Goal: Task Accomplishment & Management: Use online tool/utility

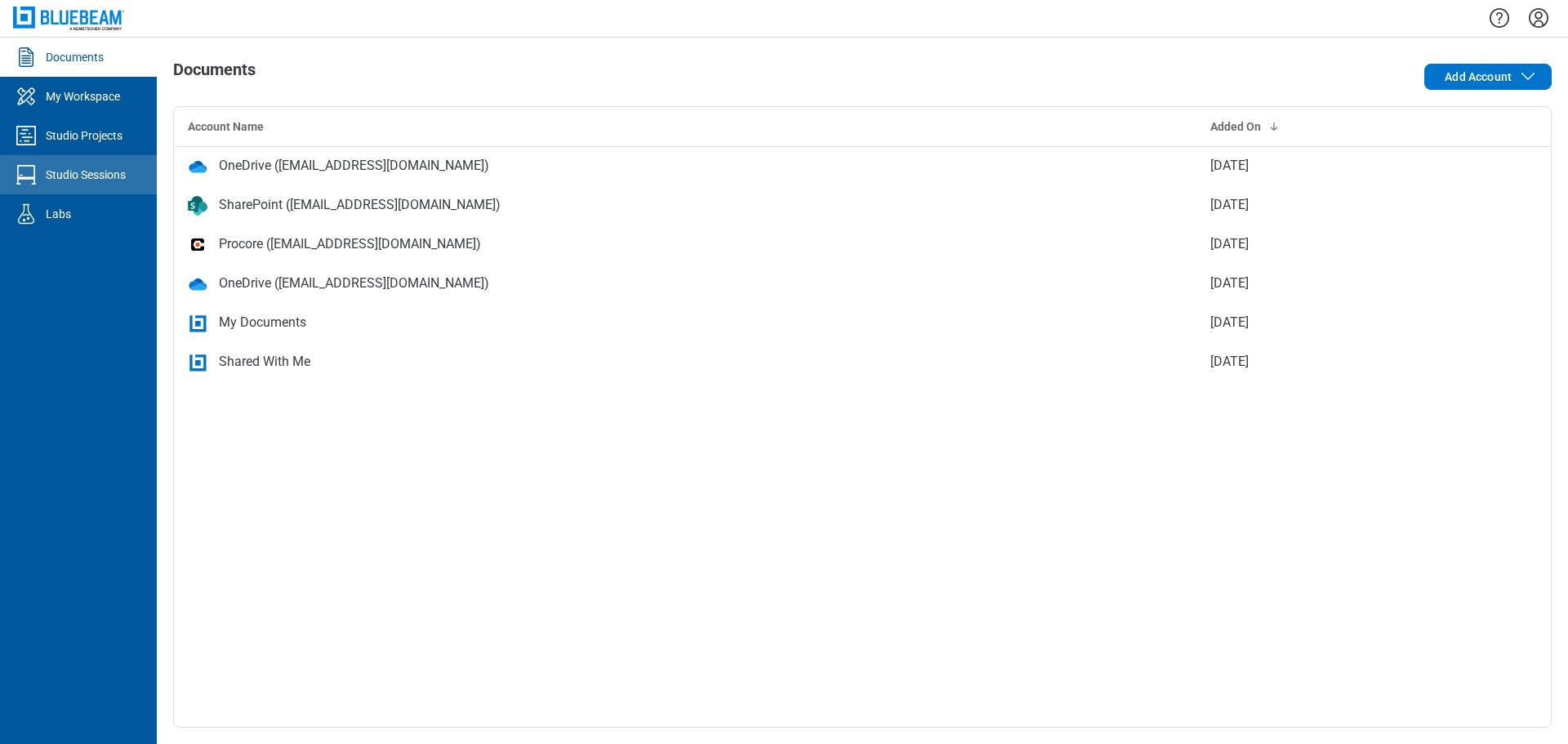
click at [80, 176] on div "Studio Sessions" at bounding box center [86, 174] width 80 height 16
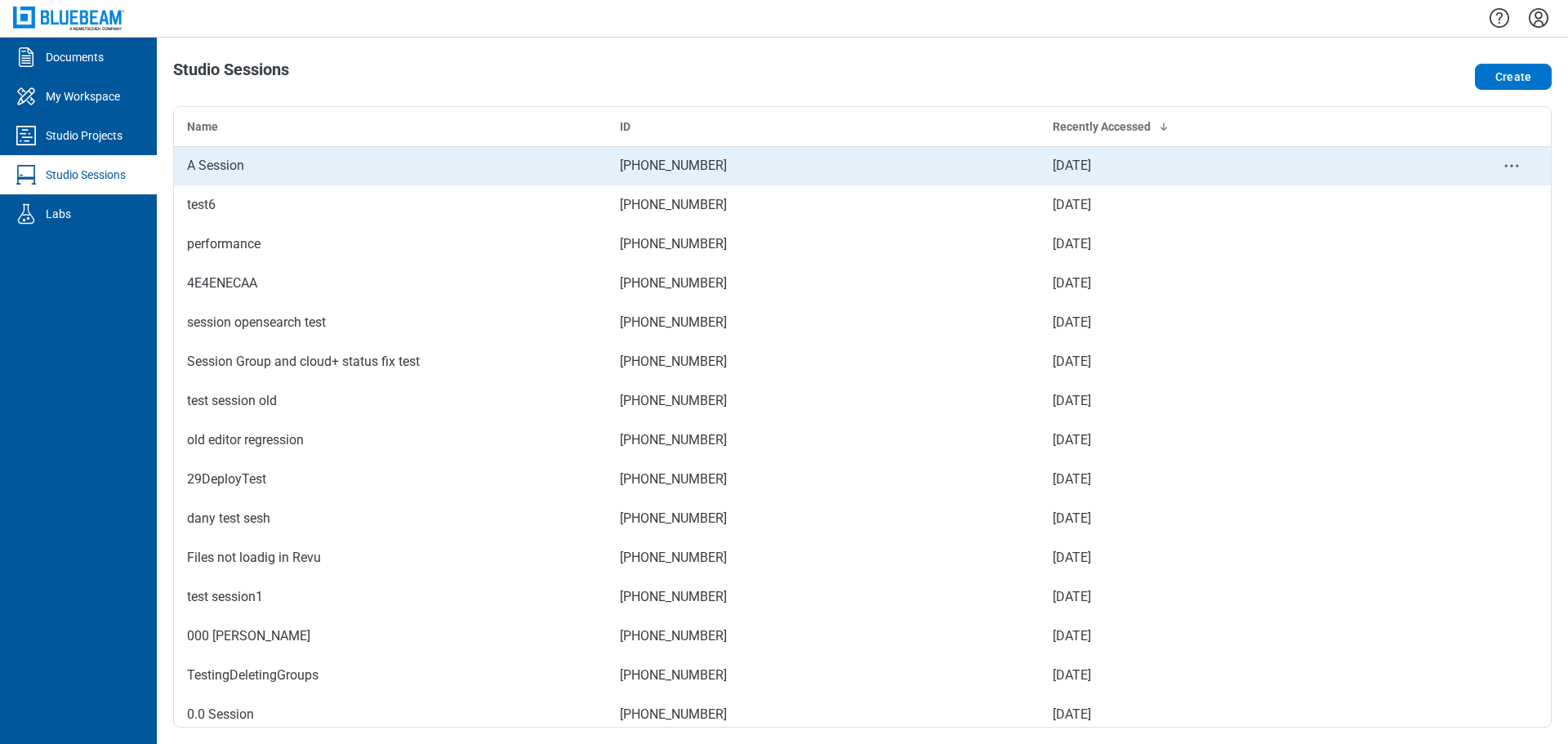
click at [623, 161] on td "[PHONE_NUMBER]" at bounding box center [823, 165] width 433 height 39
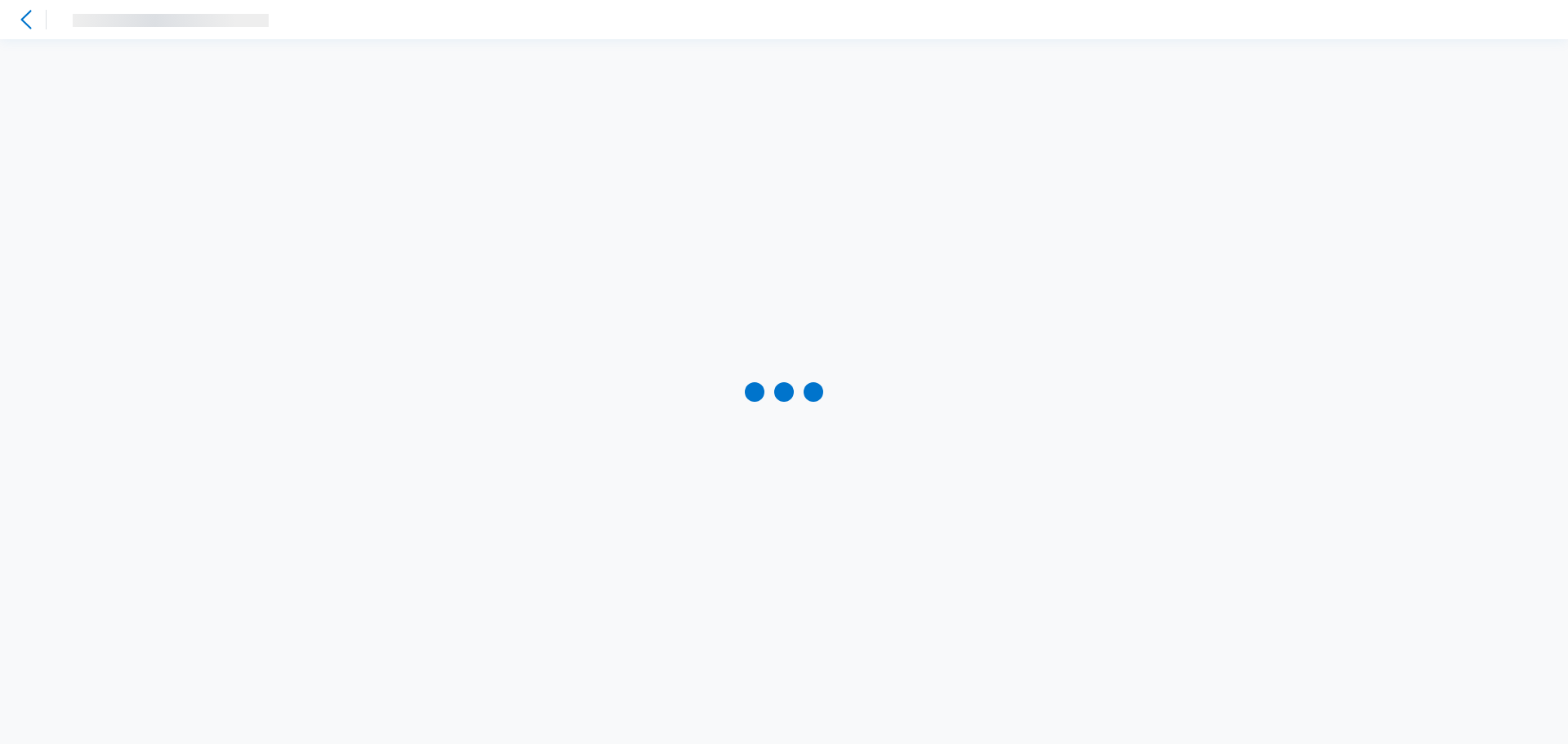
click at [801, 347] on div at bounding box center [784, 391] width 1568 height 704
click at [30, 16] on icon at bounding box center [26, 20] width 20 height 20
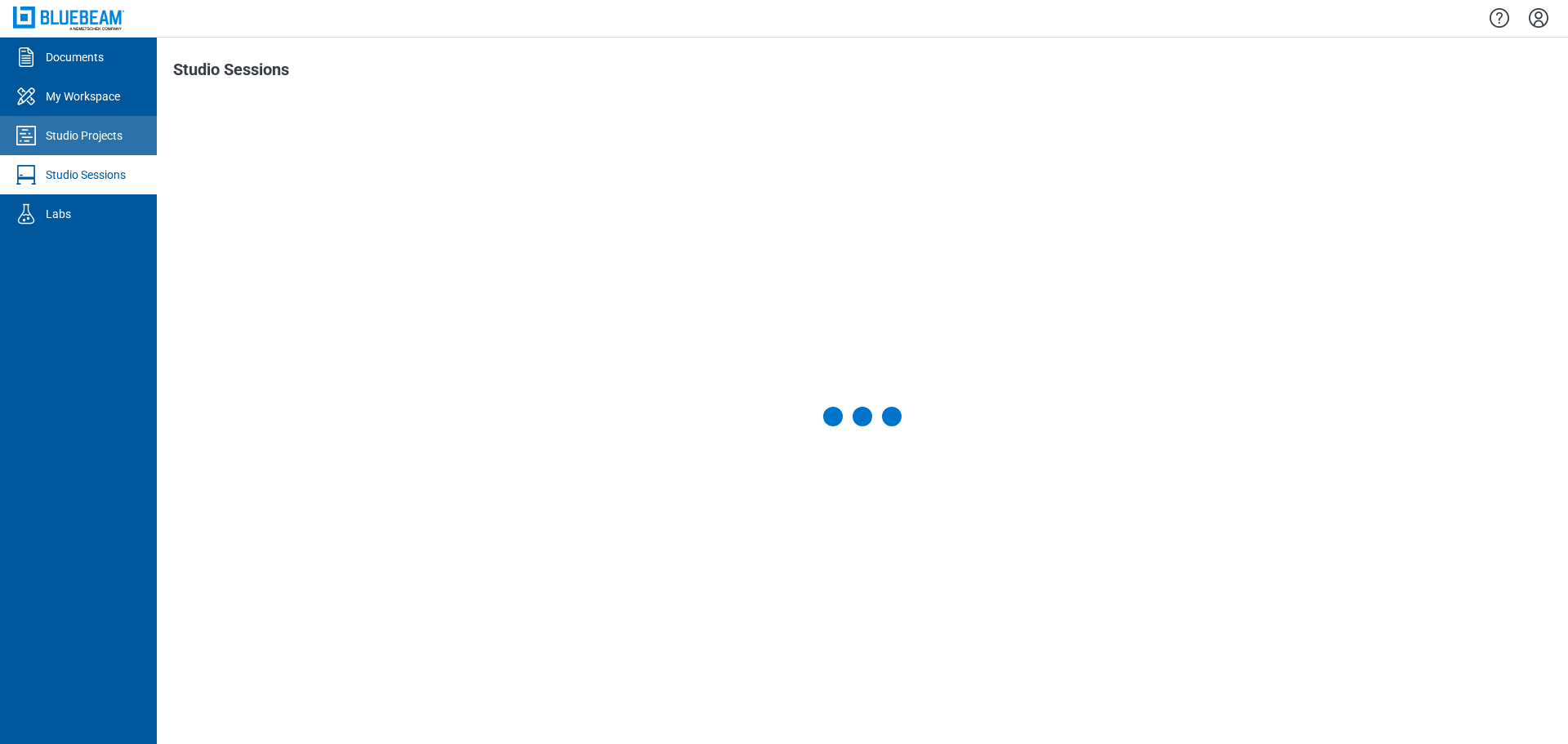
click at [83, 122] on link "Studio Projects" at bounding box center [79, 135] width 157 height 39
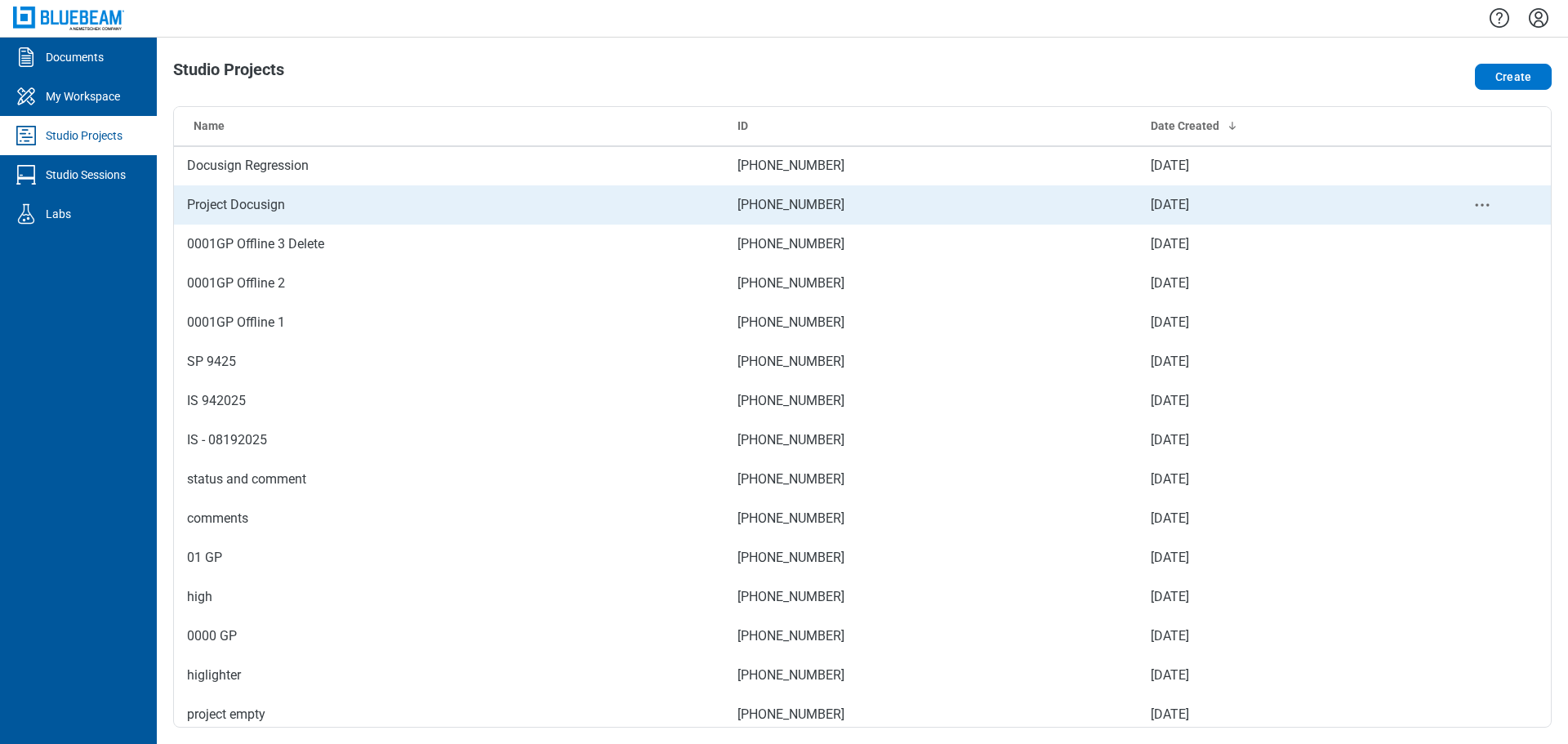
click at [271, 194] on td "Project Docusign" at bounding box center [449, 204] width 550 height 39
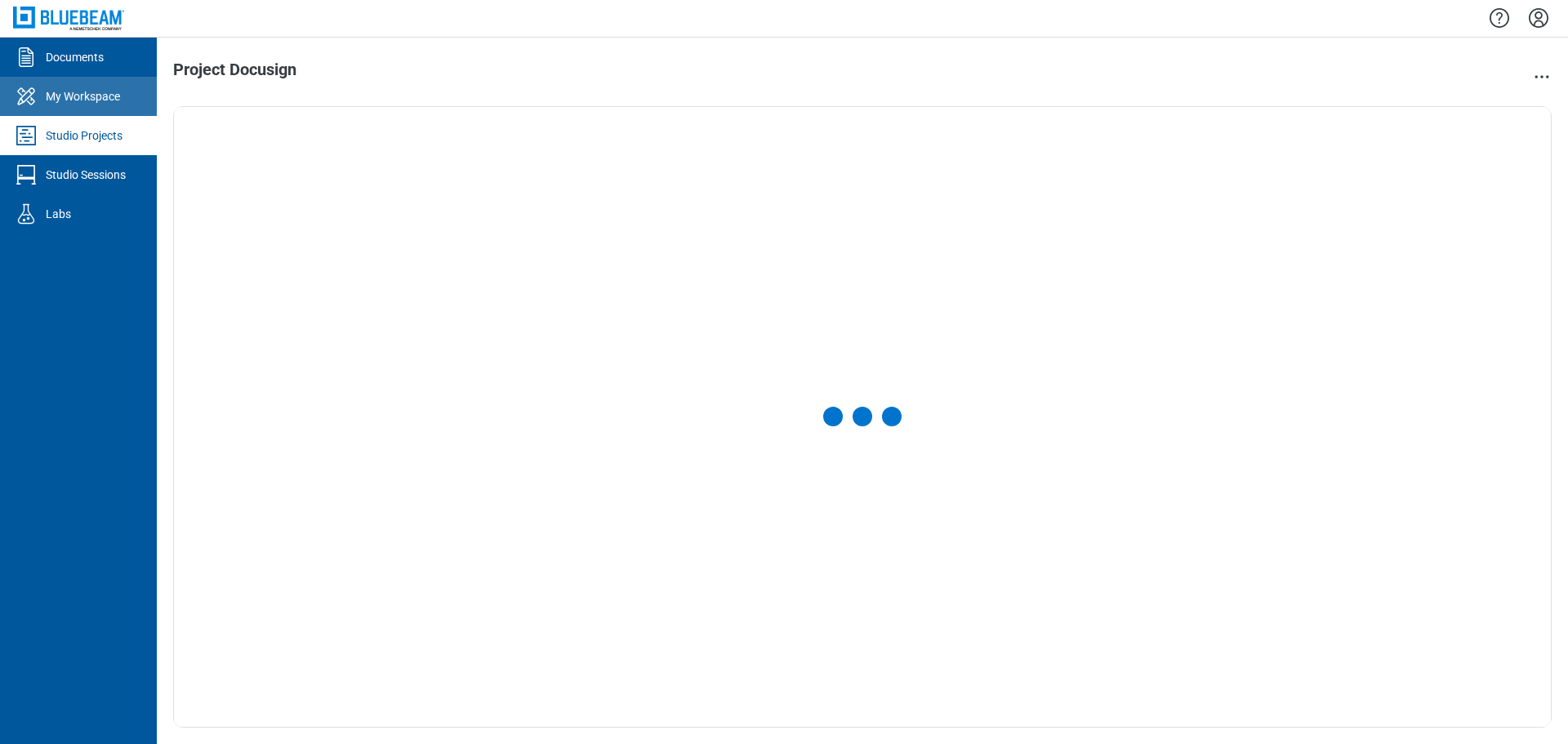
click at [120, 93] on div "My Workspace" at bounding box center [83, 96] width 75 height 16
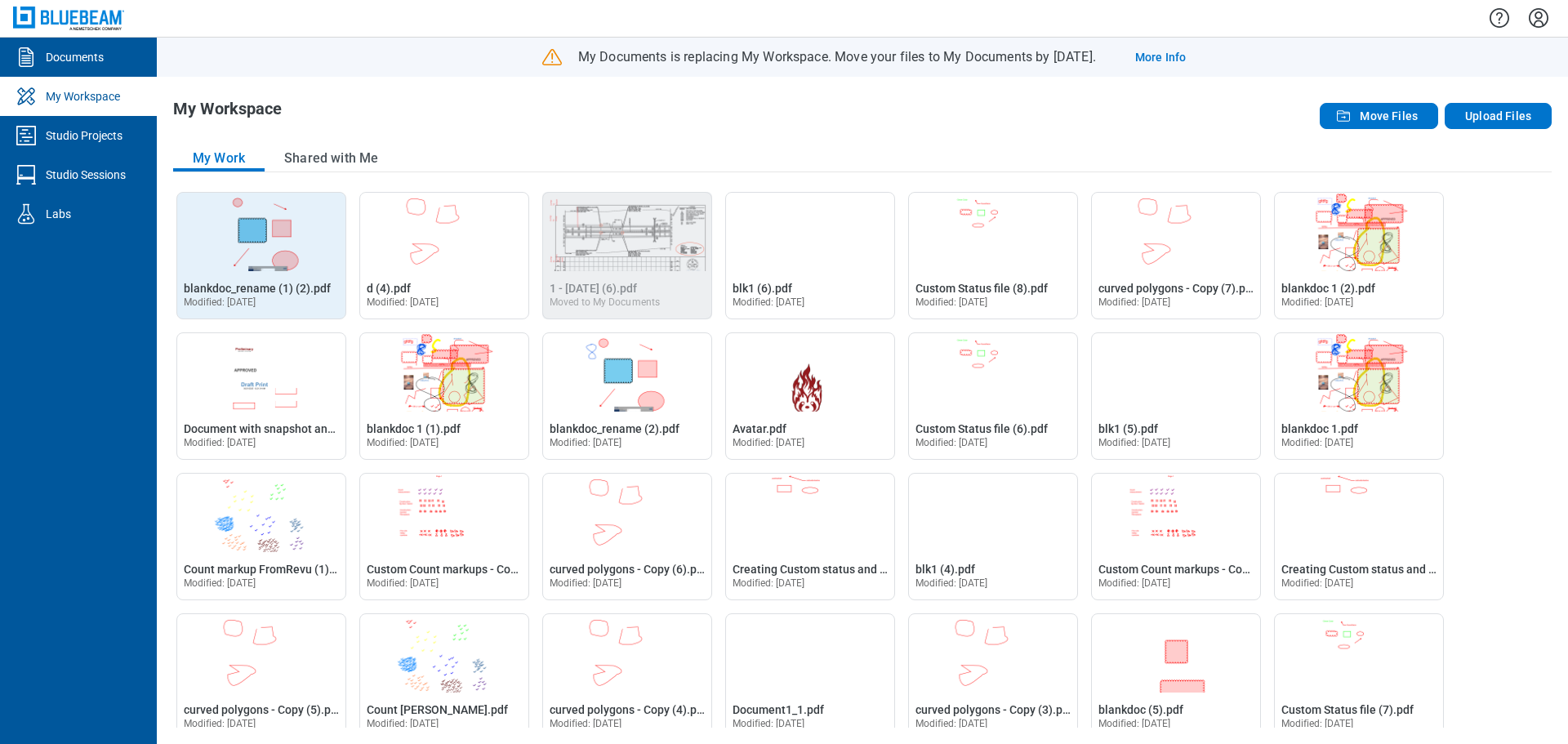
click at [251, 235] on img "Open blankdoc_rename (1) (2).pdf in Editor" at bounding box center [261, 232] width 168 height 79
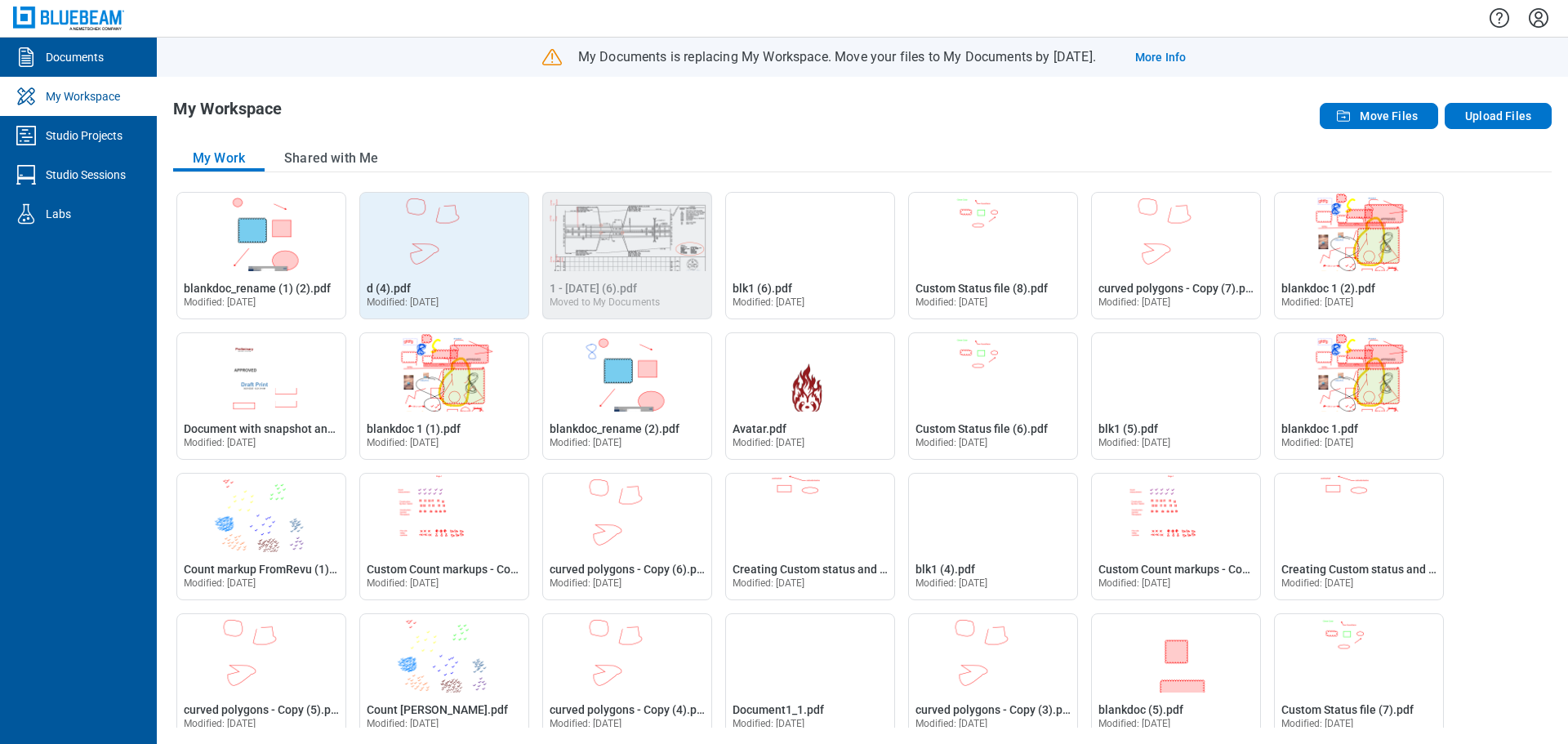
click at [435, 273] on div "Open d (4).pdf in Editor d (4).pdf Modified: Jul 23, 2025" at bounding box center [444, 293] width 168 height 49
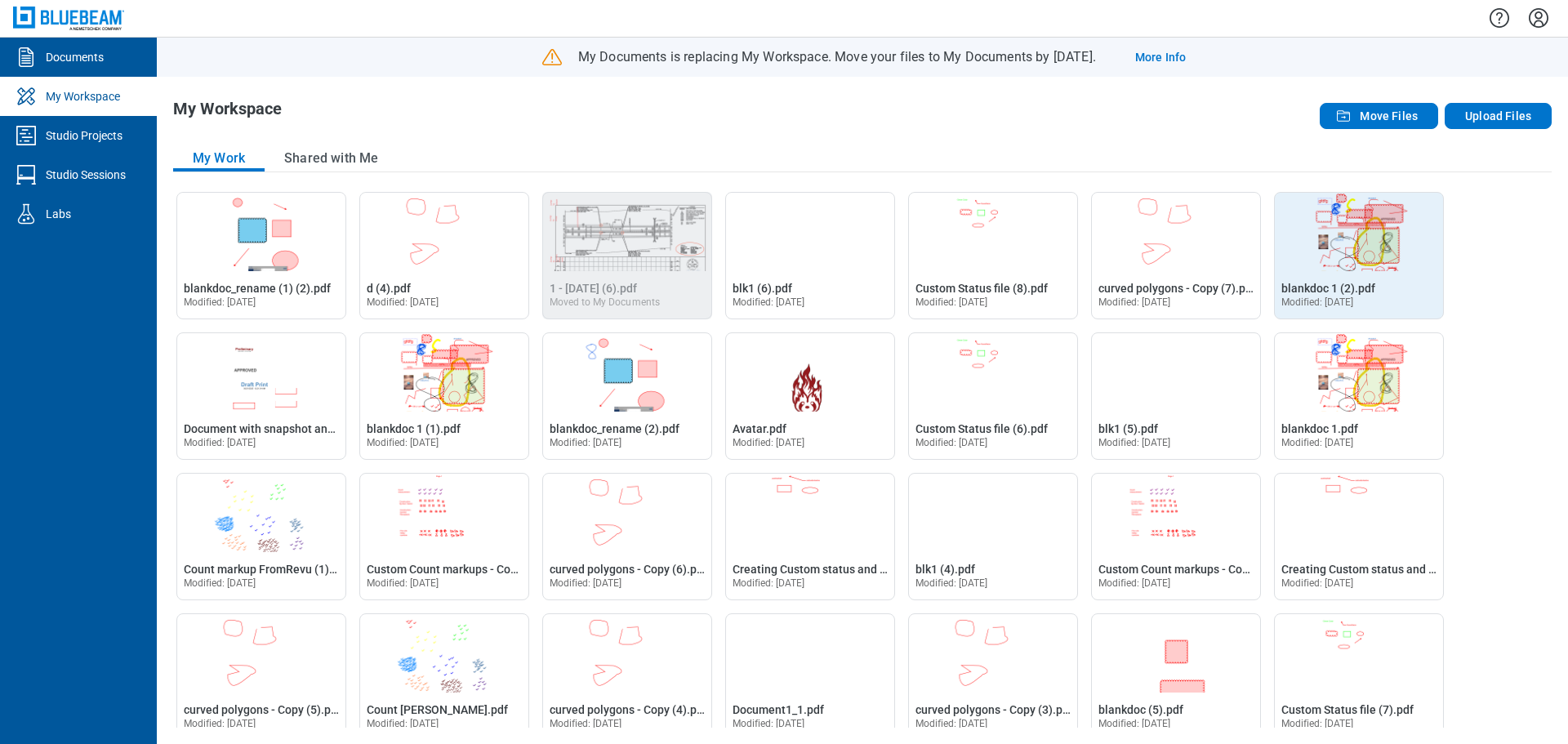
click at [1342, 259] on img "Open blankdoc 1 (2).pdf in Editor" at bounding box center [1358, 232] width 168 height 79
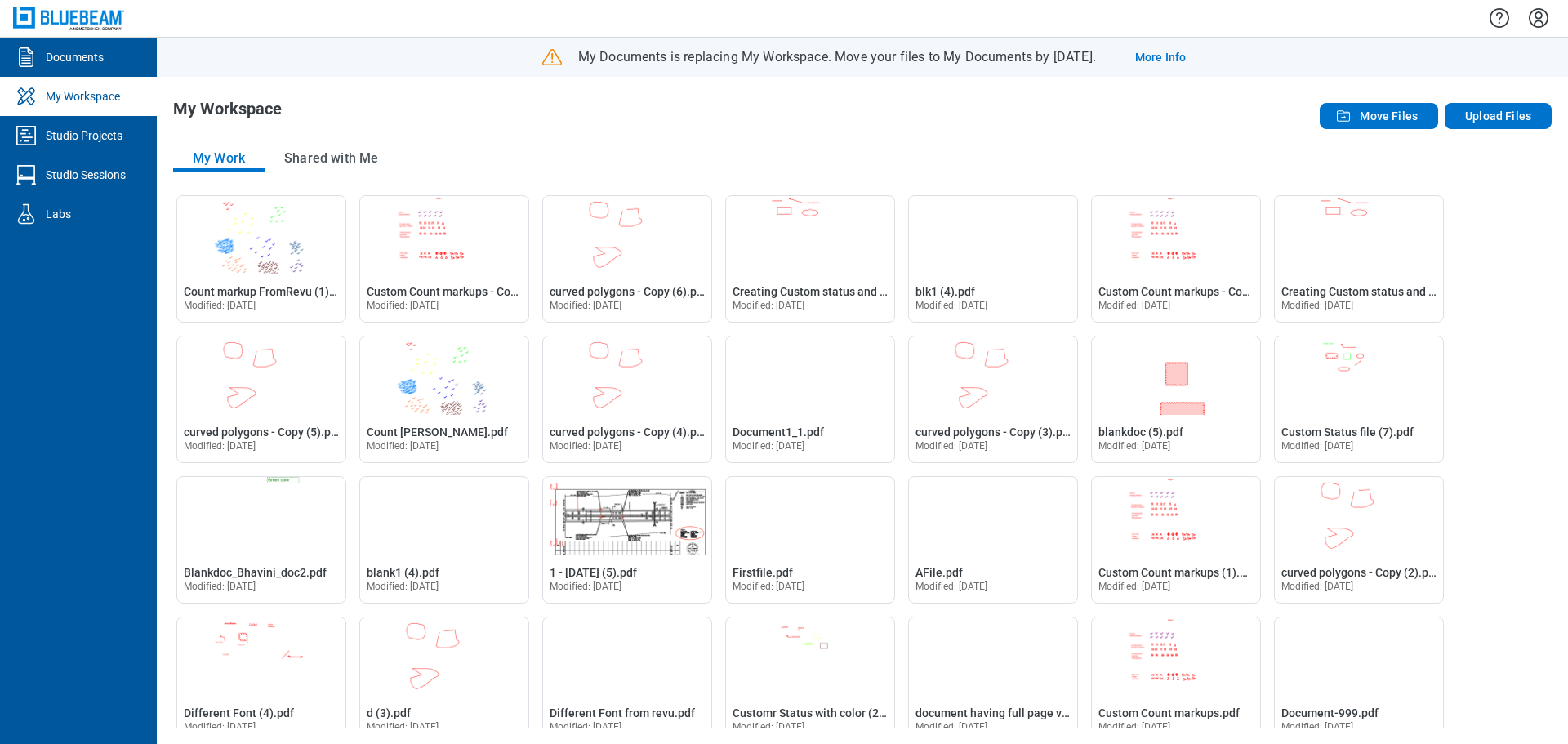
scroll to position [408, 0]
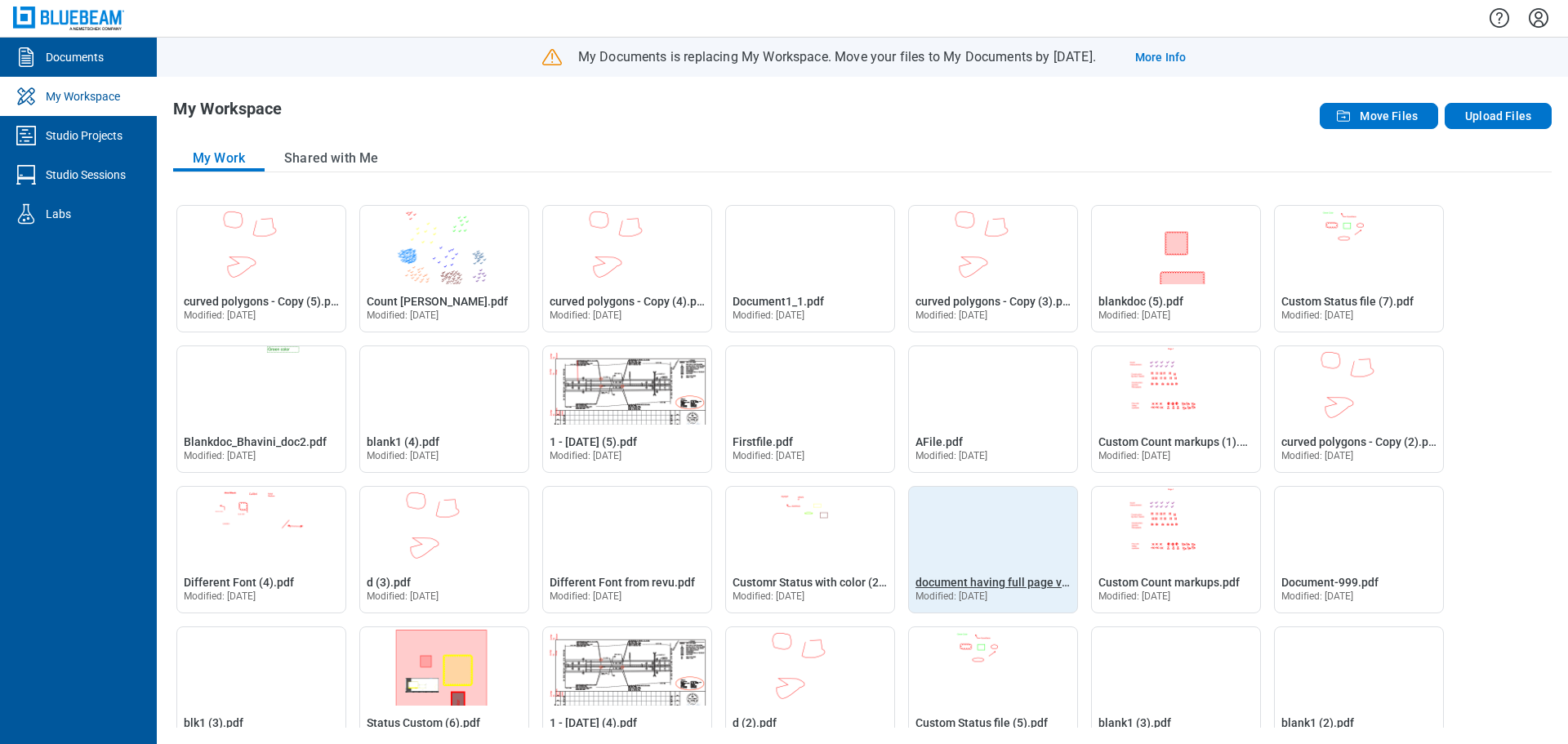
click at [967, 576] on span "document having full page viewport scale.pdf" at bounding box center [1033, 582] width 236 height 13
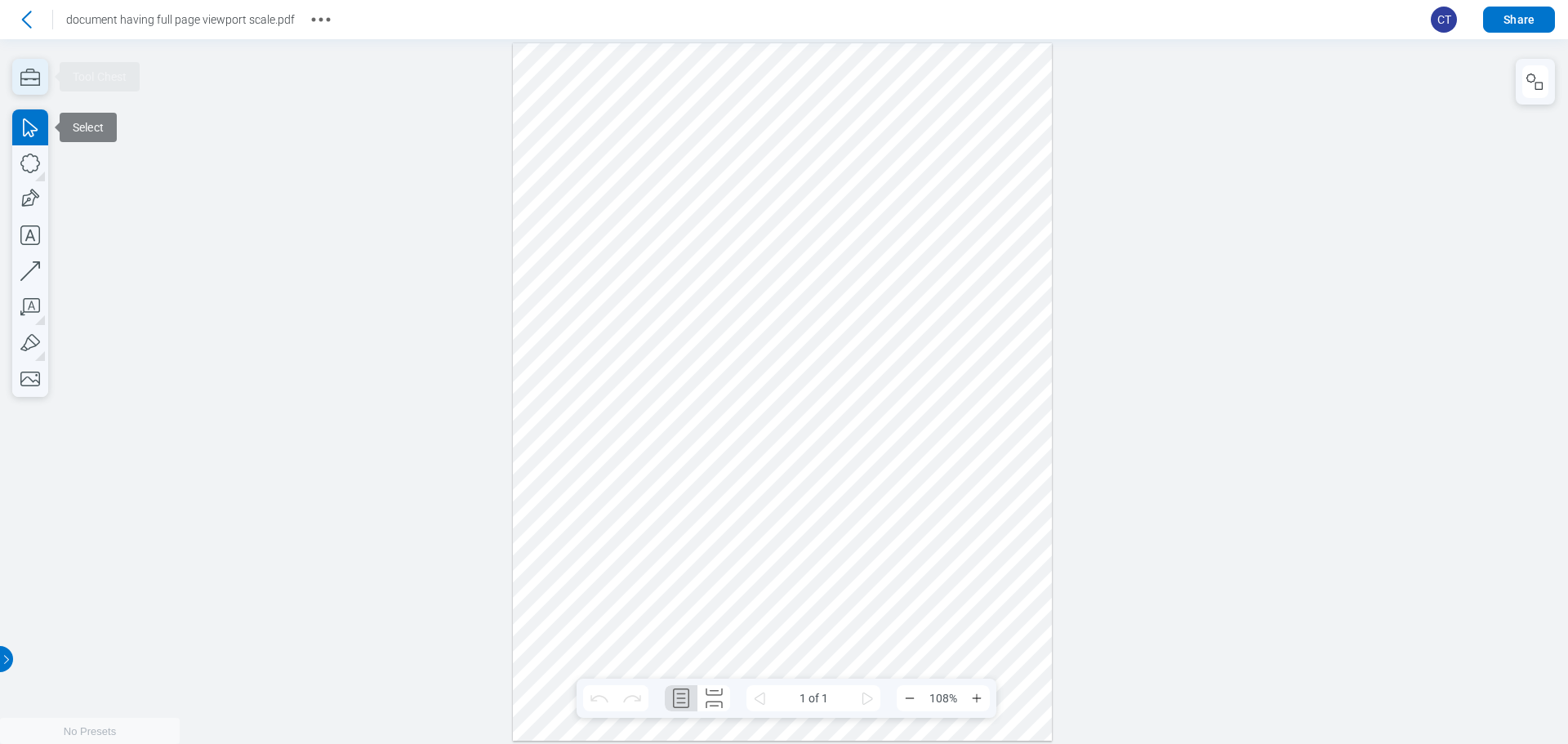
click at [33, 73] on icon "button" at bounding box center [30, 77] width 36 height 36
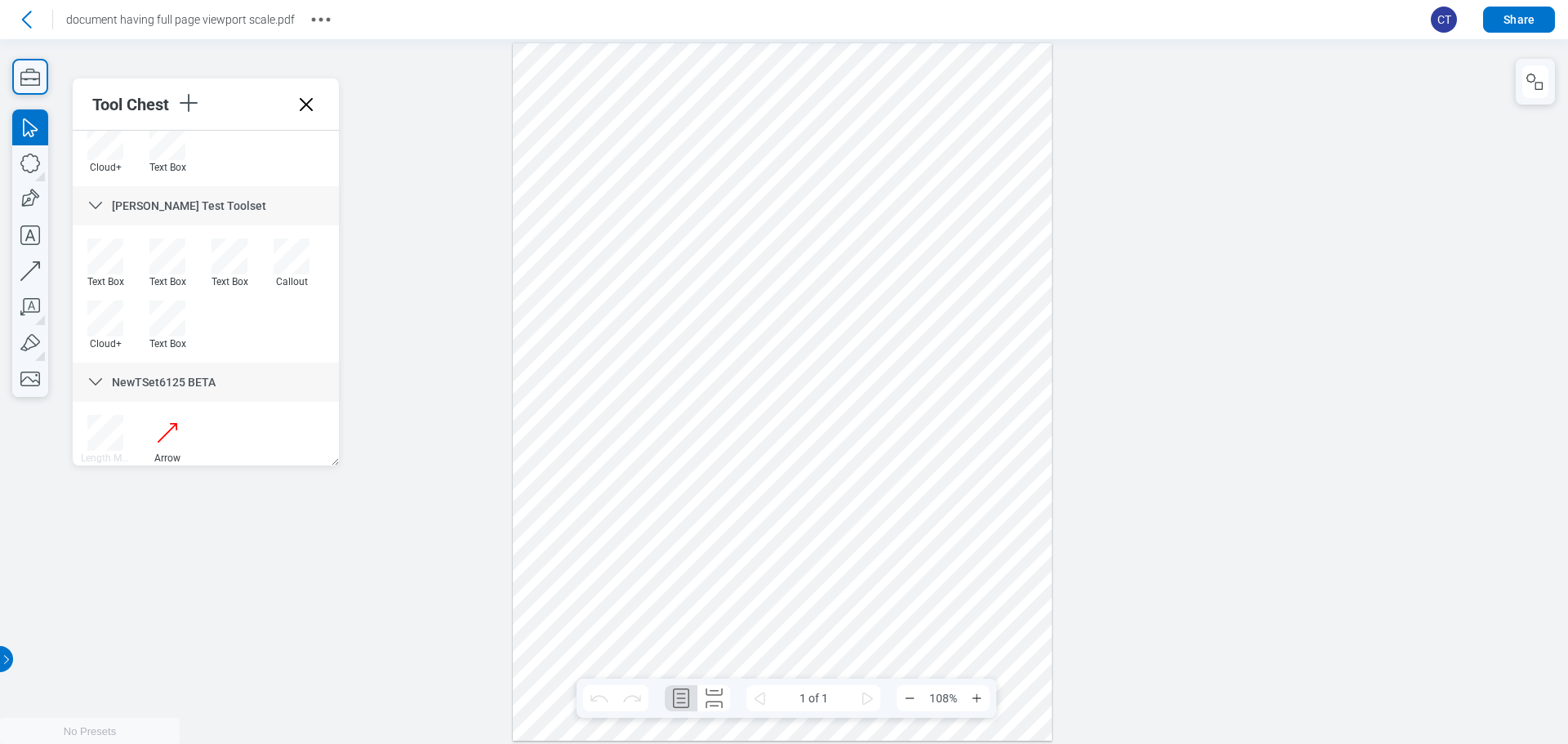
scroll to position [609, 0]
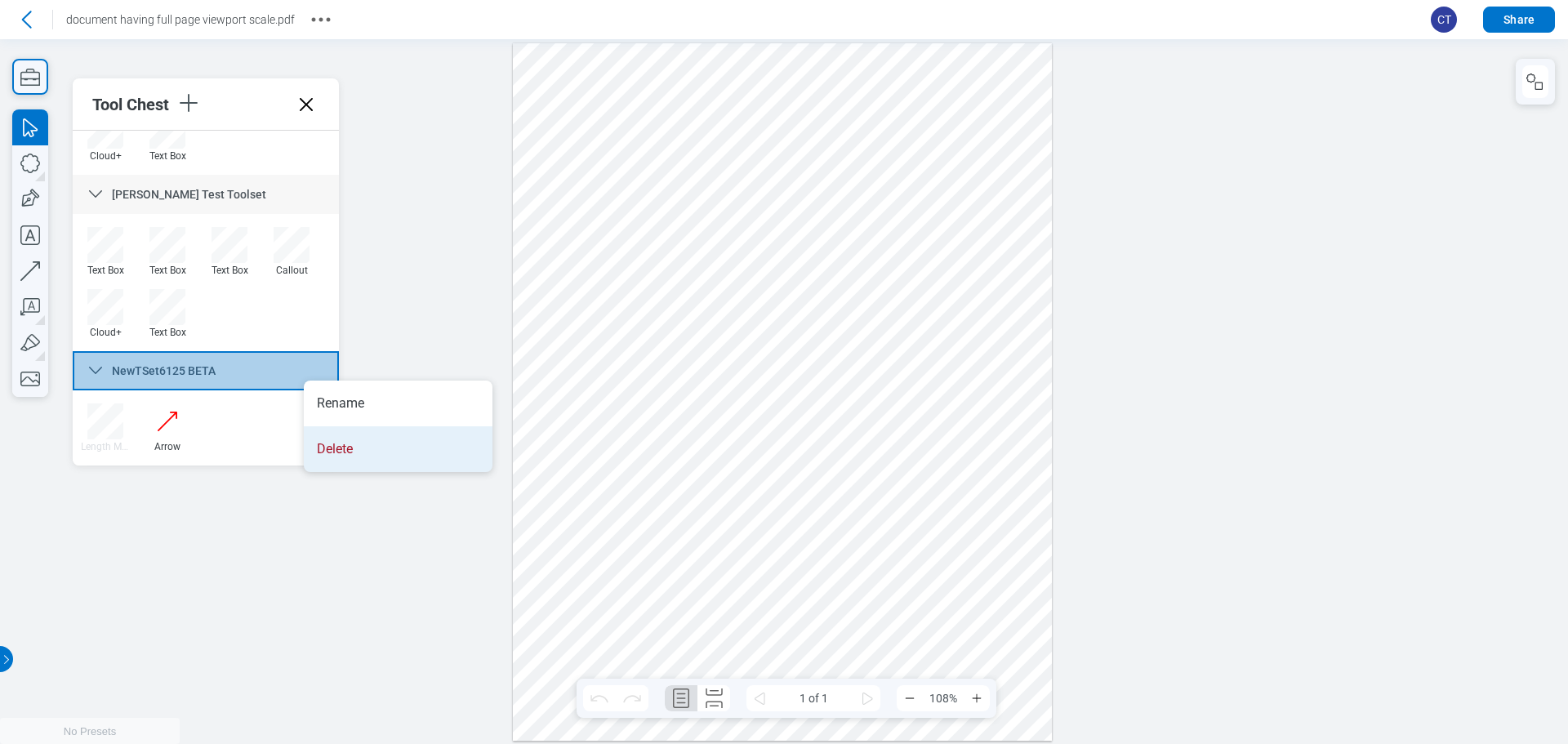
click at [352, 443] on li "Delete" at bounding box center [398, 450] width 189 height 46
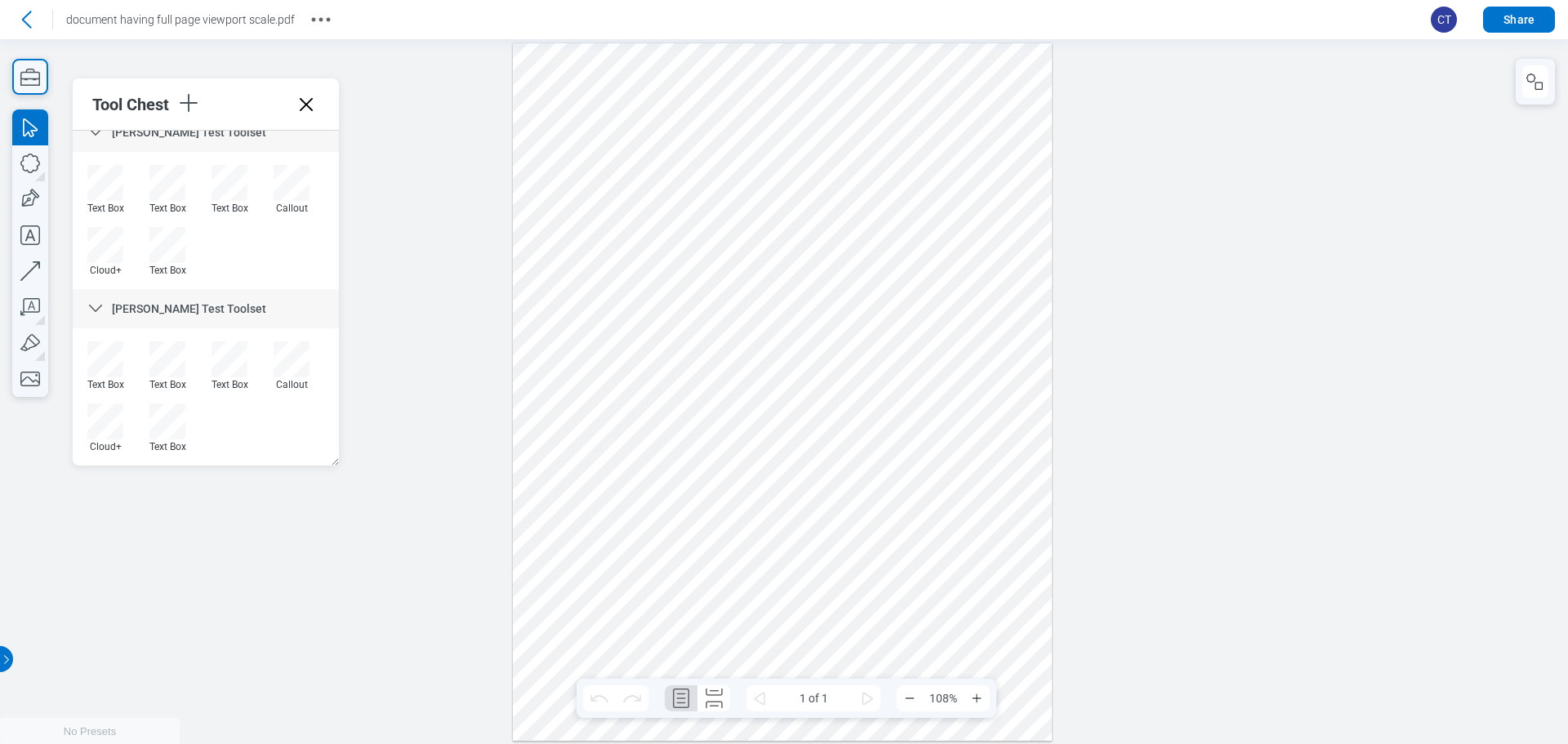
scroll to position [494, 0]
click at [445, 406] on div at bounding box center [784, 391] width 1568 height 704
click at [311, 103] on icon at bounding box center [306, 104] width 26 height 26
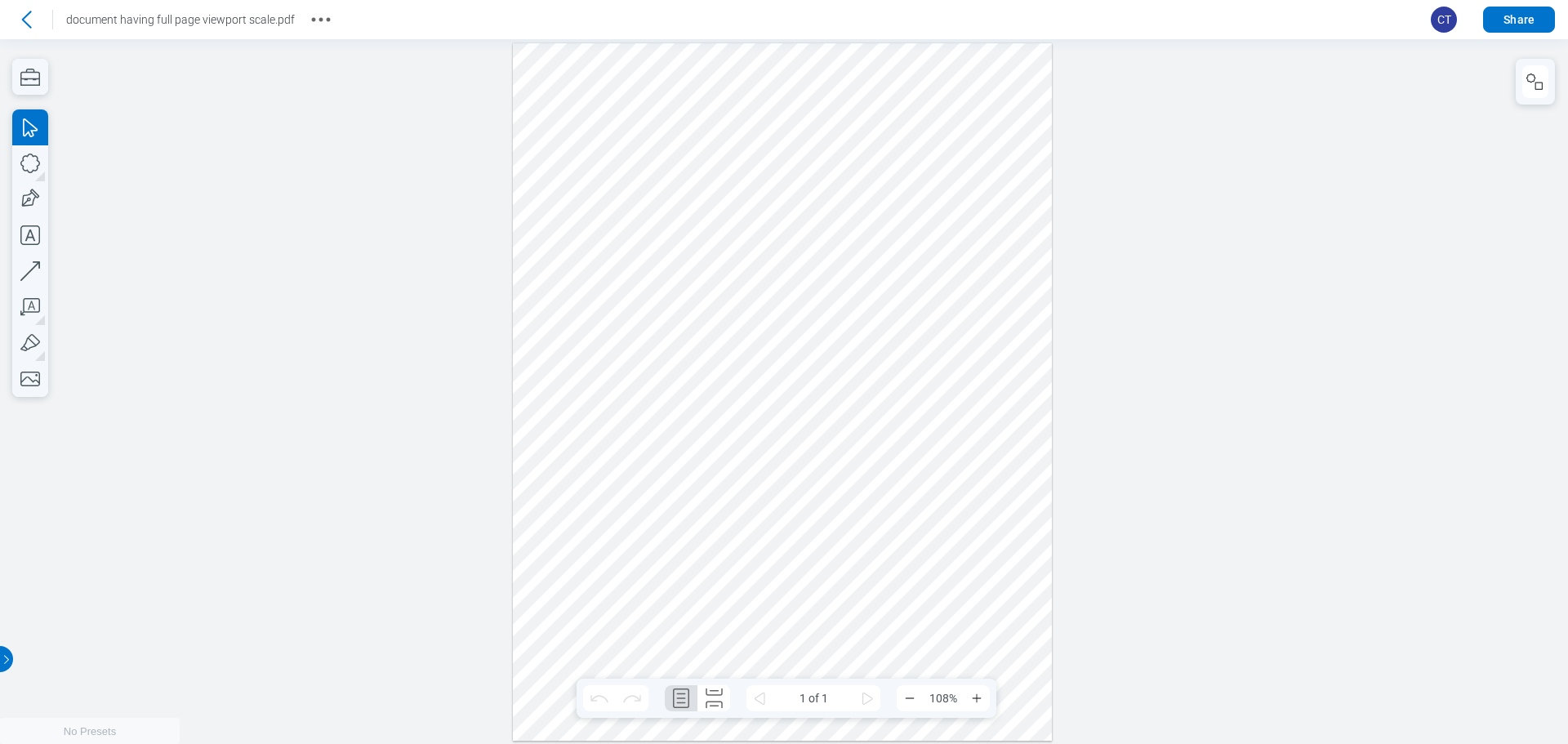
click at [312, 291] on div at bounding box center [784, 391] width 1568 height 704
click at [46, 79] on icon "button" at bounding box center [30, 77] width 36 height 36
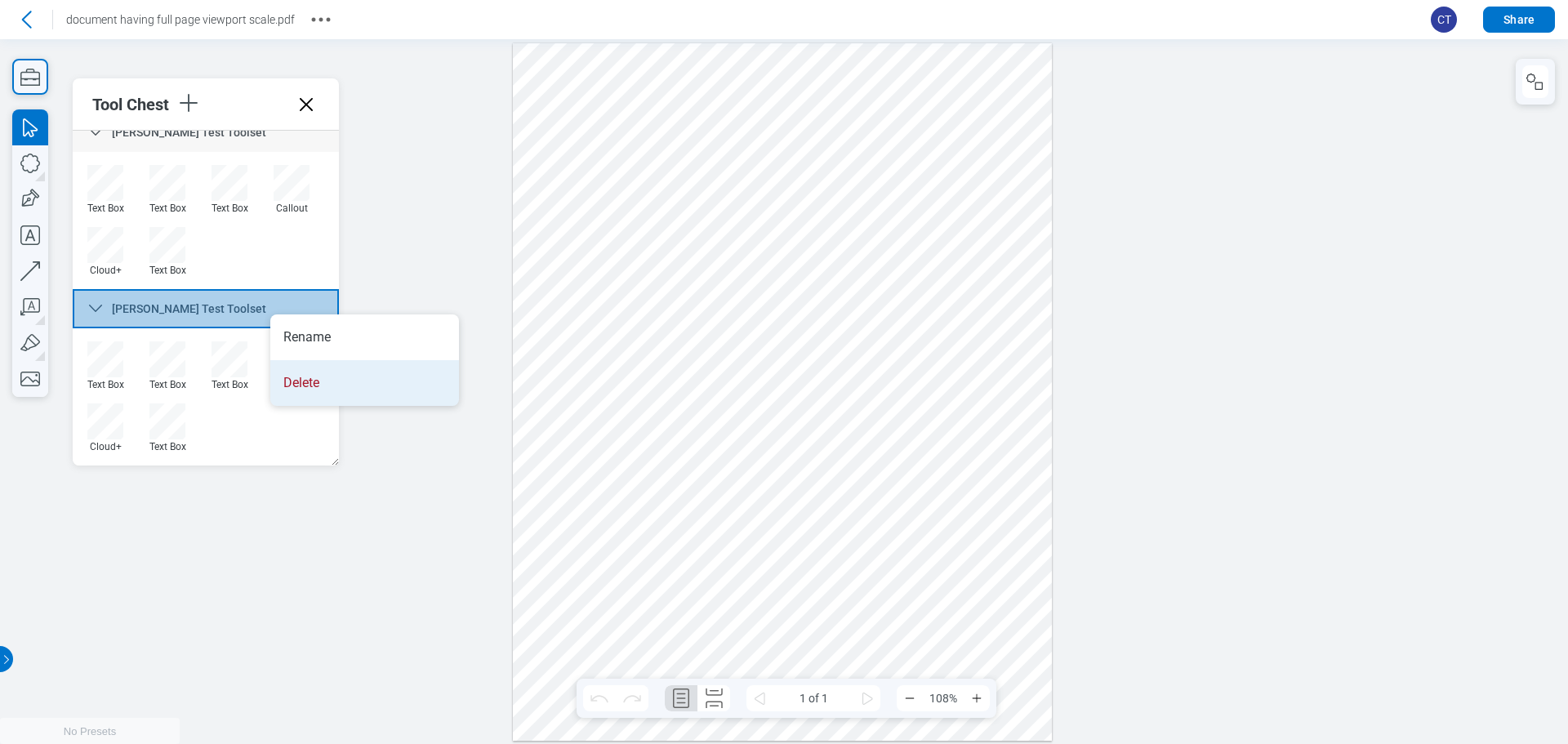
click at [330, 389] on li "Delete" at bounding box center [365, 383] width 189 height 46
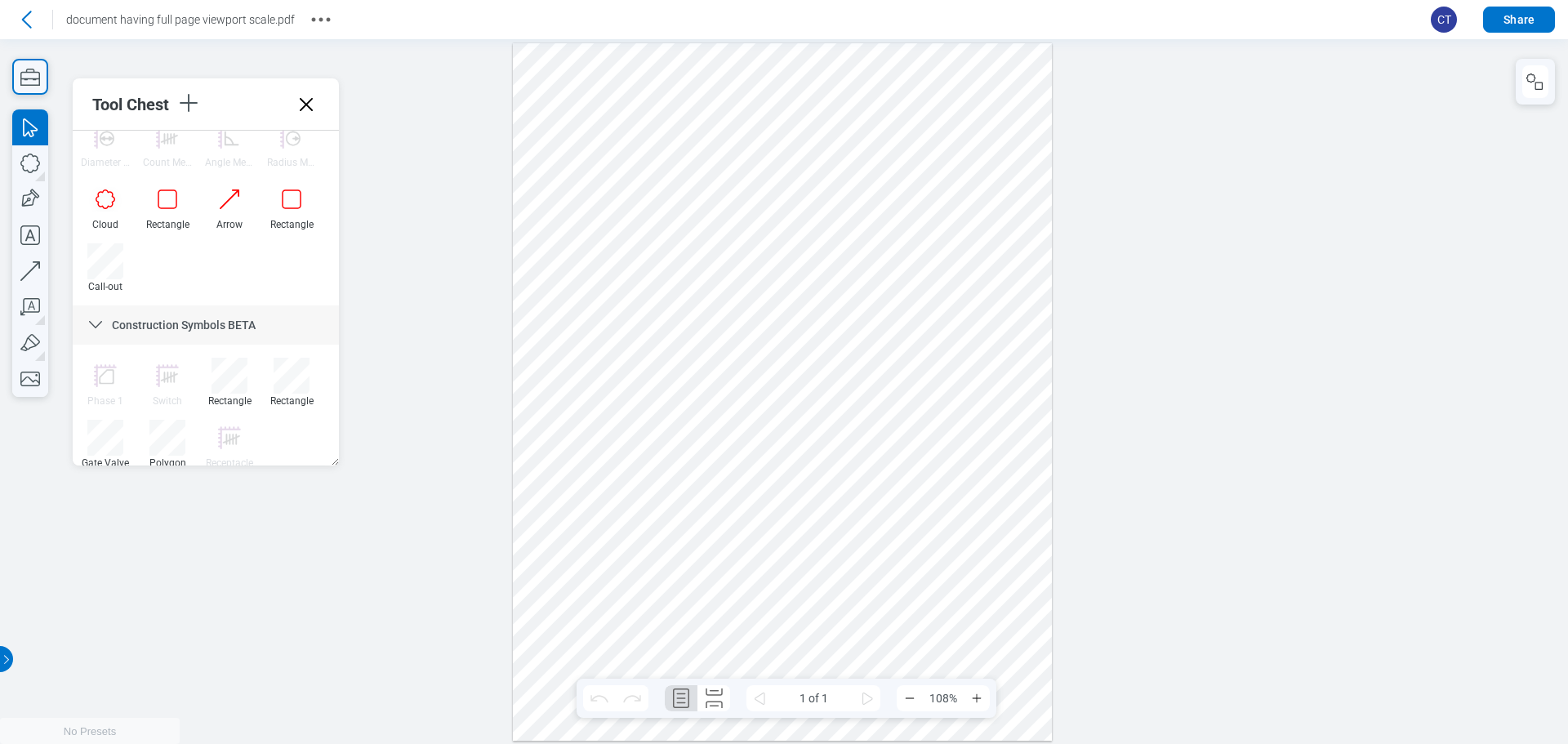
scroll to position [0, 0]
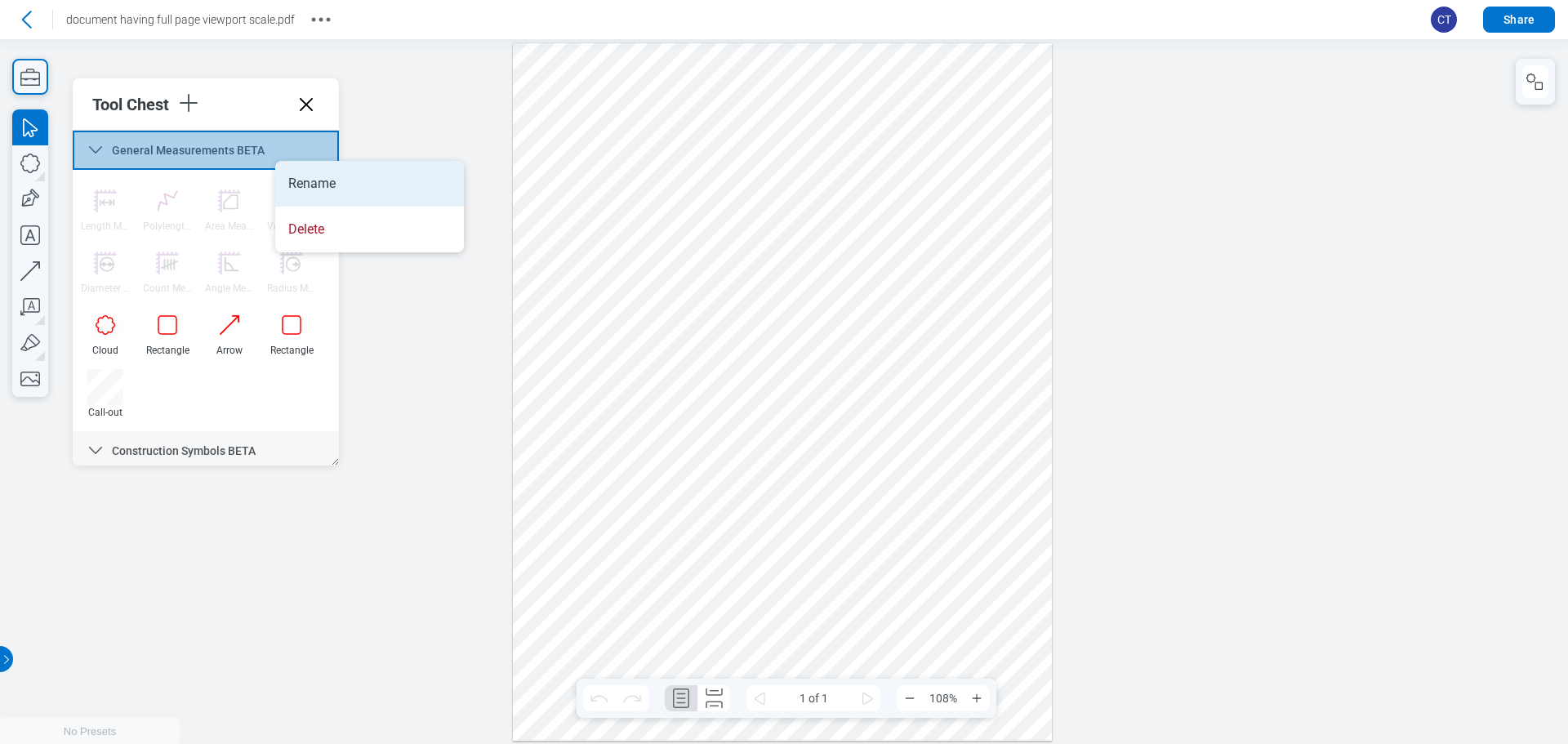
click at [328, 175] on li "Rename" at bounding box center [370, 184] width 189 height 46
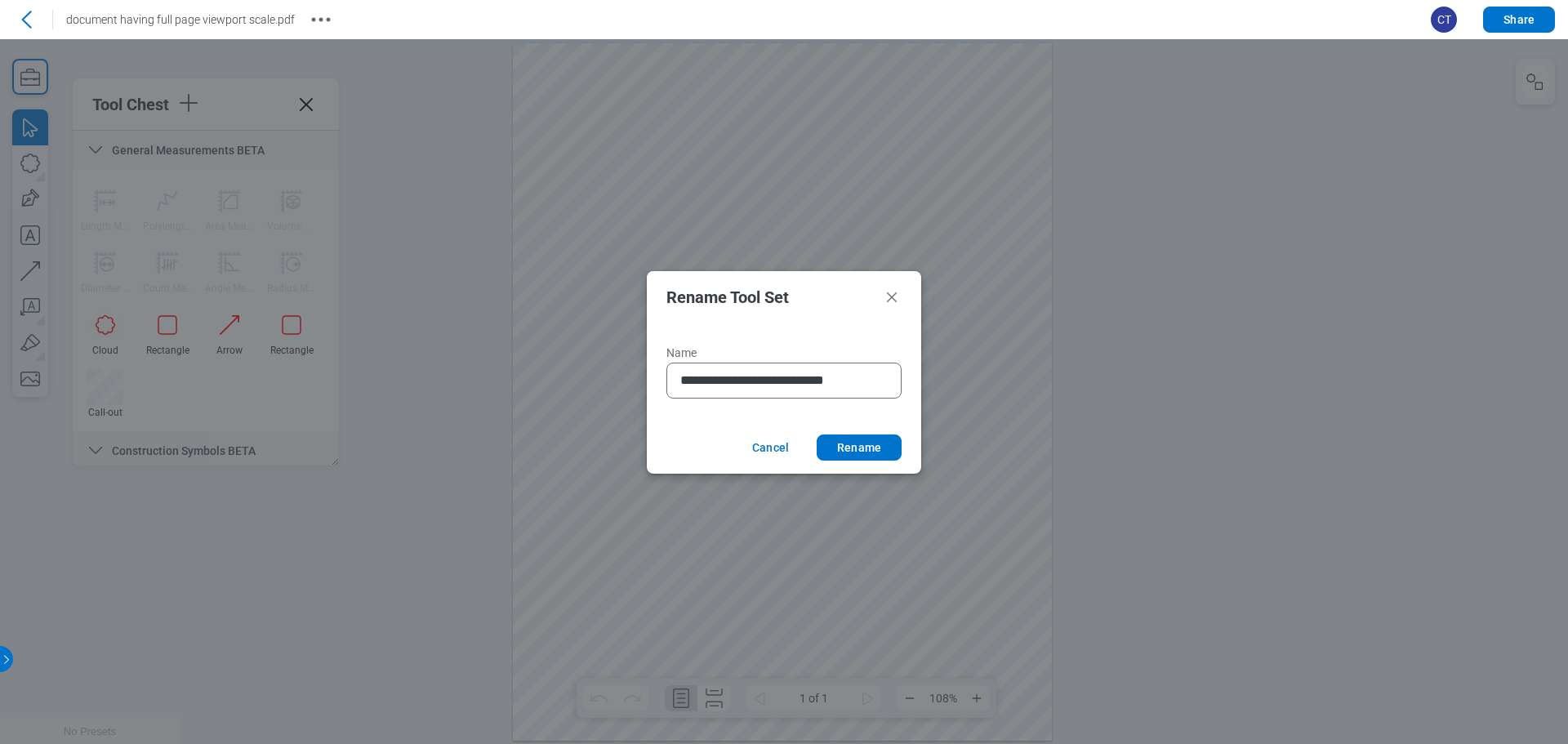
scroll to position [0, 7]
type input "**********"
click at [867, 450] on button "Rename" at bounding box center [859, 448] width 85 height 26
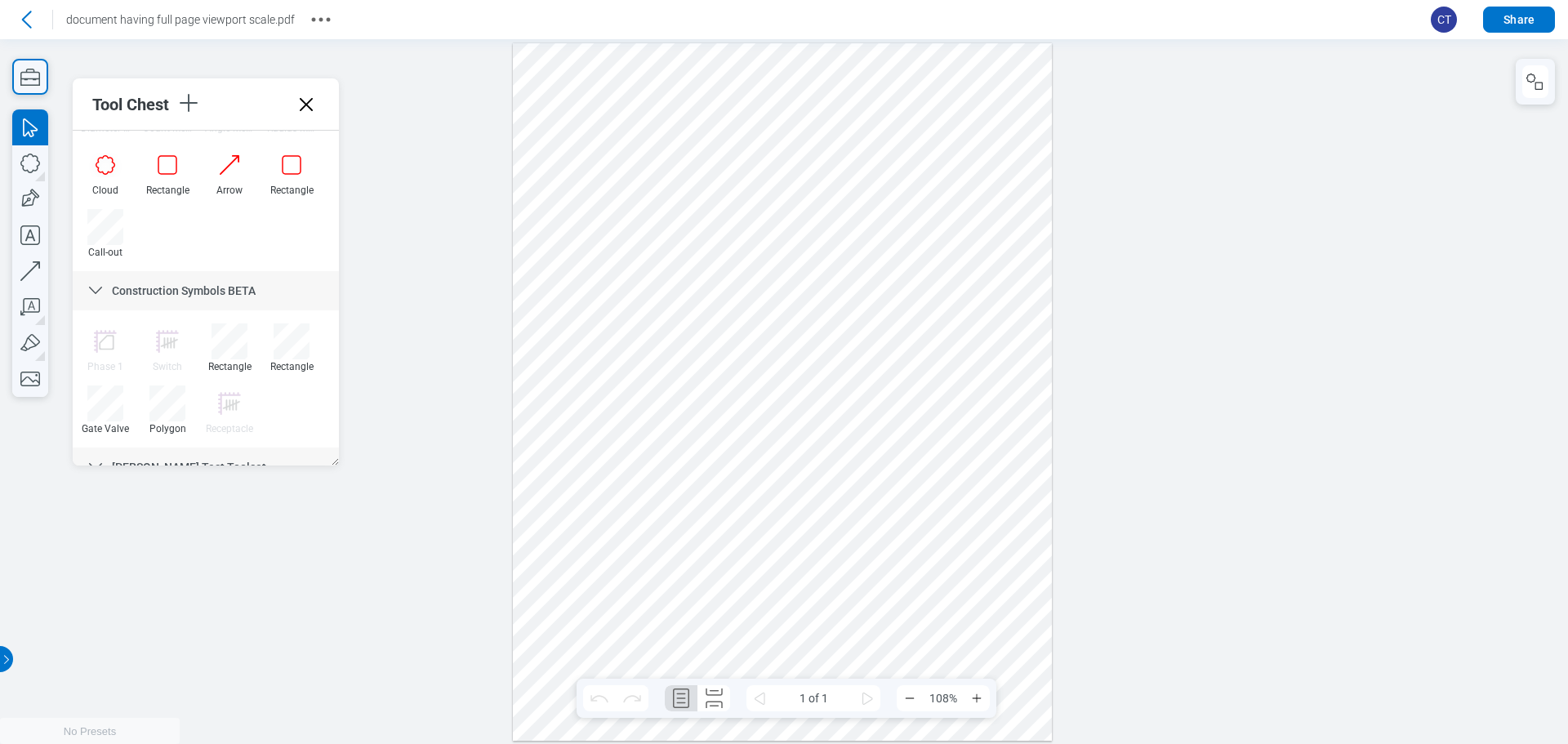
scroll to position [245, 0]
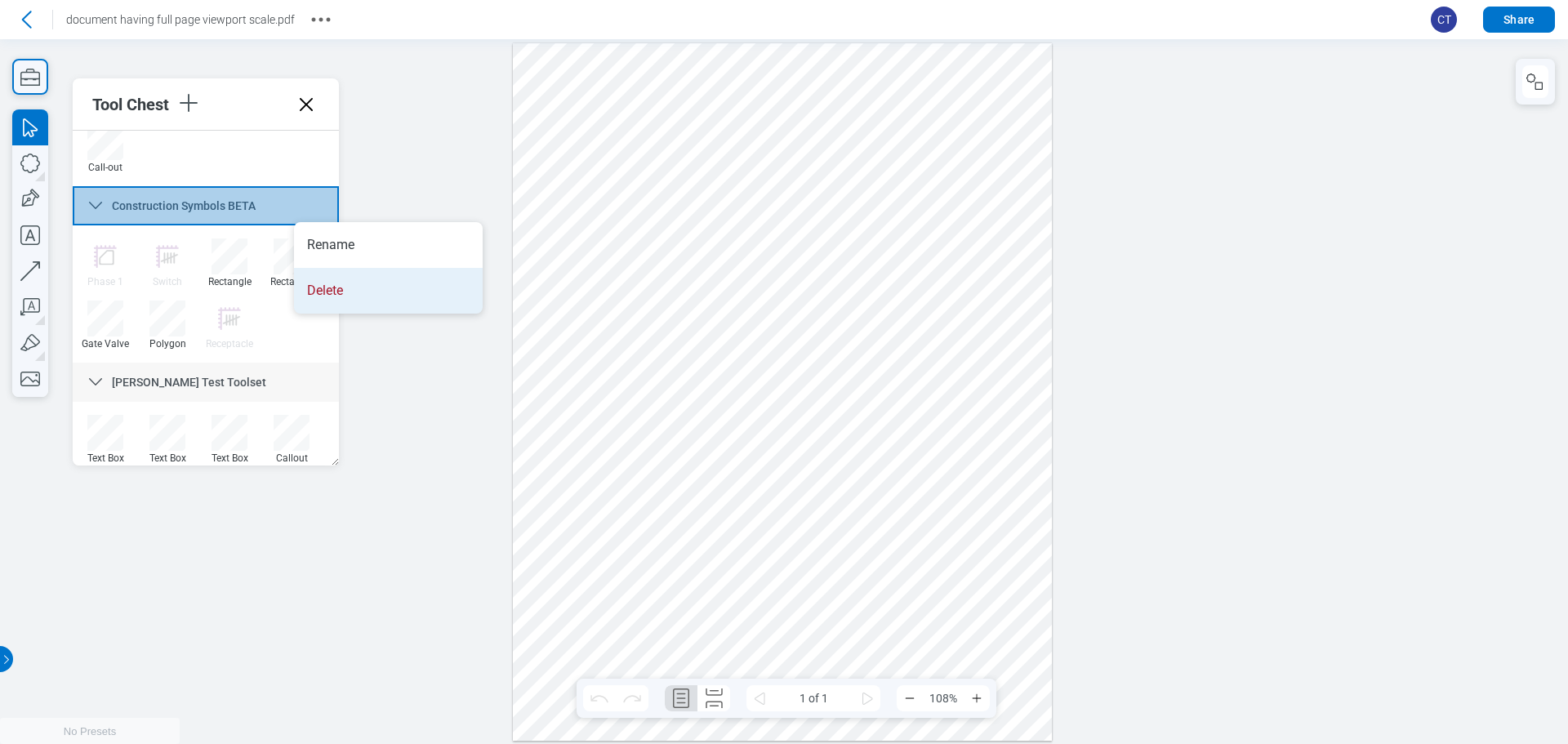
click at [343, 293] on li "Delete" at bounding box center [389, 290] width 189 height 46
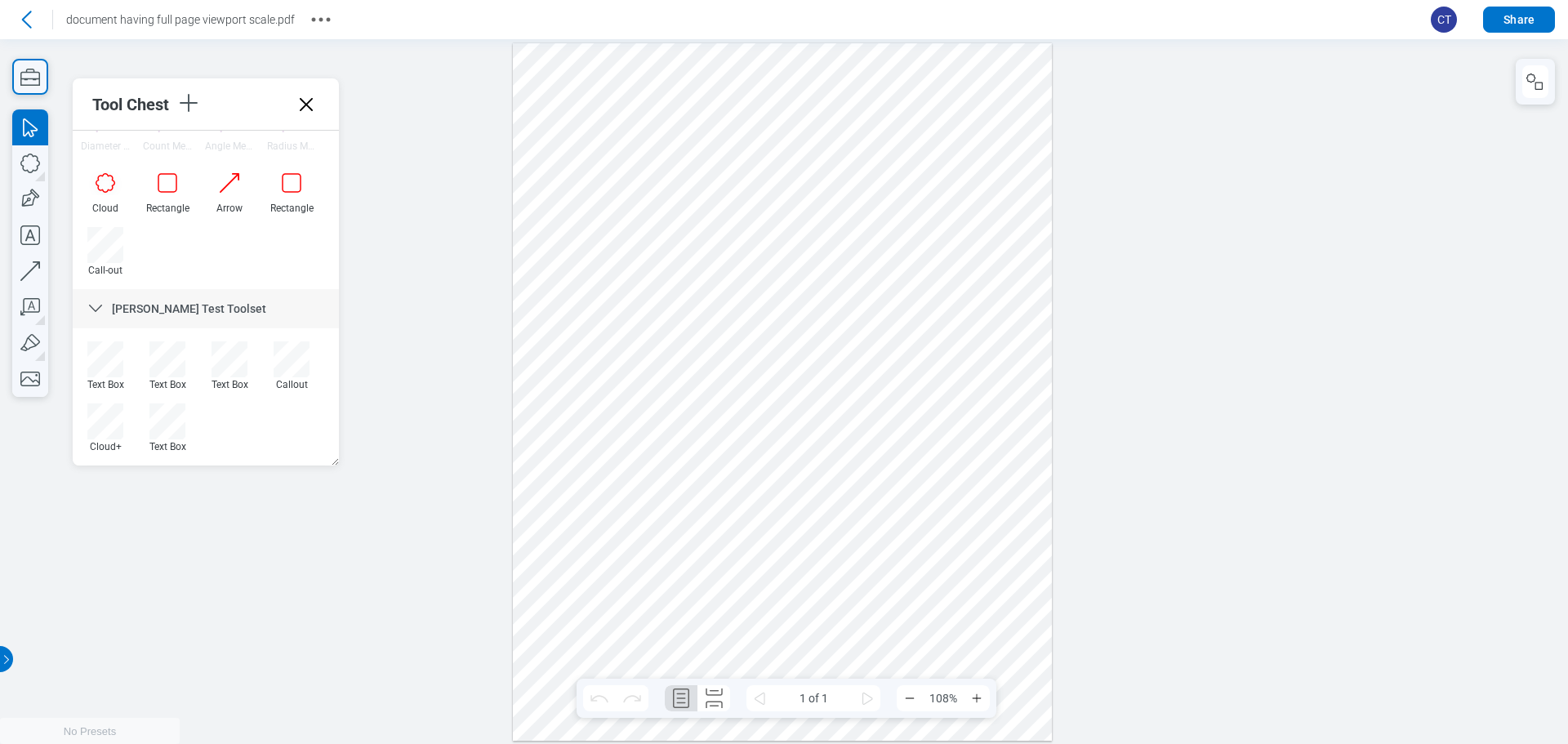
scroll to position [142, 0]
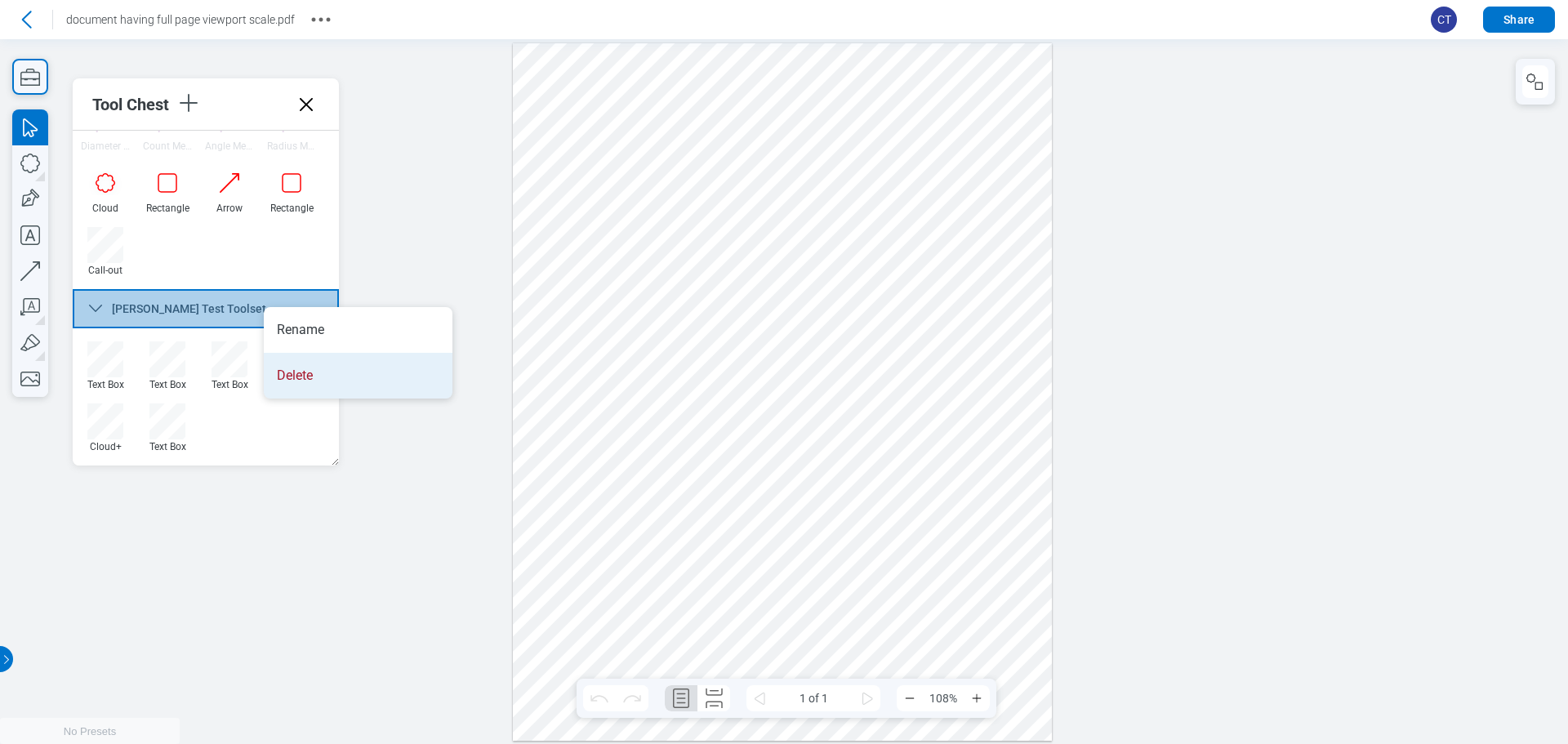
click at [313, 367] on li "Delete" at bounding box center [358, 376] width 189 height 46
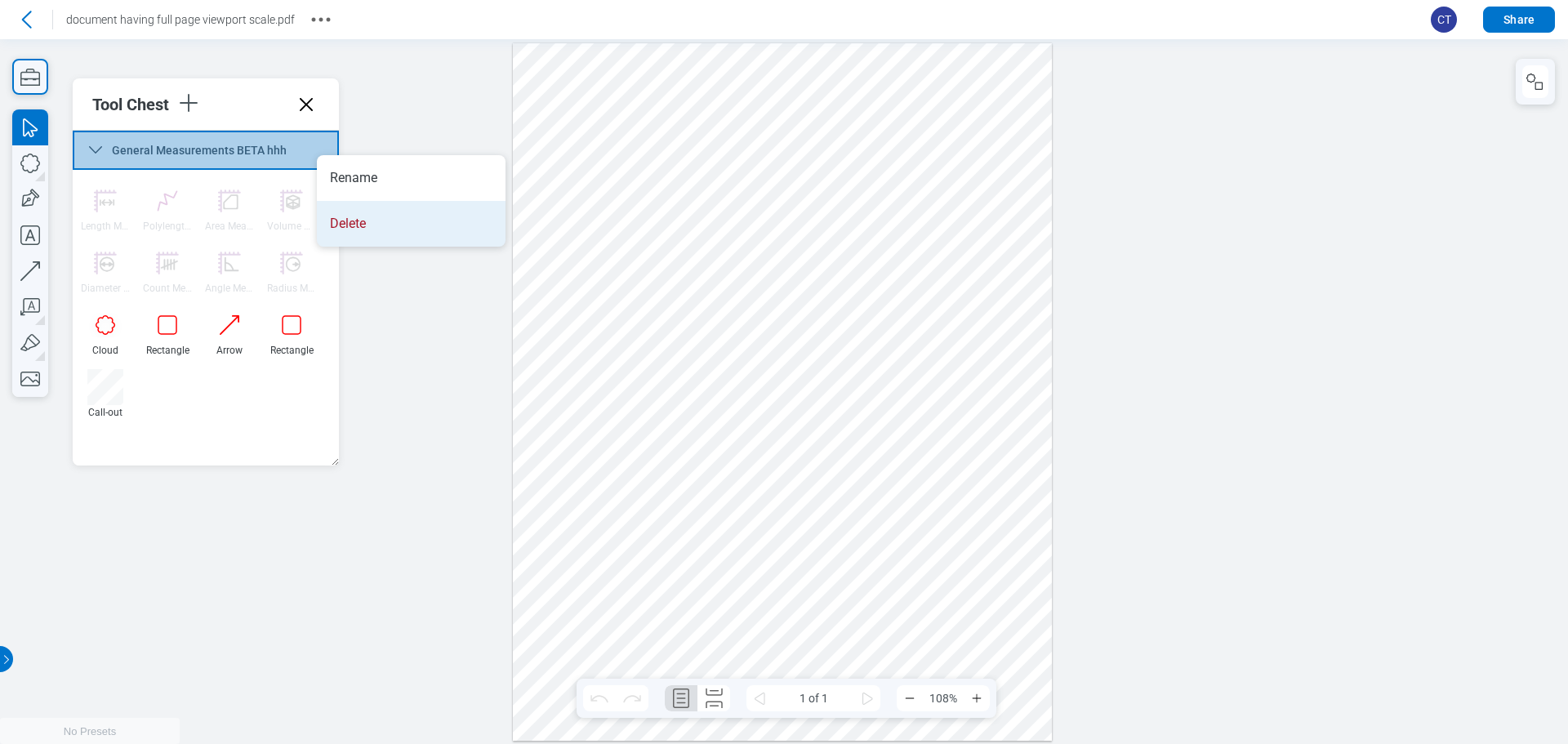
click at [364, 217] on li "Delete" at bounding box center [412, 224] width 189 height 46
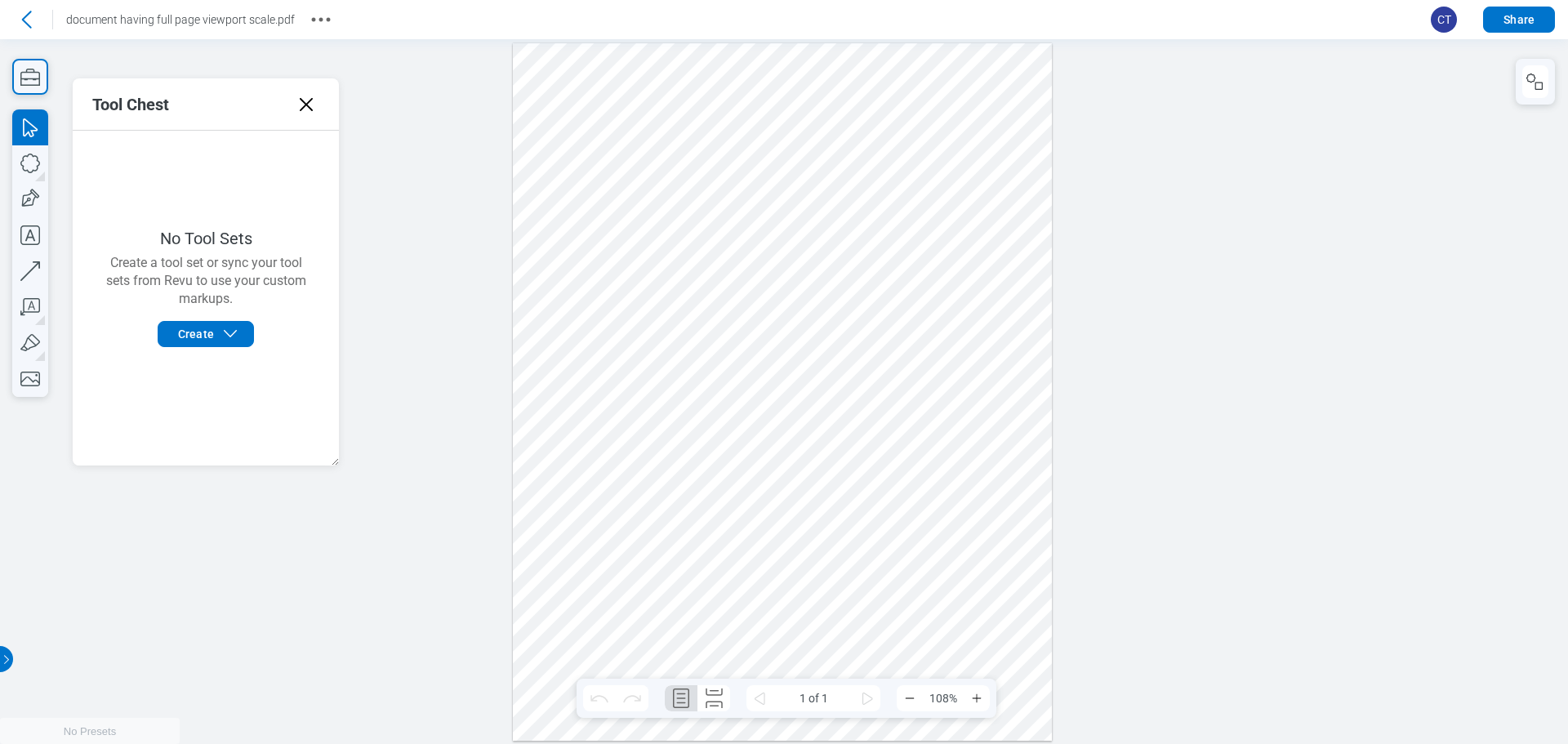
click at [304, 102] on icon at bounding box center [305, 104] width 13 height 13
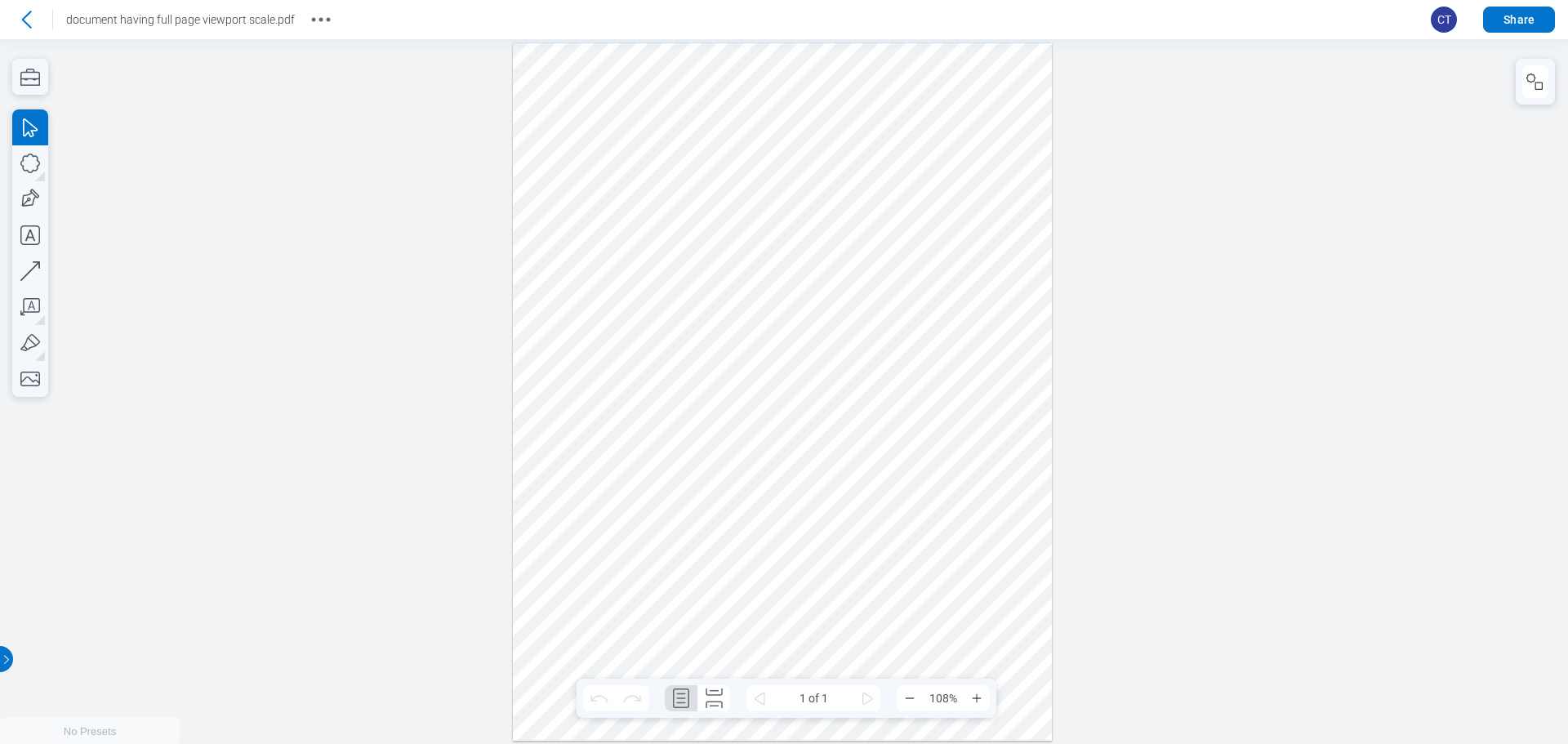
click at [775, 533] on div at bounding box center [783, 392] width 539 height 697
click at [35, 63] on icon "button" at bounding box center [30, 77] width 36 height 36
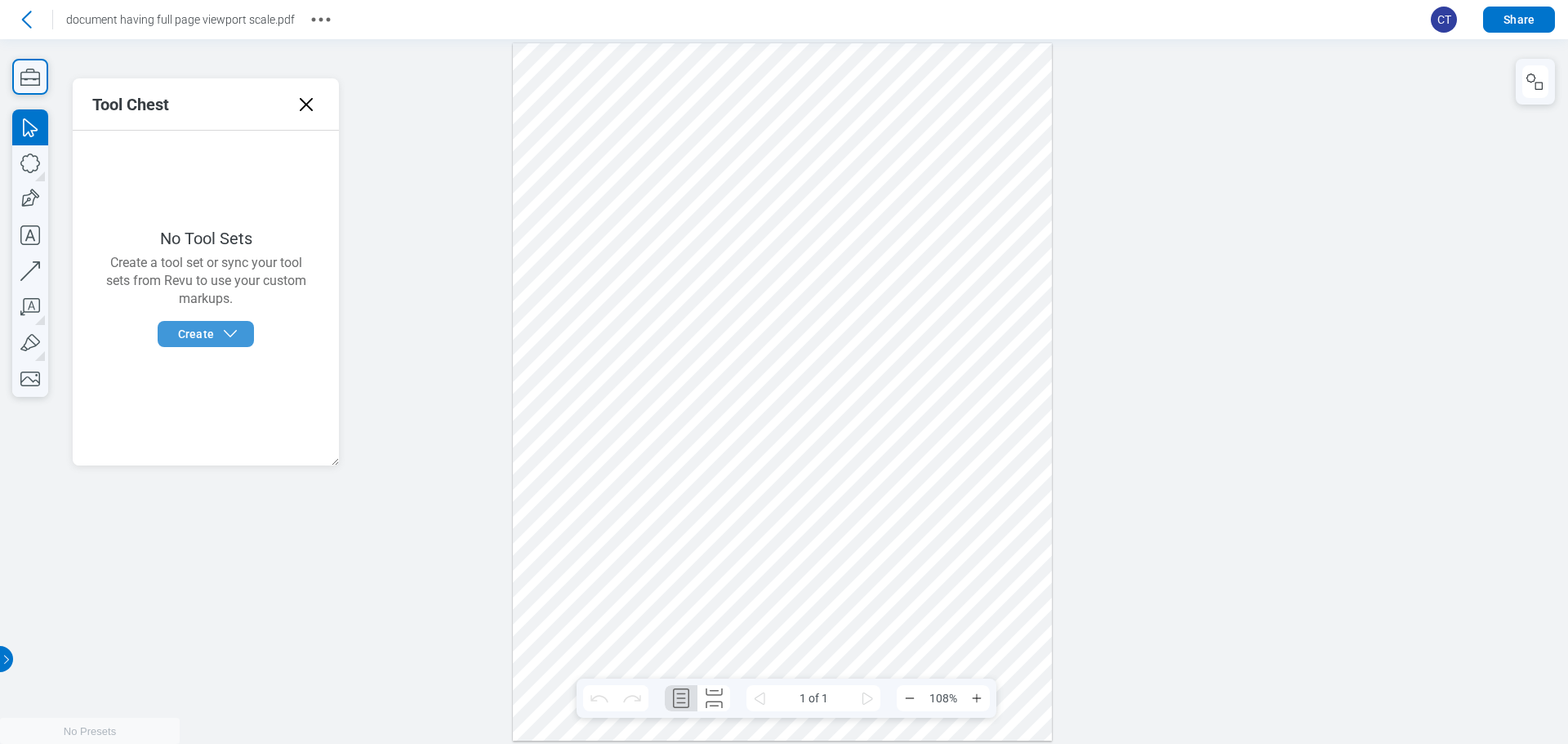
click at [205, 337] on span "Create" at bounding box center [196, 334] width 36 height 16
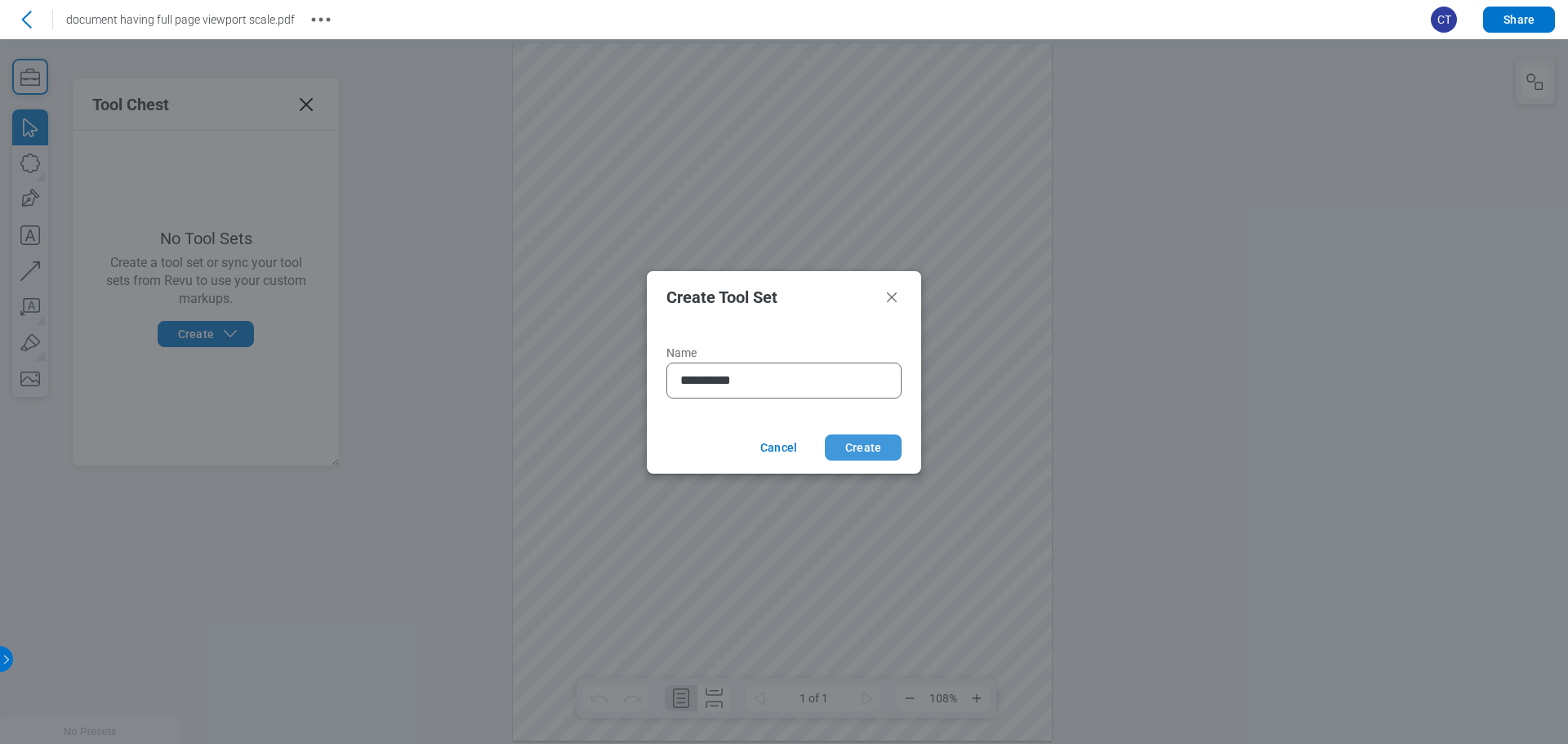
type input "**********"
drag, startPoint x: 863, startPoint y: 441, endPoint x: 1117, endPoint y: 510, distance: 263.2
click at [863, 441] on button "Create" at bounding box center [863, 448] width 77 height 26
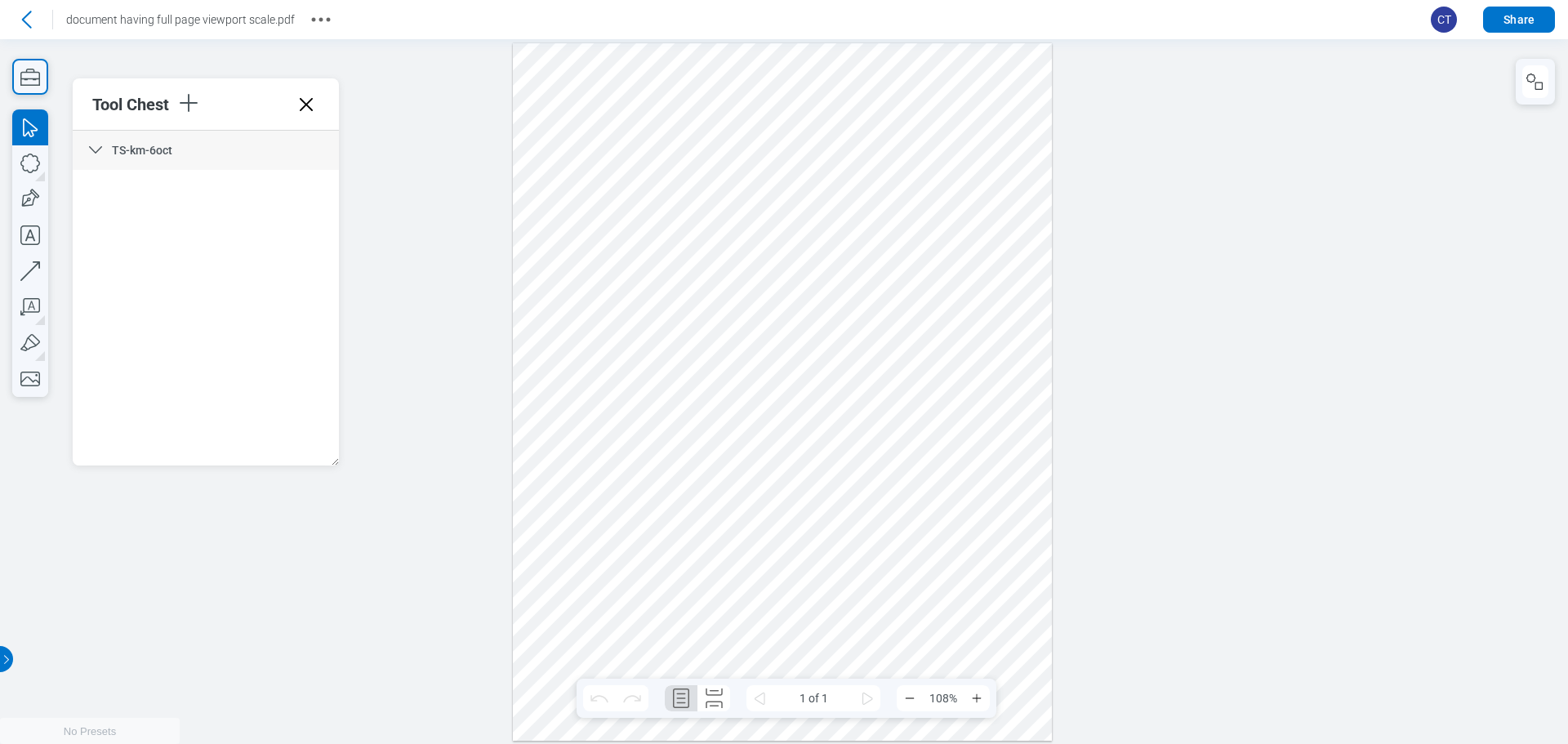
click at [833, 323] on div at bounding box center [783, 392] width 539 height 697
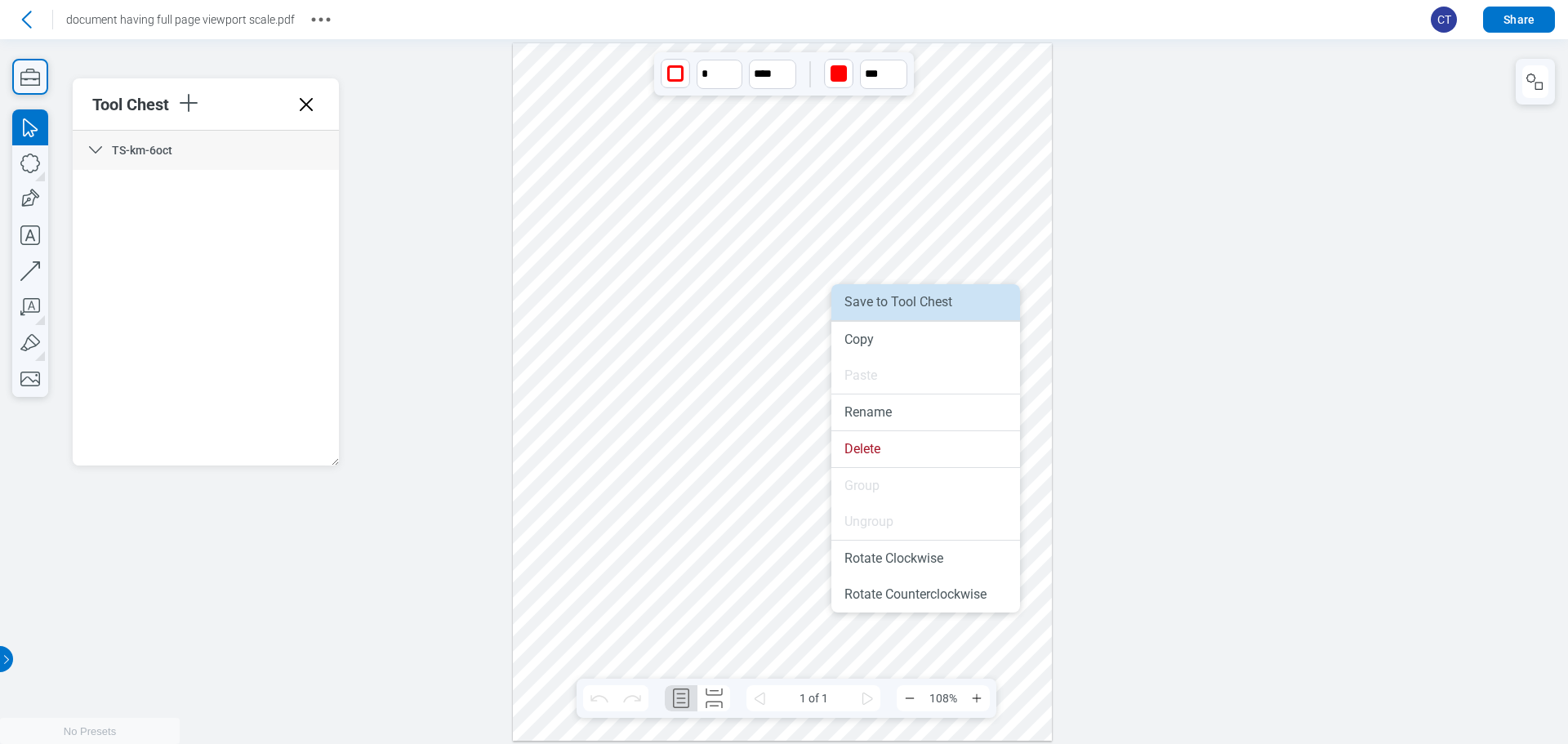
click at [906, 303] on li "Save to Tool Chest" at bounding box center [926, 302] width 189 height 36
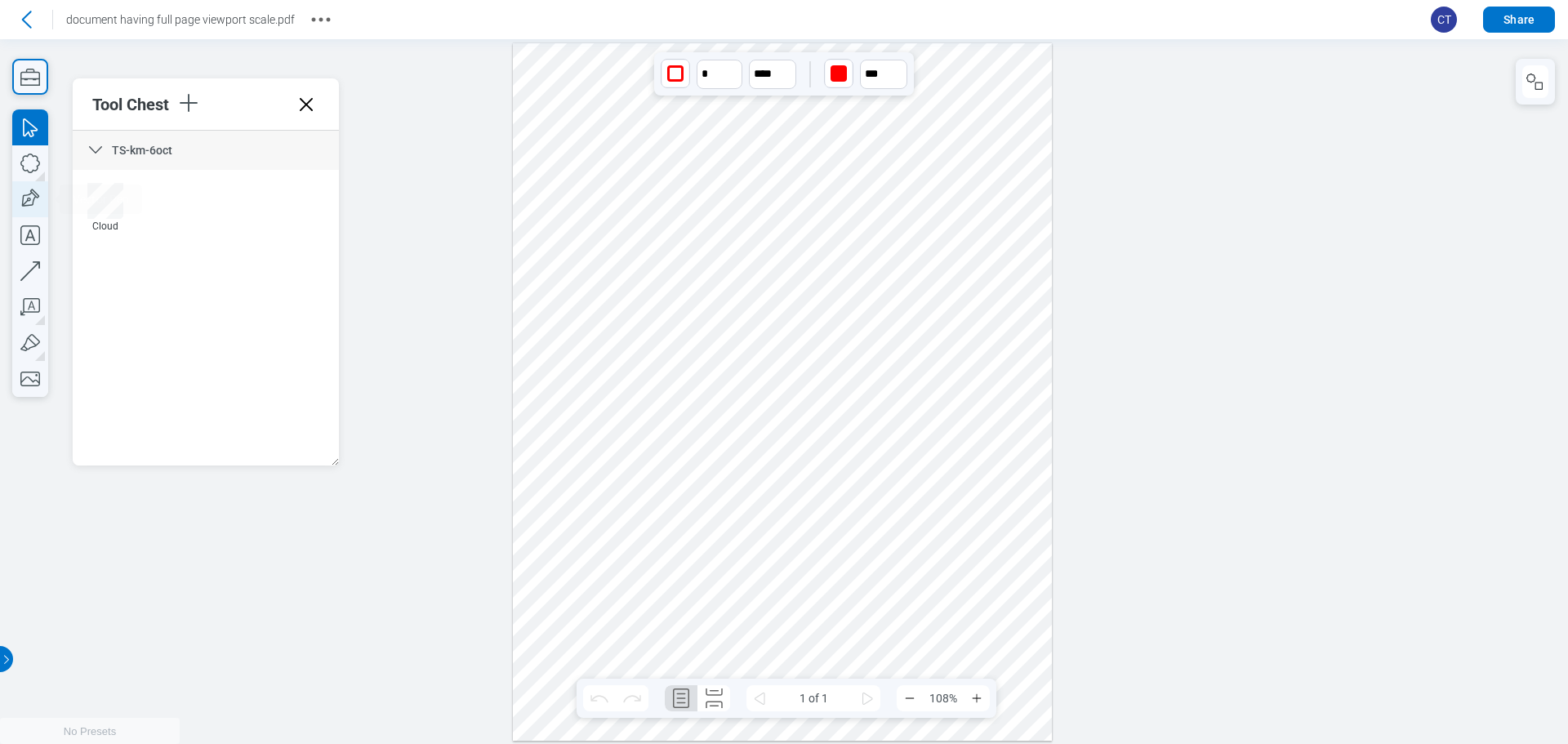
click at [25, 205] on icon "button" at bounding box center [30, 199] width 36 height 36
drag, startPoint x: 668, startPoint y: 504, endPoint x: 777, endPoint y: 548, distance: 117.5
click at [777, 548] on div at bounding box center [783, 392] width 539 height 697
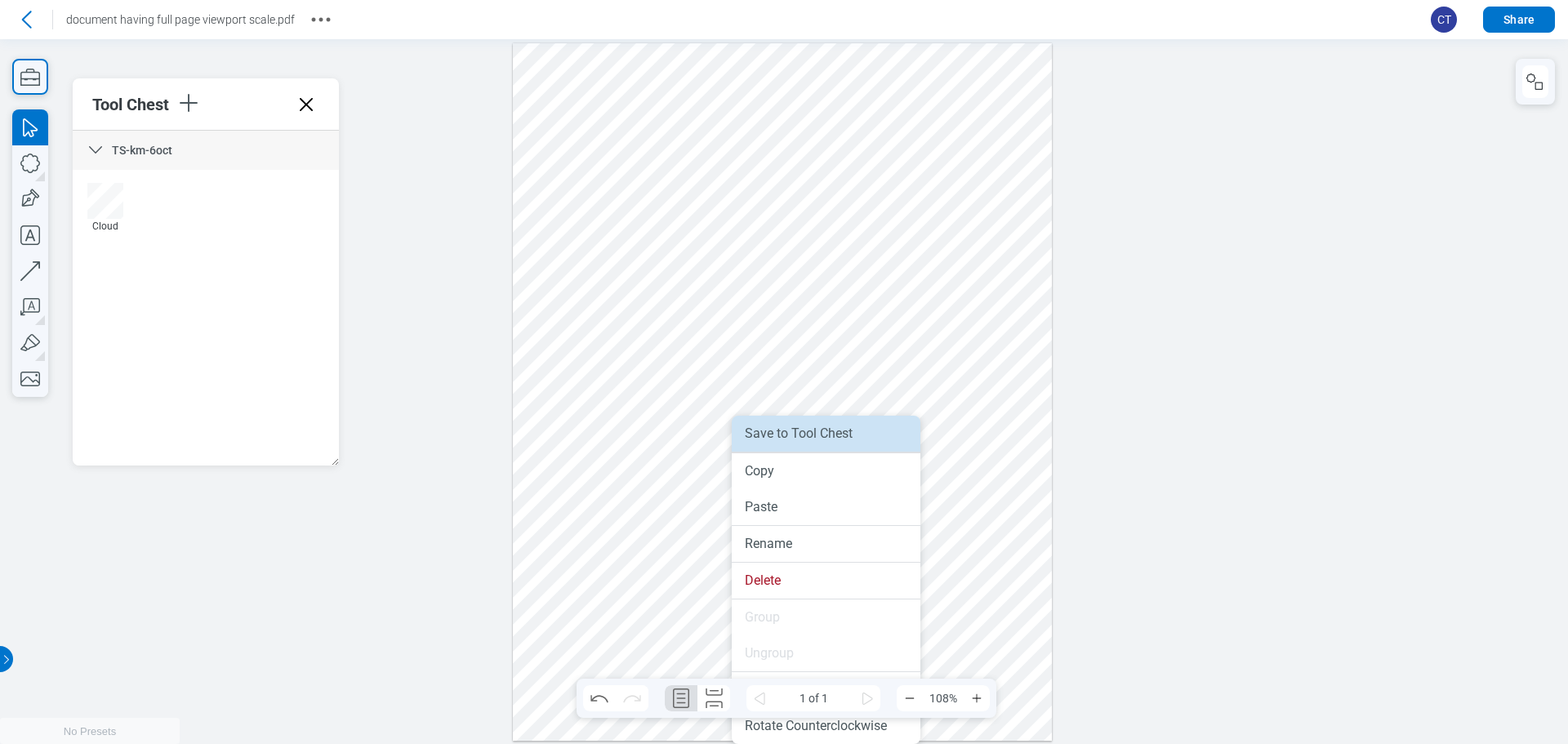
click at [793, 441] on li "Save to Tool Chest" at bounding box center [827, 434] width 189 height 36
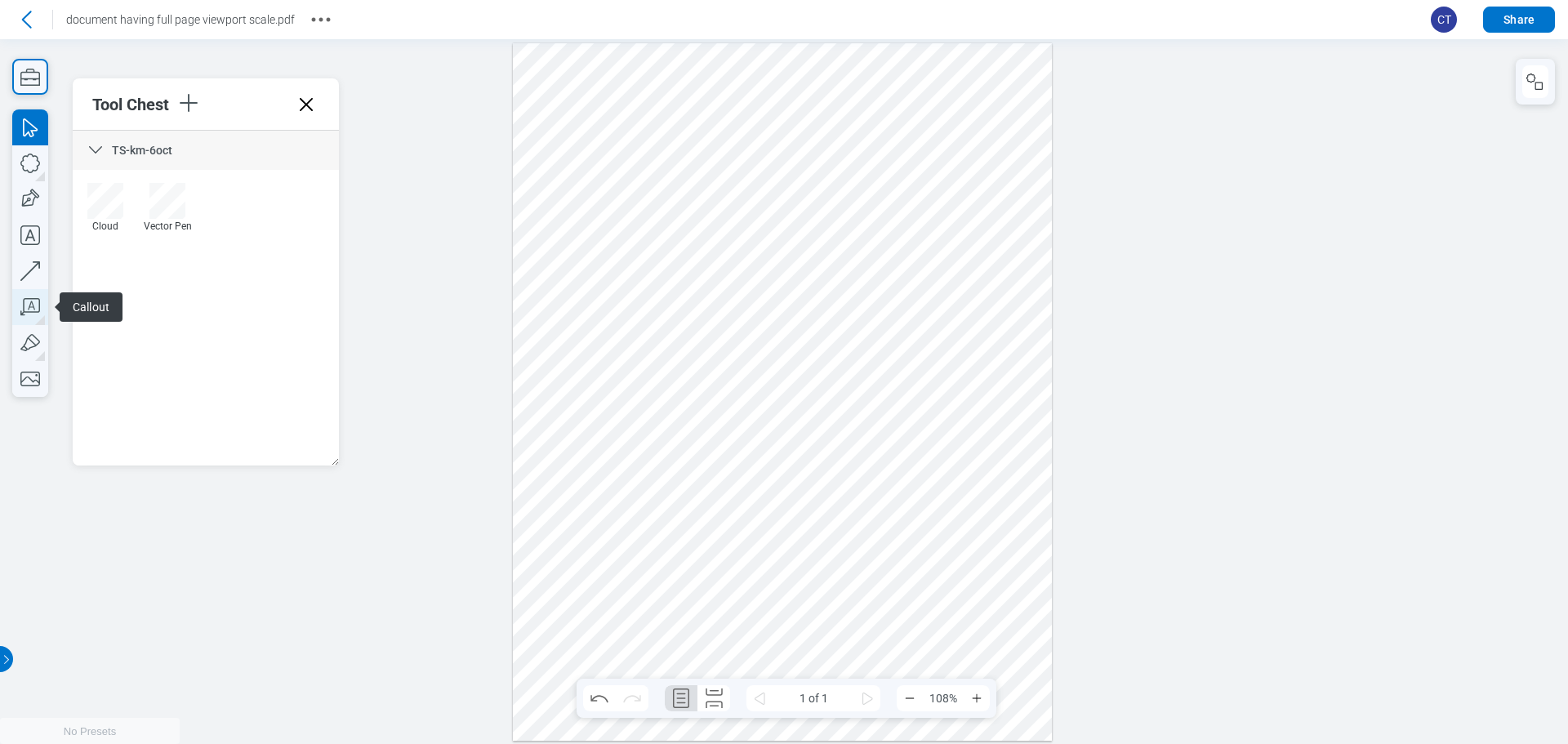
click at [44, 297] on icon "button" at bounding box center [30, 307] width 36 height 36
drag, startPoint x: 856, startPoint y: 476, endPoint x: 892, endPoint y: 540, distance: 73.4
click at [892, 540] on div at bounding box center [783, 392] width 539 height 697
click at [870, 585] on div at bounding box center [783, 392] width 539 height 697
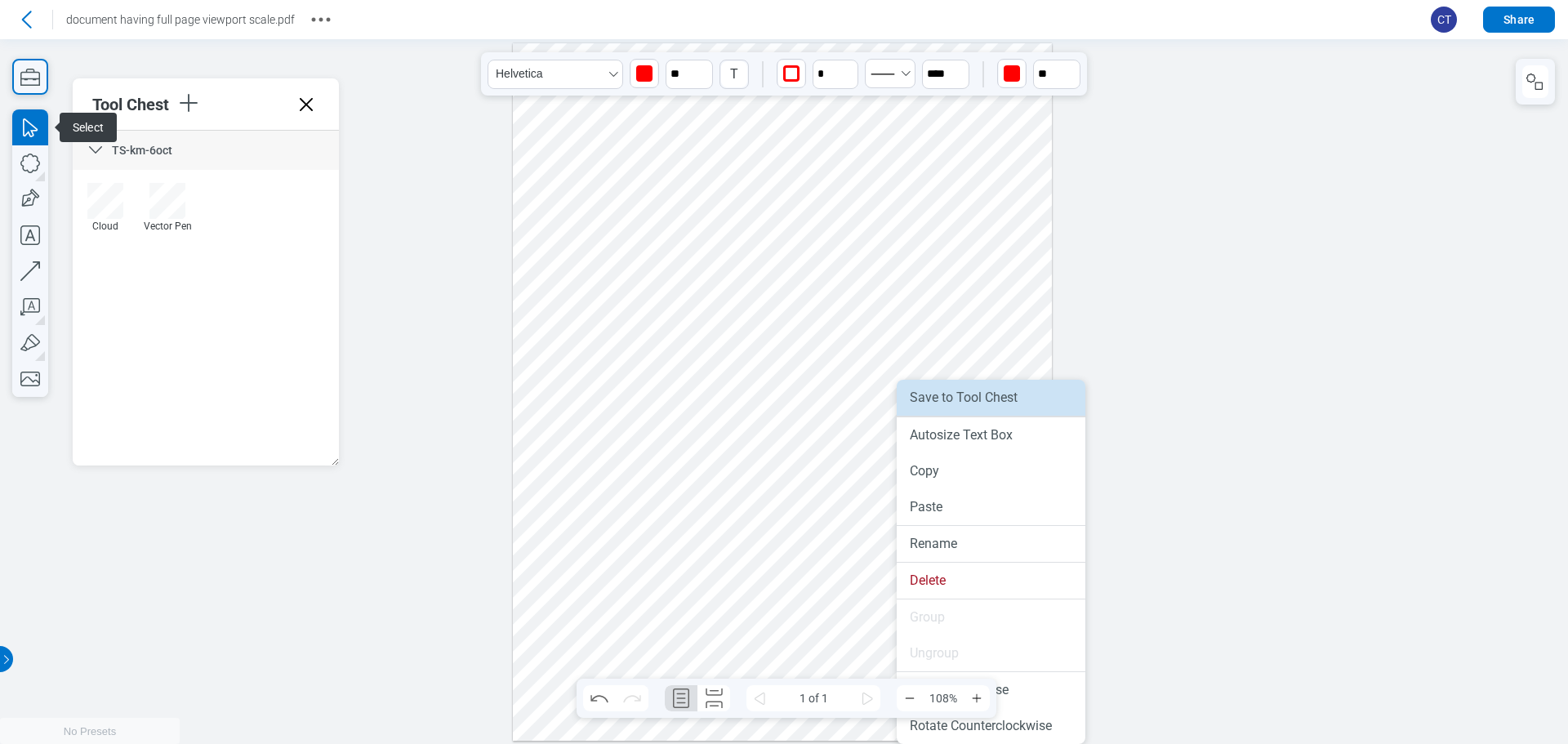
click at [963, 401] on li "Save to Tool Chest" at bounding box center [991, 398] width 189 height 36
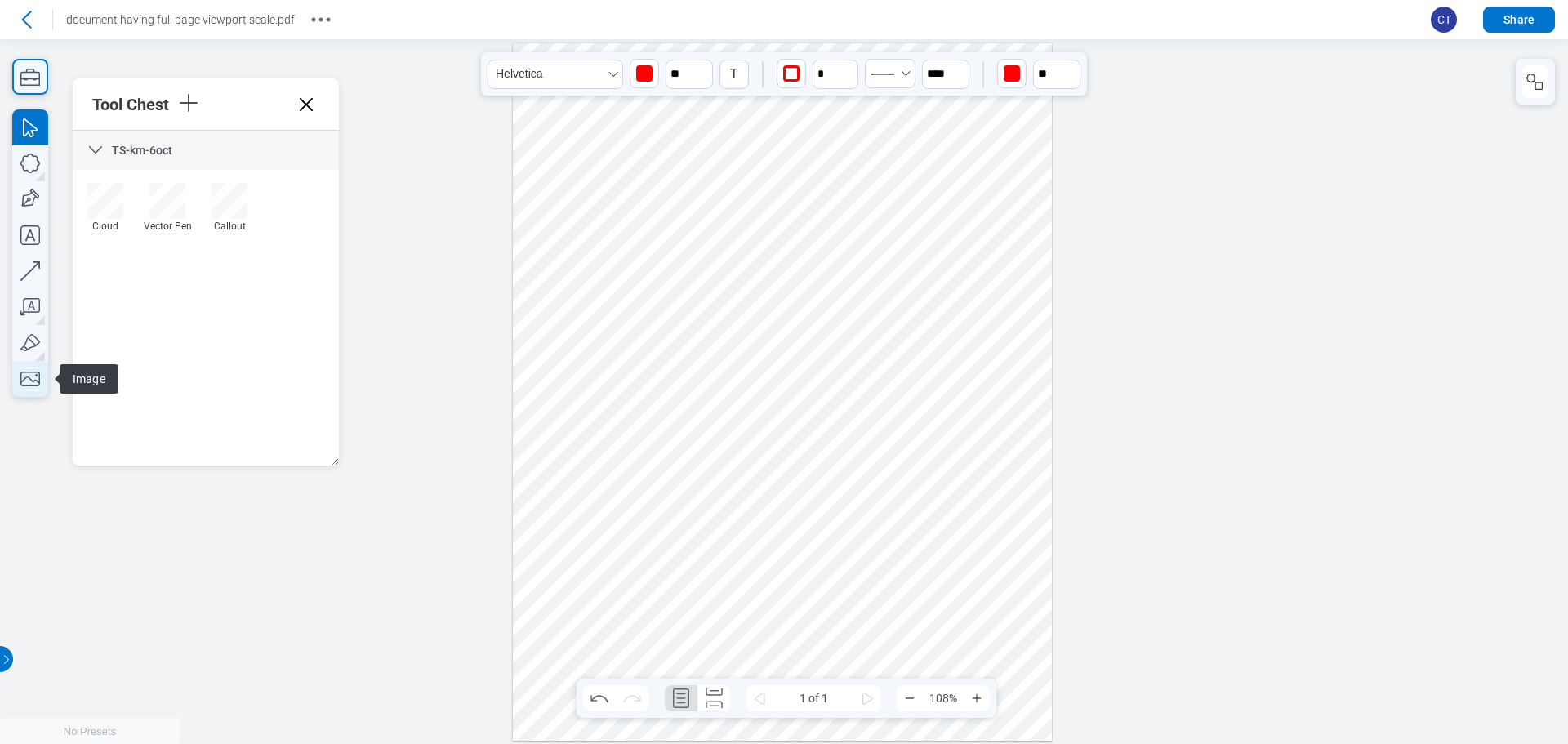
click at [29, 373] on icon "button" at bounding box center [30, 379] width 36 height 36
click at [937, 341] on div at bounding box center [783, 392] width 539 height 697
click at [44, 380] on icon "button" at bounding box center [30, 379] width 36 height 36
click at [913, 299] on div at bounding box center [783, 392] width 539 height 697
click at [1010, 365] on div at bounding box center [783, 392] width 539 height 697
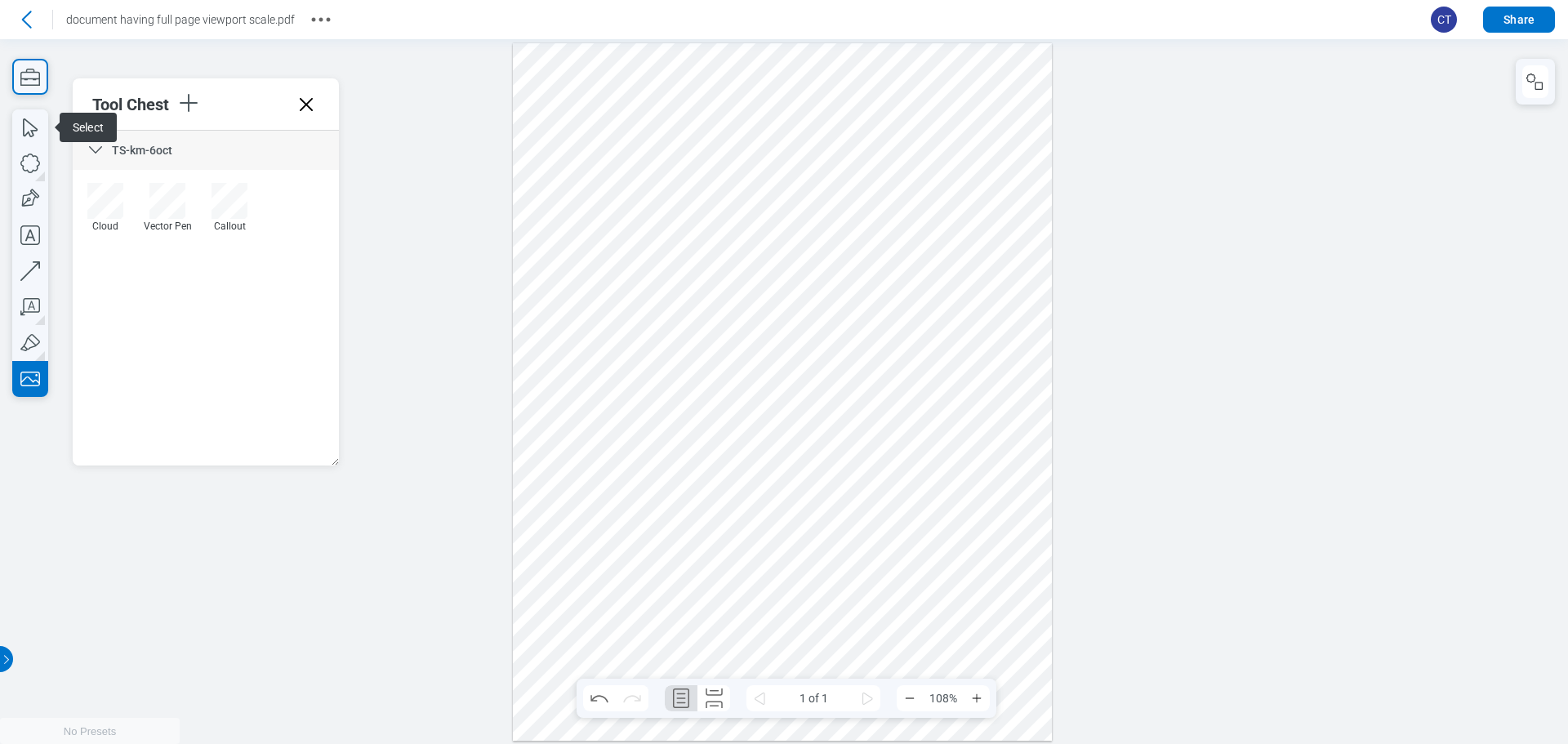
click at [1009, 534] on div at bounding box center [783, 392] width 539 height 697
click at [1015, 636] on div at bounding box center [783, 392] width 539 height 697
click at [920, 354] on div at bounding box center [783, 392] width 539 height 697
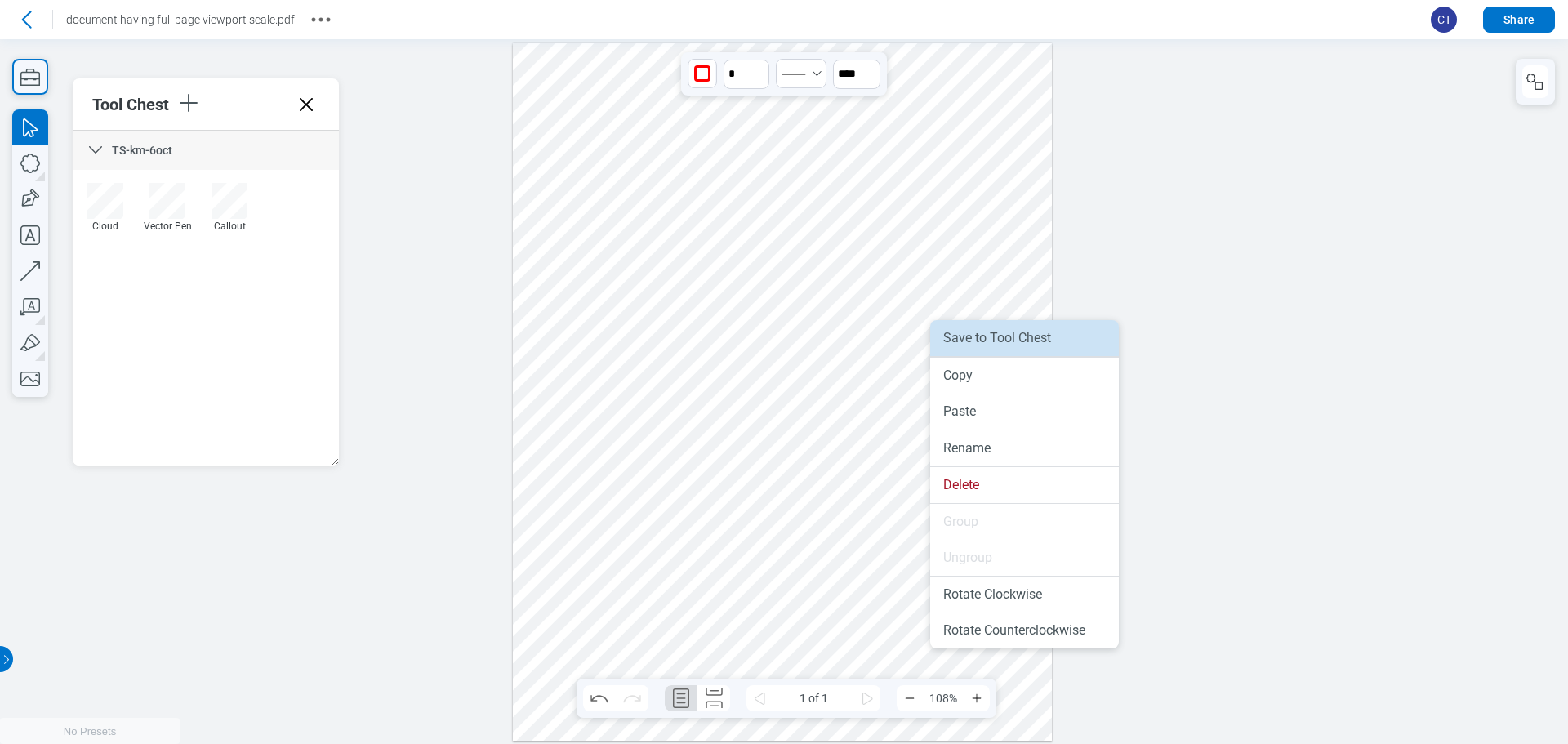
drag, startPoint x: 1006, startPoint y: 343, endPoint x: 1057, endPoint y: 404, distance: 79.5
click at [1006, 343] on li "Save to Tool Chest" at bounding box center [1025, 338] width 189 height 36
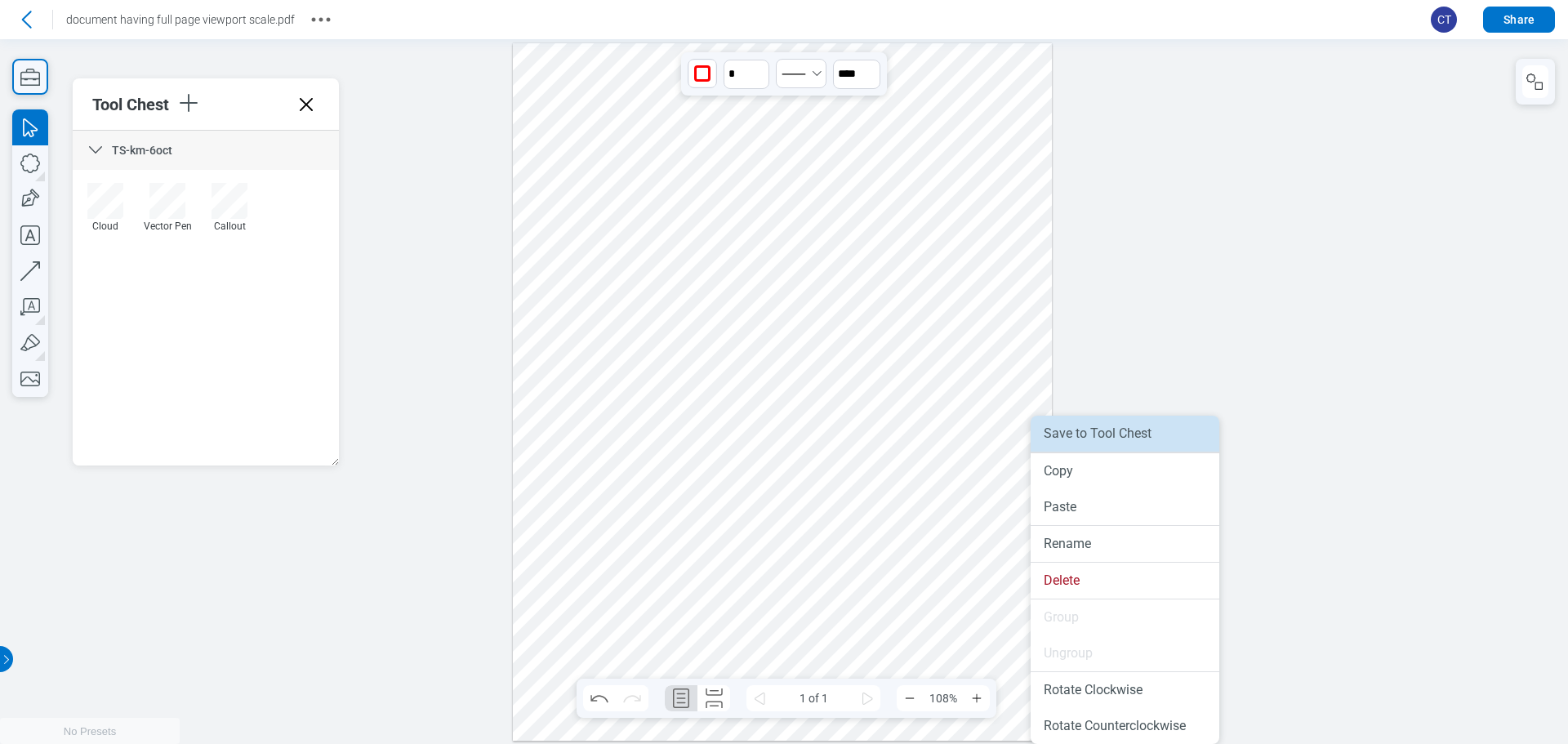
click at [1096, 445] on li "Save to Tool Chest" at bounding box center [1125, 434] width 189 height 36
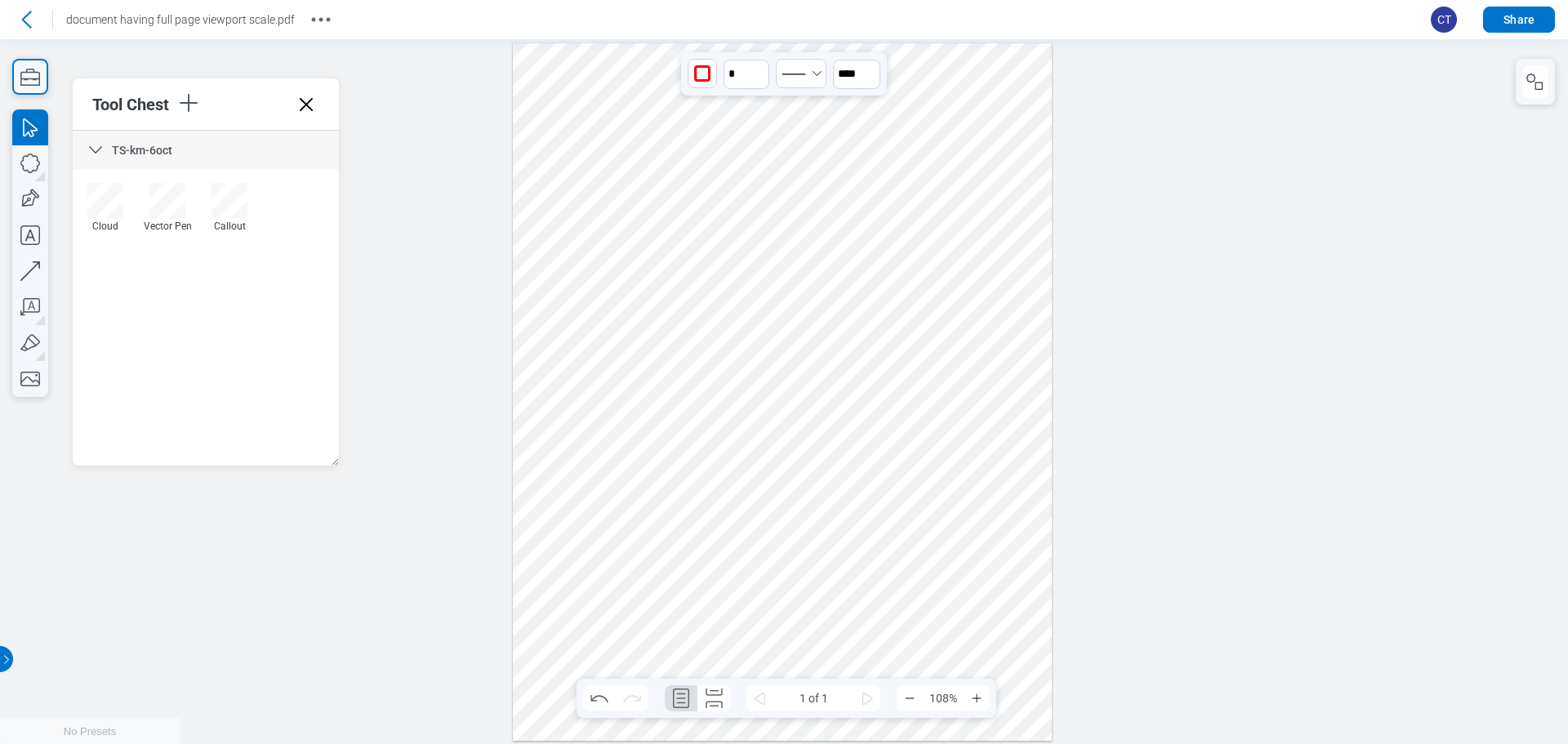
click at [961, 481] on div at bounding box center [783, 392] width 539 height 697
click at [943, 604] on div at bounding box center [783, 392] width 539 height 697
click at [960, 359] on div at bounding box center [783, 392] width 539 height 697
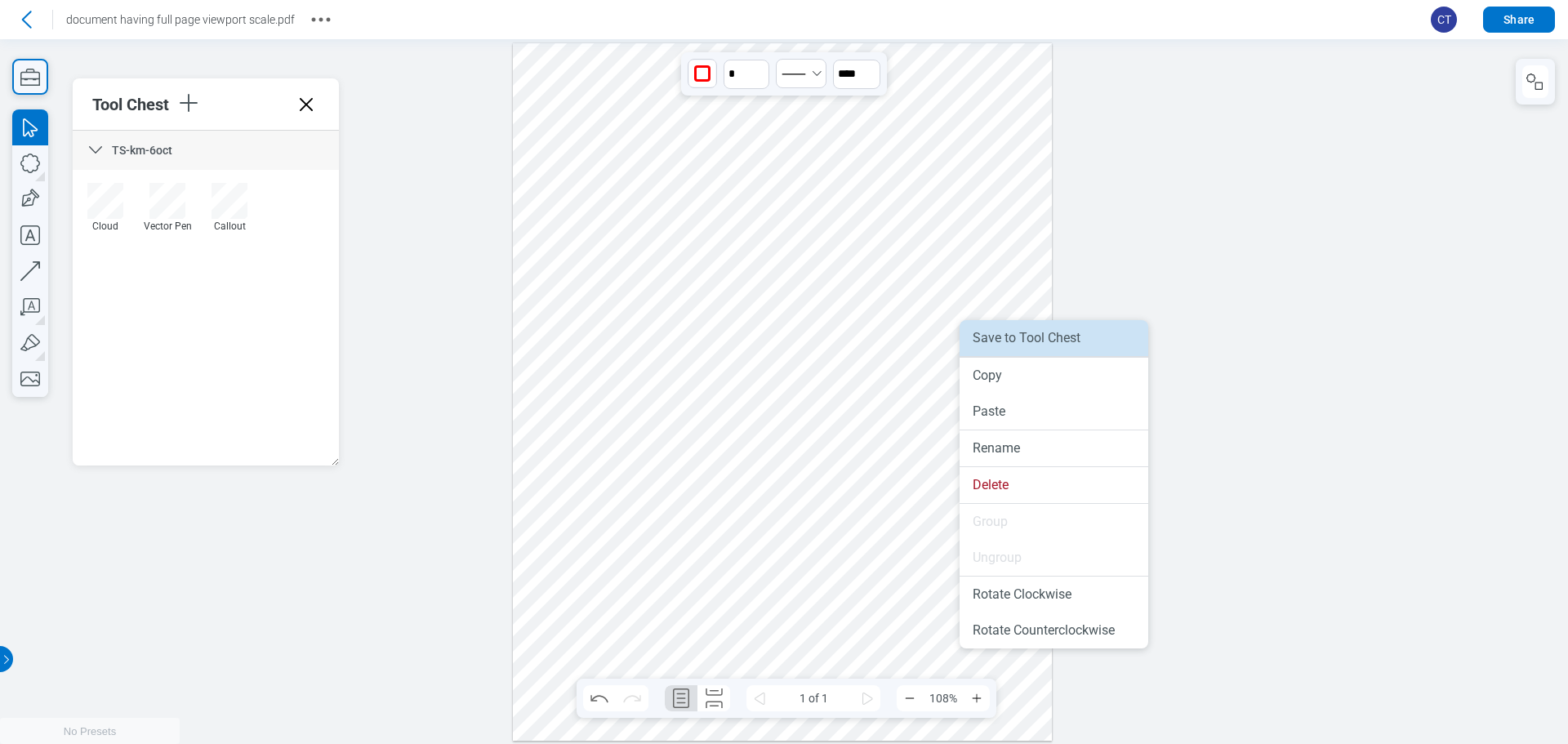
click at [1022, 335] on li "Save to Tool Chest" at bounding box center [1055, 338] width 189 height 36
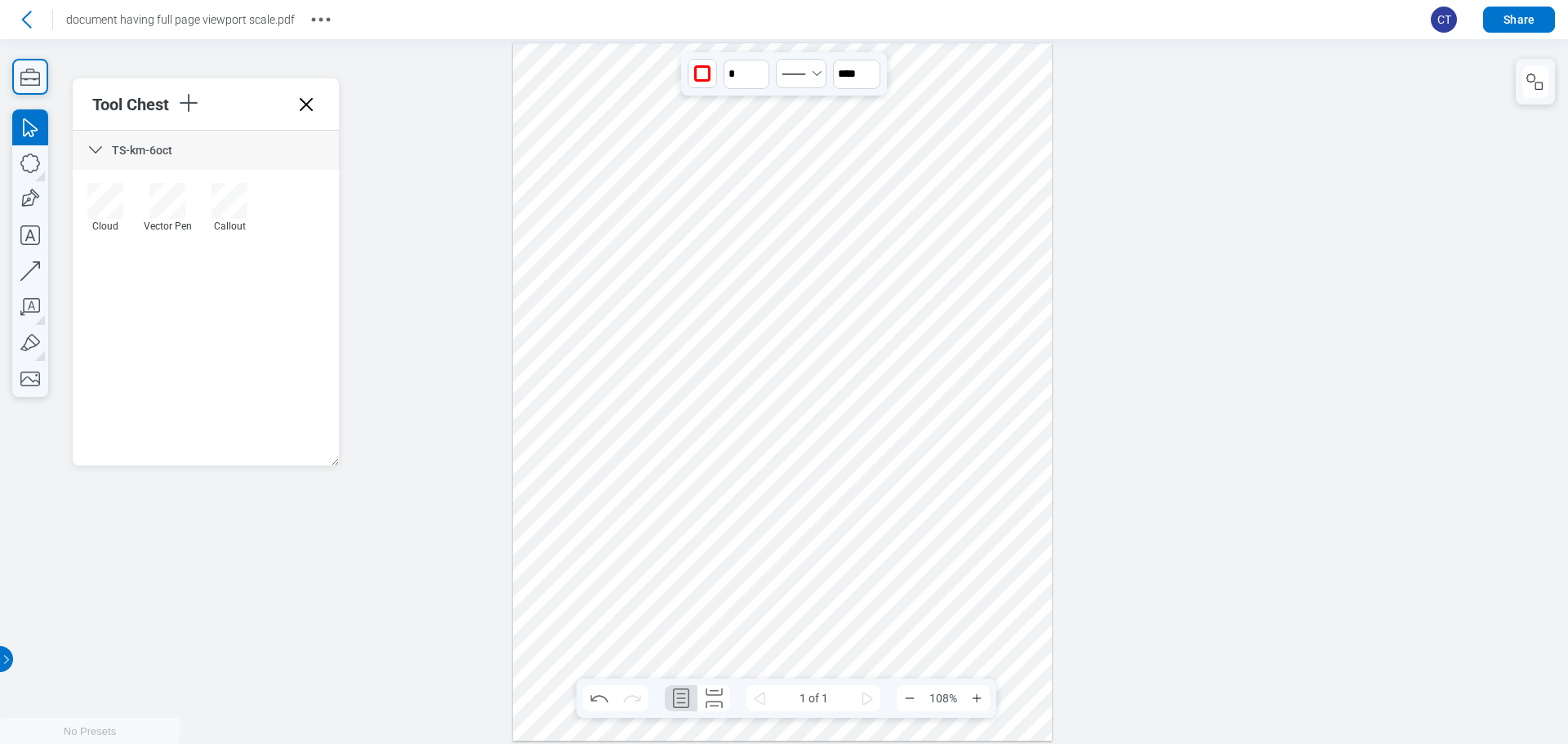
drag, startPoint x: 1019, startPoint y: 570, endPoint x: 919, endPoint y: 613, distance: 108.9
click at [919, 613] on div at bounding box center [783, 392] width 539 height 697
click at [978, 545] on div at bounding box center [783, 392] width 539 height 697
click at [894, 180] on div at bounding box center [783, 392] width 539 height 697
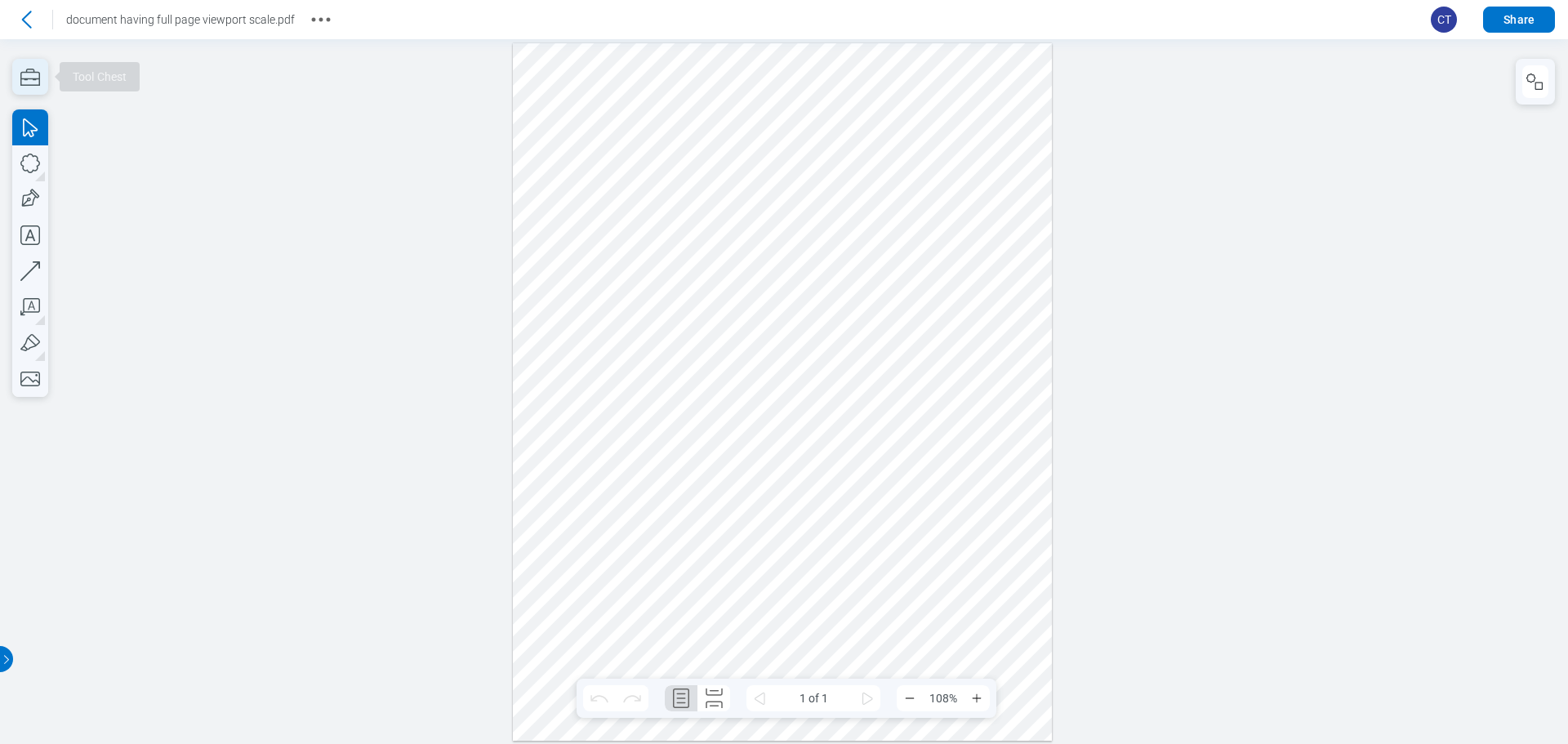
click at [27, 70] on icon "button" at bounding box center [31, 77] width 20 height 17
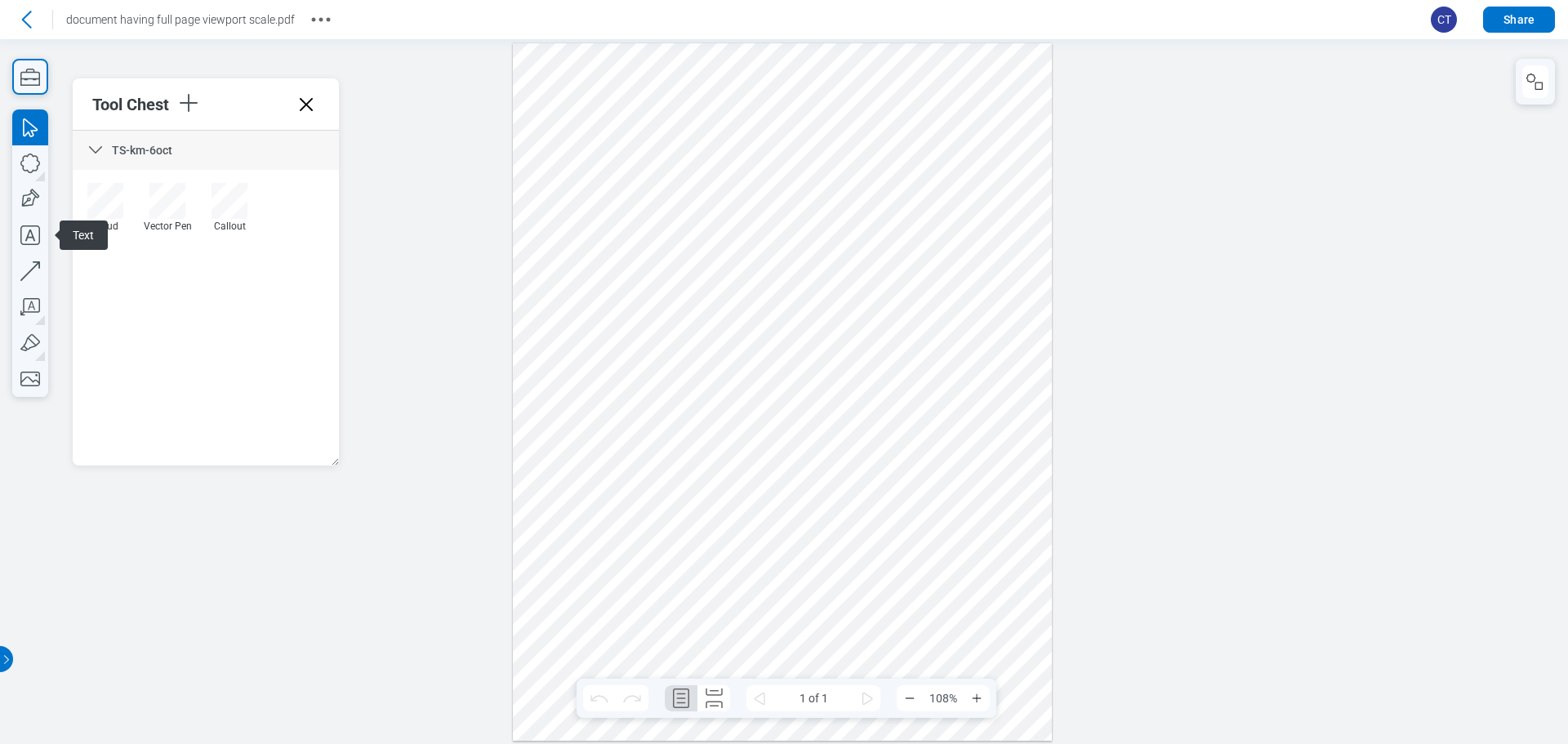
click at [955, 340] on div at bounding box center [783, 392] width 539 height 697
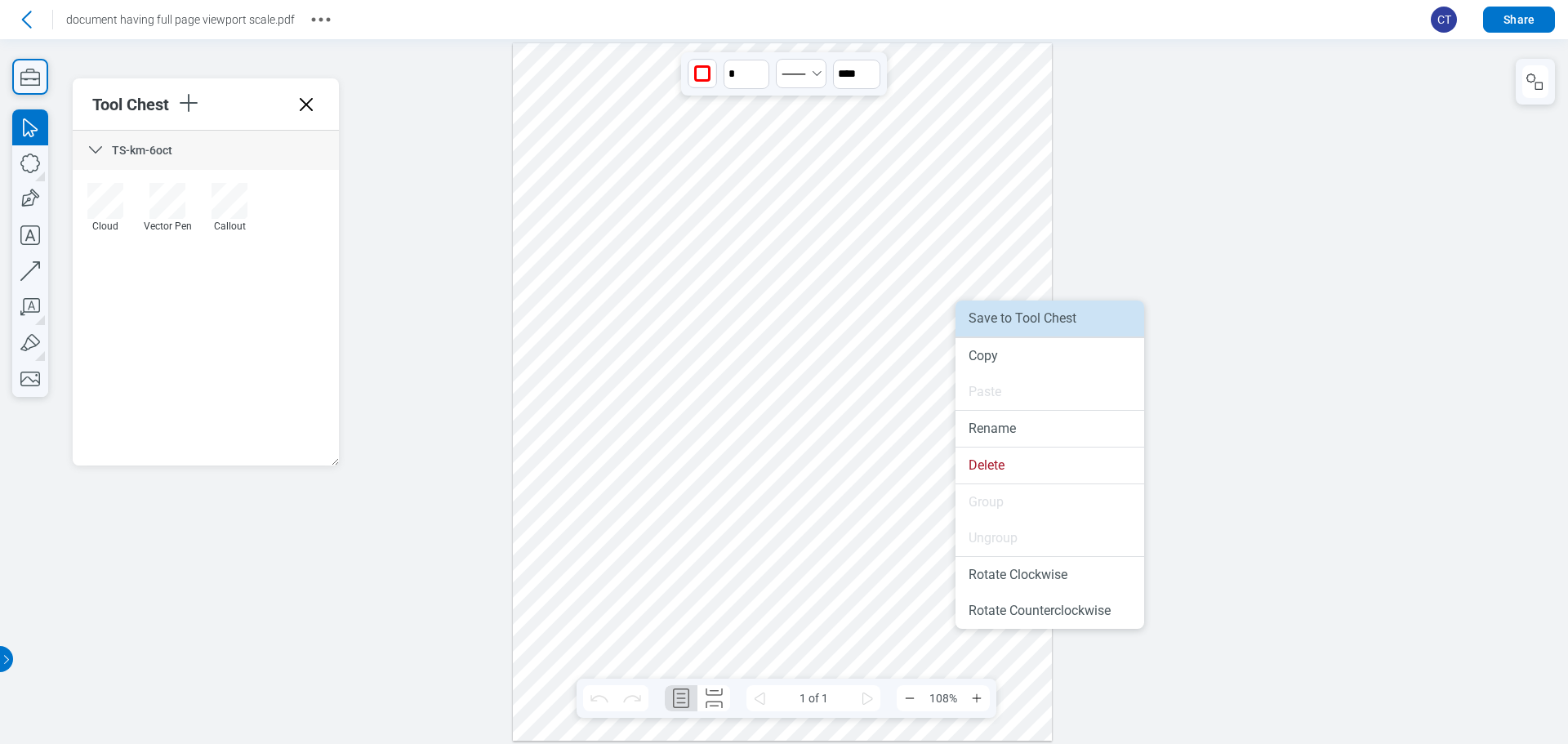
click at [1044, 326] on li "Save to Tool Chest" at bounding box center [1050, 318] width 189 height 36
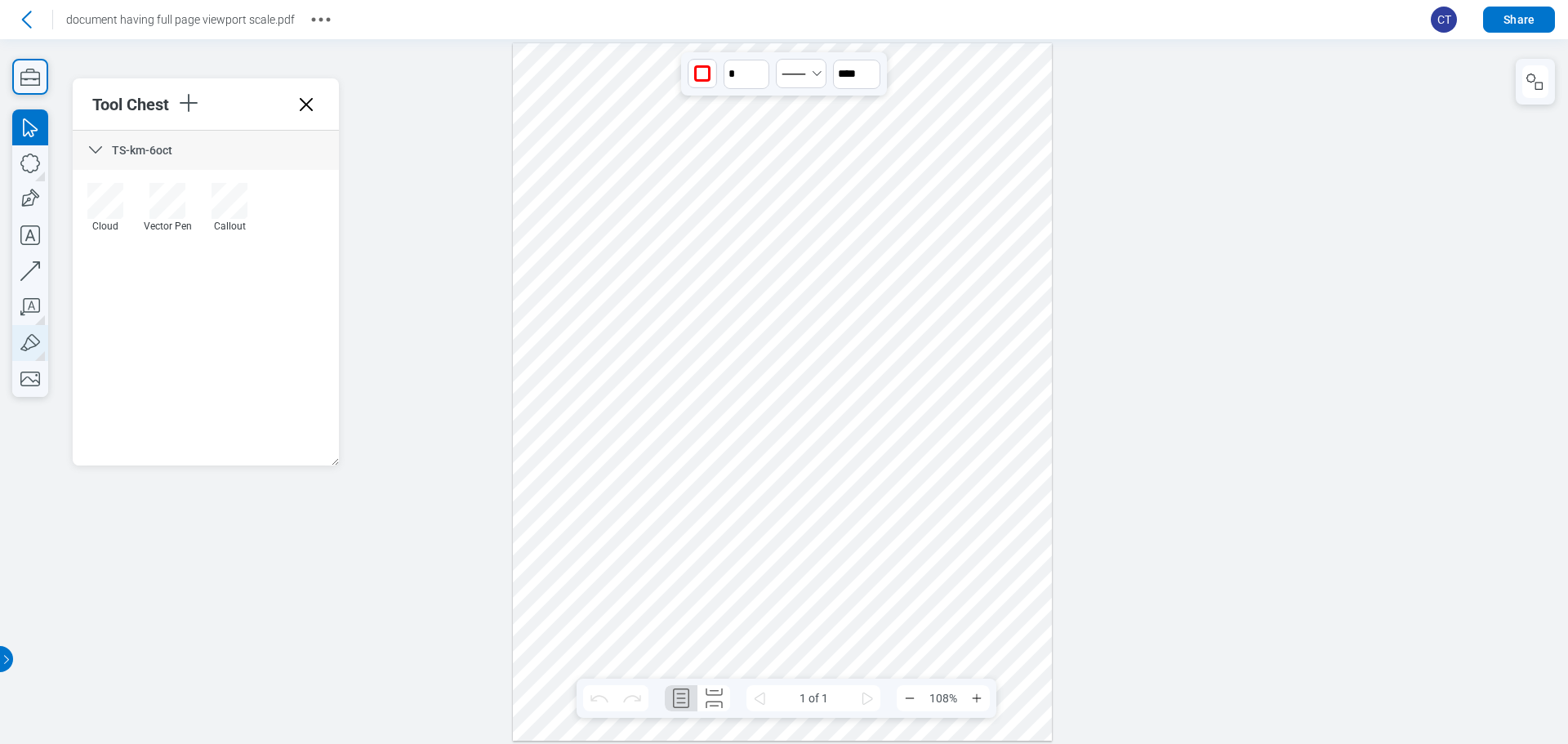
click at [43, 345] on icon "button" at bounding box center [30, 343] width 36 height 36
drag, startPoint x: 546, startPoint y: 214, endPoint x: 598, endPoint y: 403, distance: 196.0
click at [598, 402] on div at bounding box center [783, 392] width 539 height 697
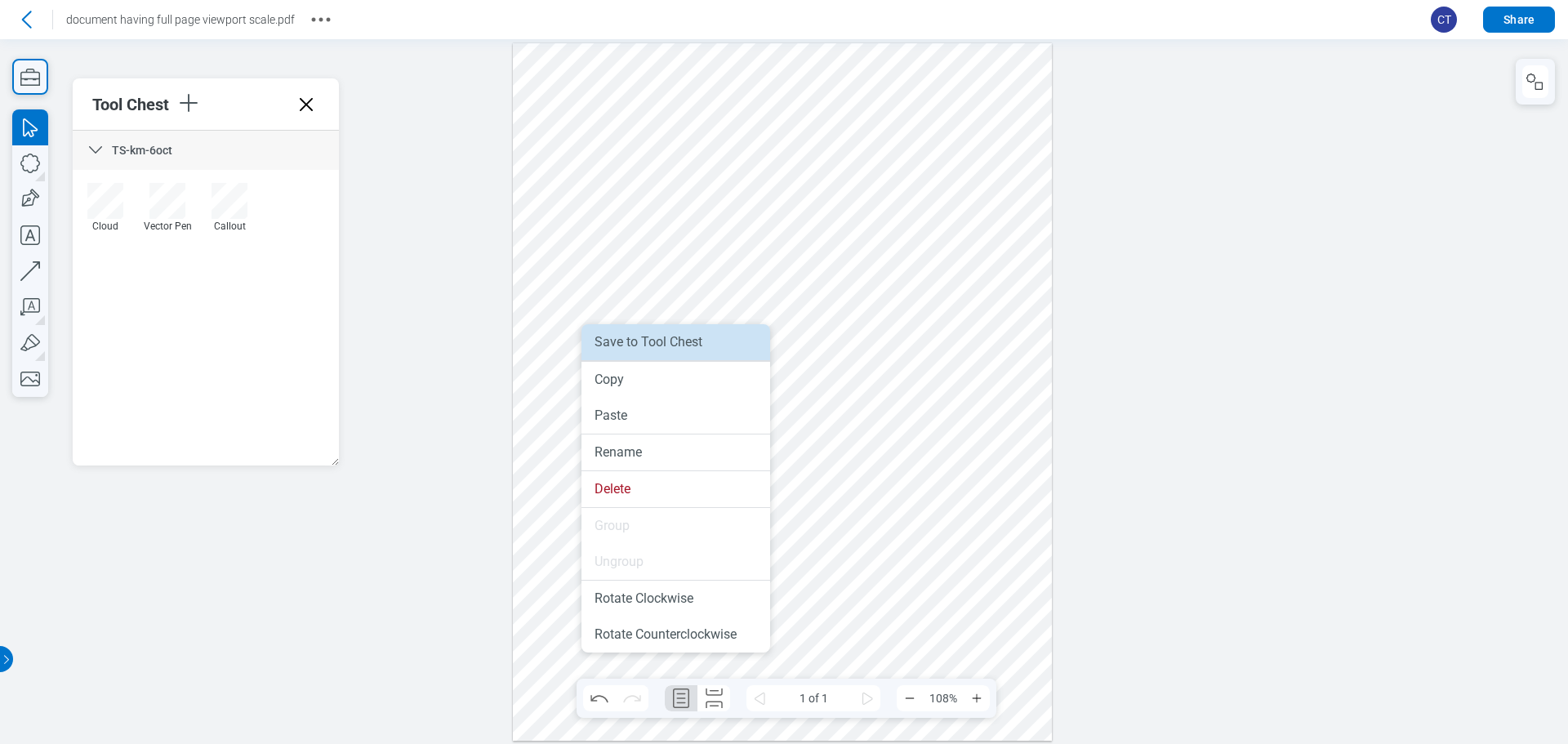
drag, startPoint x: 618, startPoint y: 351, endPoint x: 599, endPoint y: 381, distance: 35.5
click at [618, 351] on li "Save to Tool Chest" at bounding box center [676, 342] width 189 height 36
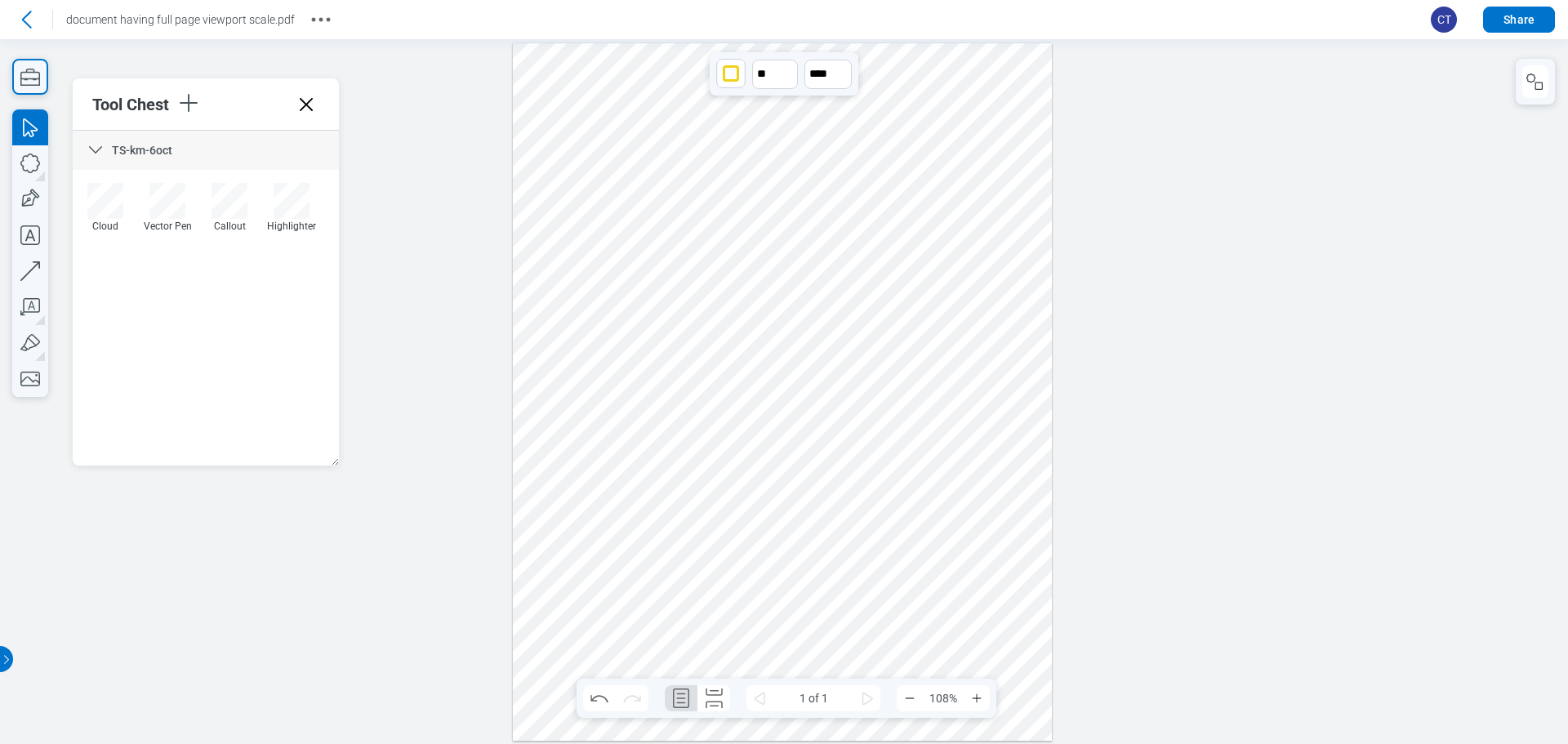
click at [562, 493] on div at bounding box center [783, 392] width 539 height 697
click at [39, 171] on icon "button" at bounding box center [30, 163] width 36 height 36
click at [882, 153] on div at bounding box center [783, 392] width 539 height 697
click at [664, 82] on div "* **** ***" at bounding box center [784, 75] width 317 height 44
click at [648, 72] on div "button" at bounding box center [647, 74] width 16 height 16
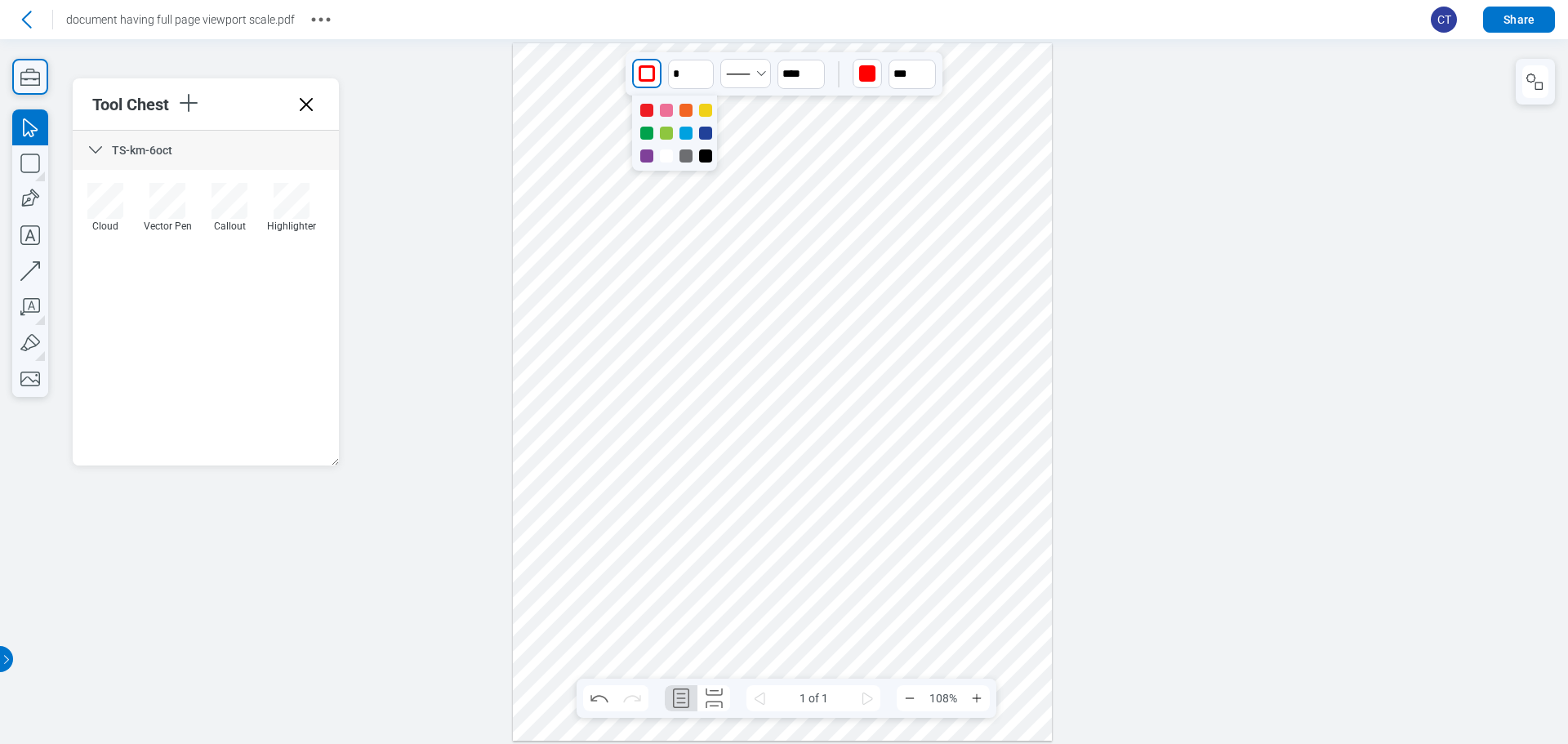
click at [709, 154] on div at bounding box center [705, 155] width 13 height 13
click at [858, 78] on div "button" at bounding box center [868, 74] width 26 height 26
click at [869, 156] on div at bounding box center [867, 155] width 13 height 13
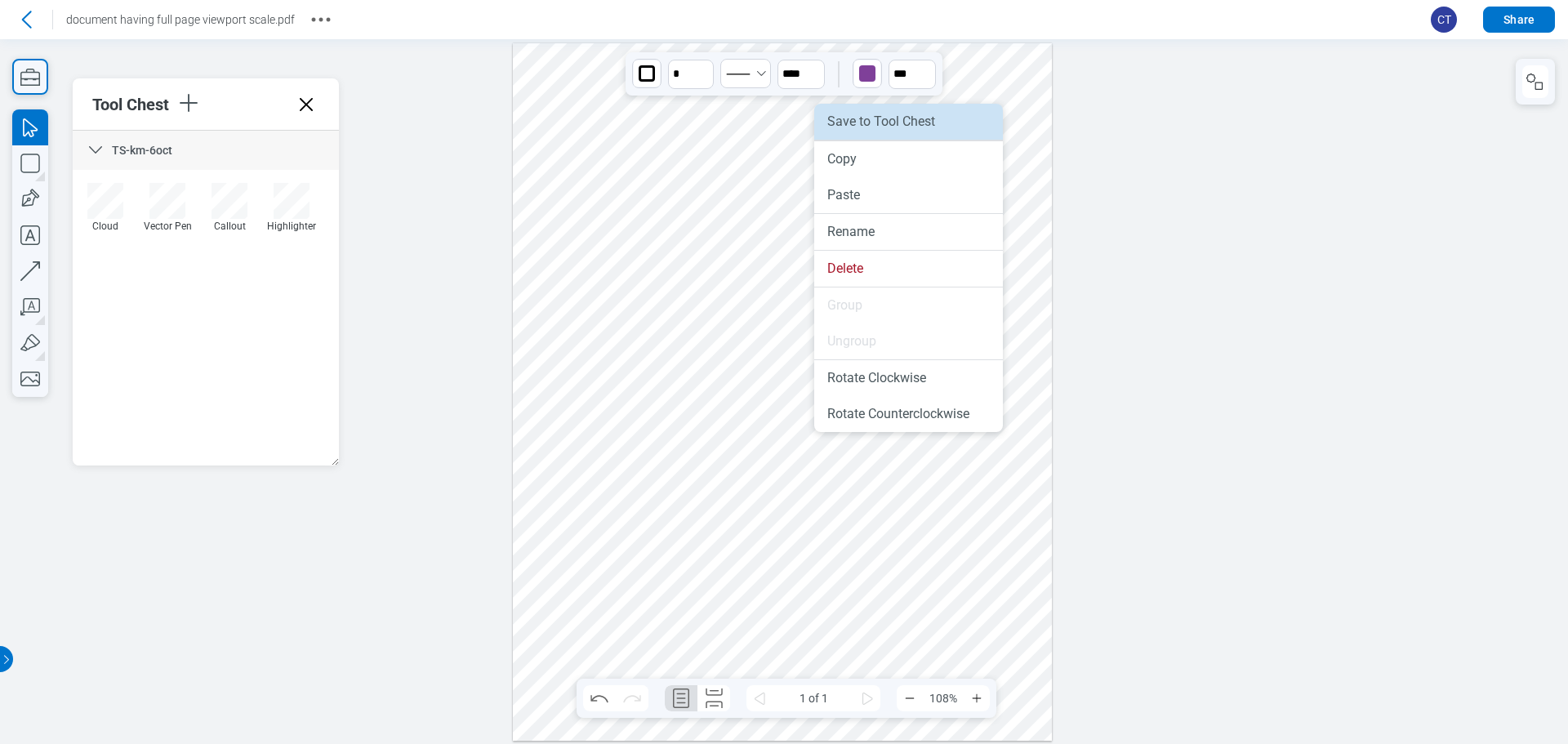
click at [829, 117] on li "Save to Tool Chest" at bounding box center [908, 121] width 189 height 36
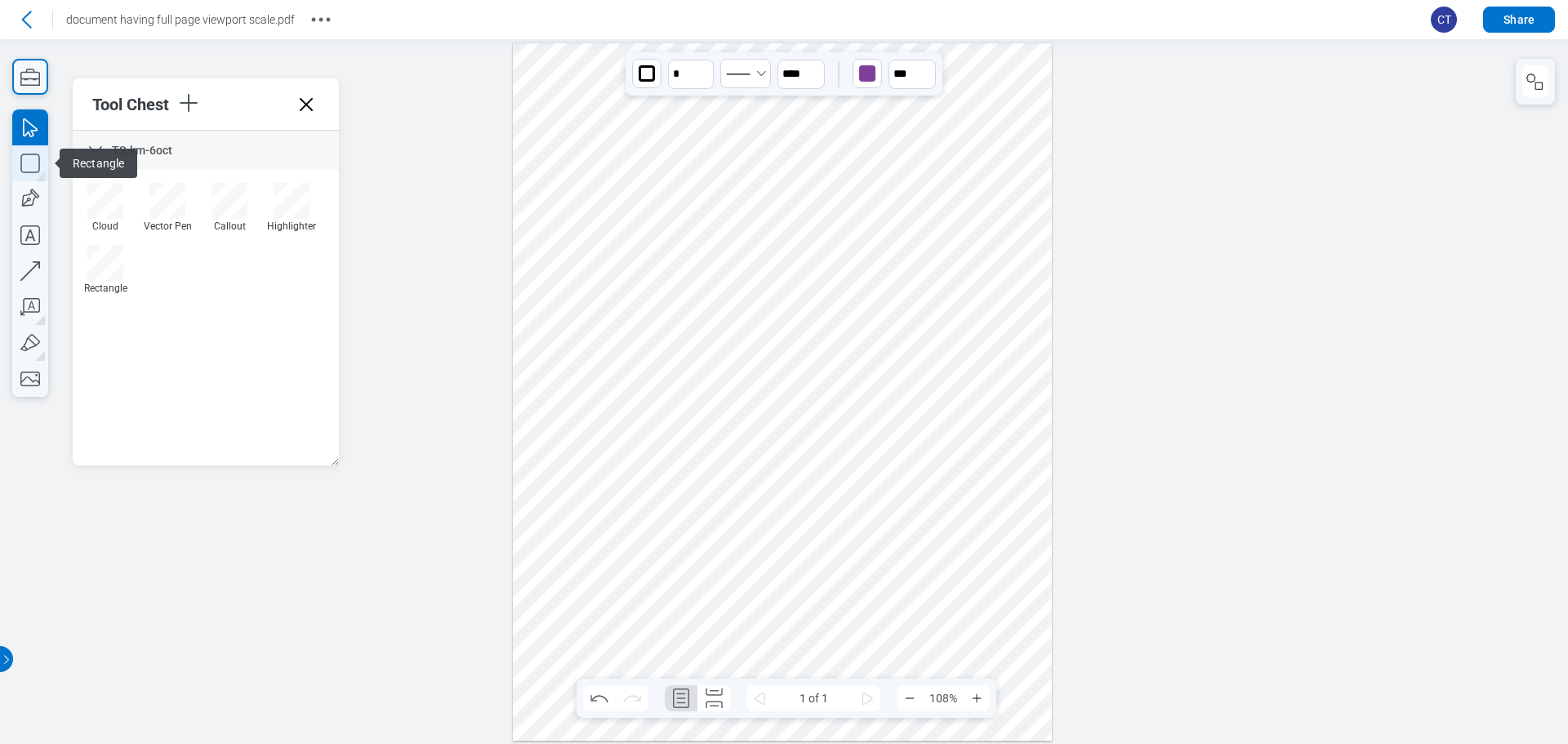
click at [40, 177] on div "button" at bounding box center [40, 176] width 10 height 10
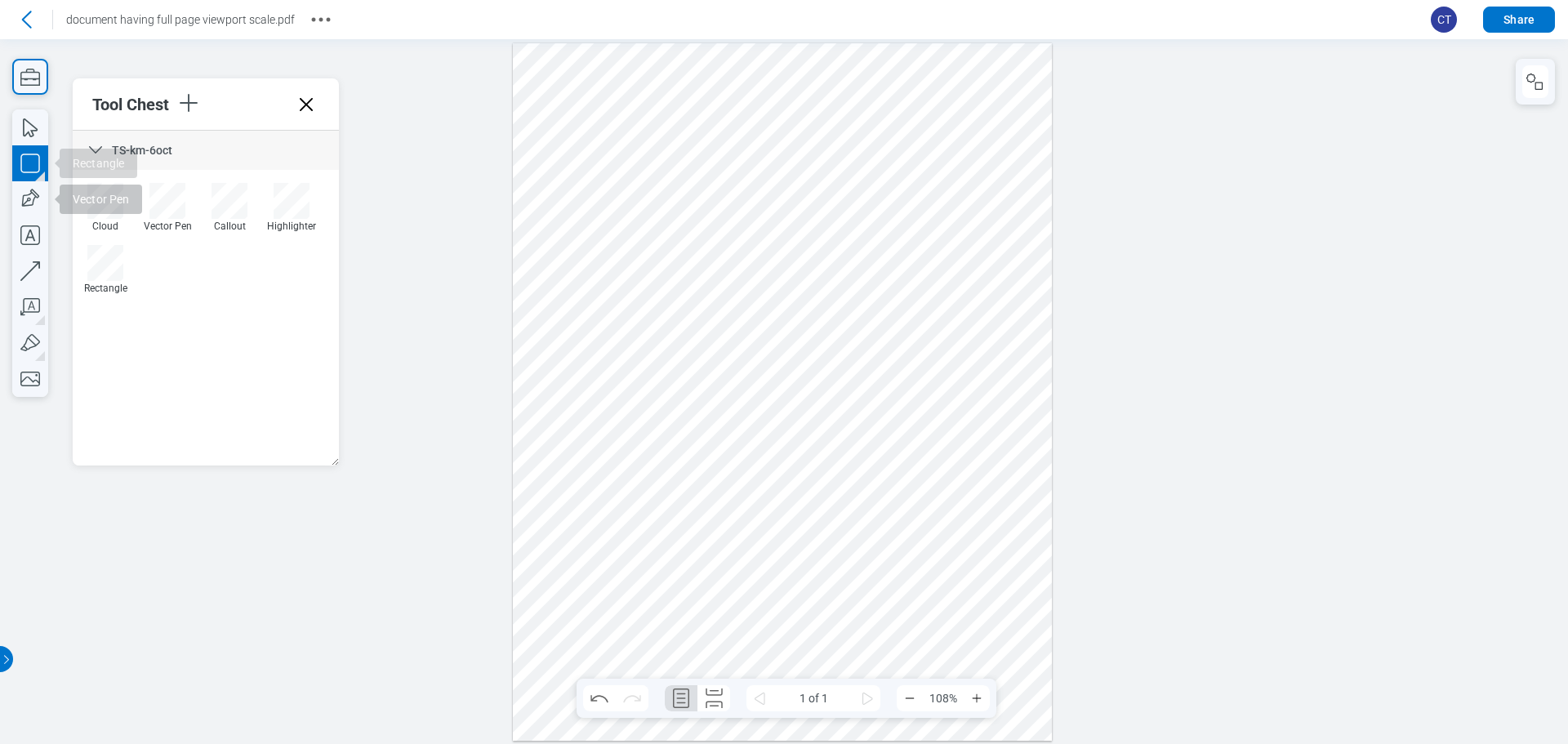
click at [44, 177] on div "button" at bounding box center [40, 176] width 10 height 10
click at [40, 177] on div "button" at bounding box center [40, 176] width 10 height 10
click at [40, 175] on icon "button" at bounding box center [30, 163] width 36 height 36
drag, startPoint x: 104, startPoint y: 235, endPoint x: 269, endPoint y: 220, distance: 165.7
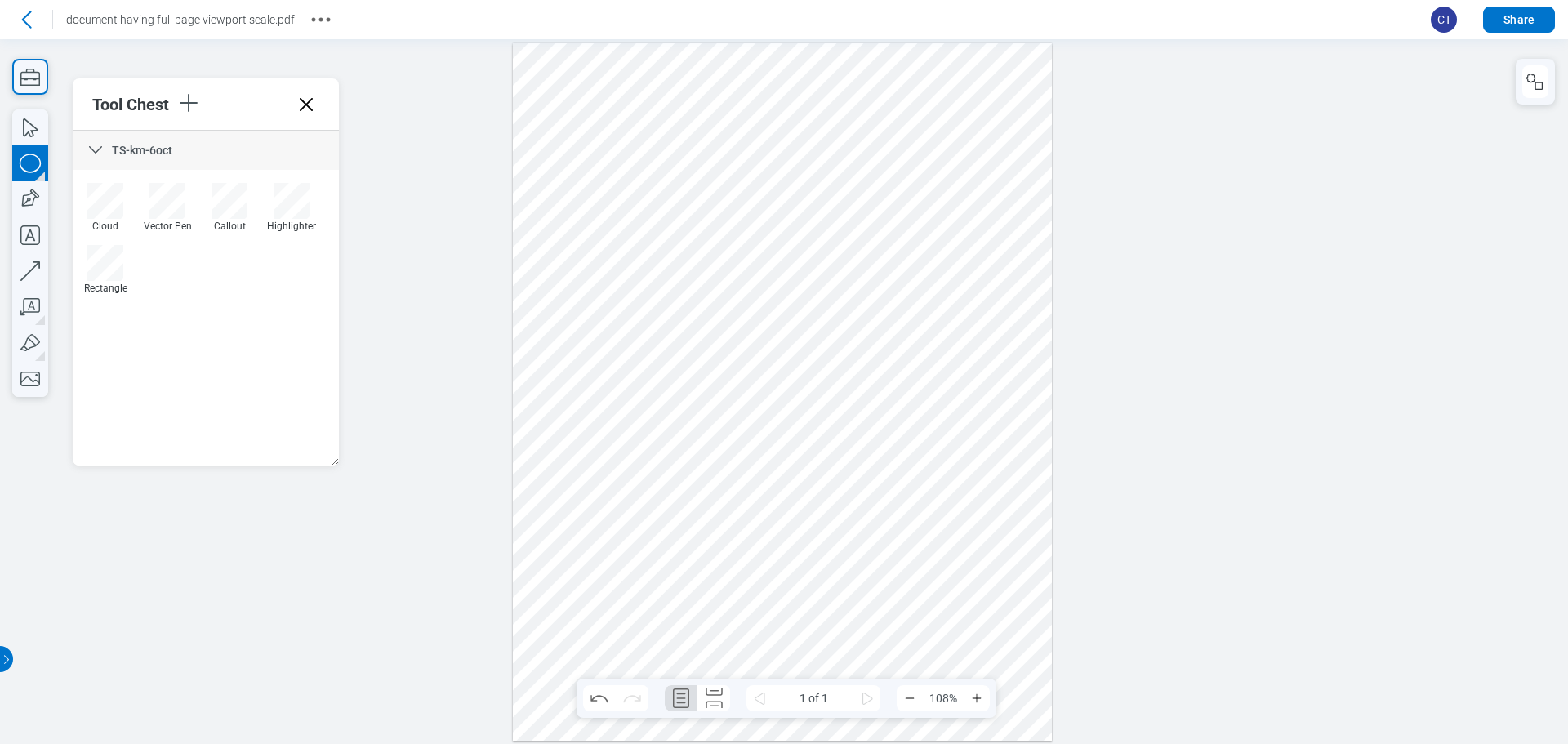
drag, startPoint x: 914, startPoint y: 163, endPoint x: 949, endPoint y: 240, distance: 84.6
click at [959, 239] on div at bounding box center [783, 392] width 539 height 697
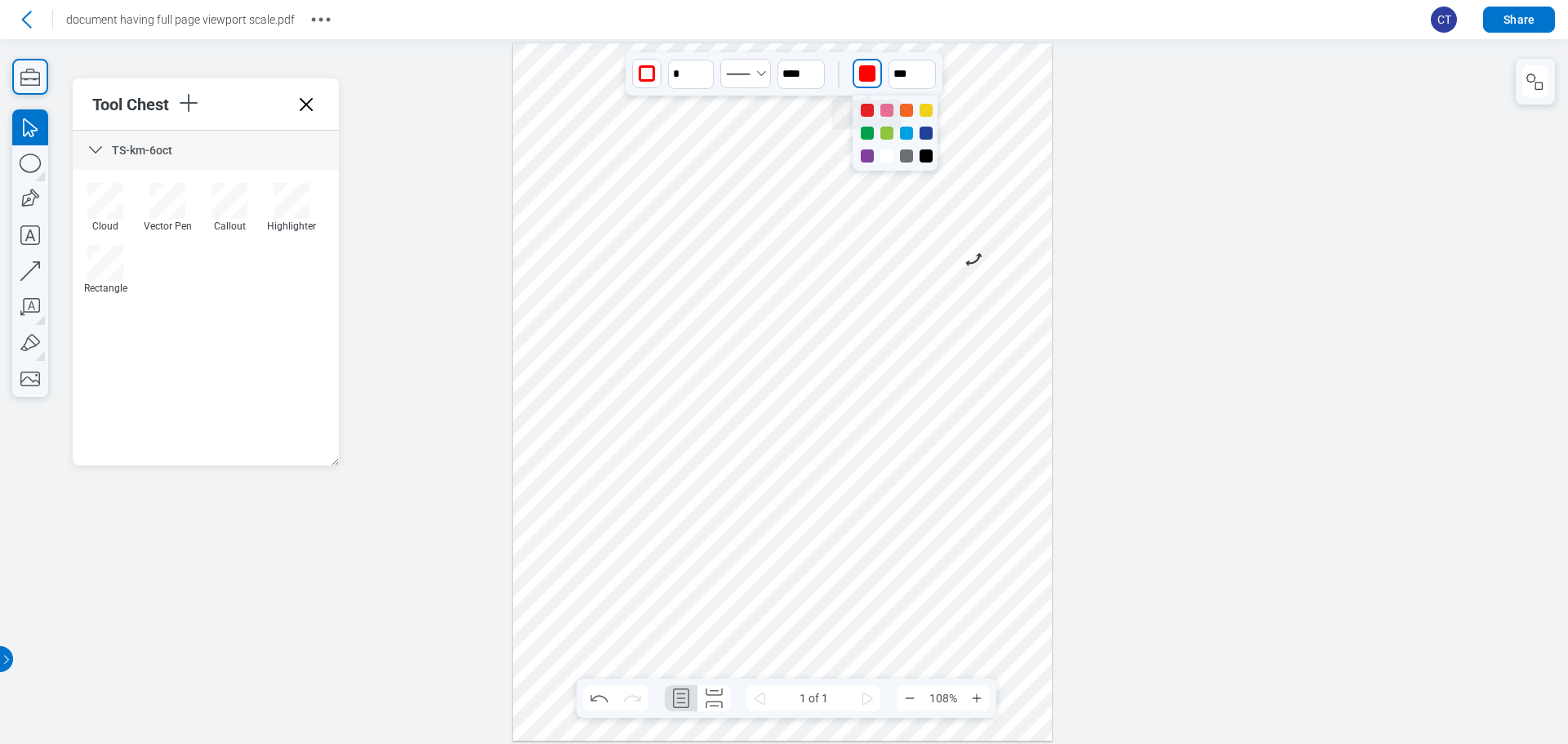
click at [872, 71] on div "button" at bounding box center [868, 74] width 16 height 16
click at [909, 110] on div at bounding box center [906, 109] width 13 height 13
click at [644, 82] on div "button" at bounding box center [647, 74] width 26 height 26
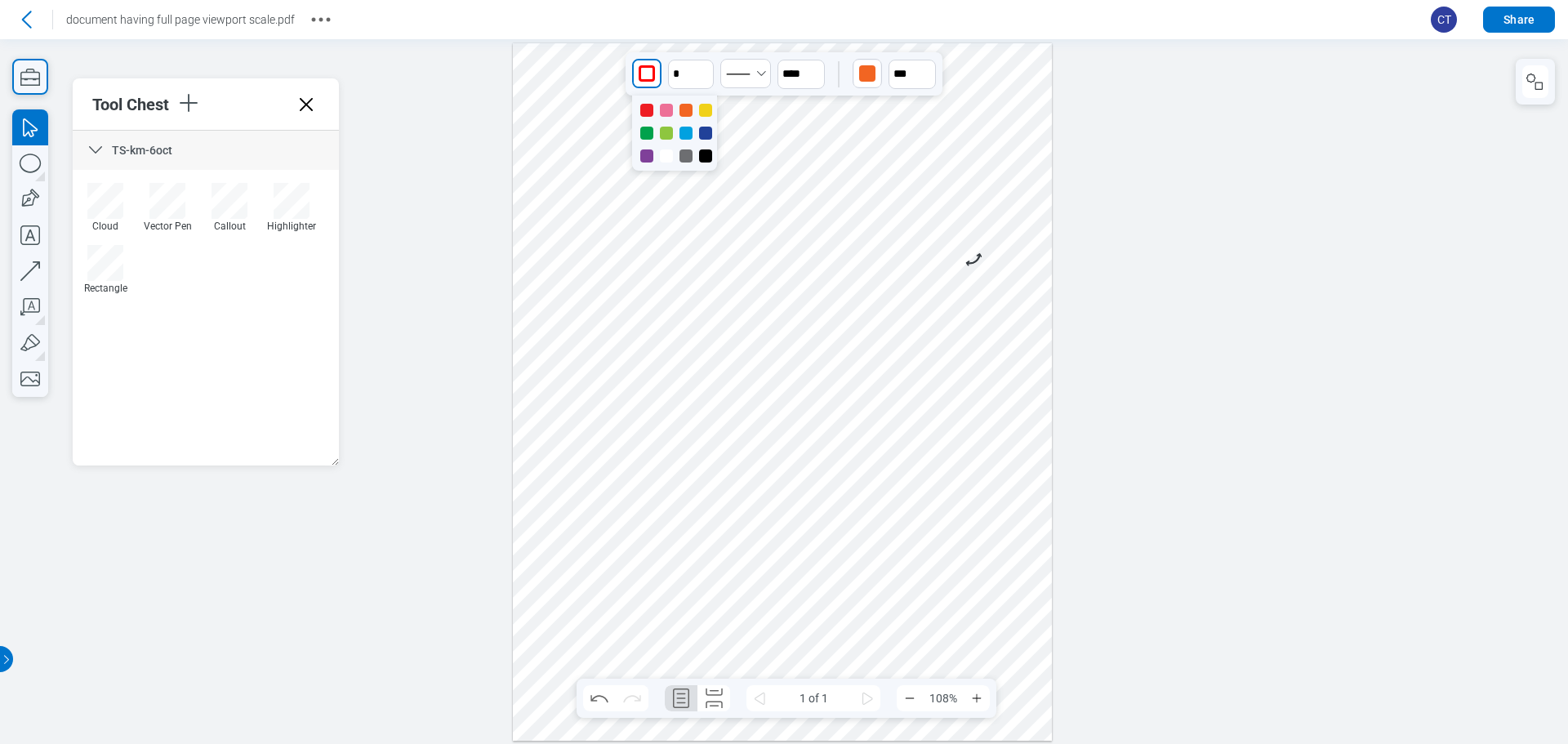
click at [683, 157] on div at bounding box center [686, 155] width 13 height 13
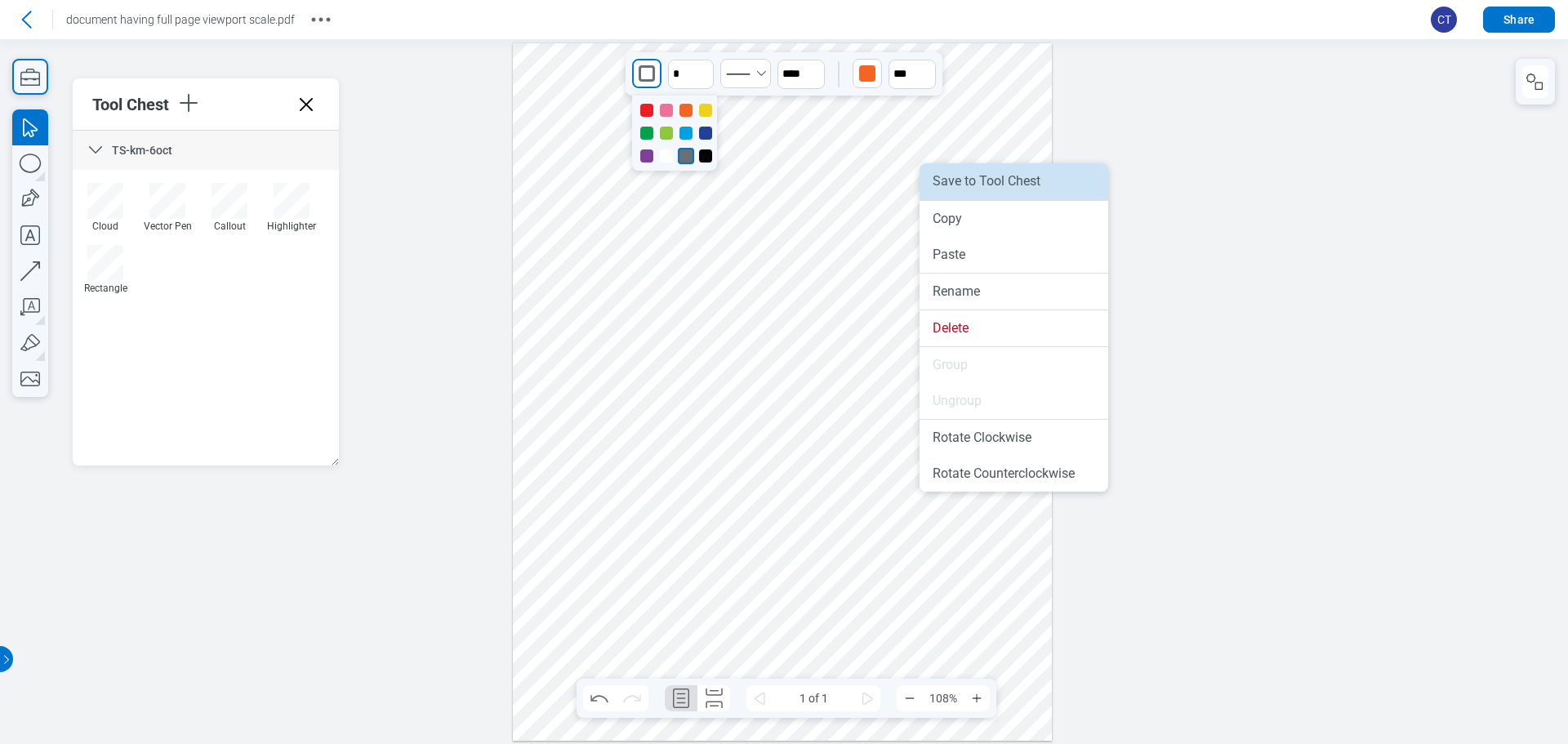
click at [962, 188] on li "Save to Tool Chest" at bounding box center [1014, 181] width 189 height 36
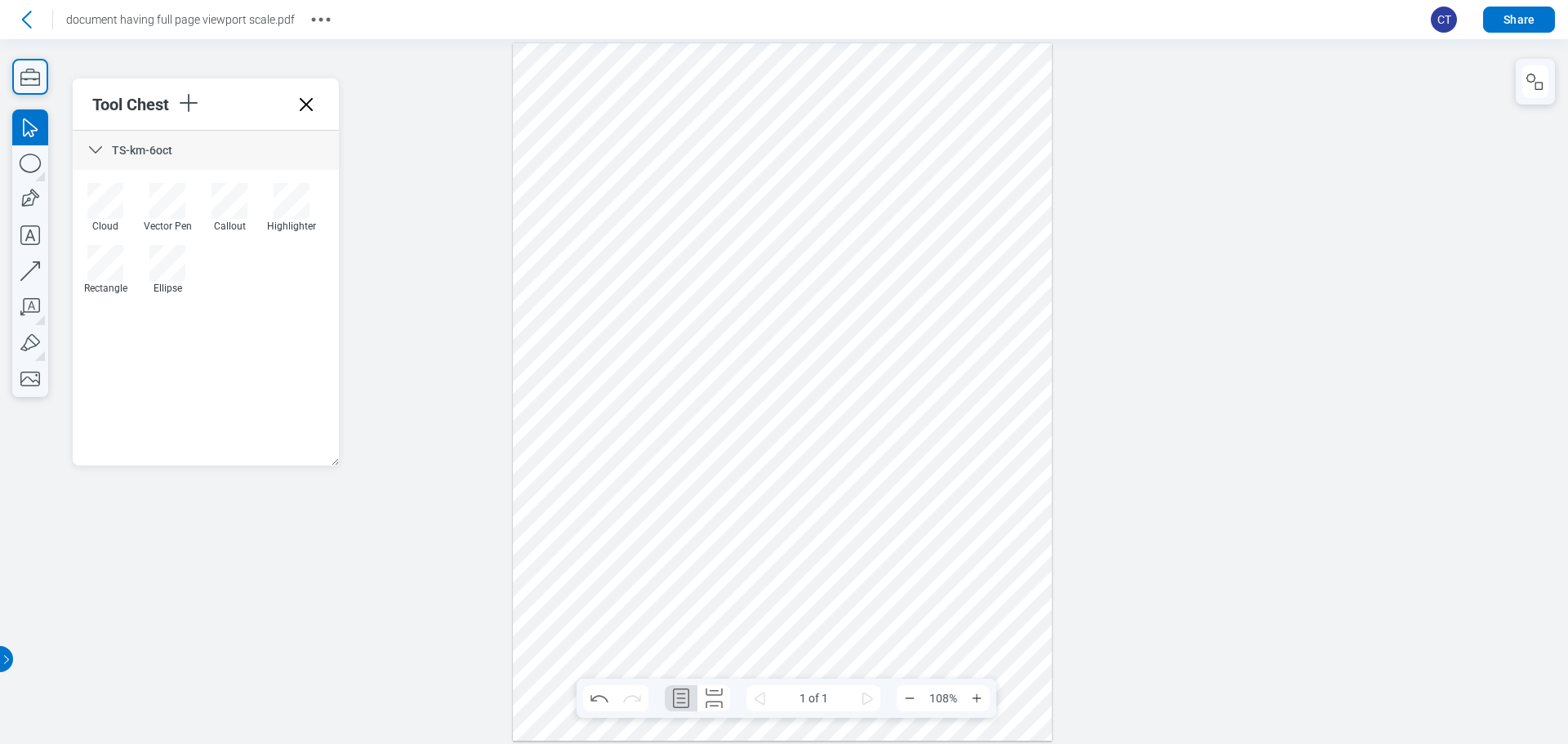
click at [581, 431] on div at bounding box center [783, 392] width 539 height 697
click at [44, 324] on div "button" at bounding box center [40, 320] width 10 height 10
click at [38, 316] on icon "button" at bounding box center [30, 307] width 36 height 36
click at [39, 317] on icon "button" at bounding box center [30, 307] width 36 height 36
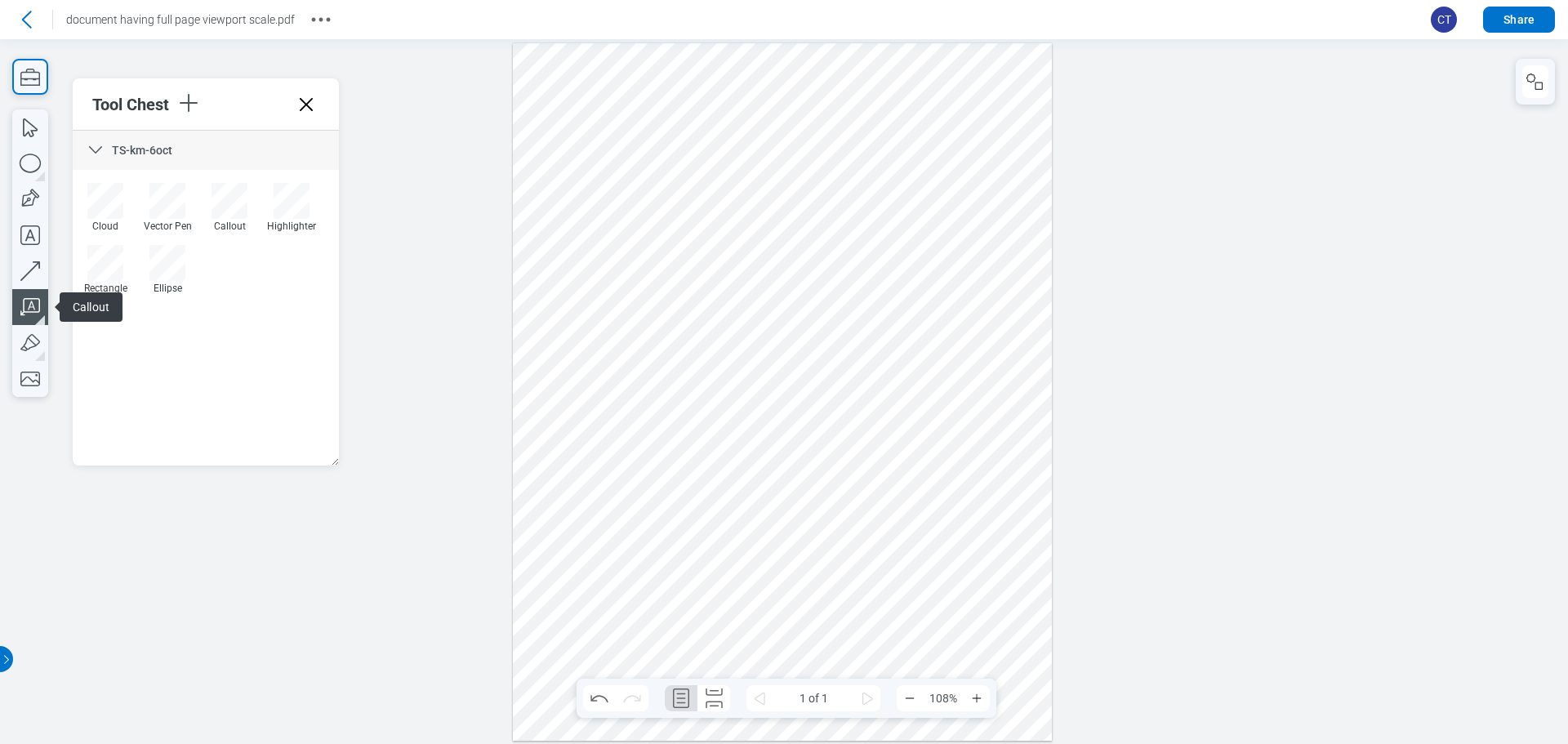
click at [44, 321] on div "button" at bounding box center [40, 320] width 10 height 10
click at [44, 321] on div "button" at bounding box center [44, 320] width 10 height 10
drag, startPoint x: 686, startPoint y: 632, endPoint x: 760, endPoint y: 646, distance: 75.3
click at [760, 647] on div at bounding box center [783, 392] width 539 height 697
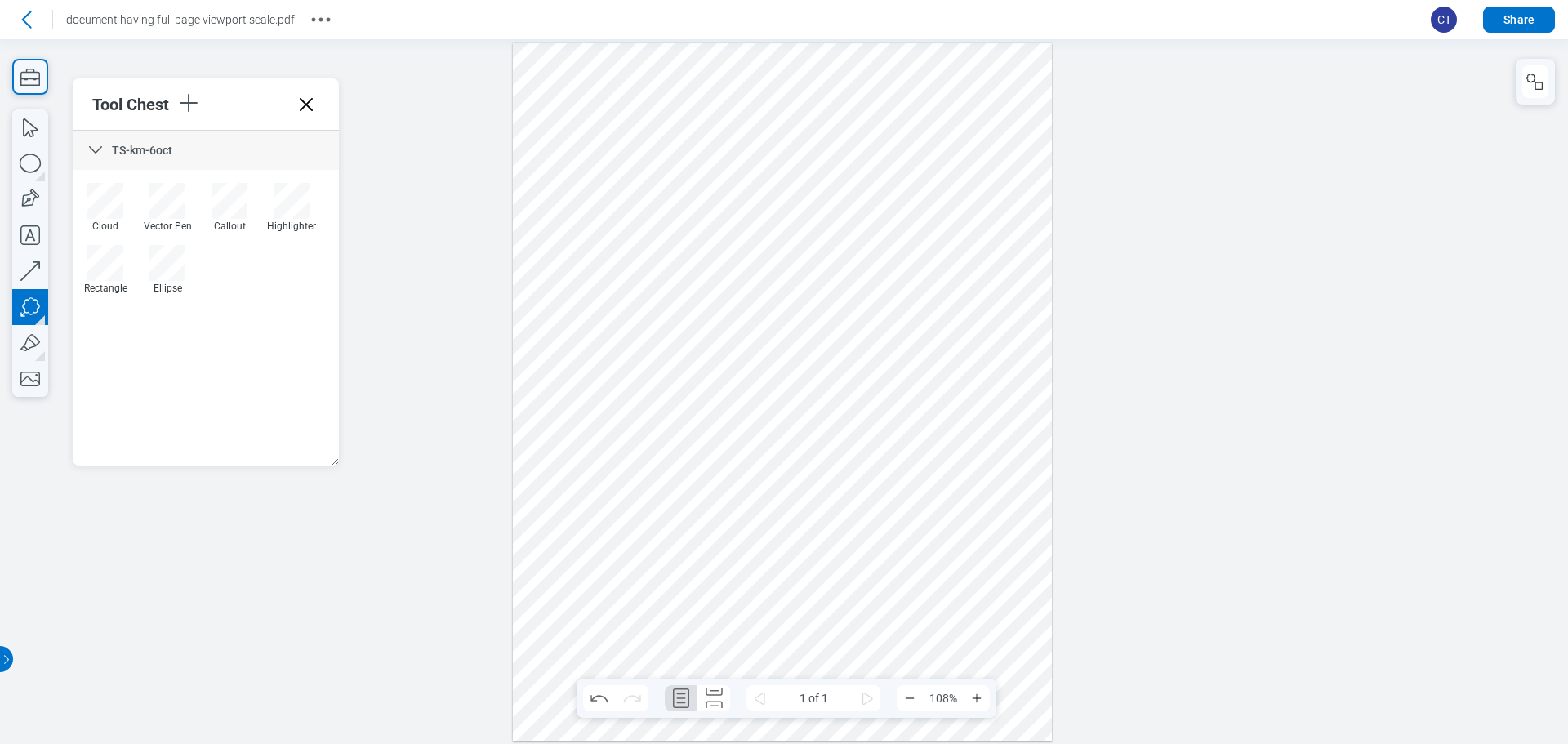
click at [812, 654] on div at bounding box center [783, 392] width 539 height 697
click at [840, 543] on div at bounding box center [783, 392] width 539 height 697
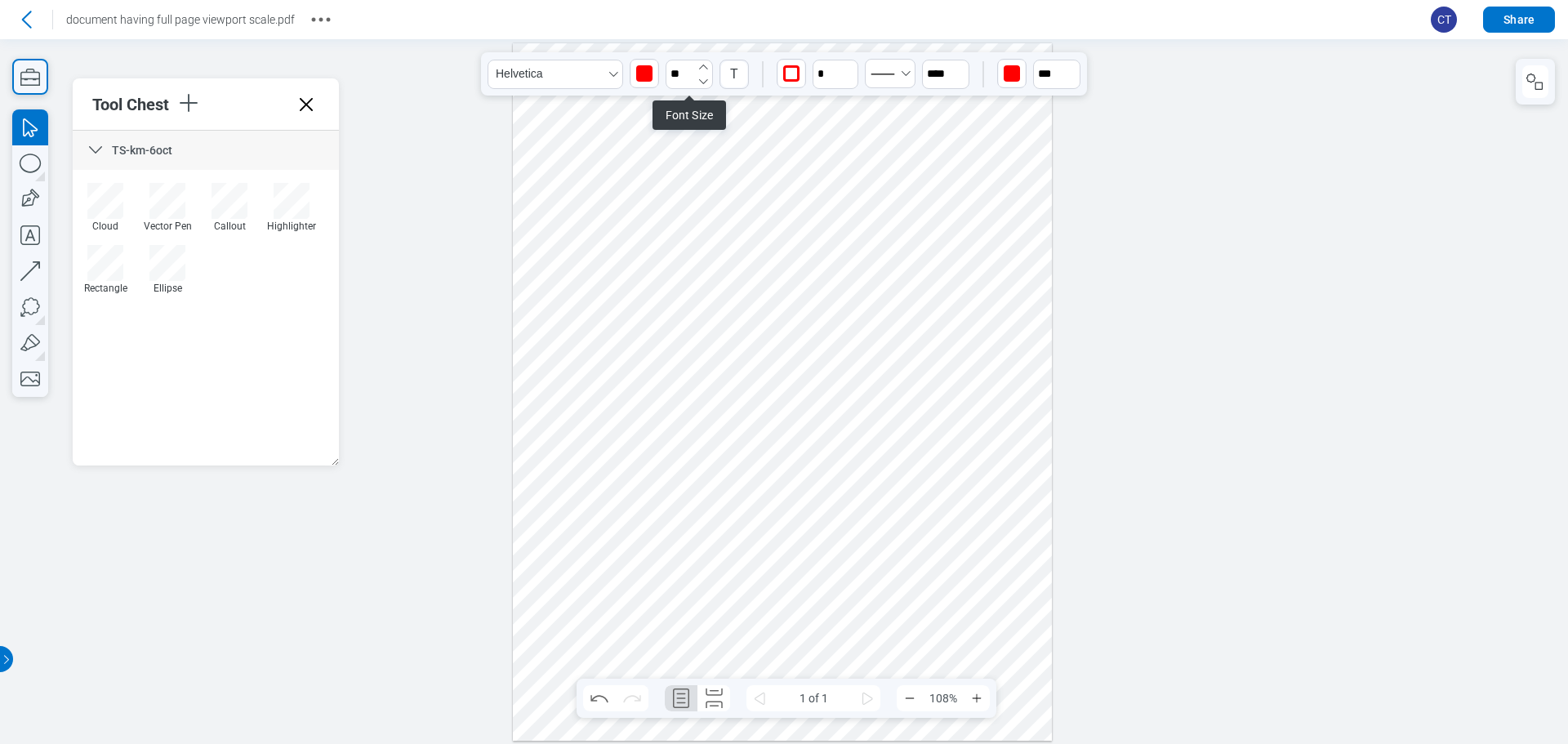
click at [704, 66] on icon "button" at bounding box center [703, 66] width 9 height 5
type input "**"
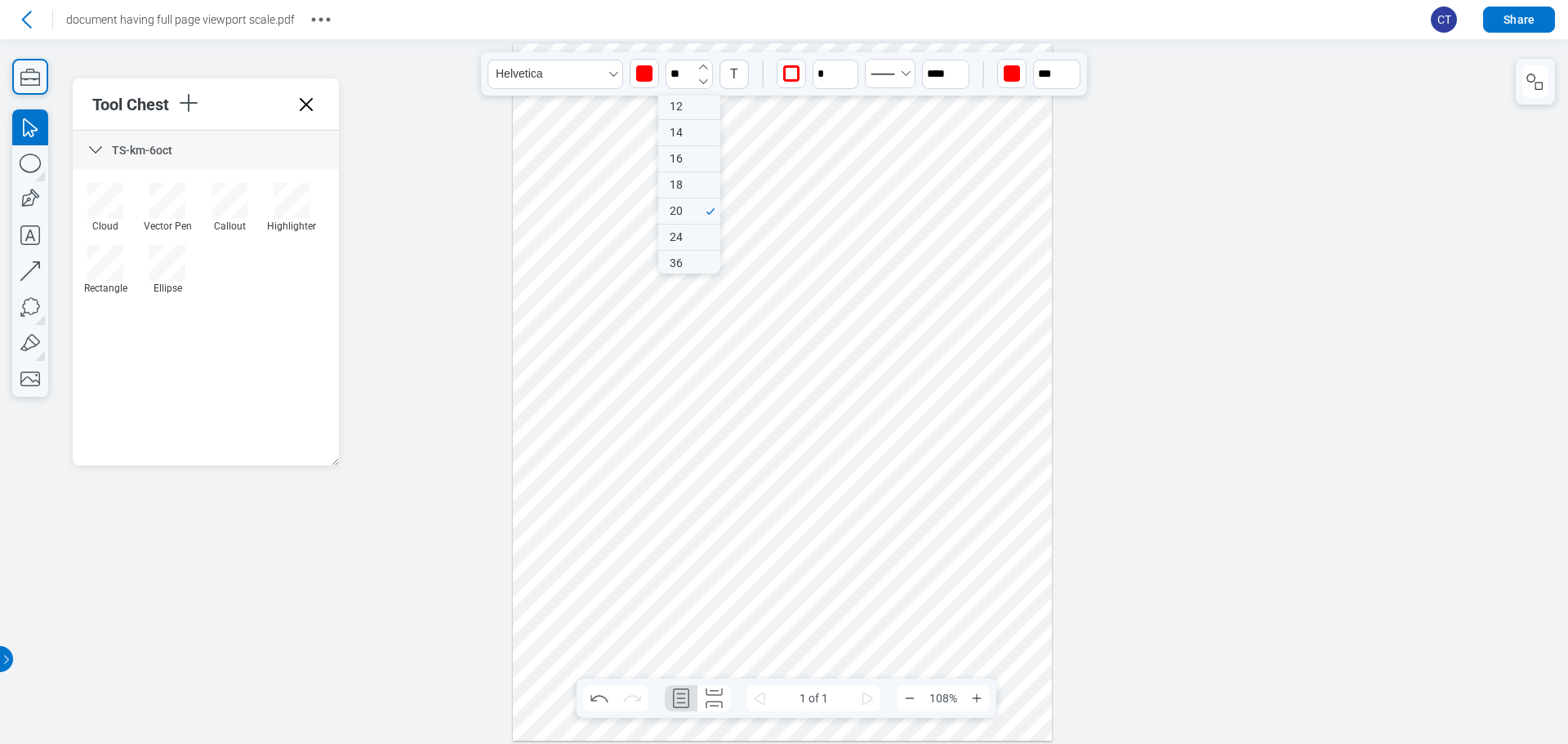
scroll to position [133, 0]
click at [819, 476] on div at bounding box center [783, 392] width 539 height 697
click at [724, 628] on div at bounding box center [783, 392] width 539 height 697
click at [793, 76] on div "button" at bounding box center [791, 74] width 16 height 16
click at [845, 162] on div at bounding box center [850, 155] width 13 height 13
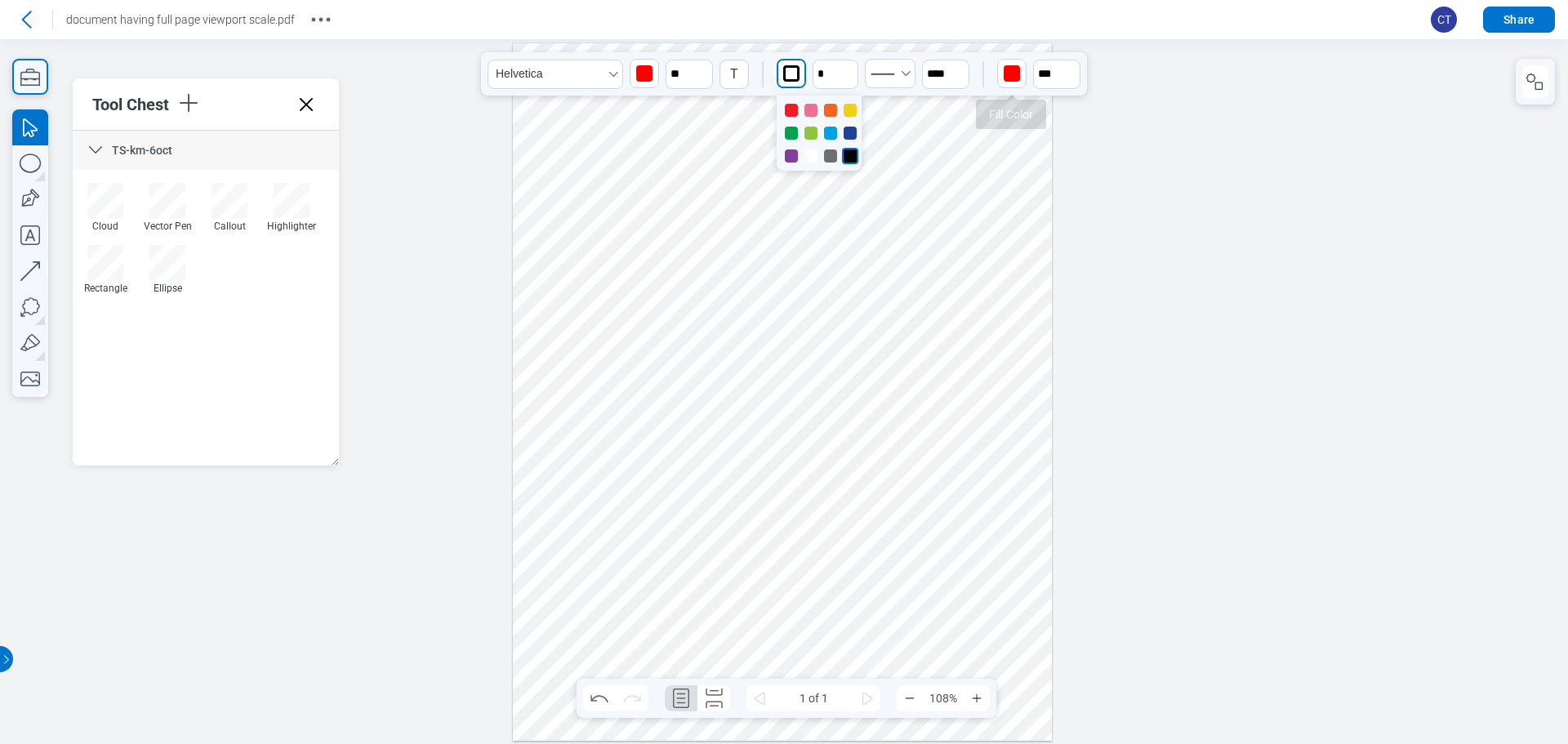
click at [1014, 76] on div "button" at bounding box center [1012, 74] width 16 height 16
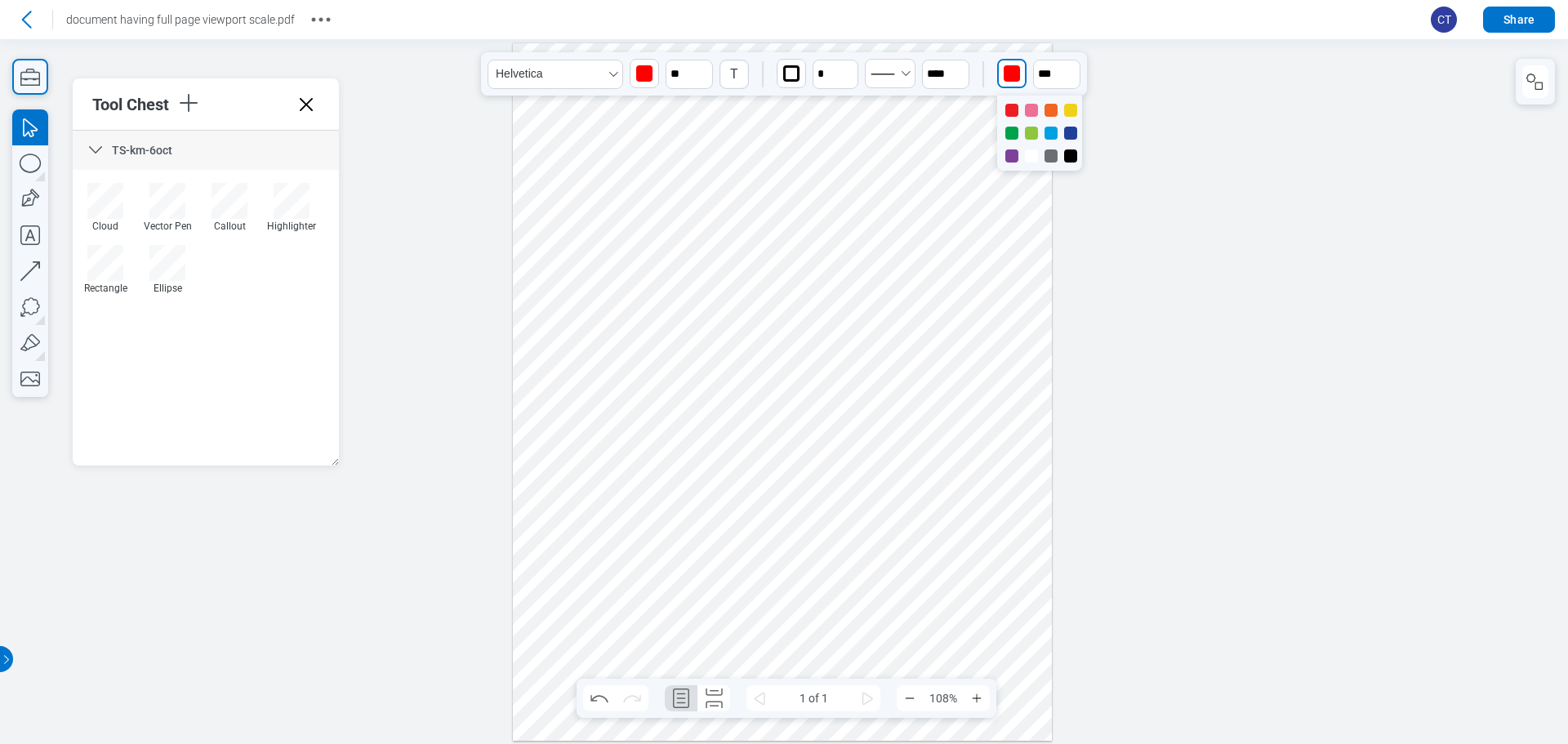
click at [1038, 137] on div at bounding box center [1031, 132] width 13 height 13
click at [552, 522] on div at bounding box center [783, 392] width 539 height 697
click at [646, 613] on div at bounding box center [783, 392] width 539 height 697
click at [900, 67] on icon "Select Solid" at bounding box center [905, 73] width 13 height 13
click at [876, 160] on icon at bounding box center [882, 160] width 43 height 25
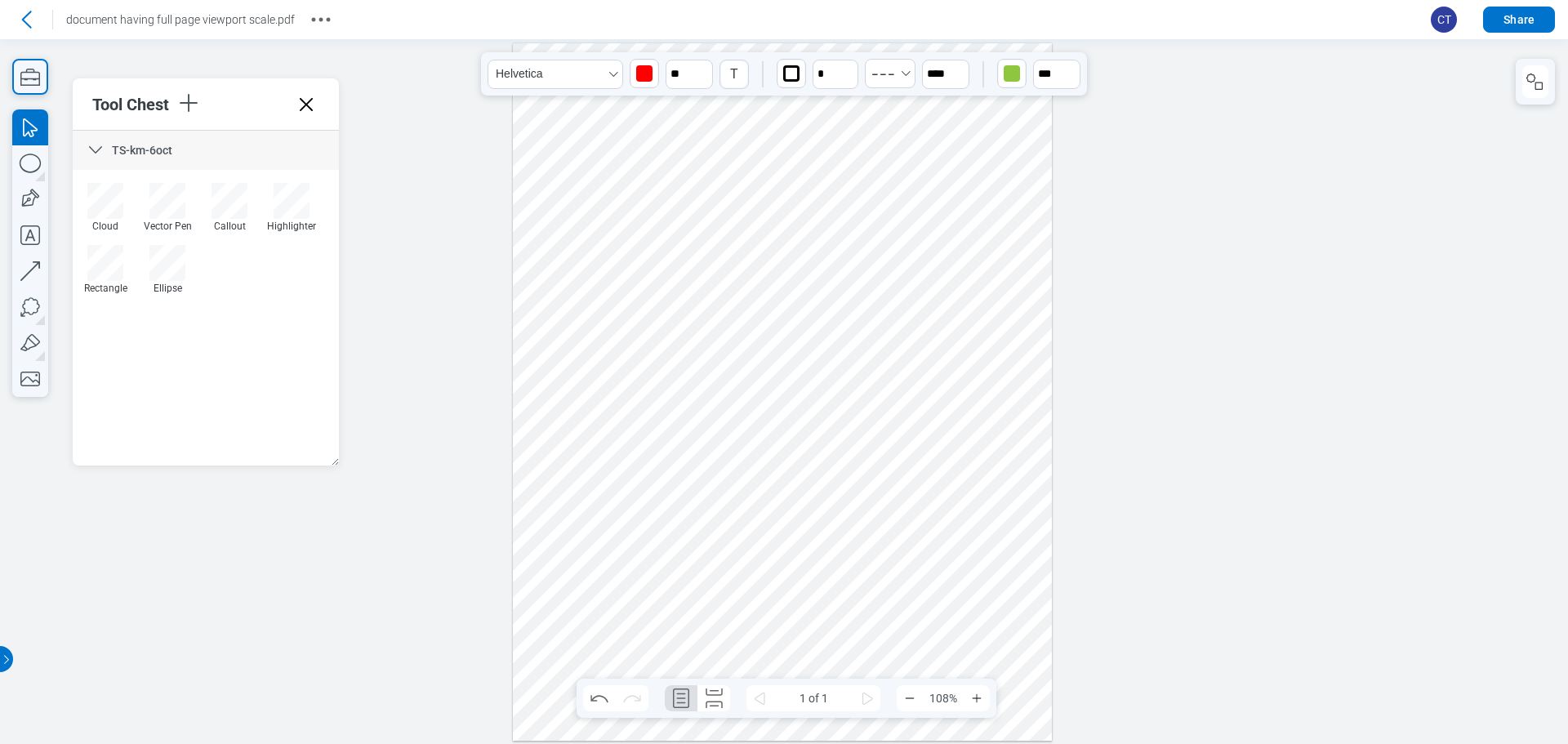
click at [796, 547] on div at bounding box center [783, 392] width 539 height 697
click at [582, 544] on div at bounding box center [783, 392] width 539 height 697
click at [677, 613] on div at bounding box center [783, 392] width 539 height 697
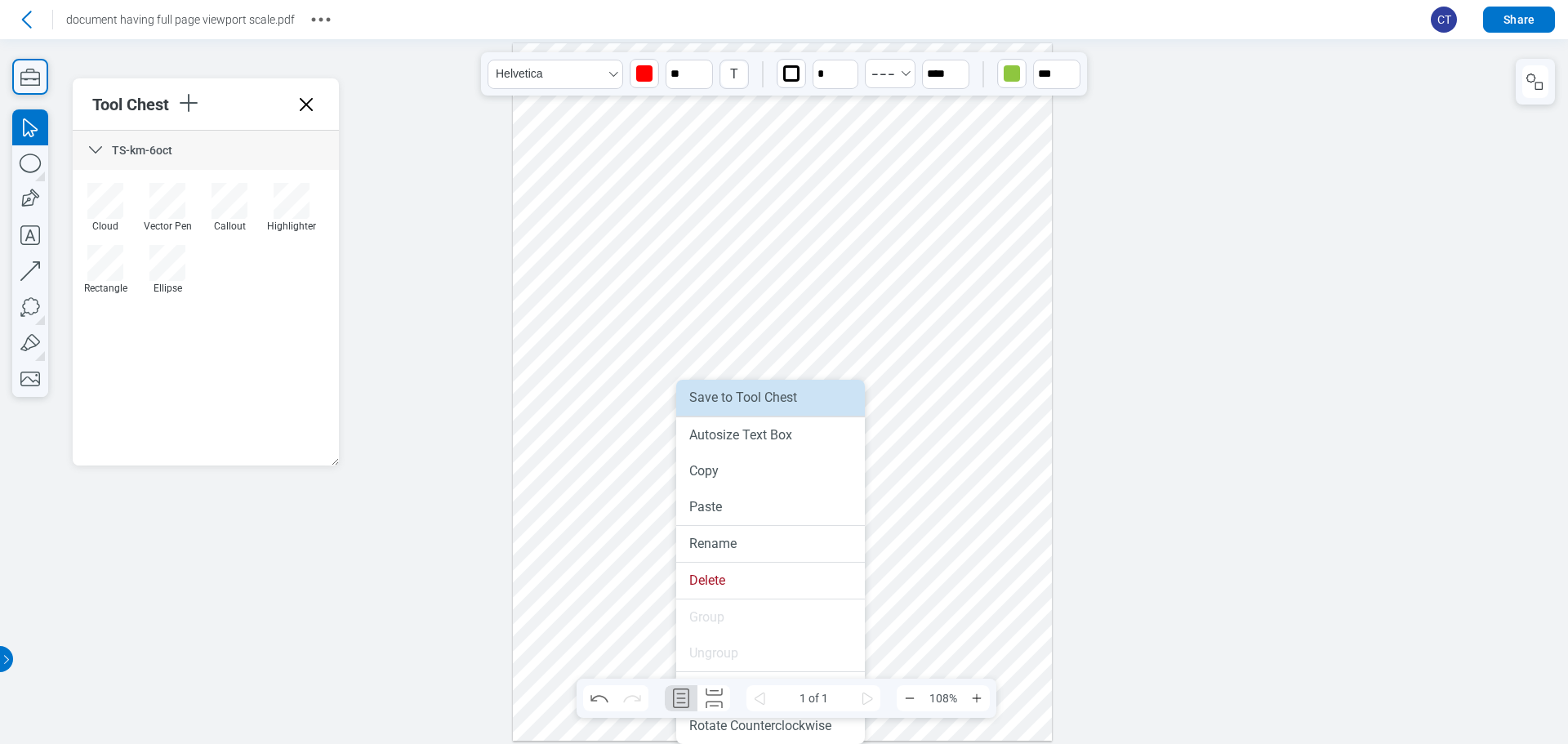
click at [787, 395] on li "Save to Tool Chest" at bounding box center [771, 398] width 189 height 36
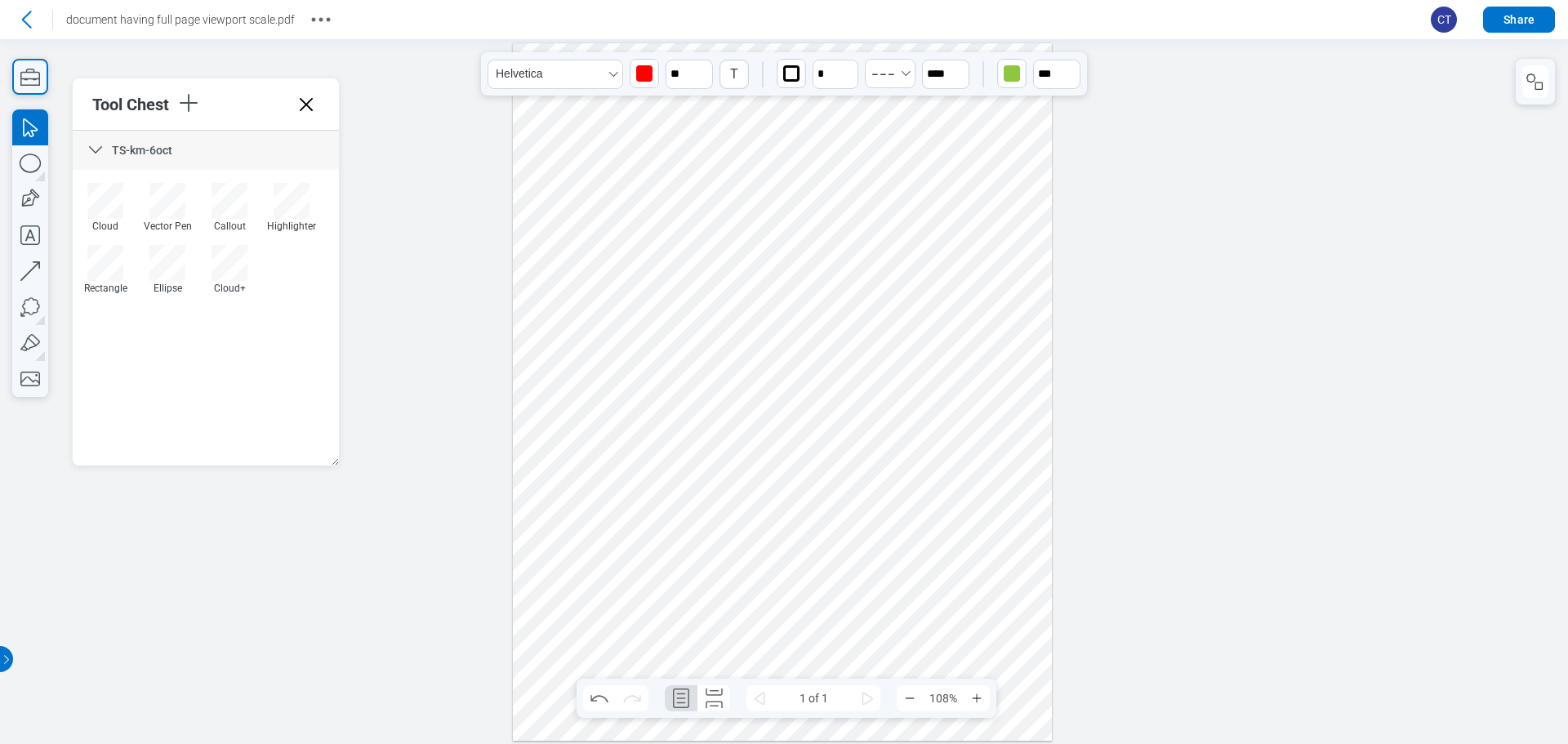
click at [582, 448] on div at bounding box center [783, 392] width 539 height 697
click at [30, 77] on icon "button" at bounding box center [30, 77] width 36 height 36
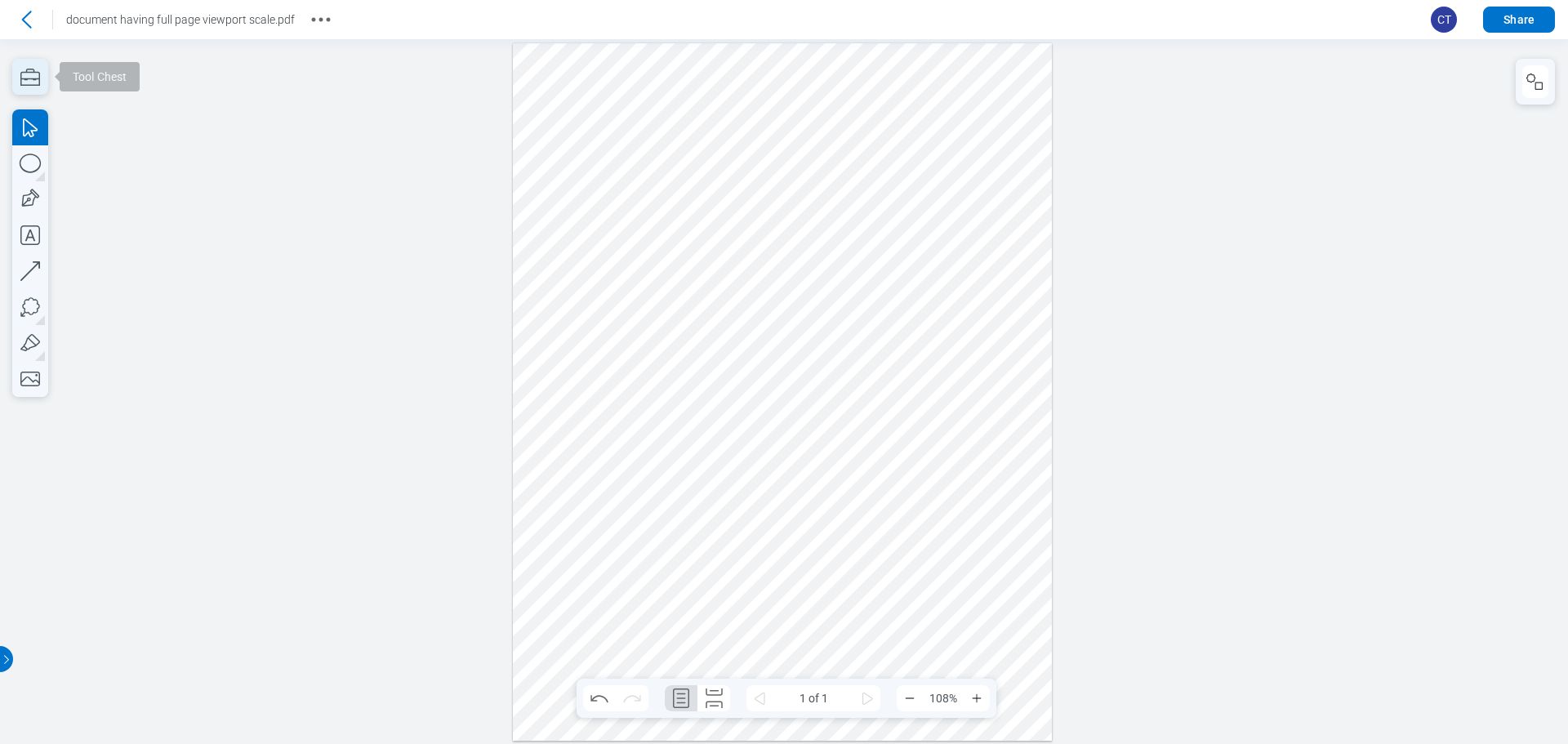
click at [31, 89] on icon "button" at bounding box center [30, 77] width 36 height 36
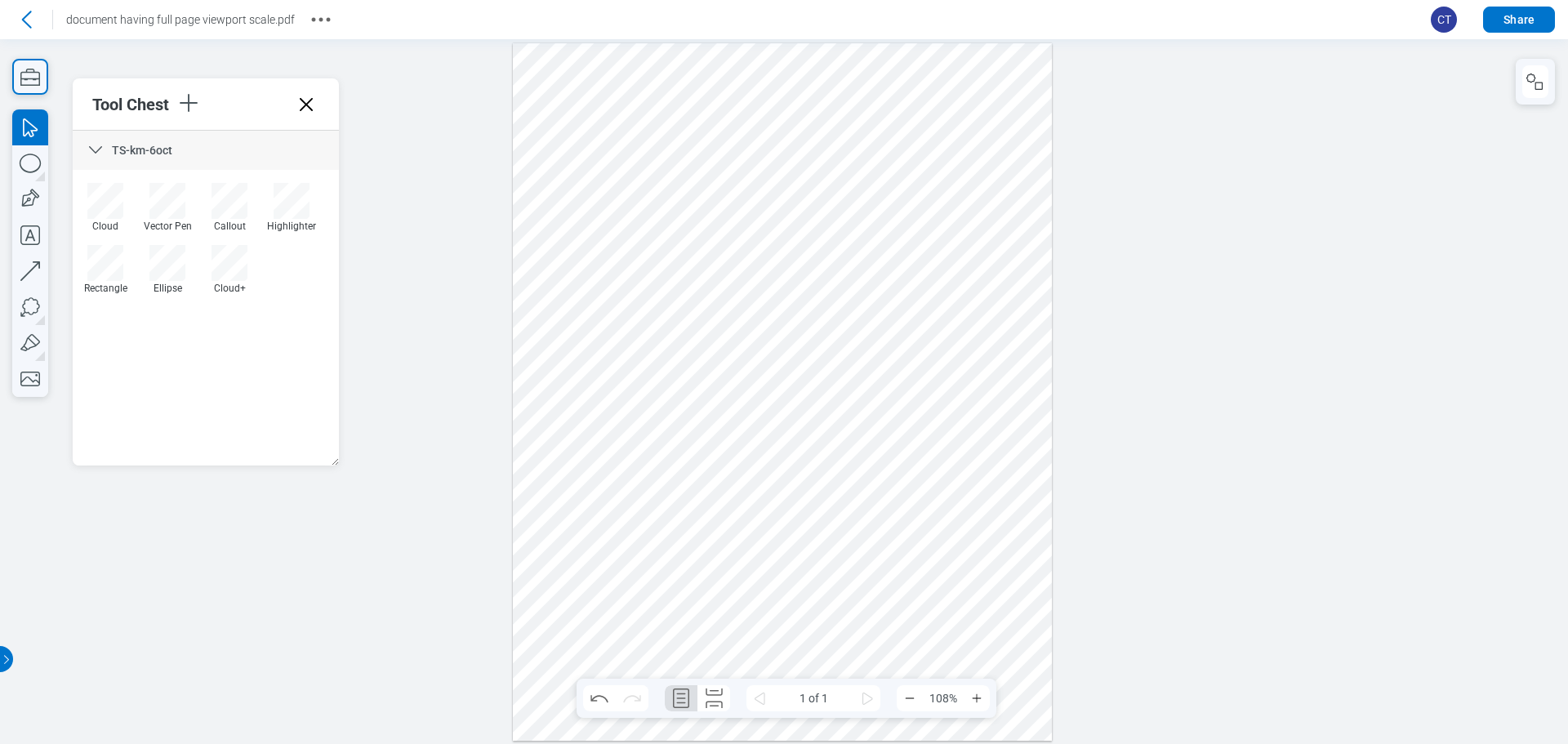
click at [558, 486] on div at bounding box center [783, 392] width 539 height 697
click at [30, 71] on icon "button" at bounding box center [30, 77] width 36 height 36
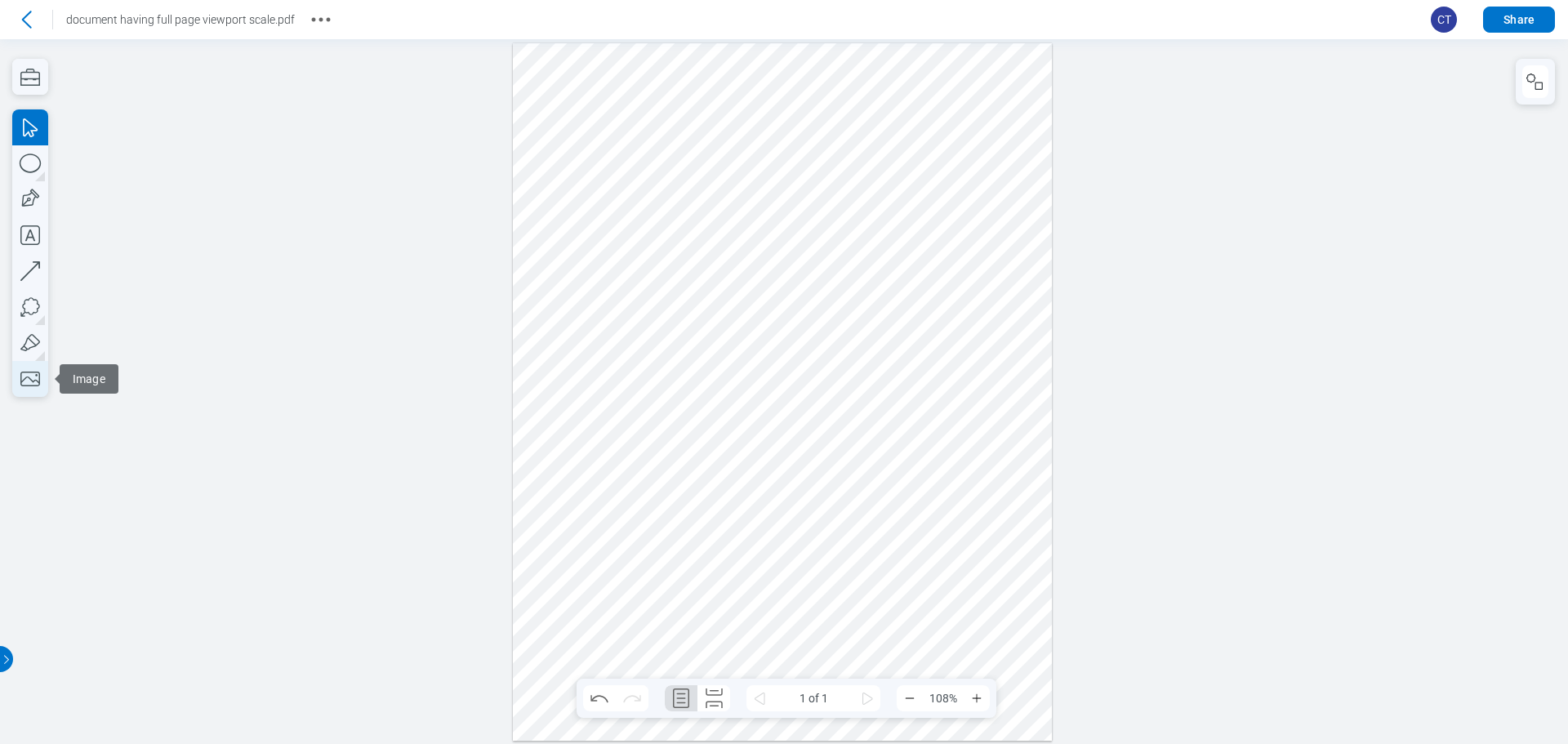
click at [38, 374] on icon "button" at bounding box center [30, 379] width 36 height 36
drag, startPoint x: 891, startPoint y: 421, endPoint x: 960, endPoint y: 491, distance: 98.3
click at [960, 491] on div at bounding box center [783, 392] width 539 height 697
drag, startPoint x: 895, startPoint y: 431, endPoint x: 875, endPoint y: 470, distance: 43.8
click at [875, 470] on div at bounding box center [783, 392] width 539 height 697
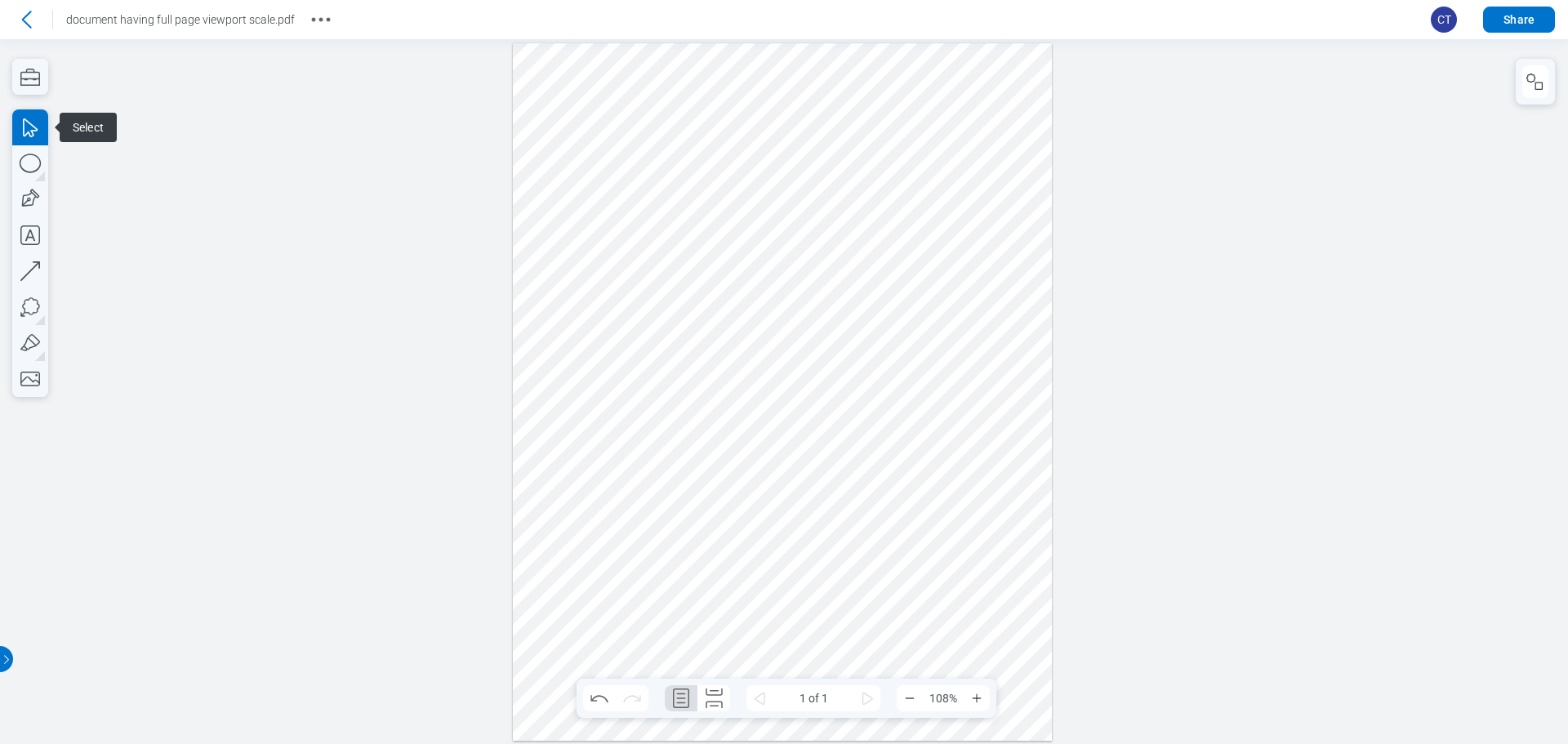
click at [939, 483] on div at bounding box center [783, 392] width 539 height 697
click at [833, 435] on div at bounding box center [783, 392] width 539 height 697
drag, startPoint x: 833, startPoint y: 435, endPoint x: 932, endPoint y: 518, distance: 129.2
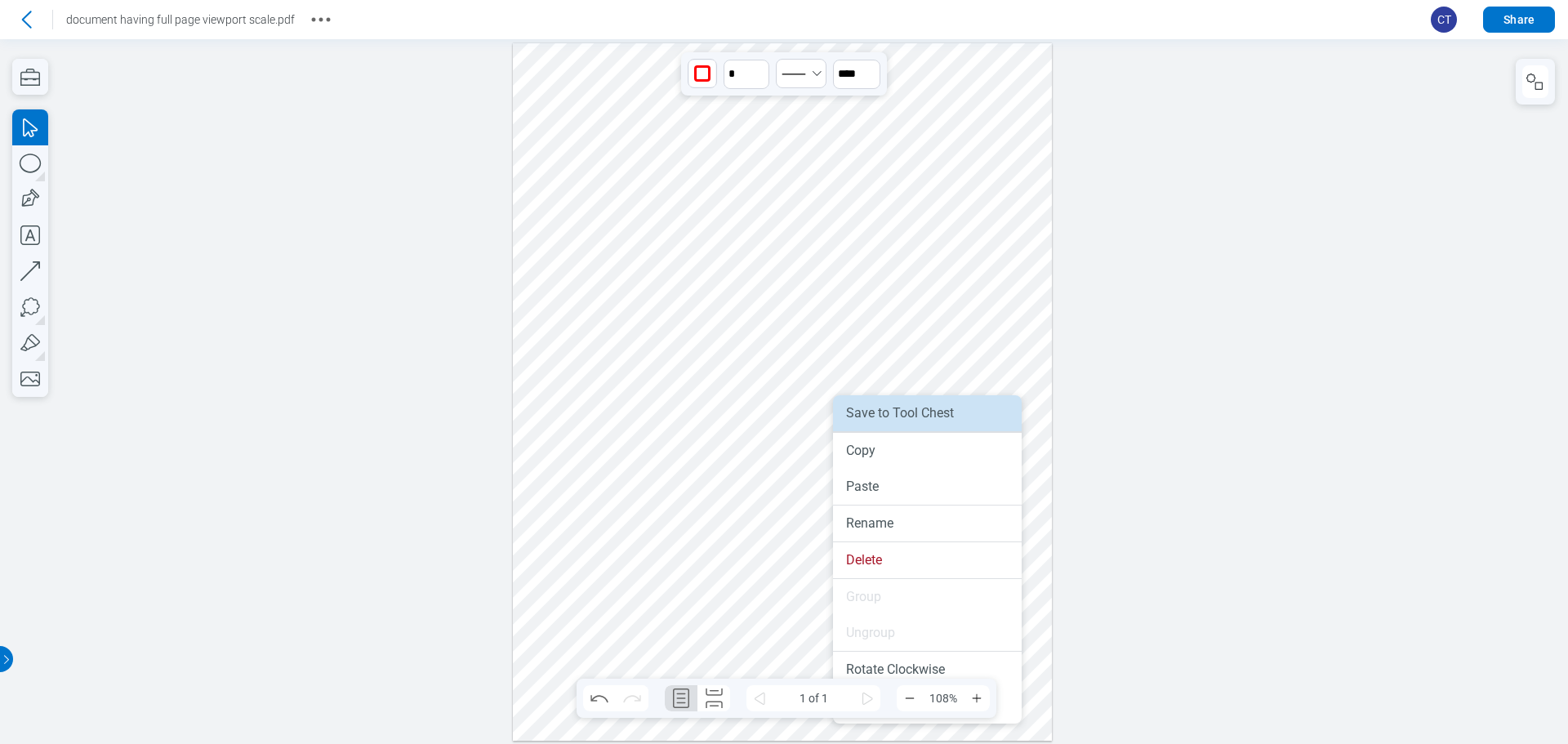
click at [934, 417] on li "Save to Tool Chest" at bounding box center [927, 413] width 189 height 36
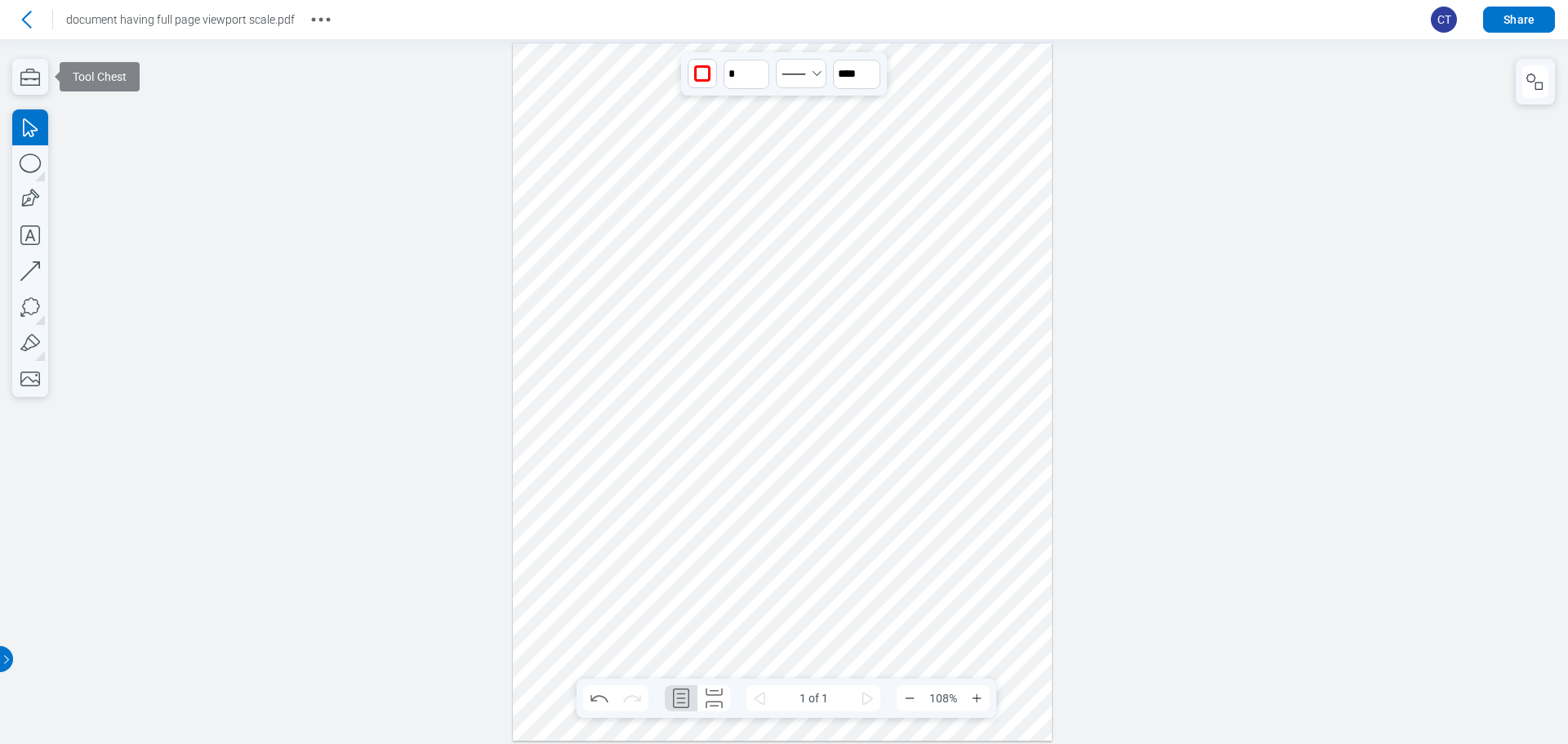
drag, startPoint x: 59, startPoint y: 80, endPoint x: 49, endPoint y: 43, distance: 38.3
click at [59, 80] on span at bounding box center [55, 77] width 10 height 10
click at [32, 85] on icon "button" at bounding box center [30, 77] width 36 height 36
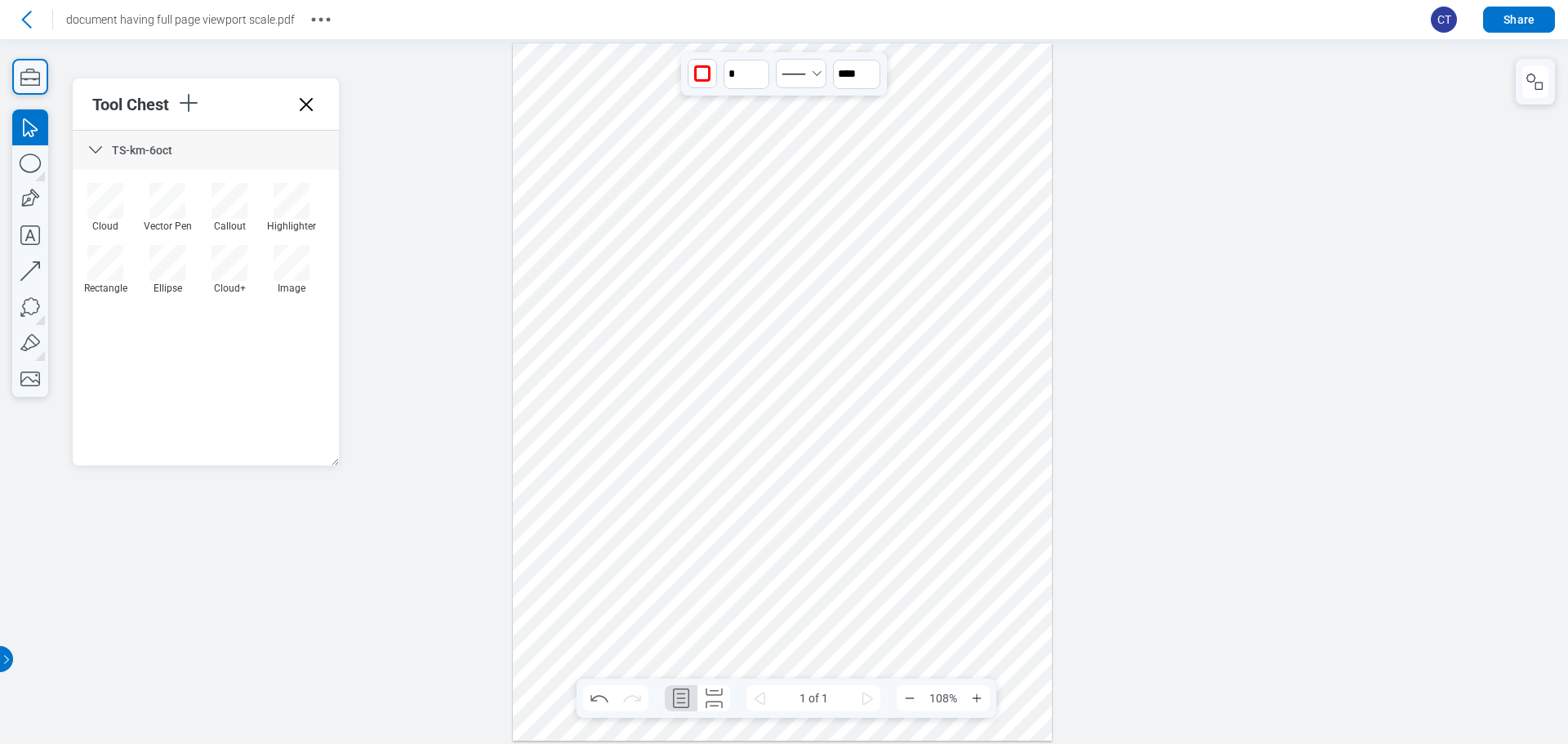
click at [946, 339] on div at bounding box center [783, 392] width 539 height 697
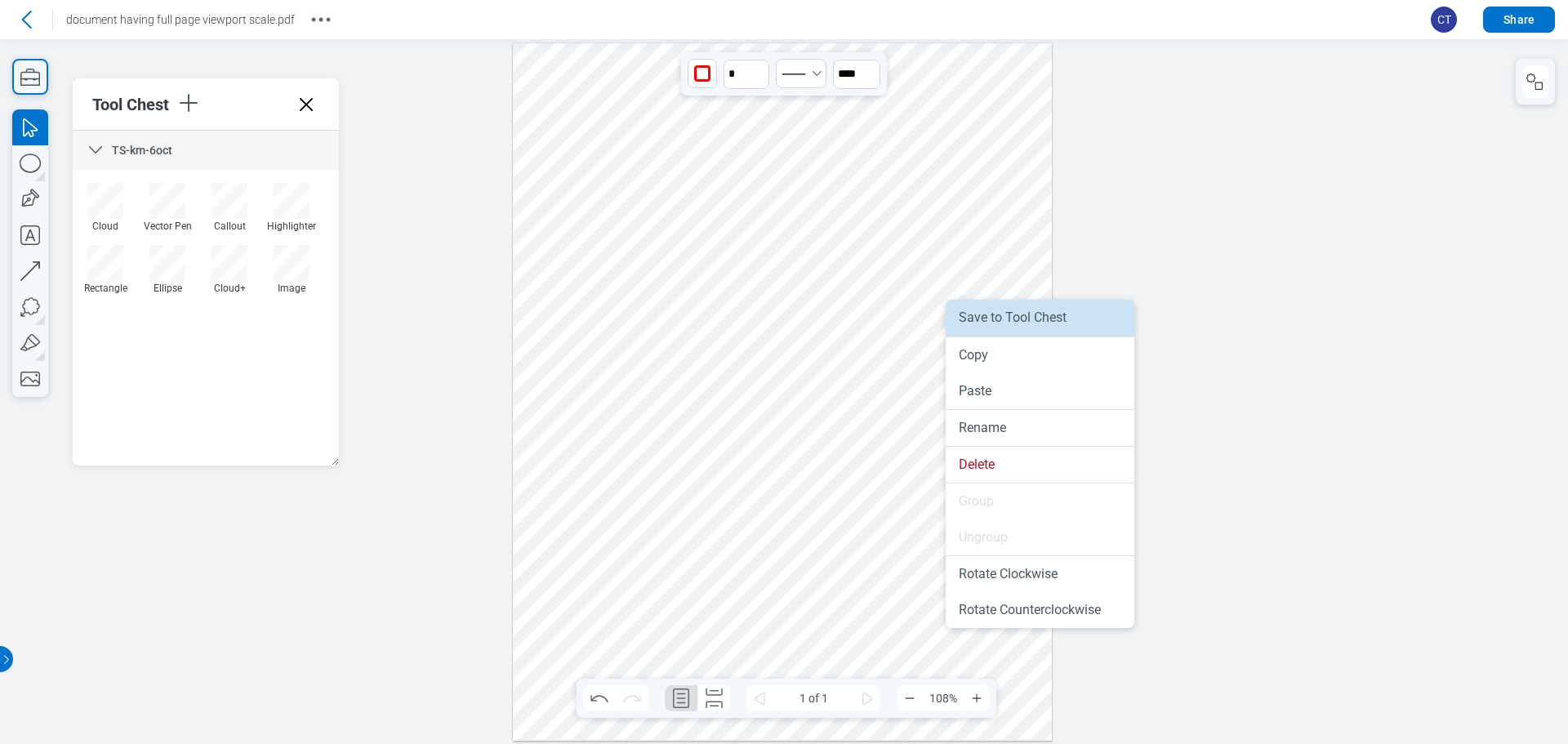
click at [972, 328] on li "Save to Tool Chest" at bounding box center [1041, 317] width 189 height 36
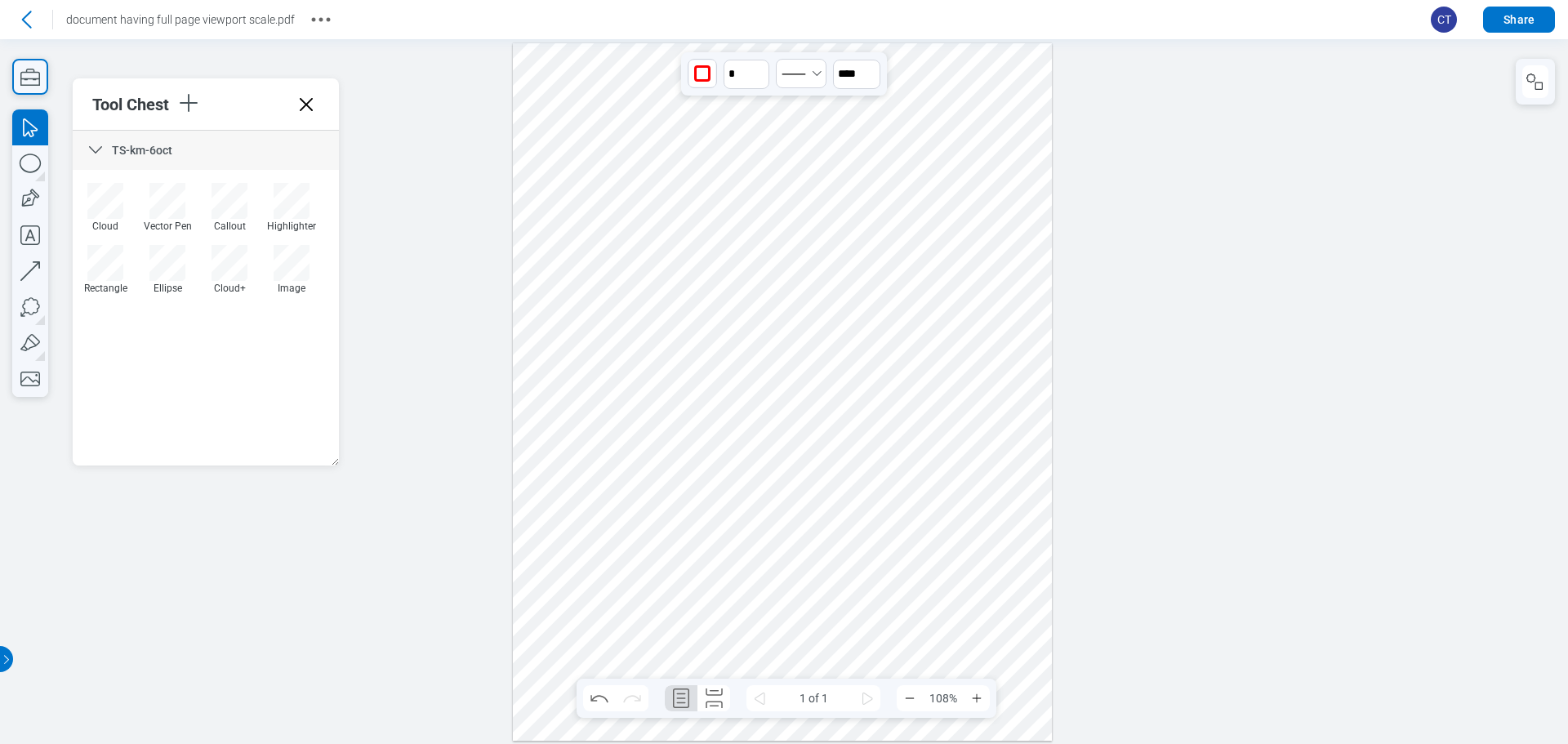
click at [916, 617] on div at bounding box center [783, 392] width 539 height 697
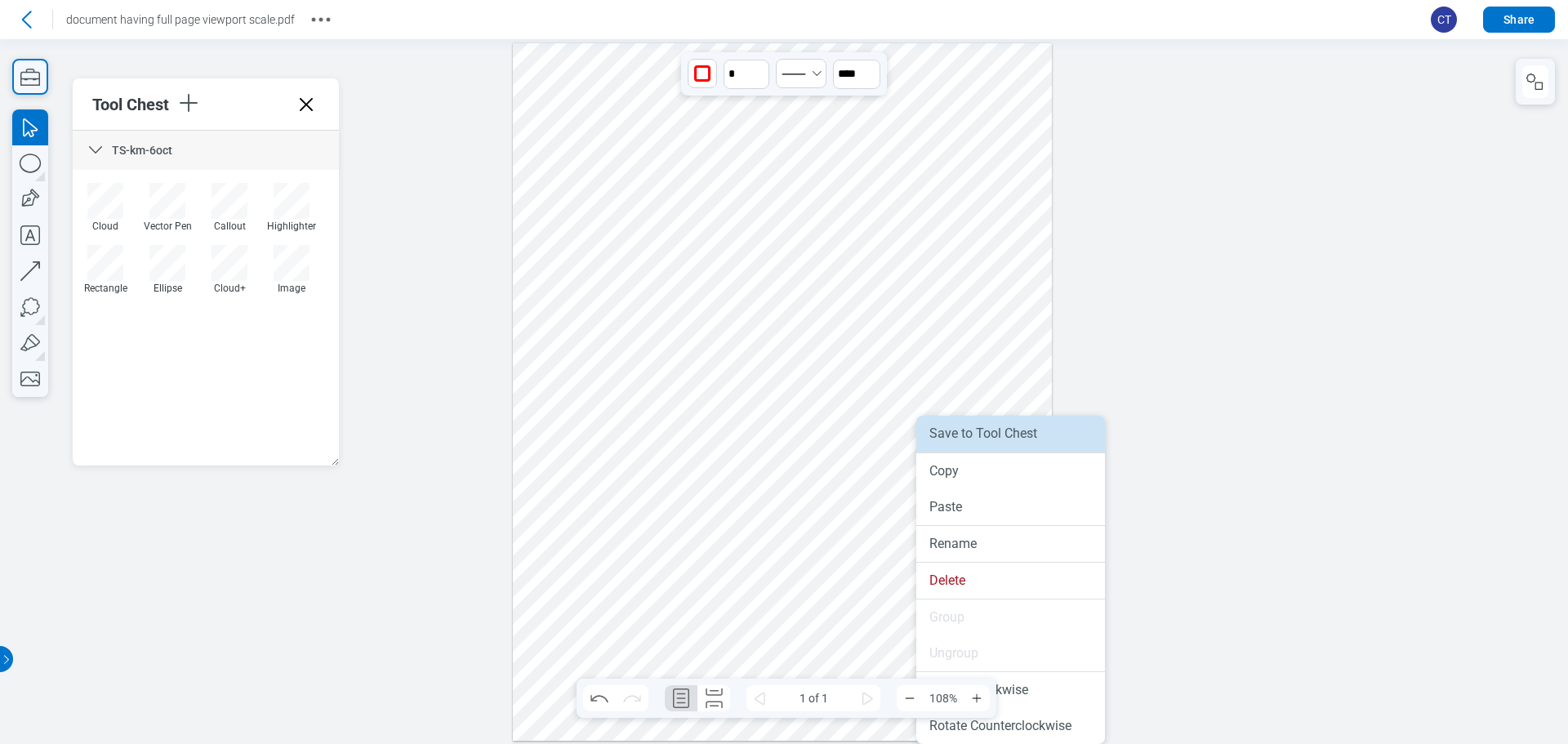
click at [991, 427] on li "Save to Tool Chest" at bounding box center [1011, 434] width 189 height 36
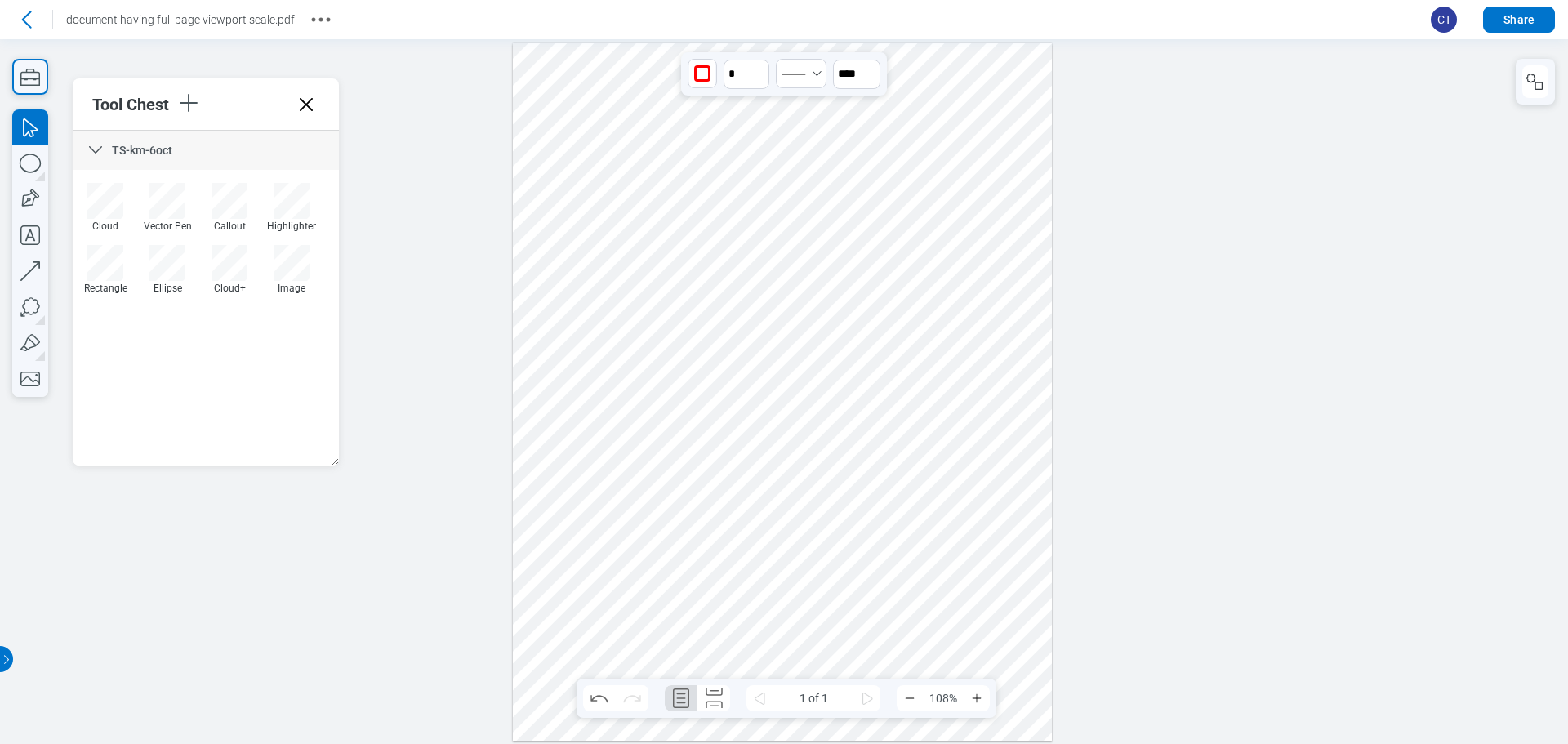
click at [996, 611] on div at bounding box center [783, 392] width 539 height 697
click at [105, 146] on div "TS-km-6oct" at bounding box center [206, 149] width 267 height 39
click at [191, 106] on icon "button" at bounding box center [188, 102] width 26 height 26
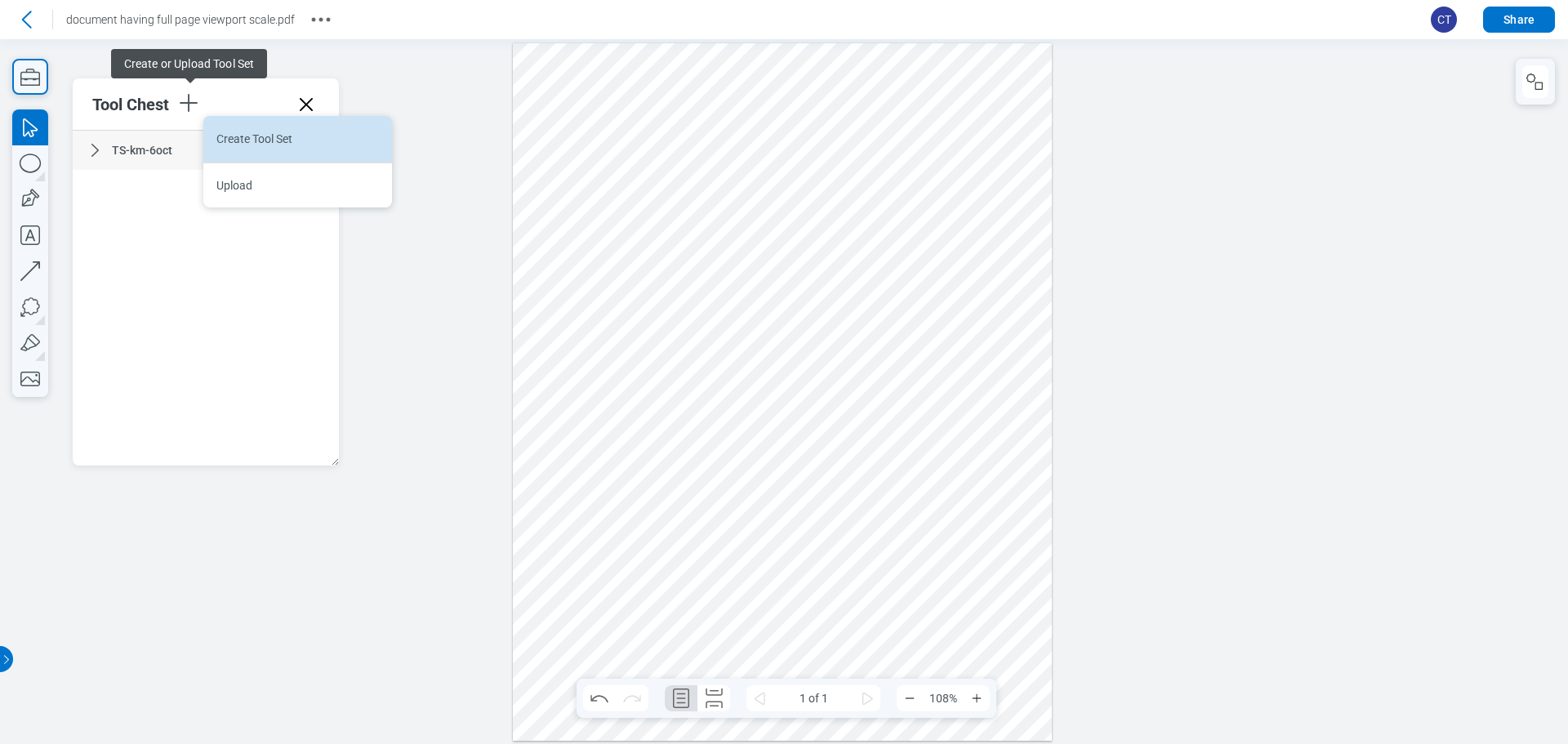
click at [270, 140] on li "Create Tool Set" at bounding box center [297, 139] width 189 height 46
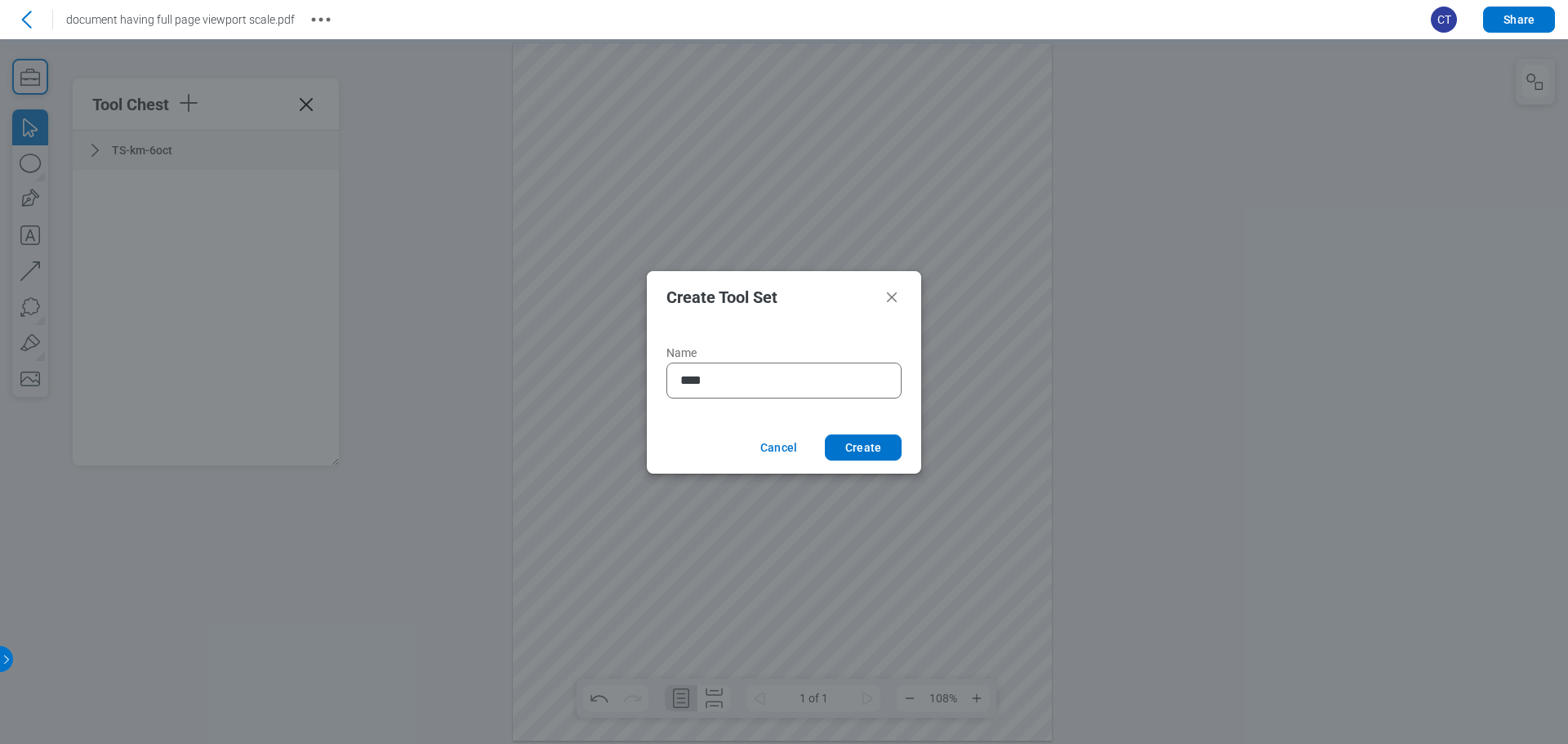
type input "*****"
type input "**********"
click at [883, 454] on button "Create" at bounding box center [863, 448] width 77 height 26
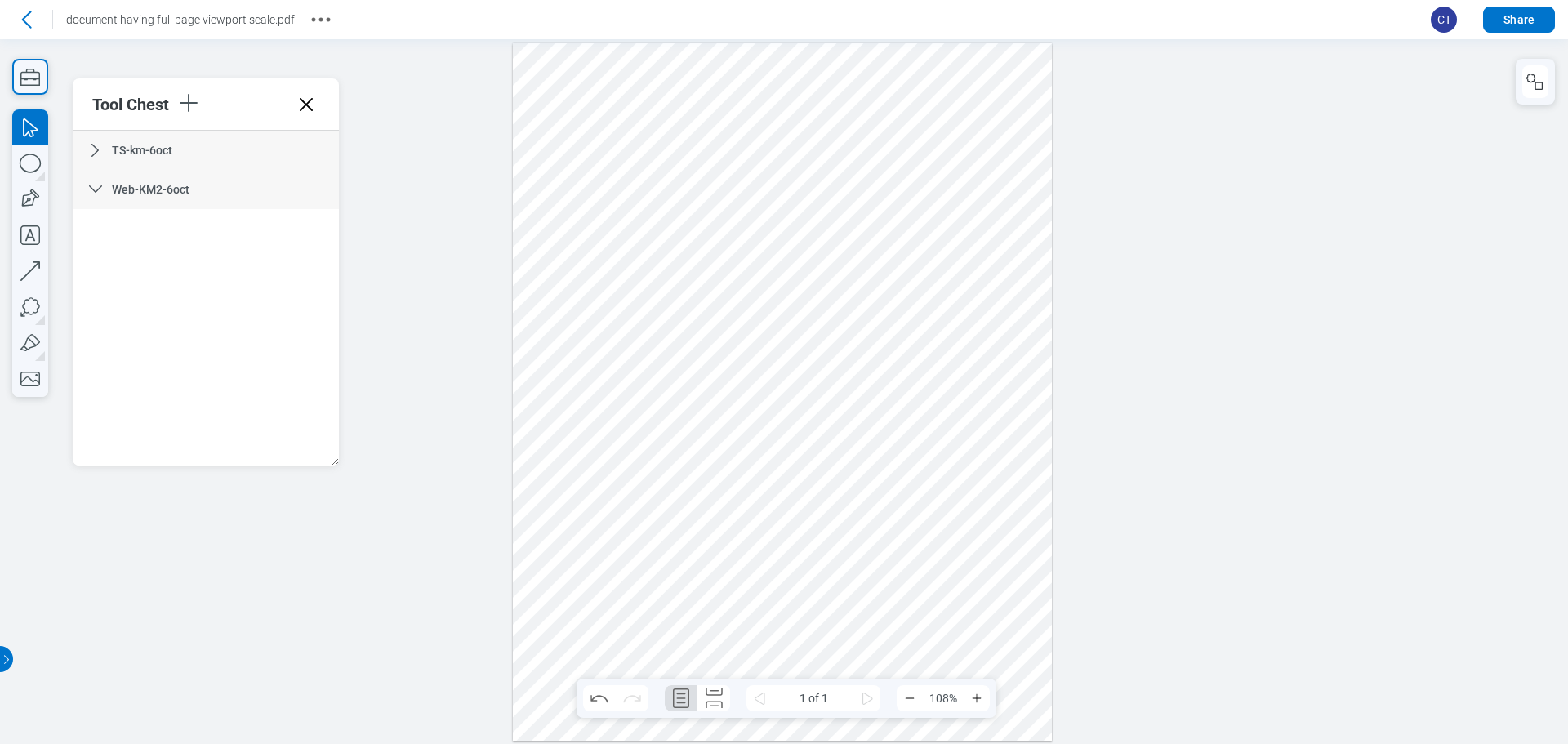
click at [100, 152] on icon at bounding box center [96, 150] width 20 height 20
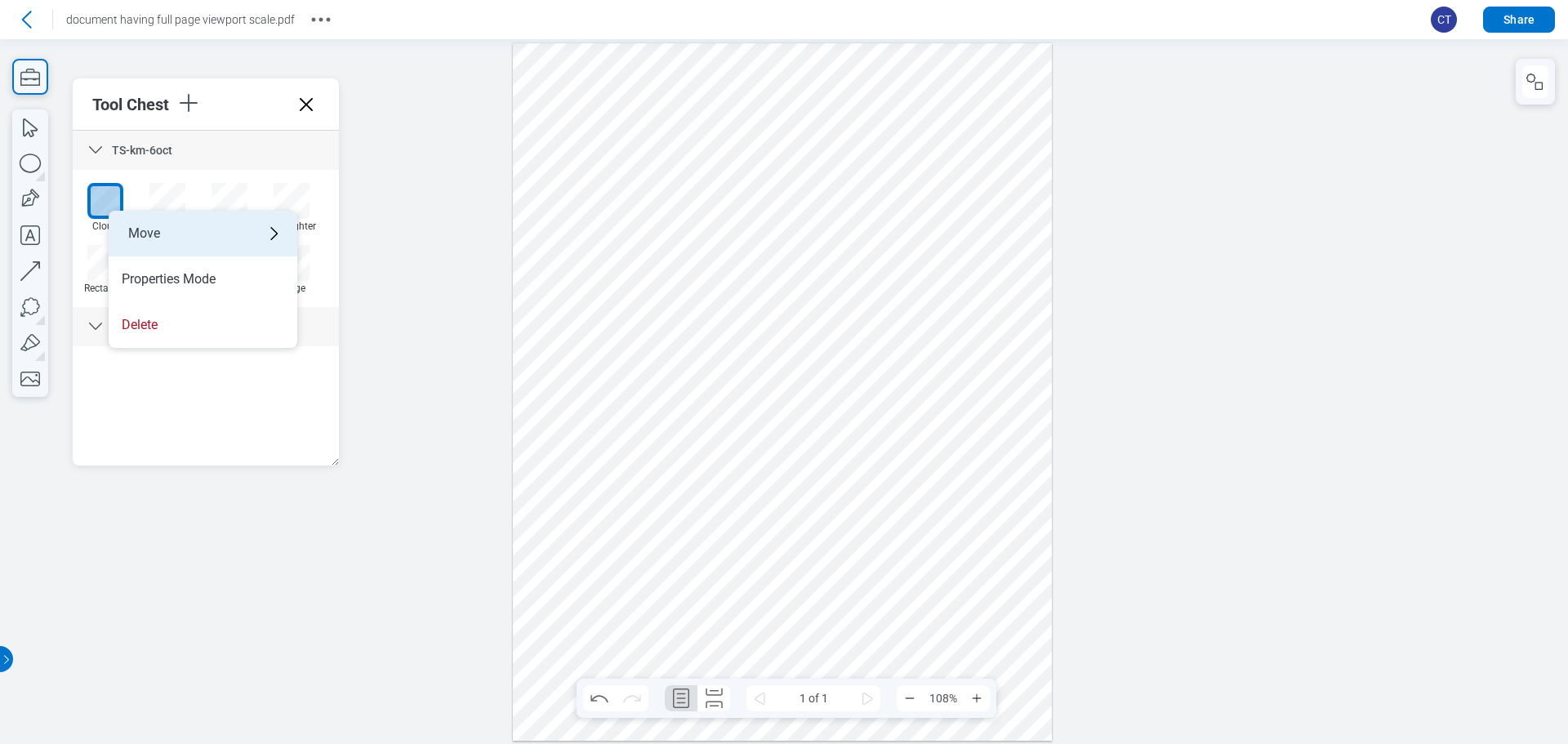
click at [147, 227] on div "Move" at bounding box center [203, 234] width 189 height 46
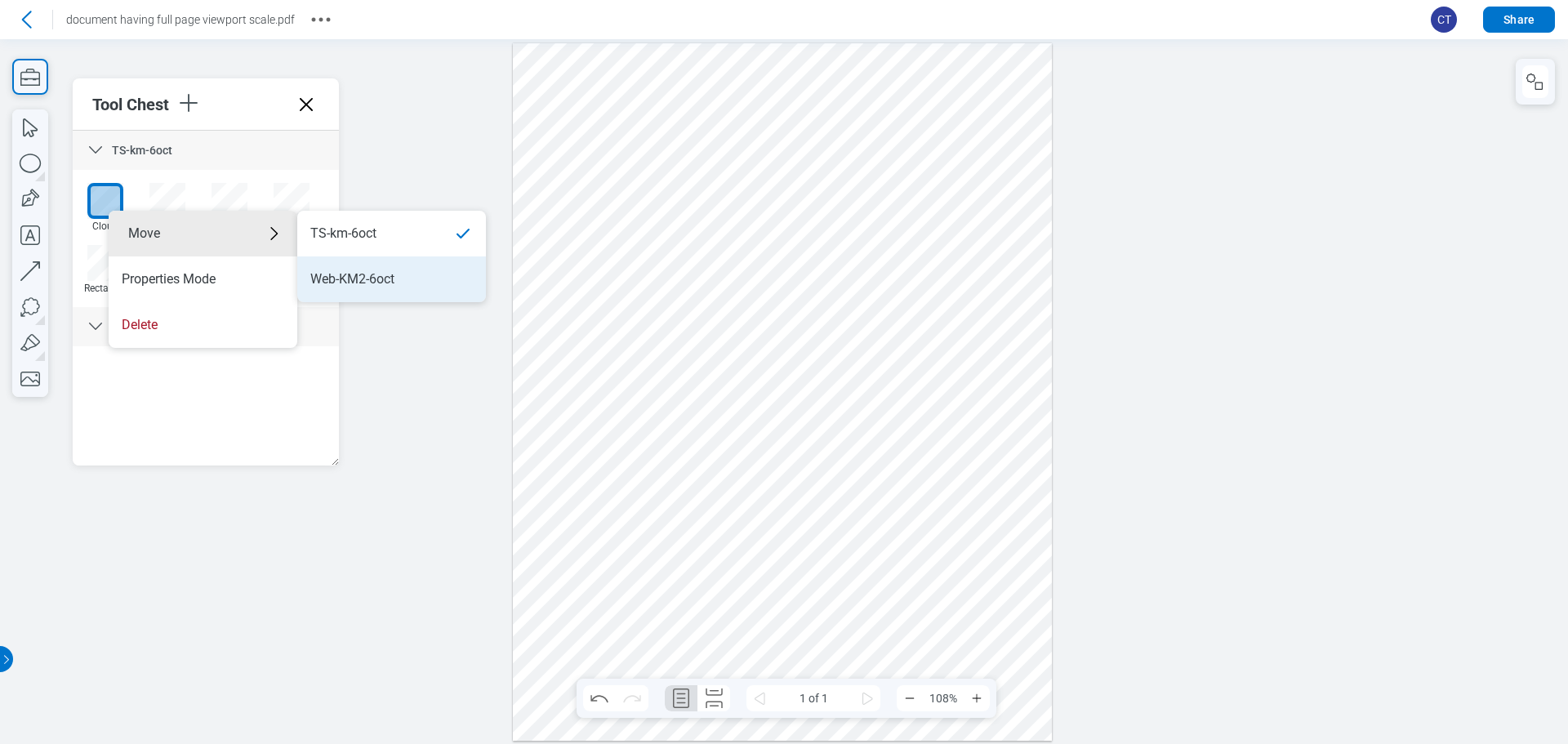
click at [344, 269] on li "Web-KM2-6oct" at bounding box center [392, 279] width 189 height 46
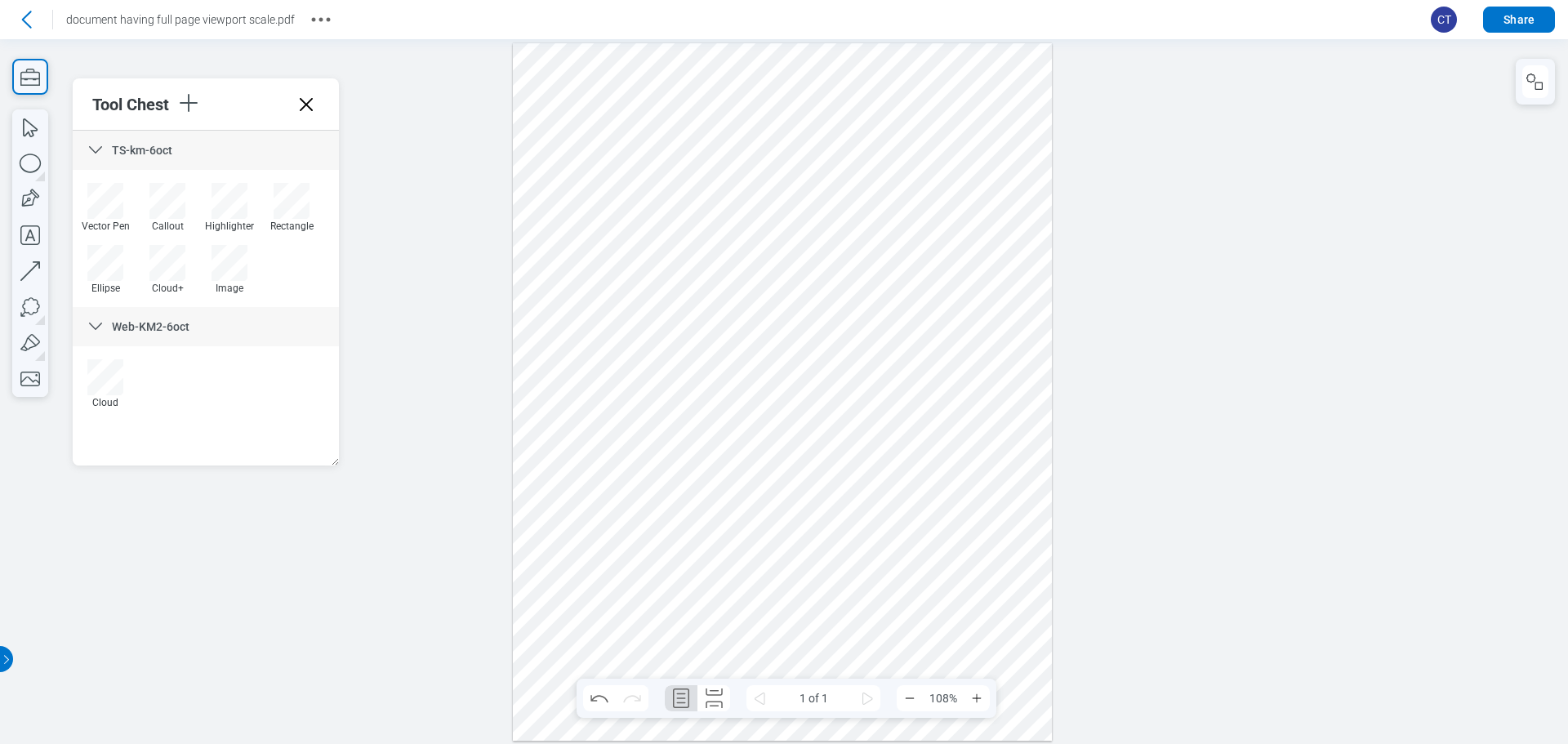
drag, startPoint x: 591, startPoint y: 420, endPoint x: 602, endPoint y: 476, distance: 57.1
click at [612, 484] on div at bounding box center [783, 392] width 539 height 697
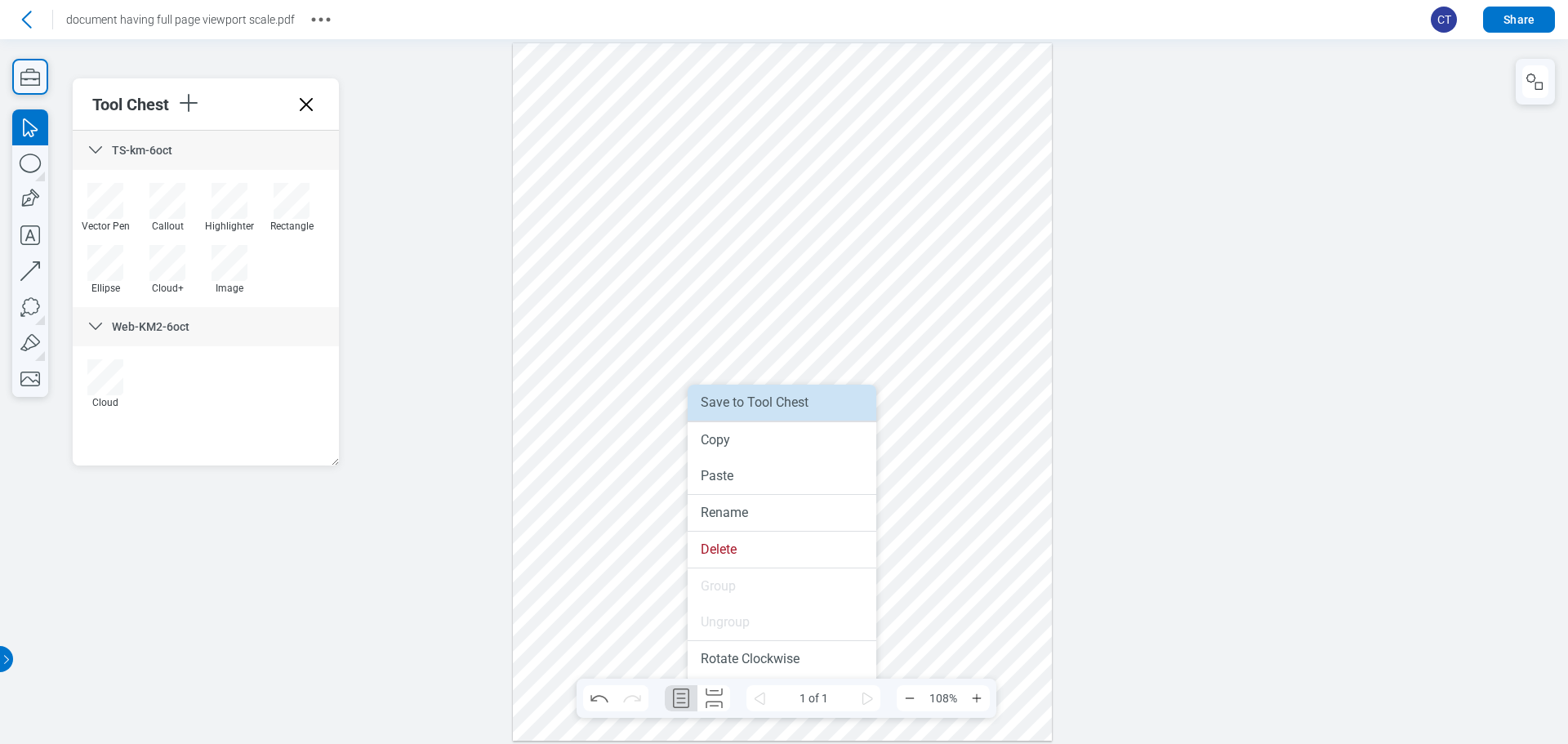
drag, startPoint x: 750, startPoint y: 408, endPoint x: 375, endPoint y: 333, distance: 382.4
click at [750, 408] on li "Save to Tool Chest" at bounding box center [782, 403] width 189 height 36
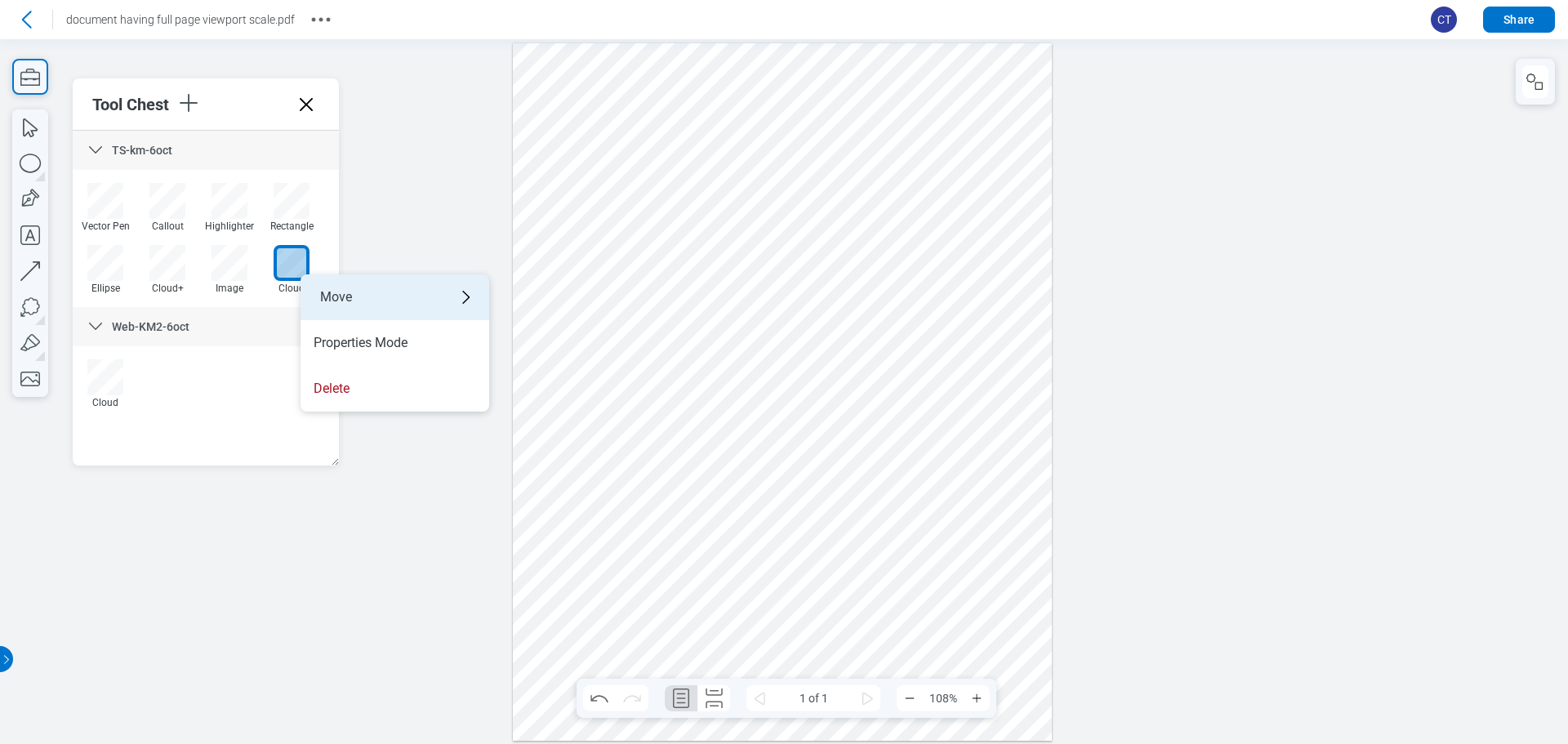
click at [345, 292] on div "Move" at bounding box center [395, 297] width 189 height 46
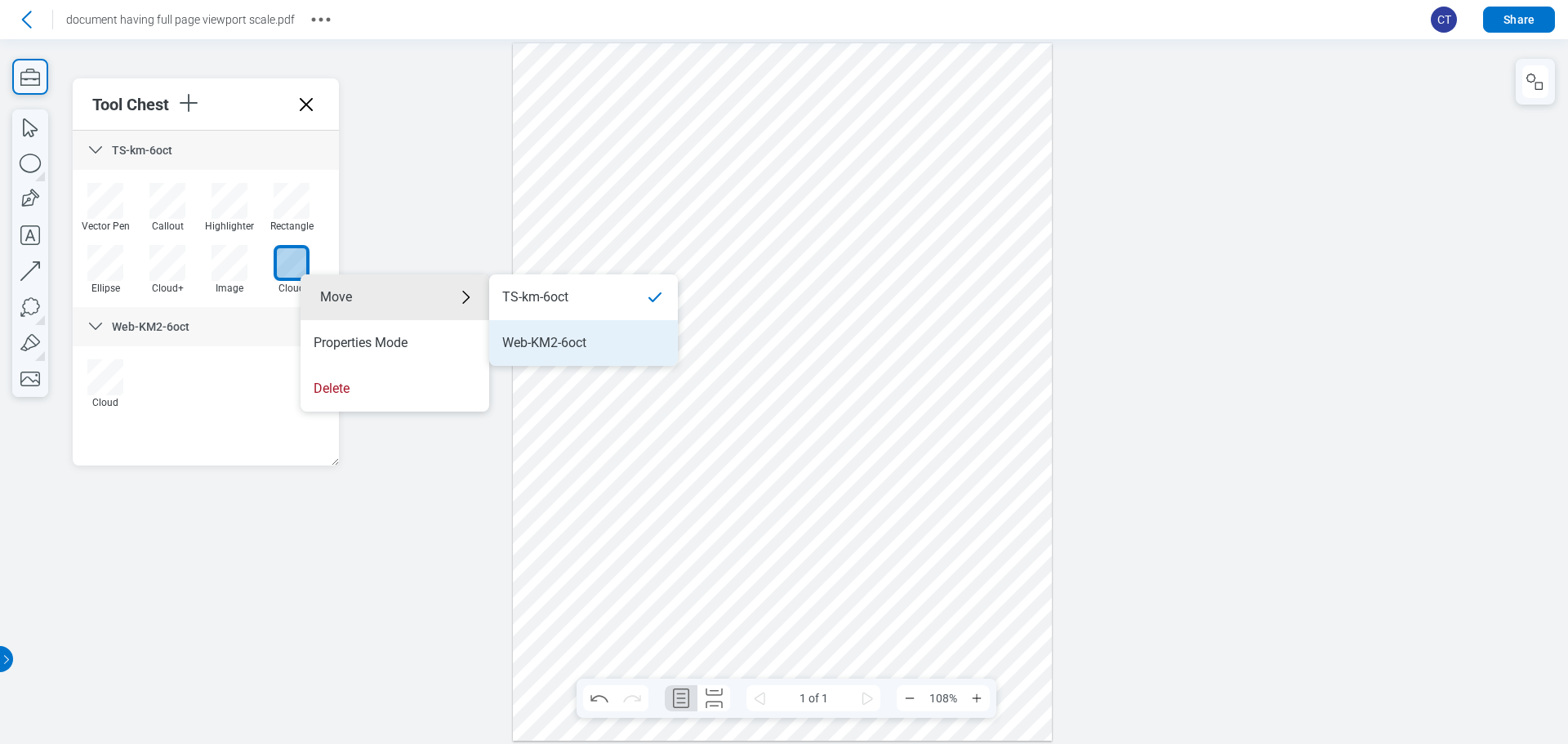
click at [523, 352] on li "Web-KM2-6oct" at bounding box center [584, 343] width 189 height 46
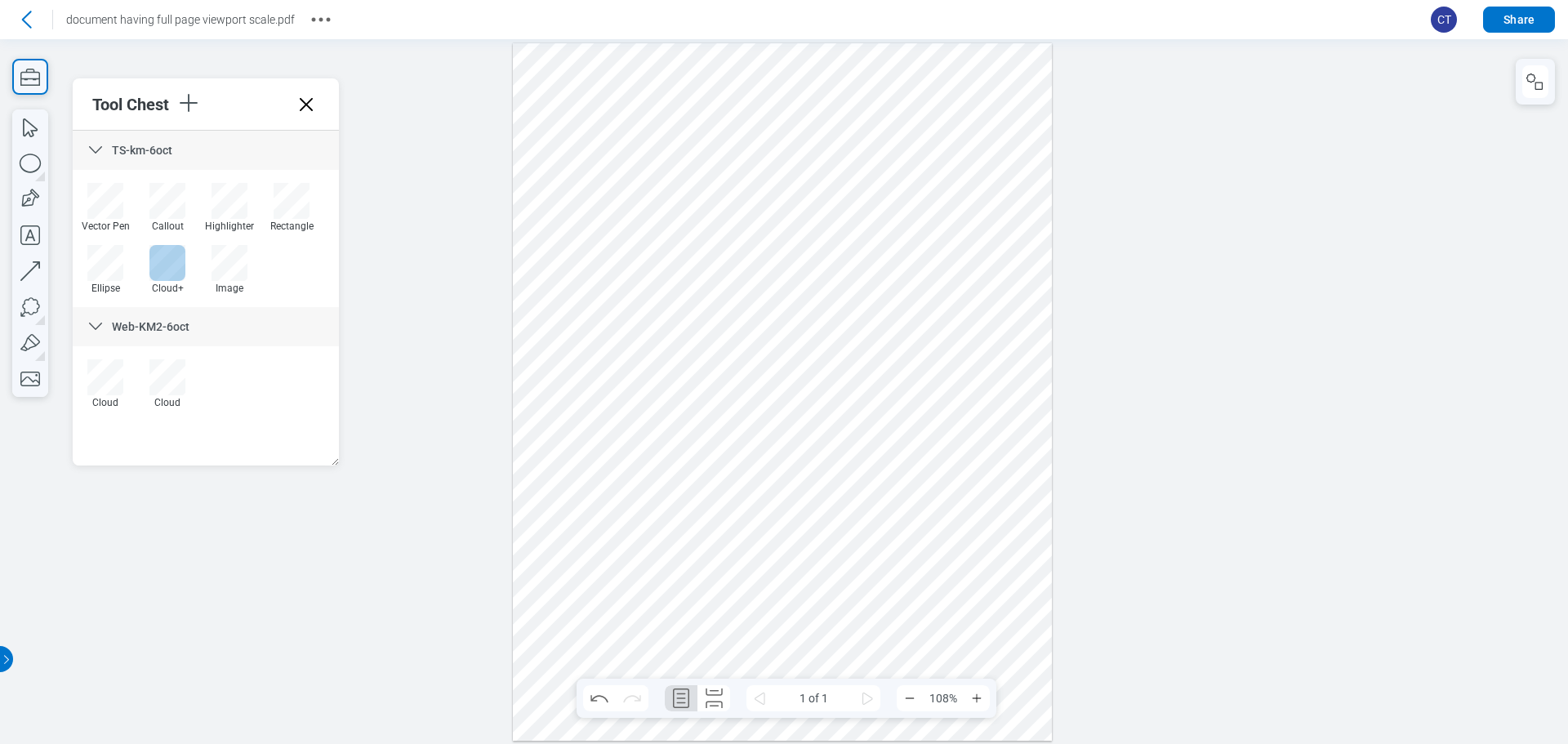
click at [171, 279] on div at bounding box center [167, 263] width 36 height 36
drag, startPoint x: 219, startPoint y: 298, endPoint x: 360, endPoint y: 309, distance: 141.4
click at [220, 298] on div "Move" at bounding box center [273, 308] width 189 height 46
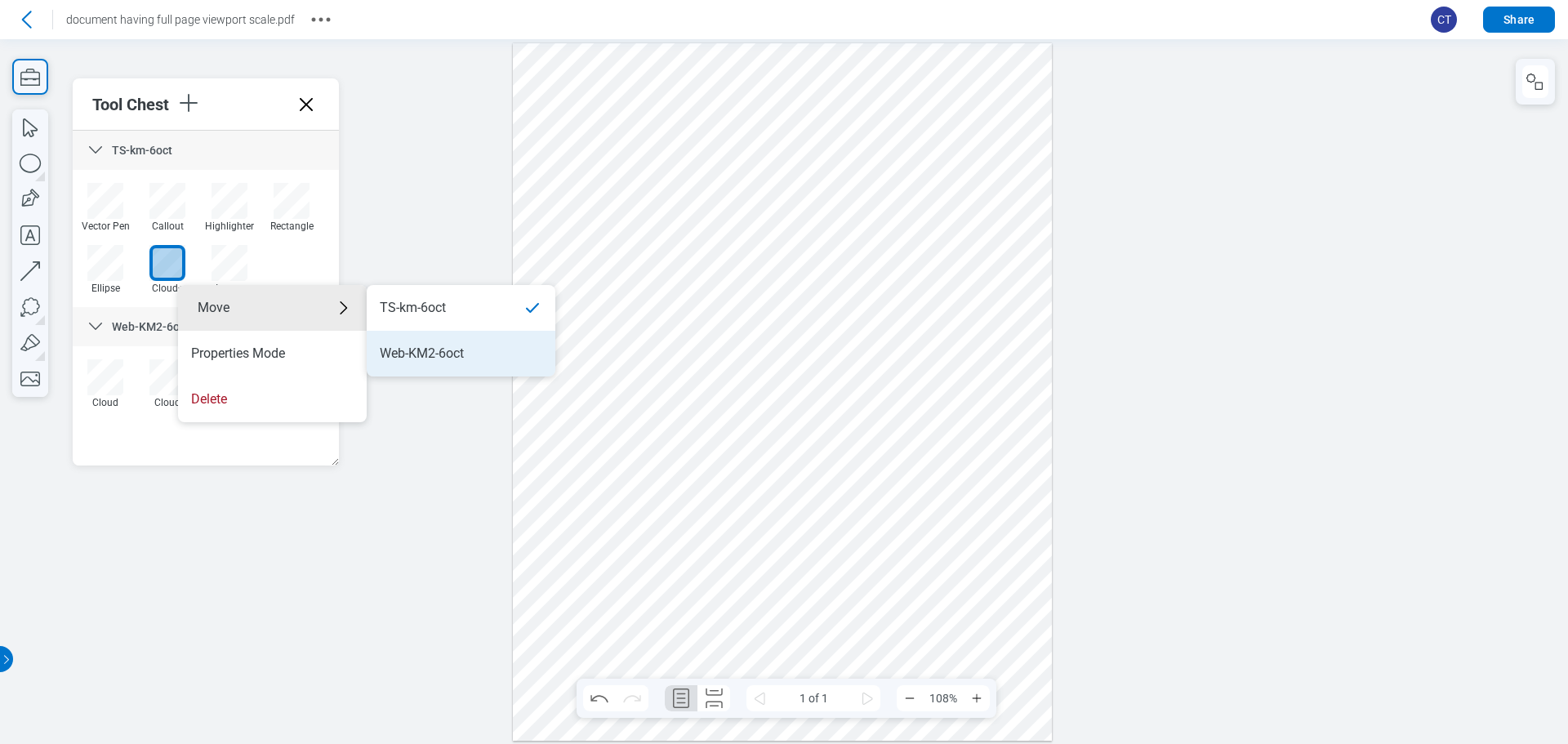
click at [472, 351] on div "Web-KM2-6oct" at bounding box center [461, 353] width 162 height 18
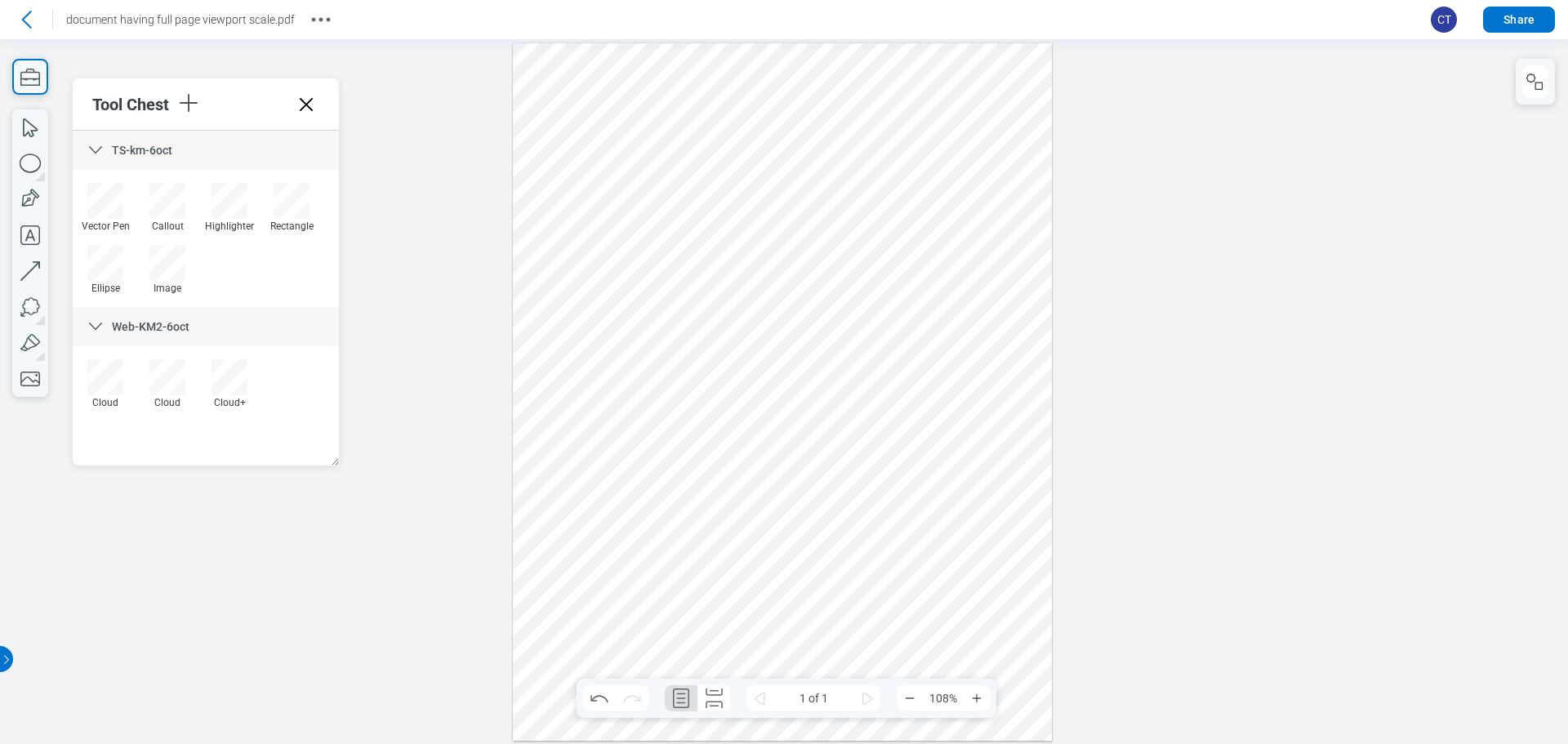
click at [628, 571] on div at bounding box center [783, 392] width 539 height 697
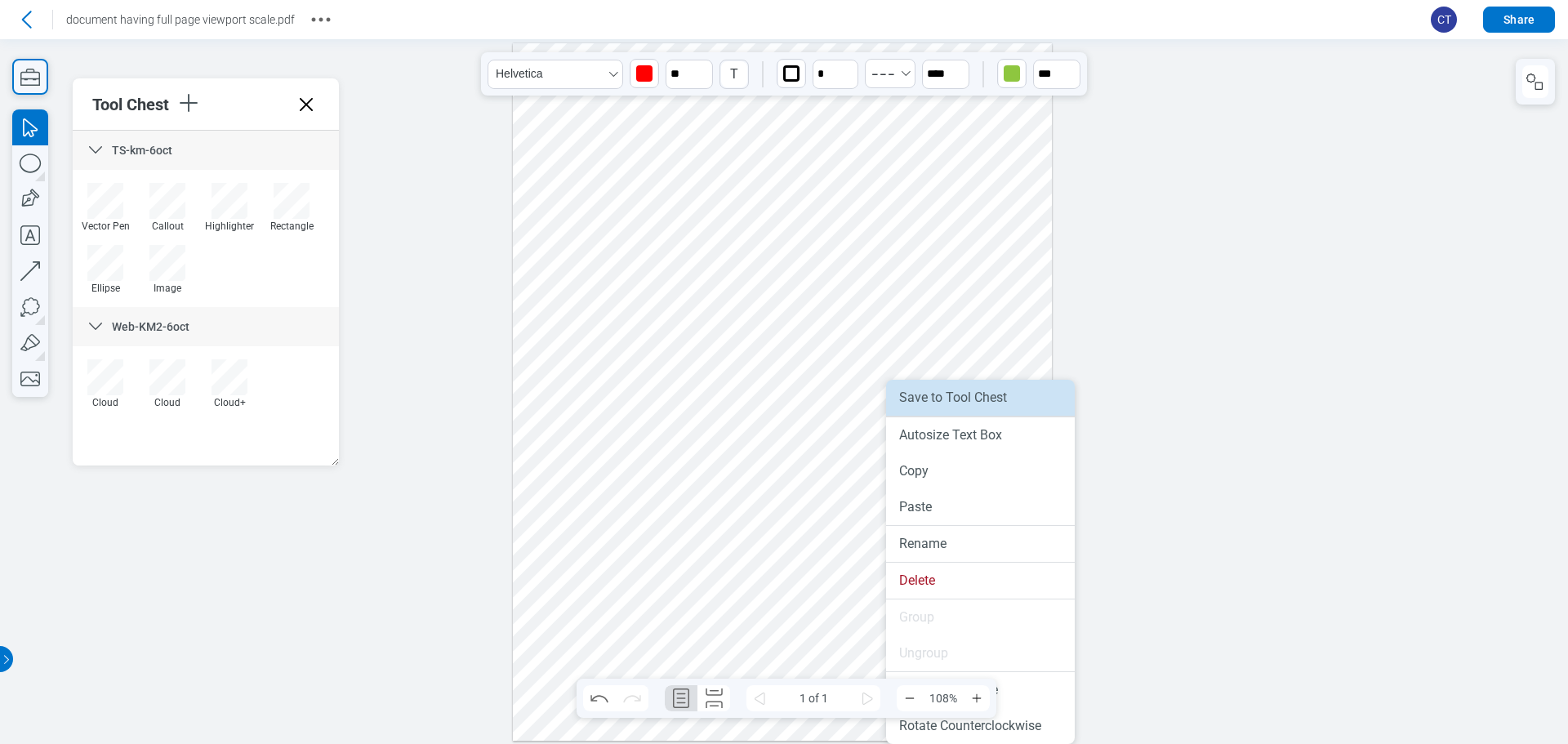
click at [984, 395] on li "Save to Tool Chest" at bounding box center [981, 398] width 189 height 36
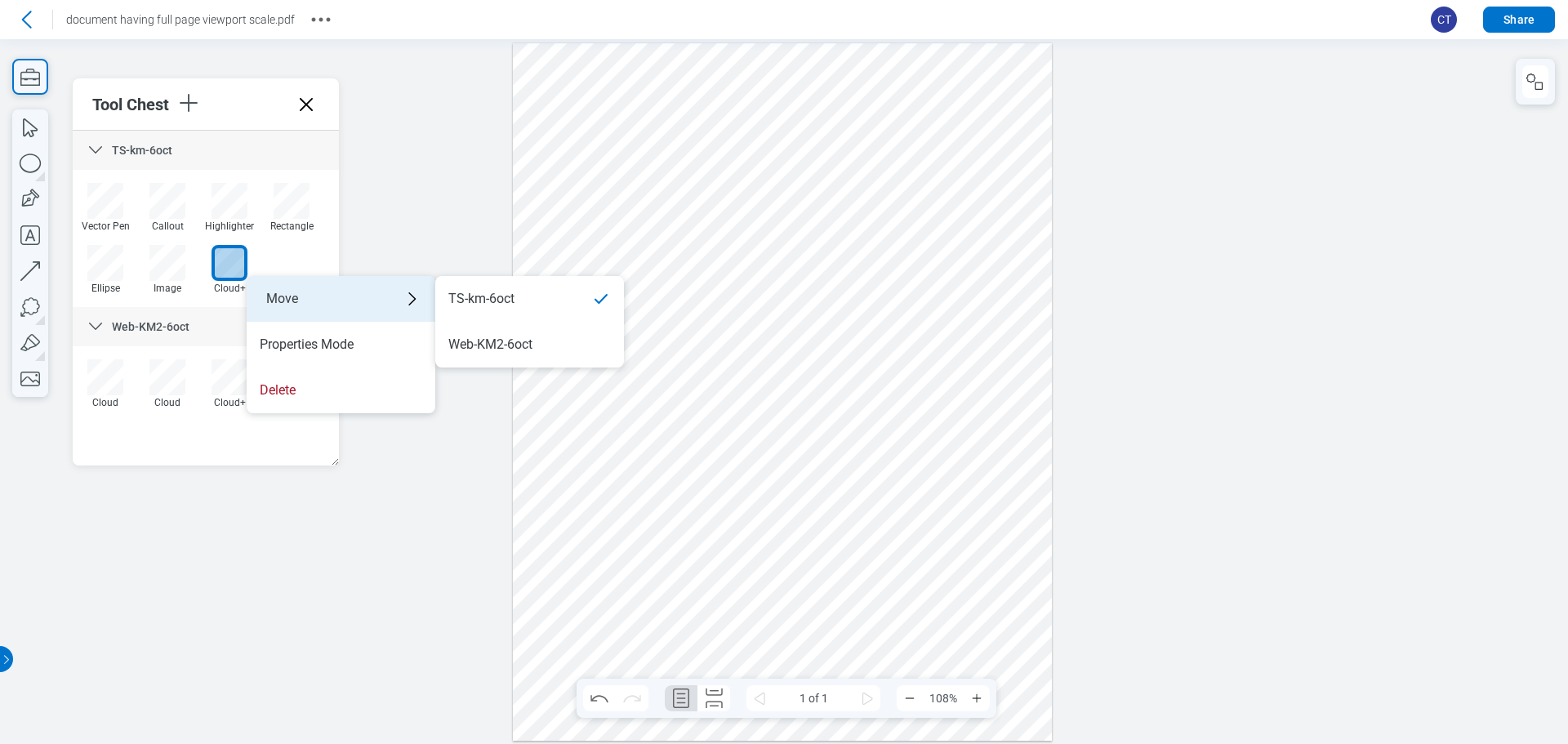
click at [305, 293] on div "Move" at bounding box center [341, 298] width 189 height 46
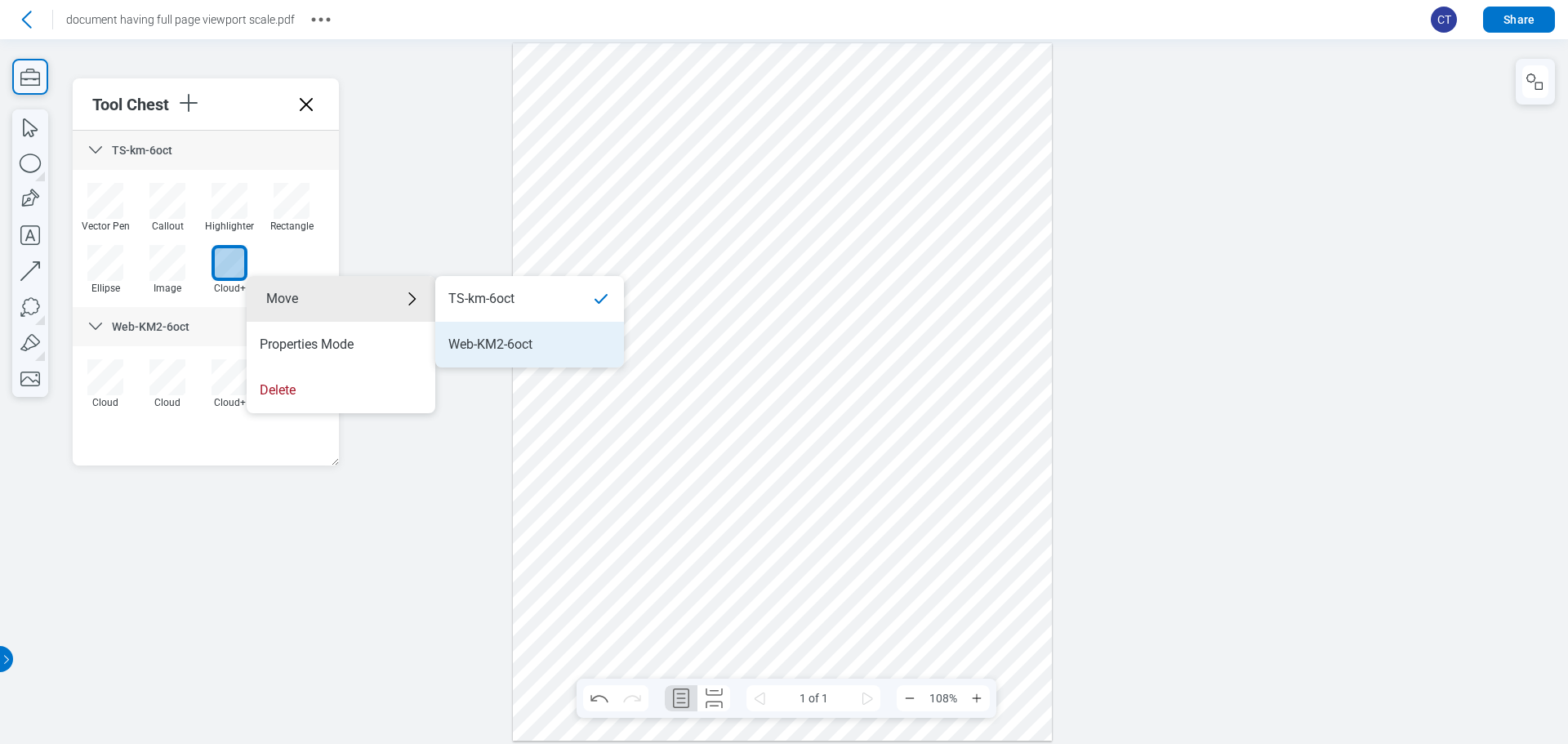
click at [549, 333] on li "Web-KM2-6oct" at bounding box center [530, 344] width 189 height 46
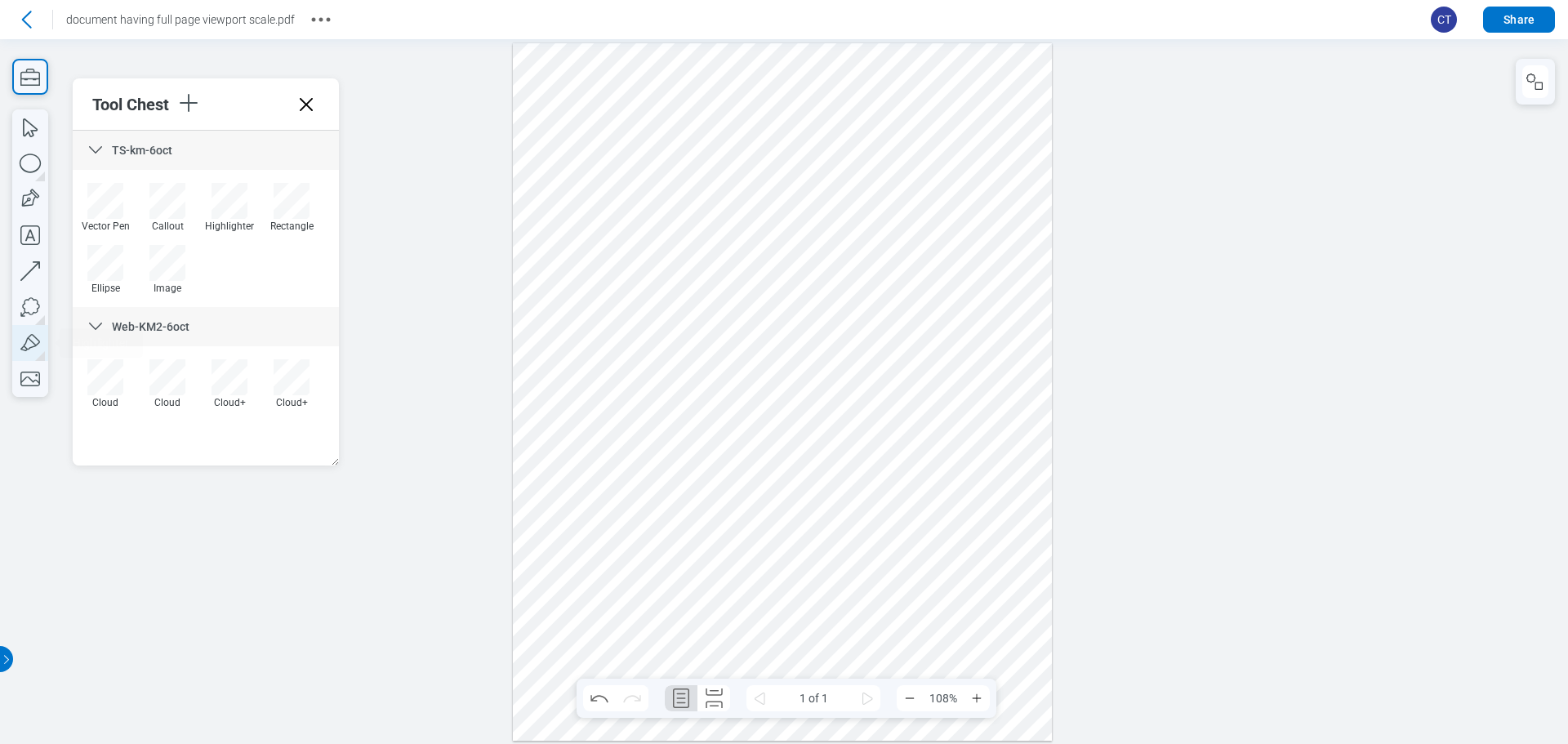
click at [46, 340] on icon "button" at bounding box center [30, 343] width 36 height 36
click at [40, 358] on div "button" at bounding box center [40, 356] width 10 height 10
click at [40, 358] on button "button" at bounding box center [30, 343] width 36 height 36
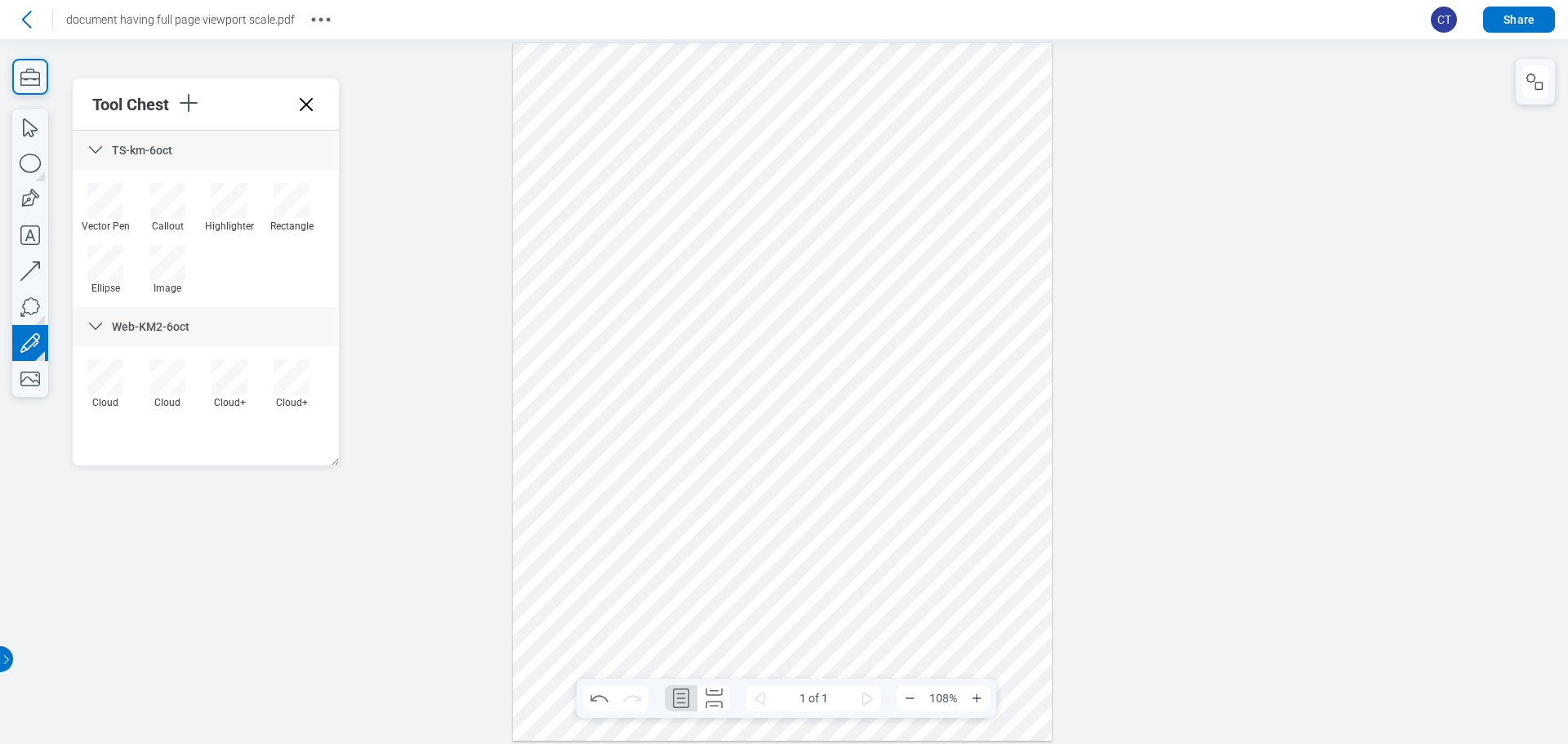
drag, startPoint x: 609, startPoint y: 138, endPoint x: 619, endPoint y: 143, distance: 11.2
click at [619, 143] on div at bounding box center [783, 392] width 539 height 697
click at [33, 127] on icon "button" at bounding box center [30, 127] width 36 height 36
click at [599, 143] on div at bounding box center [783, 392] width 539 height 697
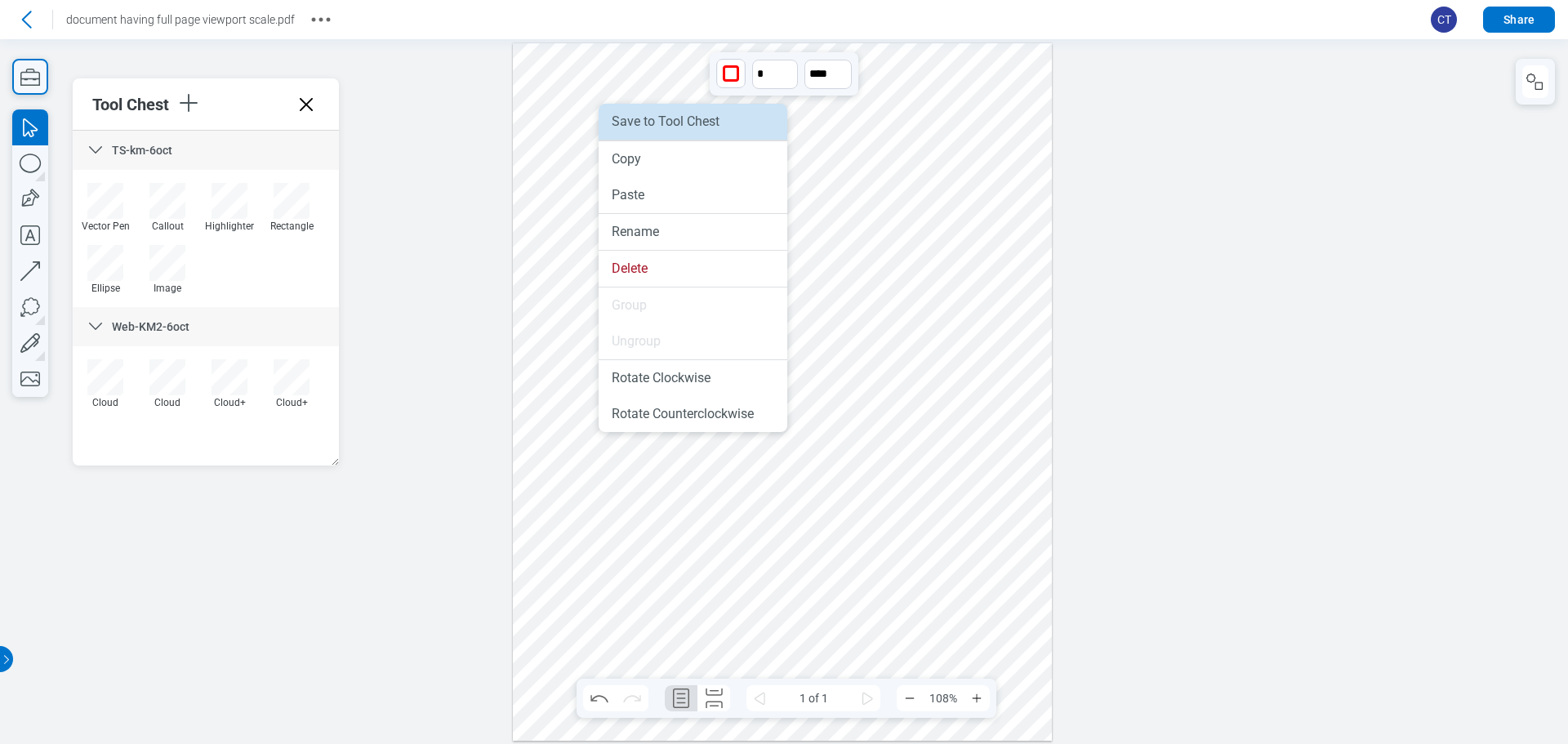
click at [712, 116] on li "Save to Tool Chest" at bounding box center [693, 121] width 189 height 36
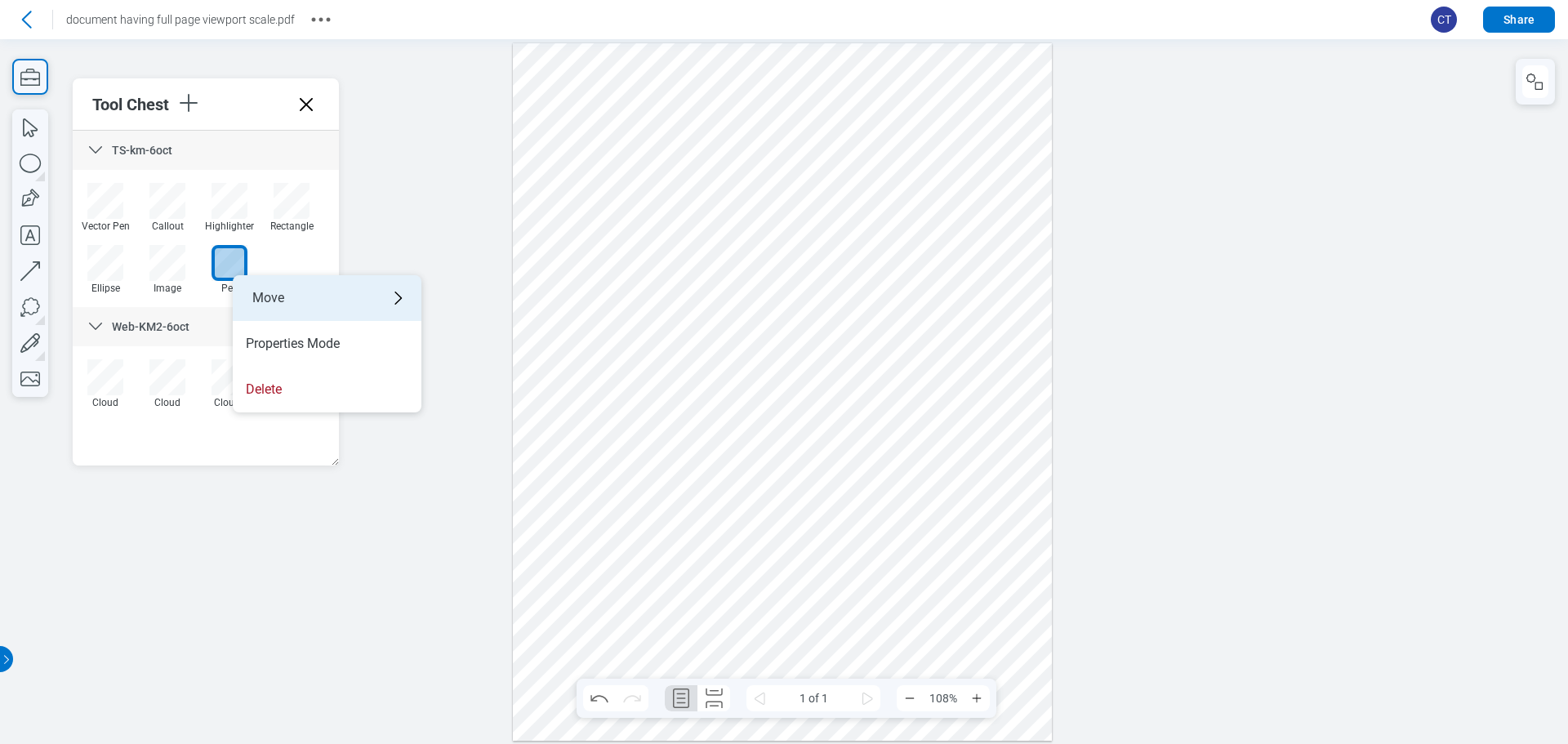
click at [304, 285] on div "Move" at bounding box center [327, 298] width 189 height 46
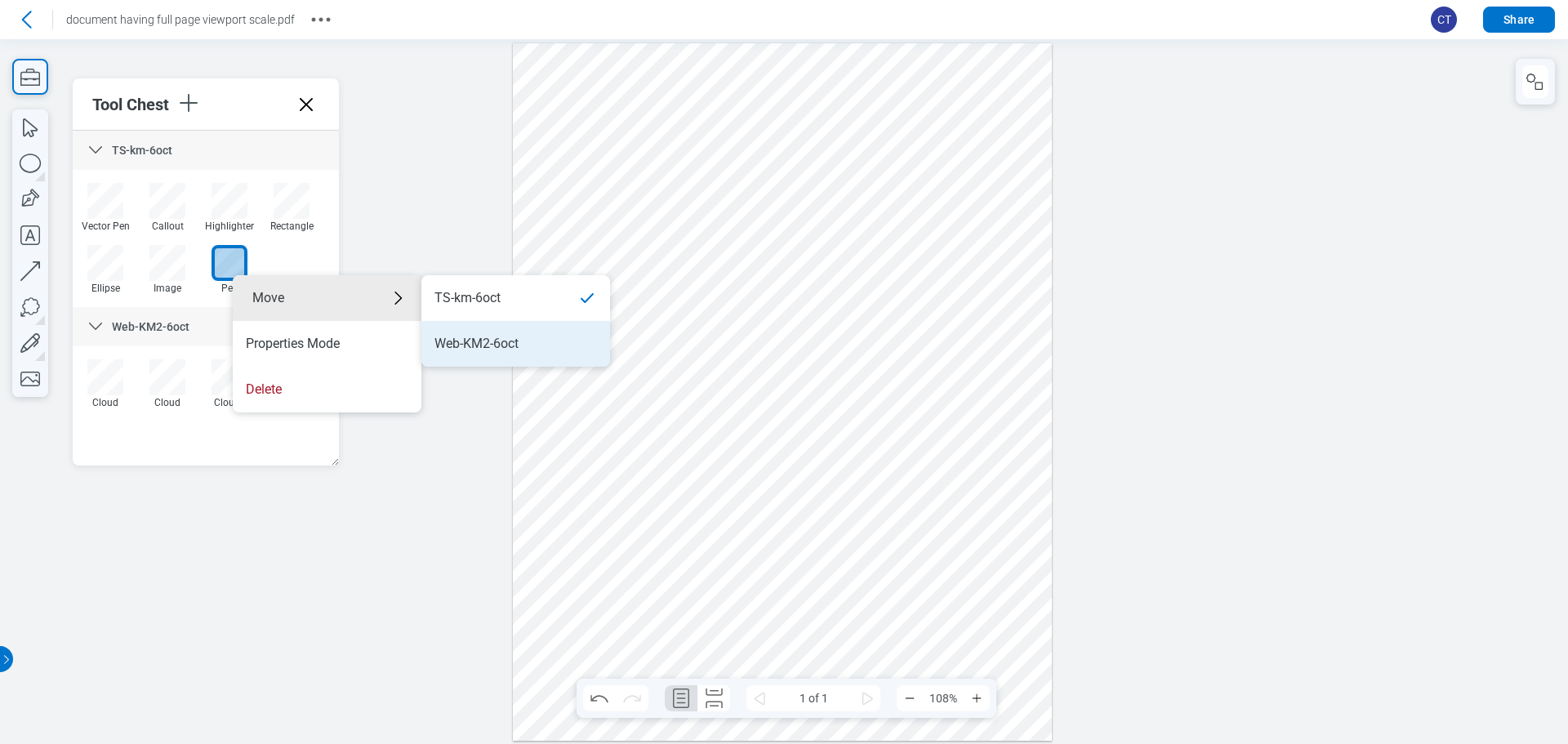
click at [477, 337] on div "Web-KM2-6oct" at bounding box center [477, 344] width 85 height 18
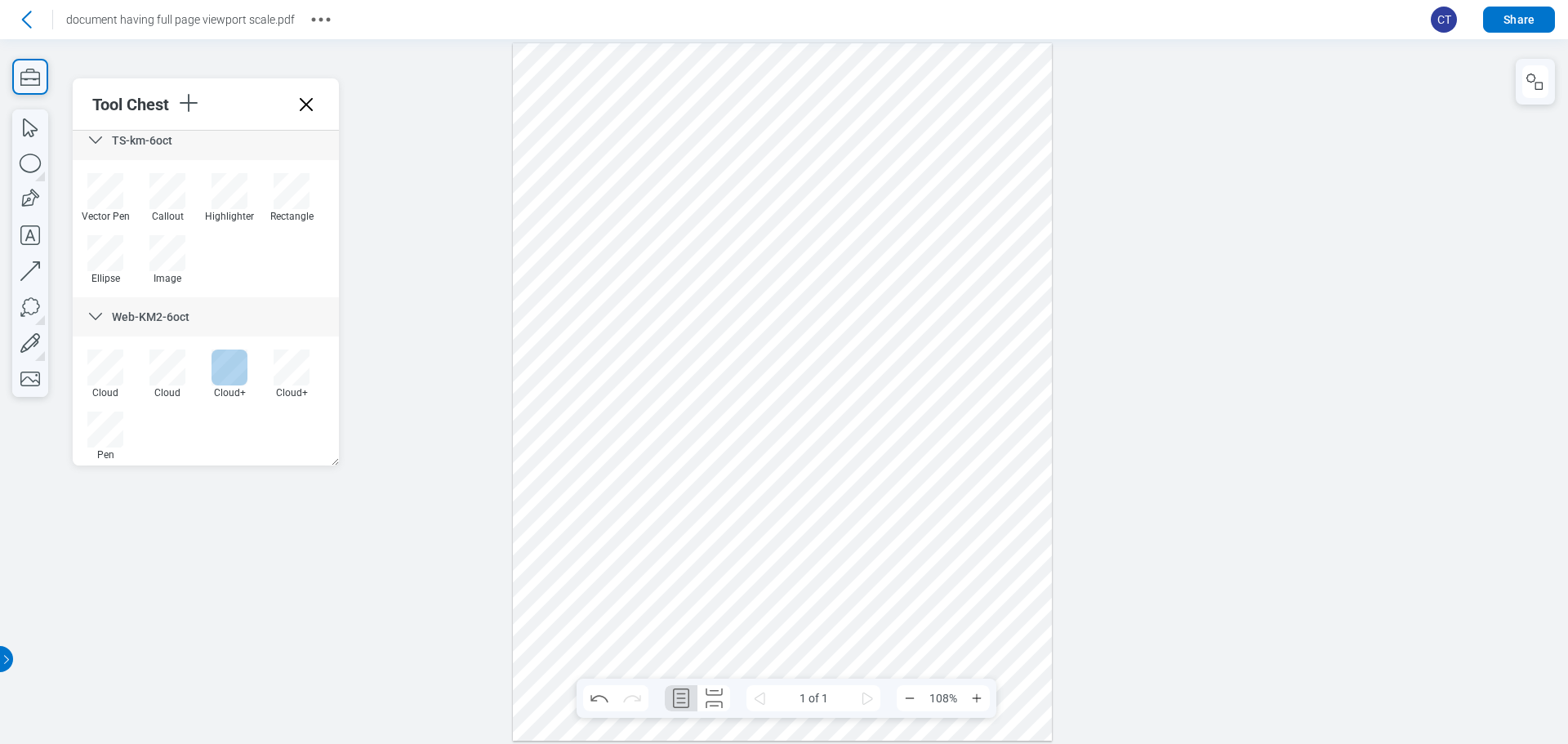
scroll to position [18, 0]
click at [181, 111] on icon "button" at bounding box center [188, 102] width 26 height 26
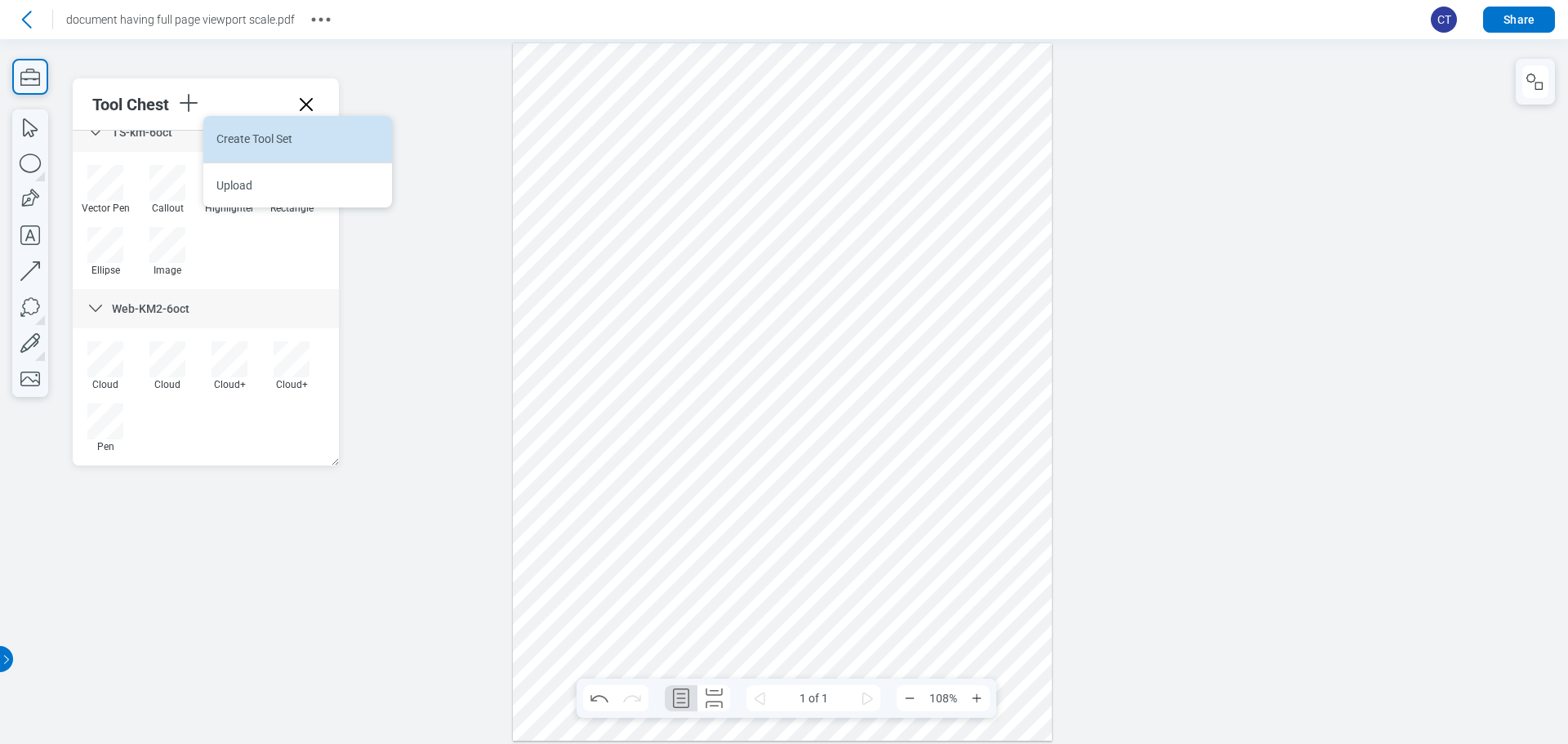
click at [235, 143] on li "Create Tool Set" at bounding box center [297, 139] width 189 height 46
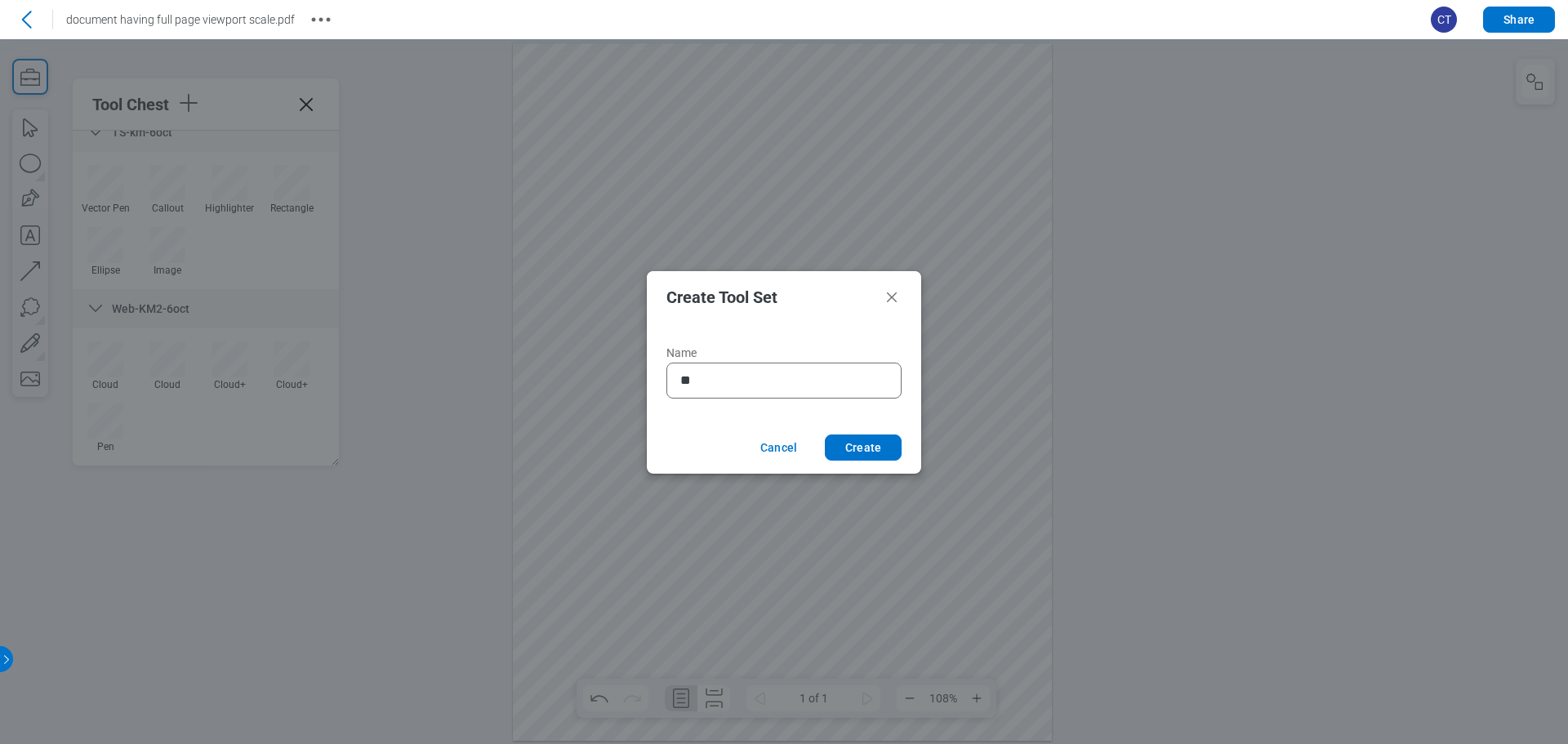
type input "*"
click at [768, 445] on button "Cancel" at bounding box center [776, 448] width 71 height 26
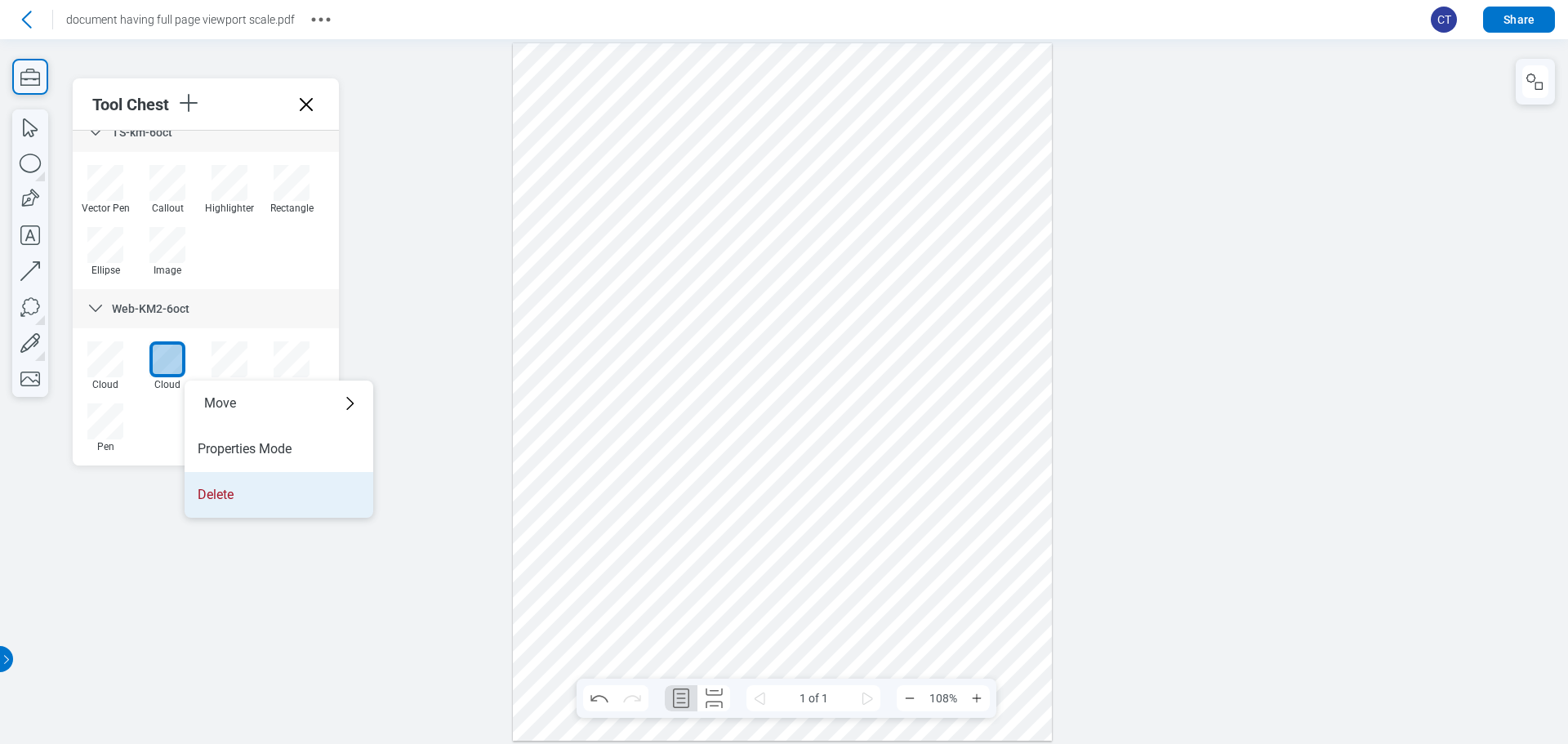
click at [248, 484] on li "Delete" at bounding box center [280, 494] width 189 height 46
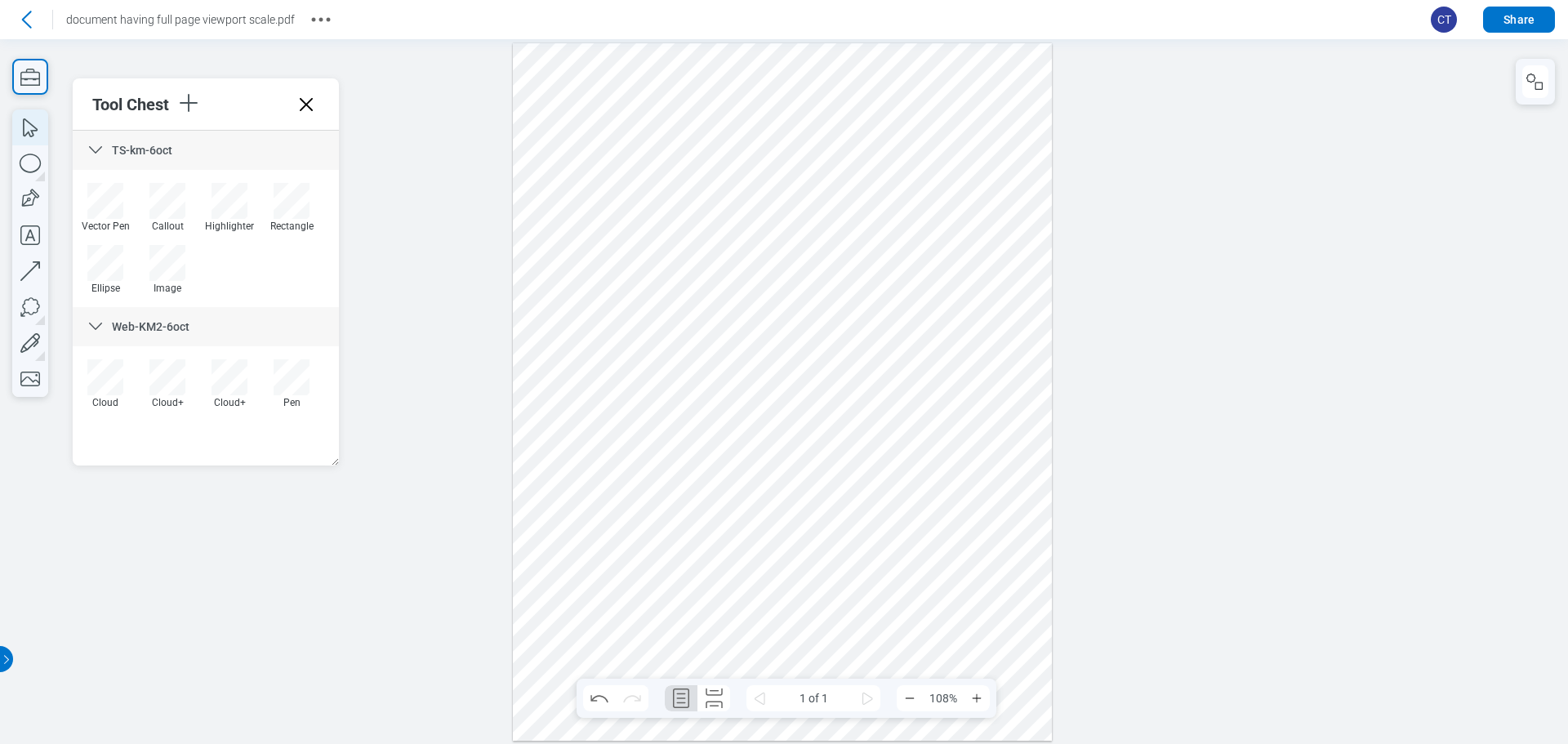
click at [39, 126] on icon "button" at bounding box center [30, 127] width 36 height 36
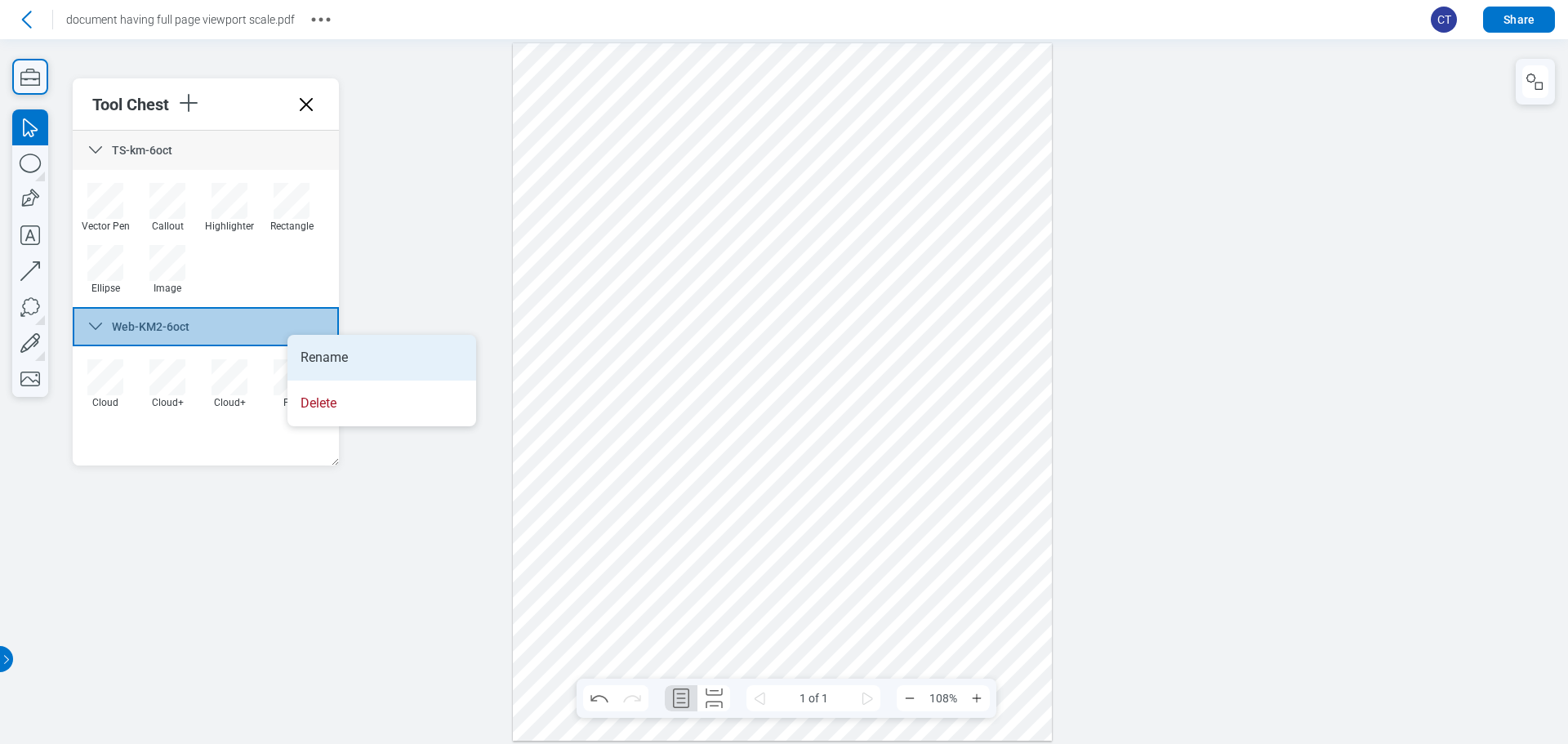
click at [321, 351] on li "Rename" at bounding box center [382, 358] width 189 height 46
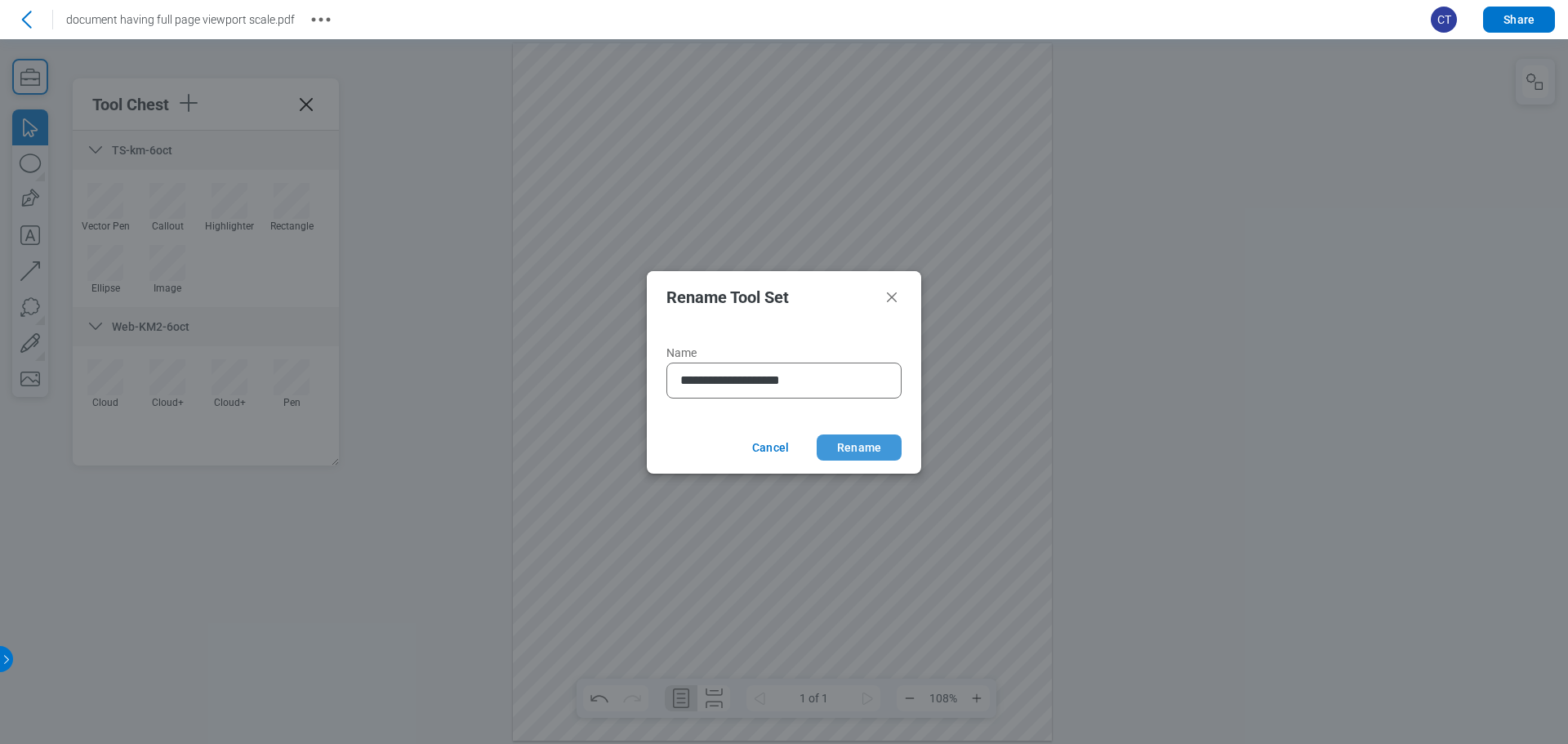
type input "**********"
click at [874, 442] on button "Rename" at bounding box center [859, 448] width 85 height 26
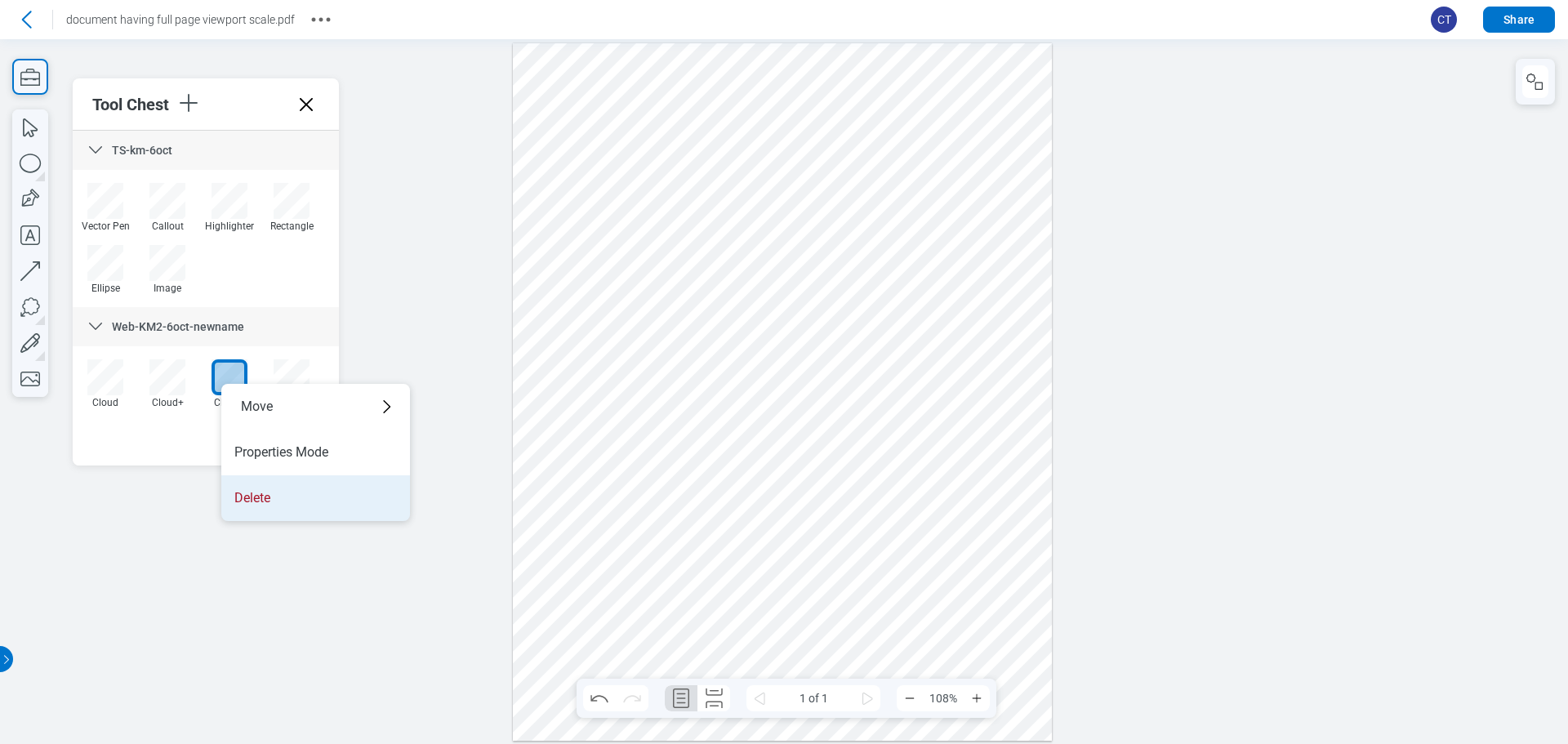
drag, startPoint x: 306, startPoint y: 491, endPoint x: 432, endPoint y: 470, distance: 127.7
click at [306, 491] on li "Delete" at bounding box center [315, 498] width 189 height 46
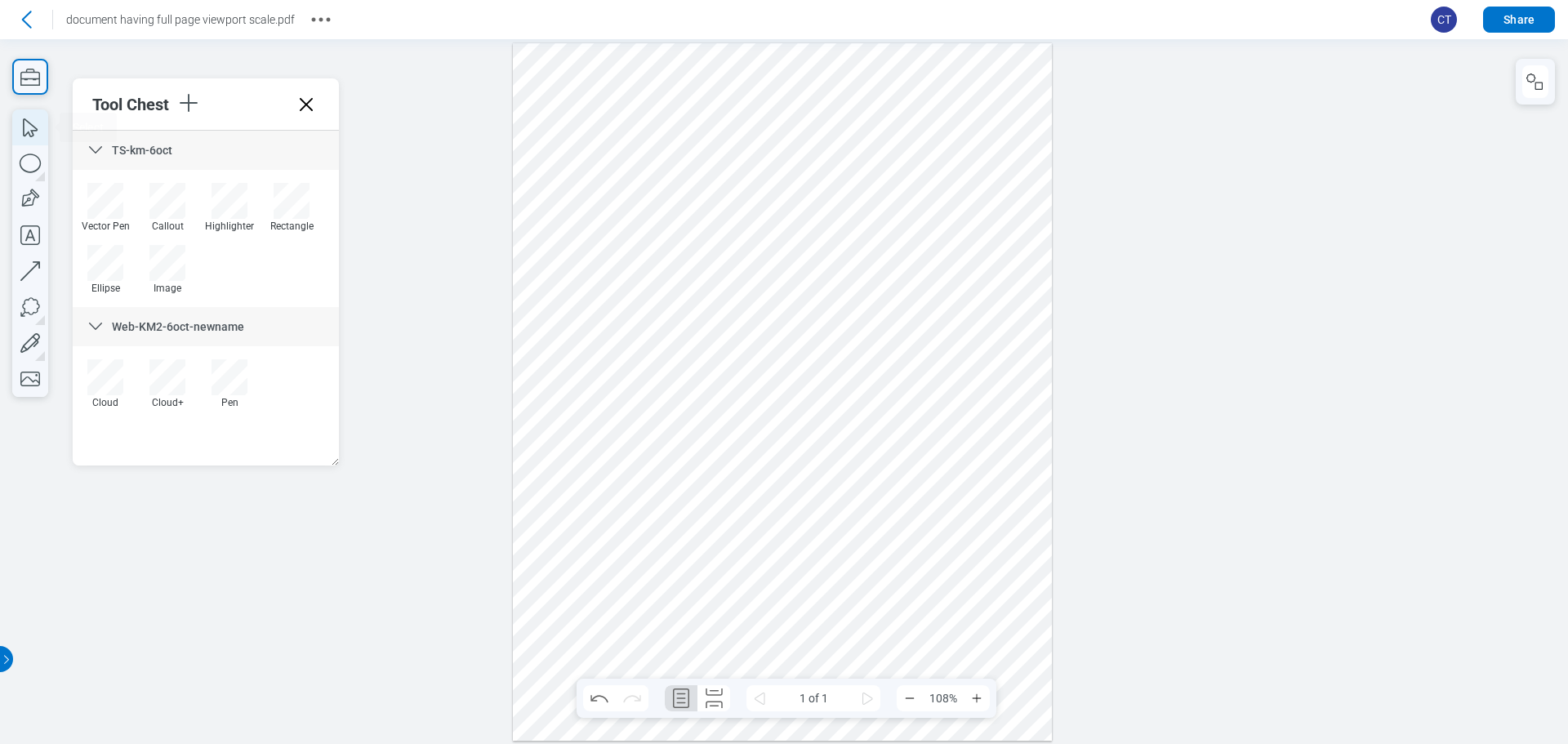
click at [23, 125] on icon "button" at bounding box center [30, 127] width 36 height 36
click at [594, 520] on div at bounding box center [783, 392] width 539 height 697
click at [202, 326] on li "Delete" at bounding box center [211, 327] width 189 height 46
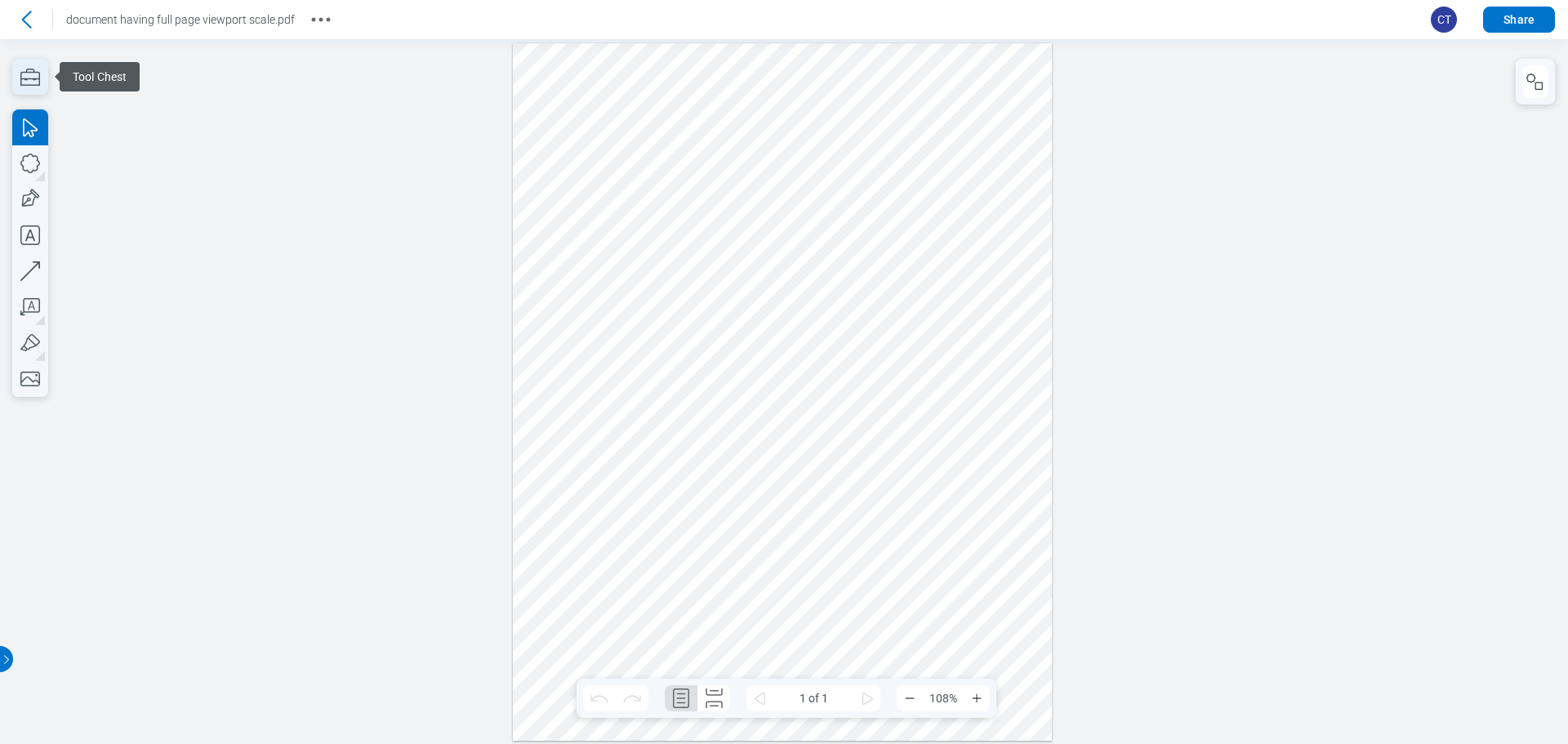
click at [31, 69] on icon "button" at bounding box center [31, 77] width 20 height 17
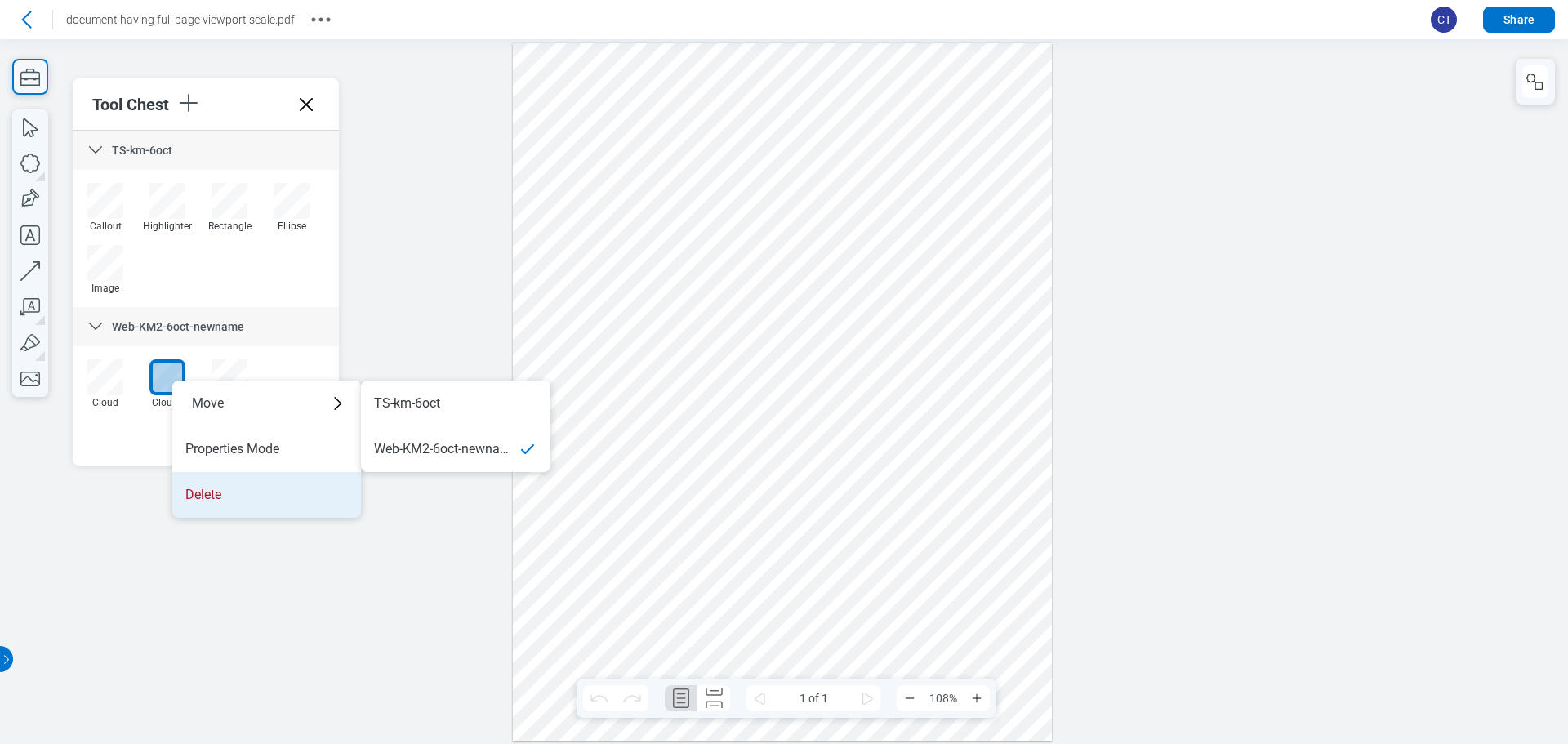
click at [234, 485] on li "Delete" at bounding box center [267, 494] width 189 height 46
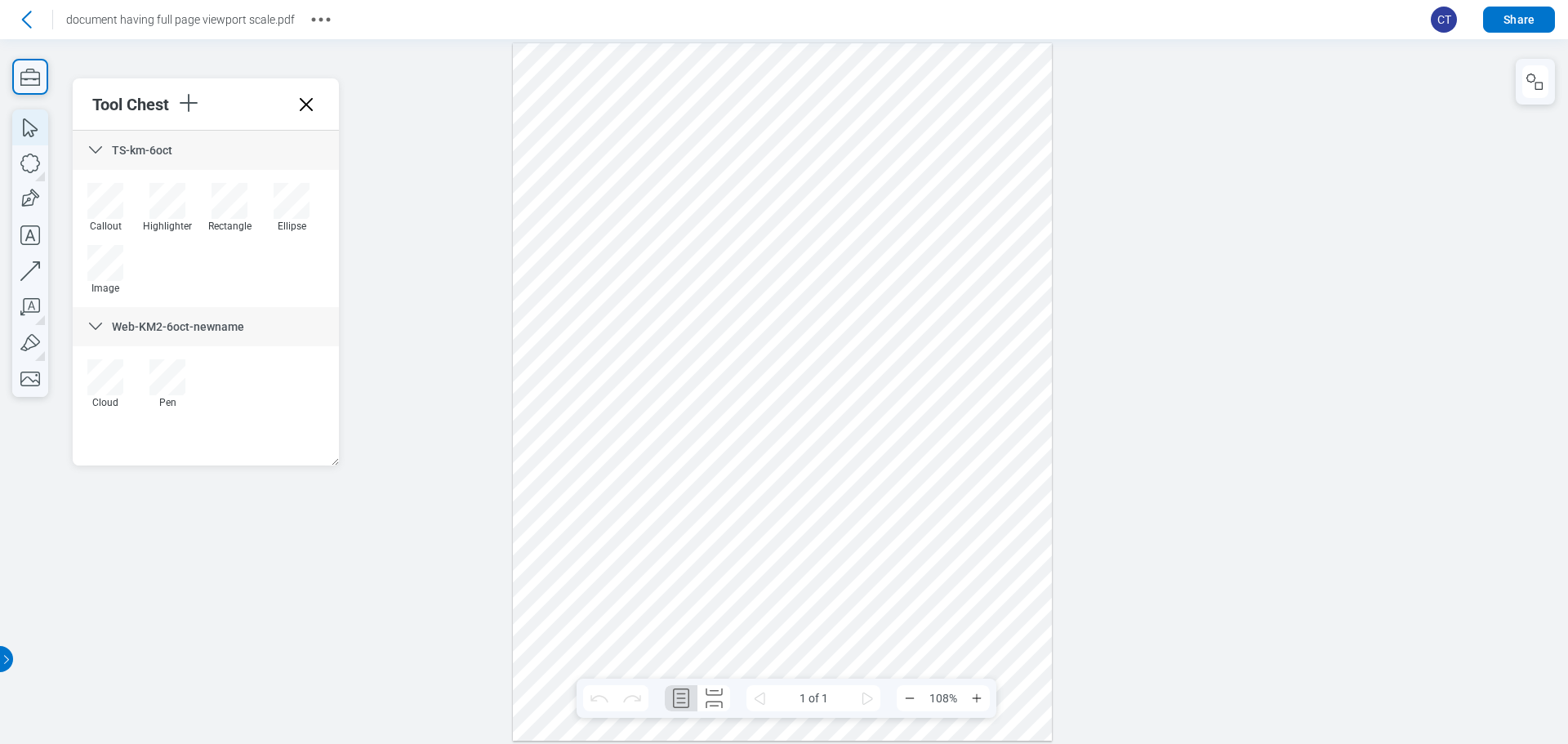
click at [32, 130] on icon "button" at bounding box center [30, 127] width 15 height 19
click at [762, 243] on div at bounding box center [783, 392] width 539 height 697
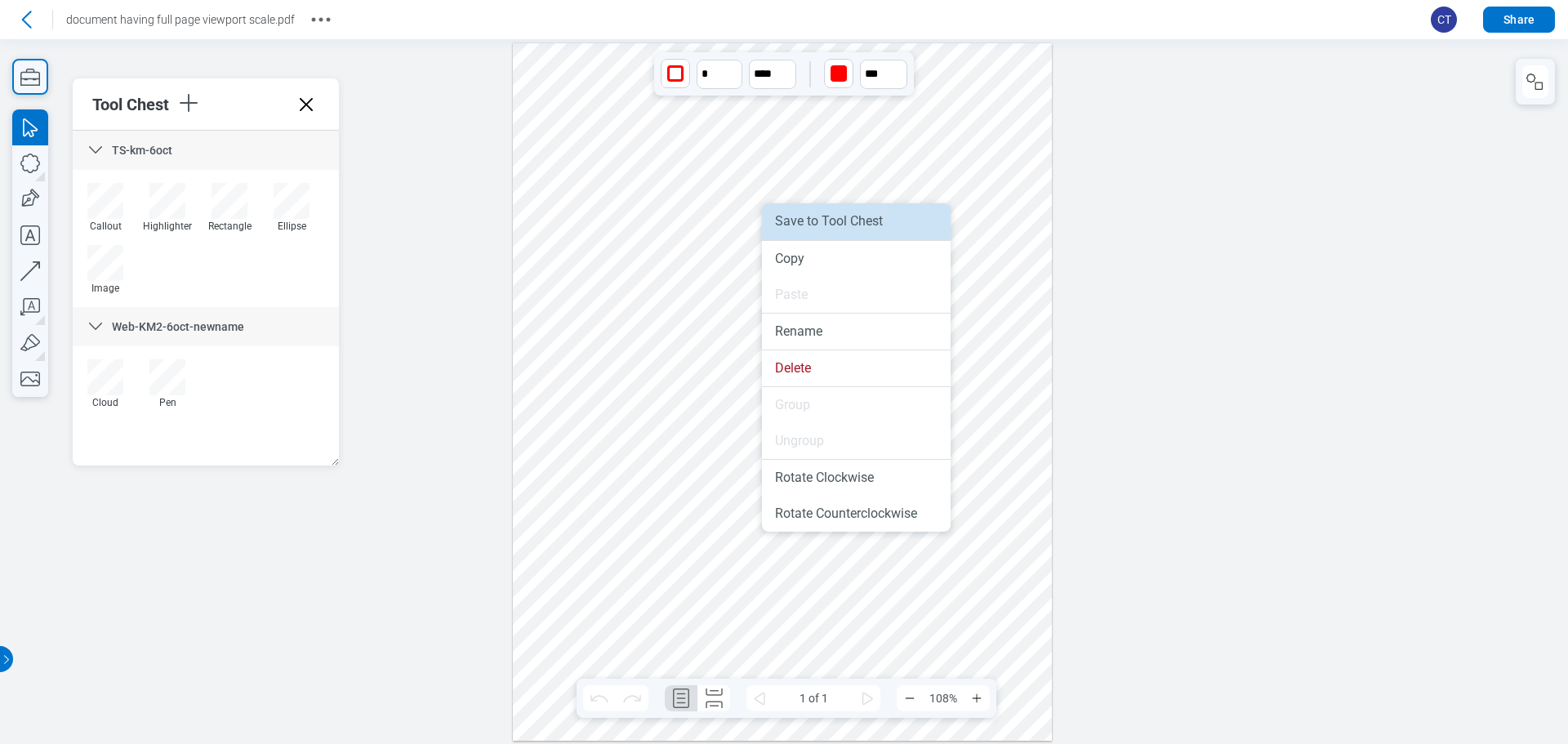
click at [826, 223] on li "Save to Tool Chest" at bounding box center [857, 221] width 189 height 36
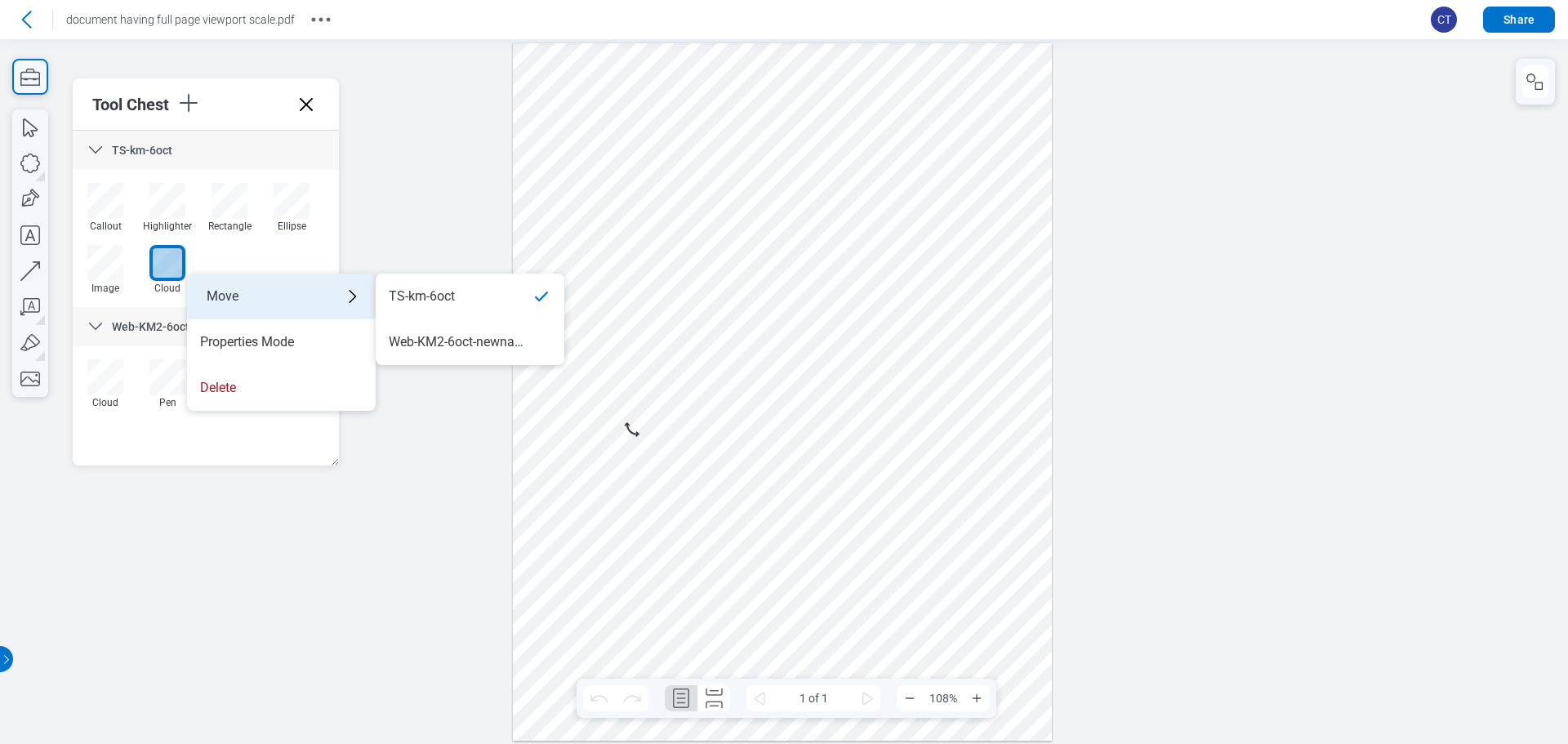
click at [231, 287] on div "Move" at bounding box center [282, 296] width 189 height 46
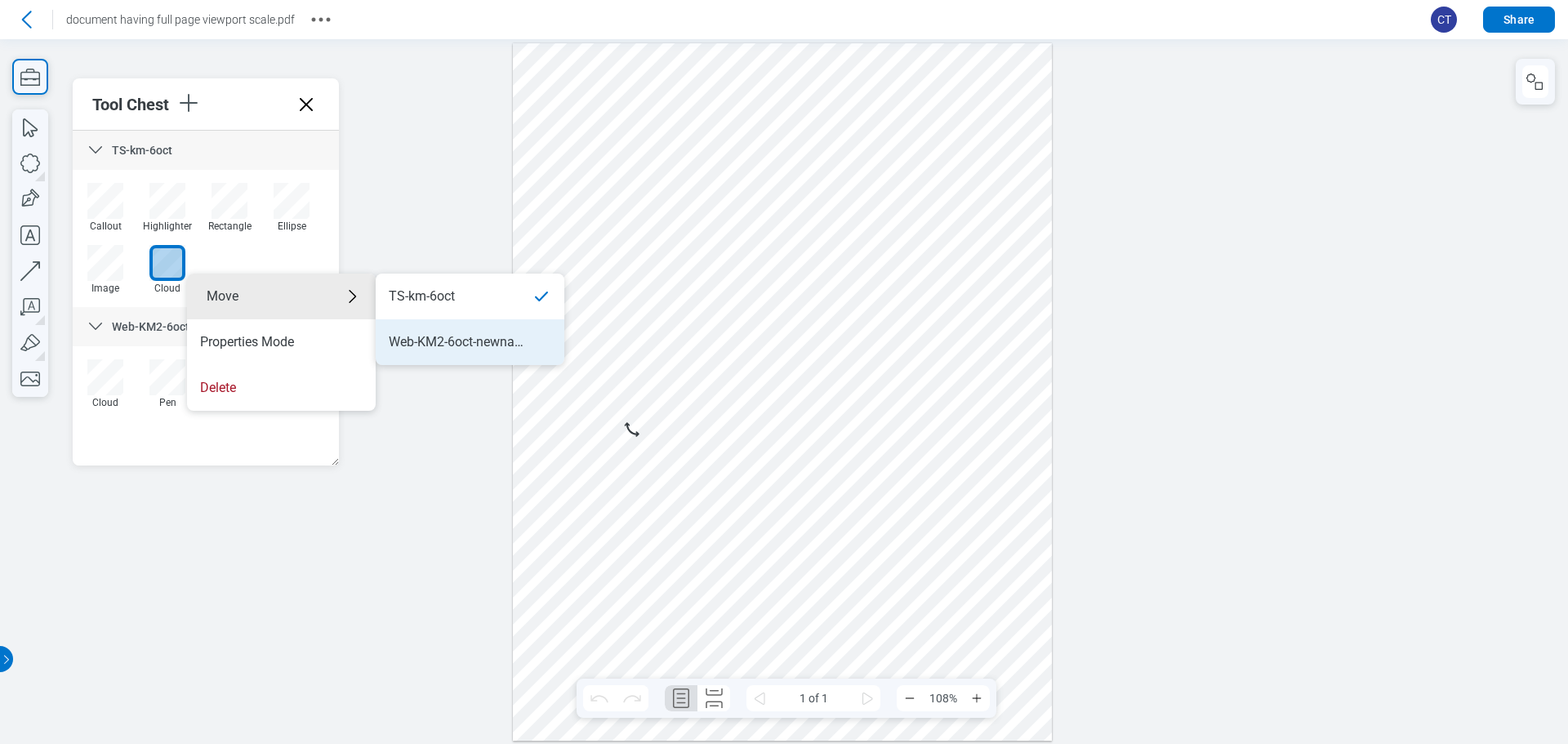
click at [476, 335] on div "Web-KM2-6oct-newname" at bounding box center [457, 342] width 136 height 18
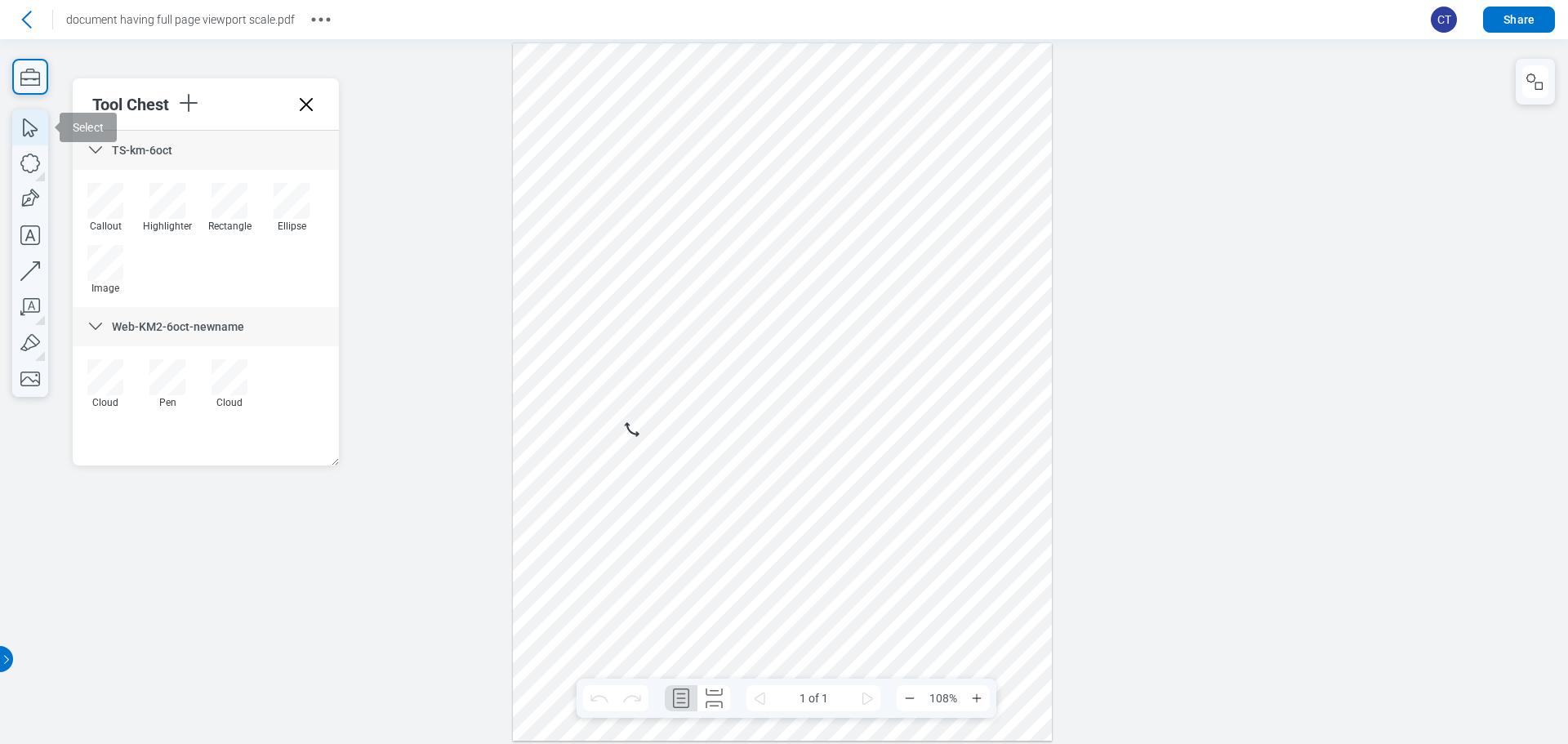
click at [27, 132] on icon "button" at bounding box center [30, 127] width 36 height 36
click at [603, 590] on div at bounding box center [783, 392] width 539 height 697
click at [611, 602] on div at bounding box center [783, 392] width 539 height 697
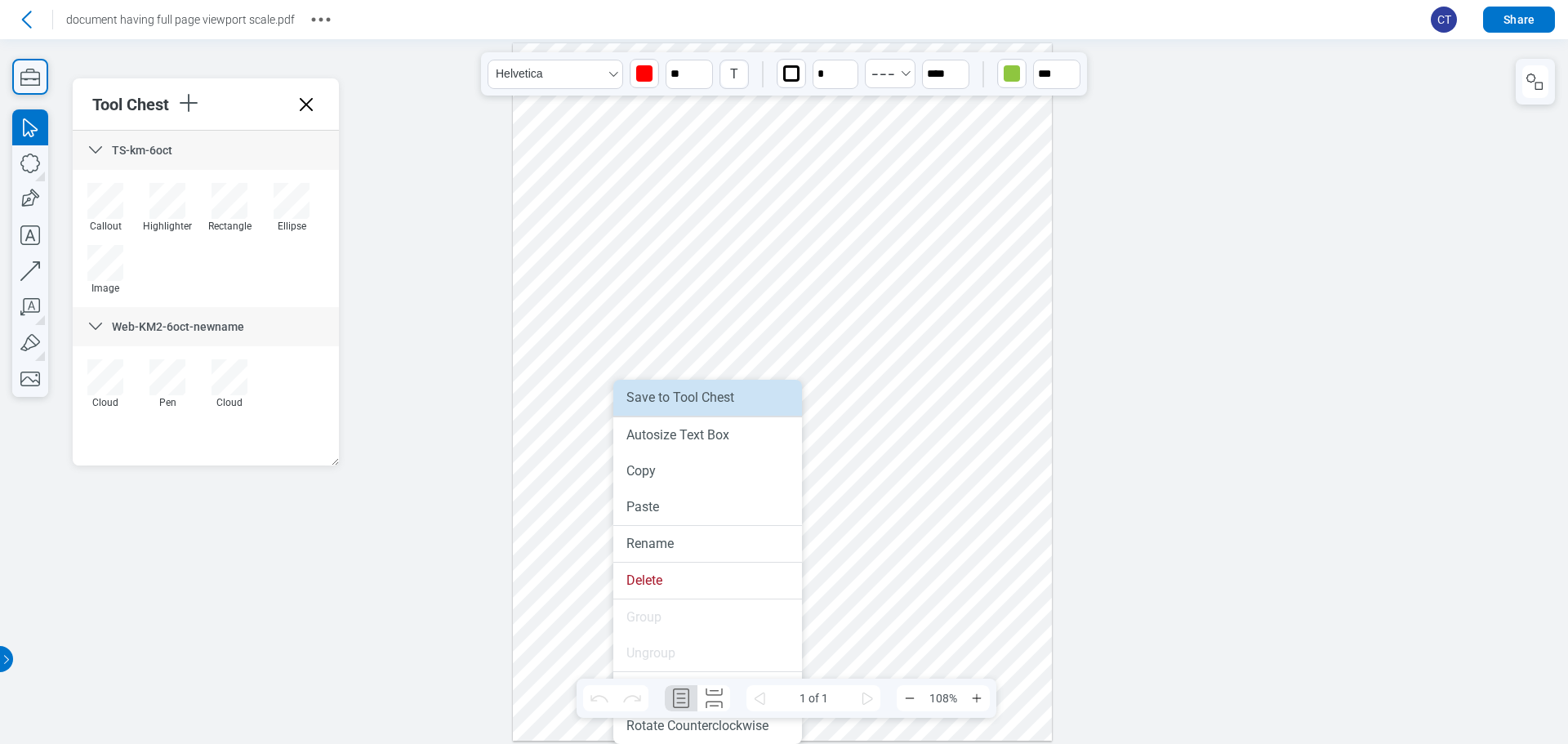
click at [700, 398] on li "Save to Tool Chest" at bounding box center [708, 398] width 189 height 36
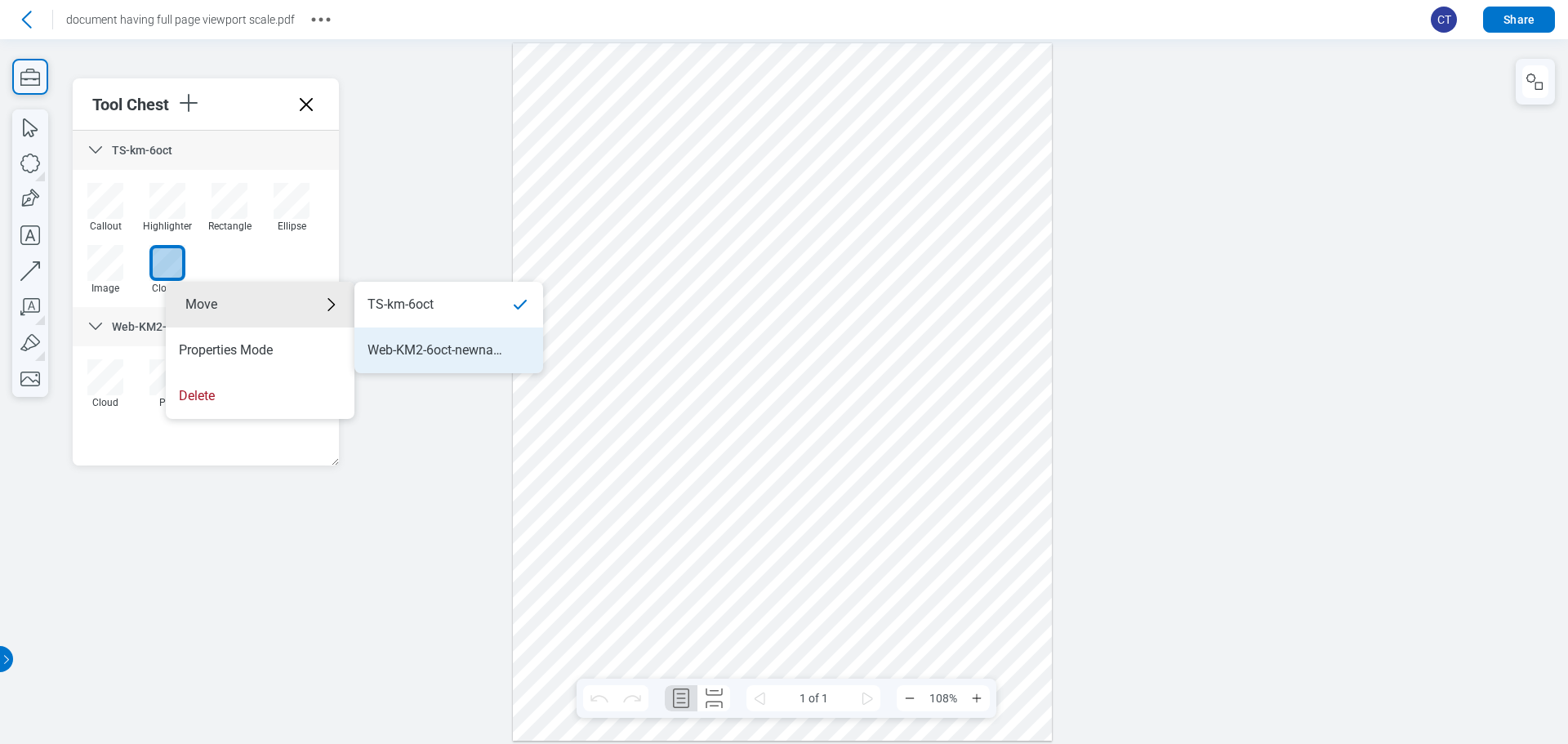
click at [495, 343] on div "Web-KM2-6oct-newname" at bounding box center [435, 350] width 136 height 18
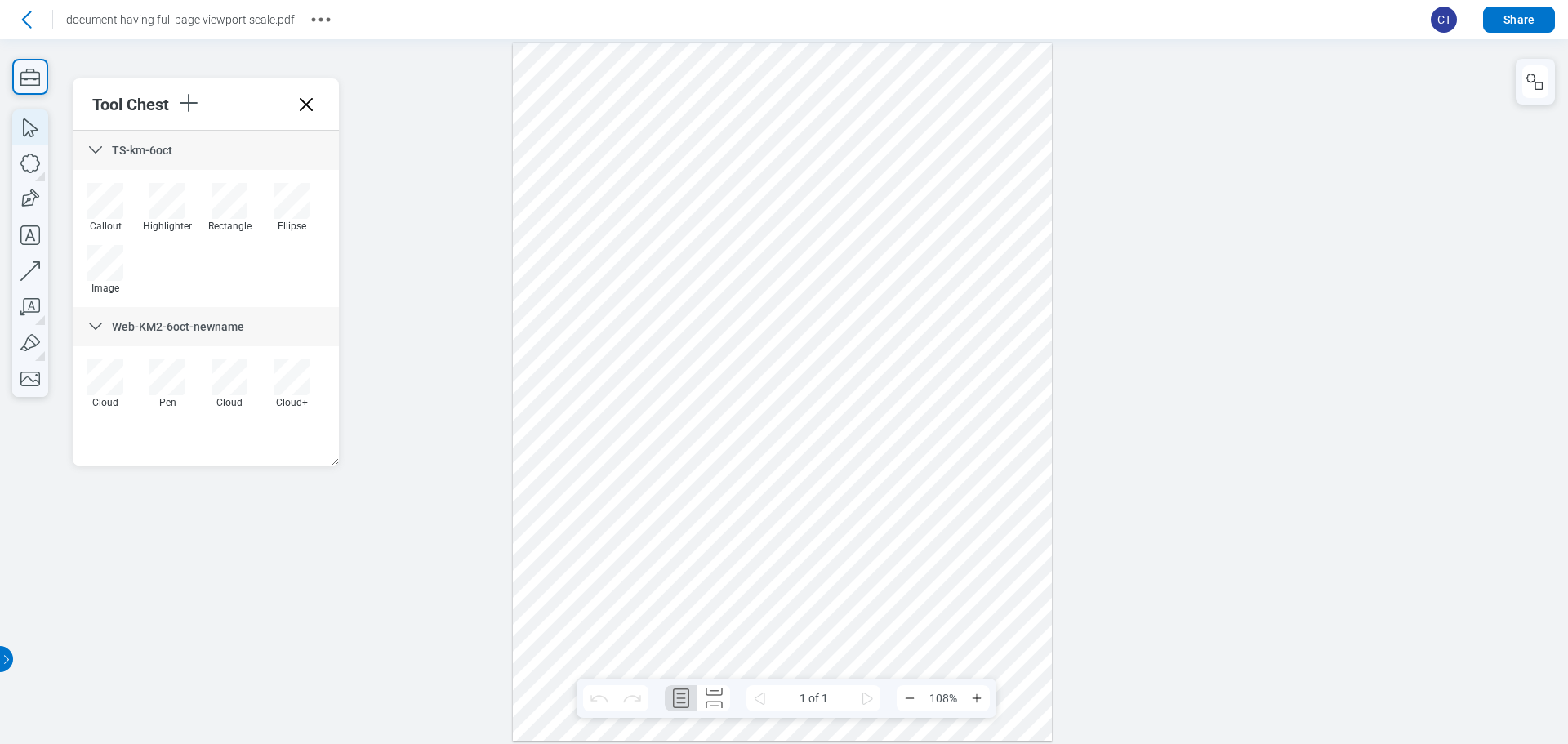
click at [25, 118] on icon "button" at bounding box center [30, 127] width 36 height 36
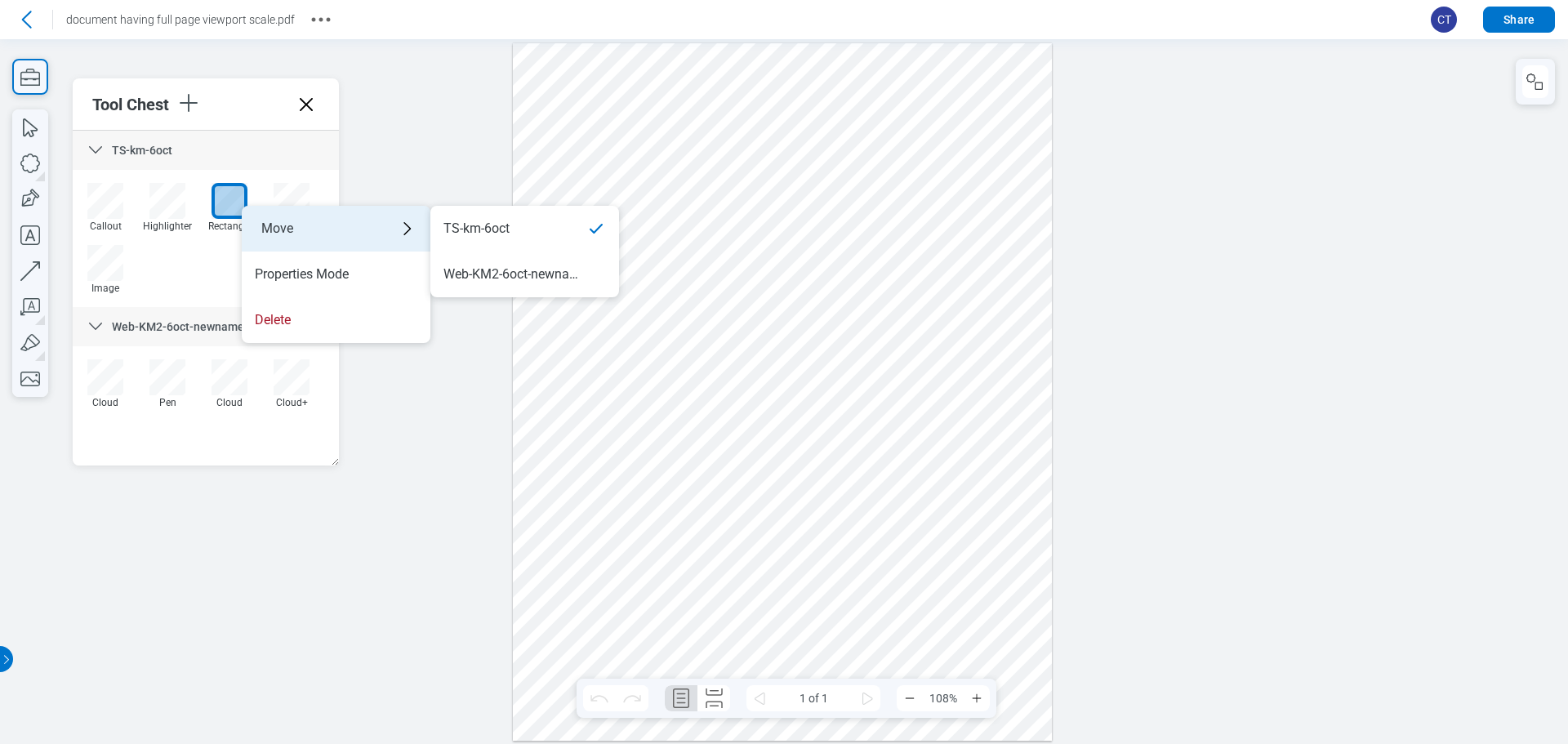
click at [277, 223] on div "Move" at bounding box center [336, 229] width 189 height 46
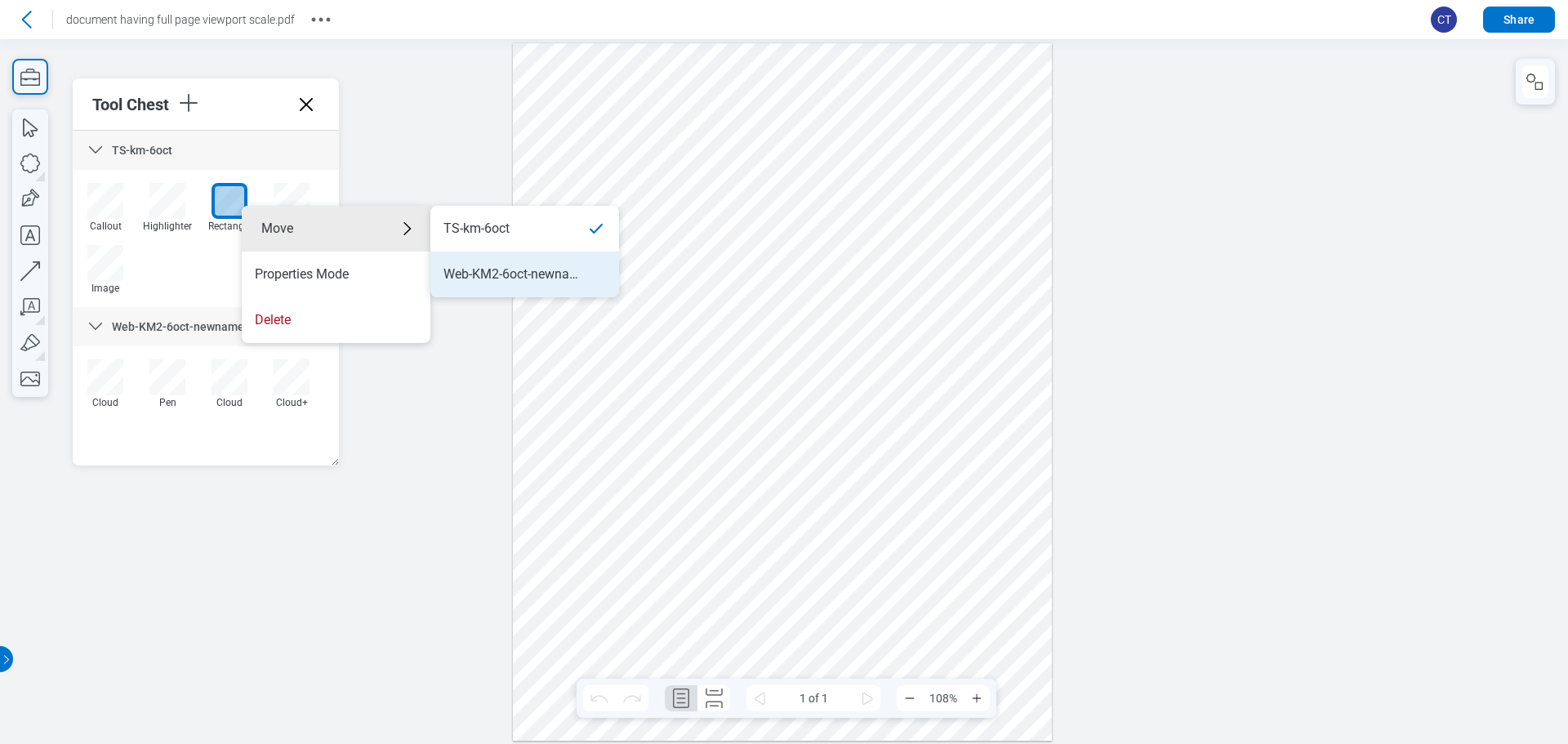
click at [452, 270] on div "Web-KM2-6oct-newname" at bounding box center [511, 275] width 136 height 18
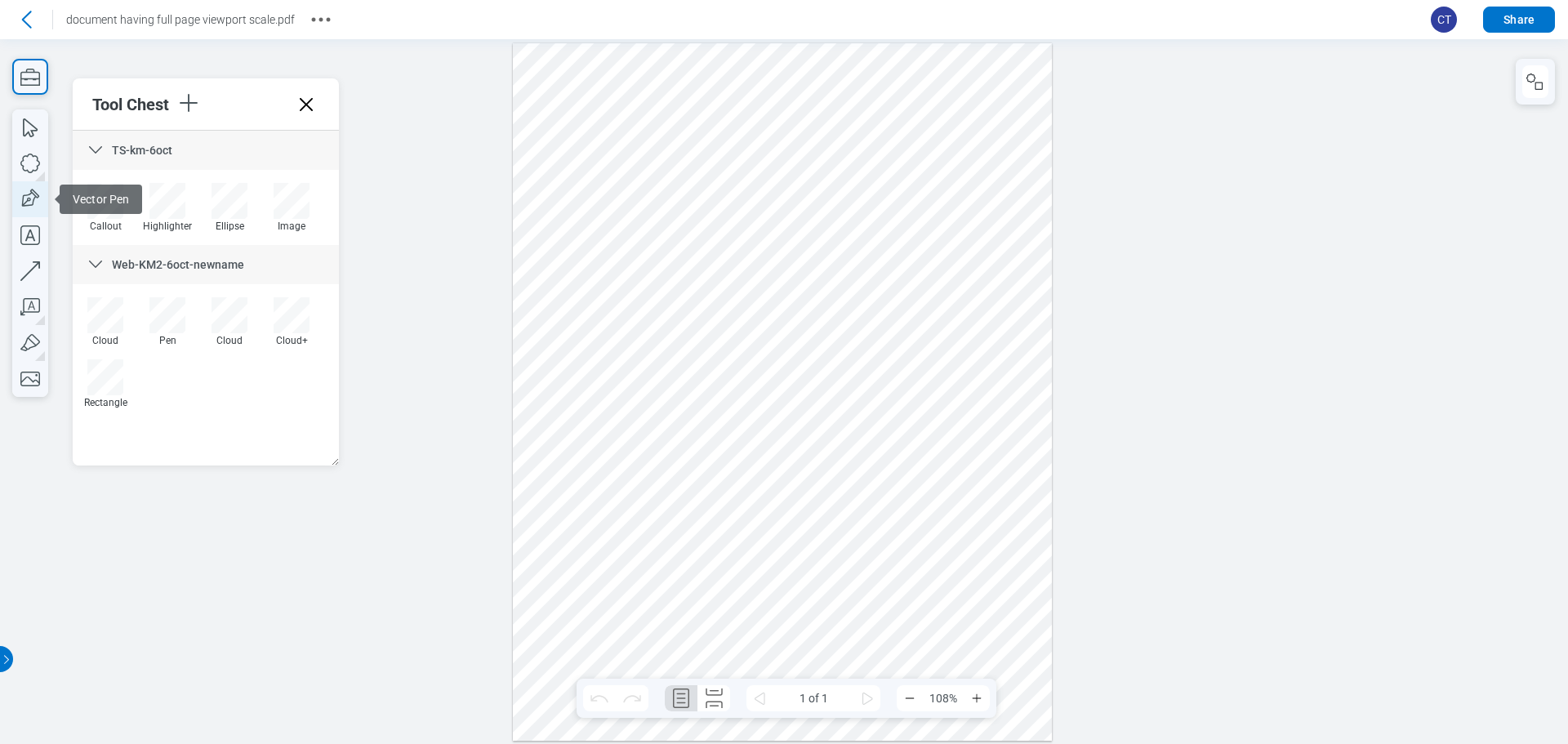
click at [37, 197] on icon "button" at bounding box center [29, 200] width 24 height 24
click at [573, 478] on div at bounding box center [783, 392] width 539 height 697
click at [548, 554] on div at bounding box center [783, 392] width 539 height 697
click at [686, 579] on div at bounding box center [783, 392] width 539 height 697
click at [540, 449] on div at bounding box center [783, 392] width 539 height 697
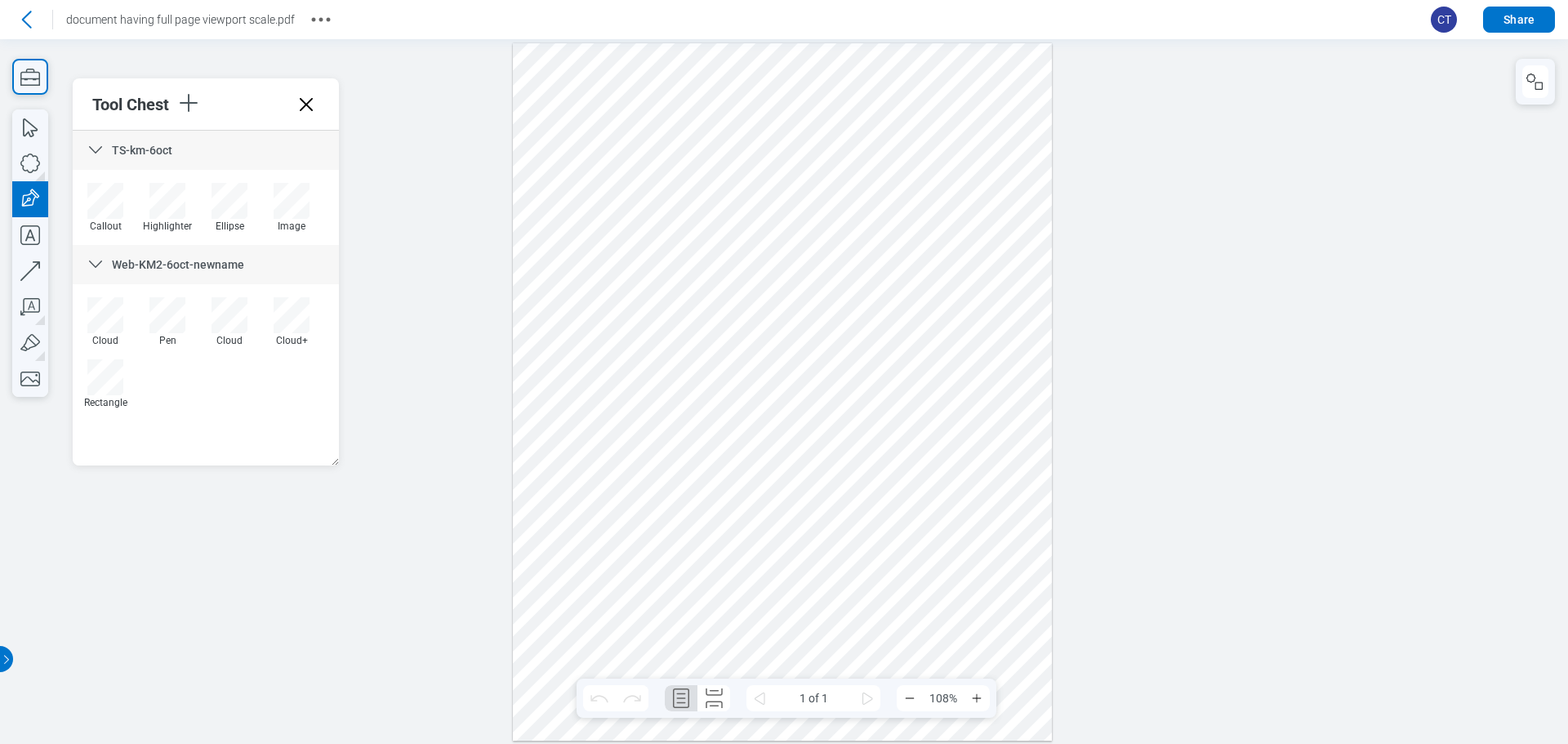
click at [661, 460] on div at bounding box center [783, 392] width 539 height 697
click at [574, 476] on div at bounding box center [783, 392] width 539 height 697
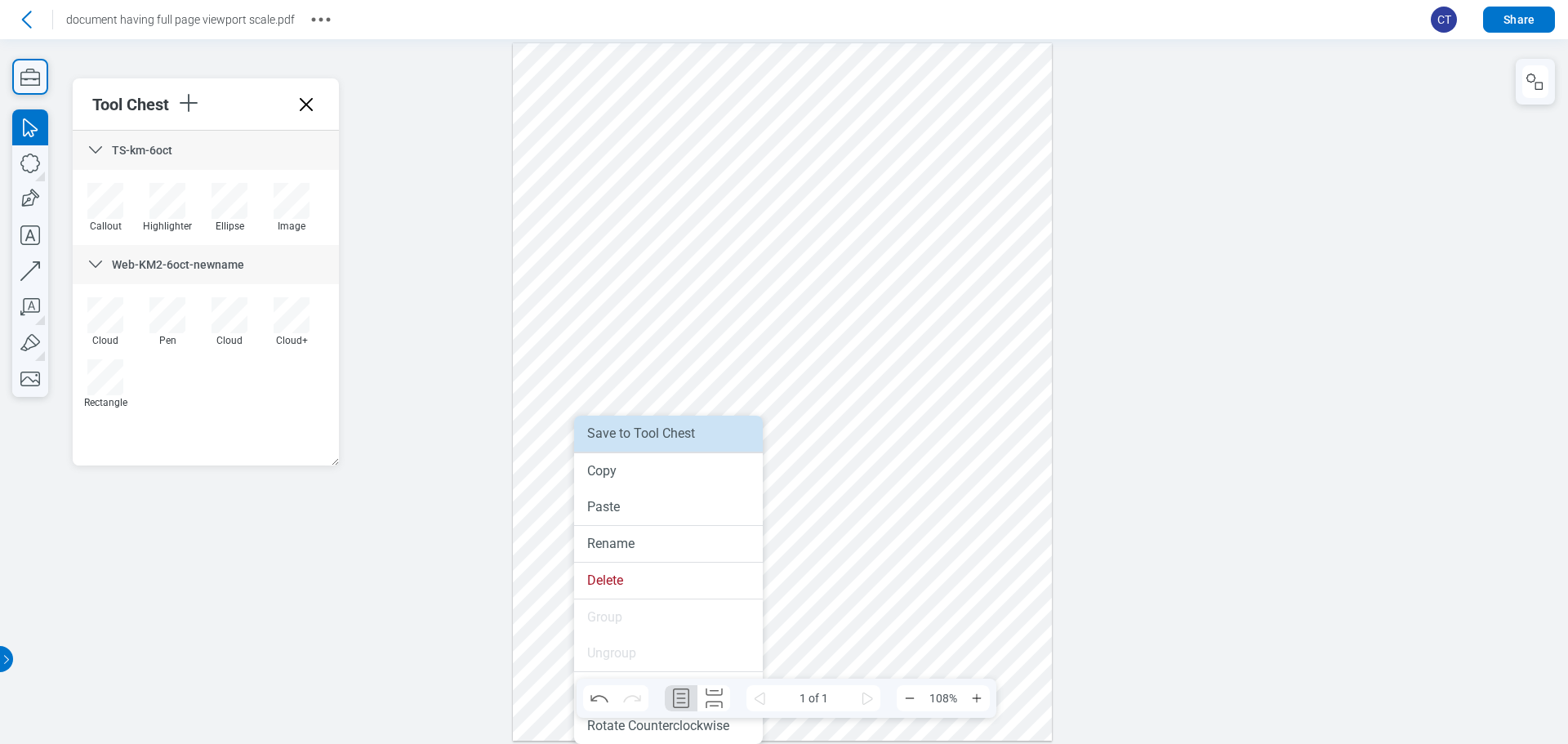
click at [678, 437] on li "Save to Tool Chest" at bounding box center [669, 434] width 189 height 36
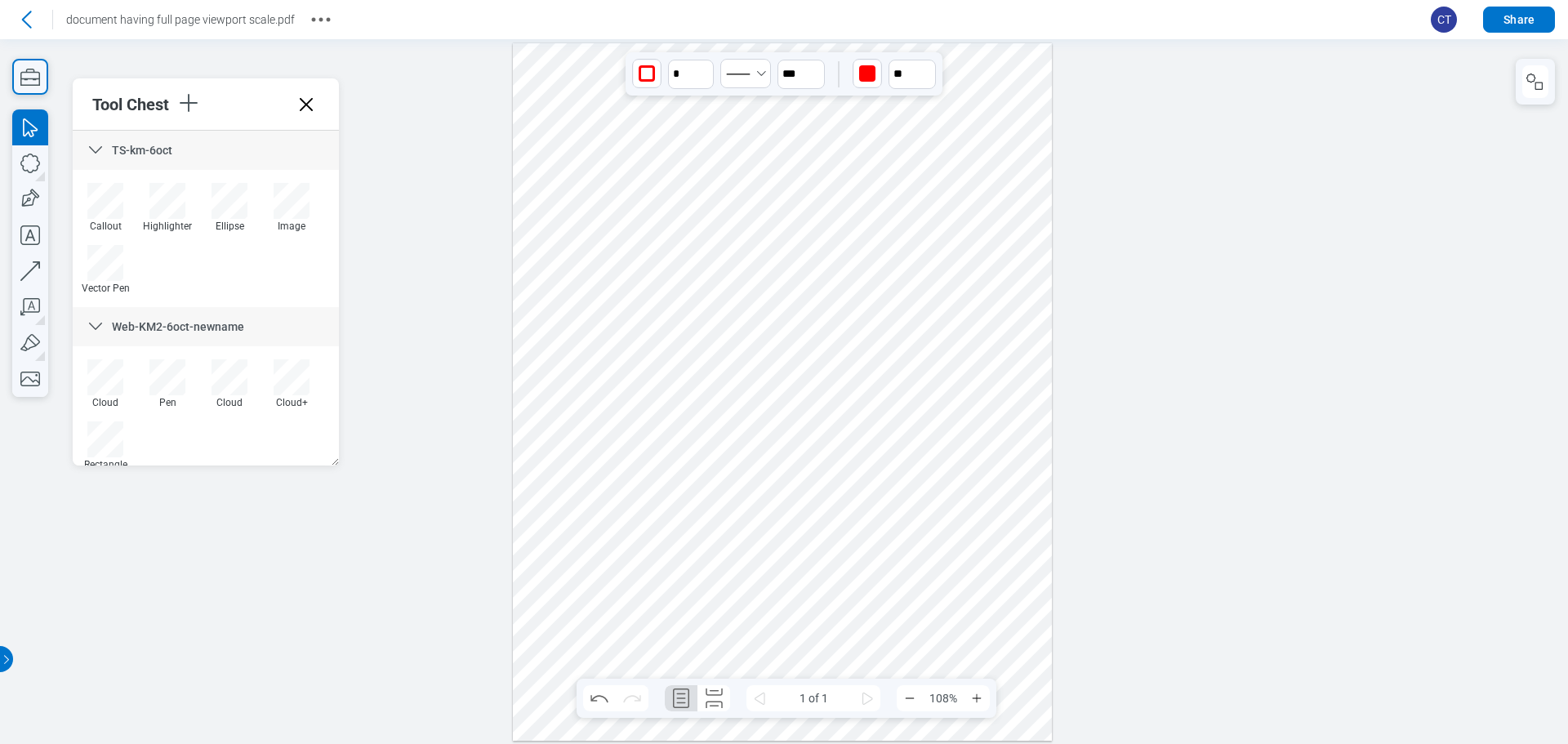
type input "****"
type input "***"
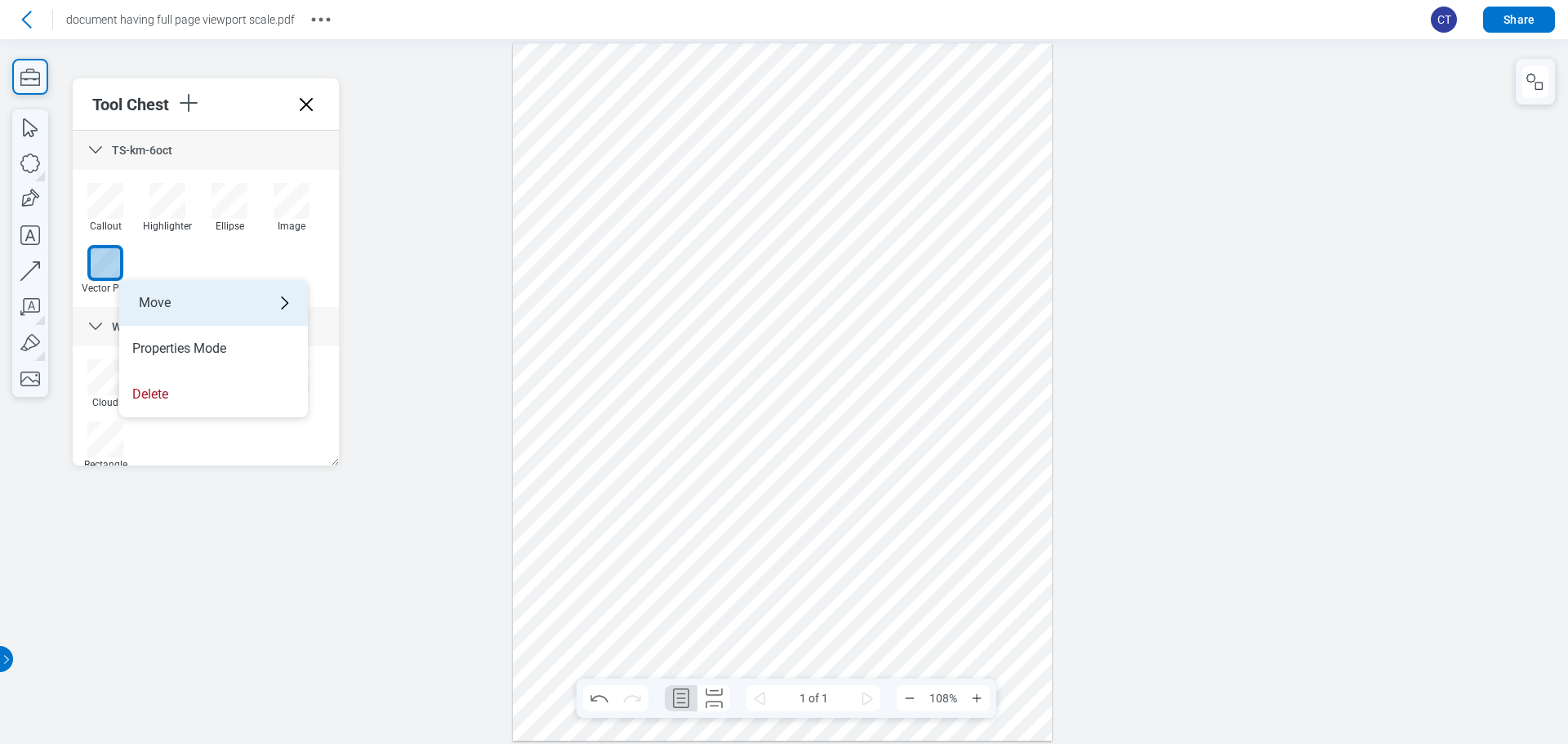
click at [156, 297] on div "Move" at bounding box center [214, 303] width 189 height 46
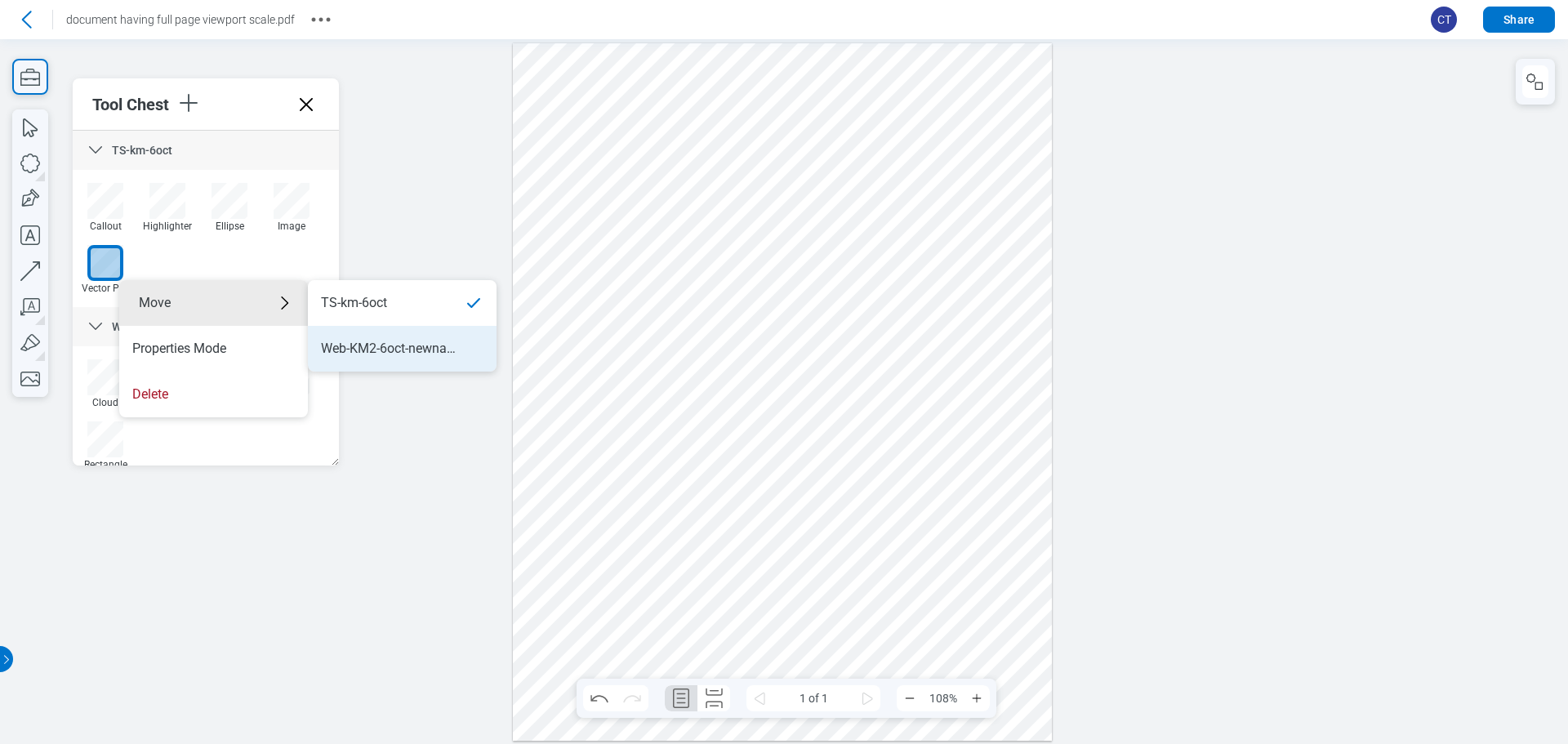
click at [401, 346] on div "Web-KM2-6oct-newname" at bounding box center [389, 349] width 136 height 18
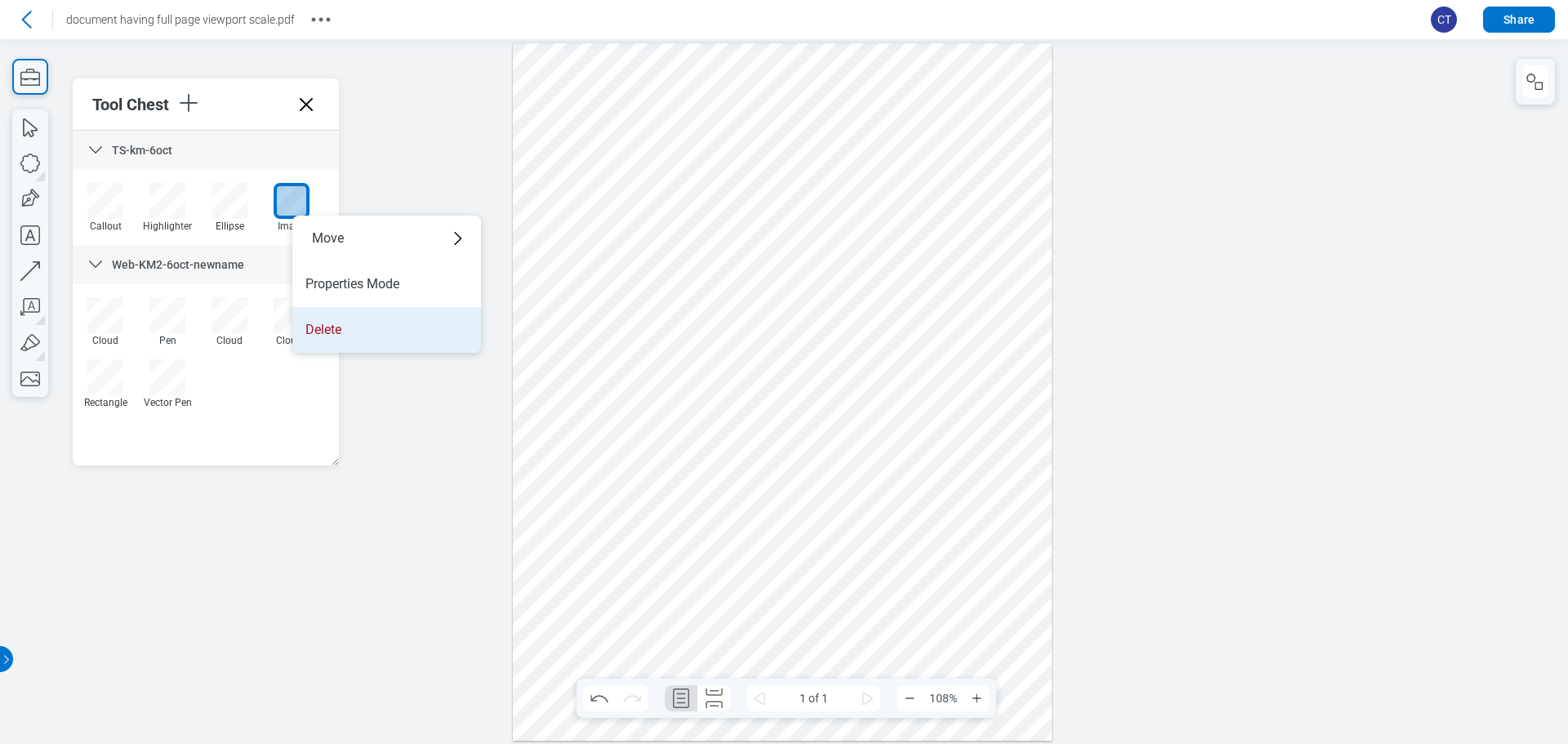
click at [372, 323] on li "Delete" at bounding box center [387, 330] width 189 height 46
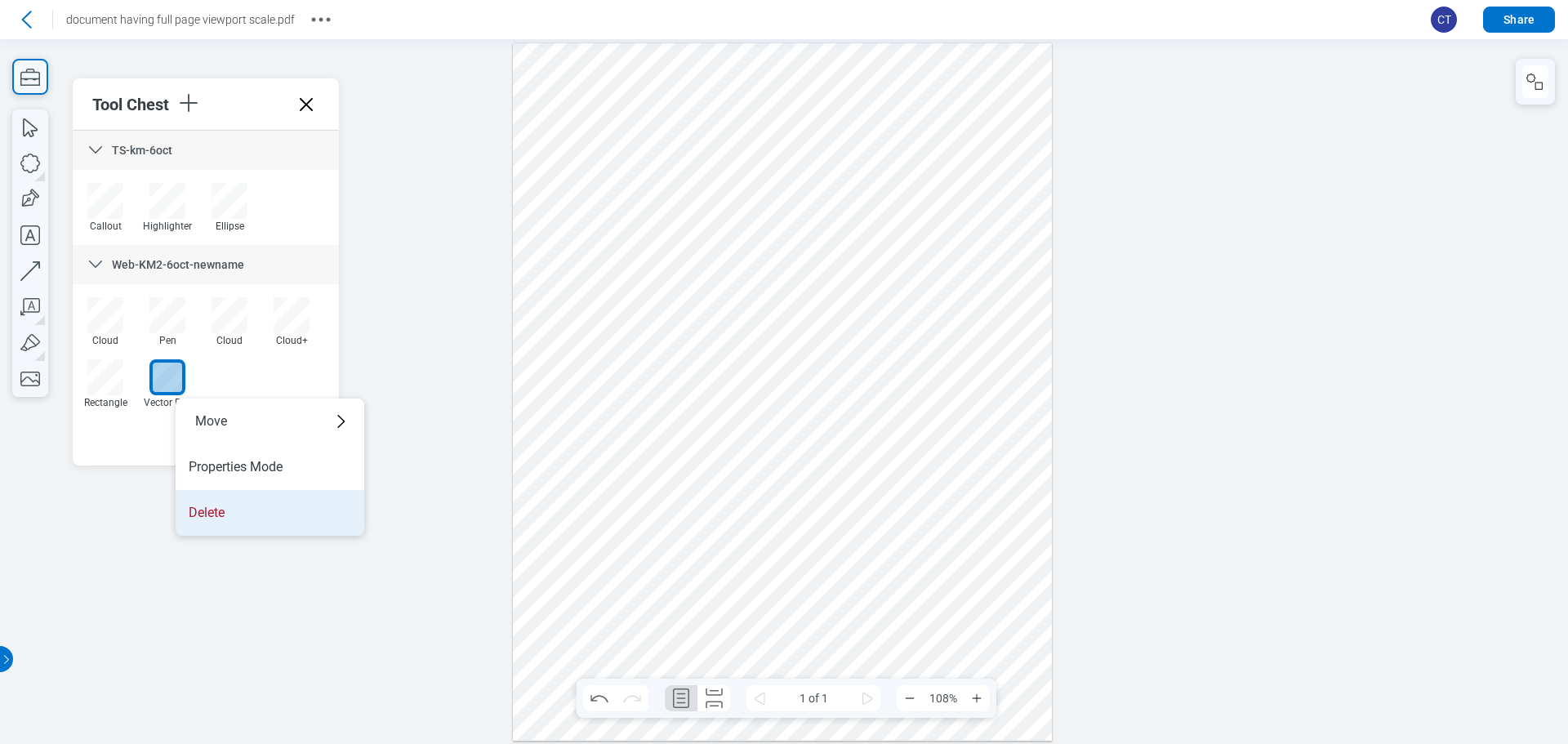
click at [267, 518] on li "Delete" at bounding box center [270, 513] width 189 height 46
click at [543, 323] on div at bounding box center [783, 392] width 539 height 697
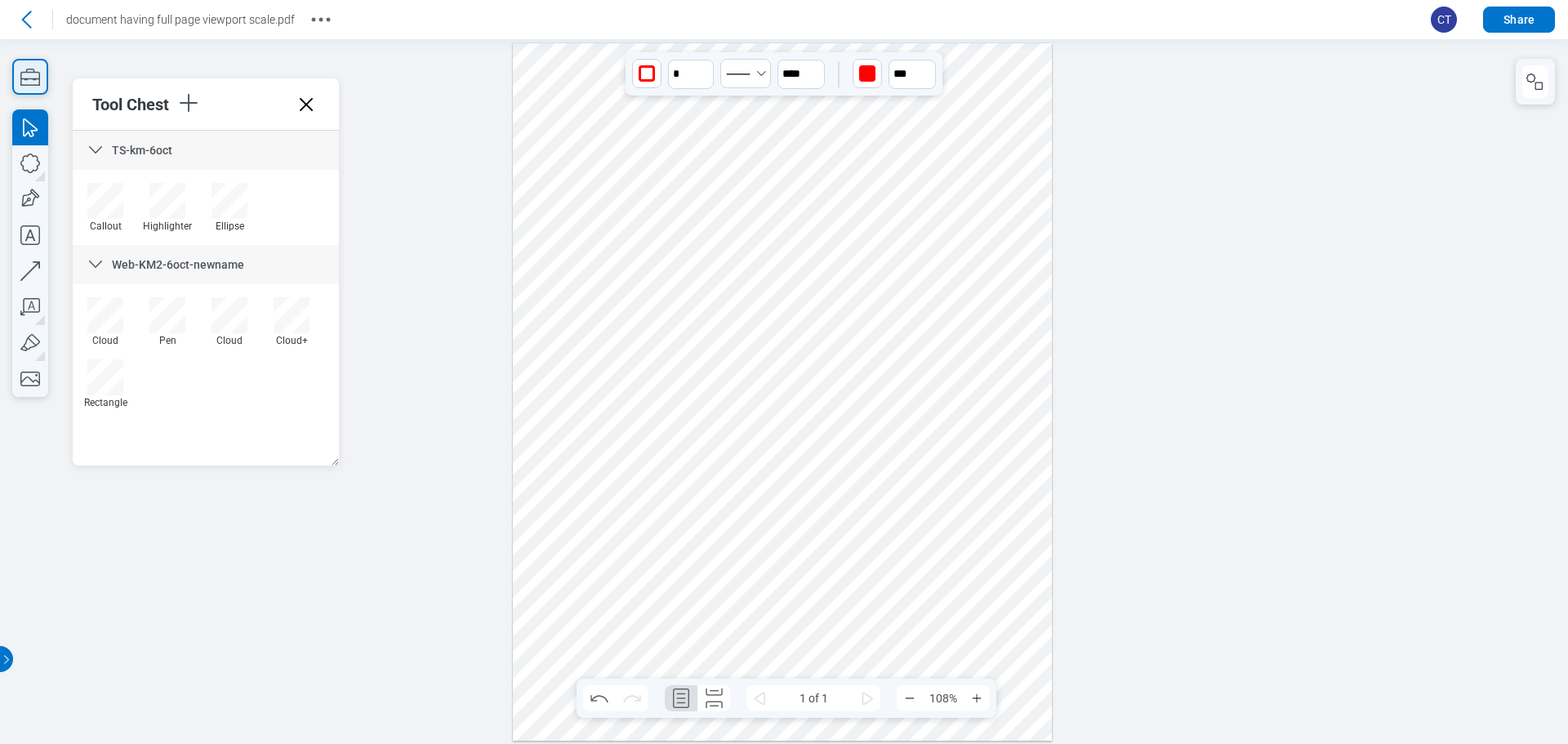
click at [12, 72] on icon "button" at bounding box center [30, 77] width 36 height 36
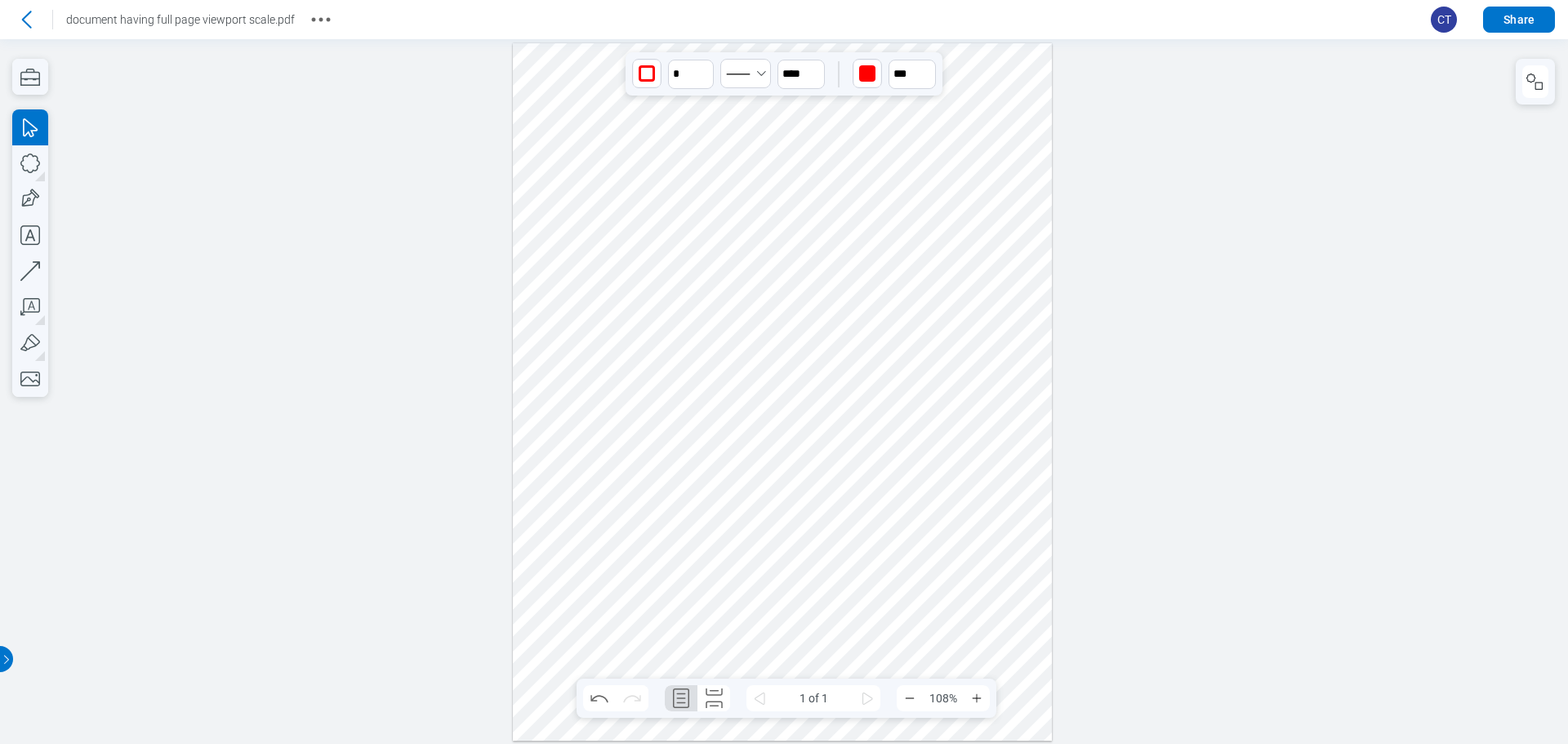
click at [549, 637] on div at bounding box center [783, 392] width 539 height 697
click at [30, 85] on icon "button" at bounding box center [31, 77] width 20 height 17
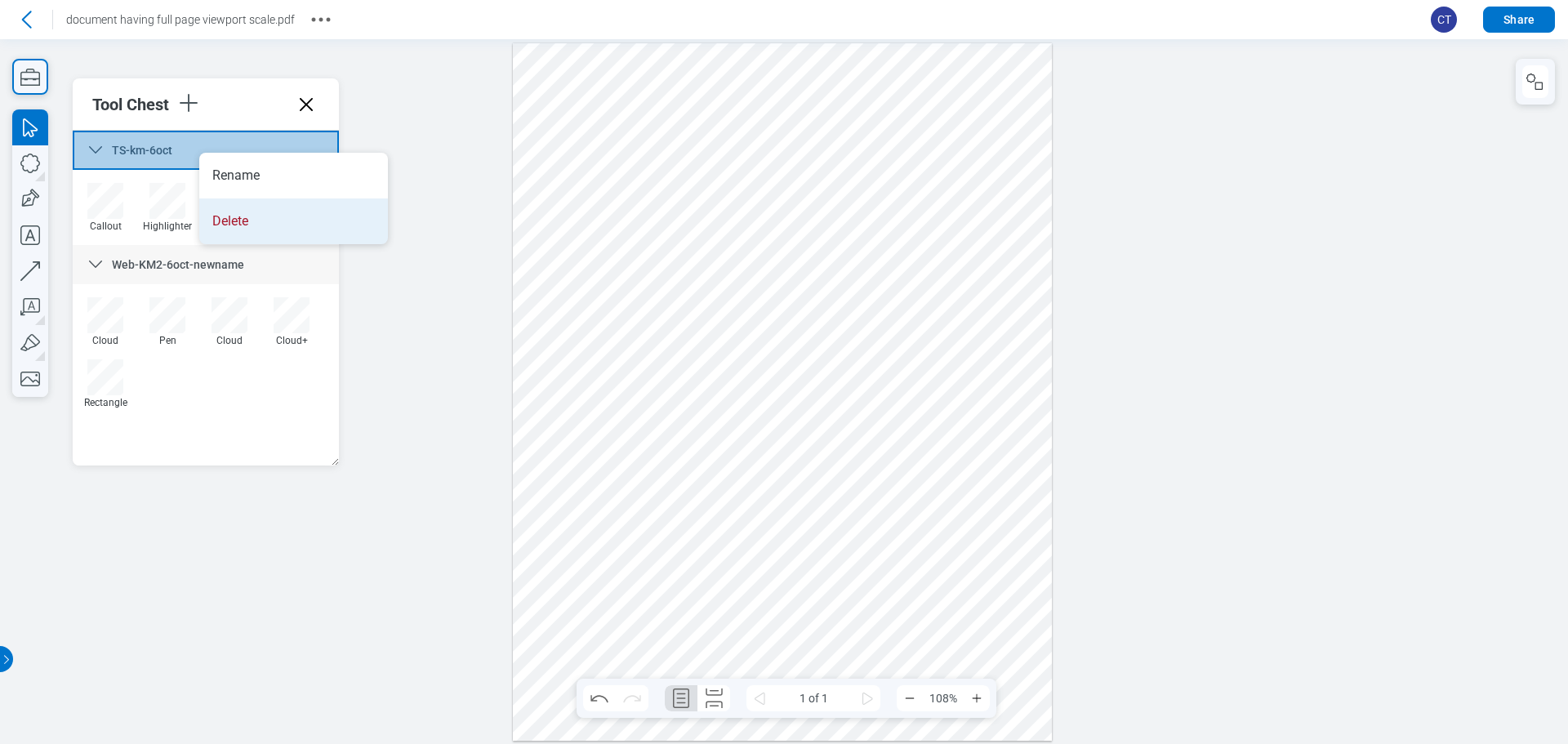
click at [298, 220] on li "Delete" at bounding box center [294, 221] width 189 height 46
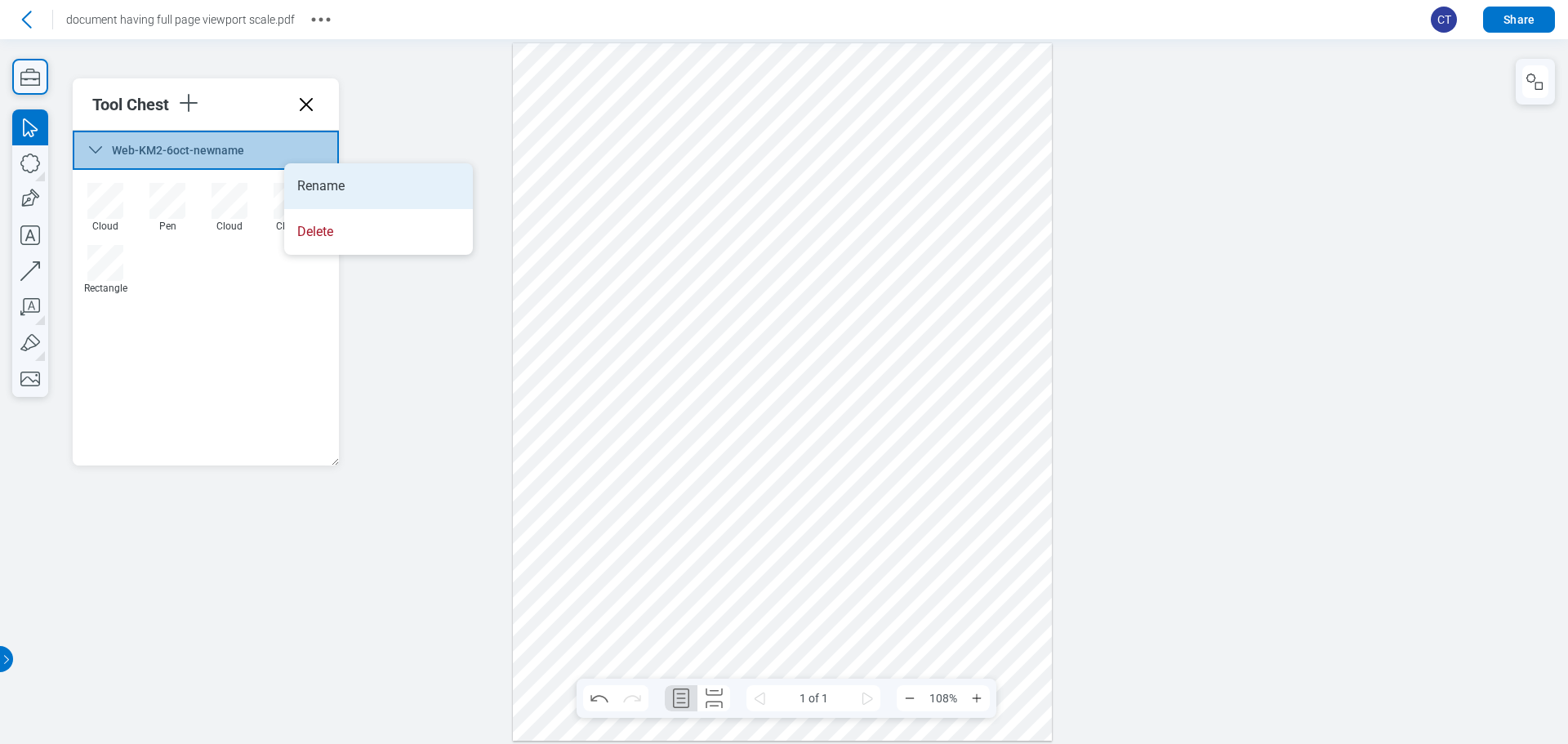
click at [353, 182] on li "Rename" at bounding box center [379, 186] width 189 height 46
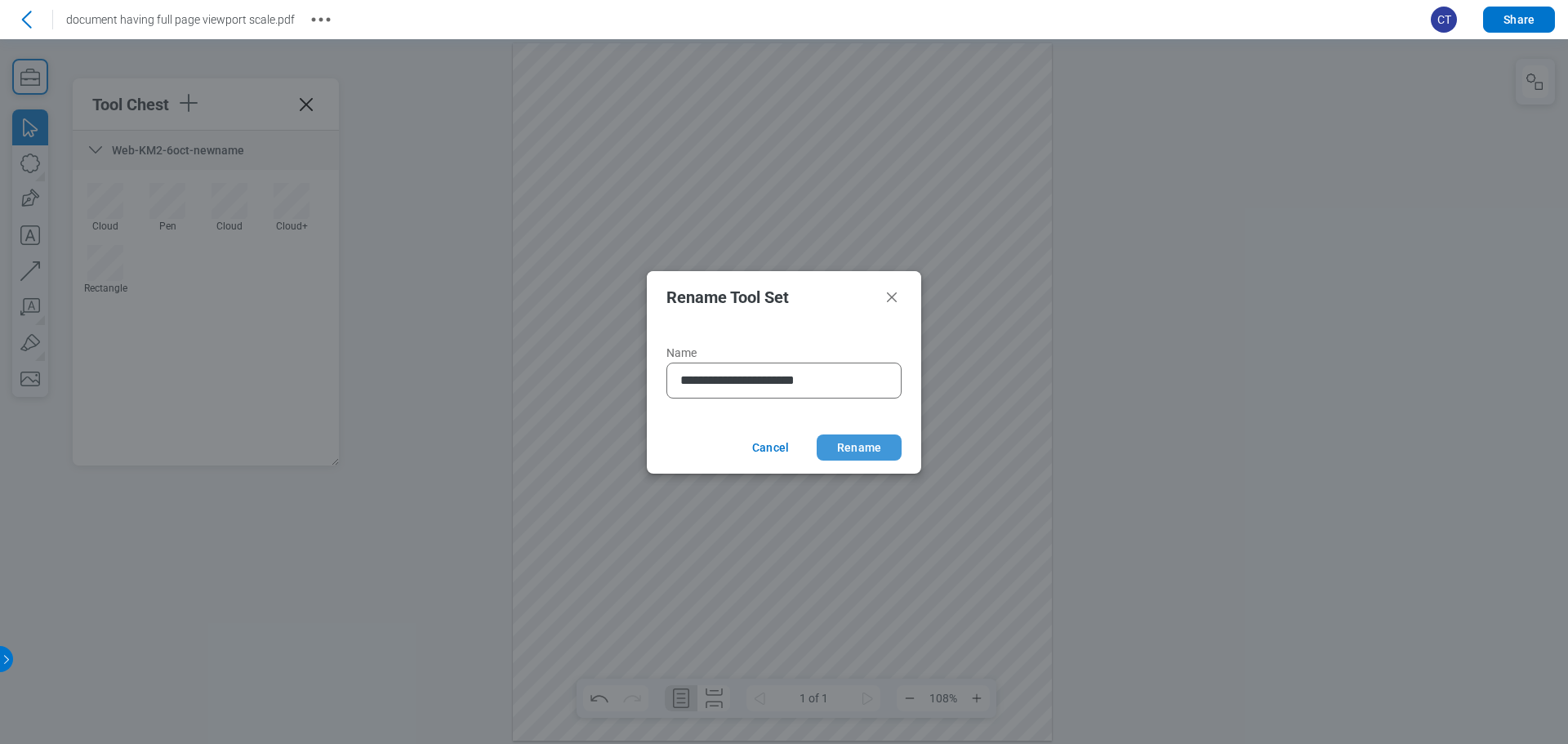
type input "**********"
click at [874, 441] on button "Rename" at bounding box center [859, 448] width 85 height 26
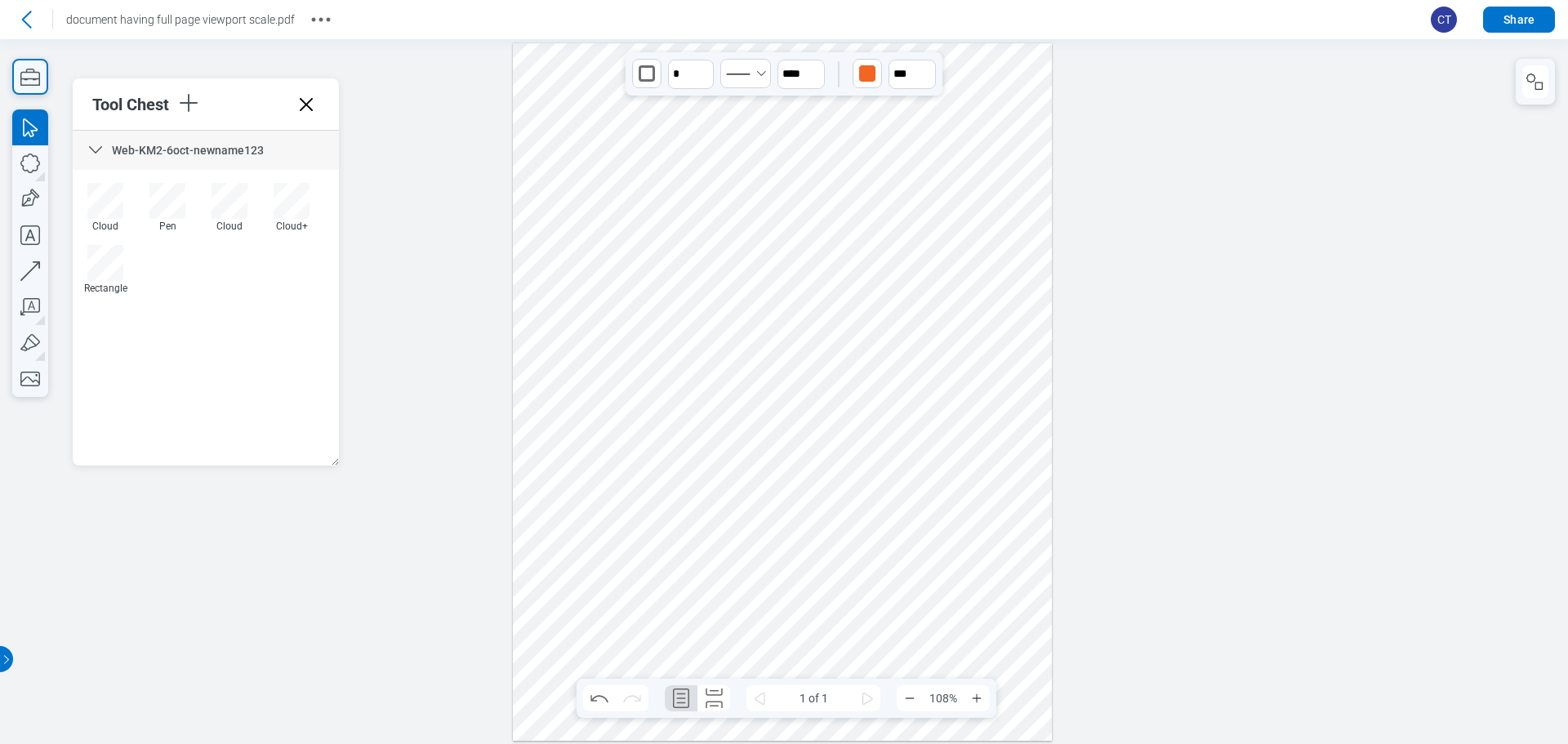
click at [930, 190] on div at bounding box center [783, 392] width 539 height 697
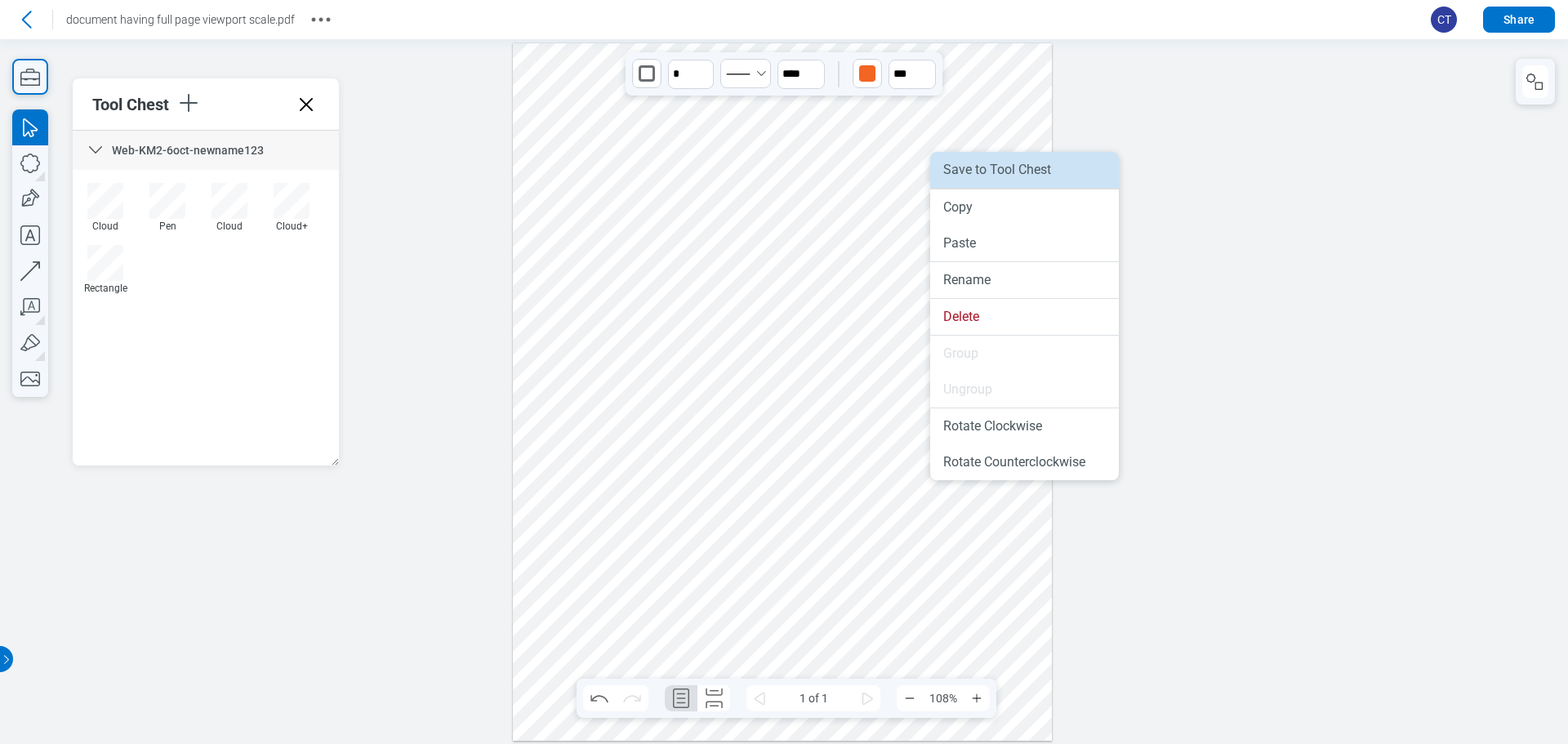
click at [1004, 176] on li "Save to Tool Chest" at bounding box center [1025, 170] width 189 height 36
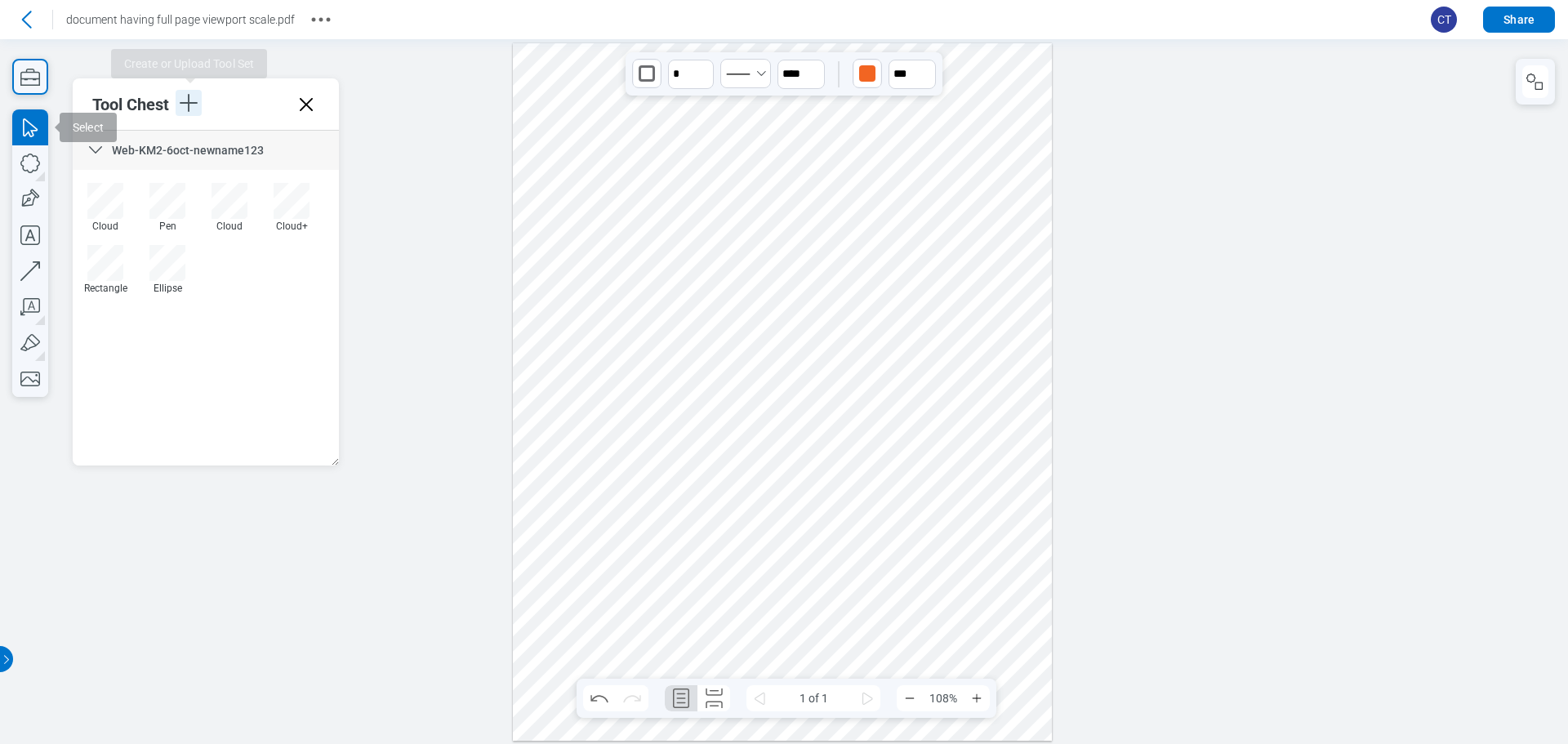
click at [188, 108] on icon "button" at bounding box center [188, 102] width 26 height 26
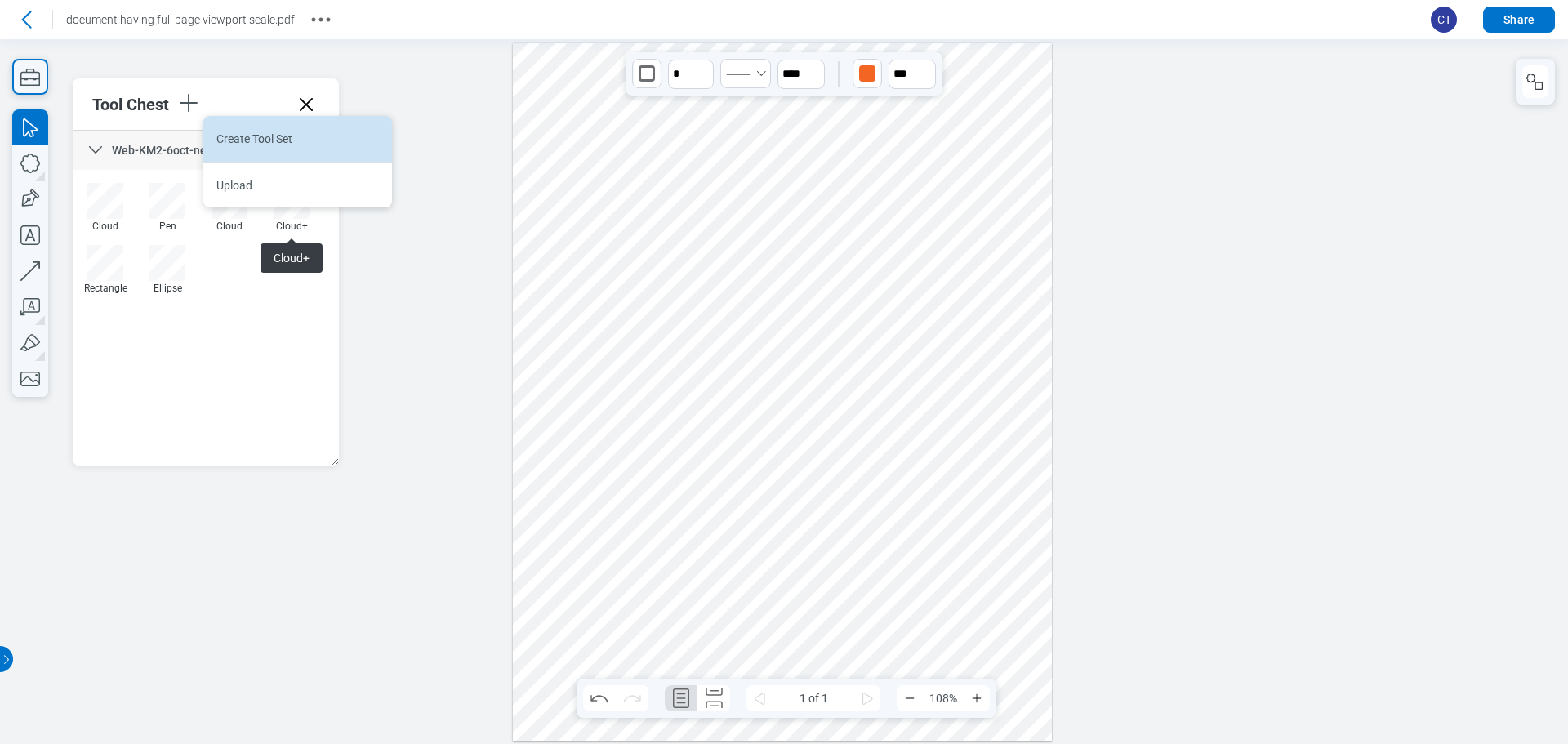
click at [274, 141] on li "Create Tool Set" at bounding box center [297, 139] width 189 height 46
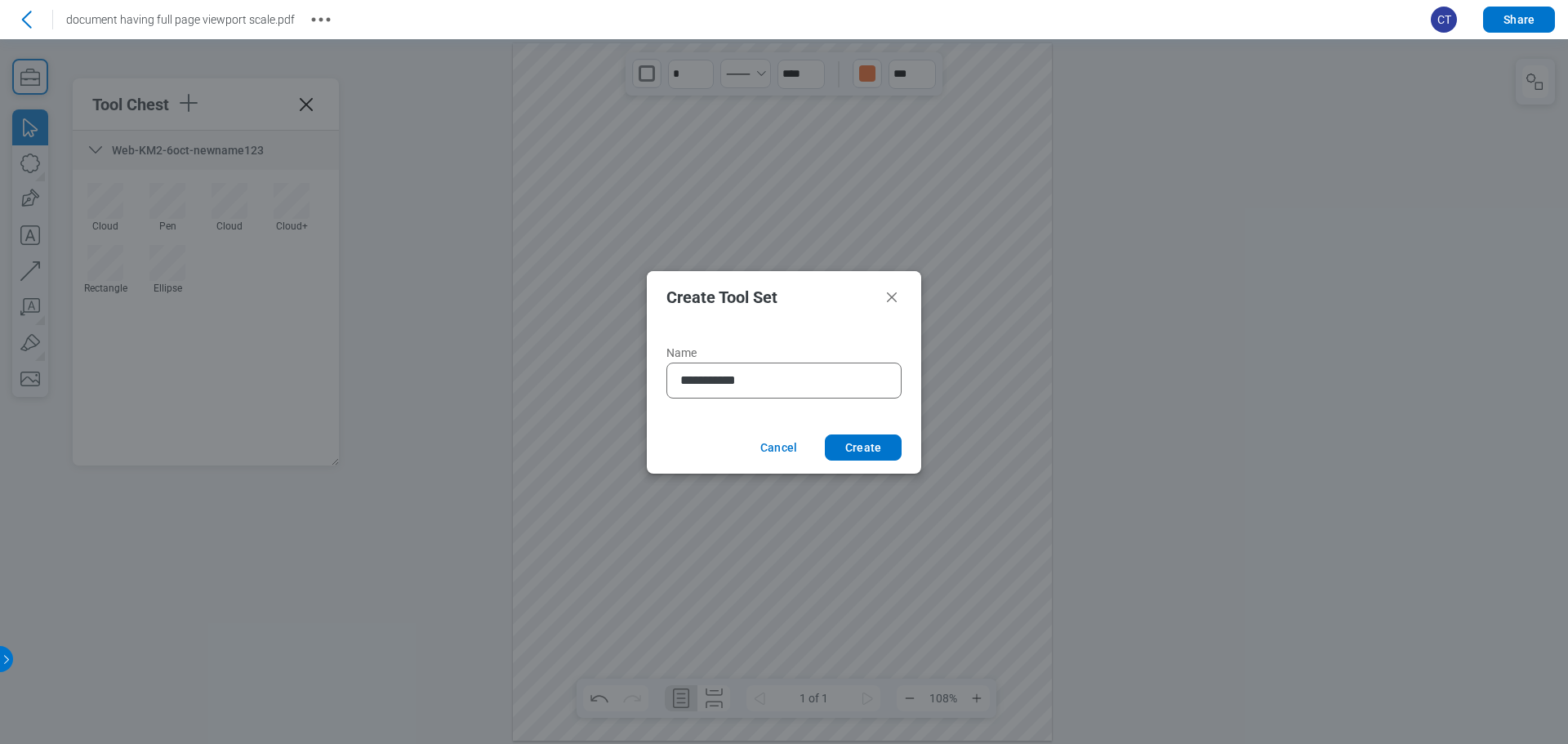
type input "**********"
click button "Create" at bounding box center [863, 448] width 77 height 26
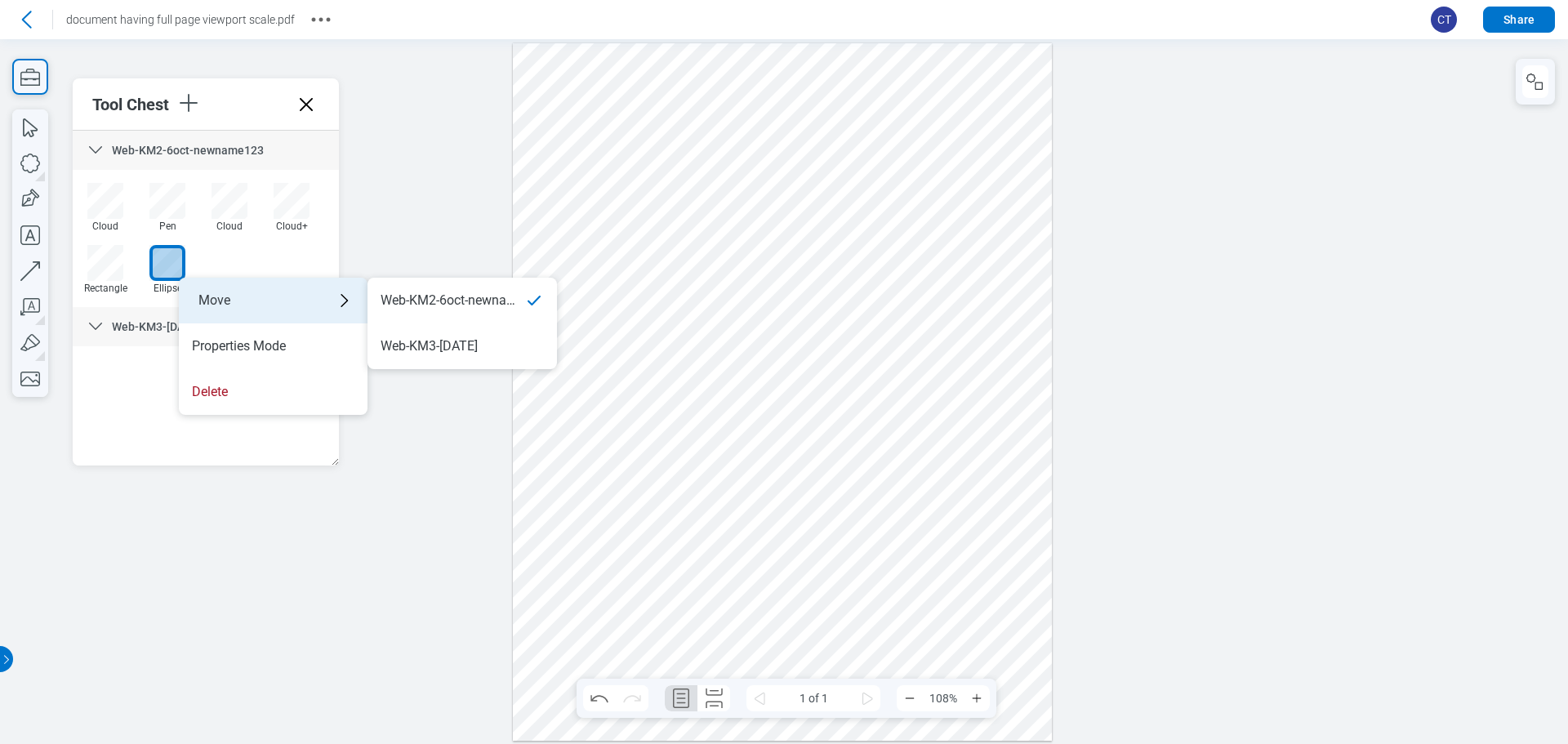
click at [244, 314] on div "Move" at bounding box center [274, 300] width 189 height 46
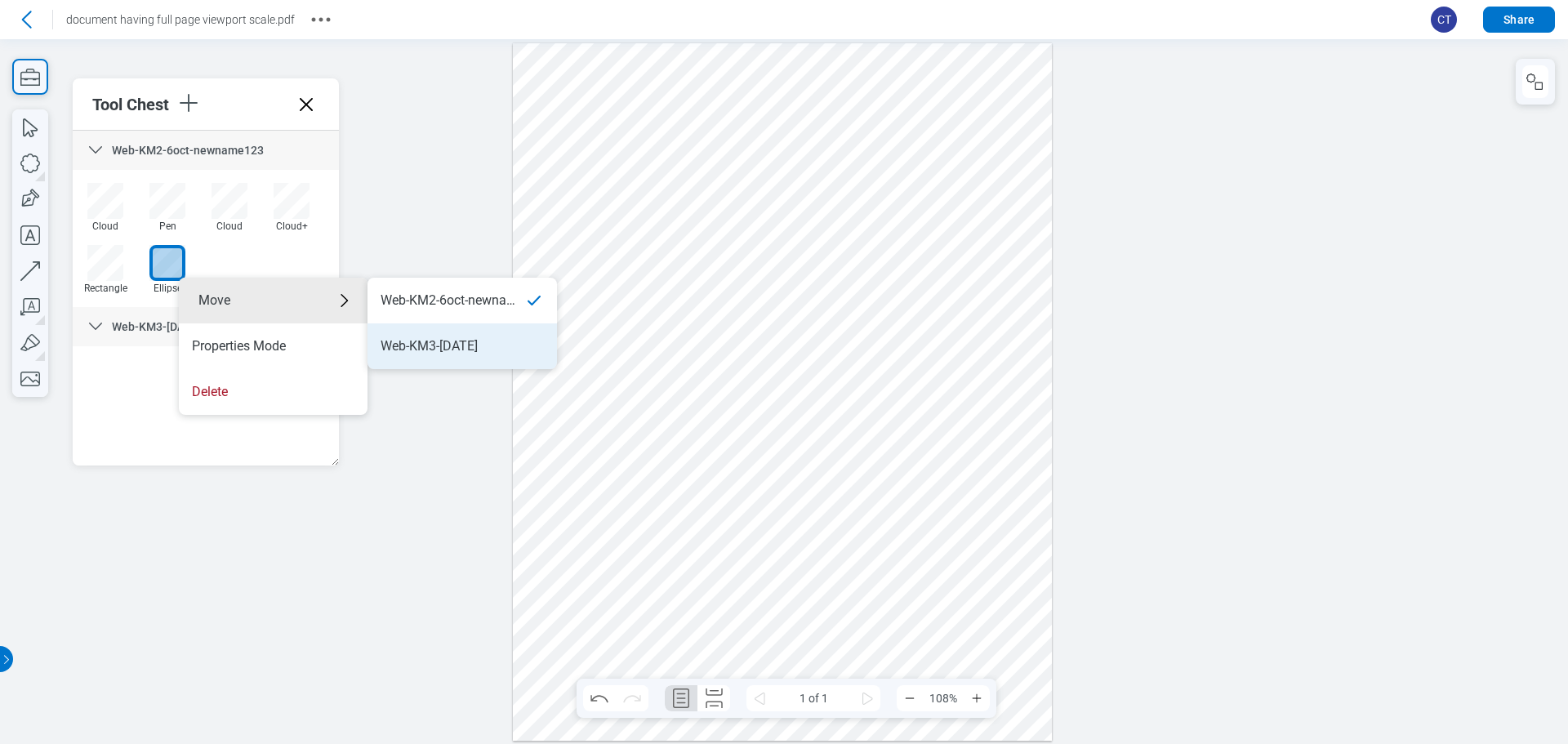
click at [473, 348] on div "Web-KM3-OCT6" at bounding box center [463, 346] width 163 height 18
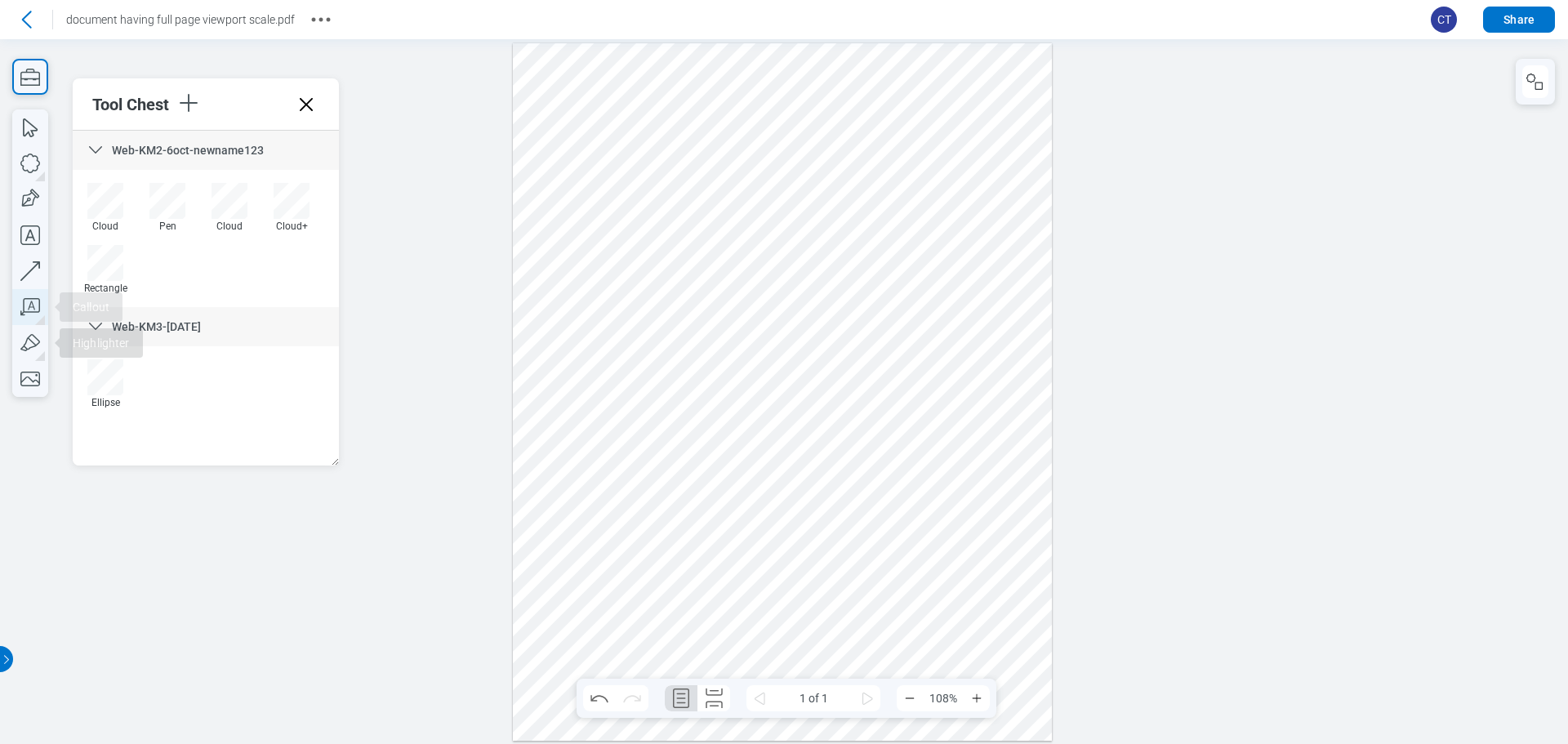
click at [30, 303] on icon "button" at bounding box center [30, 307] width 36 height 36
drag, startPoint x: 914, startPoint y: 463, endPoint x: 951, endPoint y: 524, distance: 71.3
click at [951, 524] on div at bounding box center [783, 392] width 539 height 697
click at [44, 134] on icon "button" at bounding box center [30, 127] width 36 height 36
click at [974, 522] on div at bounding box center [783, 392] width 539 height 697
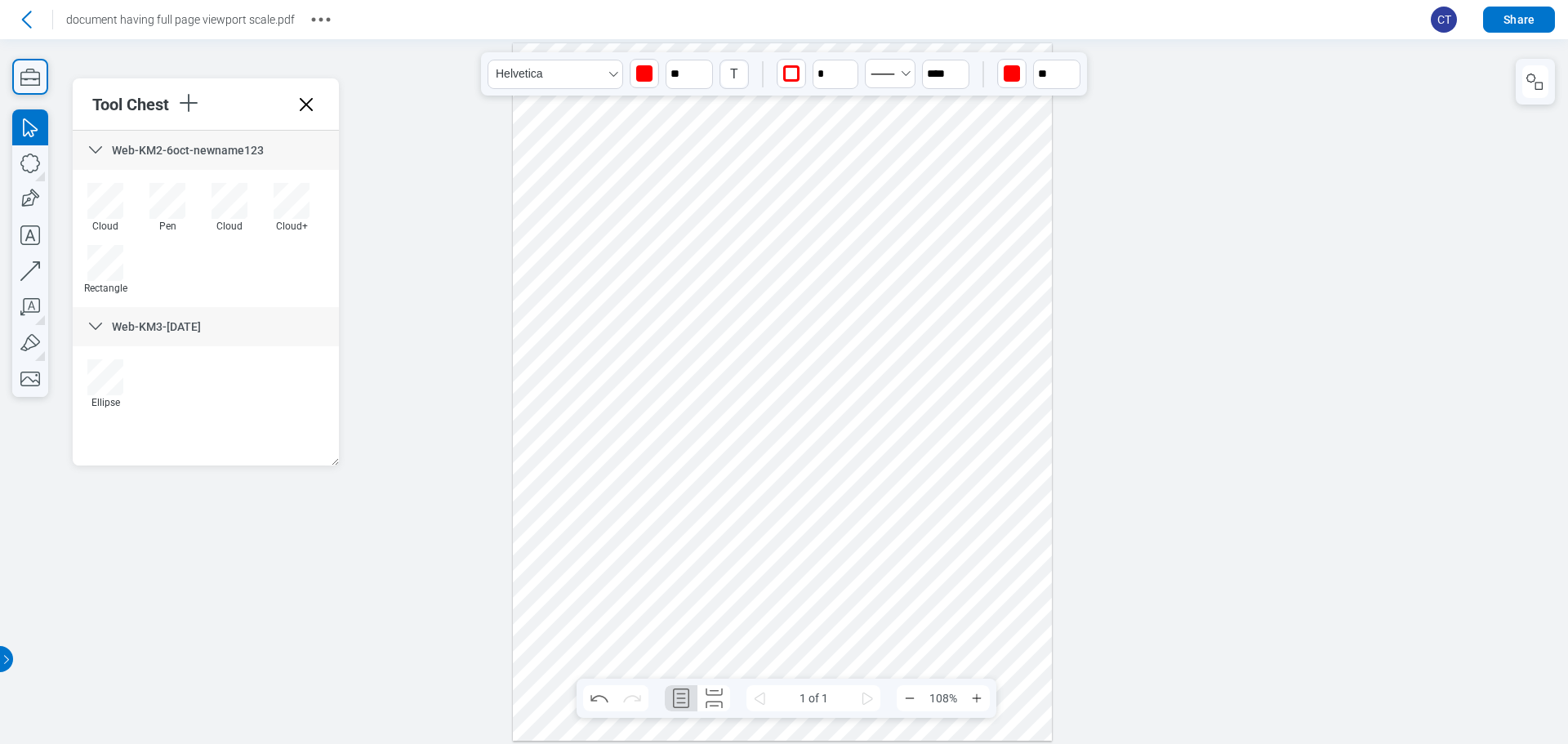
click at [650, 80] on div "button" at bounding box center [644, 74] width 16 height 16
click at [692, 135] on div at bounding box center [672, 133] width 85 height 76
click at [685, 135] on div at bounding box center [684, 132] width 13 height 13
click at [1021, 83] on div "button" at bounding box center [1012, 74] width 26 height 26
click at [1015, 160] on div at bounding box center [1012, 155] width 13 height 13
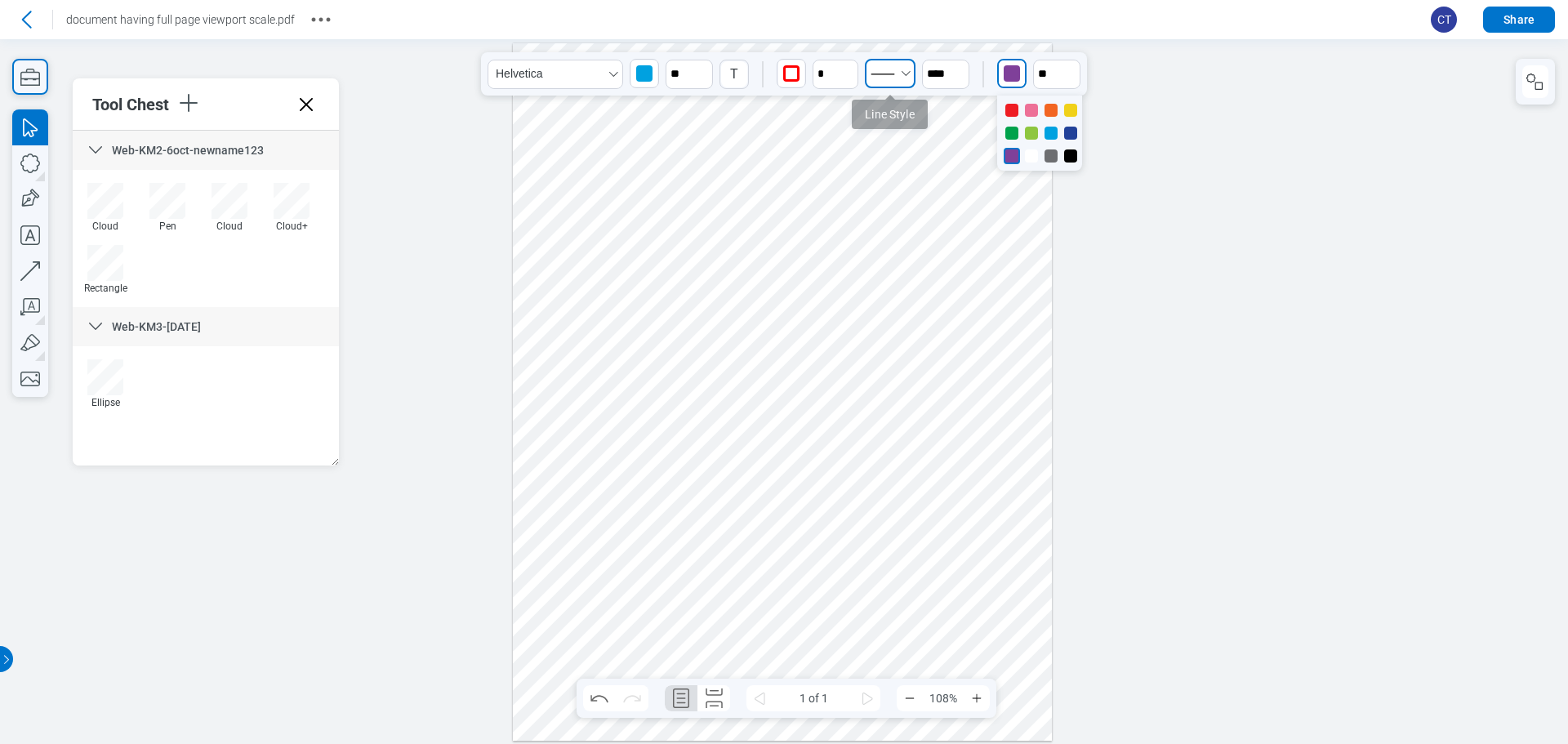
click at [891, 76] on icon "Select Solid" at bounding box center [882, 74] width 33 height 25
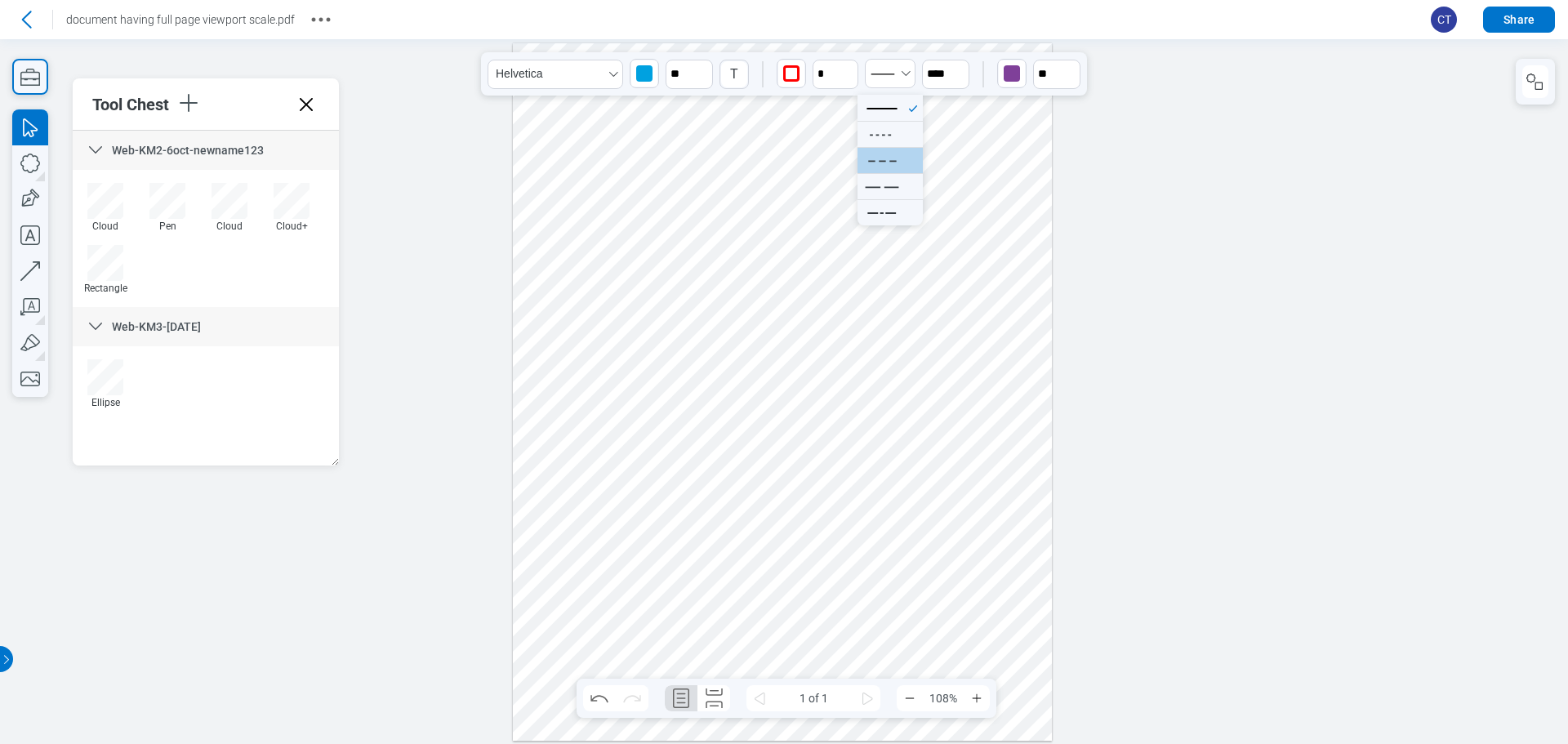
click at [904, 150] on li at bounding box center [890, 160] width 66 height 26
click at [799, 78] on div "button" at bounding box center [791, 74] width 16 height 16
click at [810, 108] on div at bounding box center [811, 109] width 13 height 13
click at [853, 62] on icon "undefined_increment" at bounding box center [850, 67] width 13 height 13
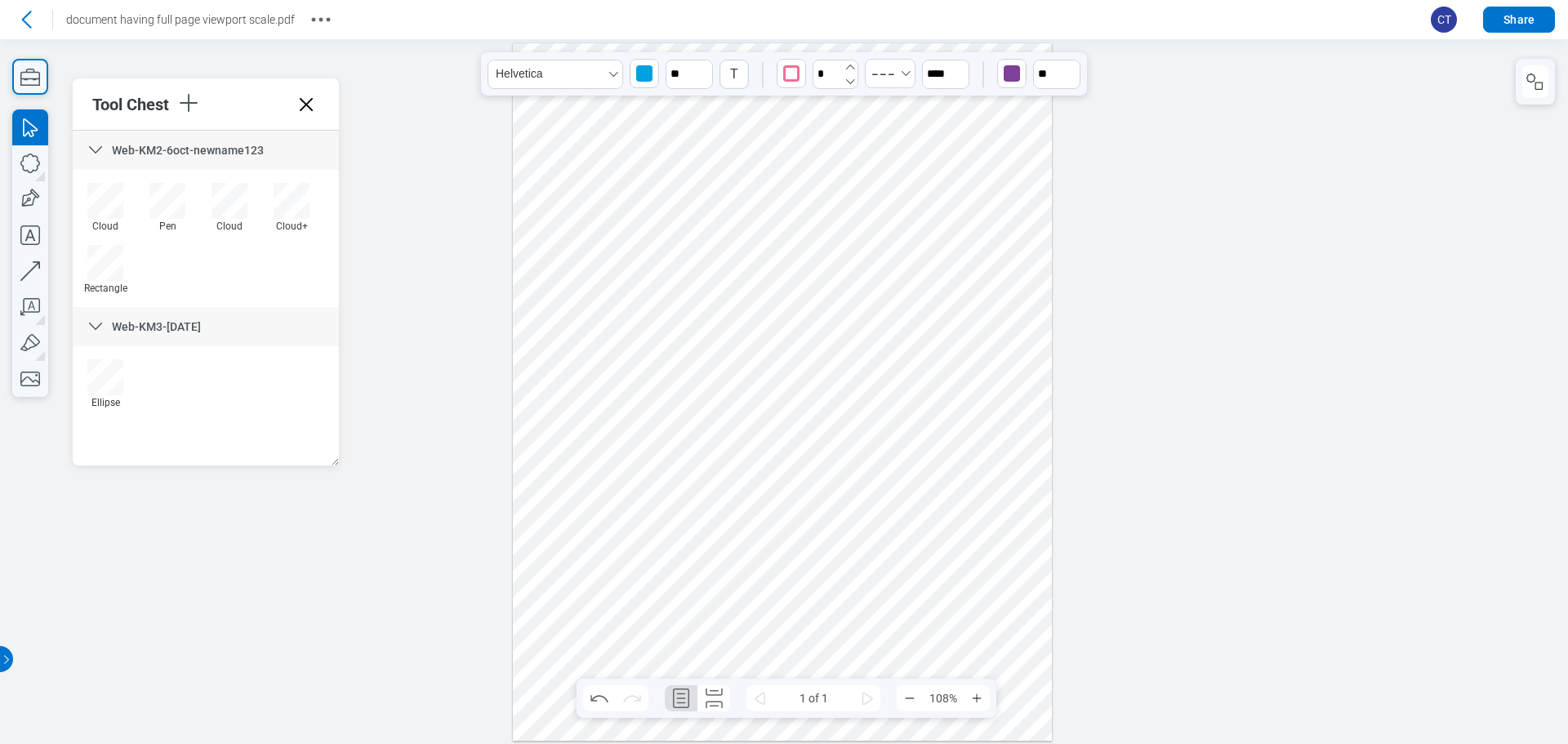
click at [853, 62] on icon "undefined_increment" at bounding box center [850, 67] width 13 height 13
type input "*"
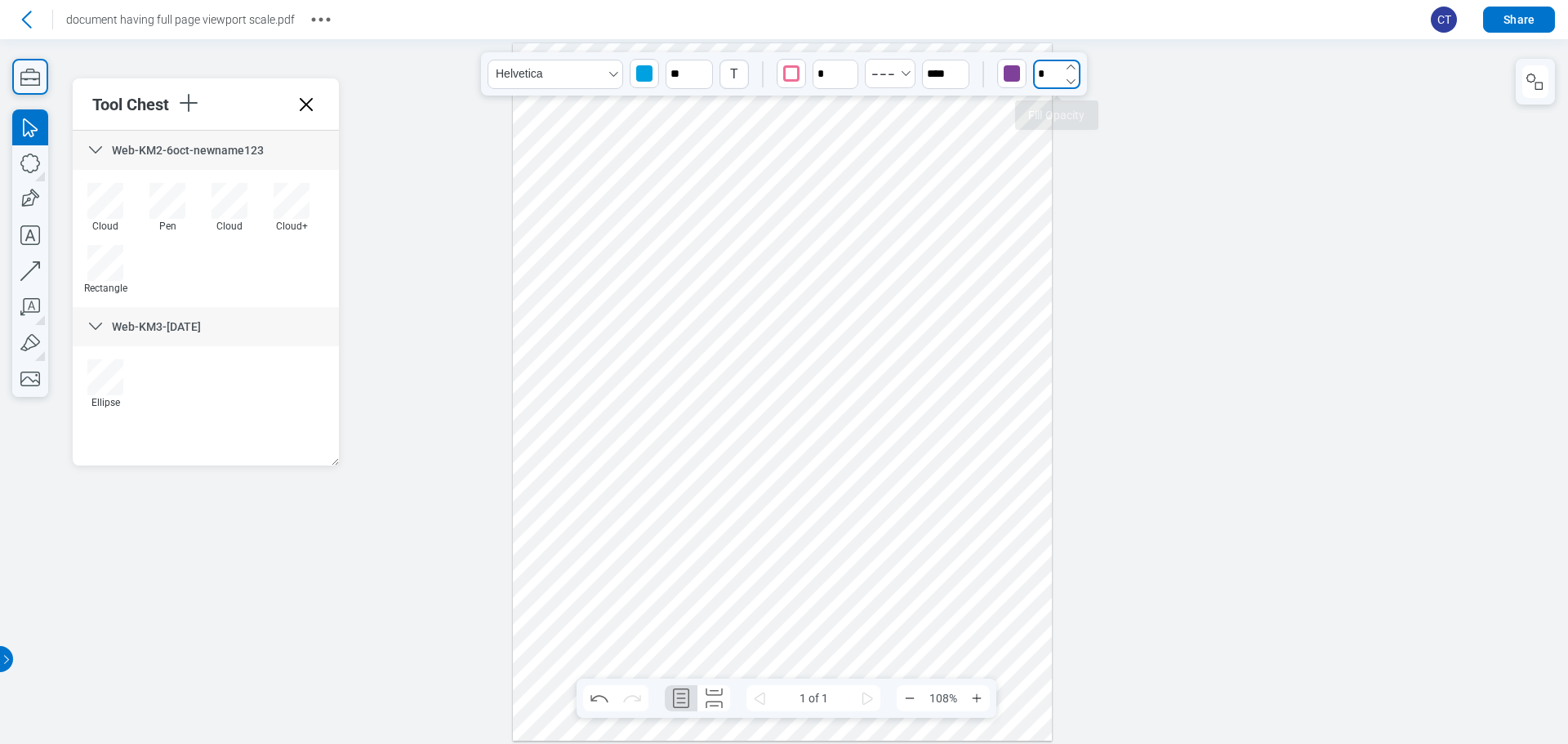
click at [1061, 71] on input "*" at bounding box center [1057, 75] width 48 height 30
click at [1069, 66] on icon "button" at bounding box center [1071, 67] width 13 height 13
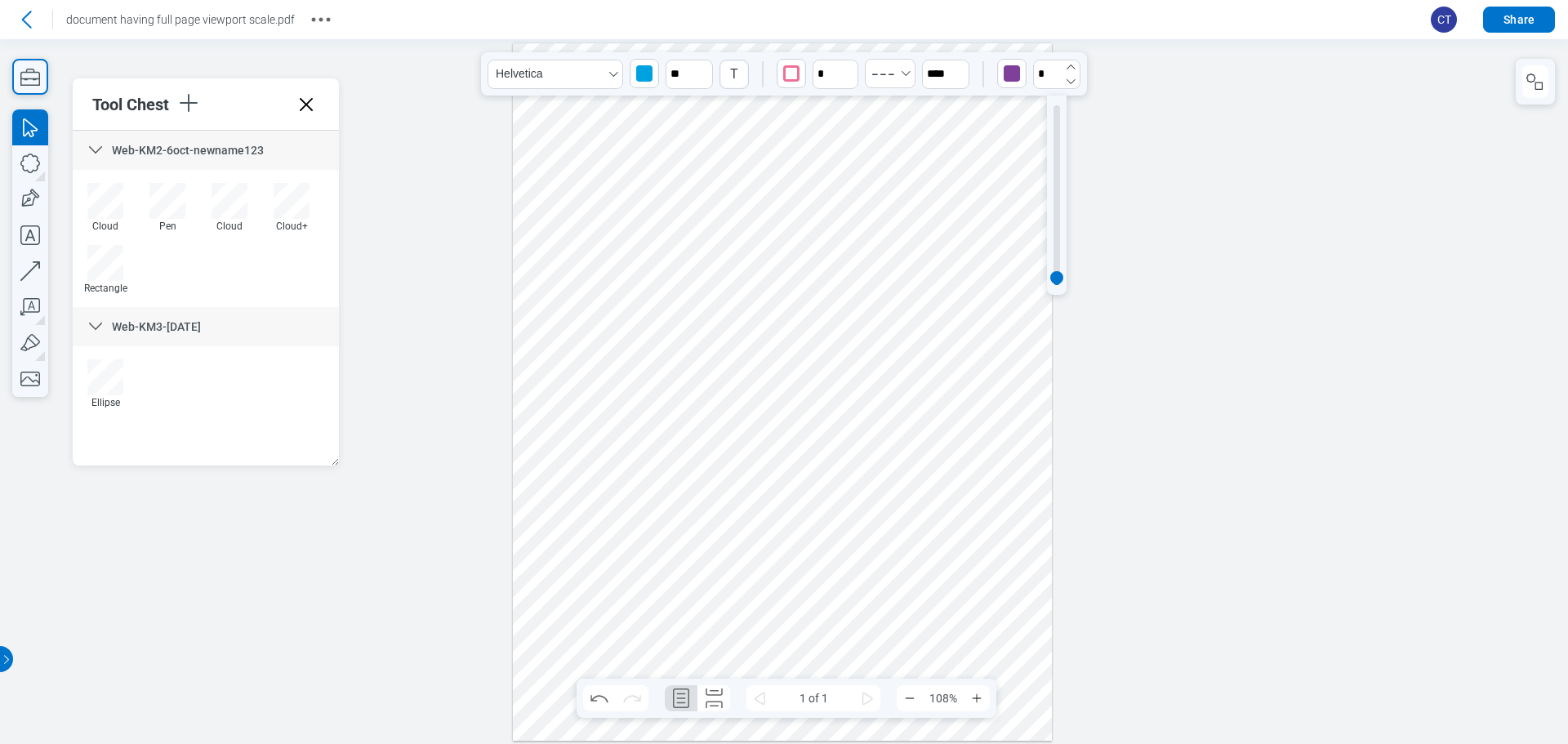
click at [1069, 66] on icon "button" at bounding box center [1071, 67] width 13 height 13
type input "*"
drag, startPoint x: 996, startPoint y: 513, endPoint x: 999, endPoint y: 484, distance: 29.2
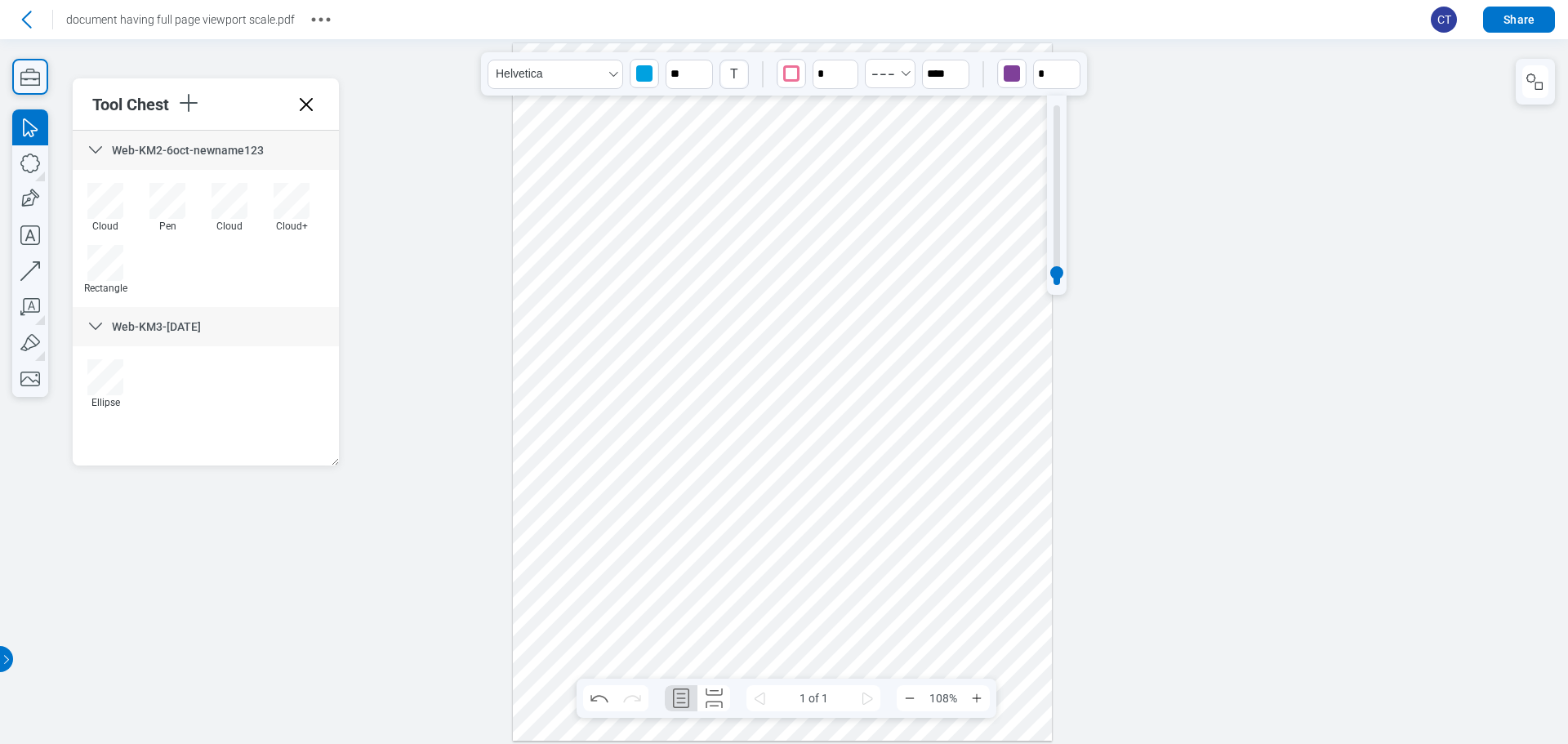
click at [999, 484] on div at bounding box center [783, 392] width 539 height 697
click at [1033, 595] on div at bounding box center [783, 392] width 539 height 697
click at [1006, 508] on div at bounding box center [783, 392] width 539 height 697
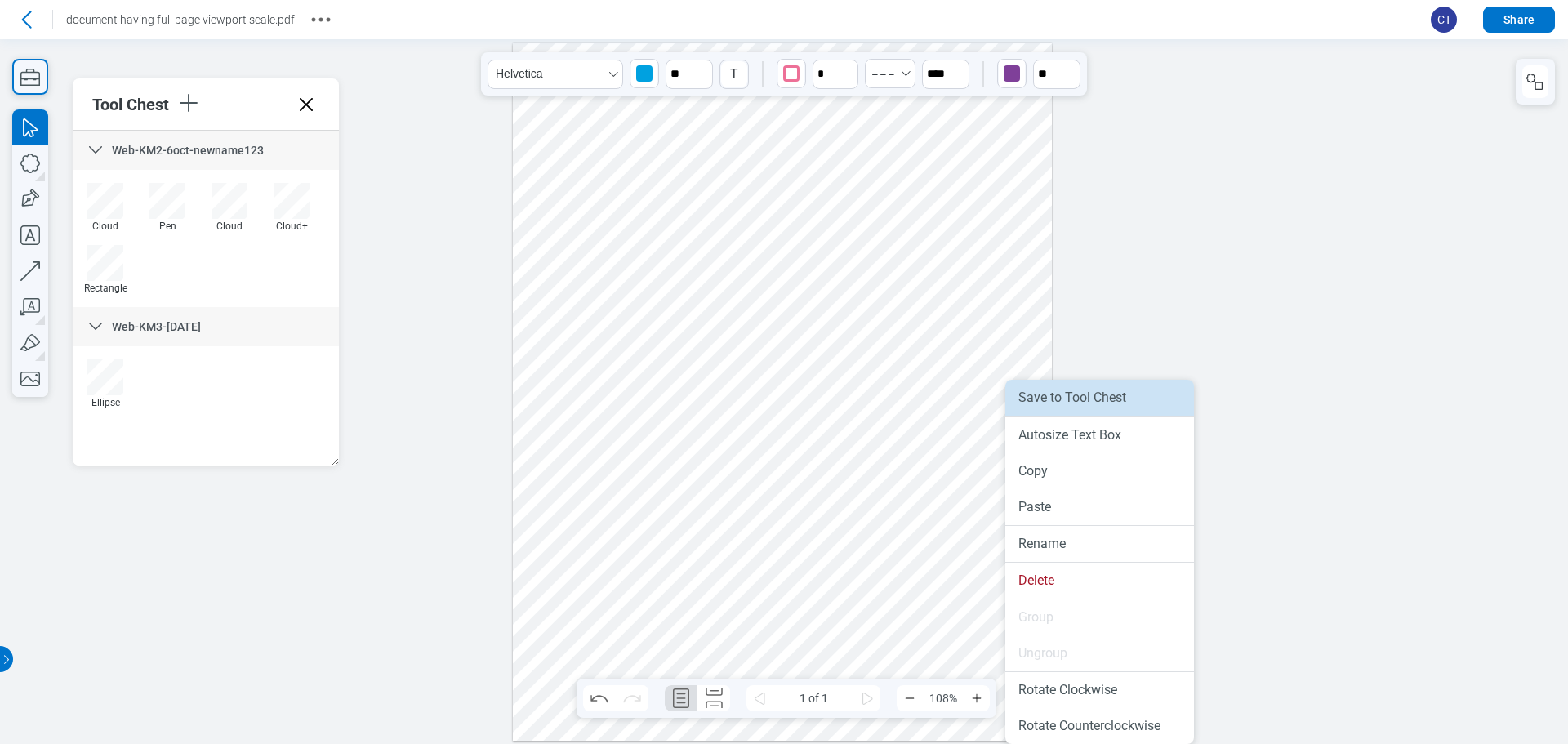
click at [1098, 400] on li "Save to Tool Chest" at bounding box center [1100, 398] width 189 height 36
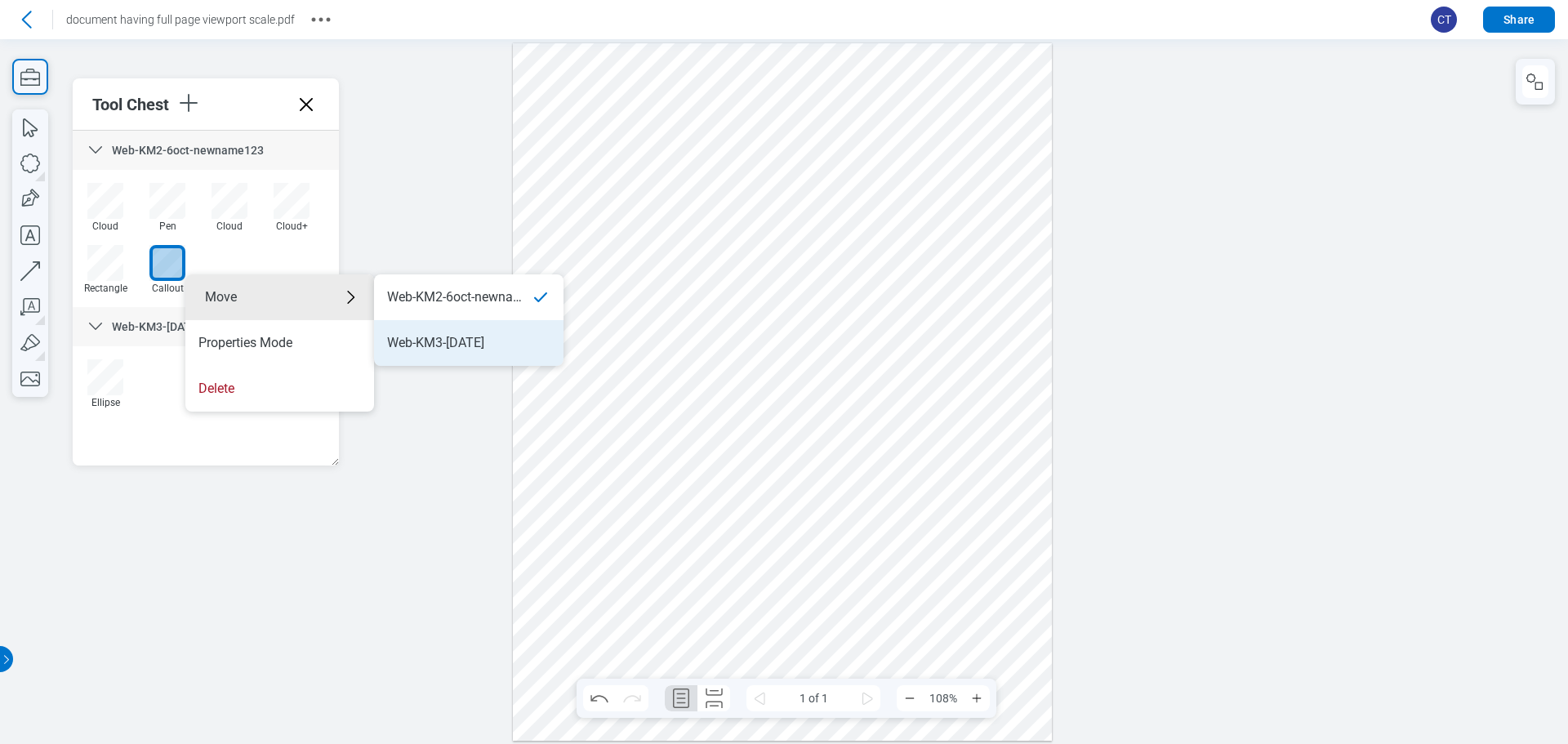
click at [508, 344] on div "Web-KM3-OCT6" at bounding box center [469, 343] width 163 height 18
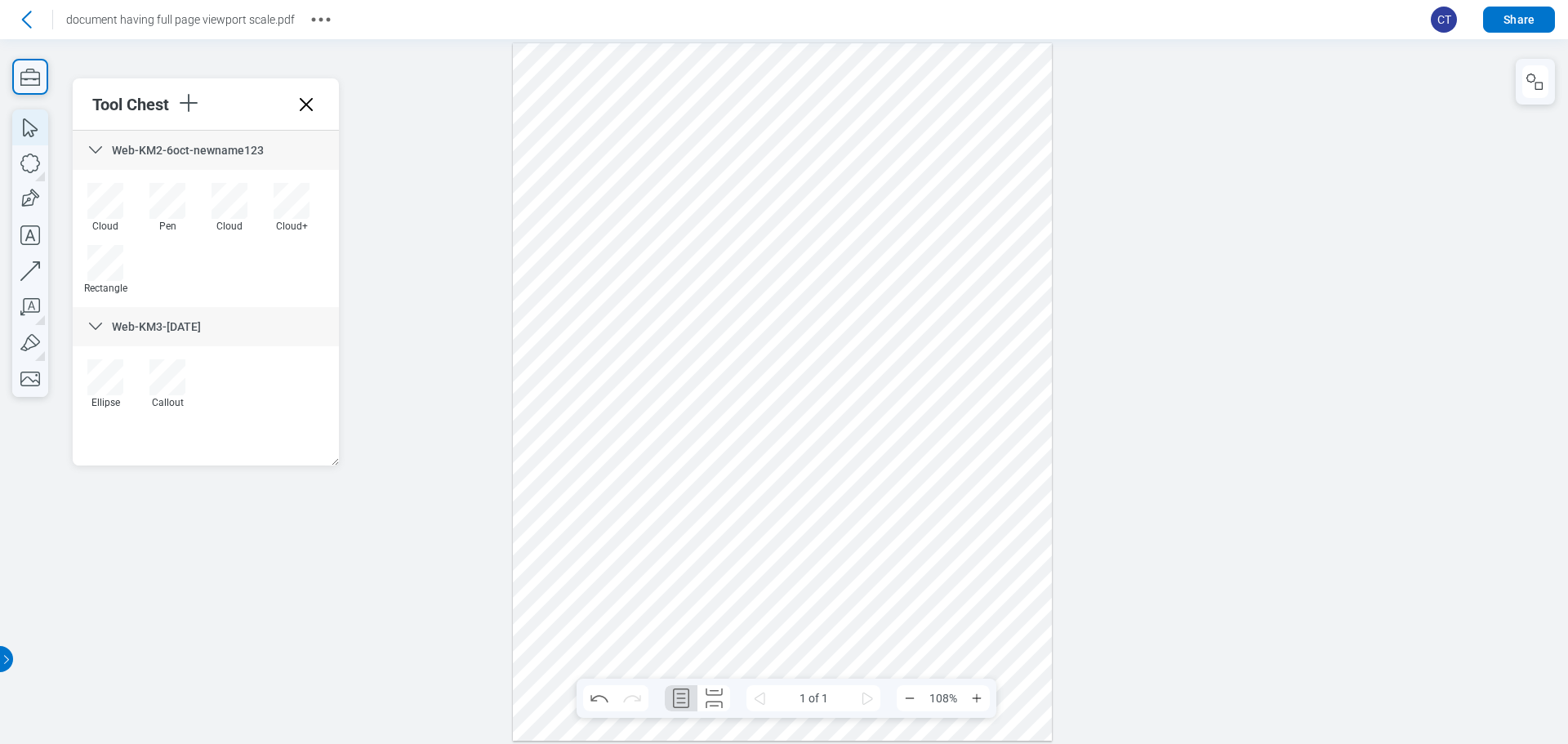
click at [26, 125] on icon "button" at bounding box center [30, 127] width 36 height 36
click at [34, 244] on icon "button" at bounding box center [30, 235] width 36 height 36
drag, startPoint x: 935, startPoint y: 102, endPoint x: 988, endPoint y: 159, distance: 77.8
click at [988, 159] on div at bounding box center [783, 392] width 539 height 697
click at [1022, 189] on div at bounding box center [783, 392] width 539 height 697
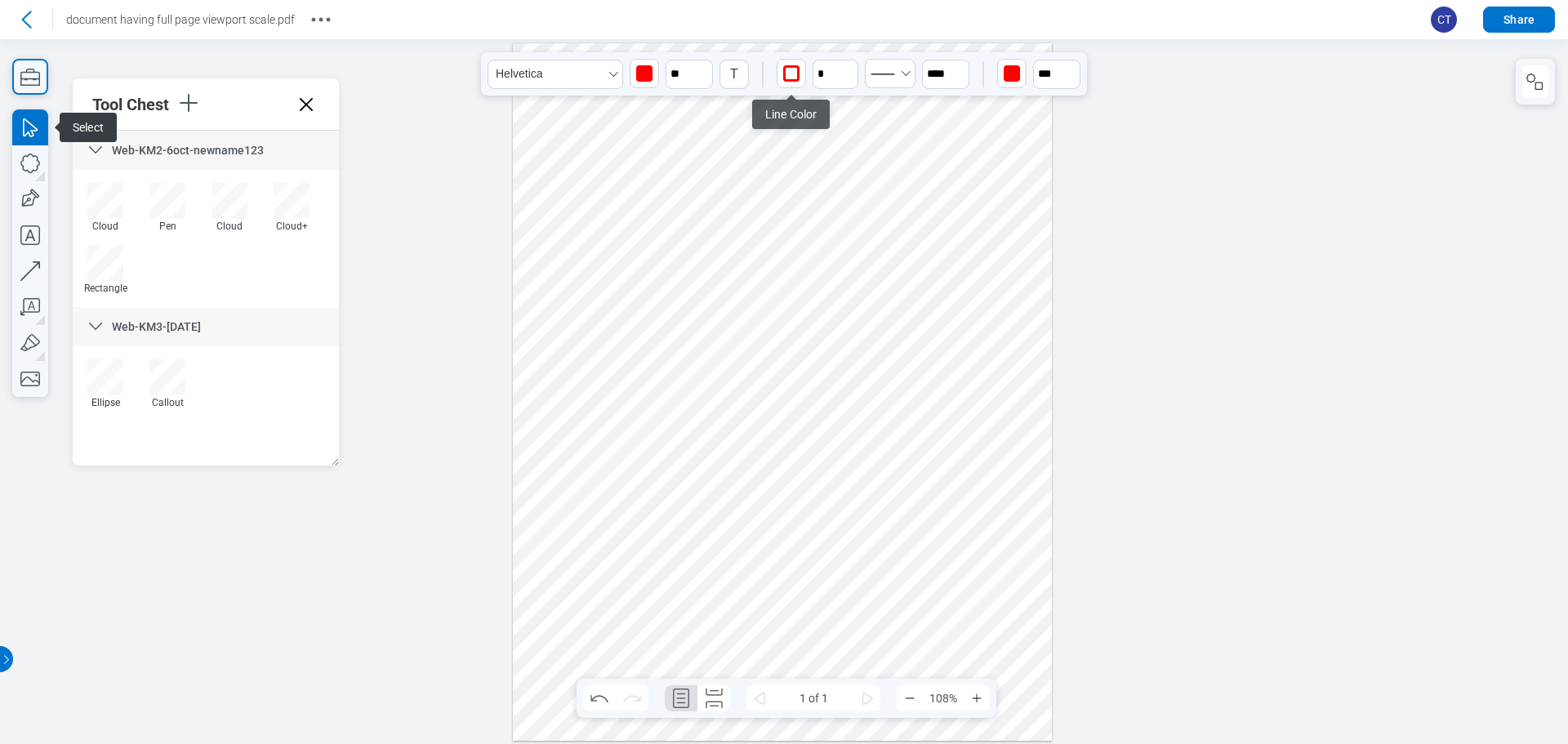
click at [795, 70] on div "button" at bounding box center [791, 74] width 16 height 16
click at [850, 138] on div at bounding box center [850, 132] width 13 height 13
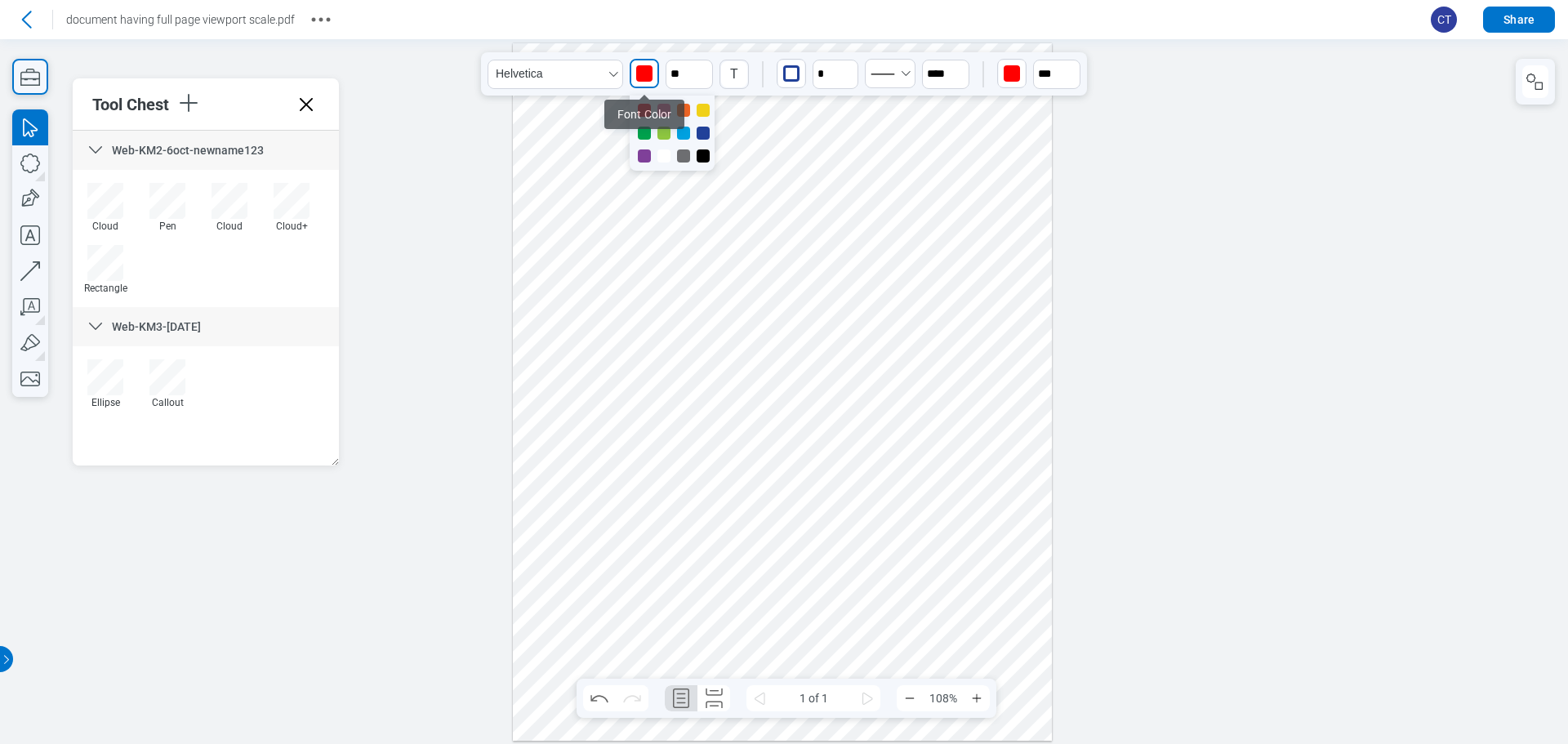
click at [651, 84] on div "button" at bounding box center [645, 74] width 26 height 26
click at [661, 135] on div at bounding box center [664, 132] width 13 height 13
click at [788, 77] on div "button" at bounding box center [791, 74] width 16 height 16
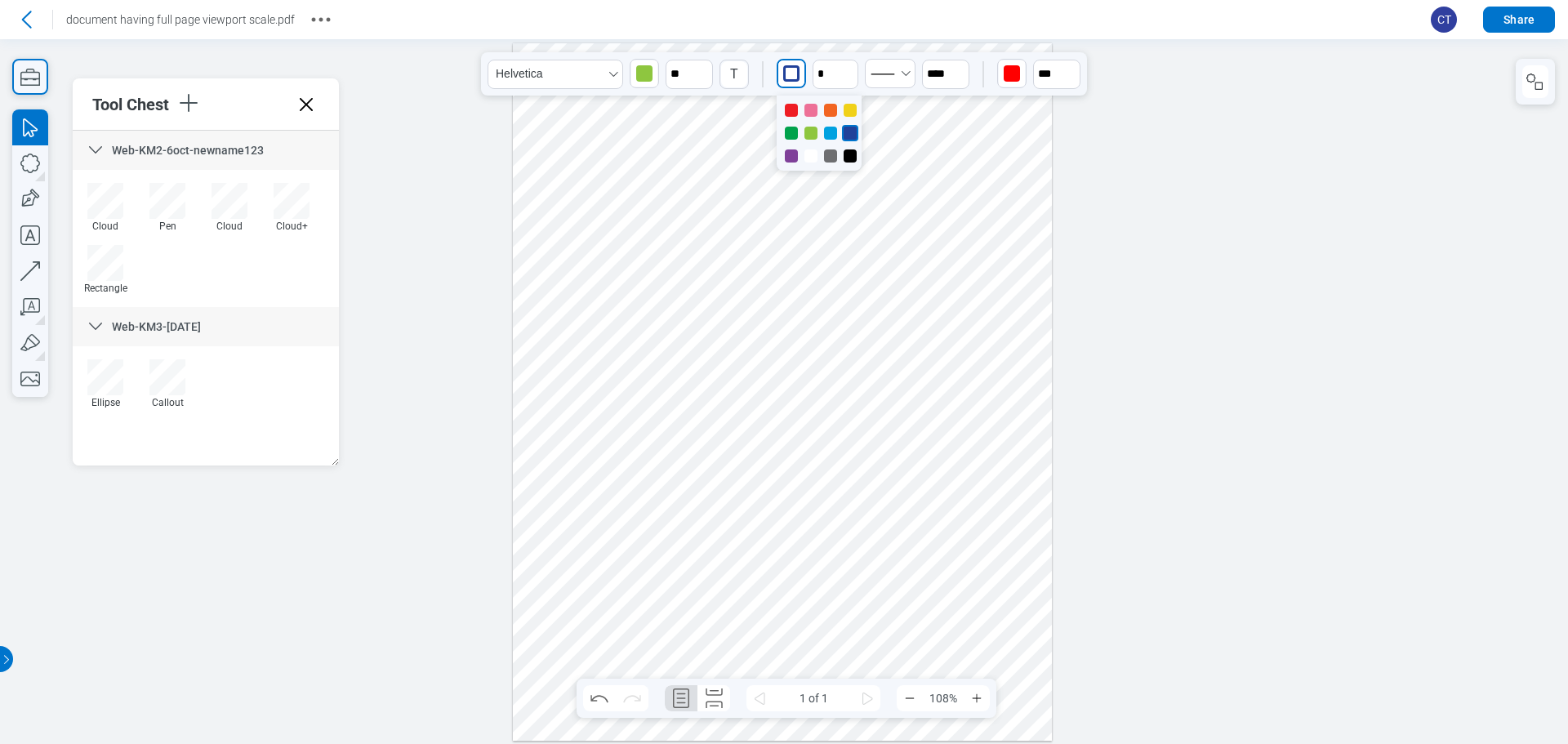
click at [817, 153] on div at bounding box center [811, 155] width 13 height 13
click at [850, 153] on div at bounding box center [850, 155] width 13 height 13
click at [903, 77] on icon "Select Solid" at bounding box center [905, 73] width 13 height 13
click at [903, 210] on li at bounding box center [890, 212] width 66 height 26
click at [1022, 81] on div "button" at bounding box center [1012, 74] width 26 height 26
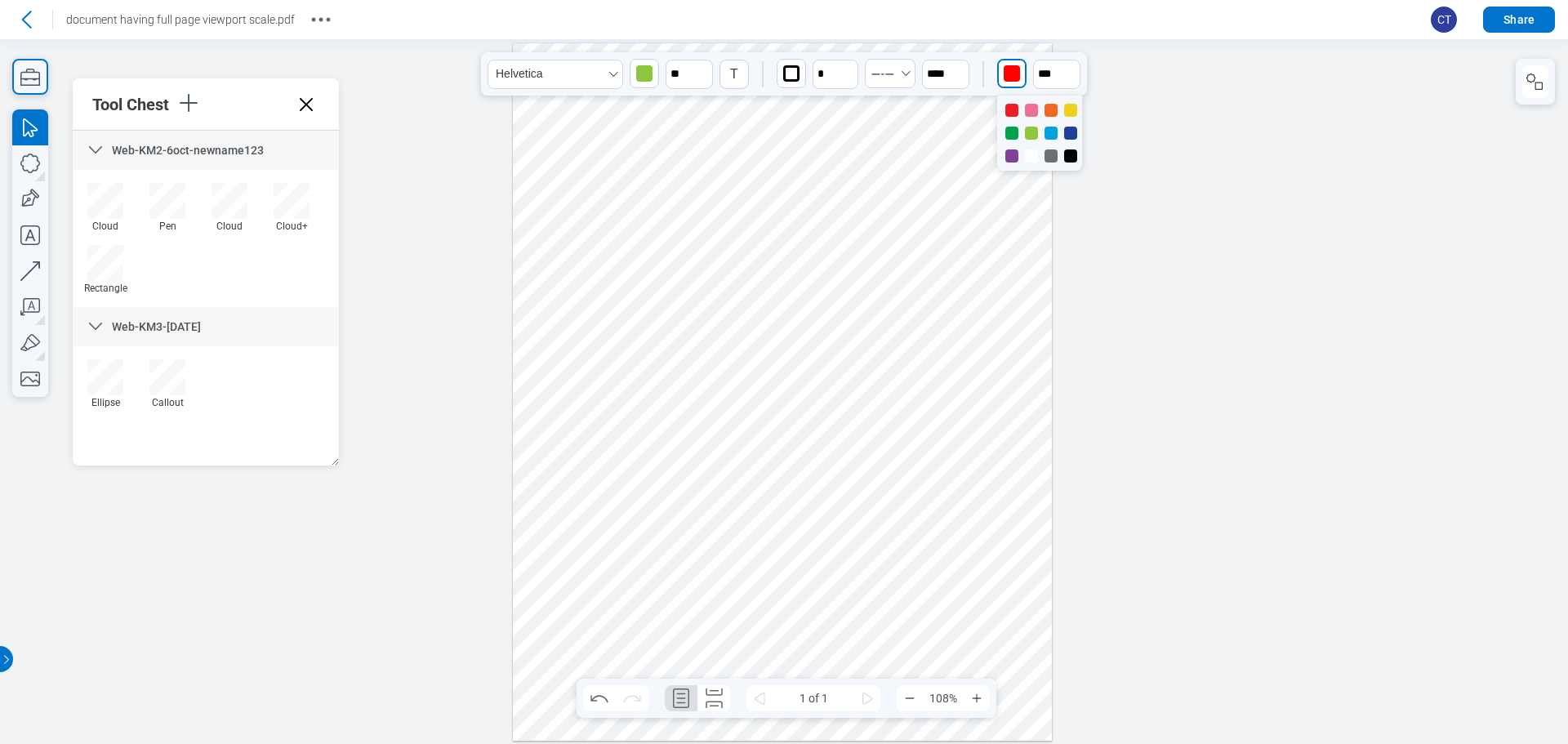
click at [1054, 134] on div at bounding box center [1051, 132] width 13 height 13
click at [1015, 158] on div at bounding box center [1012, 155] width 13 height 13
click at [983, 244] on div at bounding box center [783, 392] width 539 height 697
click at [970, 148] on div at bounding box center [783, 392] width 539 height 697
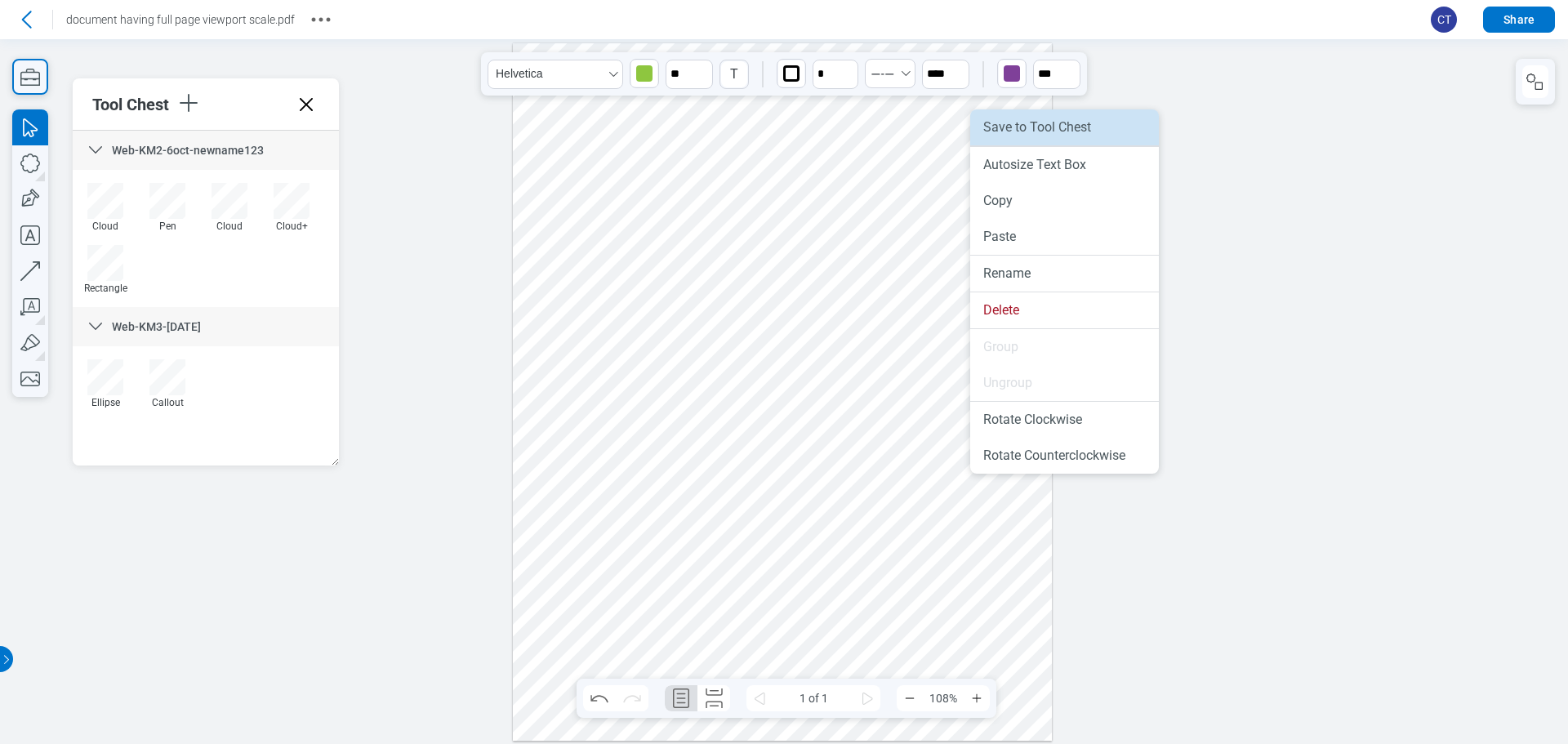
click at [1025, 137] on li "Save to Tool Chest" at bounding box center [1065, 127] width 189 height 36
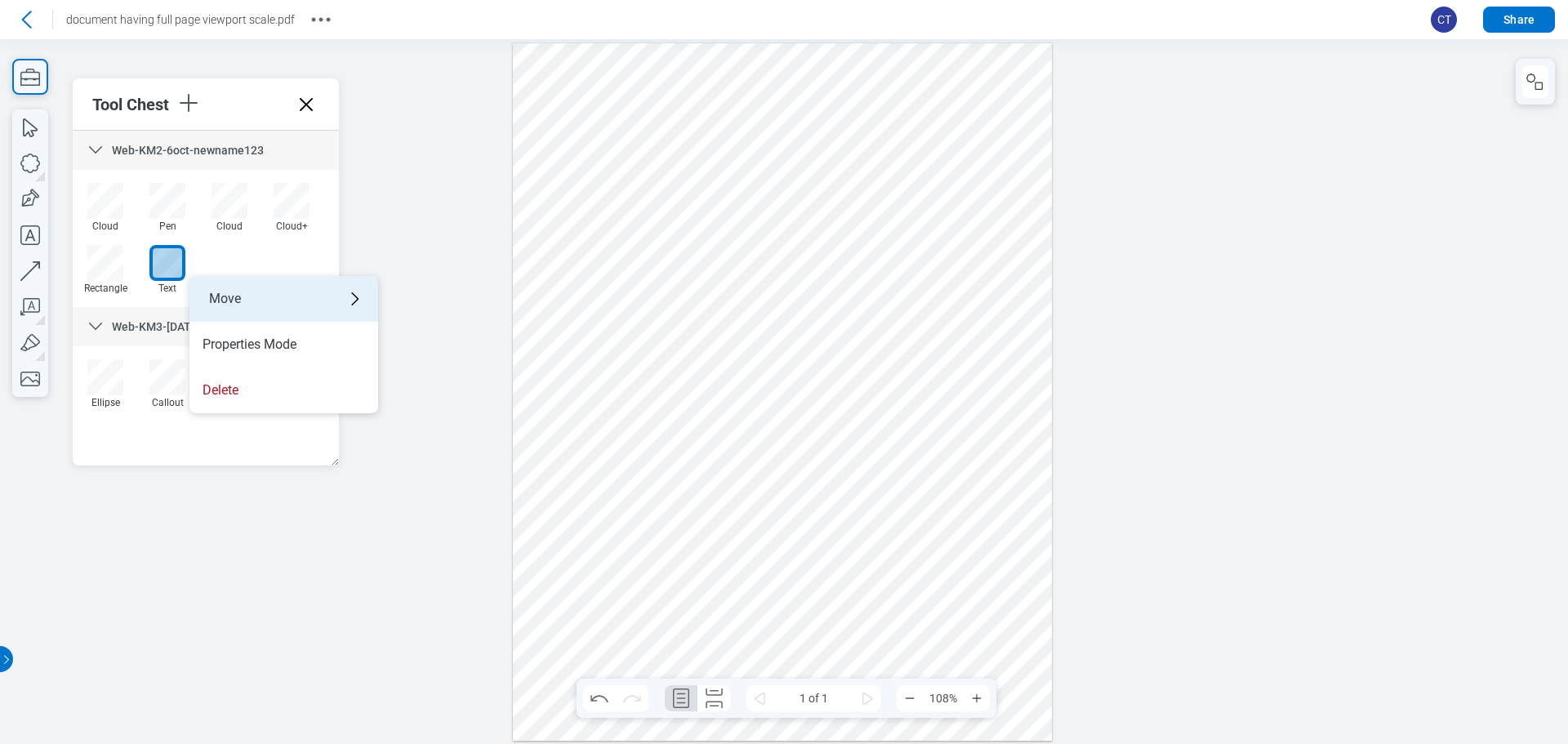
click at [270, 300] on div "Move" at bounding box center [284, 298] width 189 height 46
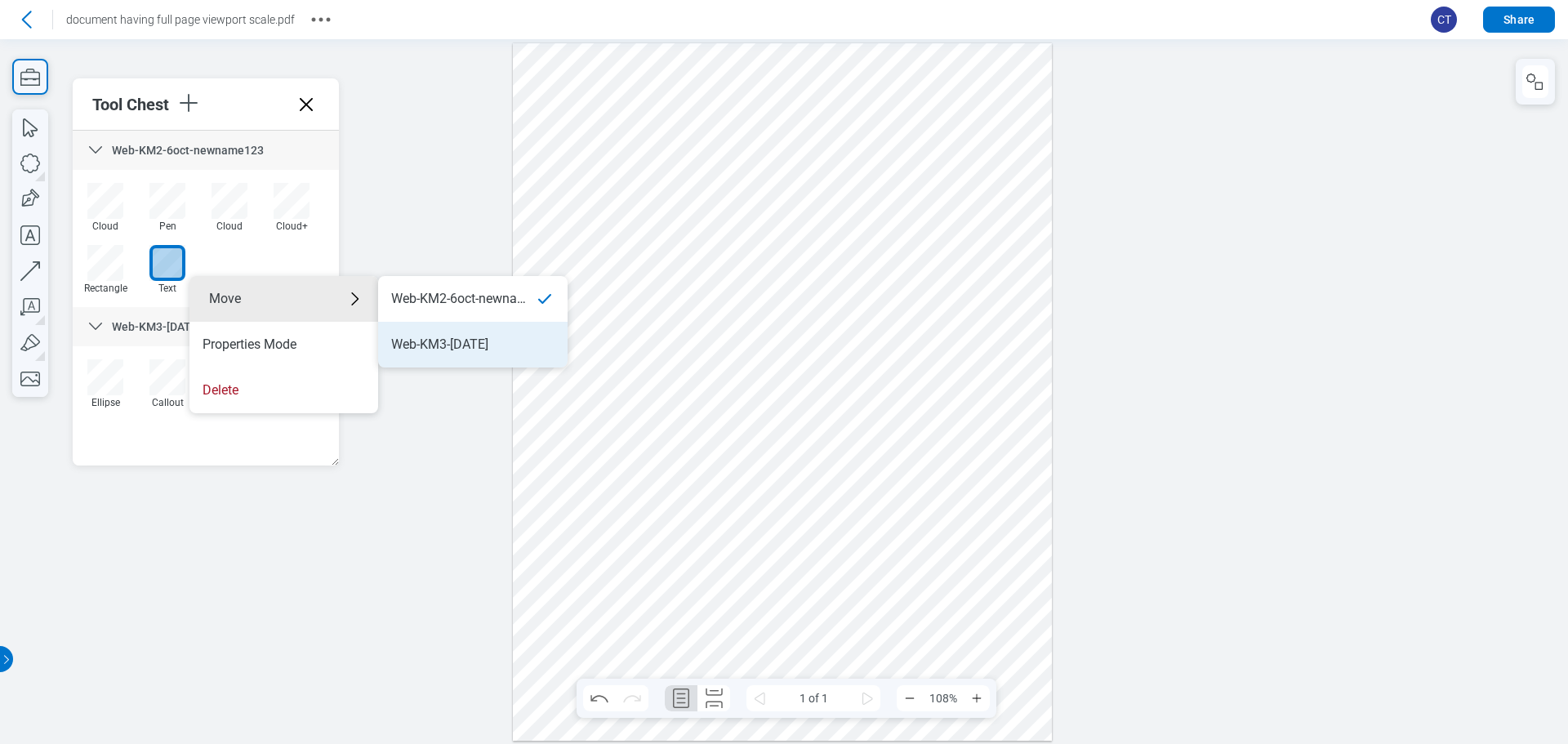
click at [448, 342] on div "Web-KM3-OCT6" at bounding box center [440, 344] width 98 height 18
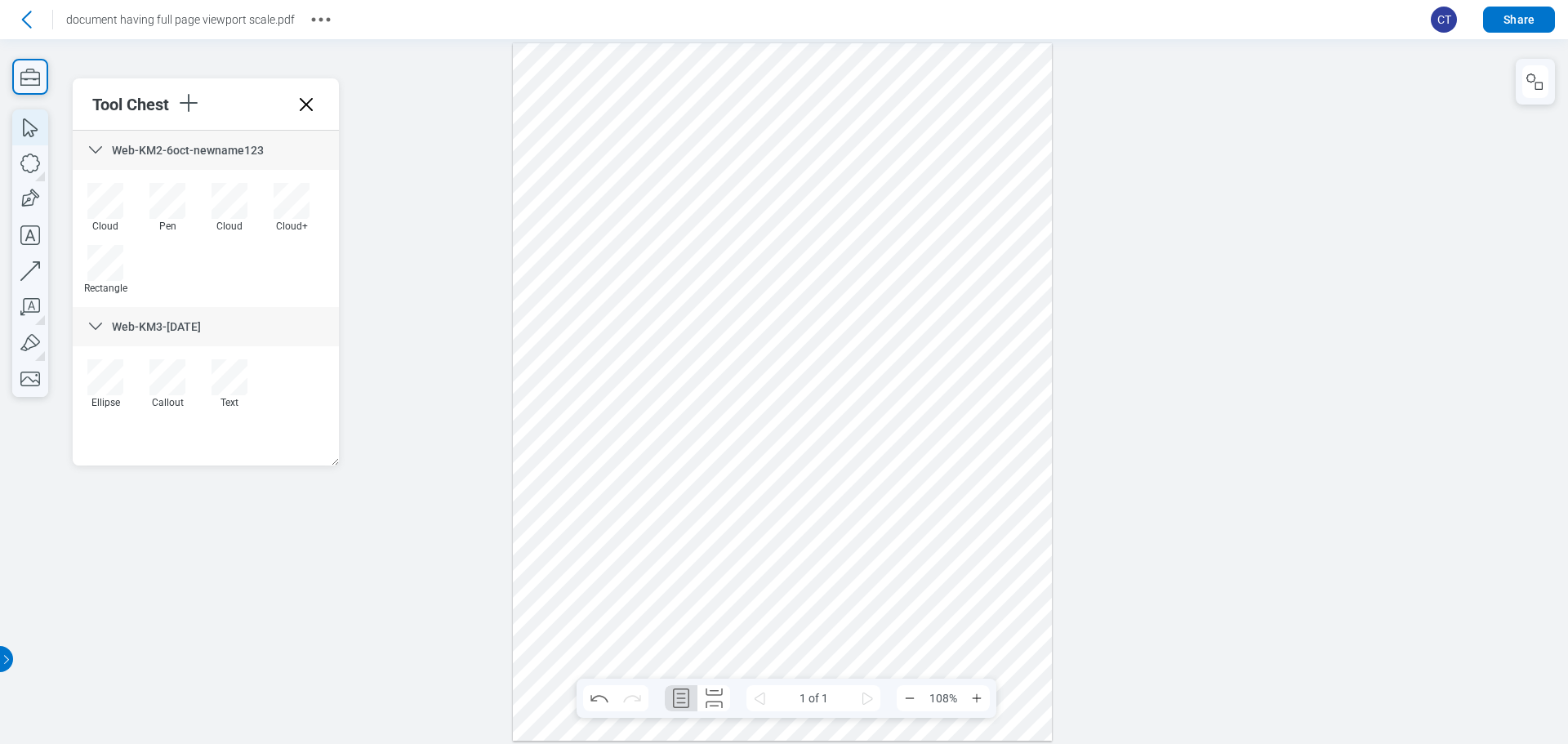
click at [41, 129] on icon "button" at bounding box center [30, 127] width 36 height 36
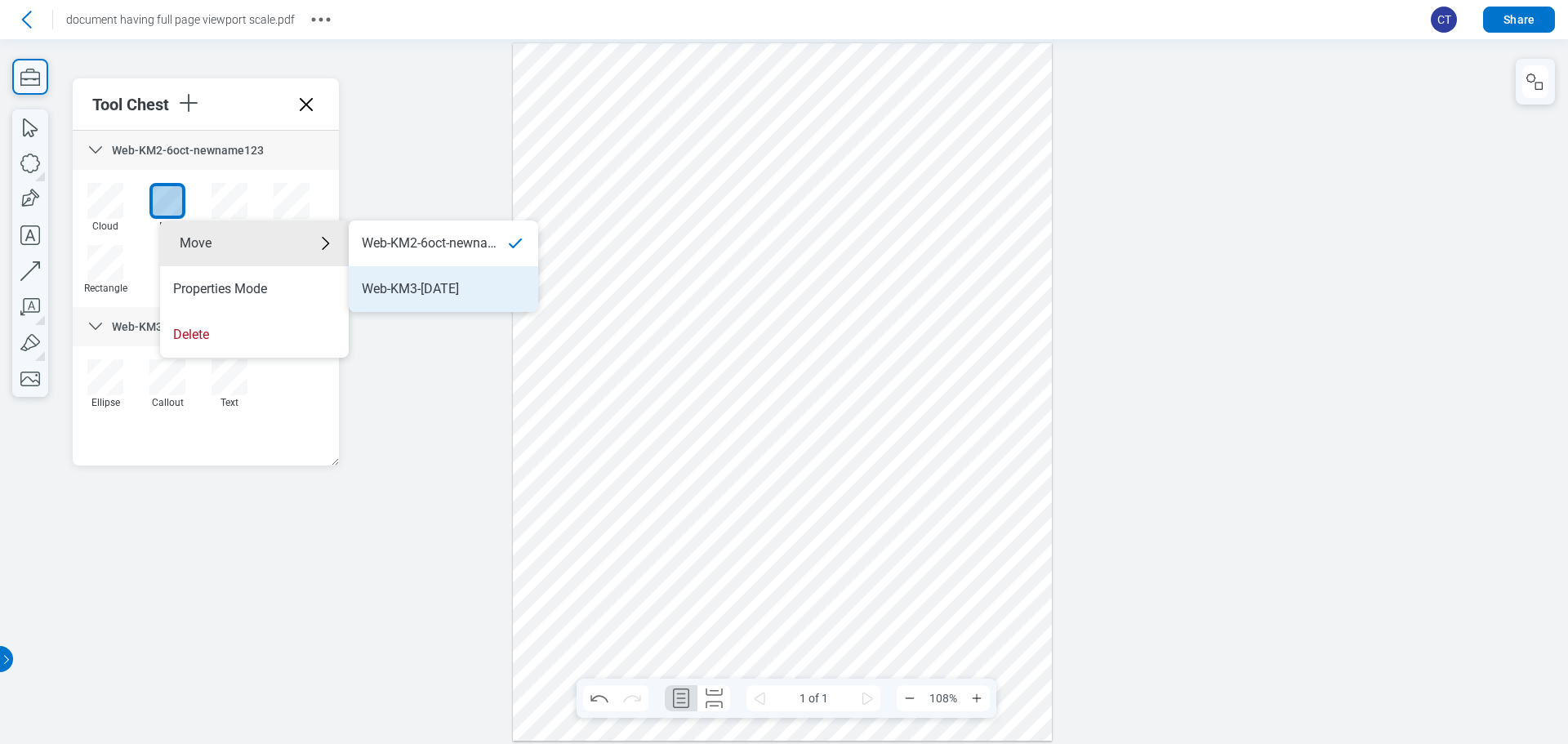
click at [391, 278] on li "Web-KM3-OCT6" at bounding box center [444, 289] width 189 height 46
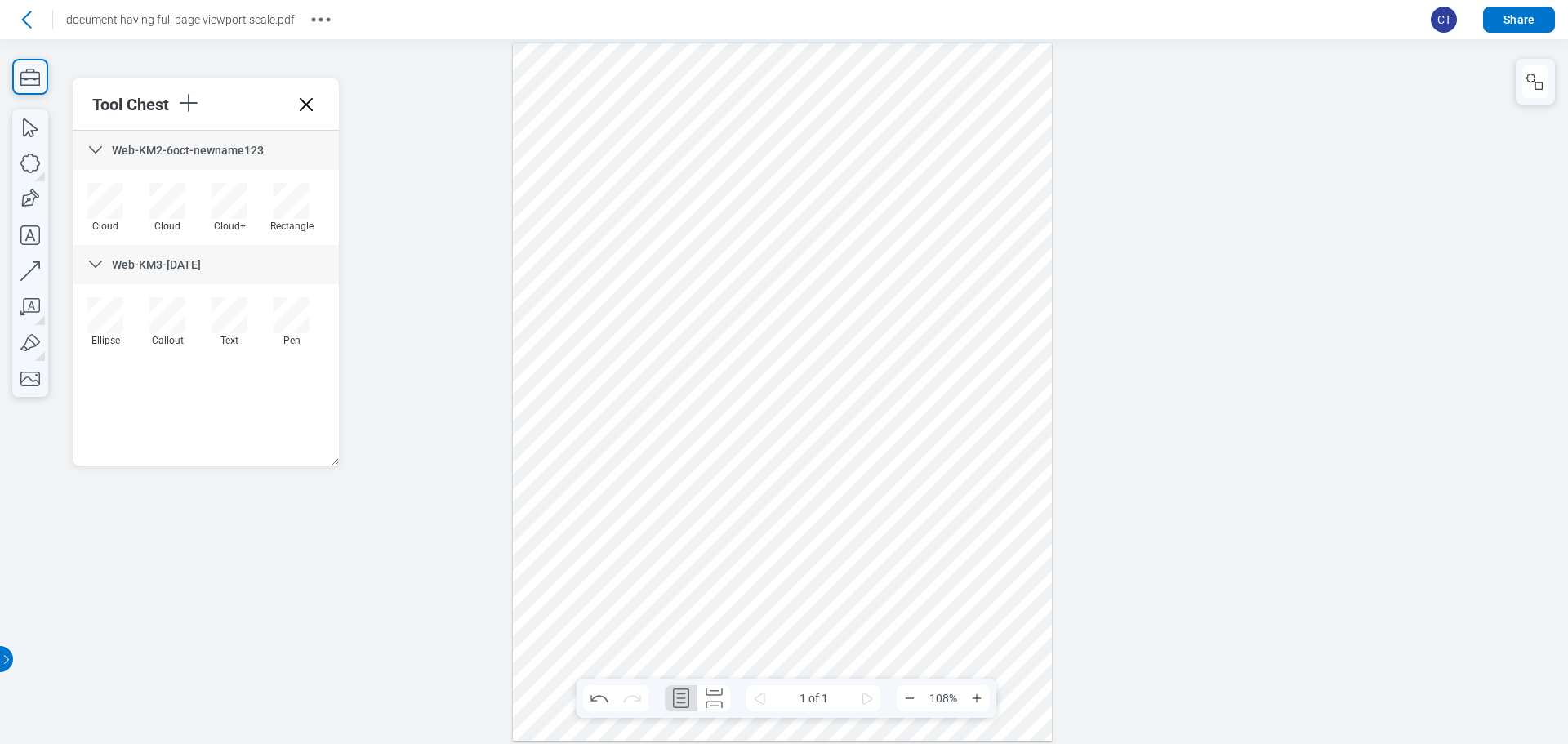
click at [411, 249] on div at bounding box center [784, 391] width 1568 height 704
click at [249, 426] on div "Web-KM2-6oct-newname123 Cloud Cloud Cloud+ Rectangle Web-KM3-OCT6 Ellipse Callo…" at bounding box center [206, 297] width 267 height 335
click at [183, 107] on icon "button" at bounding box center [188, 102] width 26 height 26
click at [256, 139] on li "Create Tool Set" at bounding box center [297, 139] width 189 height 46
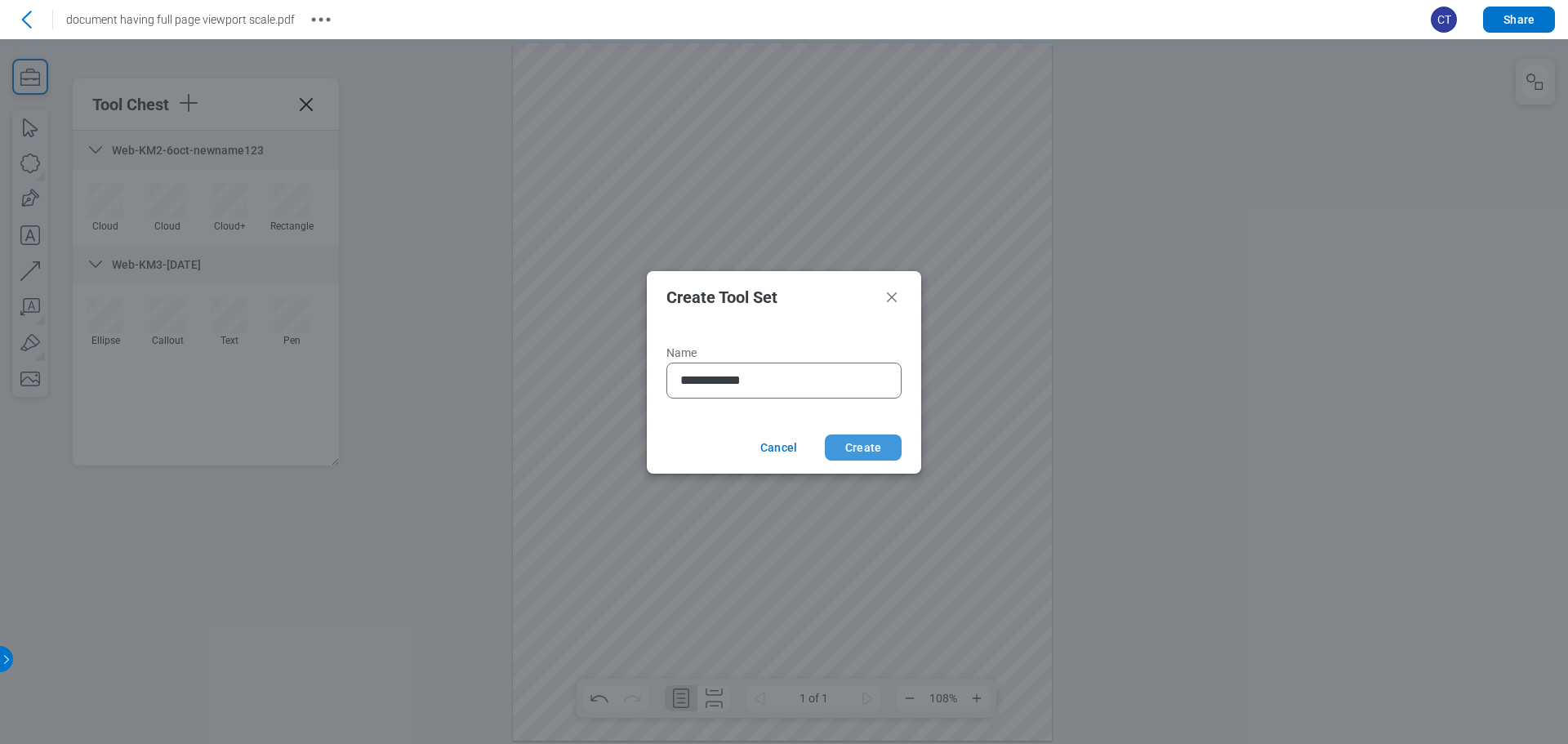
type input "**********"
click at [898, 450] on button "Create" at bounding box center [863, 448] width 77 height 26
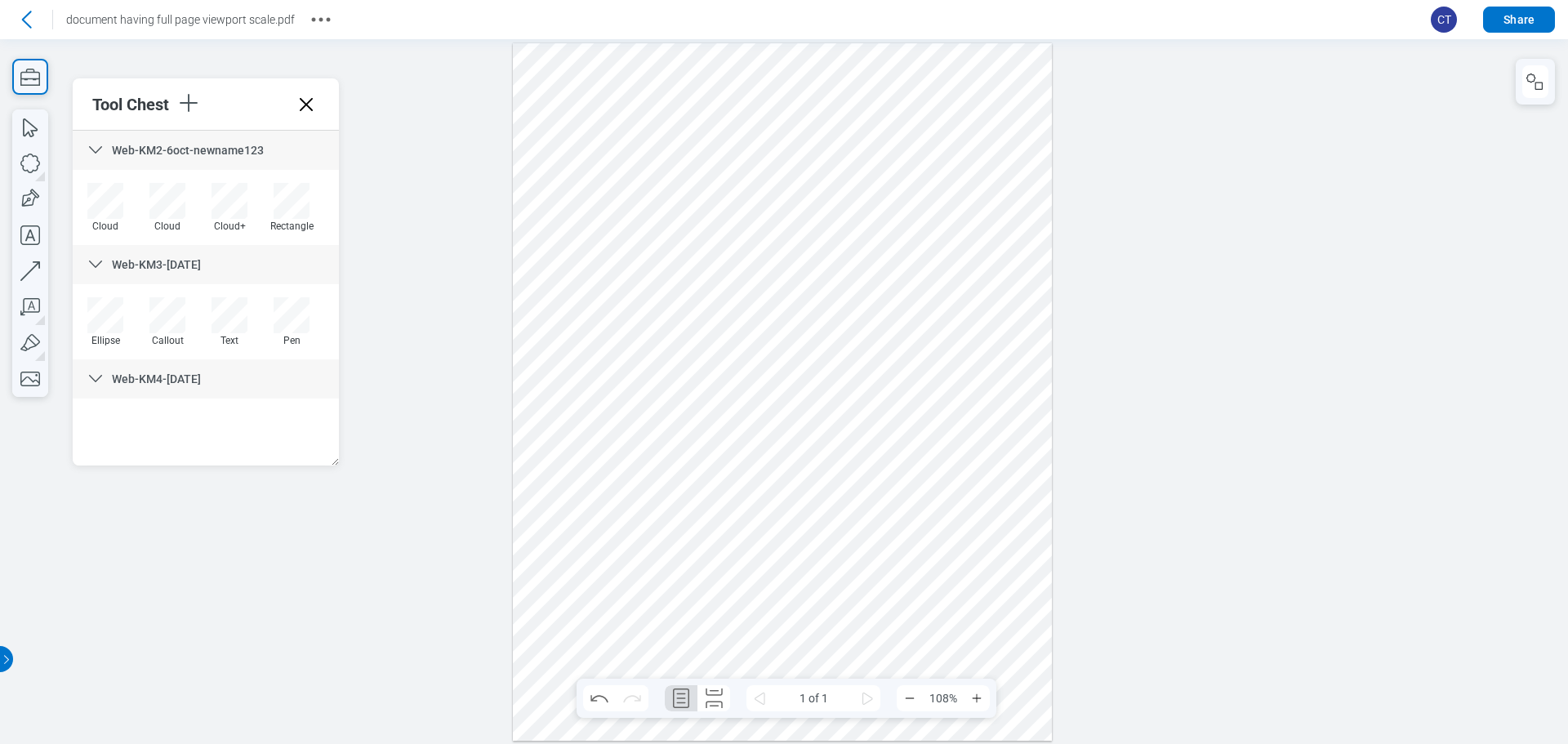
scroll to position [8, 0]
click at [26, 130] on icon "button" at bounding box center [30, 127] width 36 height 36
click at [984, 135] on div at bounding box center [783, 392] width 539 height 697
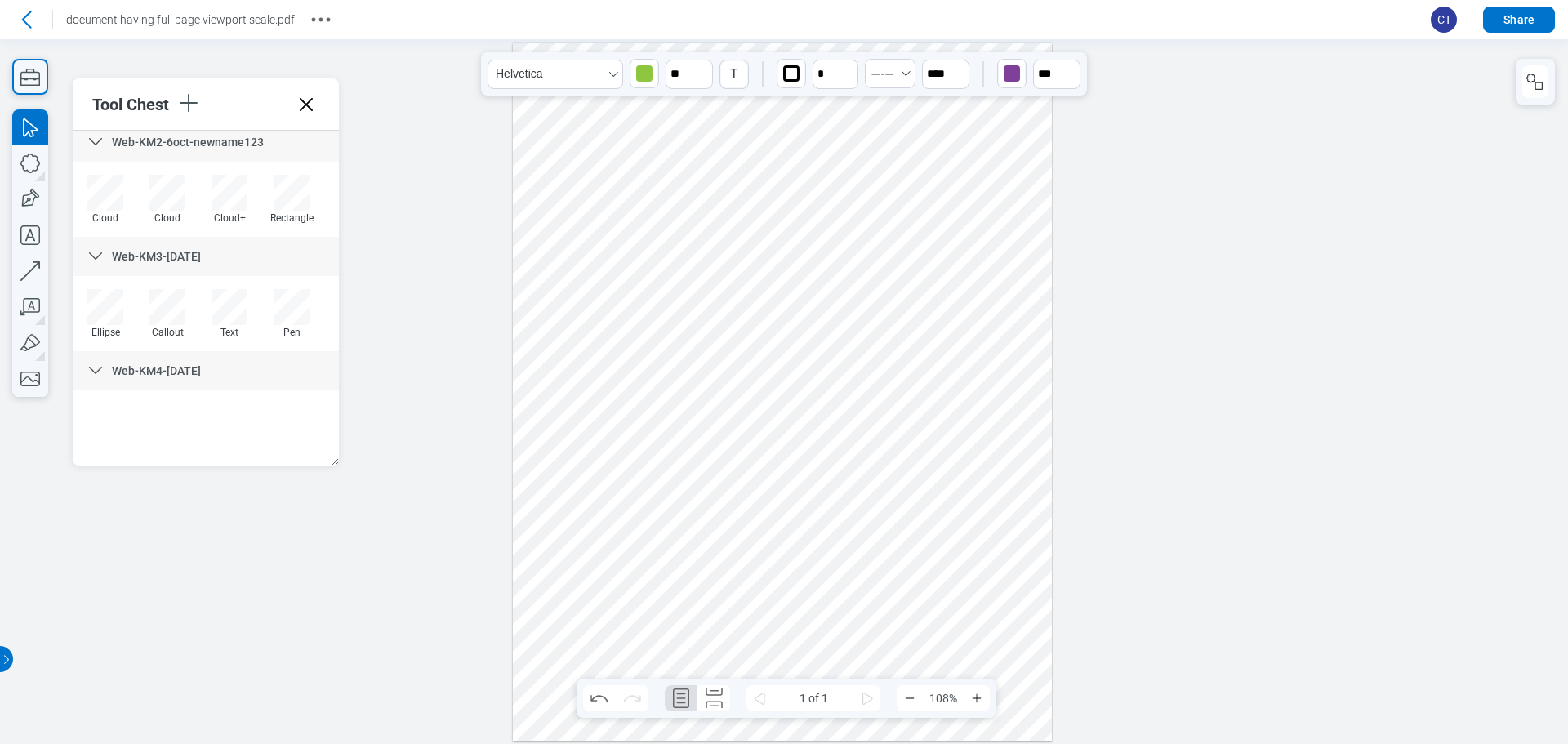
drag, startPoint x: 928, startPoint y: 157, endPoint x: 978, endPoint y: 262, distance: 116.3
click at [982, 270] on div at bounding box center [783, 392] width 539 height 697
click at [784, 76] on div "button" at bounding box center [791, 74] width 16 height 16
click at [856, 131] on div at bounding box center [850, 132] width 13 height 13
click at [905, 71] on icon "Select DashedAlternating" at bounding box center [905, 73] width 13 height 13
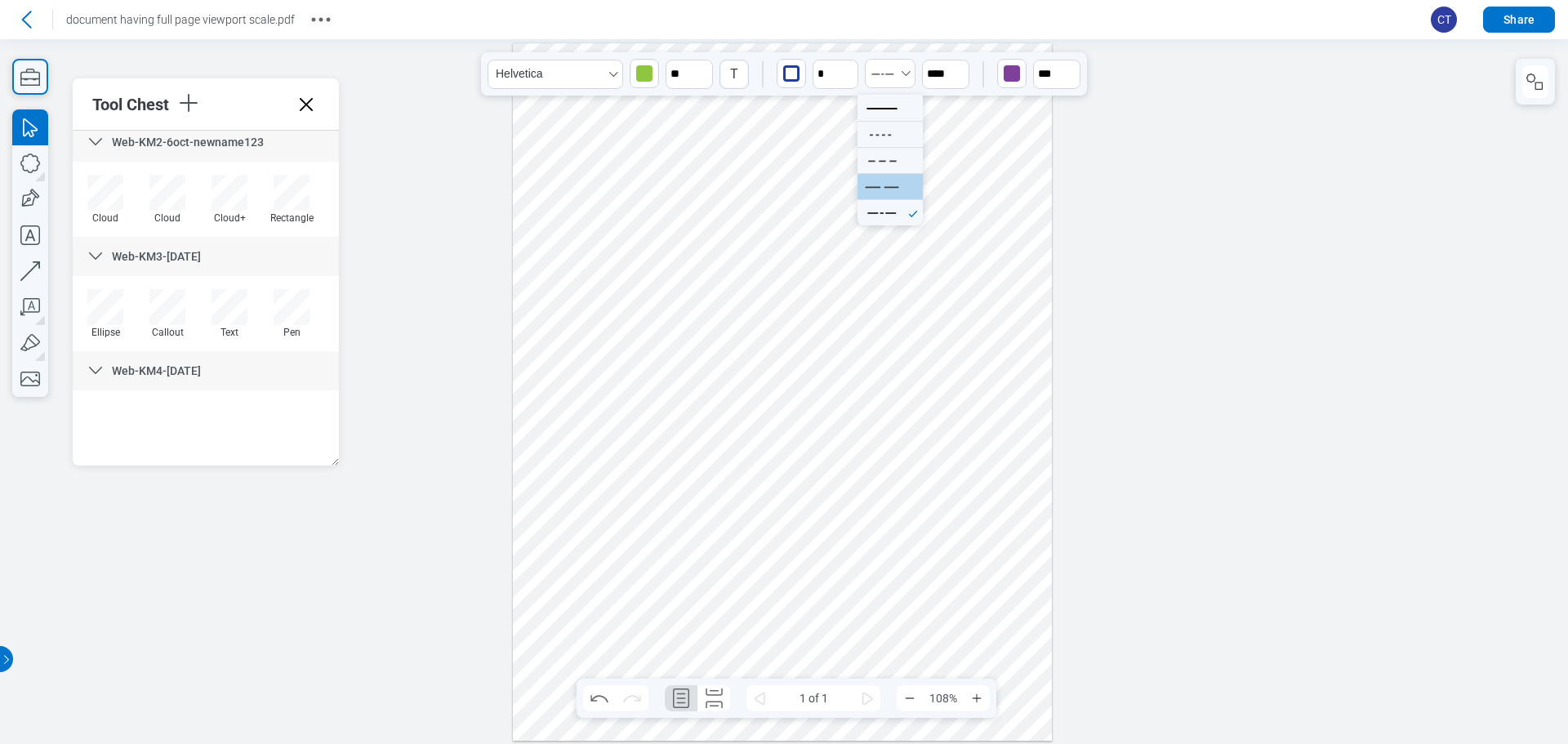
click at [889, 189] on icon at bounding box center [882, 186] width 43 height 25
click at [1066, 64] on icon "button" at bounding box center [1071, 67] width 13 height 13
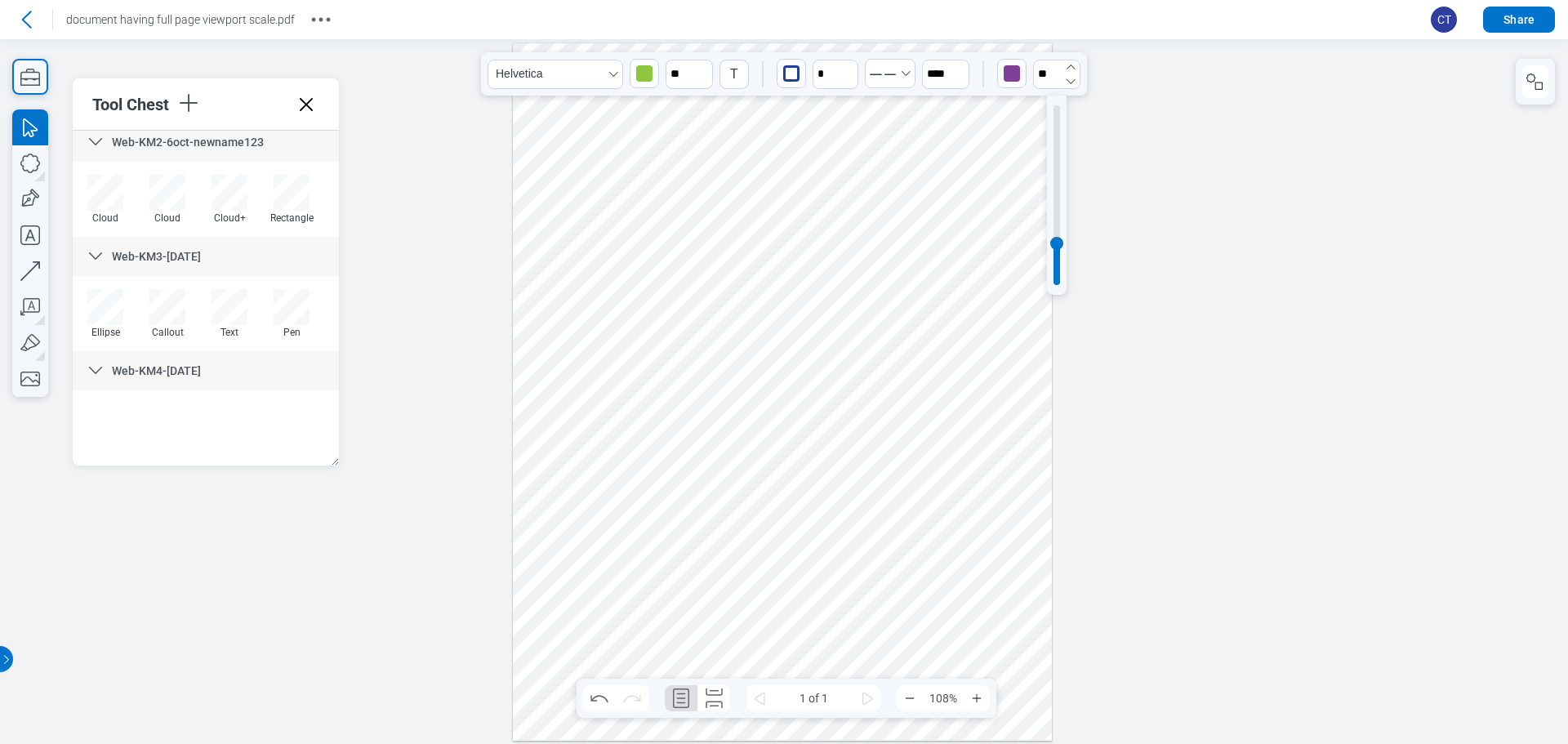
click at [1066, 64] on icon "button" at bounding box center [1071, 67] width 13 height 13
drag, startPoint x: 1055, startPoint y: 234, endPoint x: 1053, endPoint y: 113, distance: 121.0
click at [1053, 113] on div at bounding box center [1057, 113] width 13 height 13
type input "***"
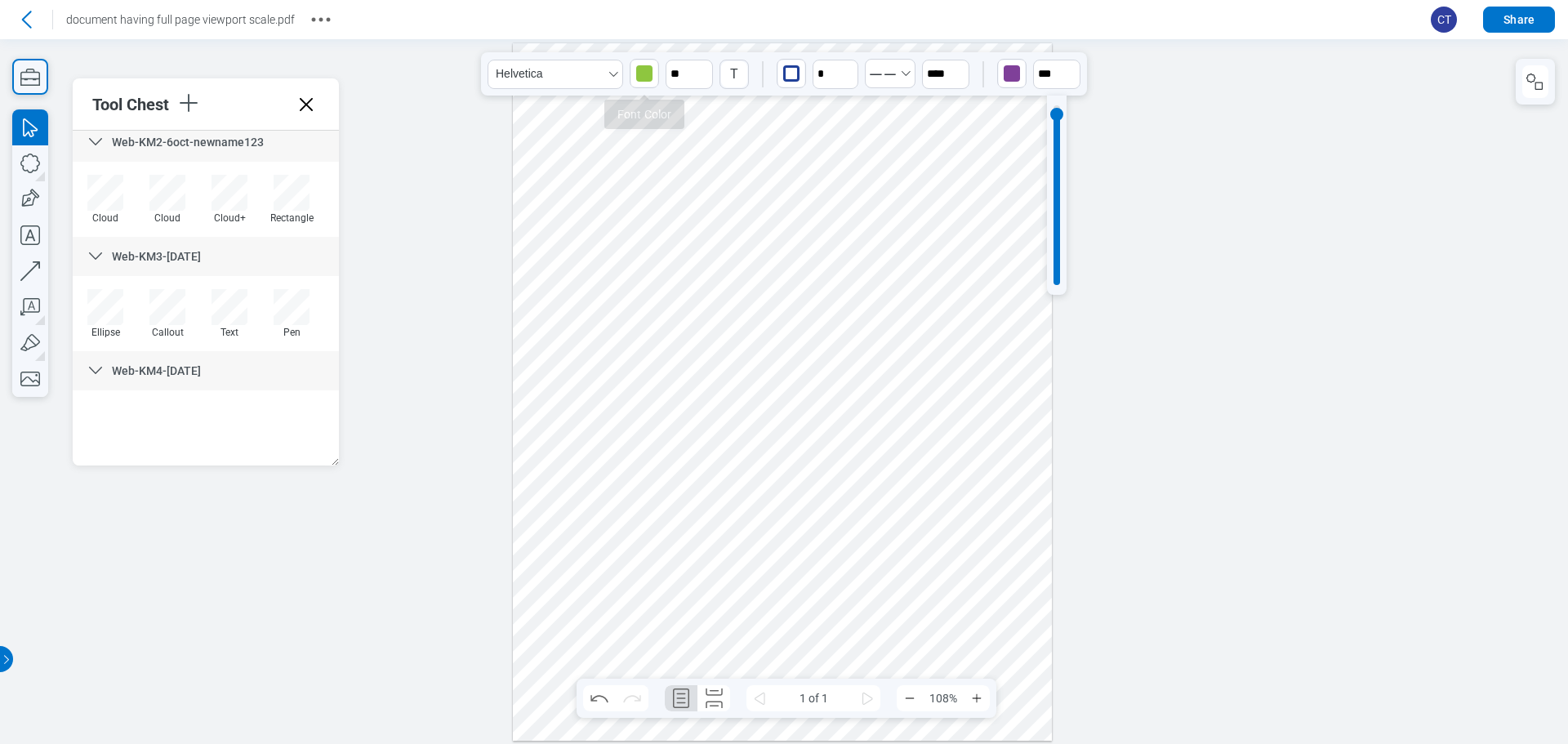
click at [646, 79] on div "button" at bounding box center [644, 74] width 16 height 16
click at [644, 110] on div at bounding box center [644, 109] width 13 height 13
click at [1035, 338] on div at bounding box center [783, 392] width 539 height 697
click at [980, 279] on div at bounding box center [783, 392] width 539 height 697
drag, startPoint x: 972, startPoint y: 240, endPoint x: 971, endPoint y: 201, distance: 39.0
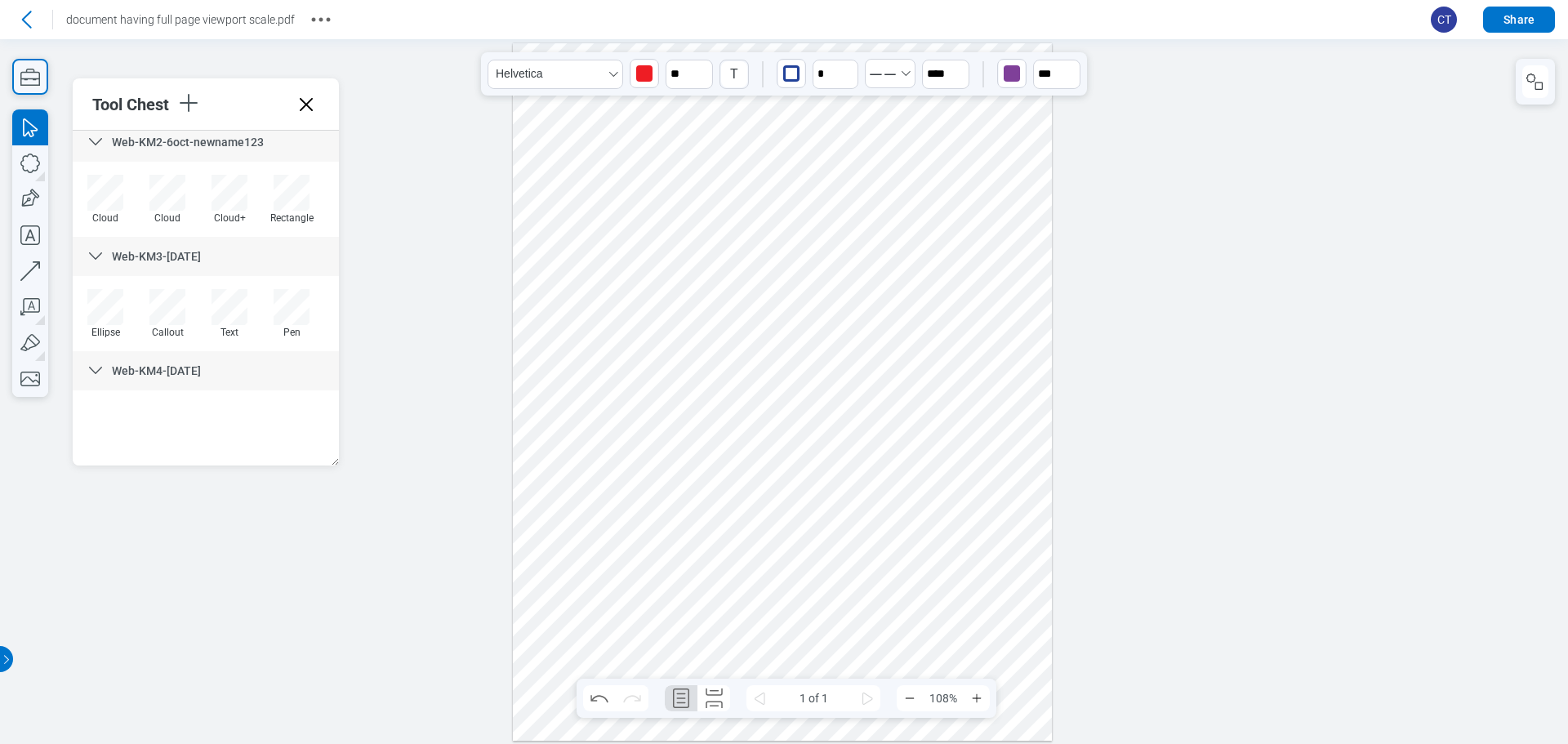
click at [971, 201] on div at bounding box center [783, 392] width 539 height 697
drag, startPoint x: 945, startPoint y: 198, endPoint x: 792, endPoint y: 208, distance: 153.3
click at [783, 208] on div at bounding box center [783, 392] width 539 height 697
click at [768, 193] on div at bounding box center [783, 392] width 539 height 697
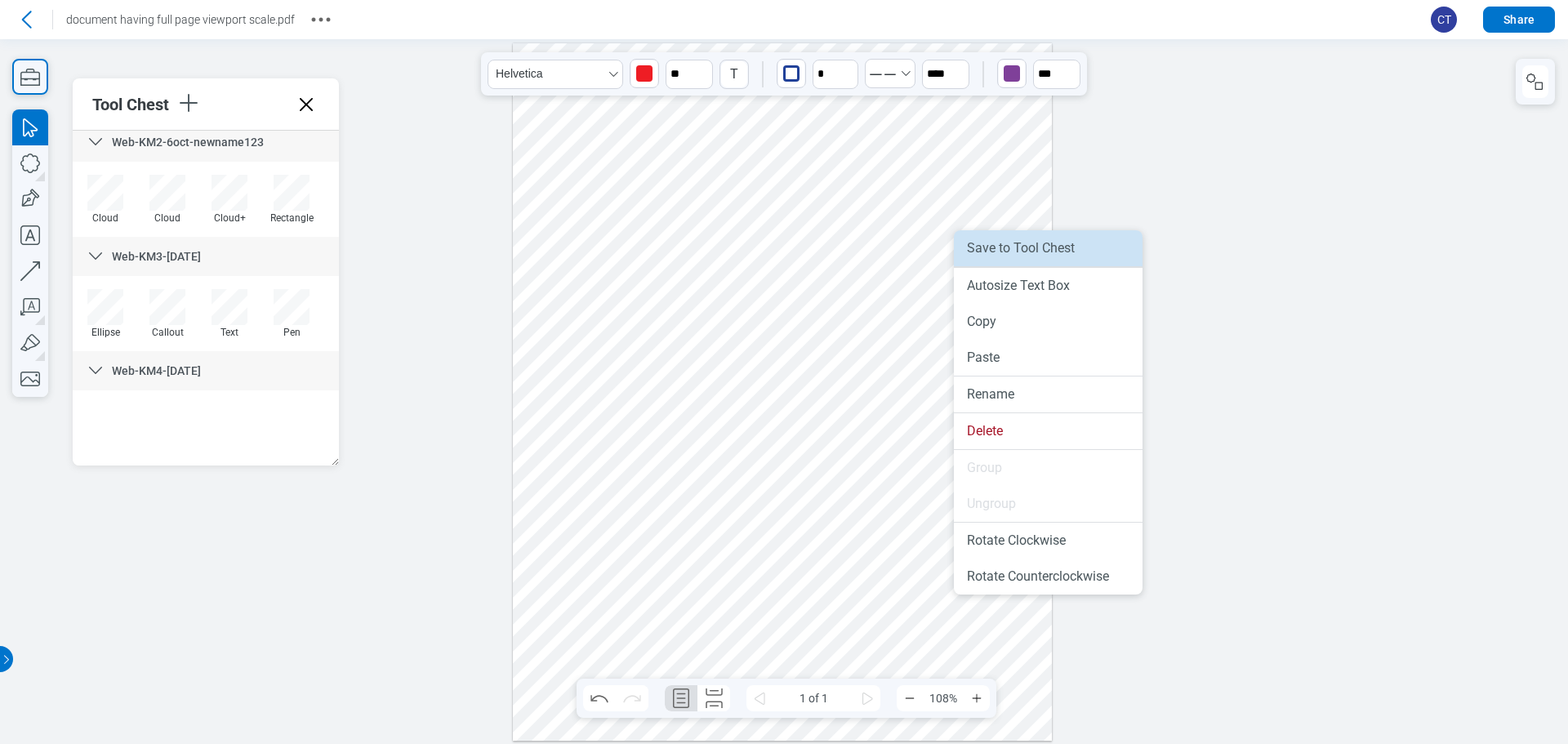
click at [1033, 248] on li "Save to Tool Chest" at bounding box center [1049, 248] width 189 height 36
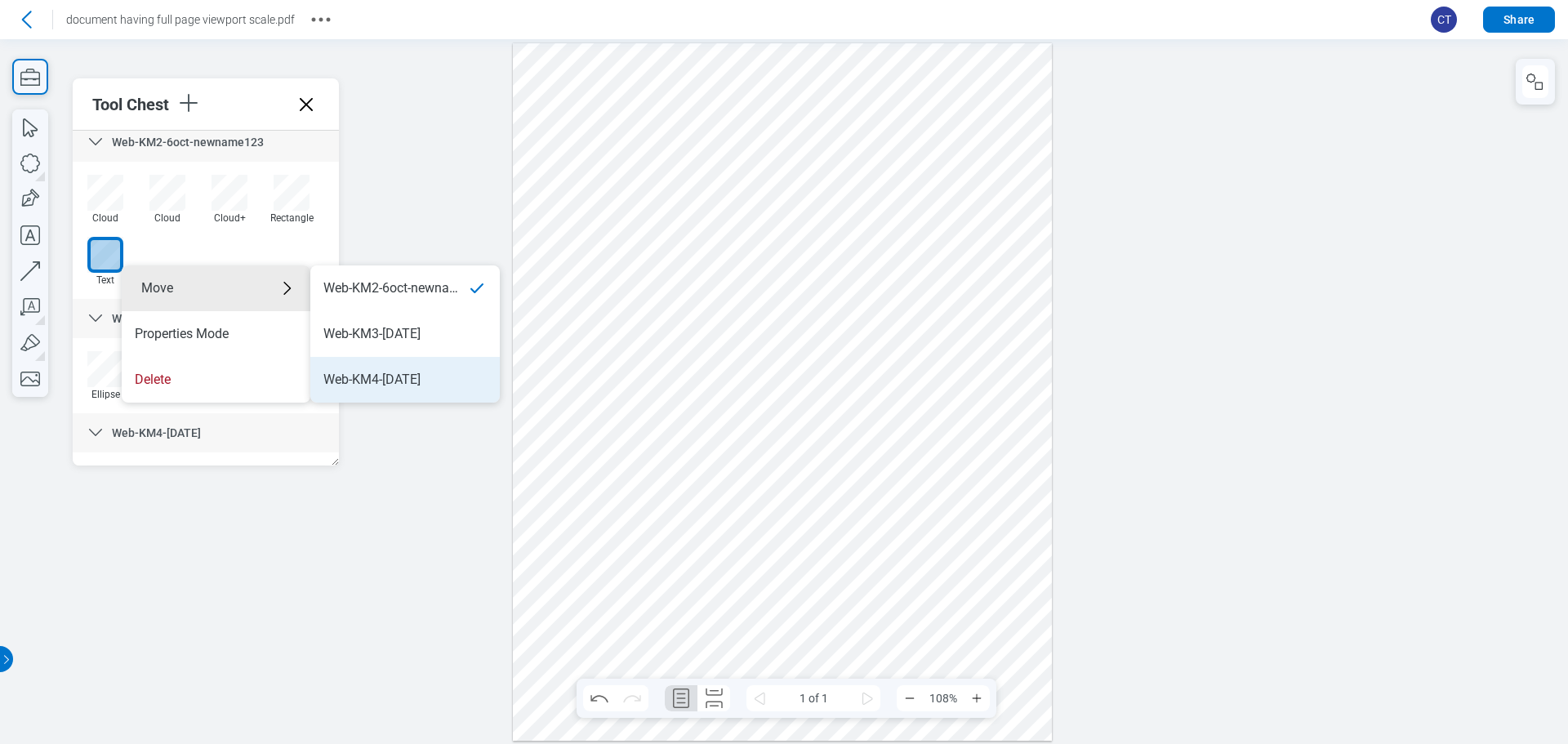
click at [399, 380] on div "Web-KM4-OCT6" at bounding box center [372, 380] width 98 height 18
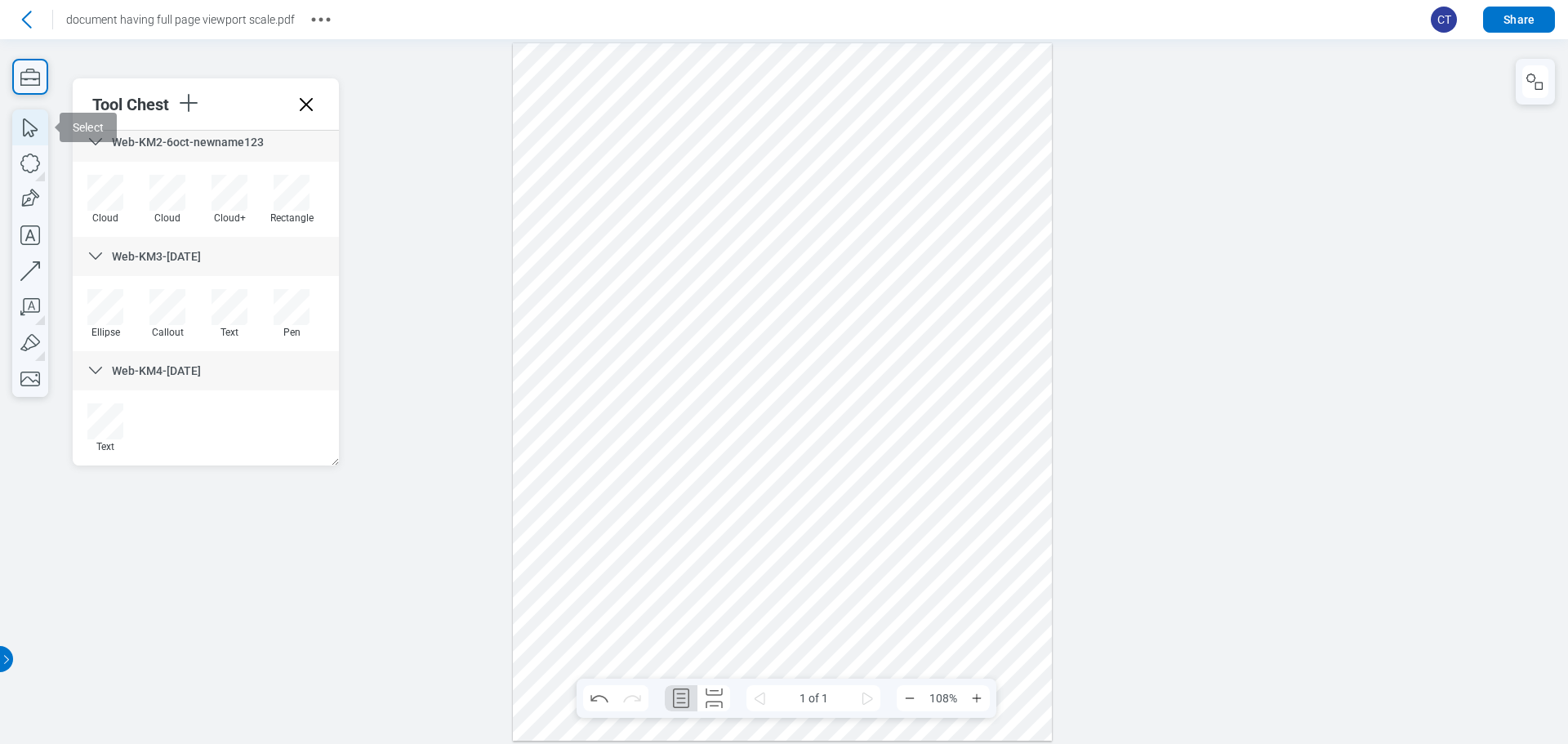
click at [37, 125] on icon "button" at bounding box center [30, 127] width 36 height 36
click at [27, 272] on icon "button" at bounding box center [30, 271] width 36 height 36
click at [550, 93] on div at bounding box center [783, 392] width 539 height 697
click at [685, 110] on div at bounding box center [783, 392] width 539 height 697
type input "****"
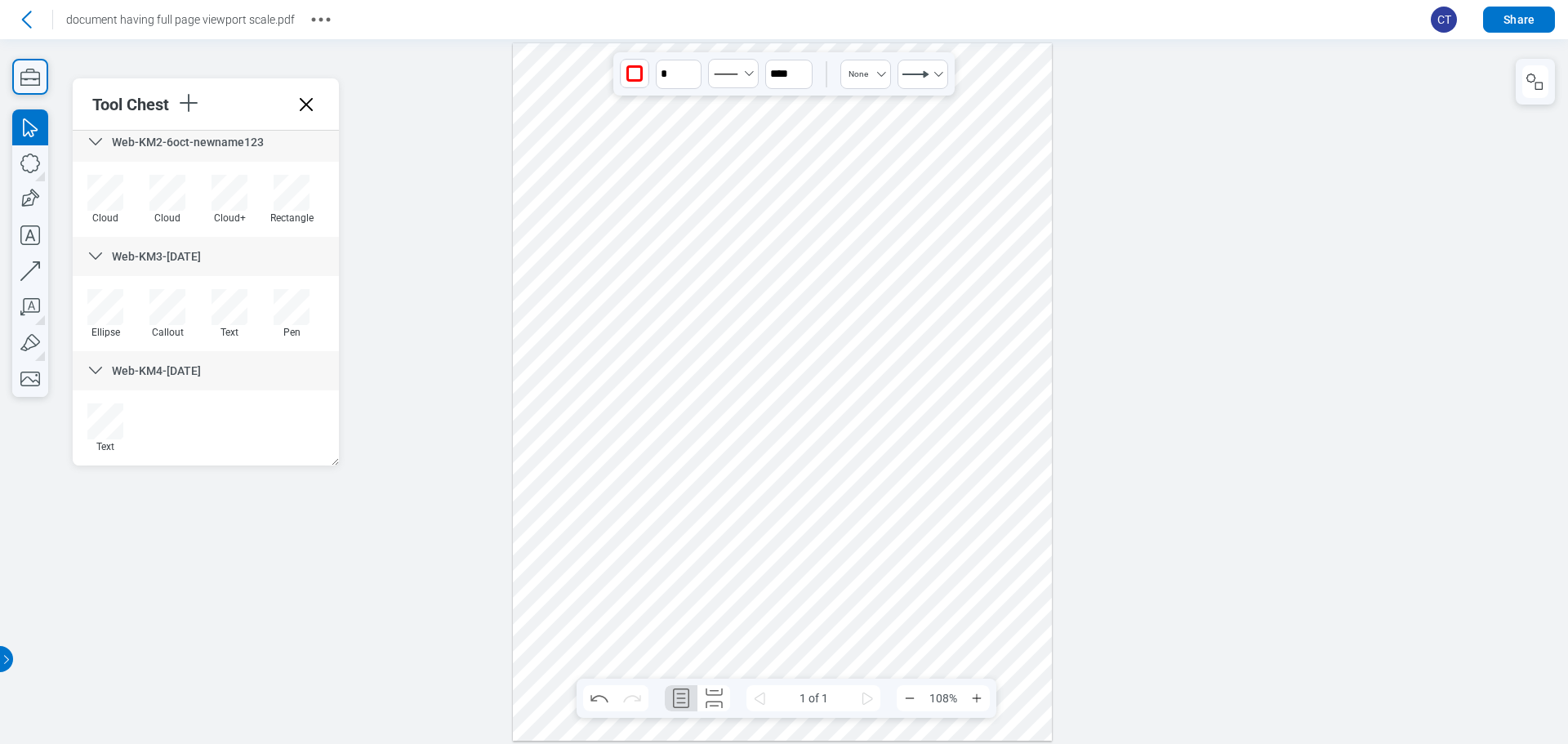
drag, startPoint x: 642, startPoint y: 82, endPoint x: 658, endPoint y: 93, distance: 19.4
click at [642, 81] on div "button" at bounding box center [635, 74] width 26 height 26
click at [690, 157] on div at bounding box center [692, 155] width 13 height 13
click at [695, 64] on icon "undefined_increment" at bounding box center [692, 67] width 13 height 13
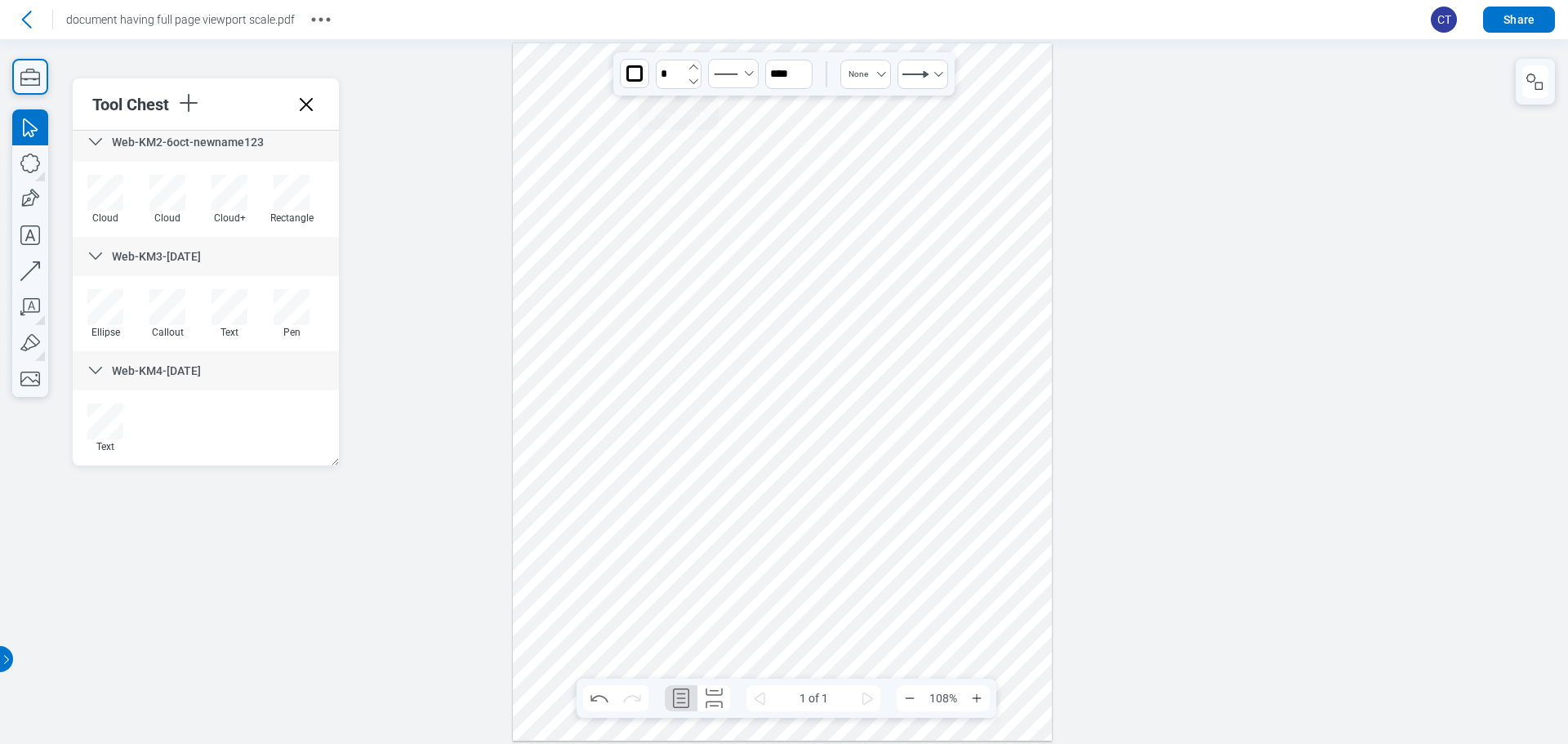
click at [695, 64] on icon "undefined_increment" at bounding box center [692, 67] width 13 height 13
type input "*"
click at [746, 66] on button "Select Solid" at bounding box center [733, 74] width 51 height 30
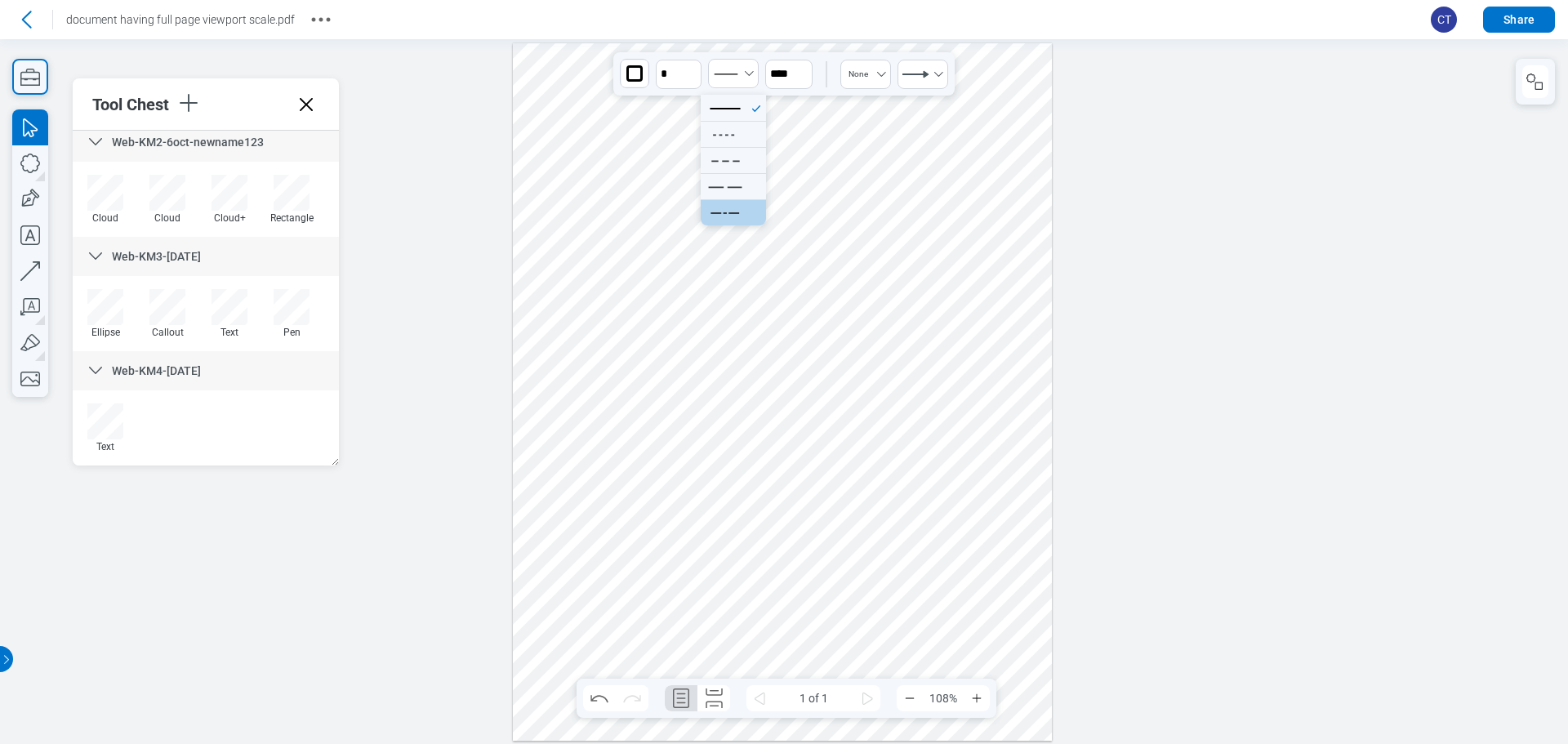
click at [715, 206] on icon at bounding box center [725, 212] width 43 height 25
click at [881, 76] on icon "Select None" at bounding box center [881, 74] width 13 height 13
click at [863, 145] on div at bounding box center [856, 134] width 46 height 25
click at [749, 160] on div at bounding box center [783, 392] width 539 height 697
click at [665, 116] on div at bounding box center [783, 392] width 539 height 697
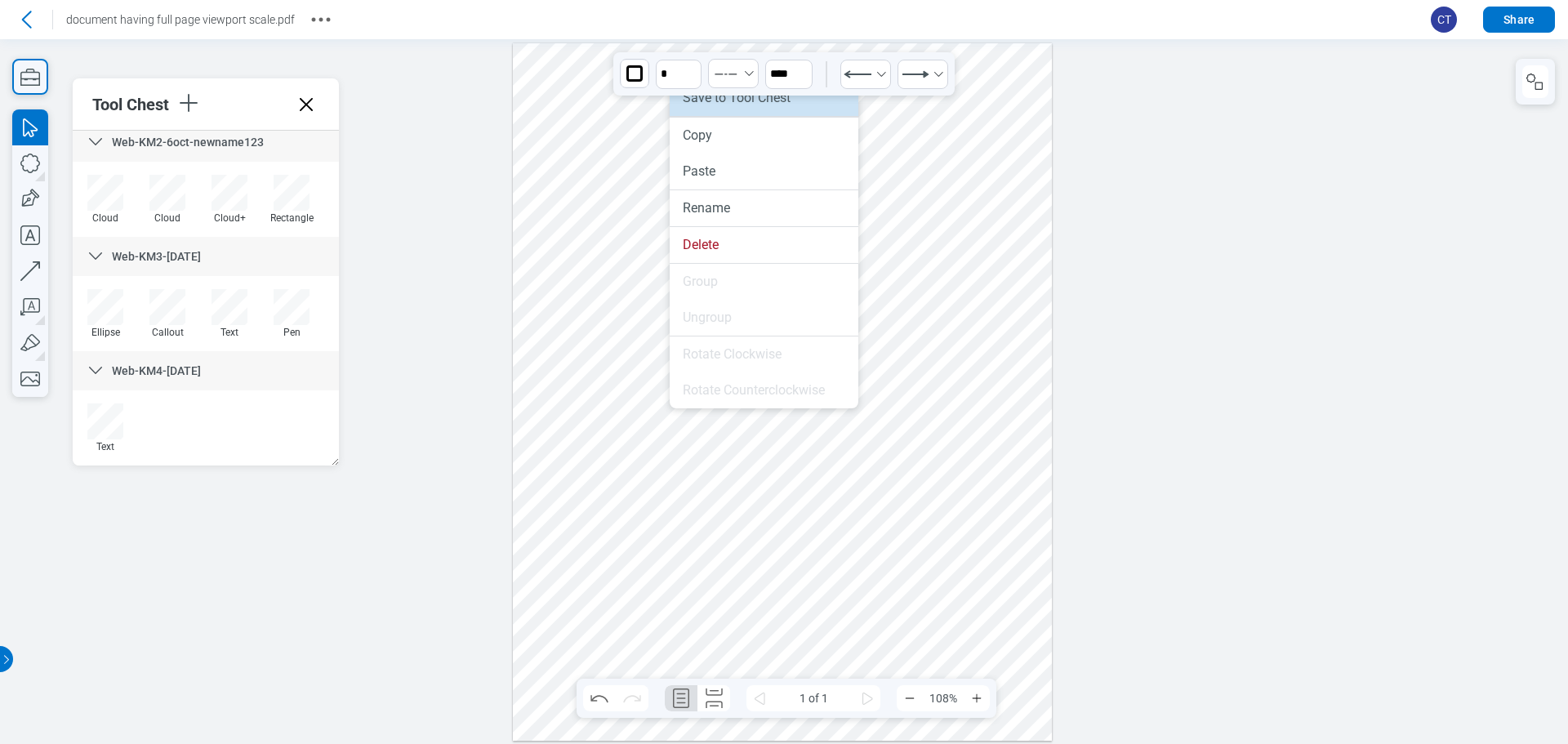
click at [750, 105] on li "Save to Tool Chest" at bounding box center [764, 97] width 189 height 36
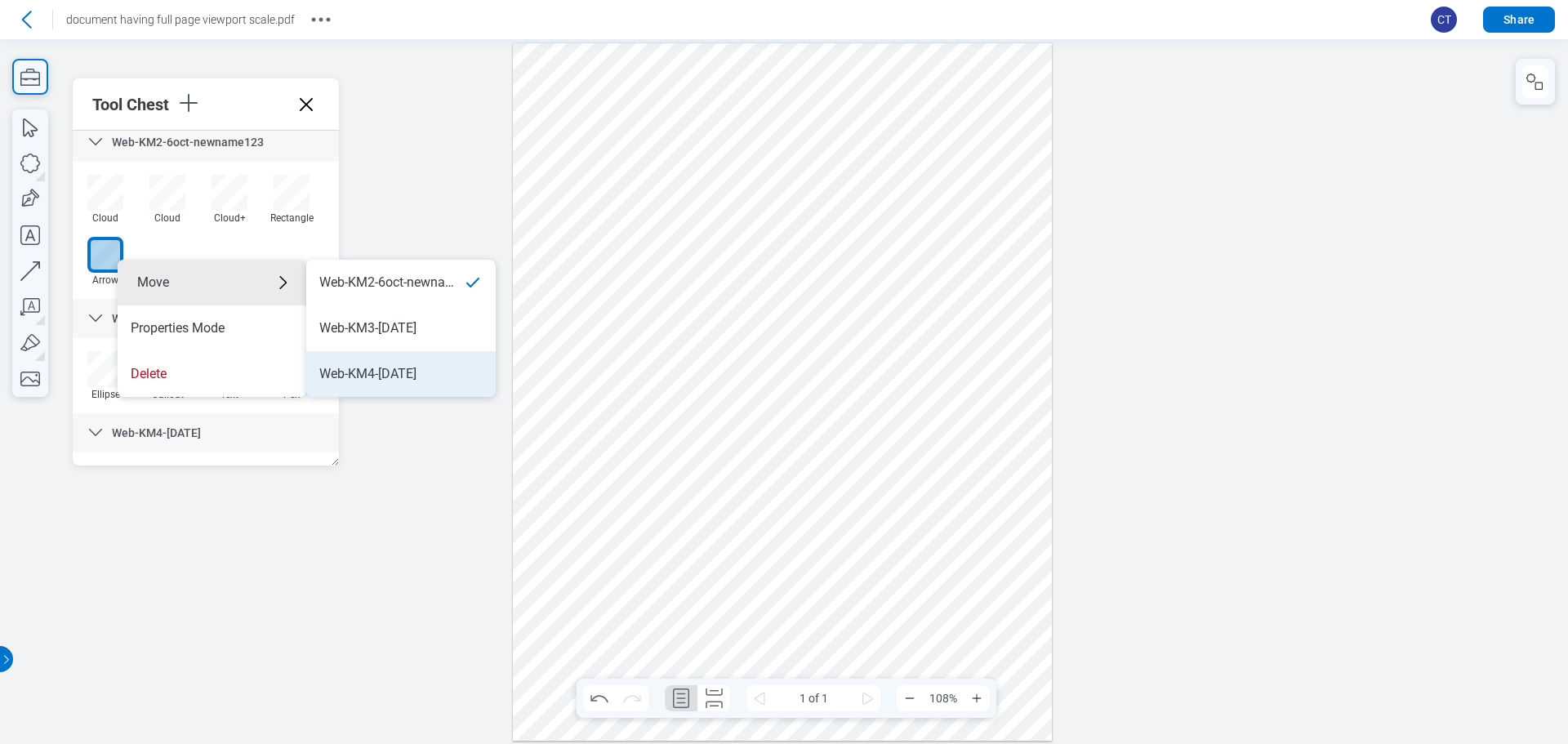
click at [412, 371] on div "Web-KM4-OCT6" at bounding box center [401, 374] width 163 height 18
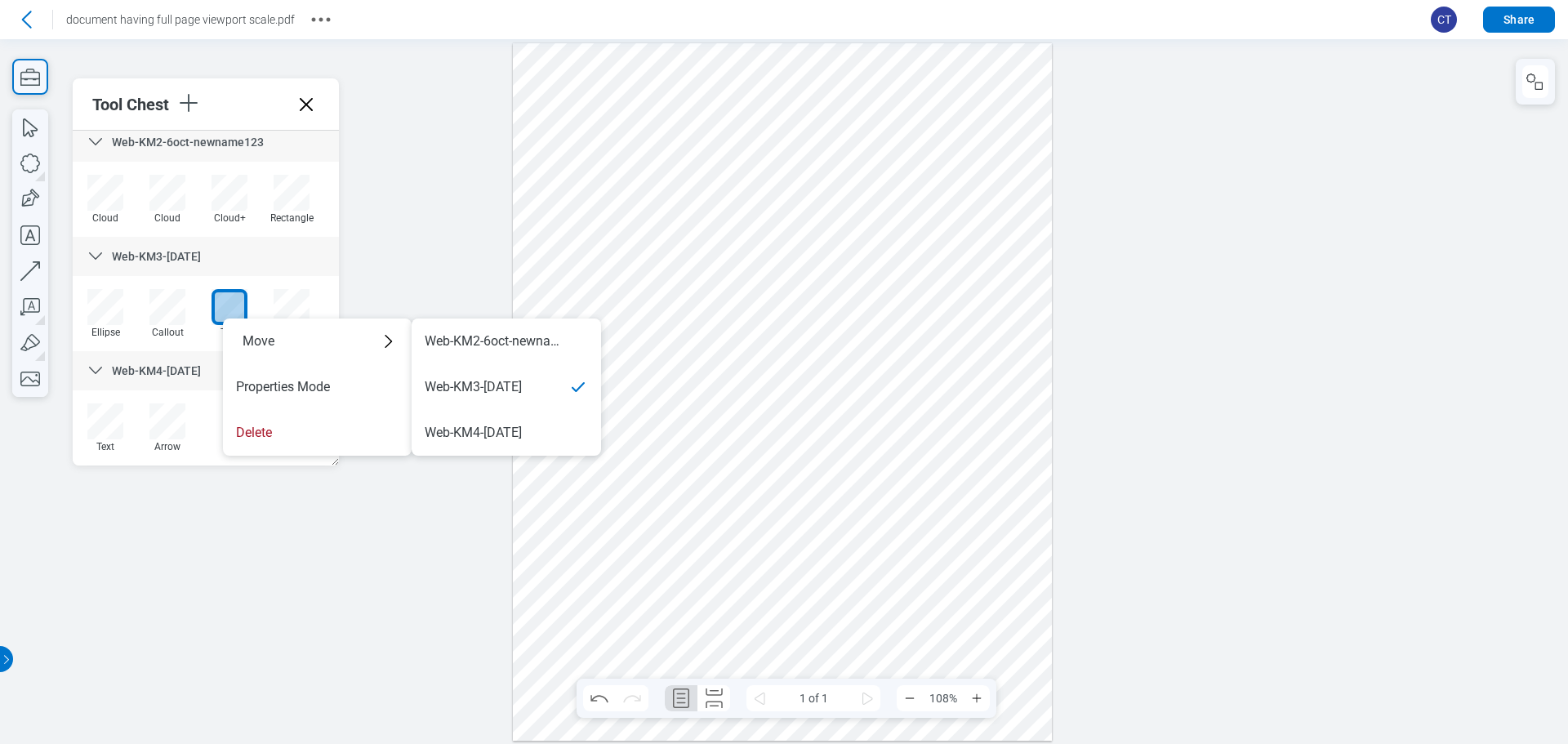
drag, startPoint x: 243, startPoint y: 440, endPoint x: 272, endPoint y: 430, distance: 30.7
click at [249, 436] on li "Delete" at bounding box center [317, 433] width 189 height 46
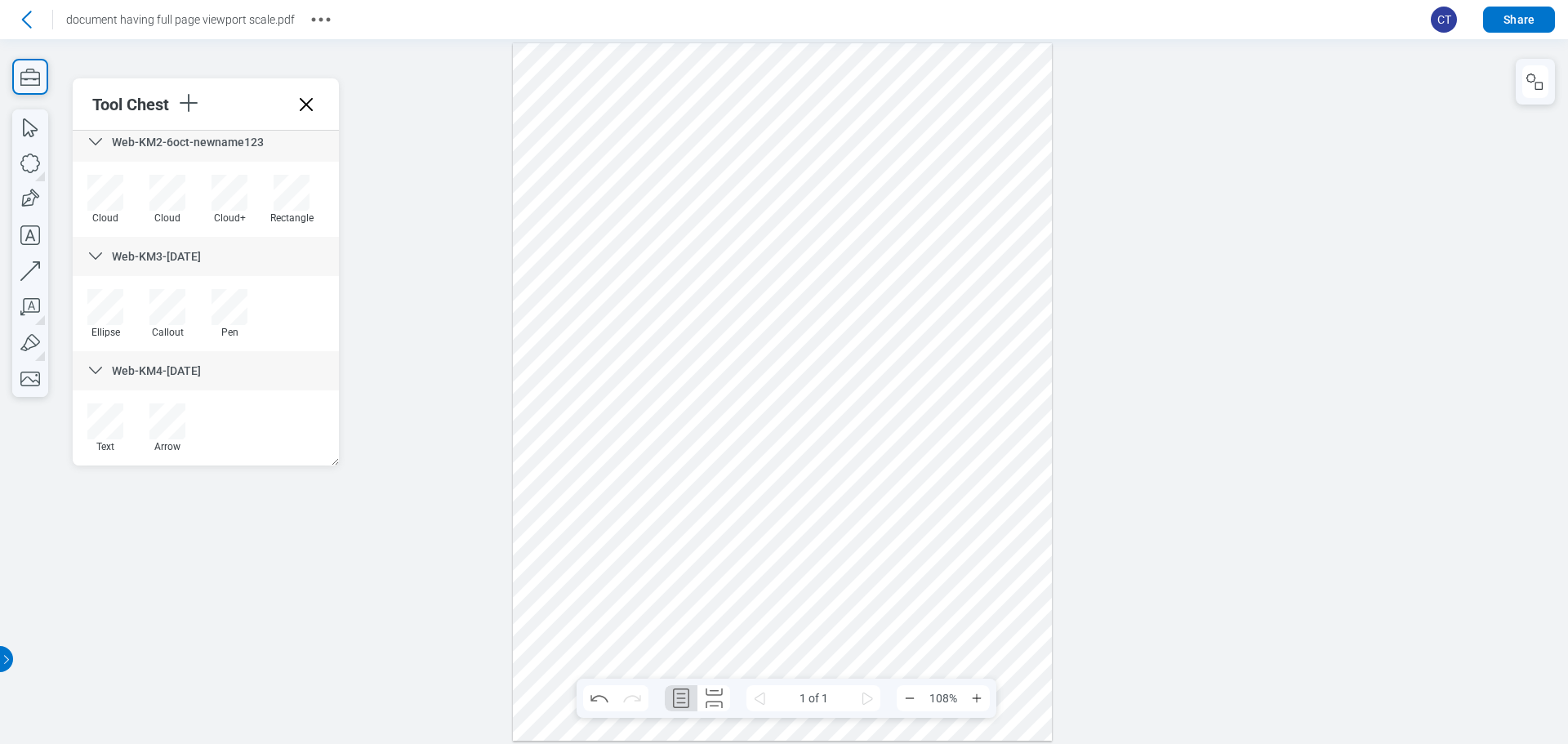
click at [242, 263] on div "Web-KM3-OCT6" at bounding box center [206, 256] width 267 height 39
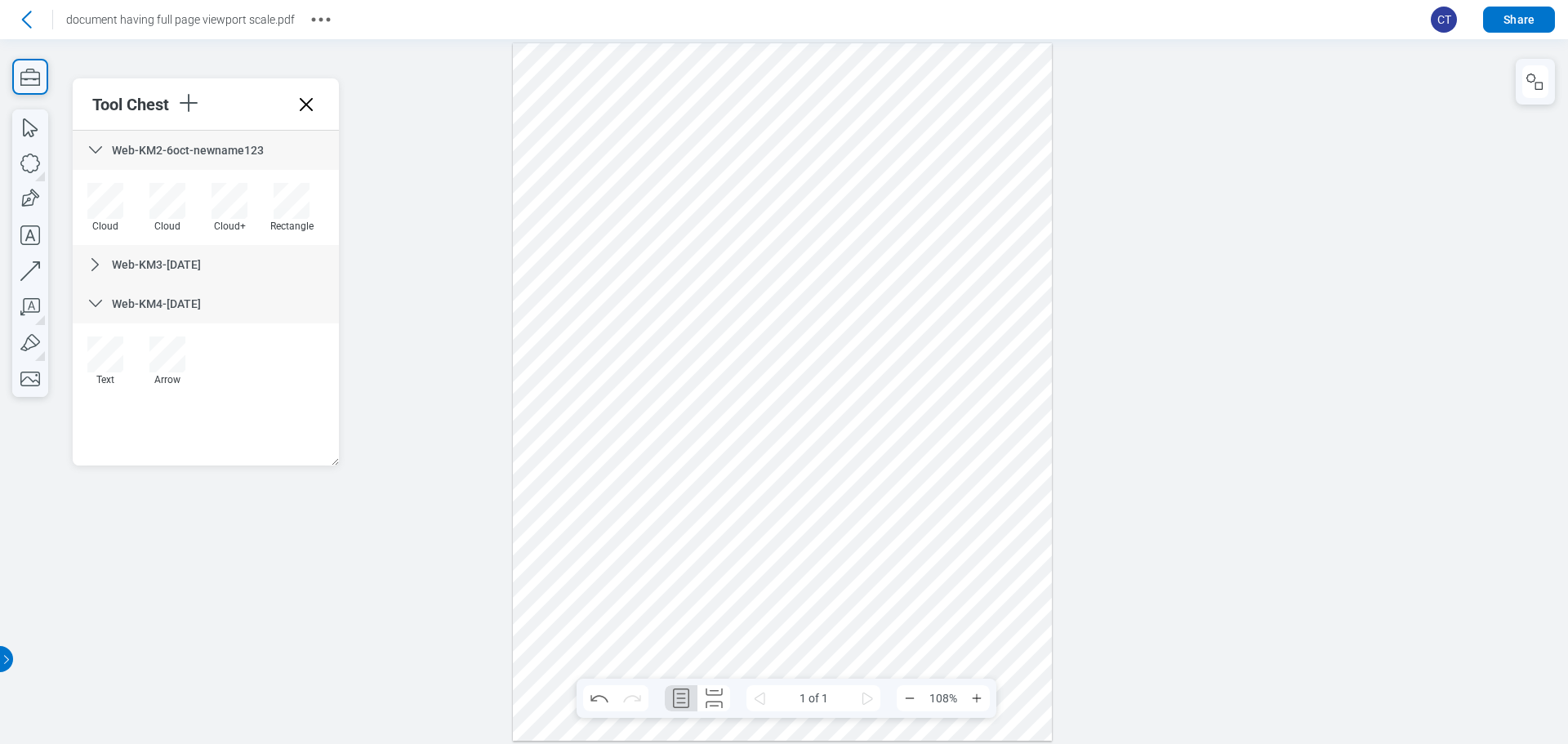
scroll to position [0, 0]
click at [180, 267] on span "Web-KM3-OCT6" at bounding box center [155, 264] width 89 height 13
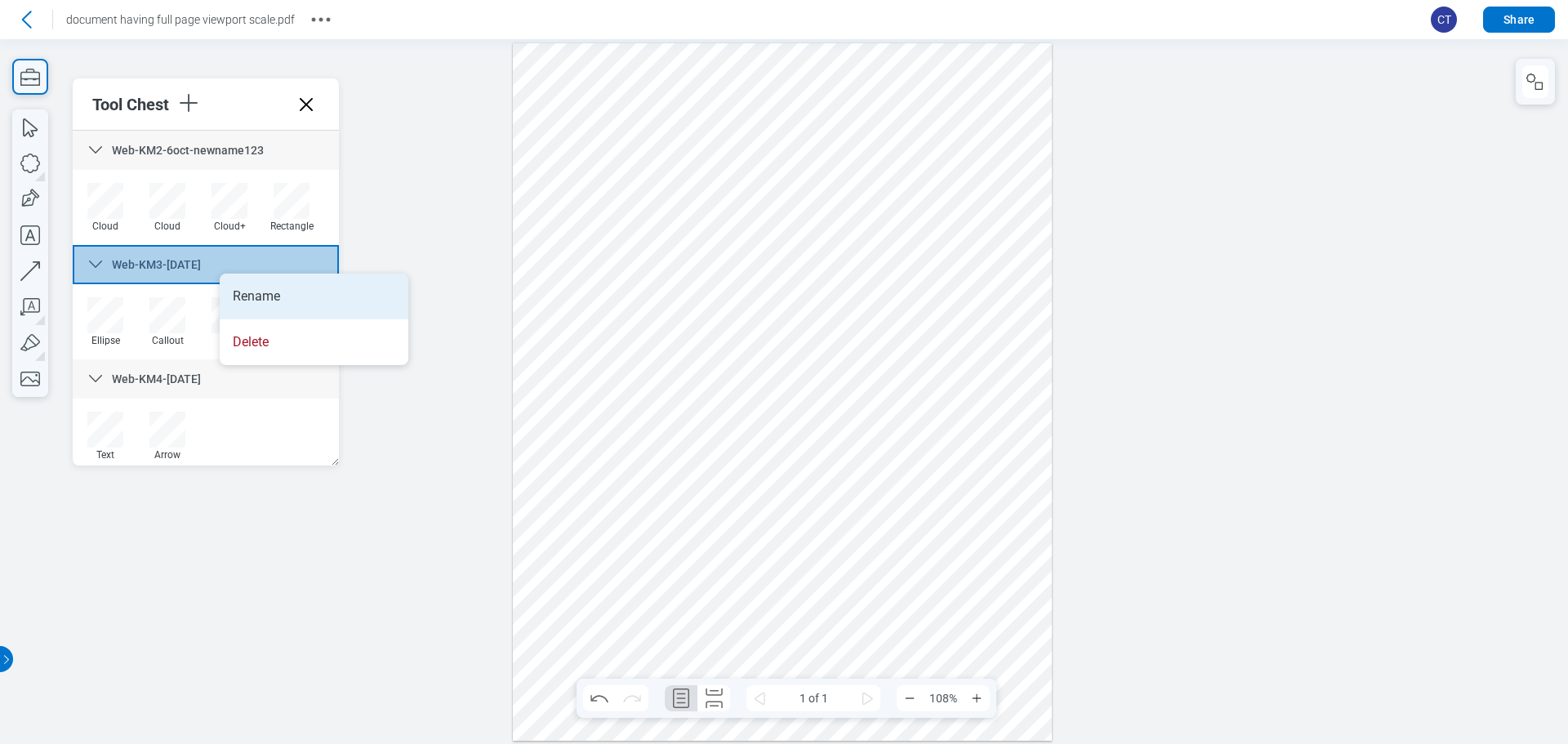
click at [304, 292] on li "Rename" at bounding box center [314, 296] width 189 height 46
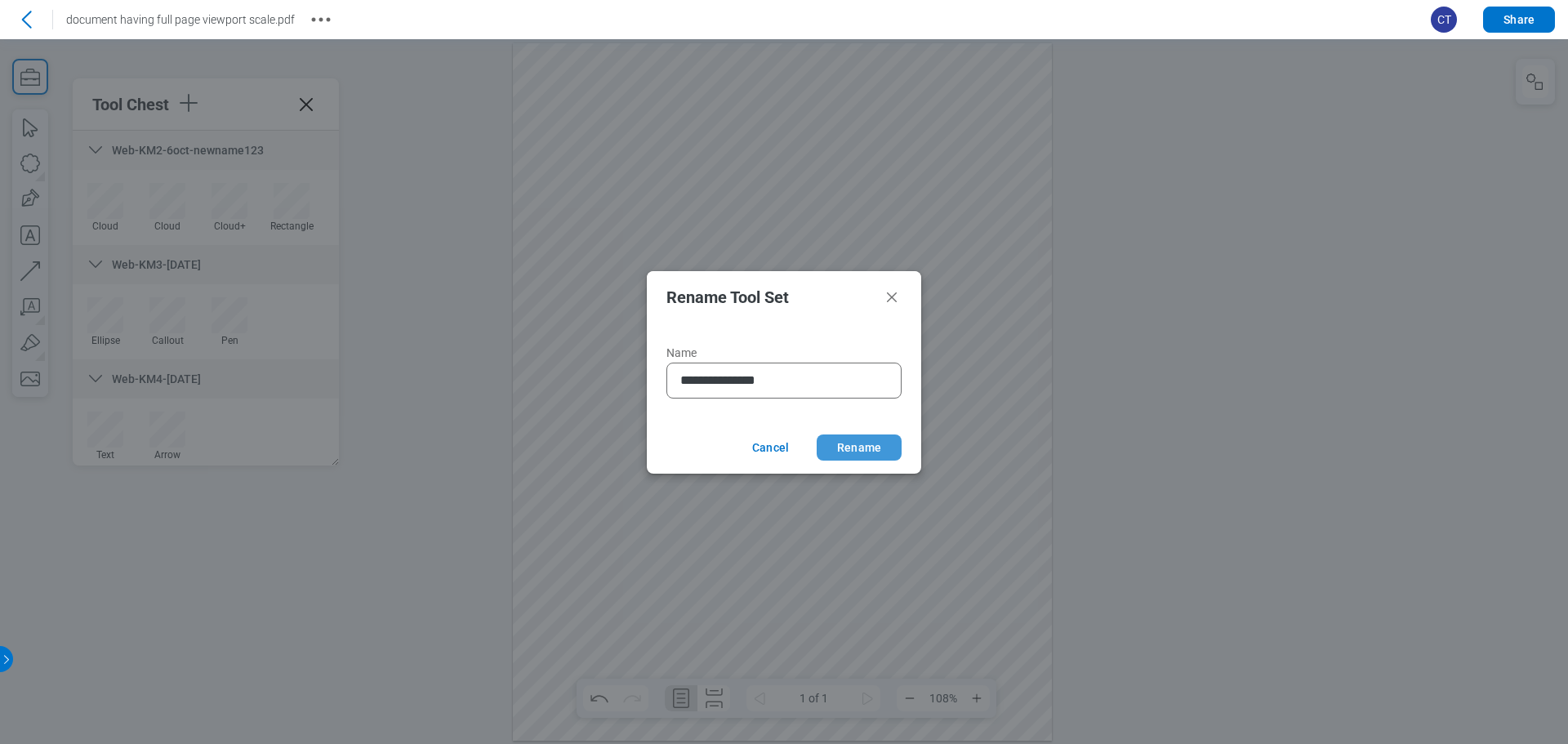
type input "**********"
click at [847, 445] on button "Rename" at bounding box center [859, 448] width 85 height 26
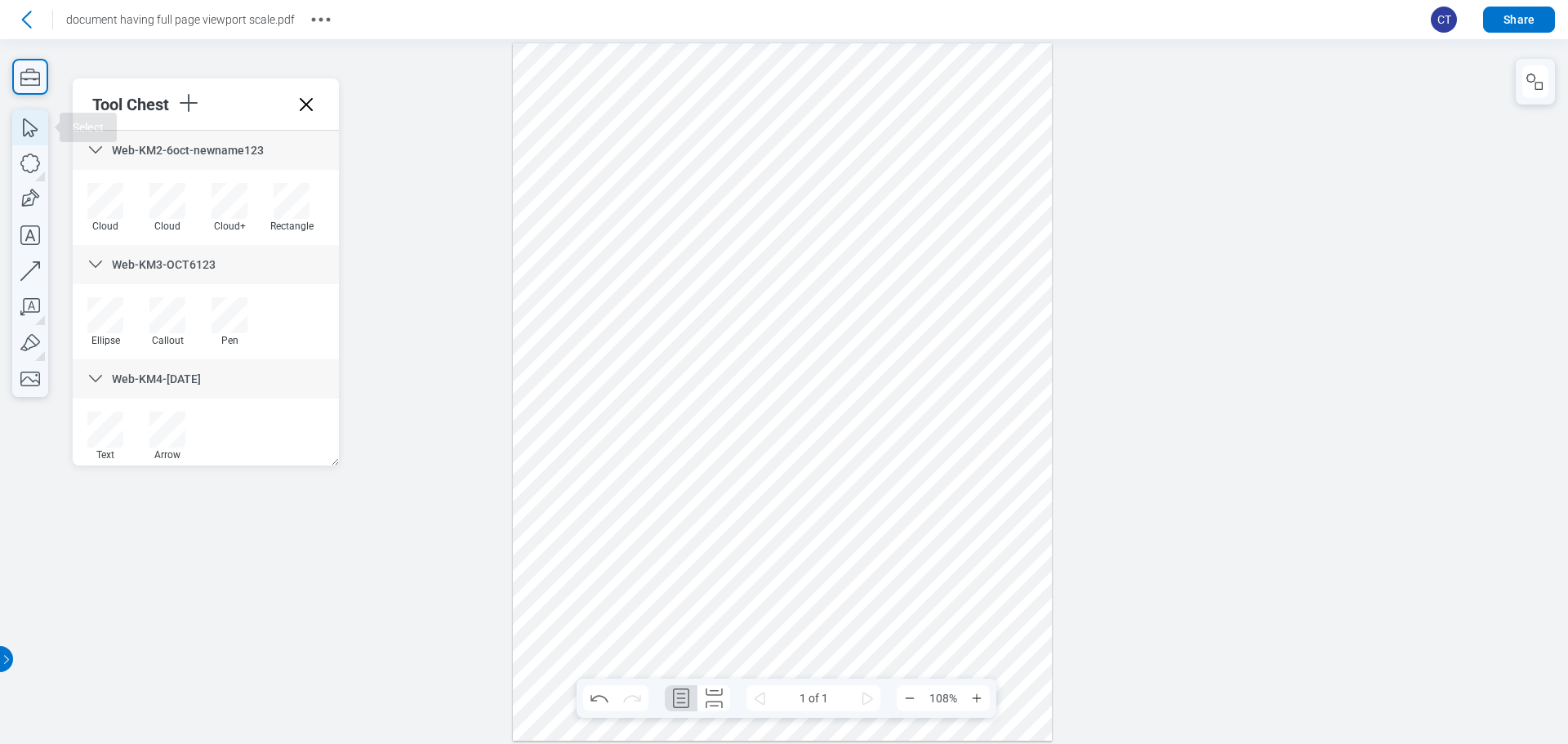
click at [34, 139] on icon "button" at bounding box center [30, 127] width 36 height 36
click at [928, 175] on div at bounding box center [783, 392] width 539 height 697
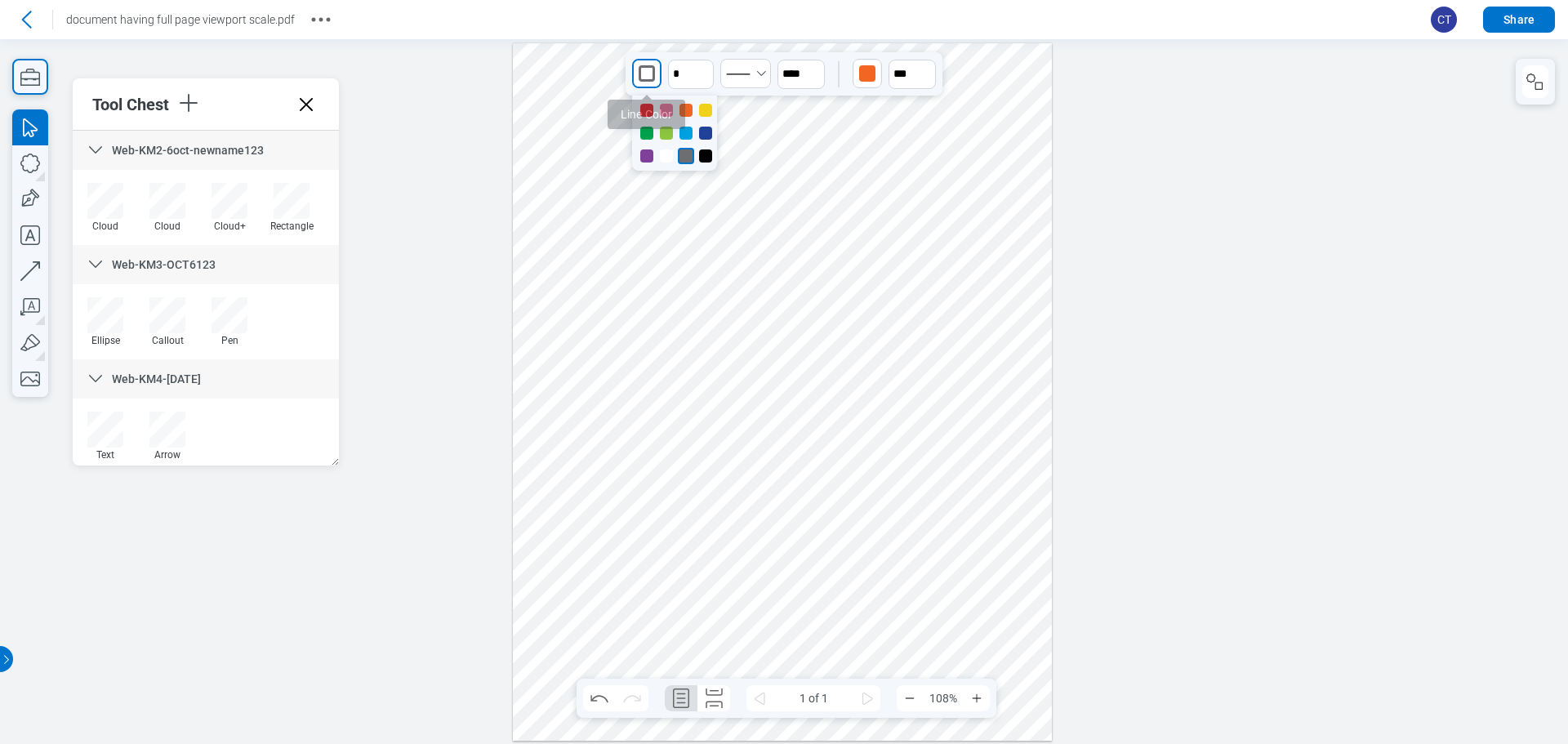
click at [655, 74] on div "button" at bounding box center [647, 74] width 16 height 16
click at [755, 82] on button "Select Solid" at bounding box center [745, 74] width 51 height 30
click at [738, 210] on icon at bounding box center [737, 212] width 43 height 25
click at [704, 71] on icon "undefined_increment" at bounding box center [705, 67] width 13 height 13
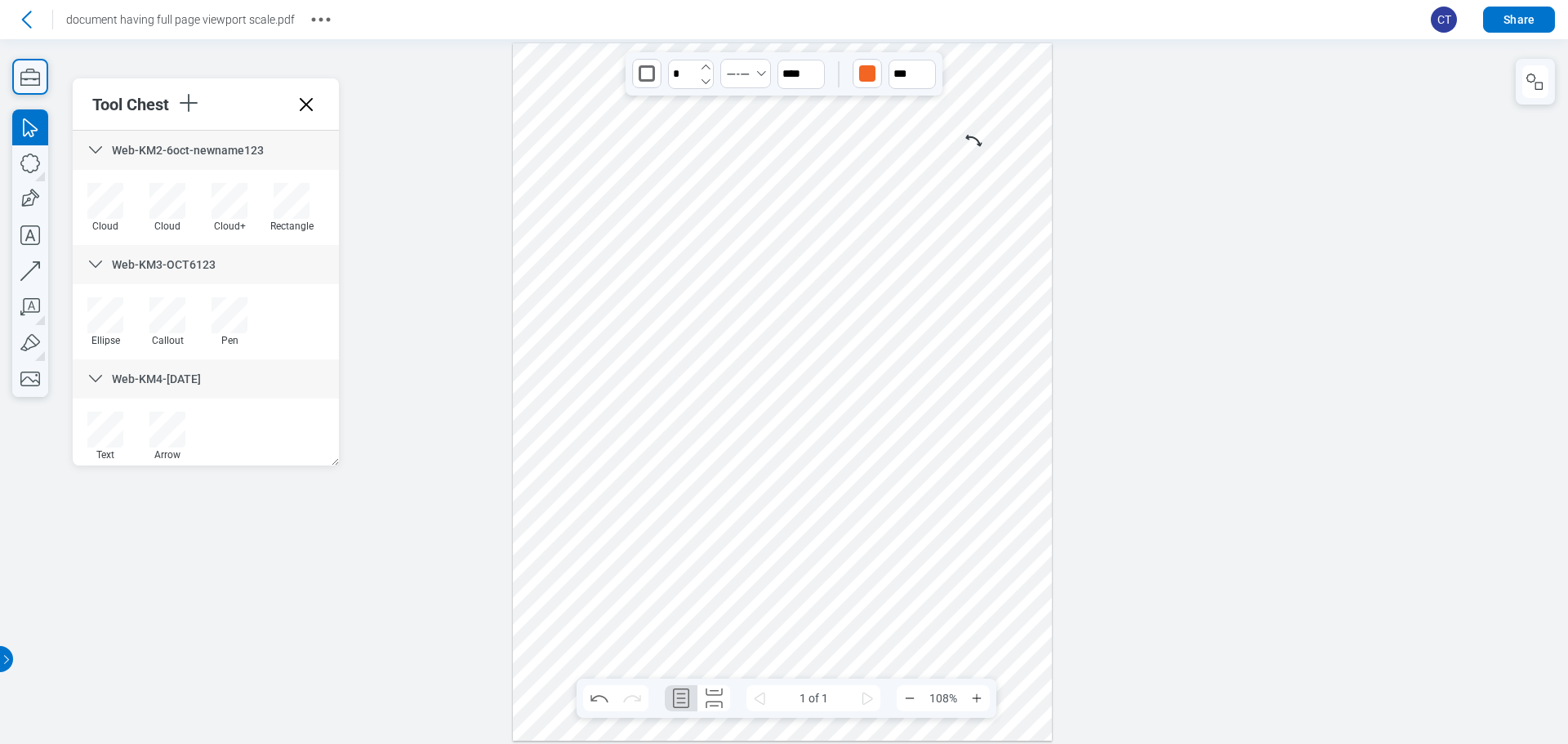
click at [704, 71] on icon "undefined_increment" at bounding box center [705, 67] width 13 height 13
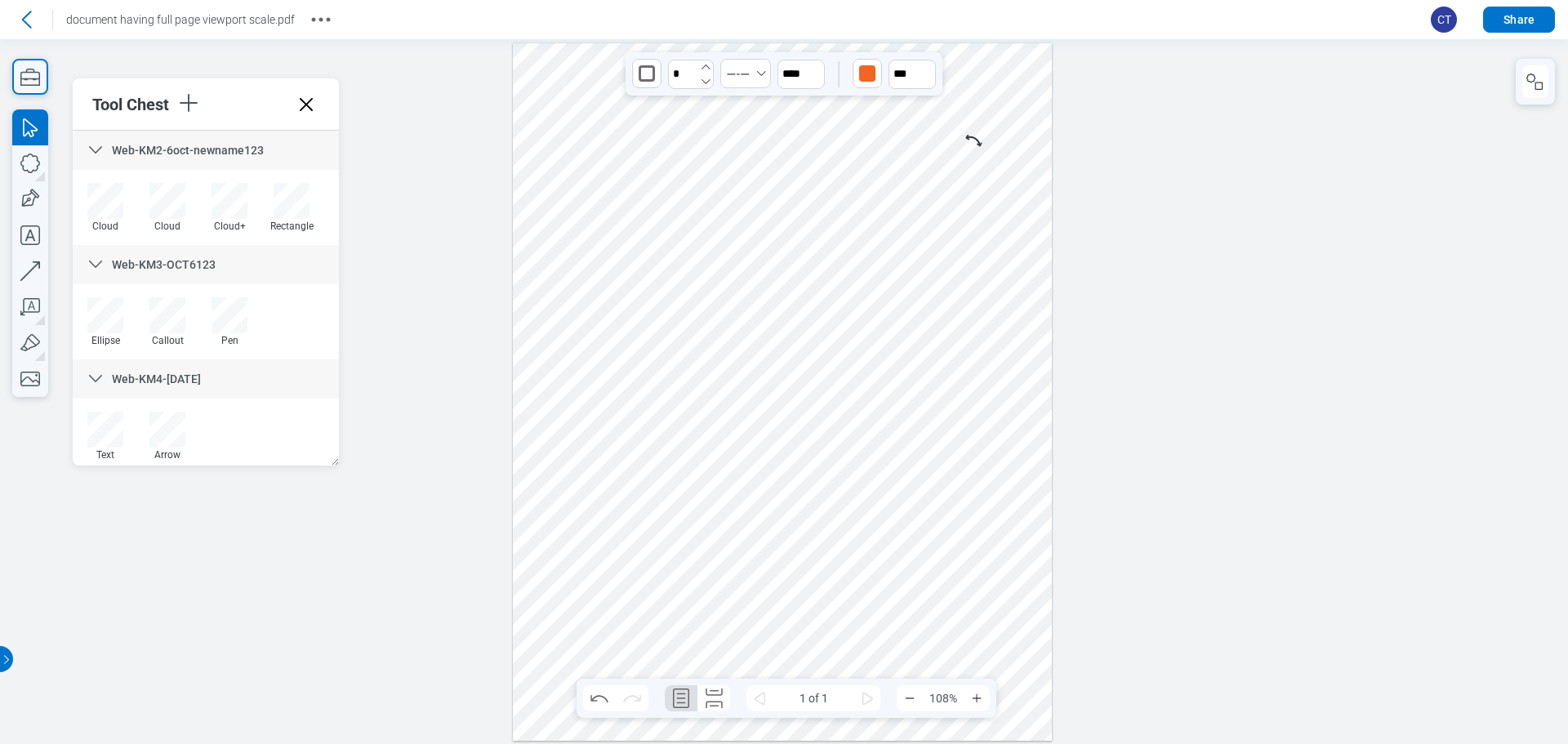
click at [704, 71] on icon "undefined_increment" at bounding box center [705, 67] width 13 height 13
type input "*"
click at [882, 79] on button "button" at bounding box center [868, 74] width 30 height 30
click at [928, 136] on div at bounding box center [925, 132] width 13 height 13
click at [931, 66] on icon "button" at bounding box center [925, 67] width 13 height 13
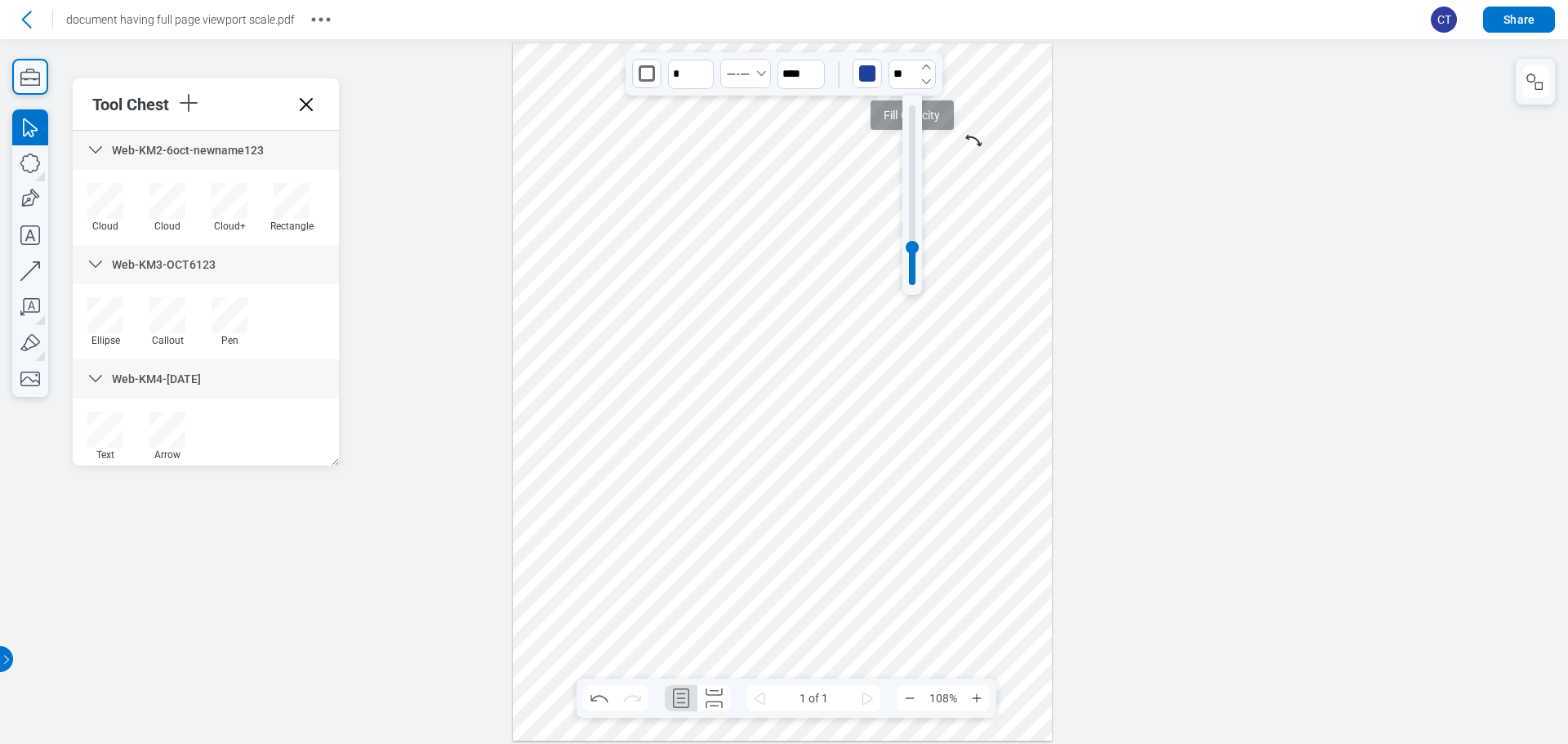
click at [931, 66] on icon "button" at bounding box center [925, 67] width 13 height 13
drag, startPoint x: 914, startPoint y: 235, endPoint x: 920, endPoint y: 153, distance: 82.2
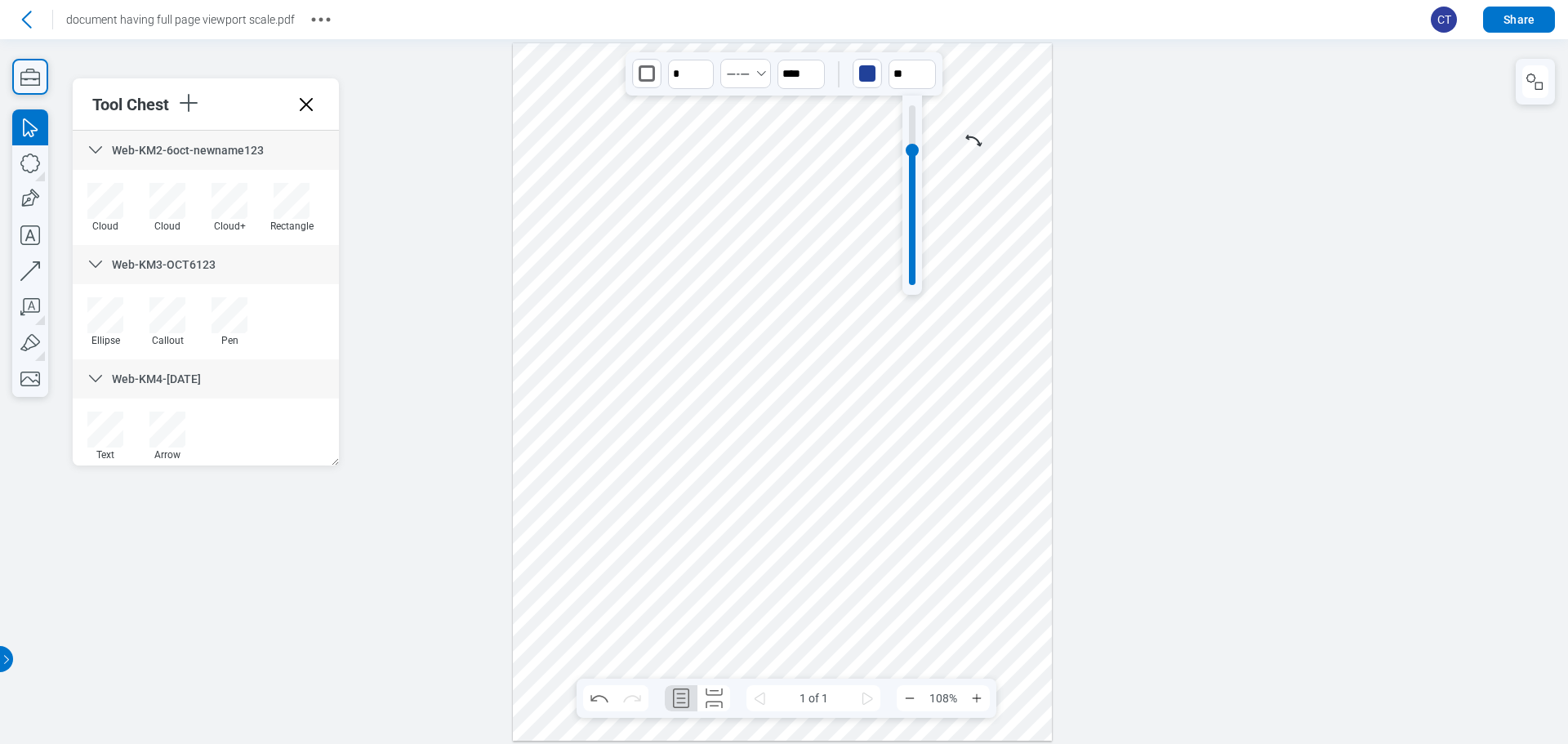
click at [914, 145] on div at bounding box center [911, 149] width 13 height 13
type input "***"
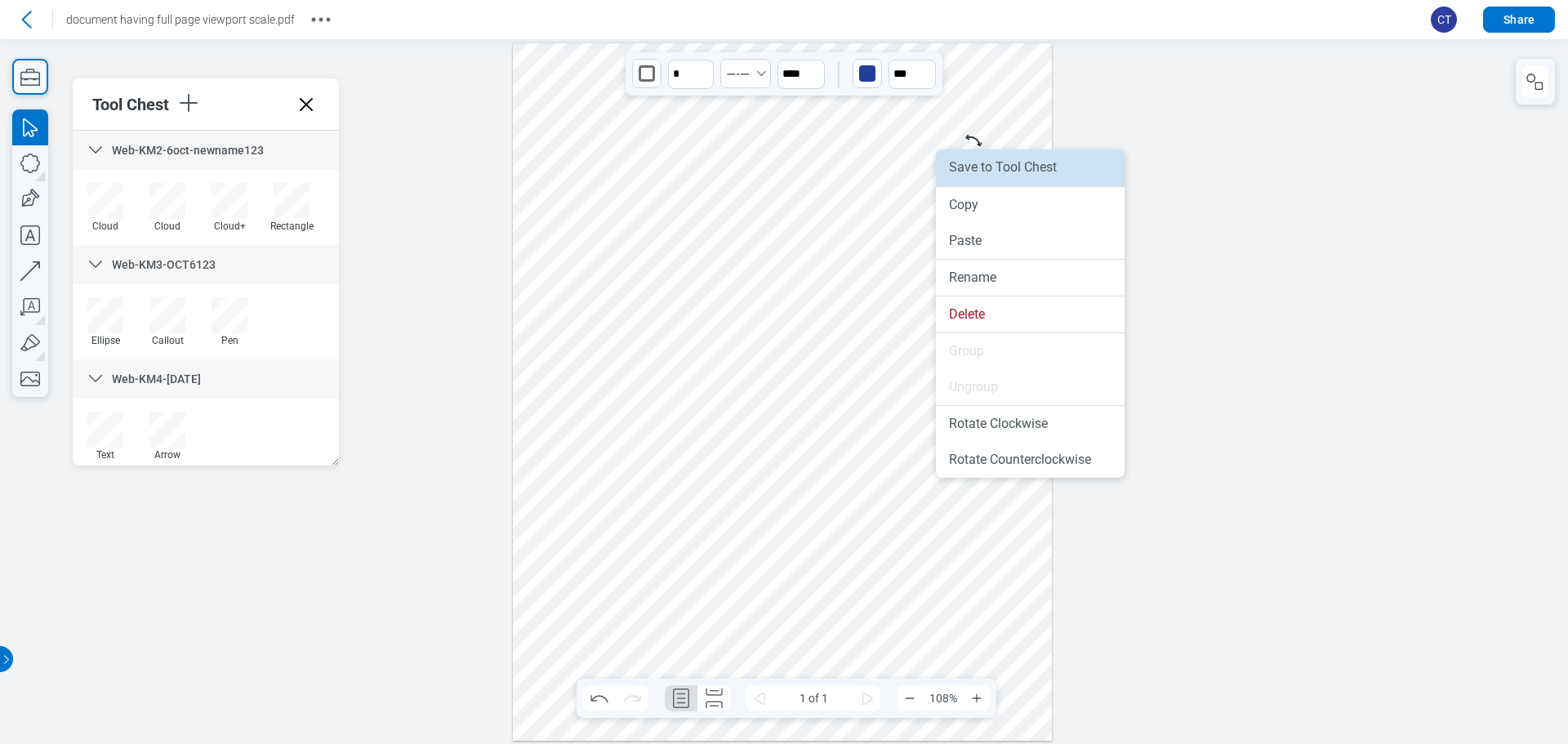
click at [992, 166] on li "Save to Tool Chest" at bounding box center [1031, 167] width 189 height 36
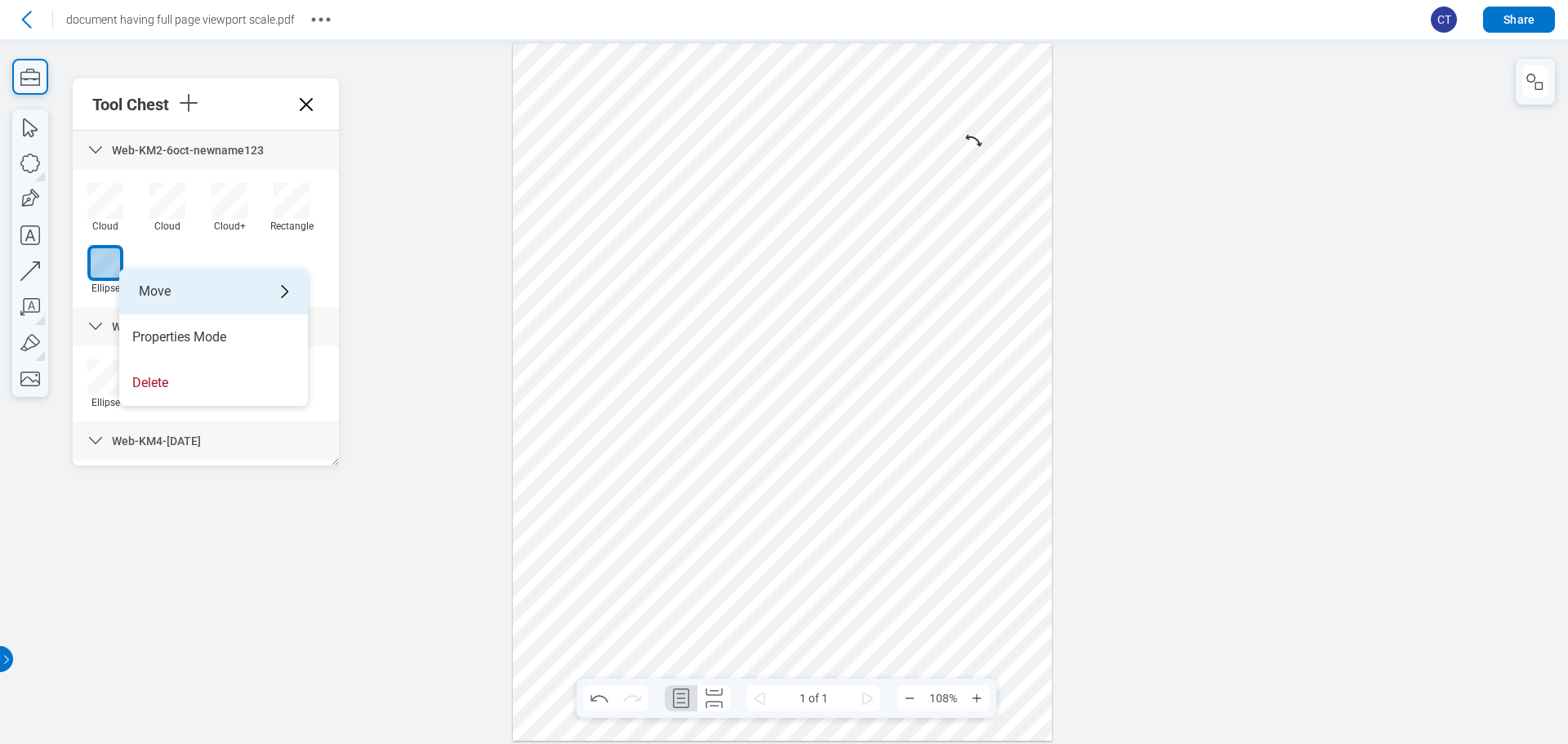
click at [201, 284] on div "Move" at bounding box center [214, 291] width 189 height 46
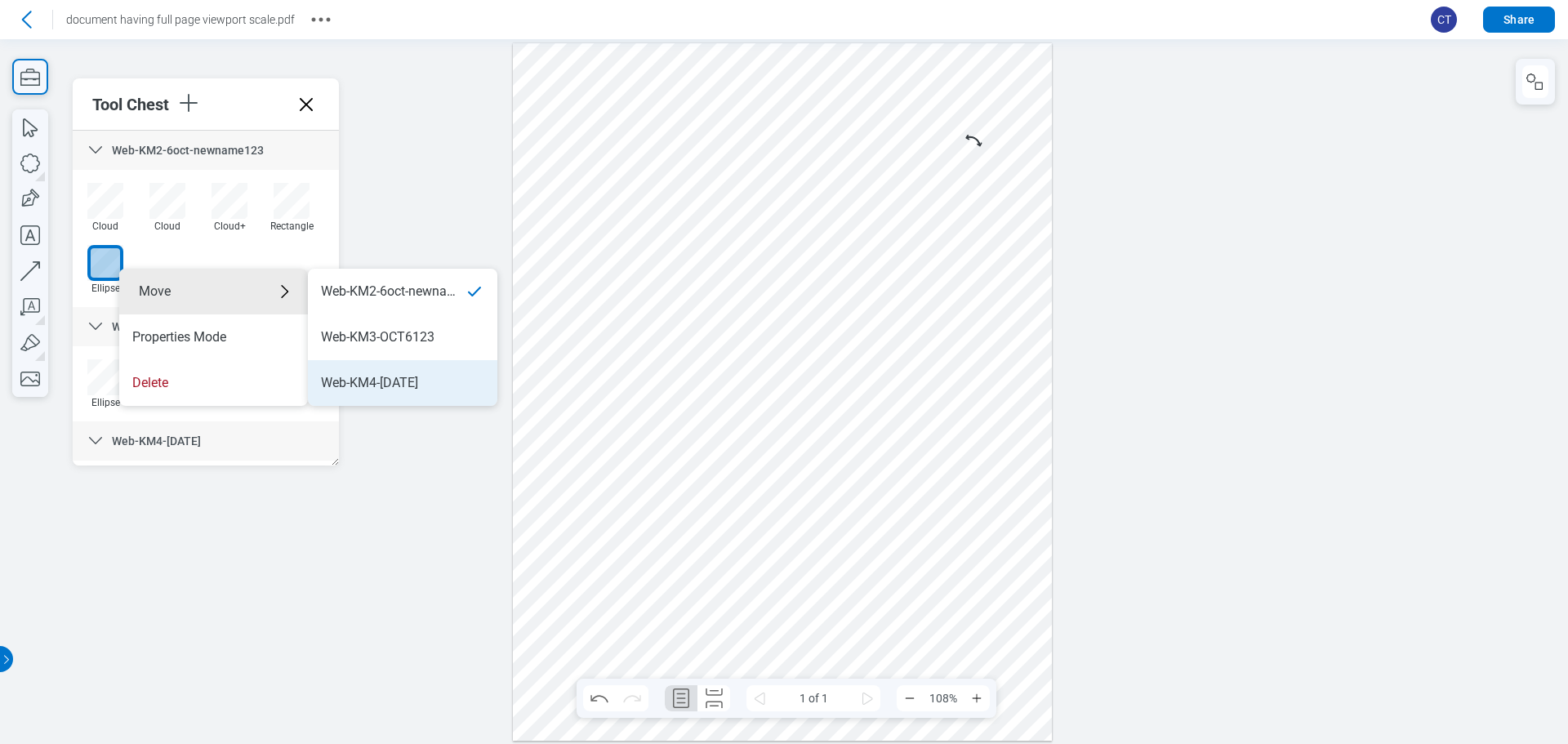
drag, startPoint x: 454, startPoint y: 371, endPoint x: 805, endPoint y: 244, distance: 373.3
click at [454, 371] on li "Web-KM4-OCT6" at bounding box center [402, 383] width 189 height 46
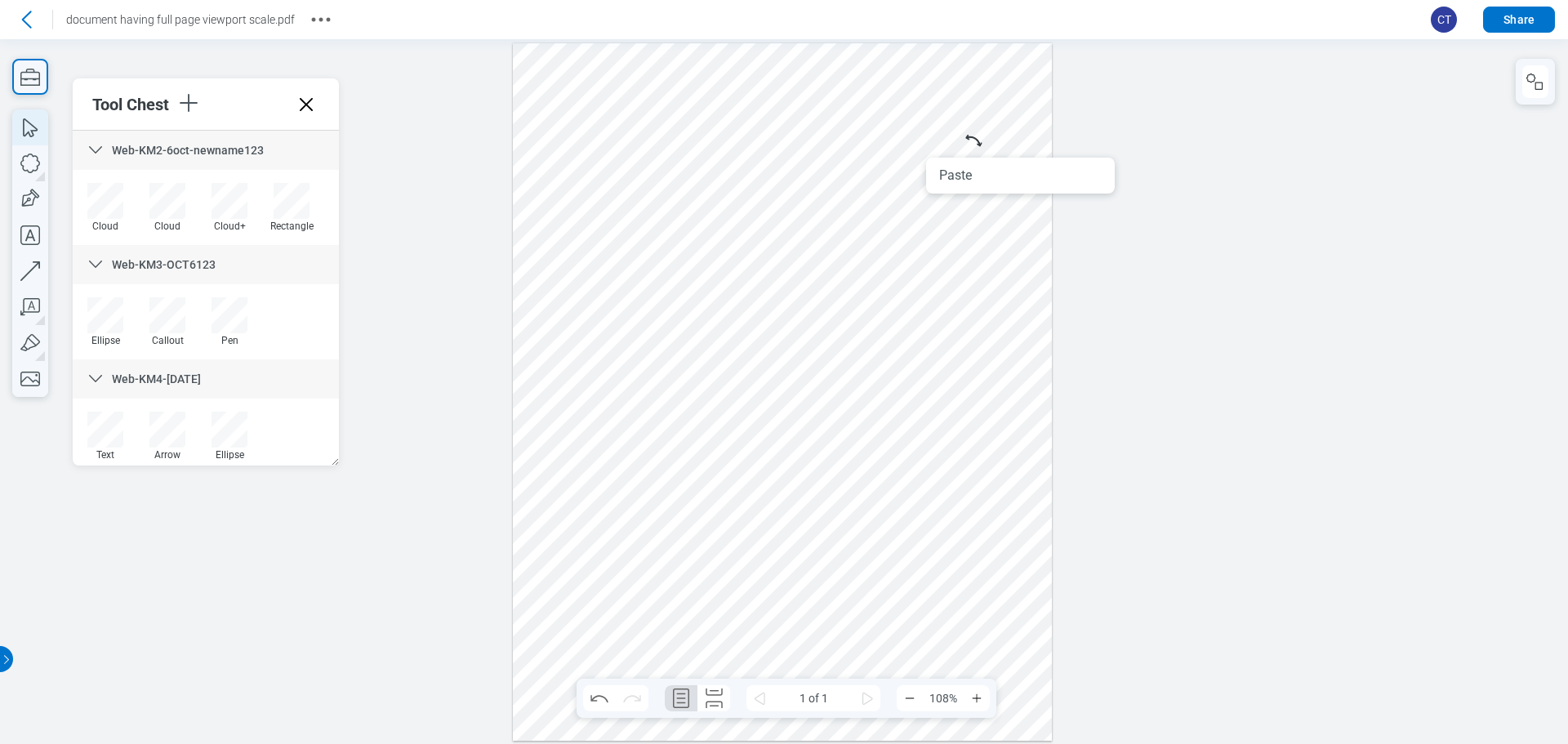
click at [34, 117] on icon "button" at bounding box center [30, 127] width 36 height 36
click at [887, 149] on div at bounding box center [783, 392] width 539 height 697
click at [939, 180] on div at bounding box center [783, 392] width 539 height 697
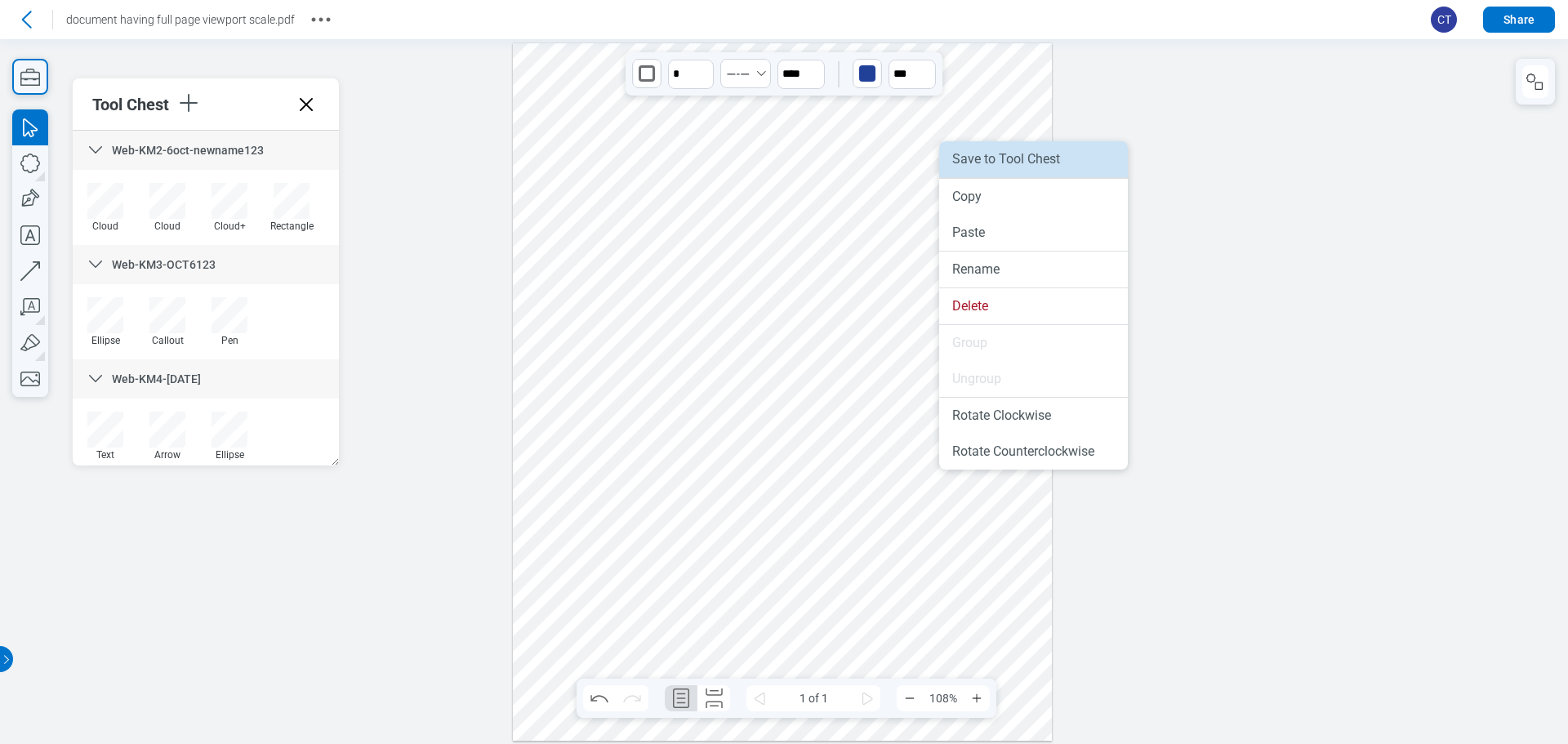
click at [971, 166] on li "Save to Tool Chest" at bounding box center [1034, 159] width 189 height 36
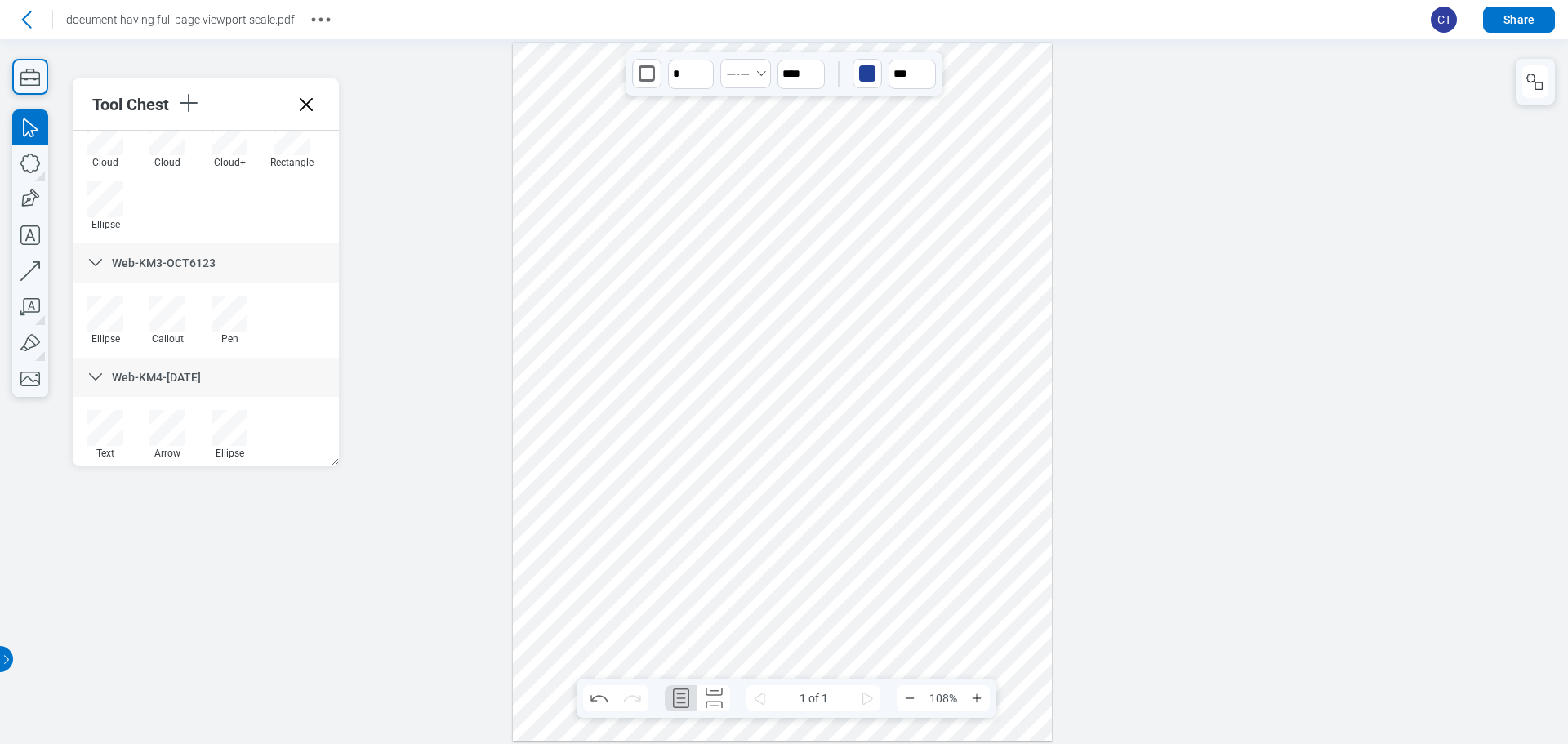
scroll to position [71, 0]
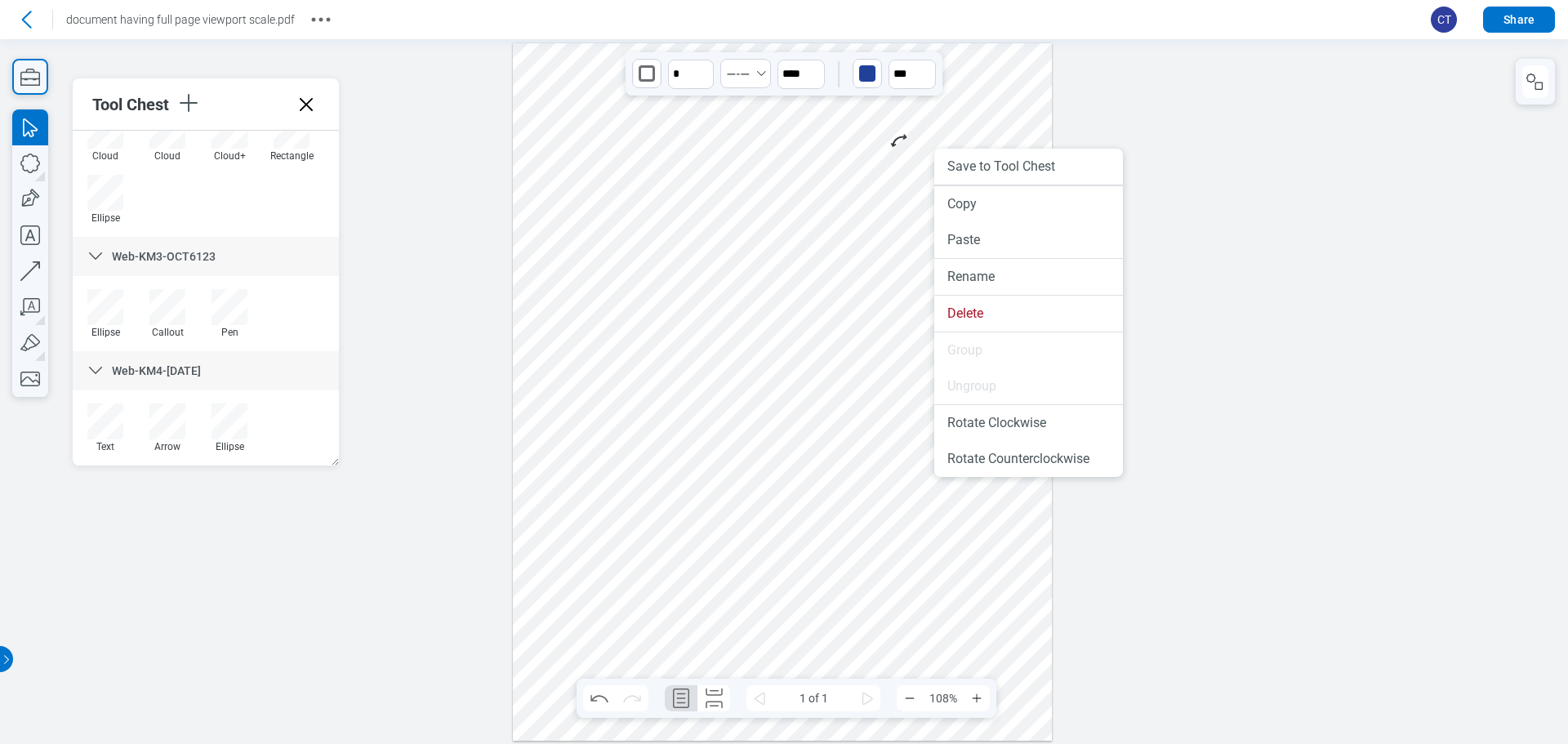
click at [899, 163] on div at bounding box center [783, 392] width 539 height 697
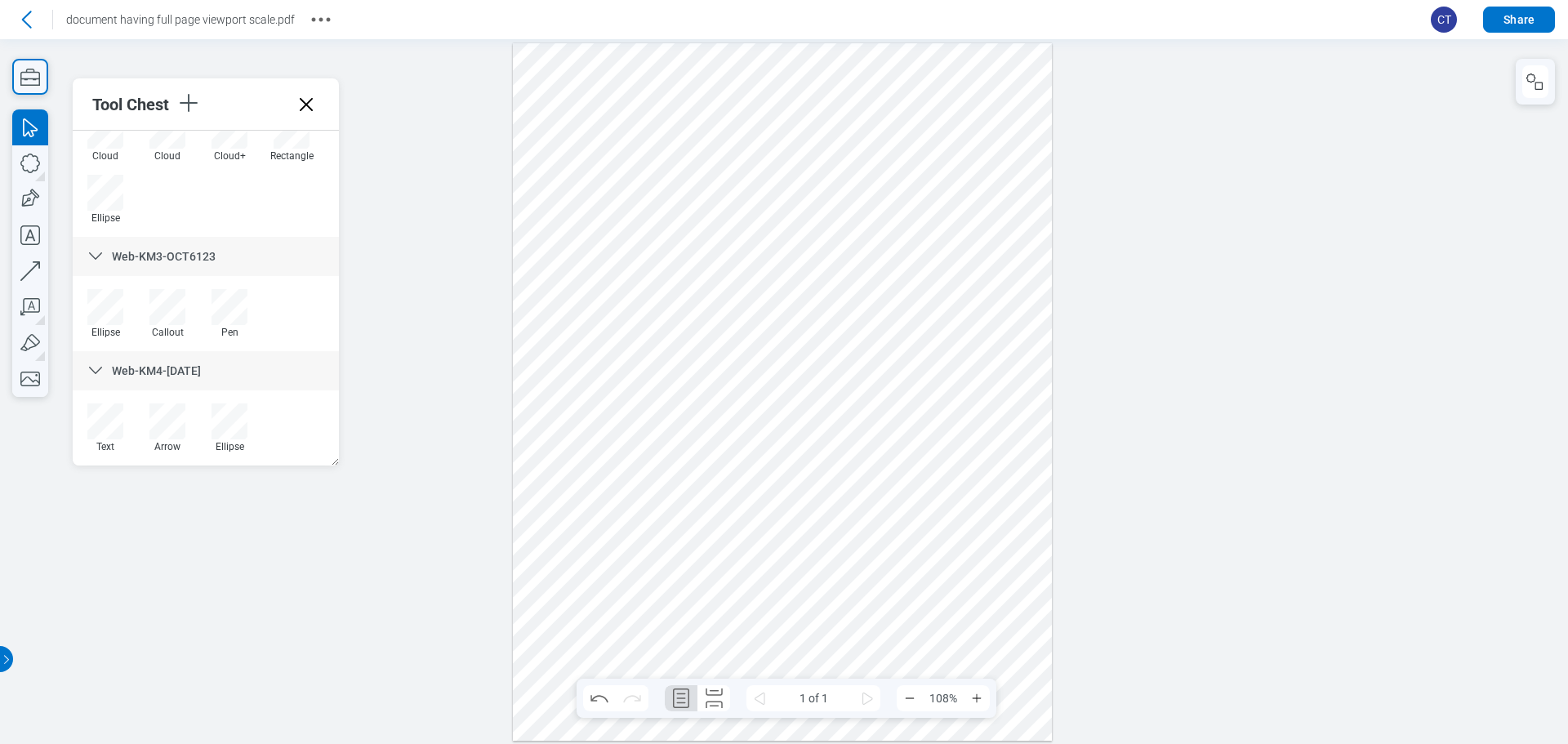
click at [941, 194] on div at bounding box center [783, 392] width 539 height 697
click at [866, 76] on div "button" at bounding box center [868, 74] width 16 height 16
click at [870, 153] on div at bounding box center [867, 155] width 13 height 13
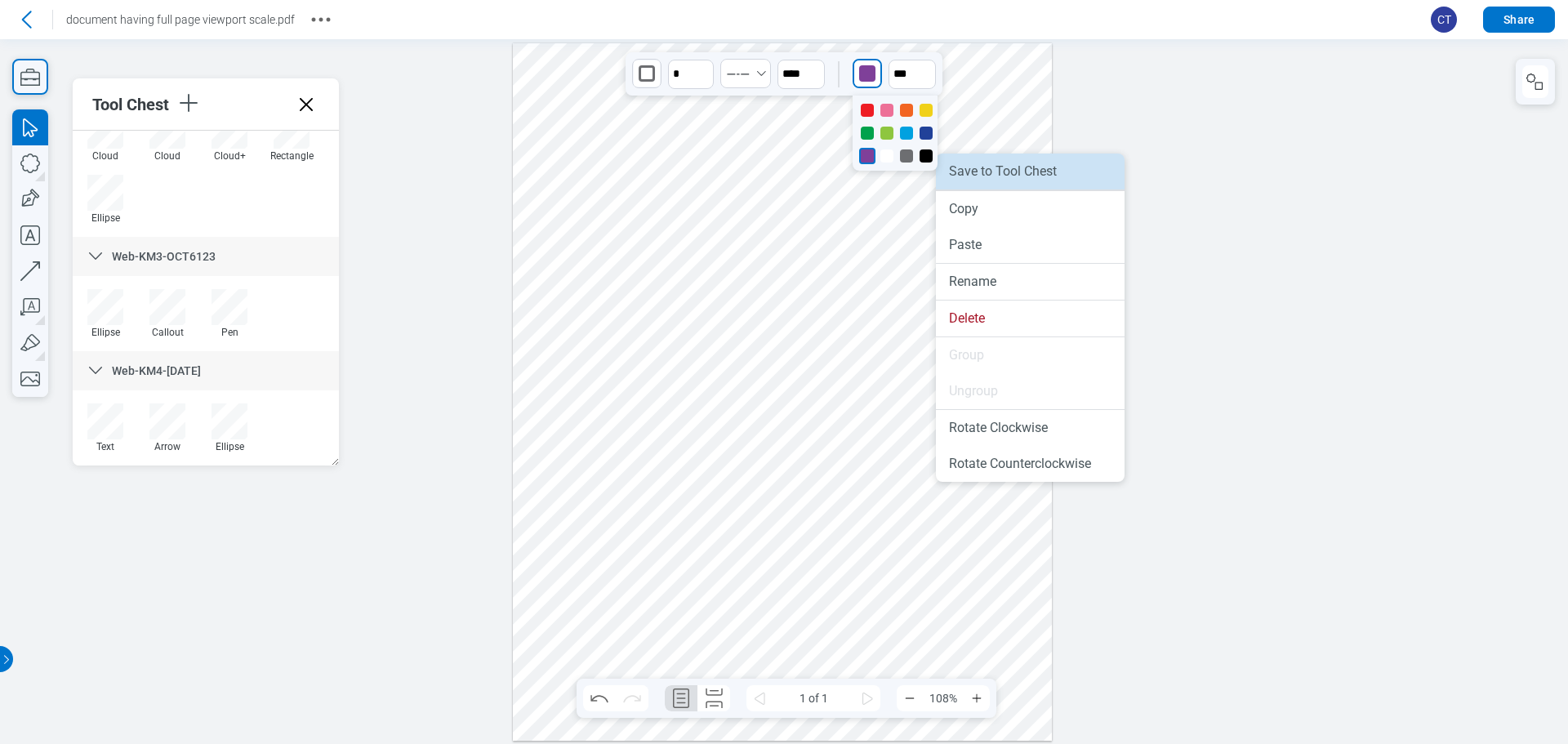
click at [978, 179] on li "Save to Tool Chest" at bounding box center [1031, 171] width 189 height 36
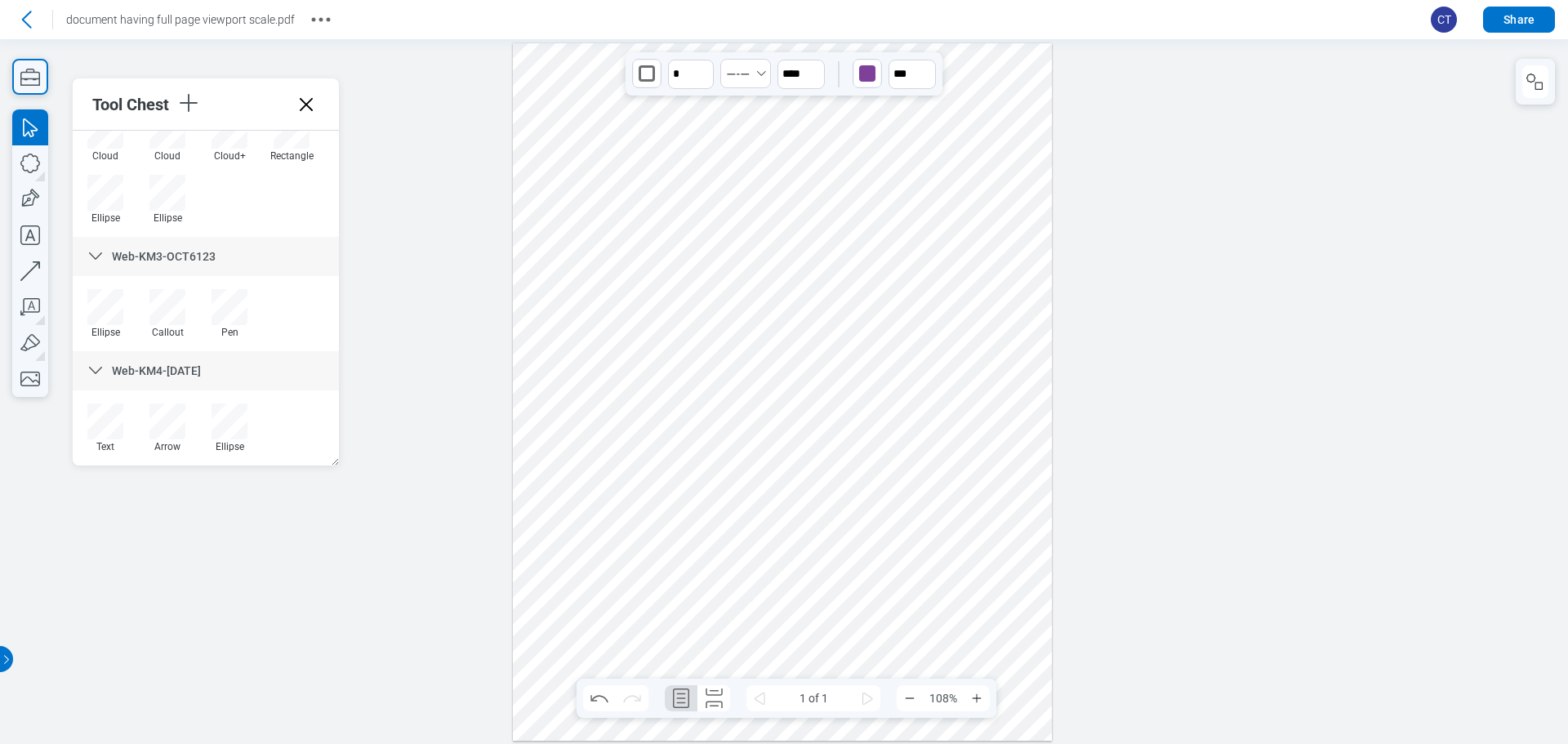
click at [390, 449] on div at bounding box center [784, 391] width 1568 height 704
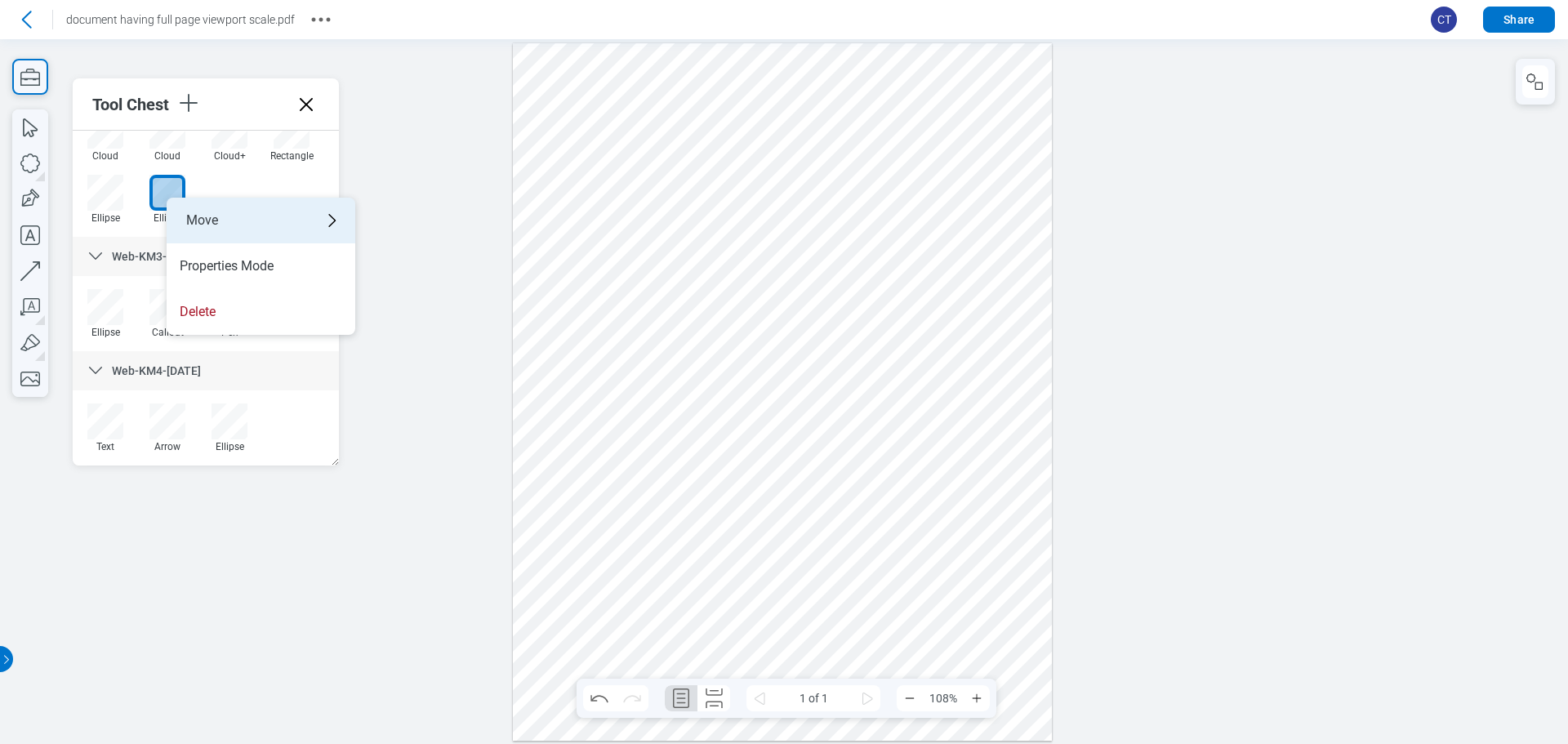
click at [242, 224] on div "Move" at bounding box center [261, 221] width 189 height 46
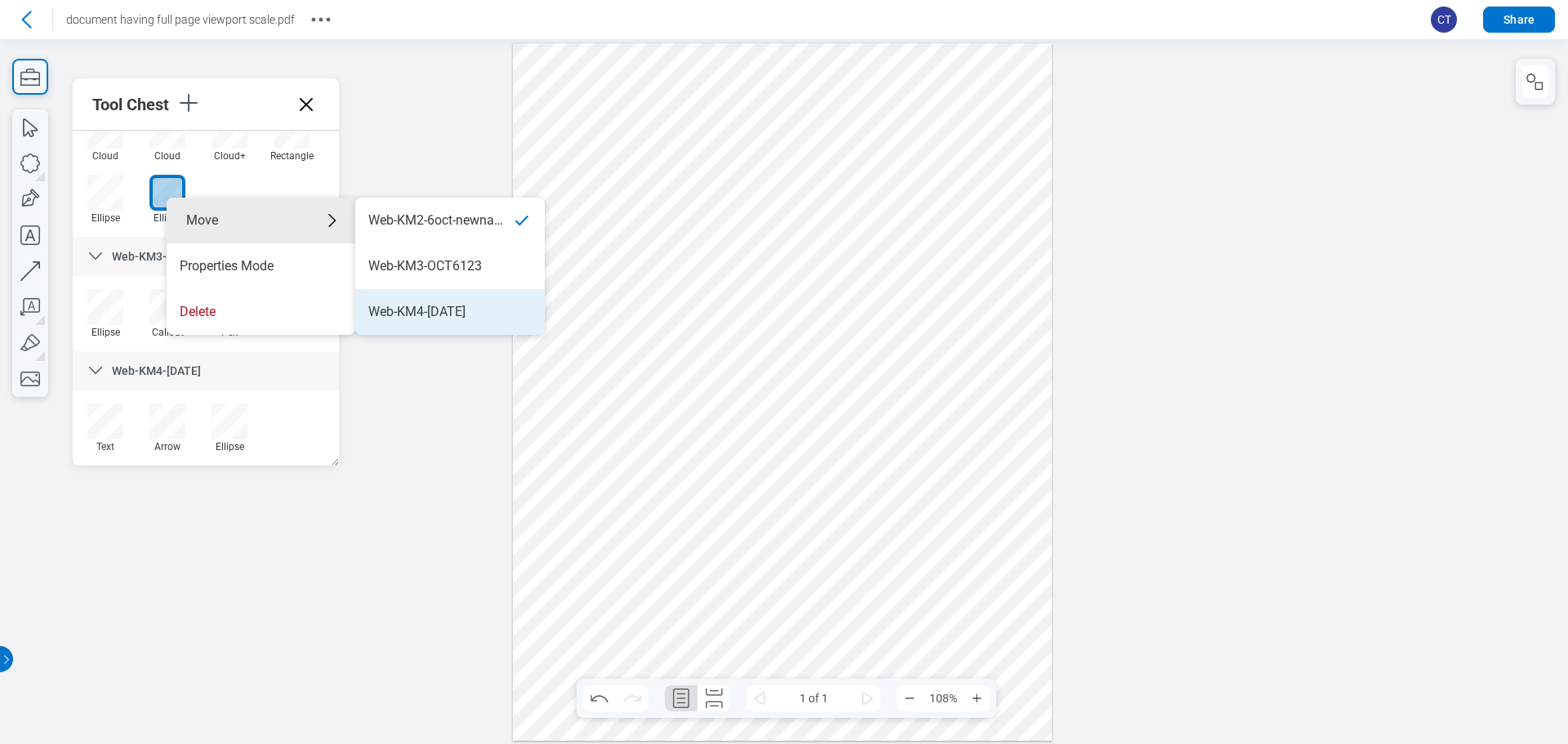
click at [466, 314] on div "Web-KM4-OCT6" at bounding box center [450, 312] width 163 height 18
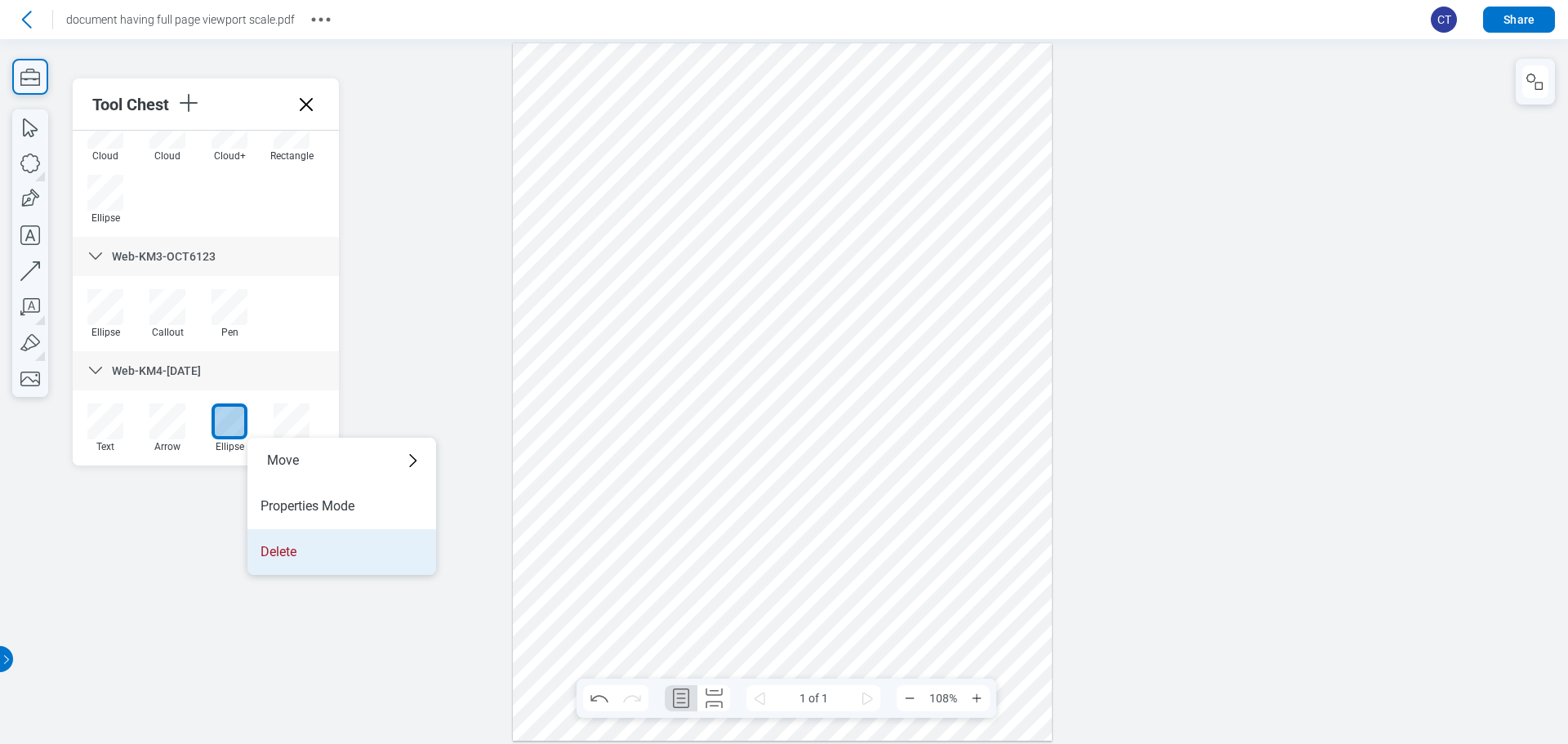
click at [330, 554] on li "Delete" at bounding box center [342, 552] width 189 height 46
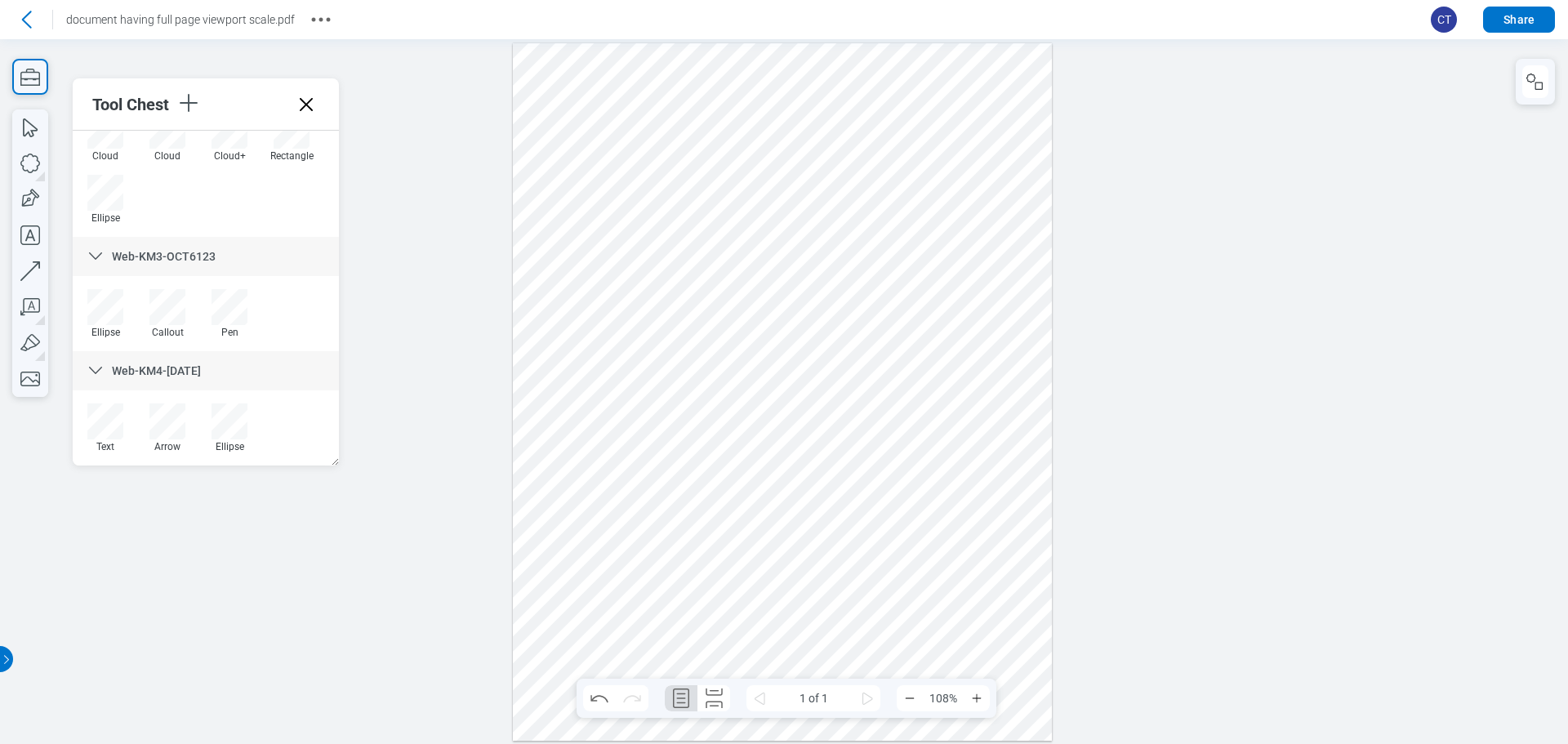
click at [412, 531] on div at bounding box center [784, 391] width 1568 height 704
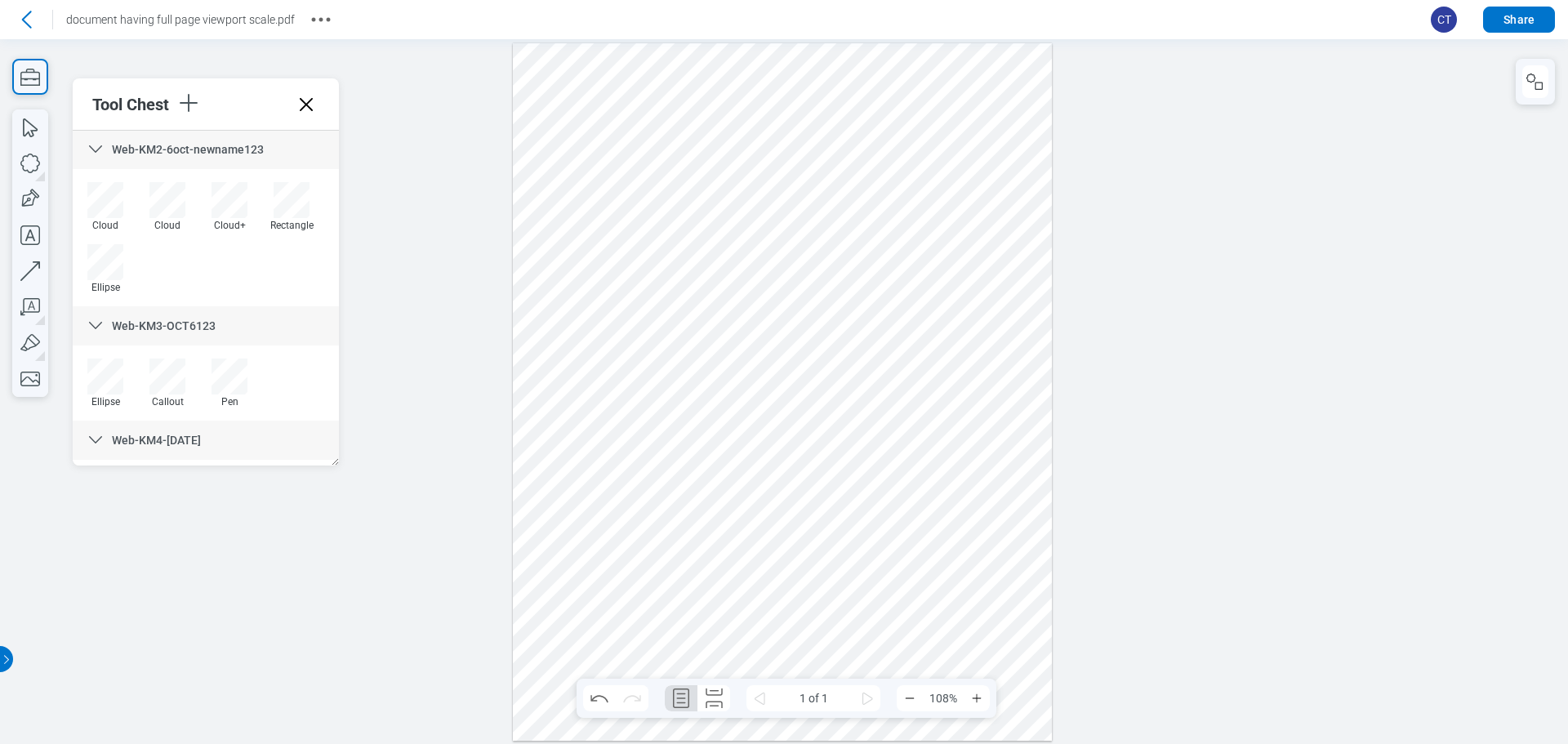
scroll to position [0, 0]
click at [98, 151] on icon at bounding box center [95, 149] width 13 height 7
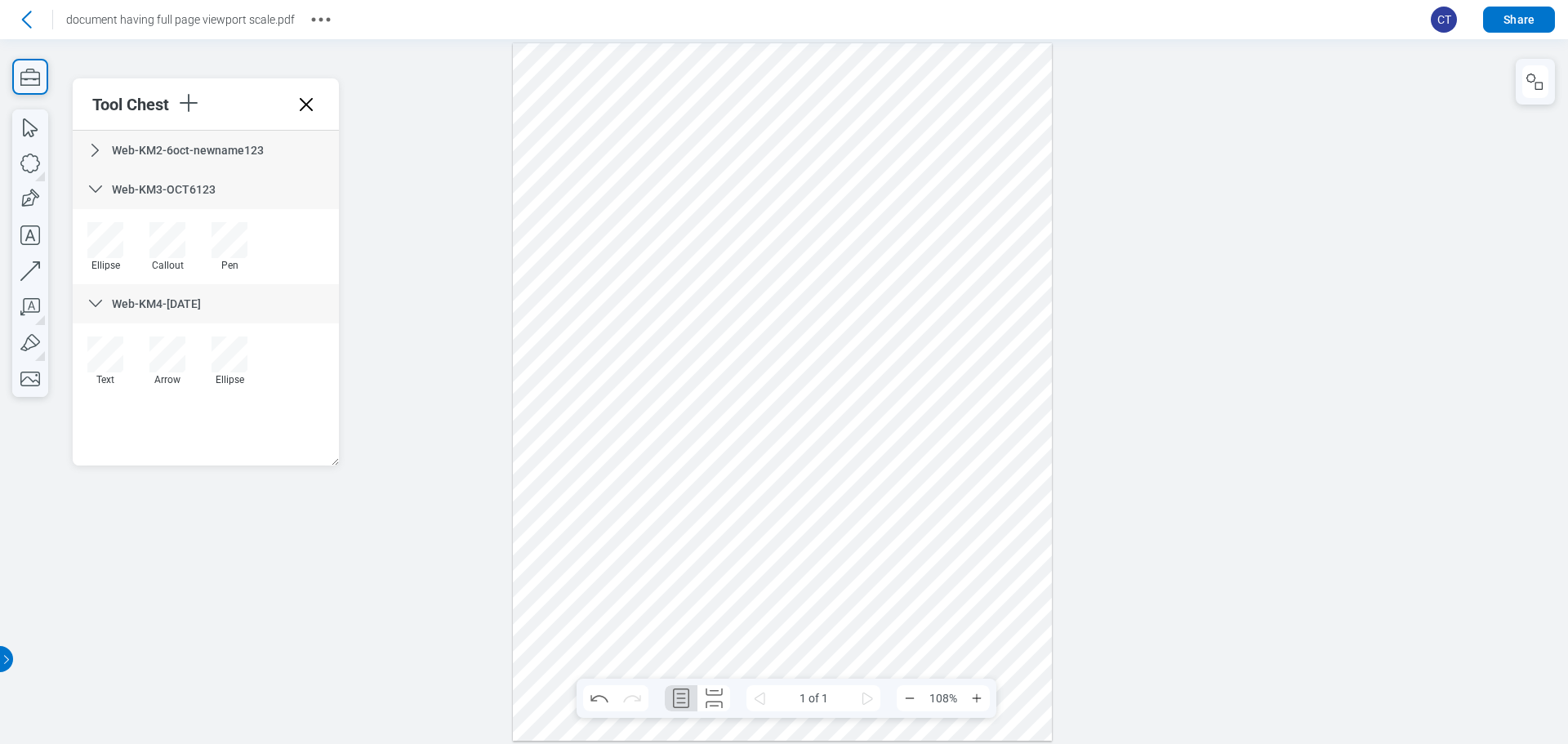
click at [102, 156] on icon at bounding box center [96, 150] width 20 height 20
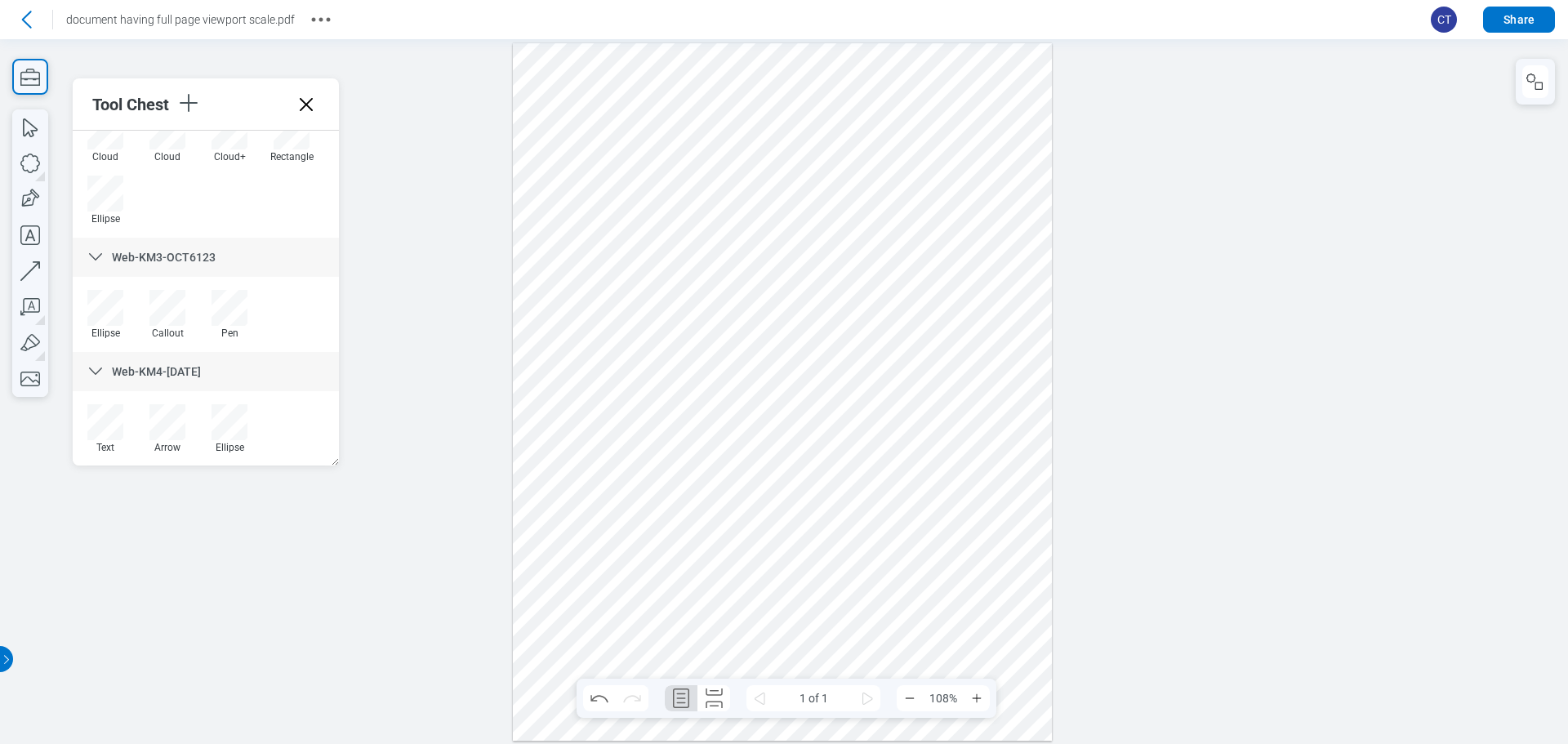
scroll to position [71, 0]
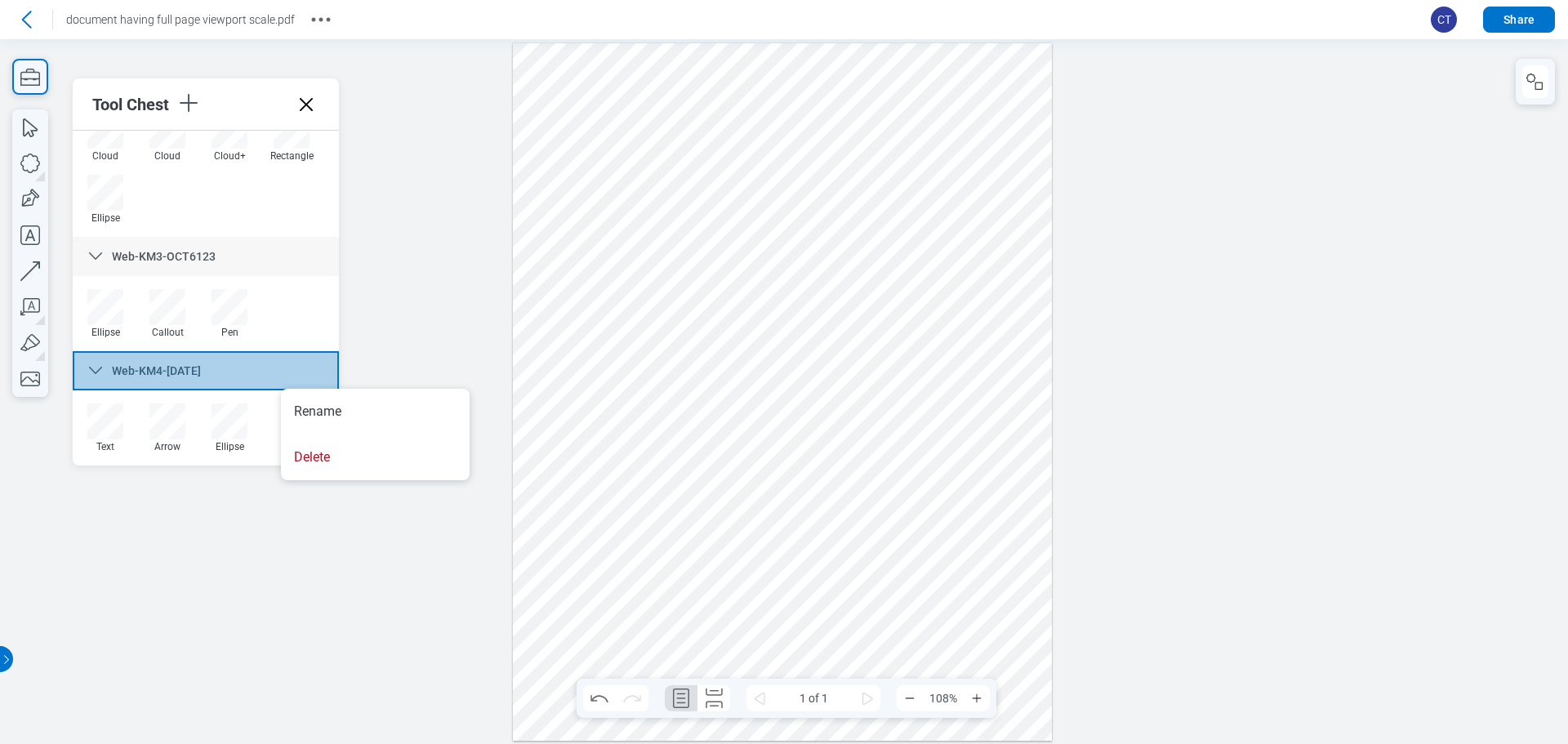
click at [353, 570] on div at bounding box center [784, 391] width 1568 height 704
click at [283, 386] on li "Rename" at bounding box center [342, 396] width 189 height 46
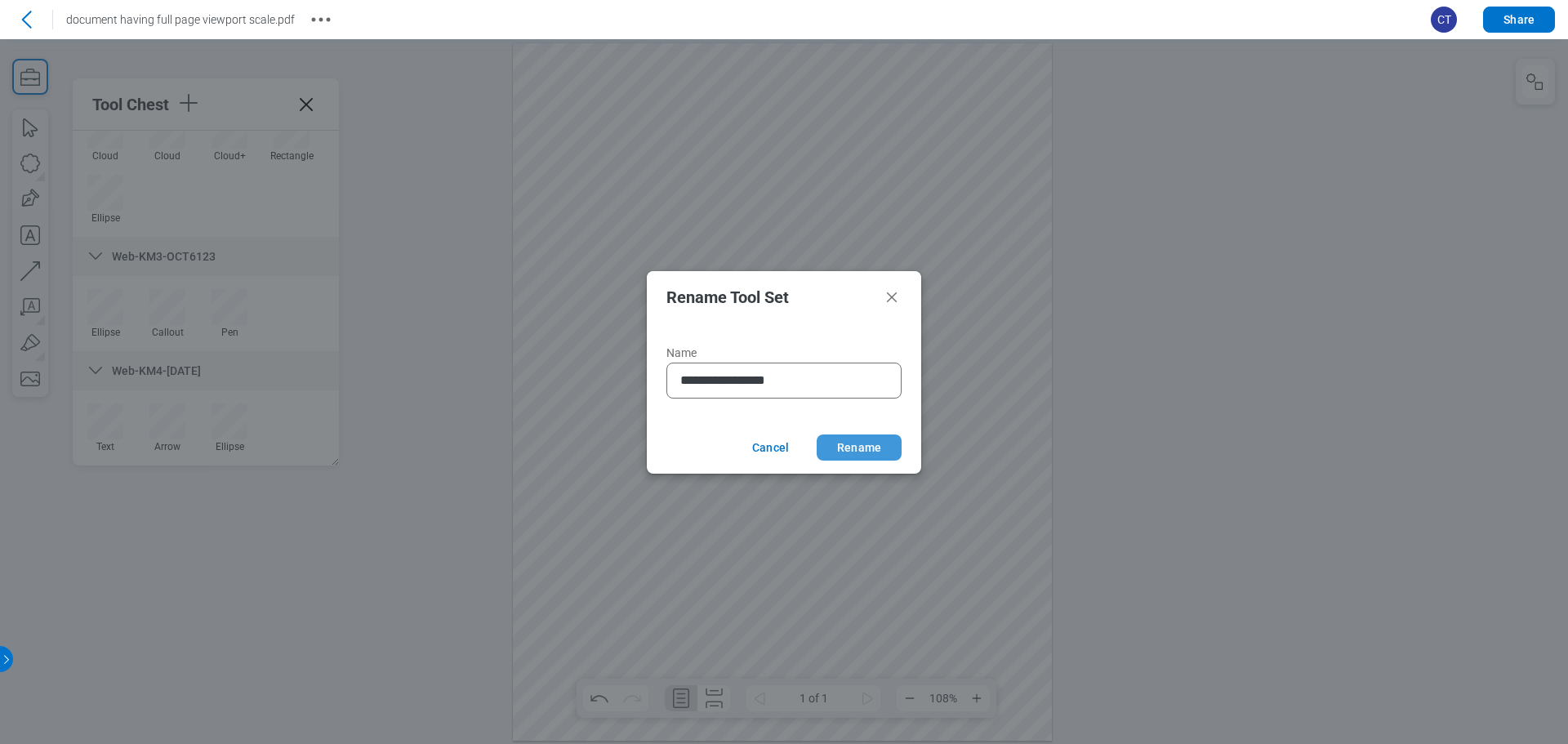
type input "**********"
click at [856, 447] on button "Rename" at bounding box center [859, 448] width 85 height 26
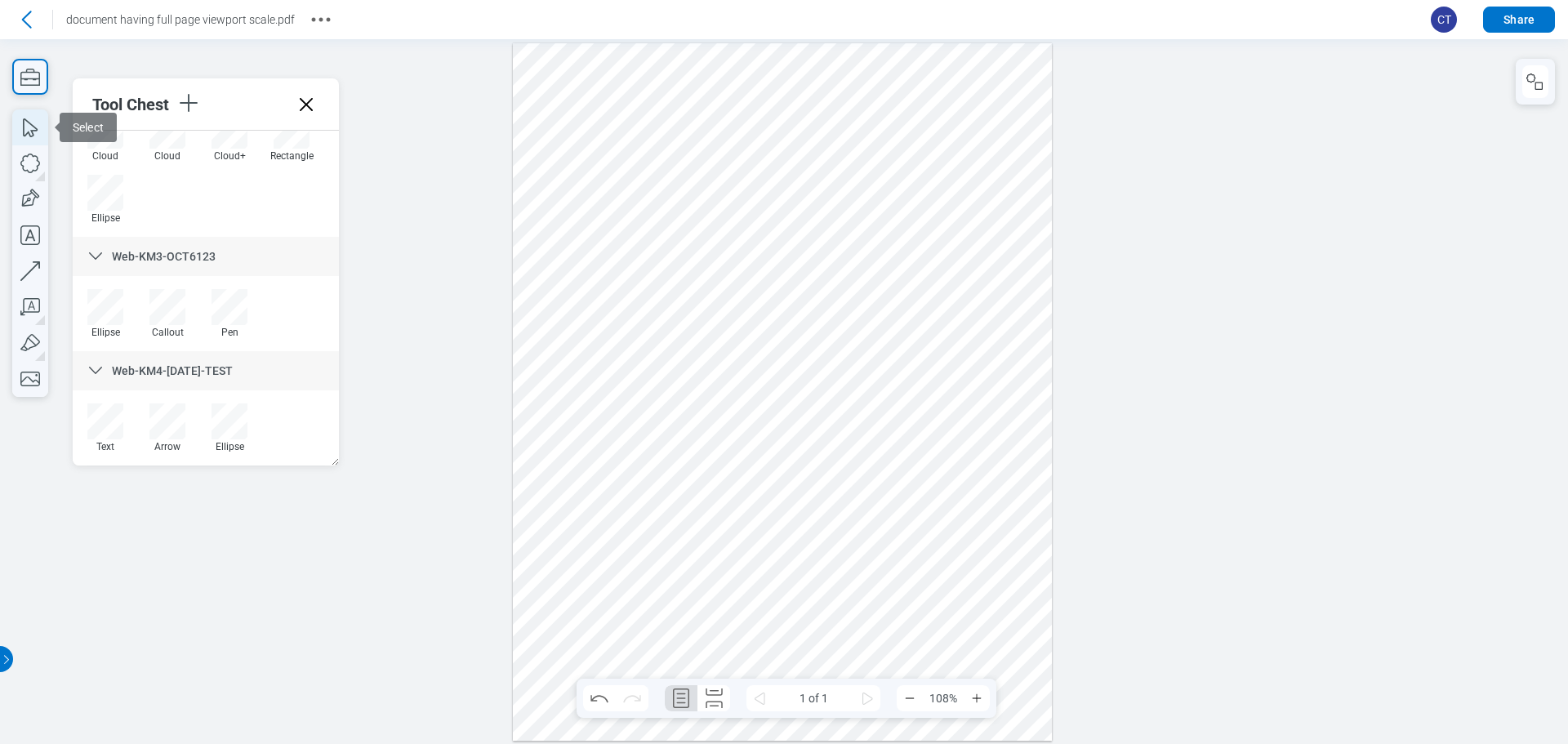
click at [16, 131] on icon "button" at bounding box center [30, 127] width 36 height 36
click at [1024, 525] on div at bounding box center [783, 392] width 539 height 697
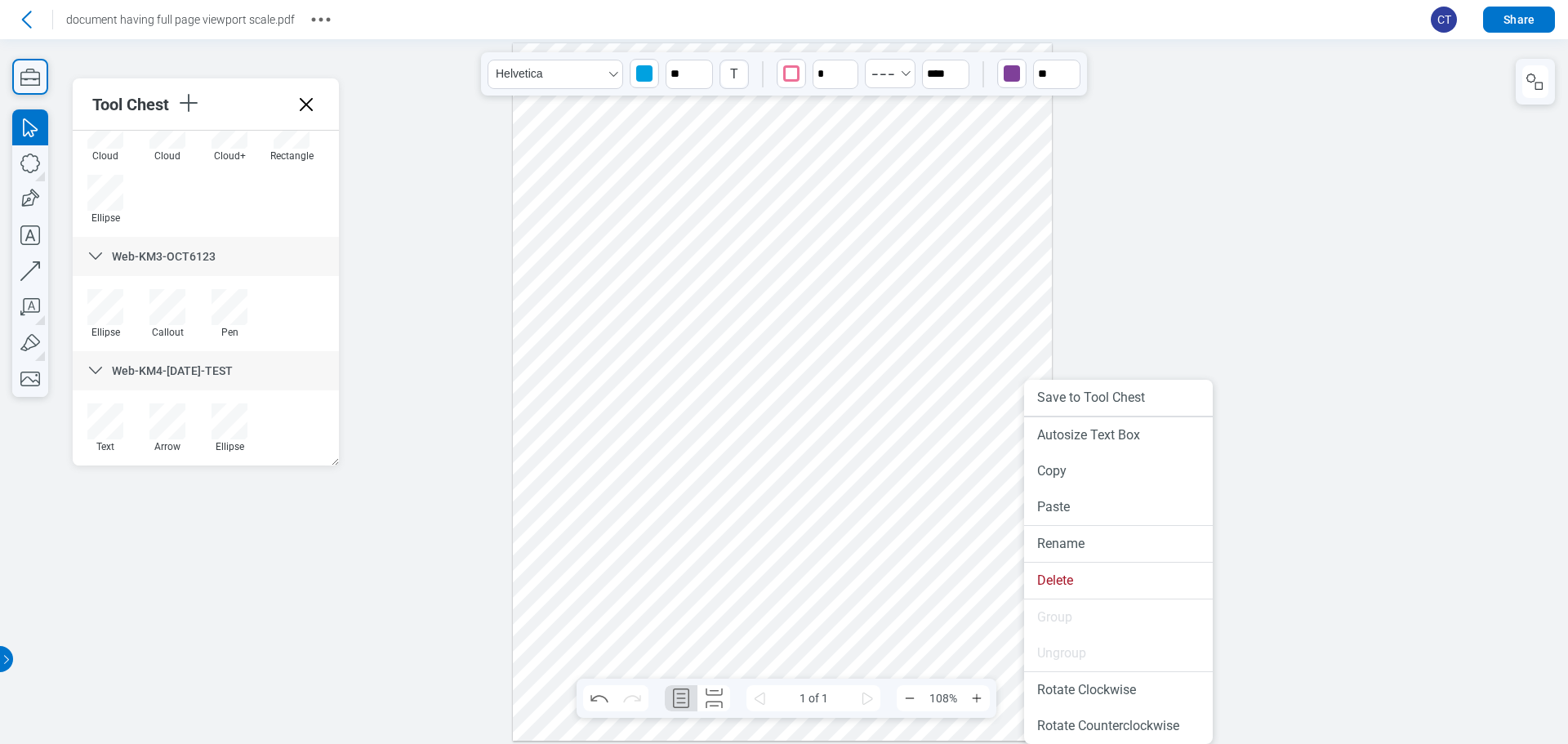
drag, startPoint x: 1024, startPoint y: 525, endPoint x: 1041, endPoint y: 549, distance: 29.4
click at [1124, 396] on li "Save to Tool Chest" at bounding box center [1118, 398] width 189 height 36
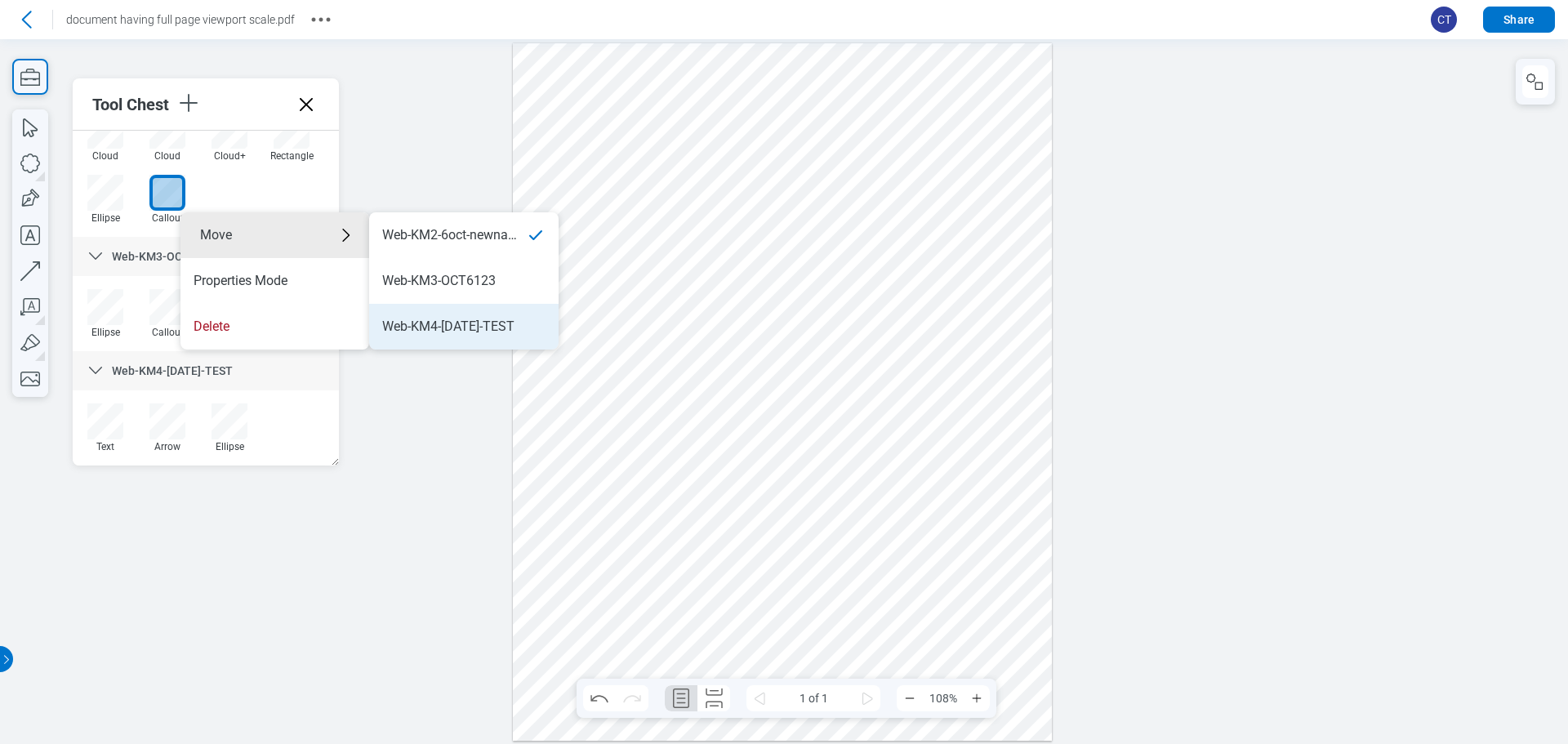
click at [445, 333] on div "Web-KM4-[DATE]-TEST" at bounding box center [448, 326] width 132 height 18
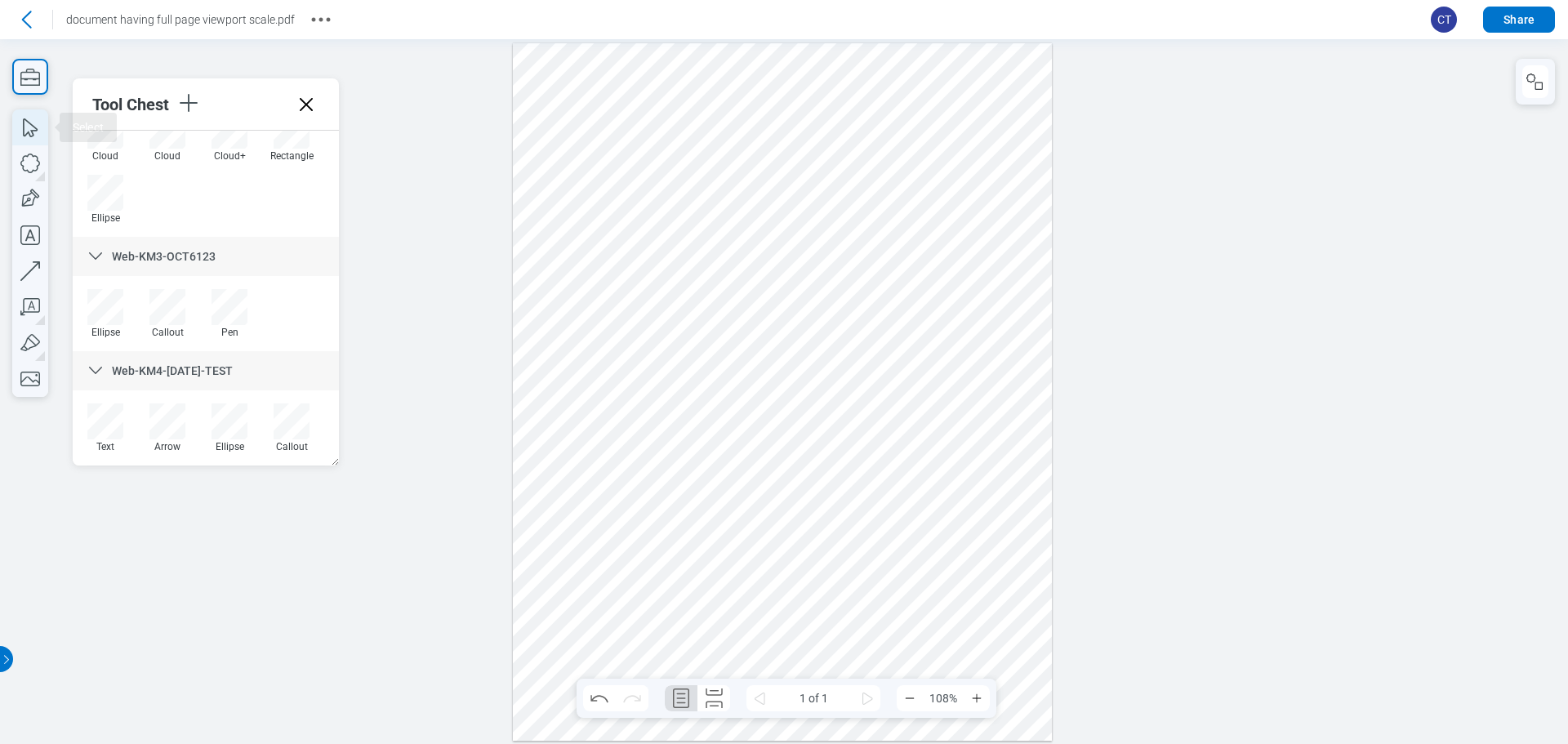
click at [27, 125] on icon "button" at bounding box center [30, 127] width 36 height 36
click at [672, 105] on div at bounding box center [783, 392] width 539 height 697
click at [641, 65] on div "button" at bounding box center [635, 74] width 26 height 26
click at [678, 155] on div at bounding box center [674, 155] width 13 height 13
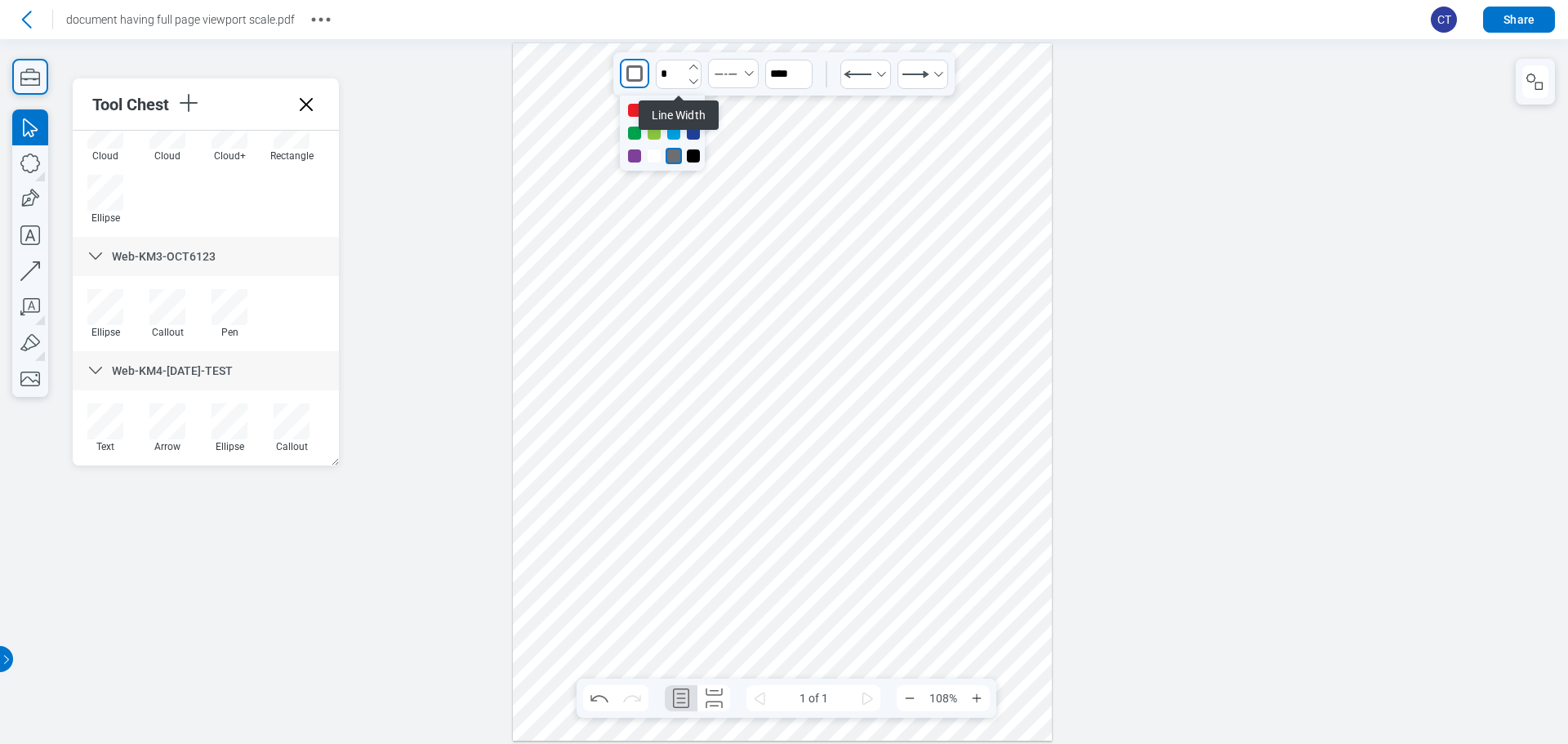
click at [695, 72] on icon "undefined_increment" at bounding box center [692, 67] width 13 height 13
type input "*"
click at [753, 69] on icon "Select DashedAlternating" at bounding box center [748, 73] width 13 height 13
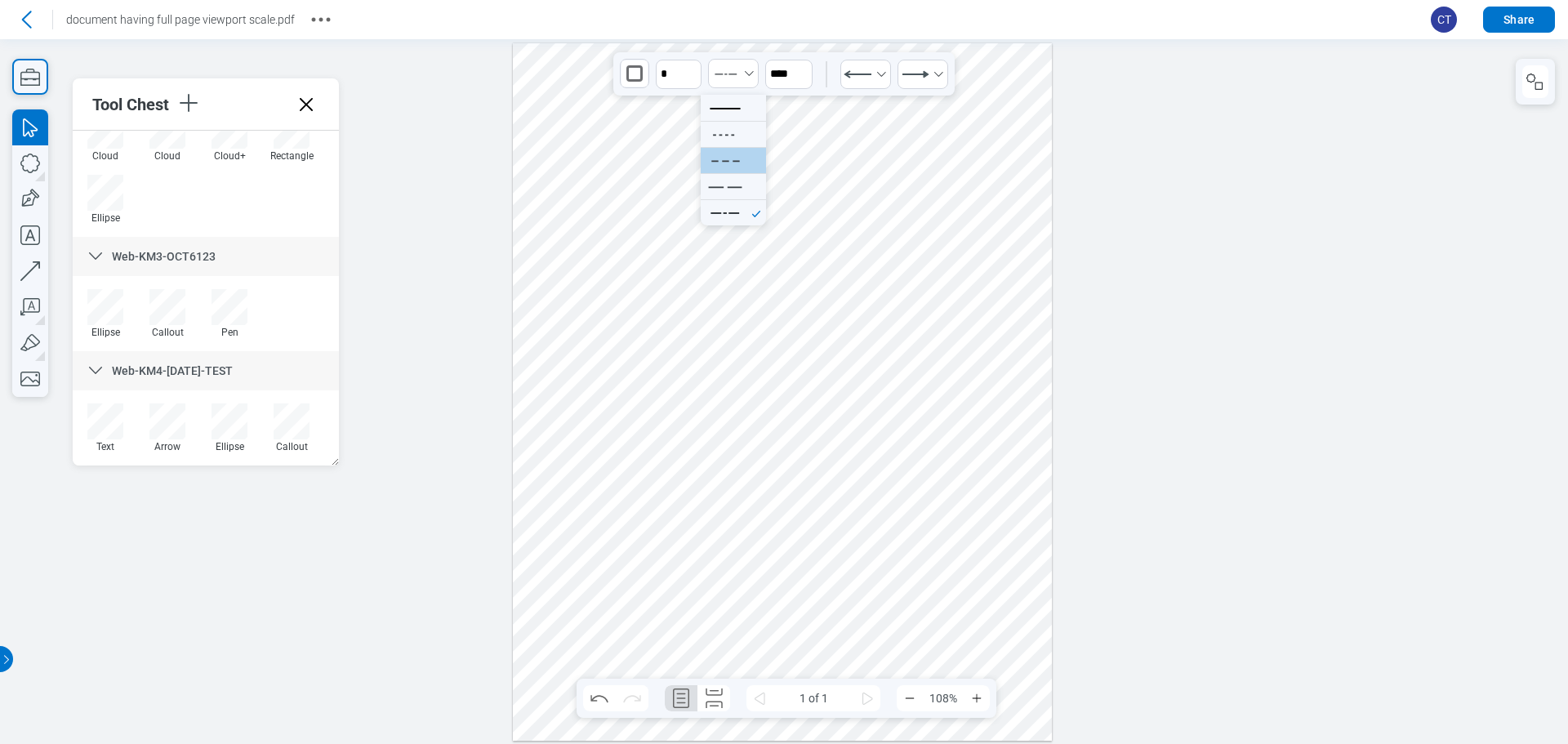
click at [757, 171] on li at bounding box center [733, 160] width 66 height 26
click at [517, 184] on div at bounding box center [783, 392] width 539 height 697
click at [627, 116] on div at bounding box center [783, 392] width 539 height 697
click at [647, 108] on div at bounding box center [783, 392] width 539 height 697
drag, startPoint x: 657, startPoint y: 93, endPoint x: 652, endPoint y: 42, distance: 51.2
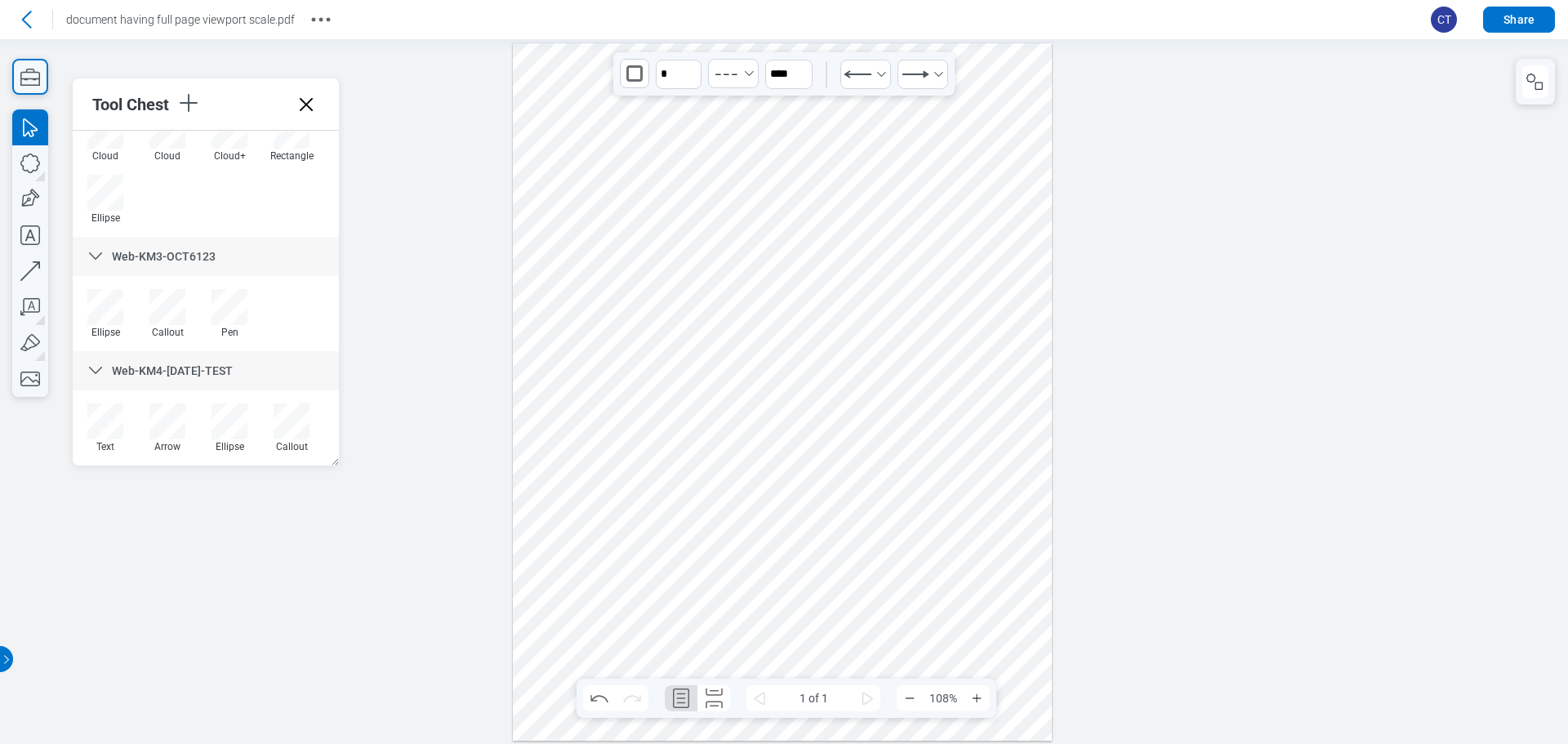
drag, startPoint x: 653, startPoint y: 103, endPoint x: 663, endPoint y: 198, distance: 95.5
click at [663, 198] on div at bounding box center [783, 392] width 539 height 697
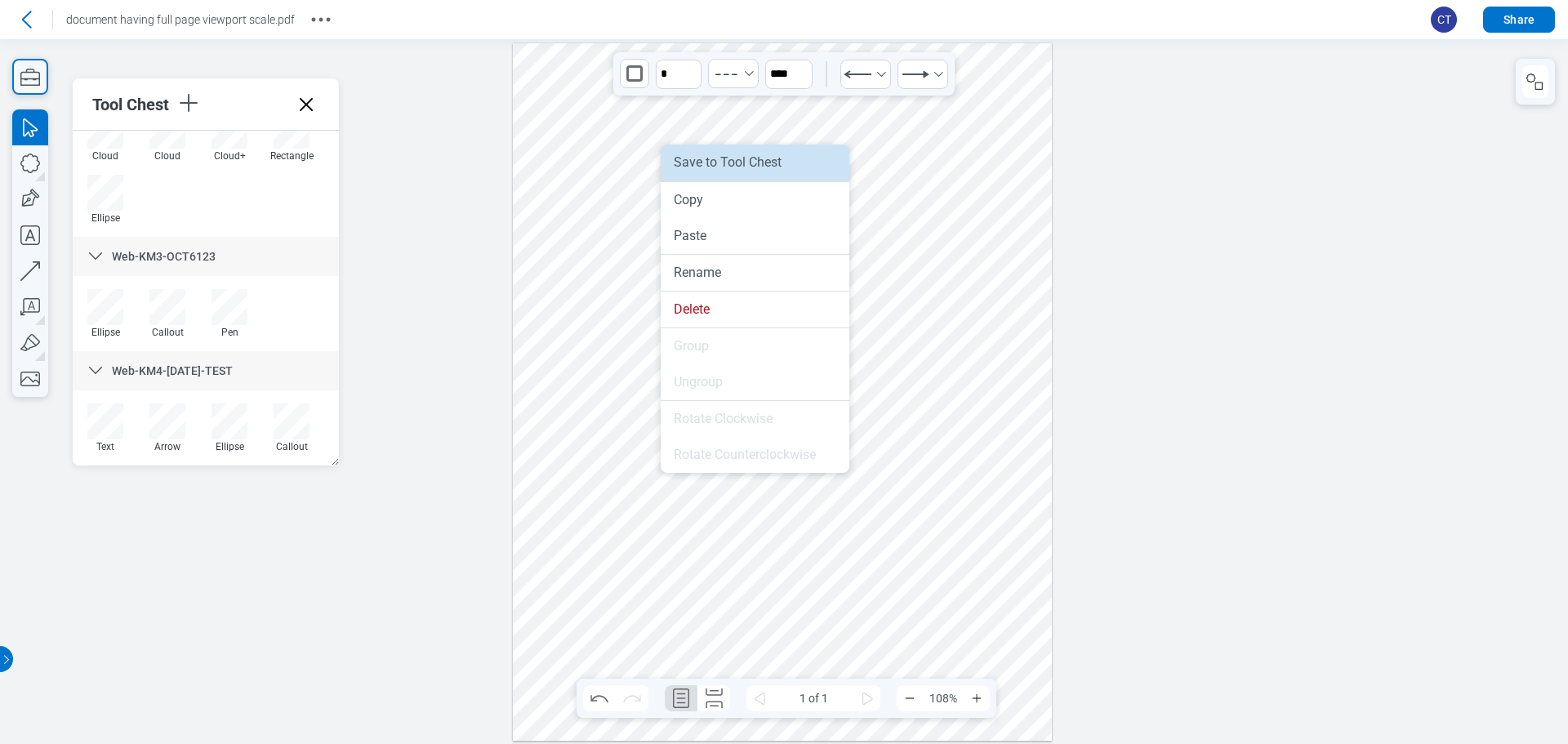
click at [712, 164] on li "Save to Tool Chest" at bounding box center [755, 162] width 189 height 36
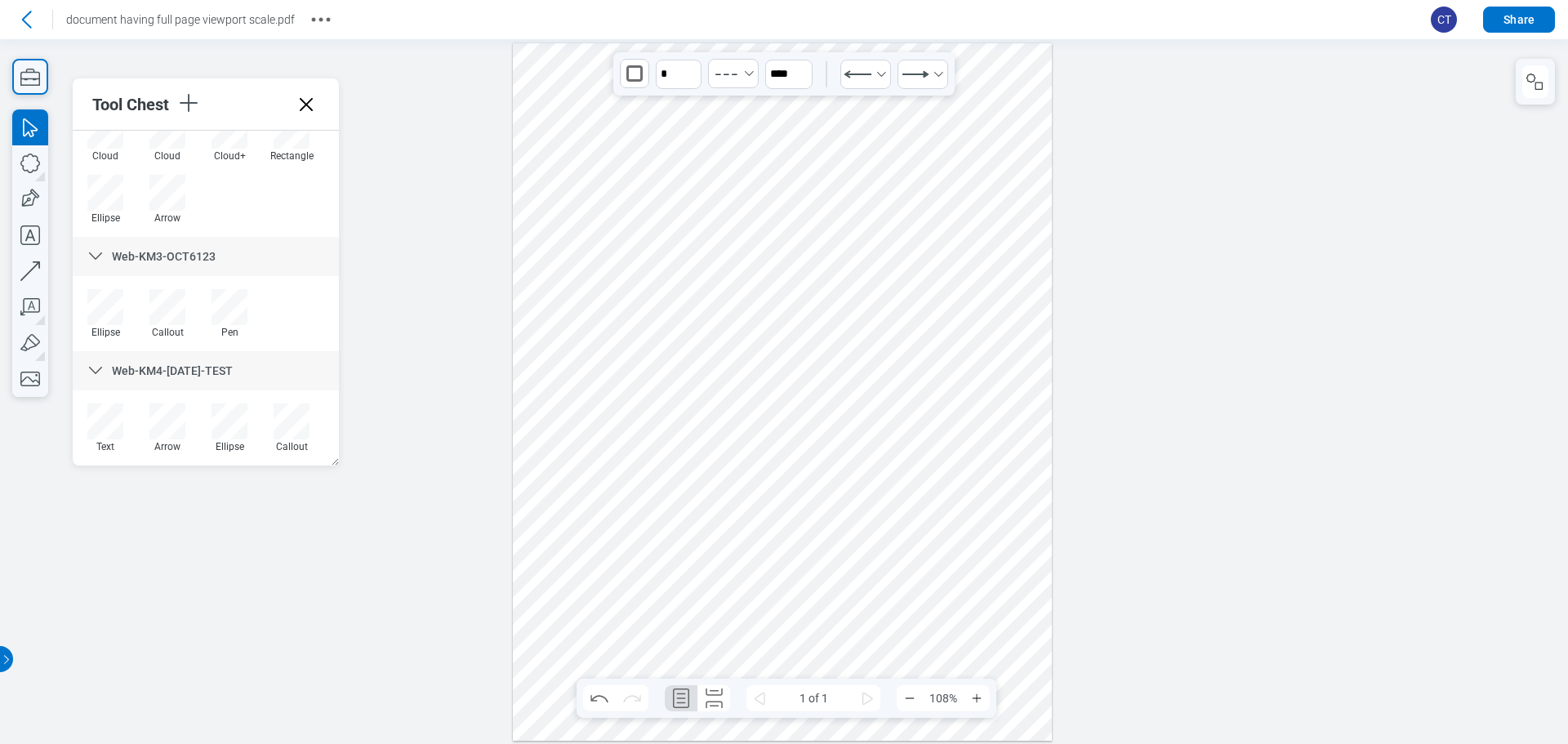
click at [824, 256] on div at bounding box center [783, 392] width 539 height 697
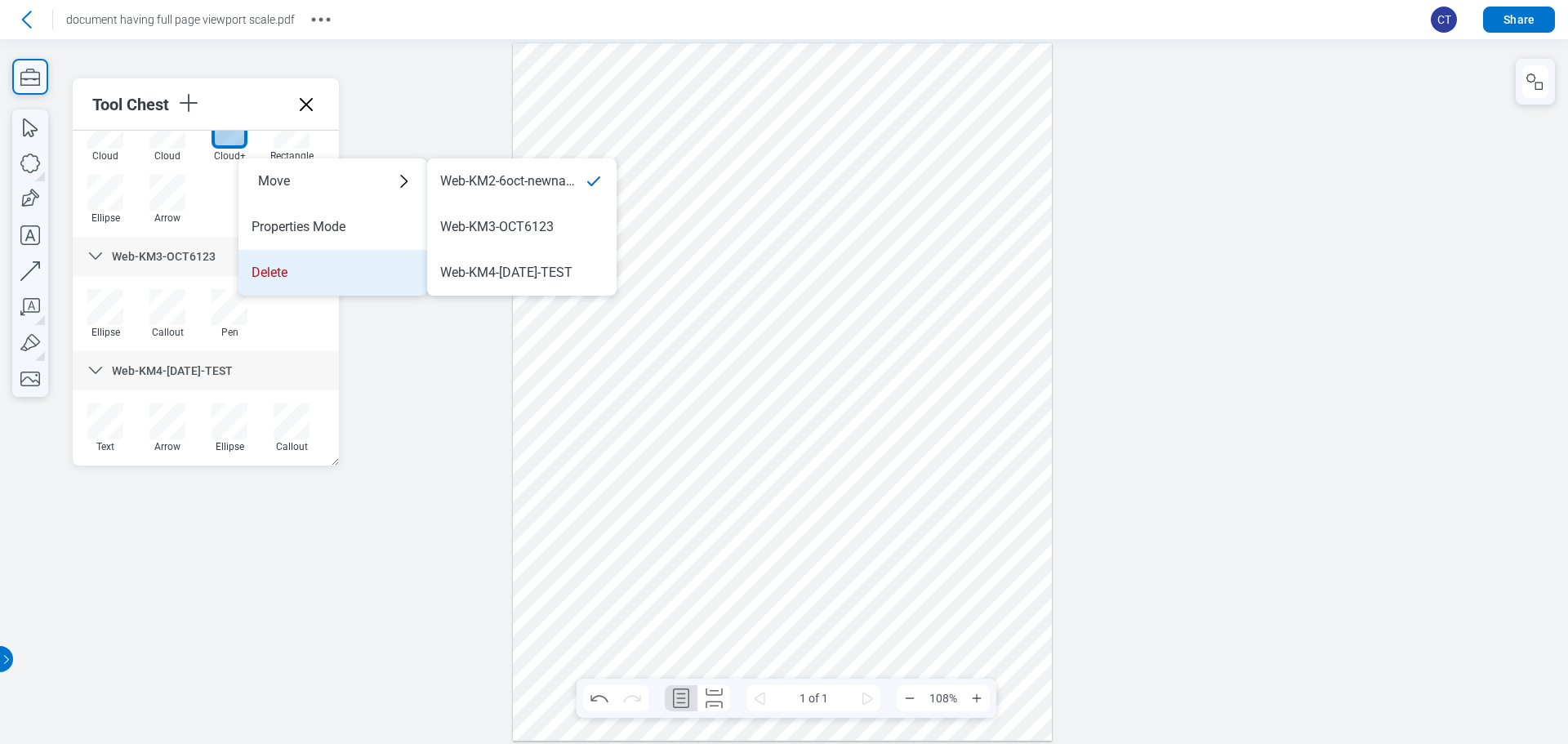
click at [311, 264] on li "Delete" at bounding box center [333, 273] width 189 height 46
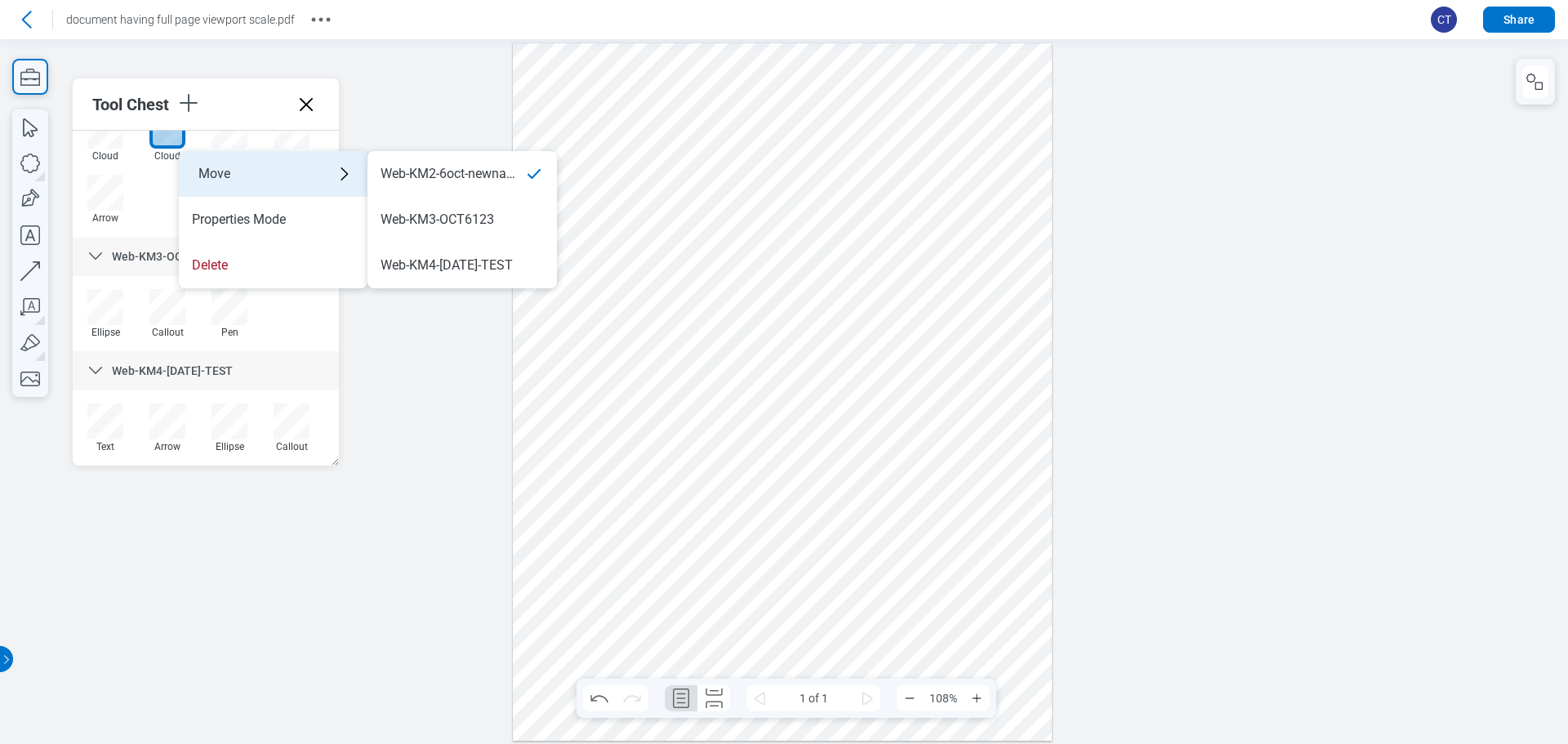
click at [211, 173] on div "Move" at bounding box center [274, 174] width 189 height 46
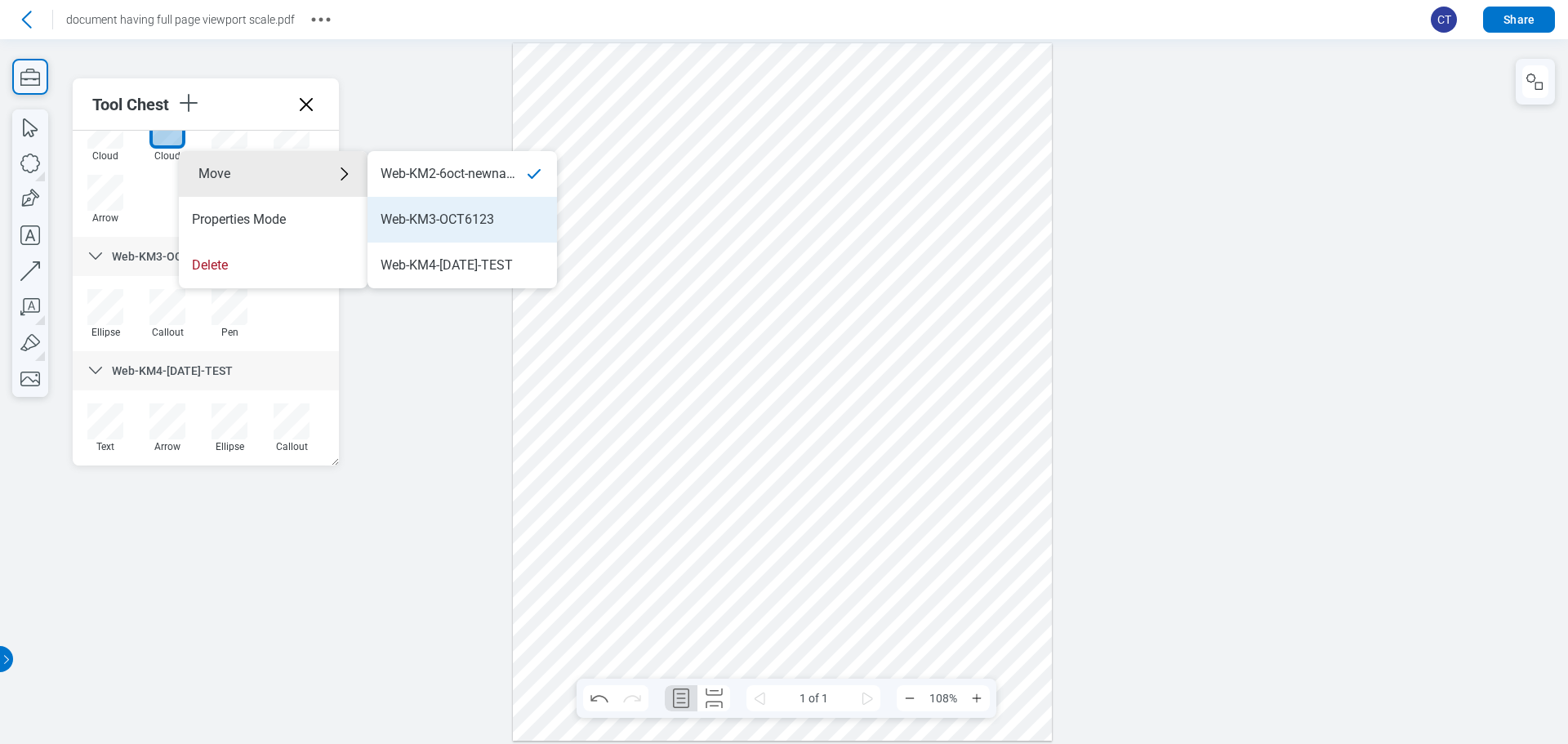
click at [431, 217] on div "Web-KM3-OCT6123" at bounding box center [438, 220] width 113 height 18
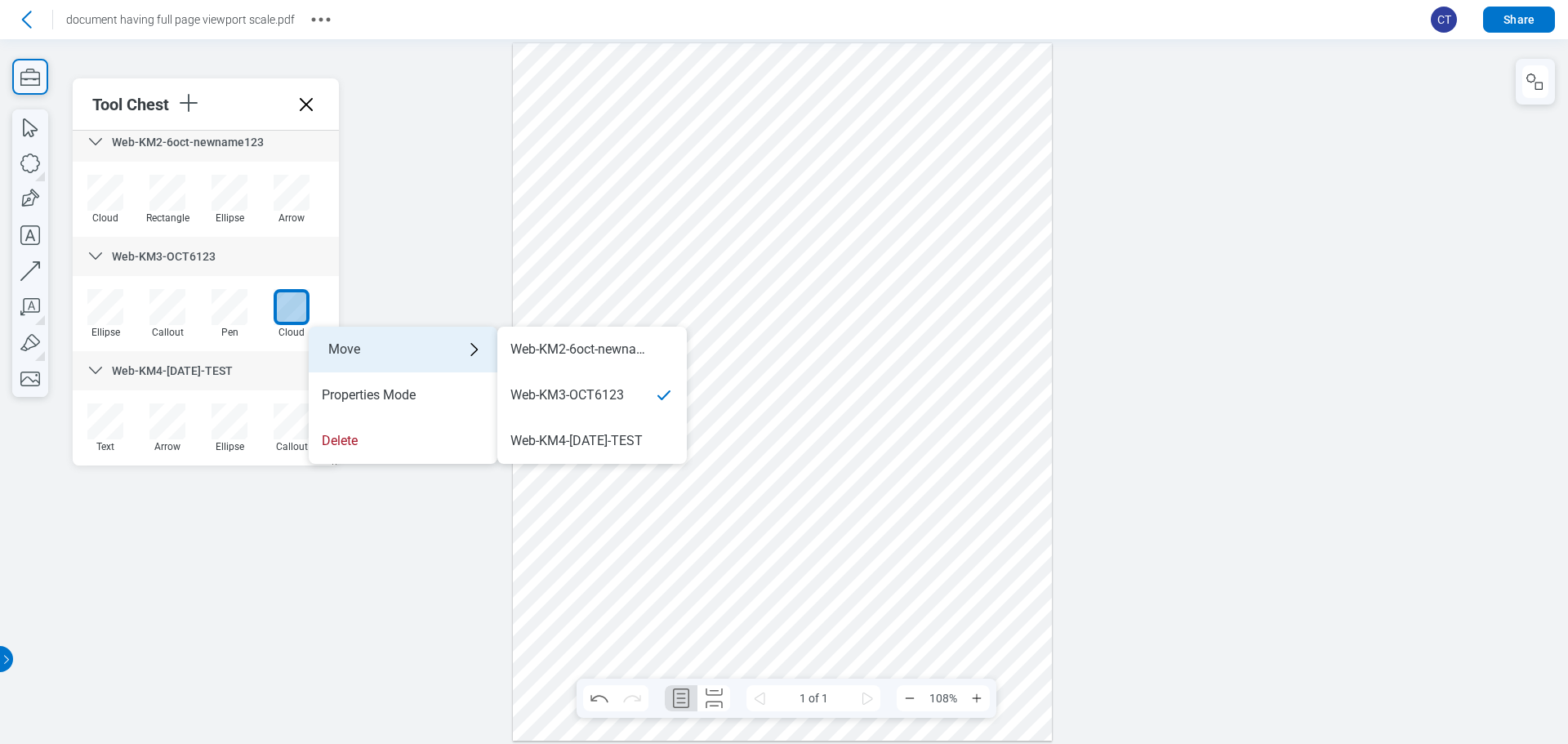
click at [353, 344] on div "Move" at bounding box center [403, 349] width 189 height 46
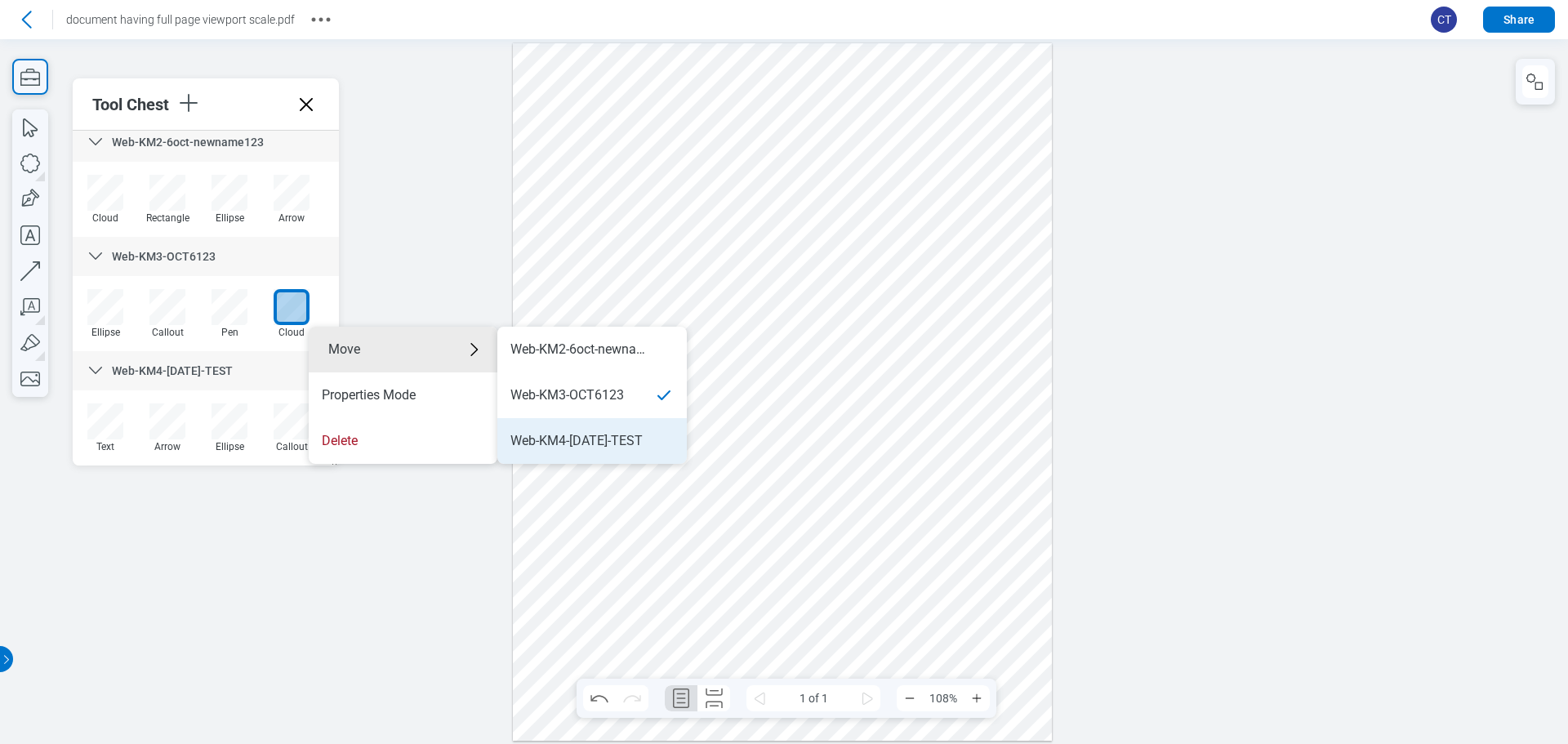
click at [572, 444] on div "Web-KM4-[DATE]-TEST" at bounding box center [576, 441] width 132 height 18
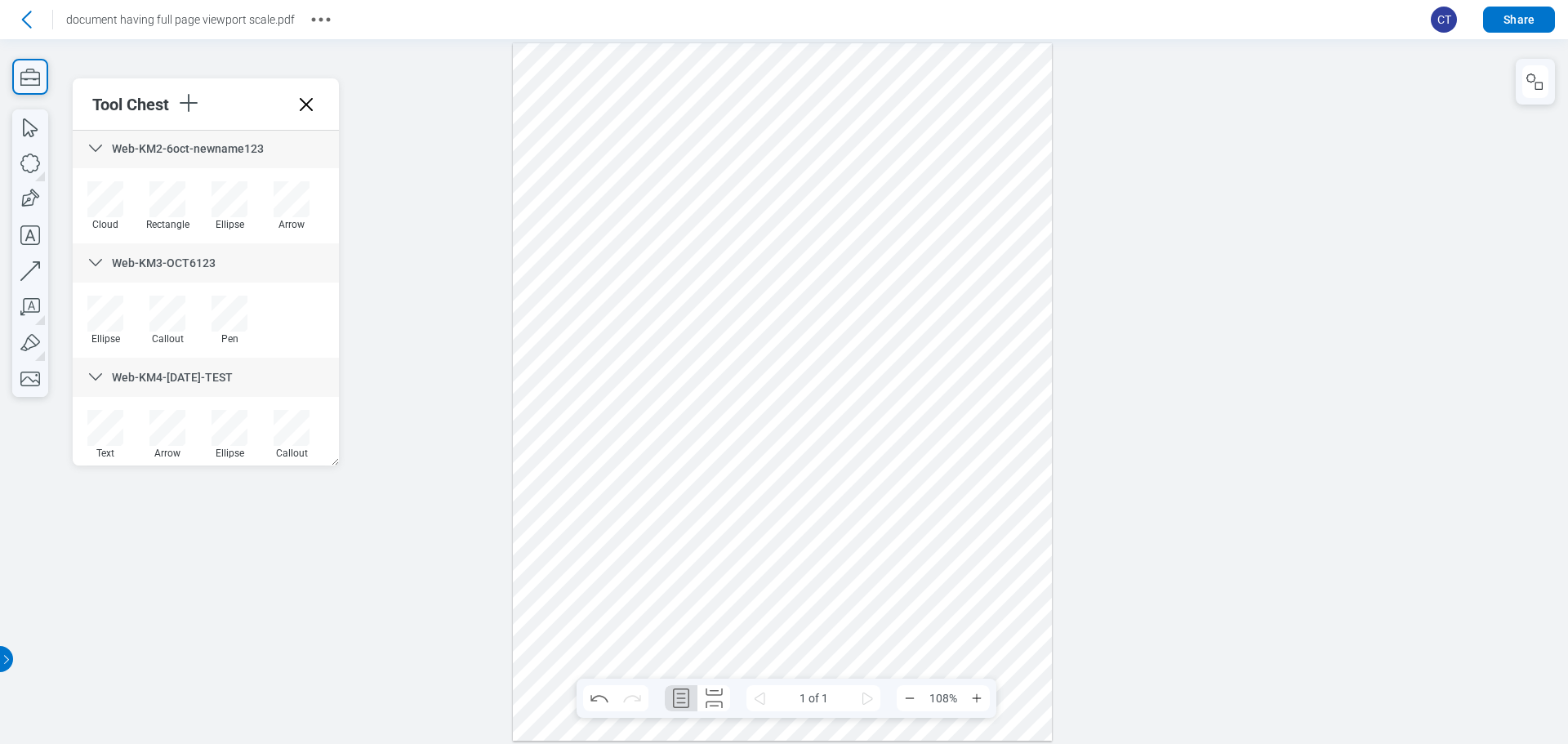
scroll to position [0, 0]
click at [195, 93] on icon "button" at bounding box center [188, 102] width 26 height 26
click at [362, 311] on div at bounding box center [784, 391] width 1568 height 704
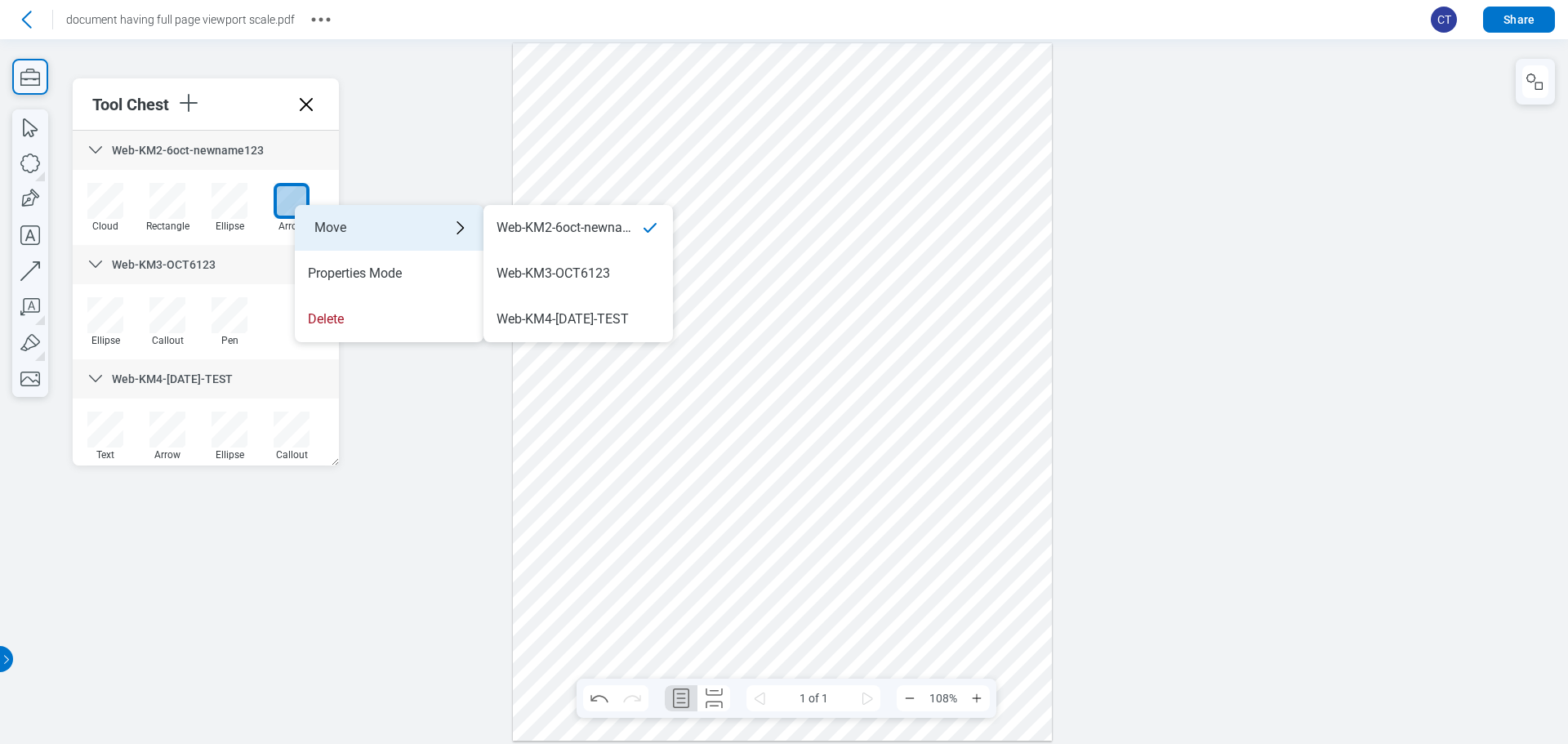
click at [354, 221] on div "Move" at bounding box center [389, 228] width 189 height 46
click at [545, 317] on div "Web-KM4-[DATE]-TEST" at bounding box center [562, 319] width 132 height 18
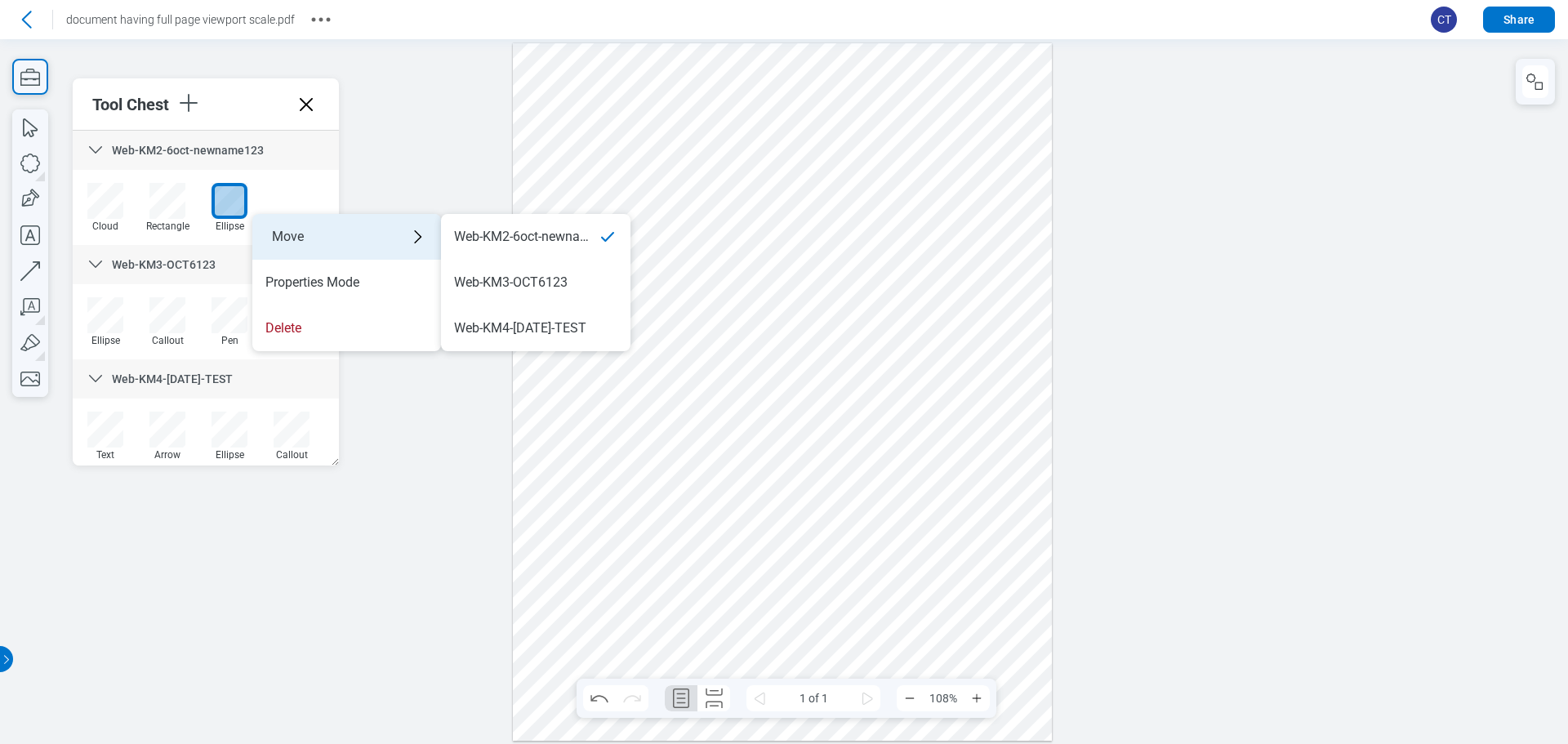
click at [303, 221] on div "Move" at bounding box center [347, 237] width 189 height 46
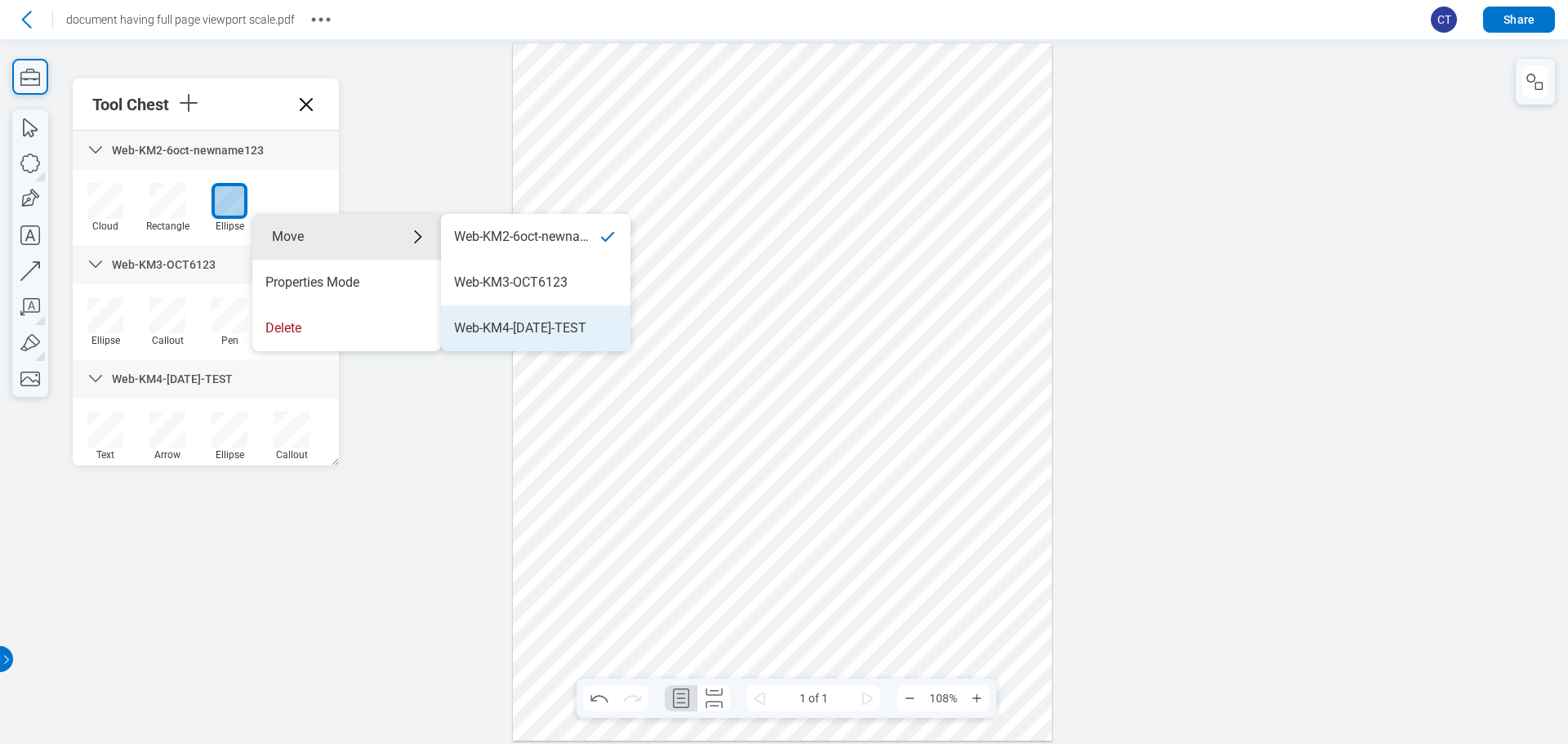
click at [559, 326] on div "Web-KM4-[DATE]-TEST" at bounding box center [519, 328] width 132 height 18
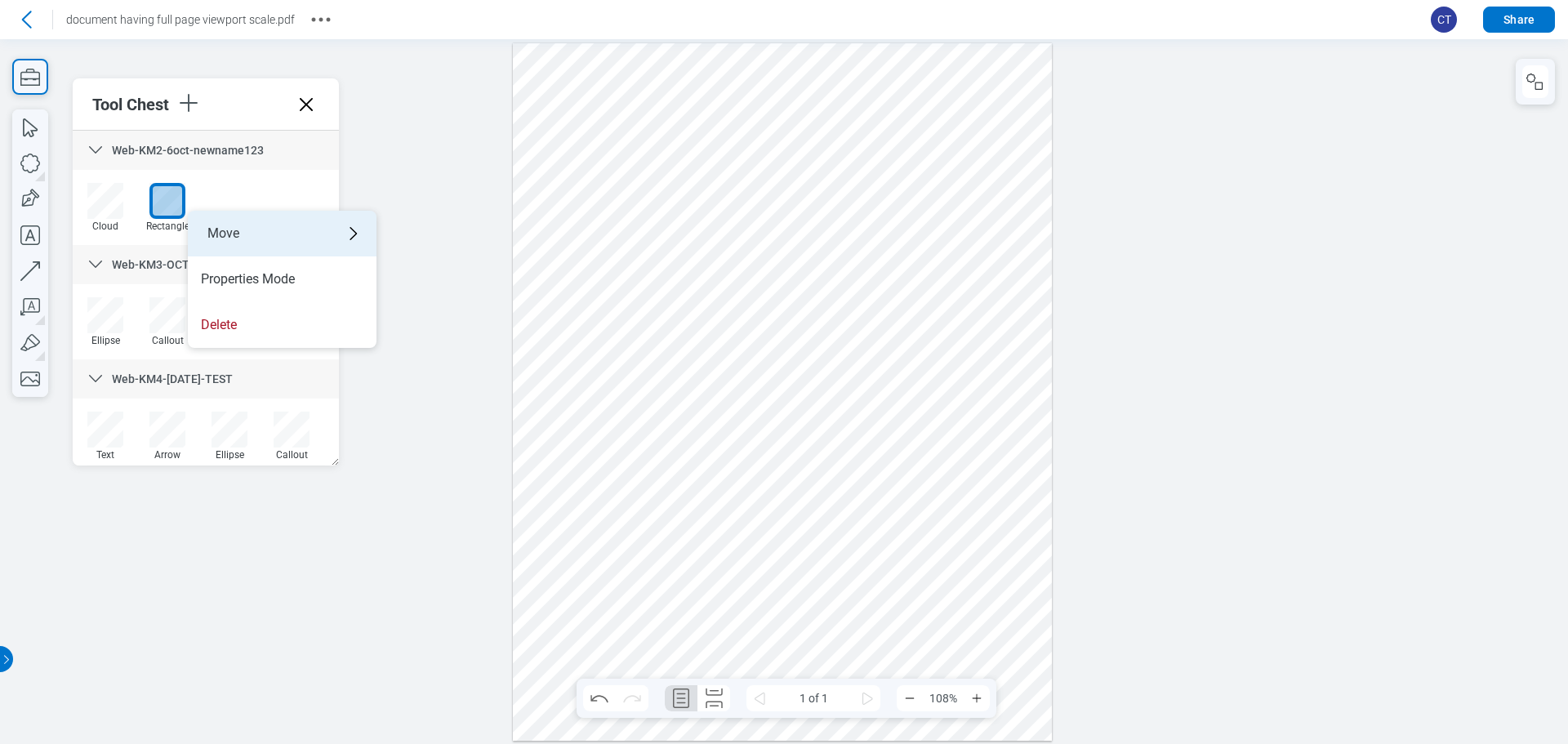
click at [238, 225] on div "Move" at bounding box center [283, 234] width 189 height 46
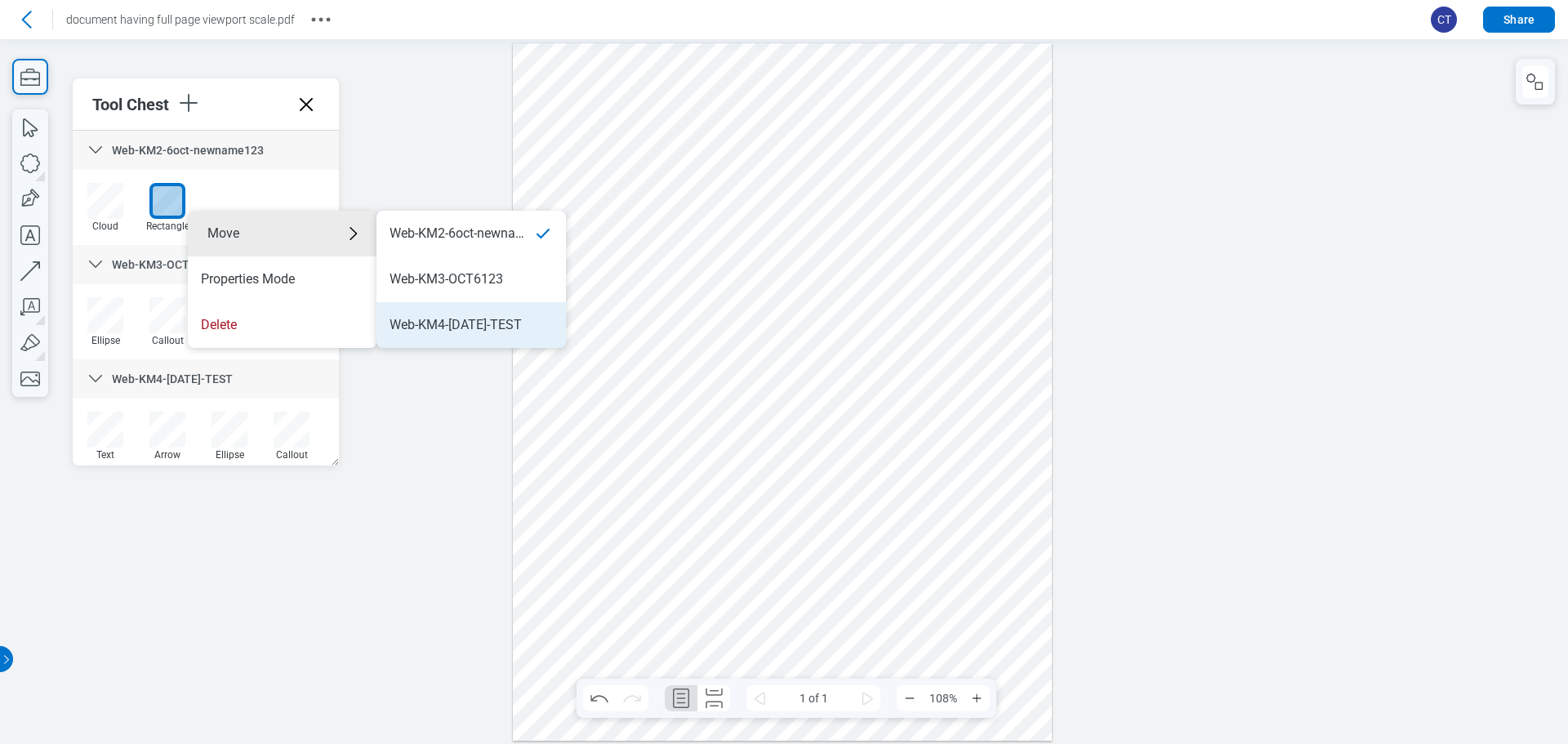
click at [490, 329] on div "Web-KM4-[DATE]-TEST" at bounding box center [456, 325] width 132 height 18
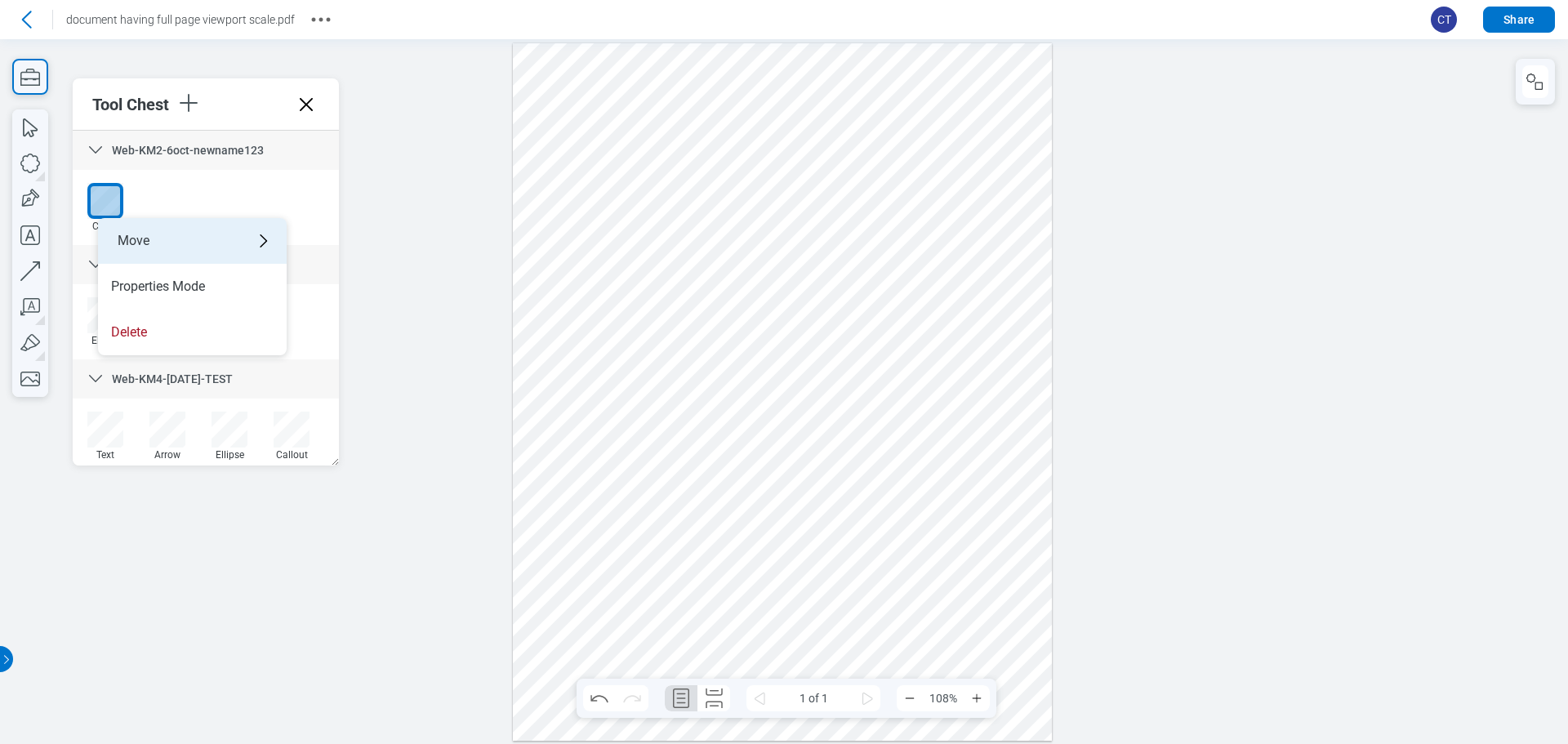
click at [129, 225] on div "Move" at bounding box center [193, 241] width 189 height 46
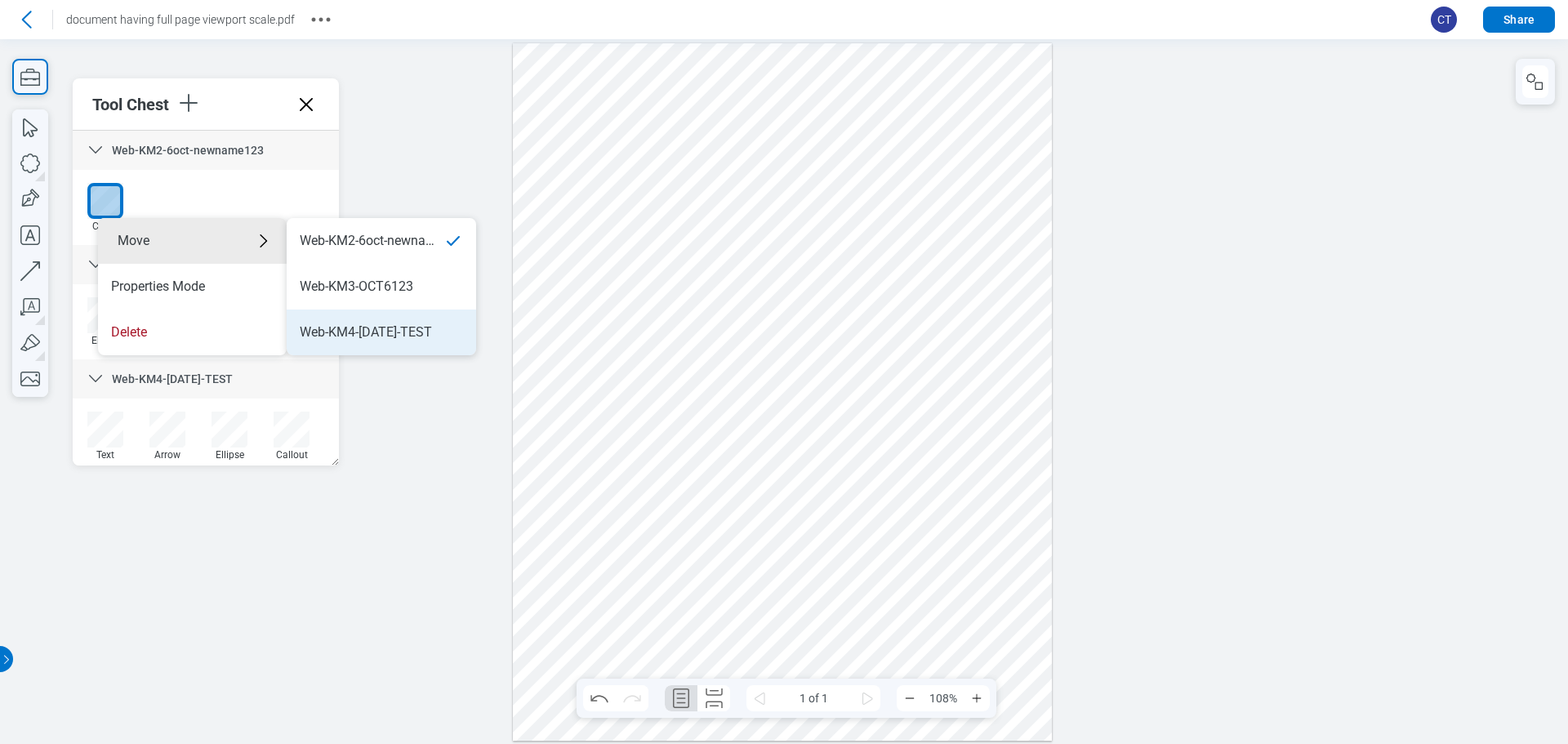
click at [408, 325] on div "Web-KM4-[DATE]-TEST" at bounding box center [365, 332] width 132 height 18
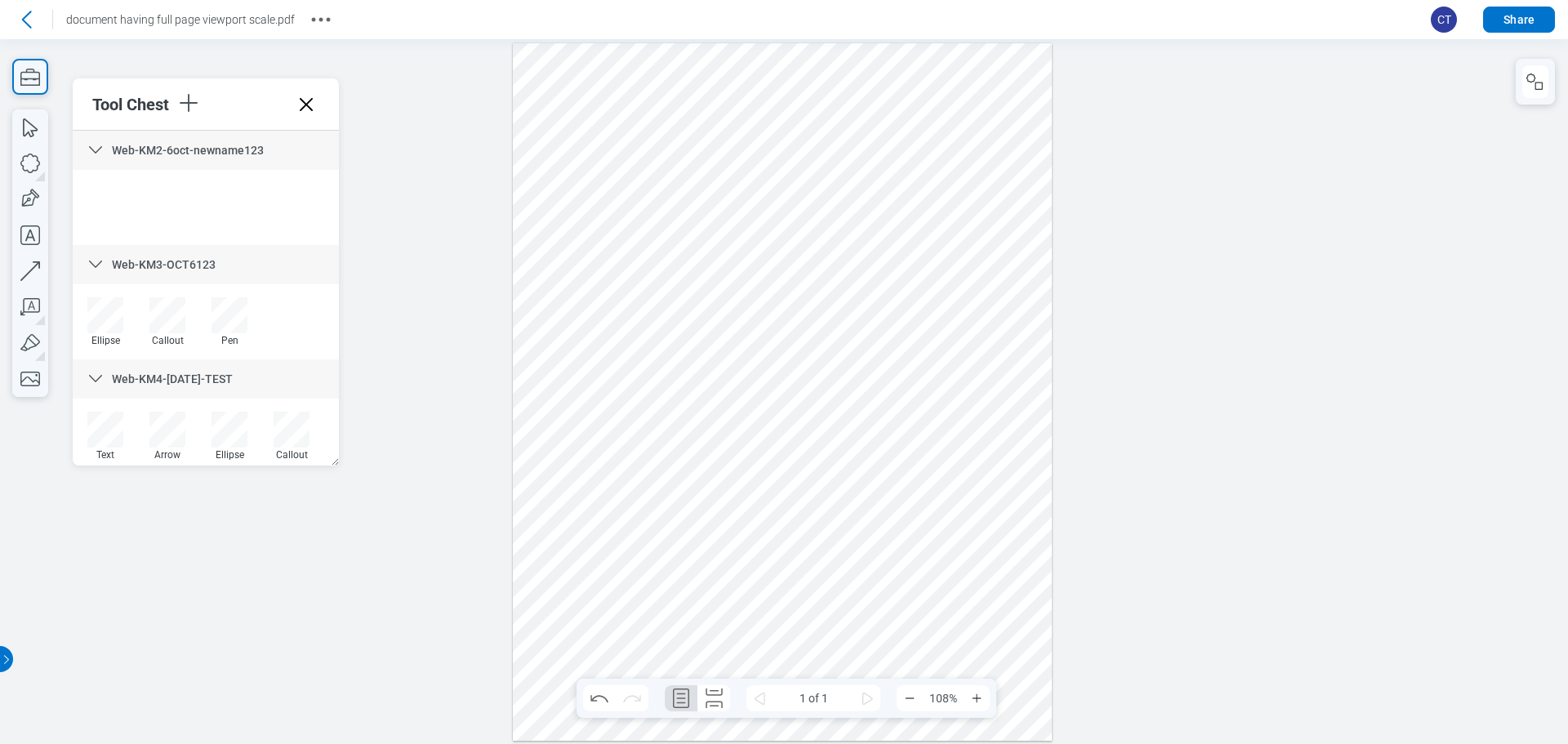
click at [96, 163] on div "Web-KM2-6oct-newname123" at bounding box center [206, 149] width 267 height 39
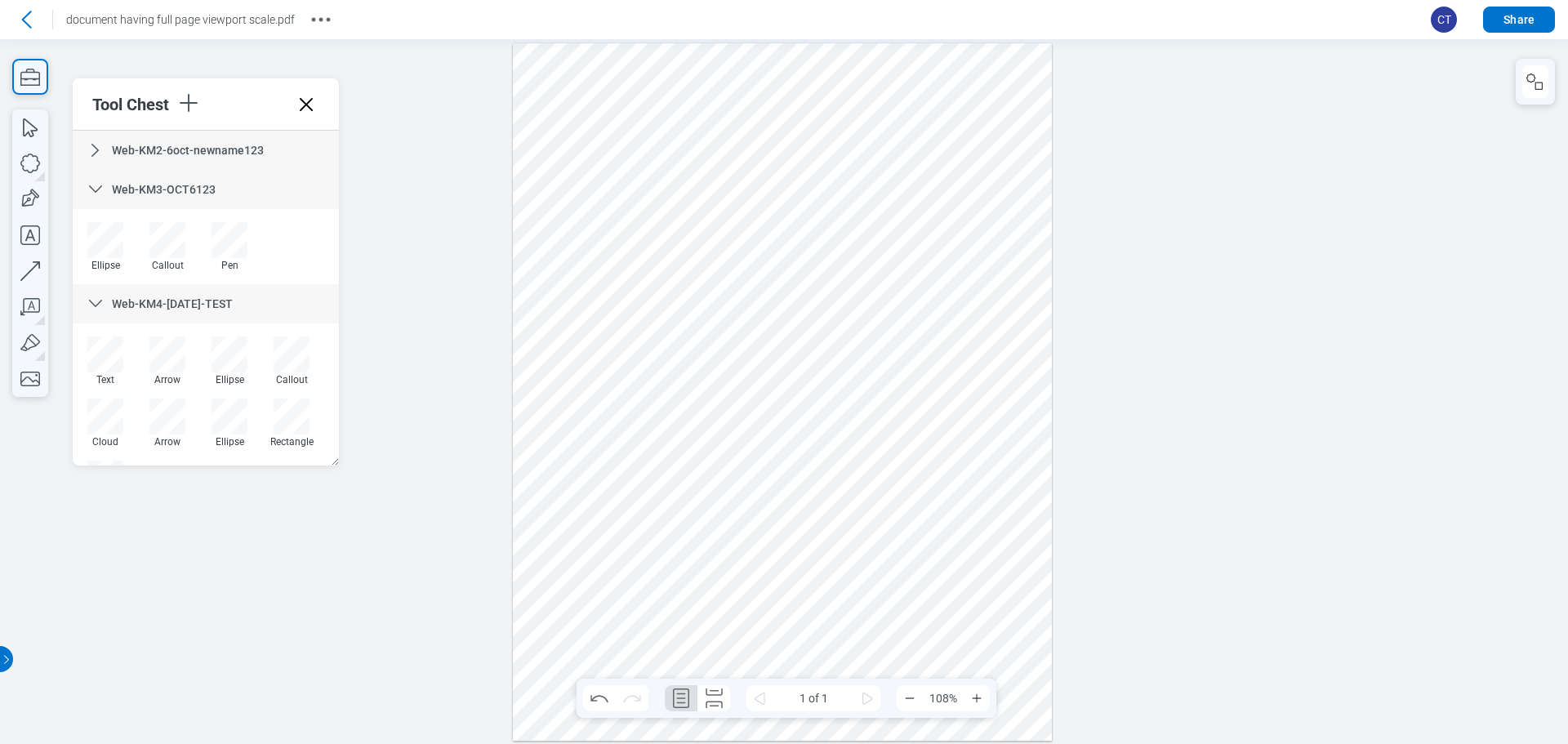
click at [95, 181] on icon at bounding box center [96, 190] width 20 height 20
click at [188, 107] on icon "button" at bounding box center [188, 102] width 26 height 26
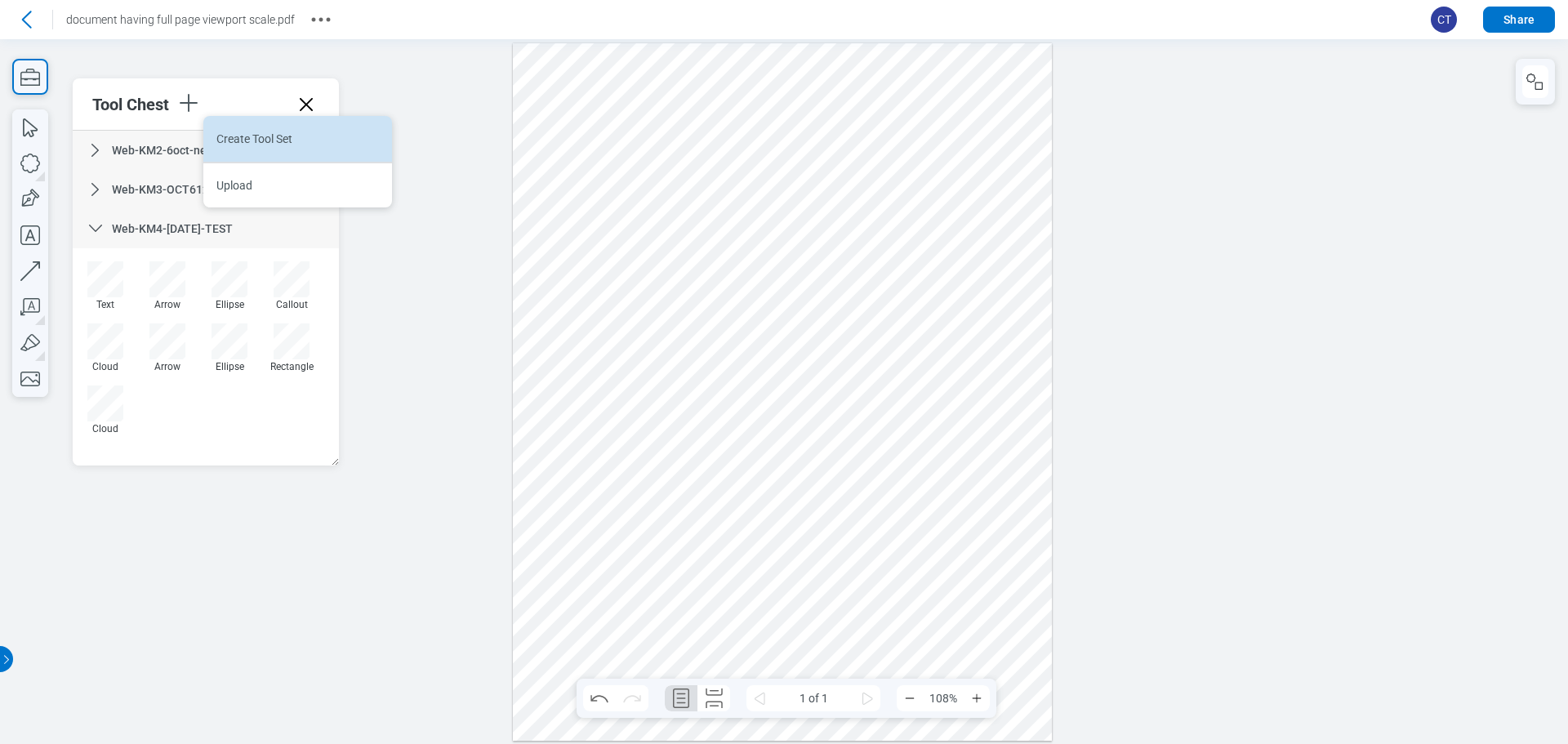
click at [235, 136] on li "Create Tool Set" at bounding box center [297, 139] width 189 height 46
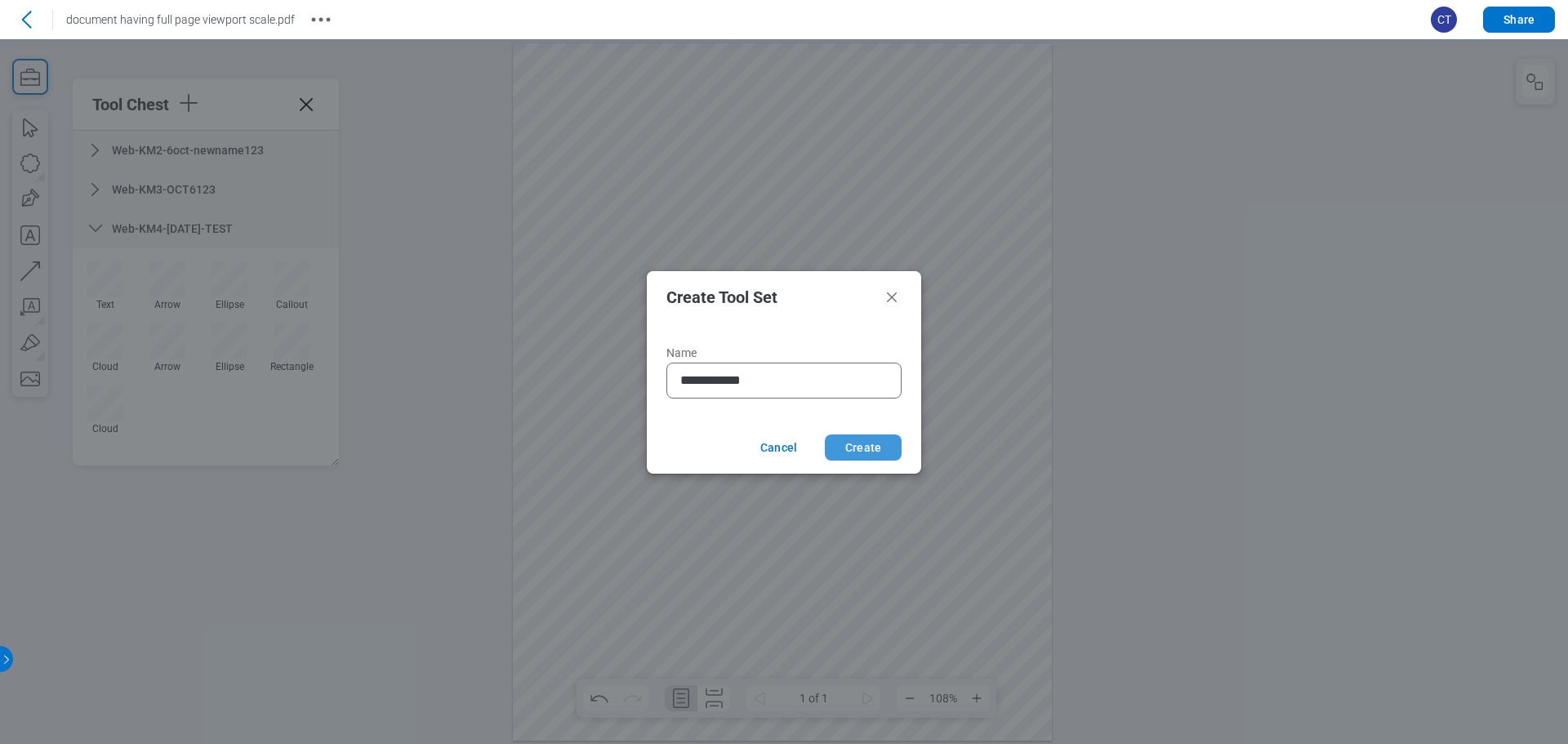
type input "**********"
click at [844, 438] on button "Create" at bounding box center [863, 448] width 77 height 26
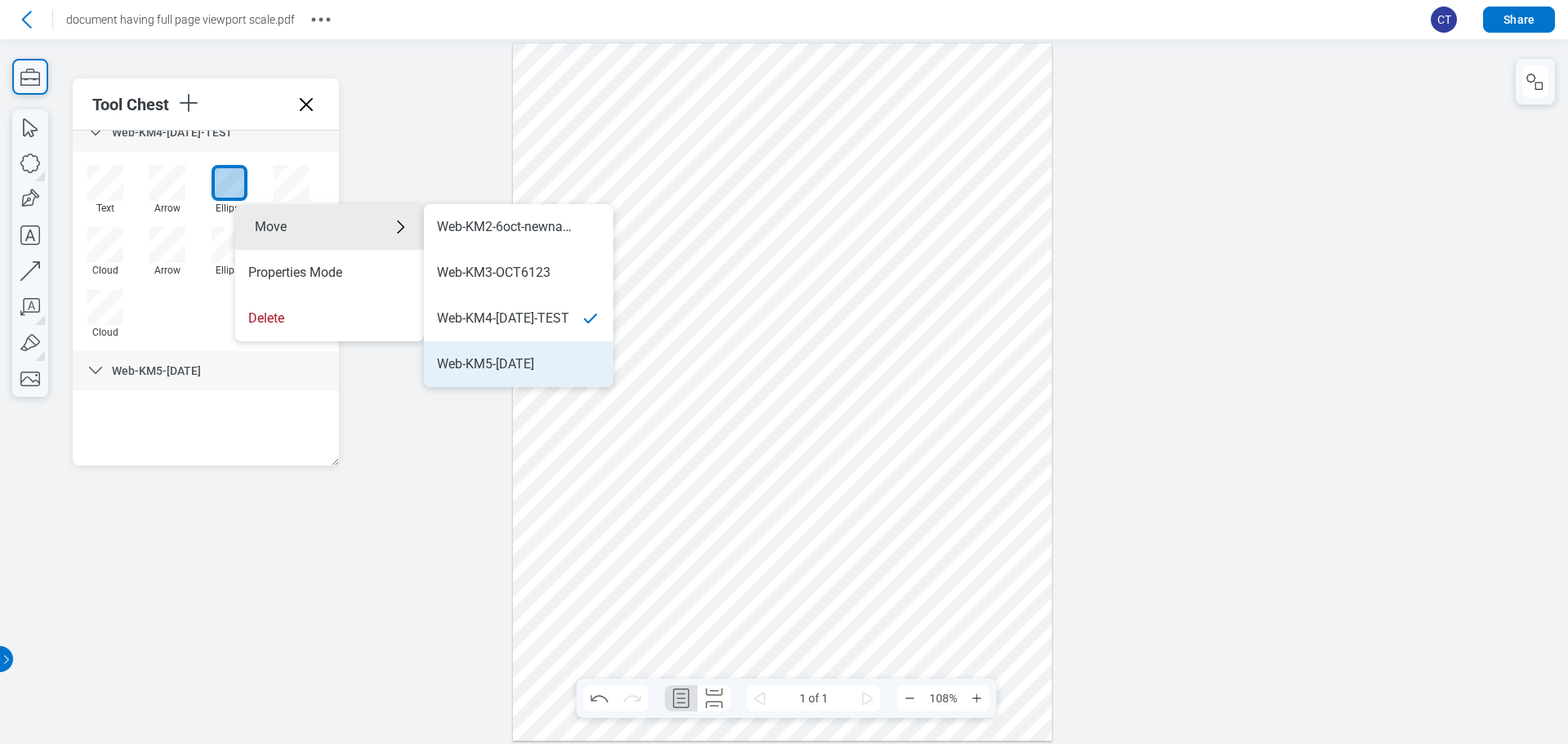
click at [481, 360] on div "Web-KM5-[DATE]" at bounding box center [486, 364] width 98 height 18
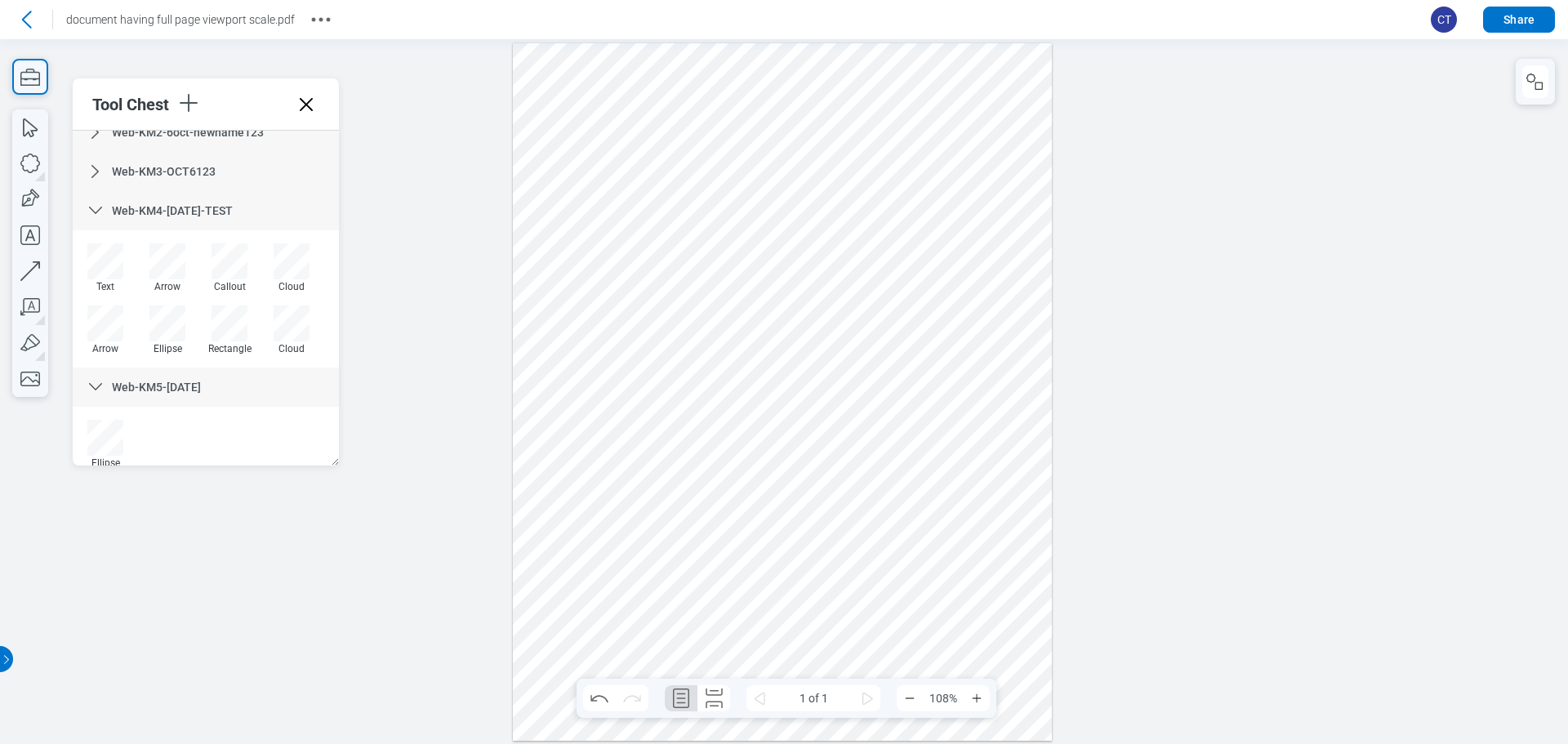
scroll to position [0, 0]
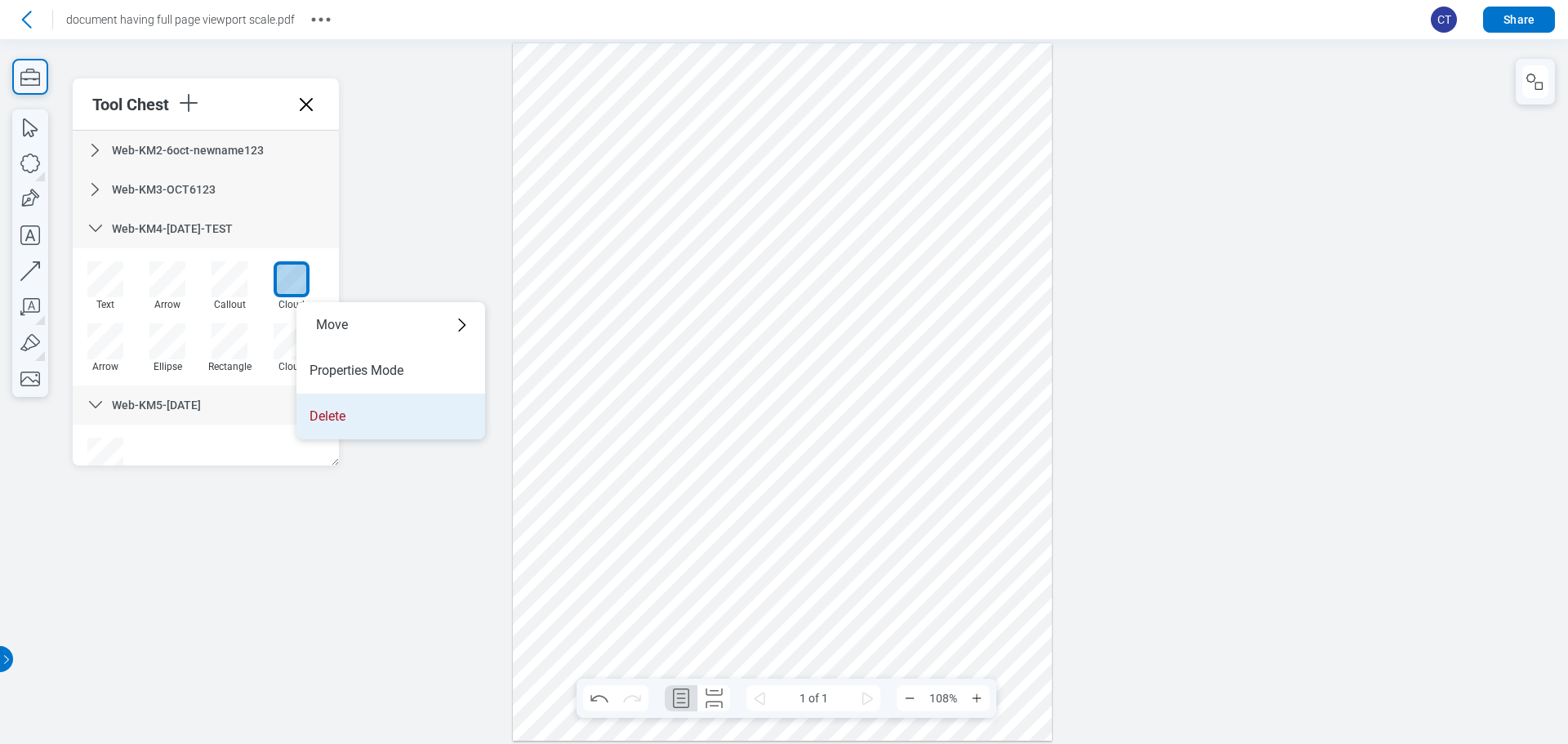
drag, startPoint x: 399, startPoint y: 407, endPoint x: 587, endPoint y: 448, distance: 192.4
click at [399, 407] on li "Delete" at bounding box center [391, 417] width 189 height 46
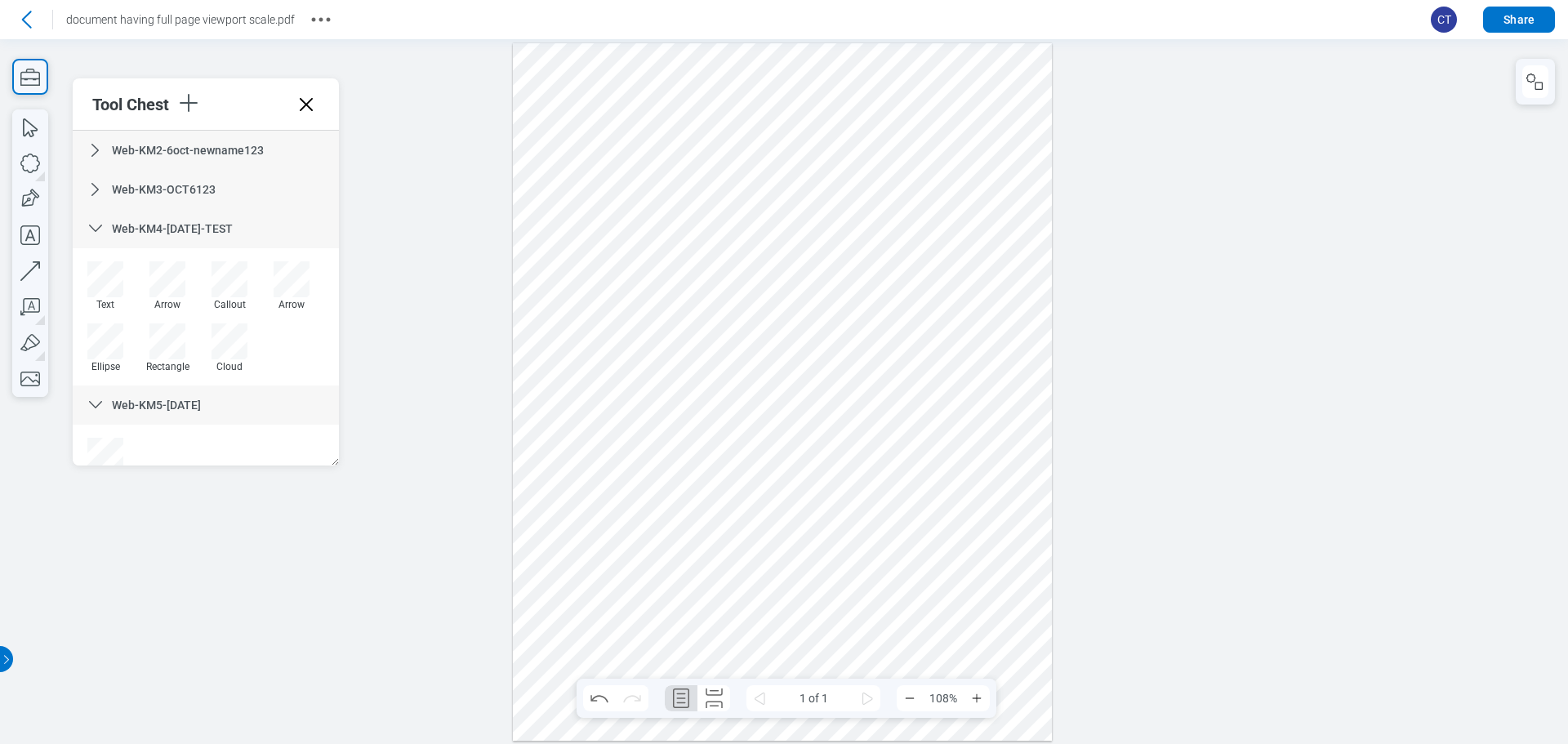
click at [84, 197] on div "Web-KM3-OCT6123" at bounding box center [206, 189] width 267 height 39
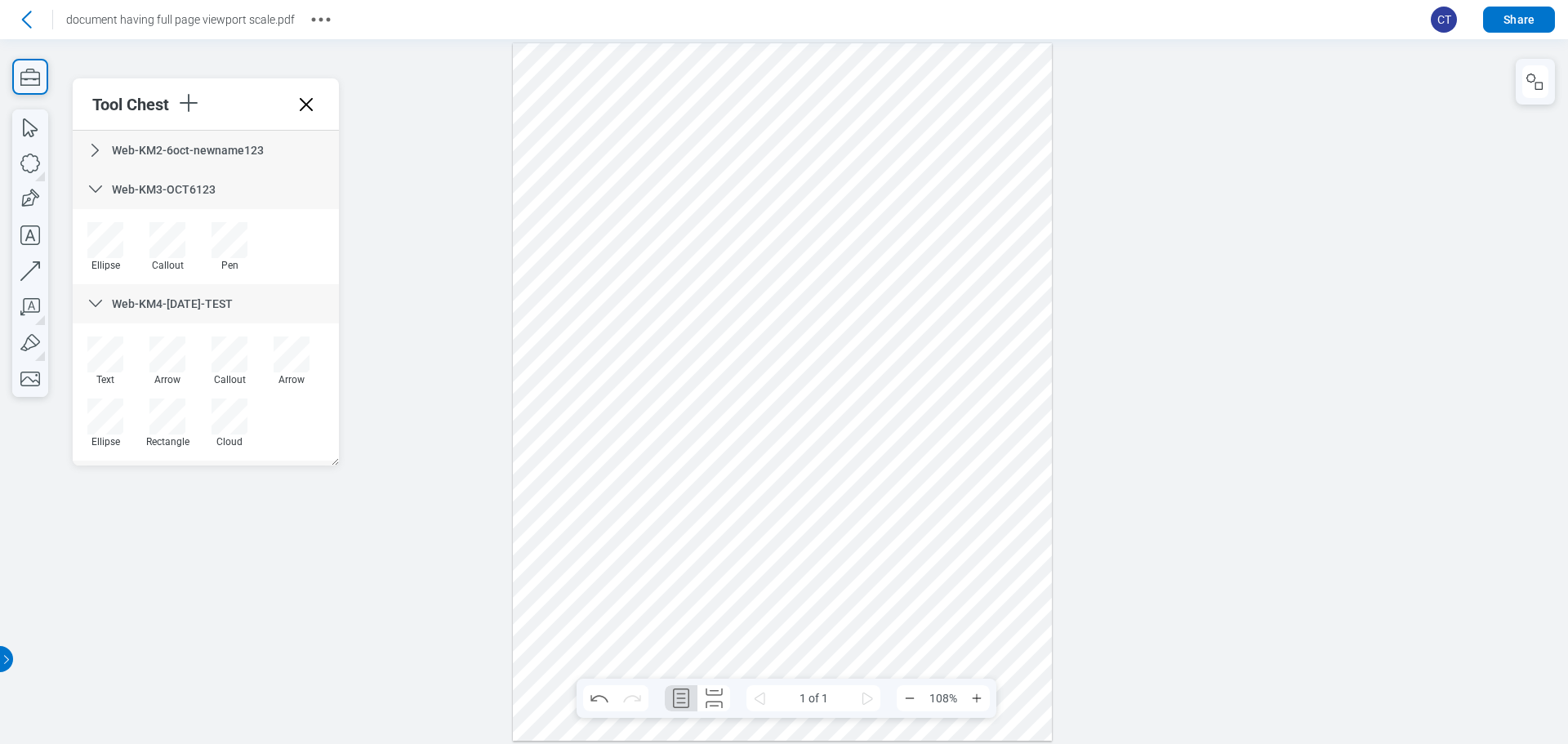
drag, startPoint x: 253, startPoint y: 149, endPoint x: 266, endPoint y: 149, distance: 13.0
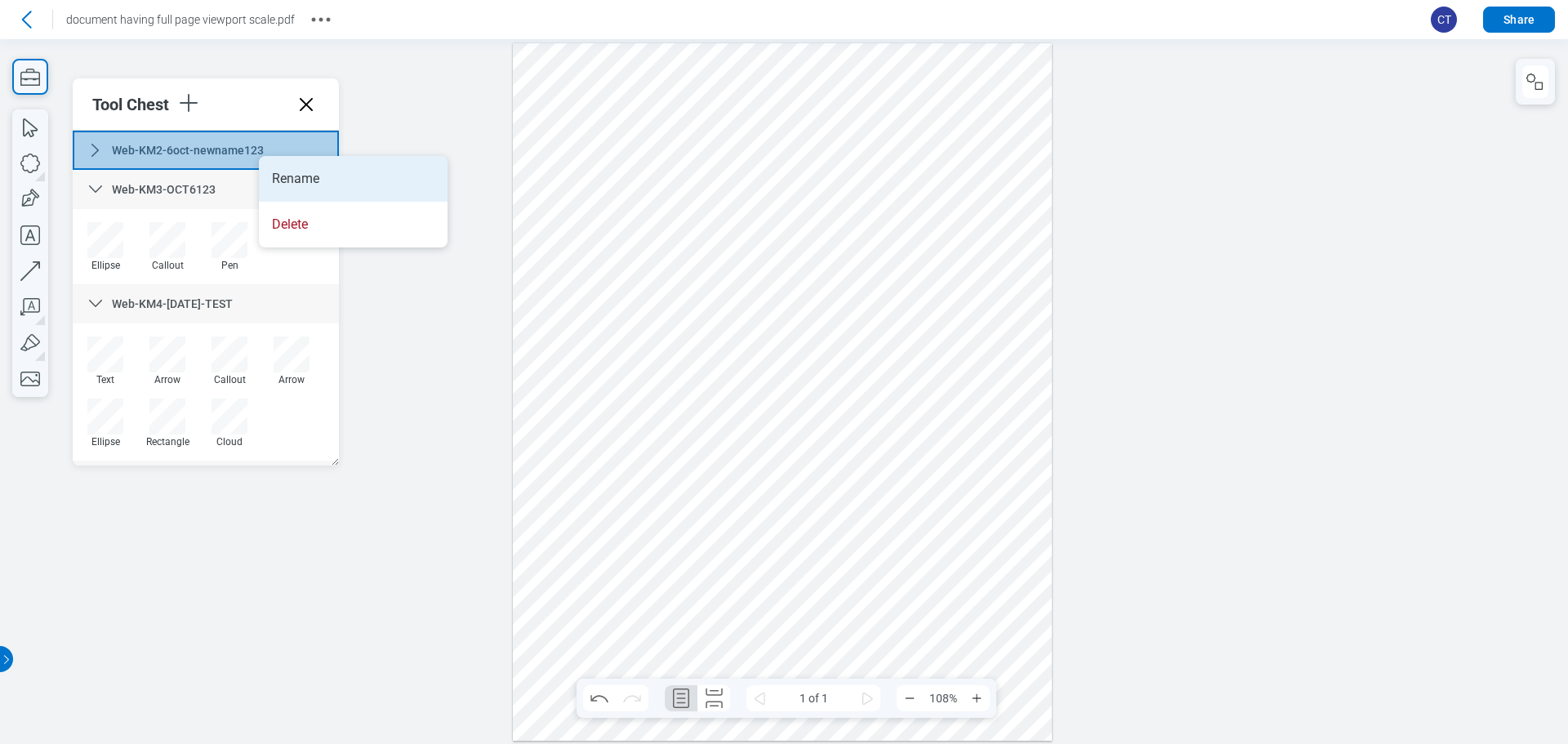
click at [298, 173] on li "Rename" at bounding box center [353, 179] width 189 height 46
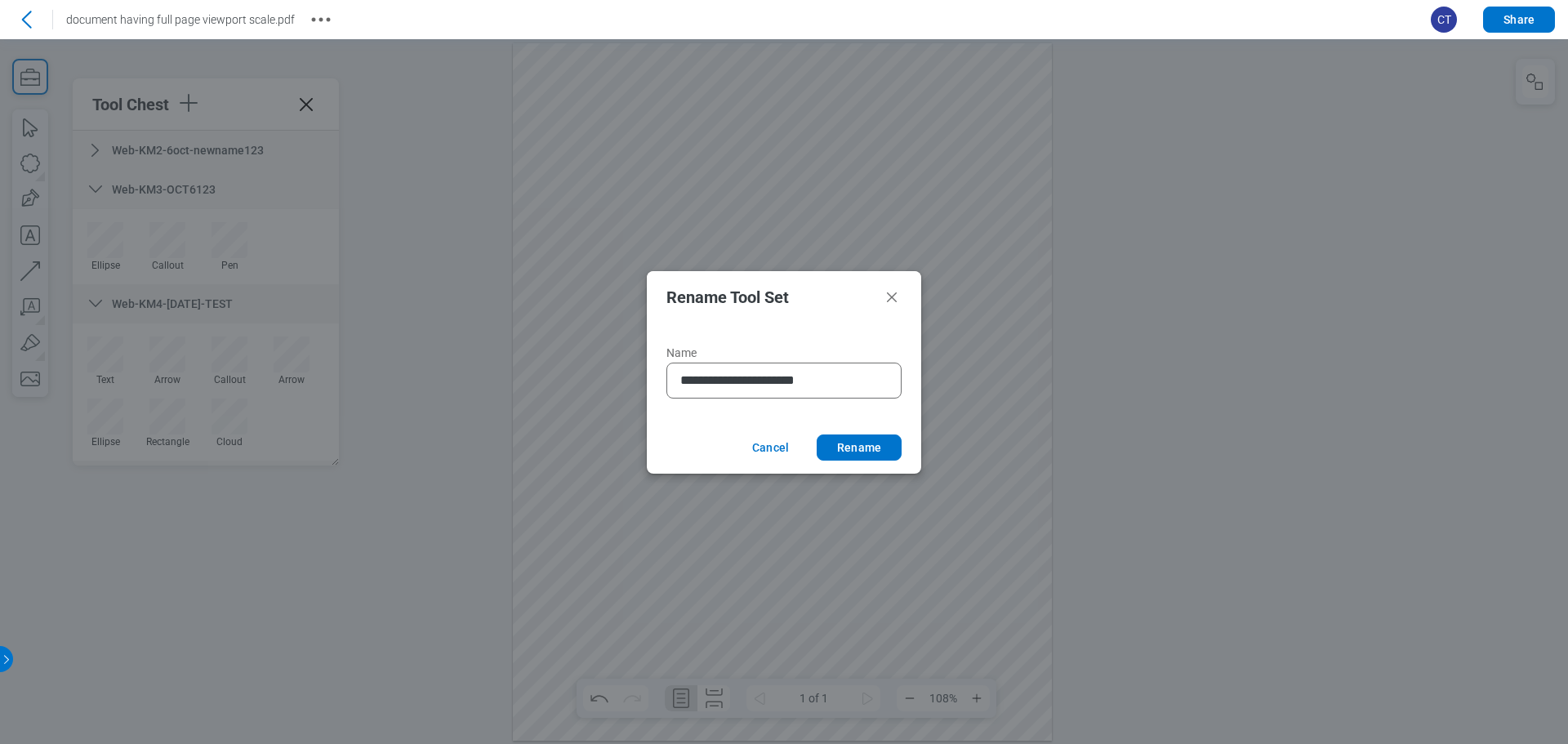
drag, startPoint x: 768, startPoint y: 377, endPoint x: 925, endPoint y: 404, distance: 159.3
click at [925, 404] on div "**********" at bounding box center [784, 372] width 1568 height 744
type input "**********"
click at [729, 422] on footer "Cancel Rename" at bounding box center [784, 448] width 275 height 53
click at [878, 451] on button "Rename" at bounding box center [859, 448] width 85 height 26
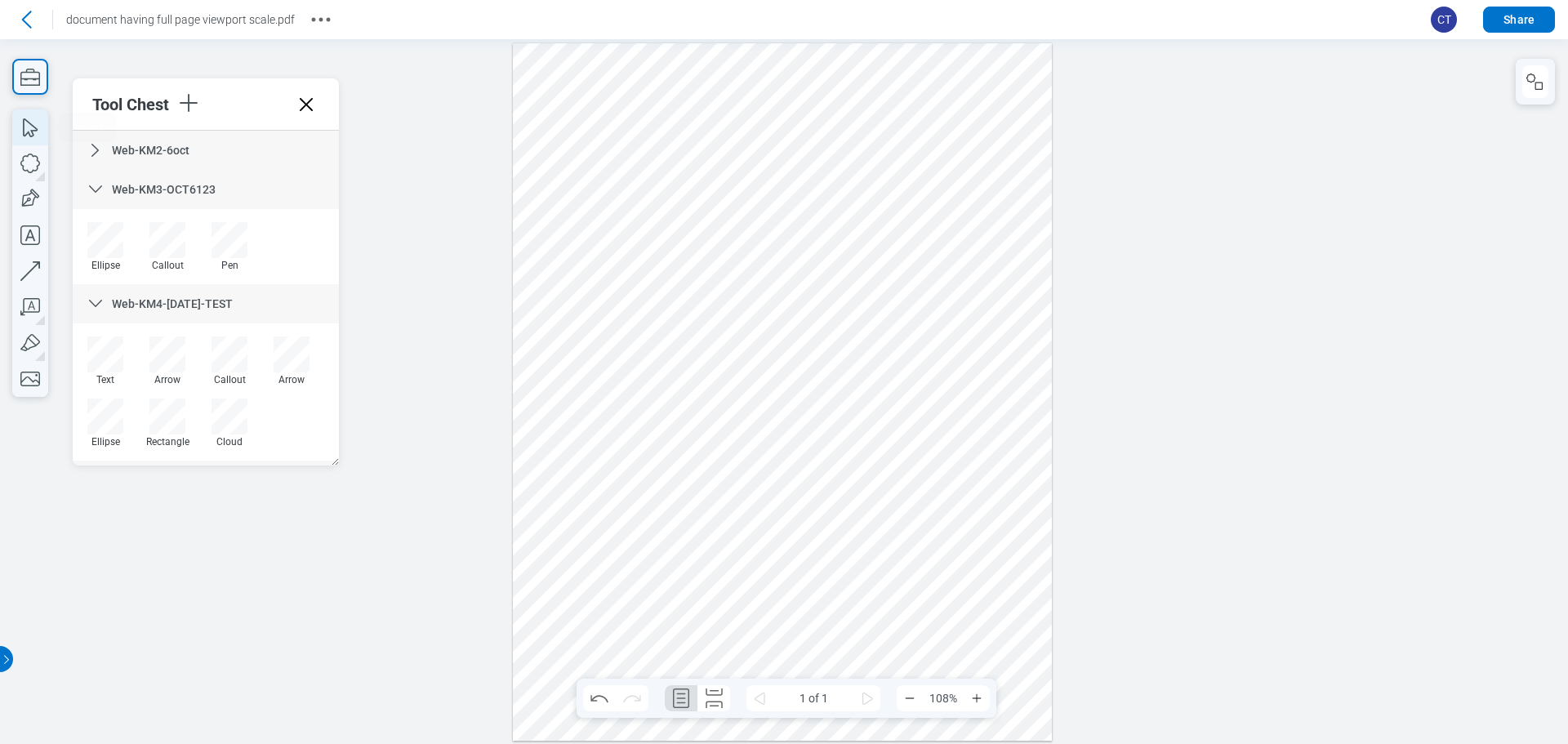
click at [38, 120] on icon "button" at bounding box center [30, 127] width 36 height 36
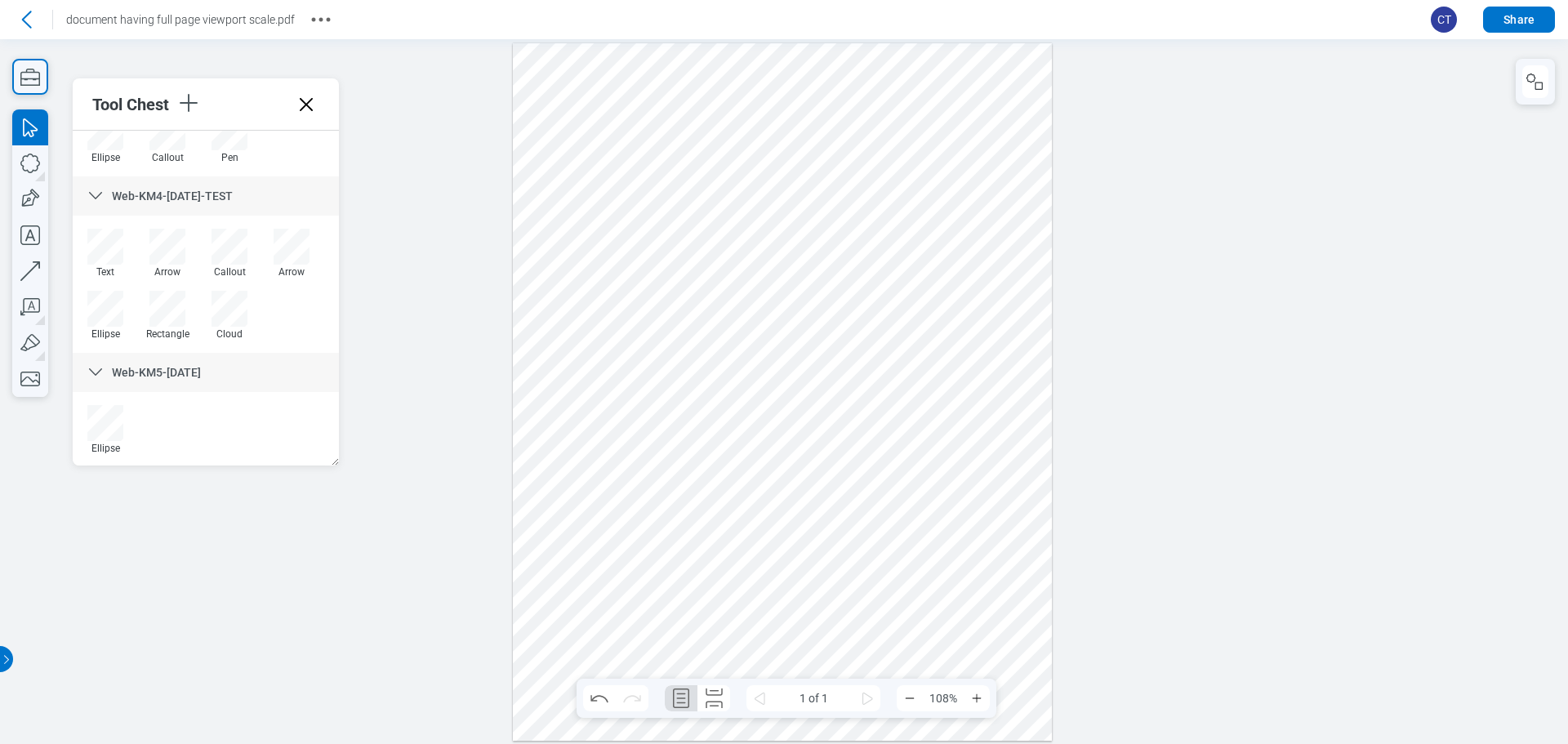
scroll to position [109, 0]
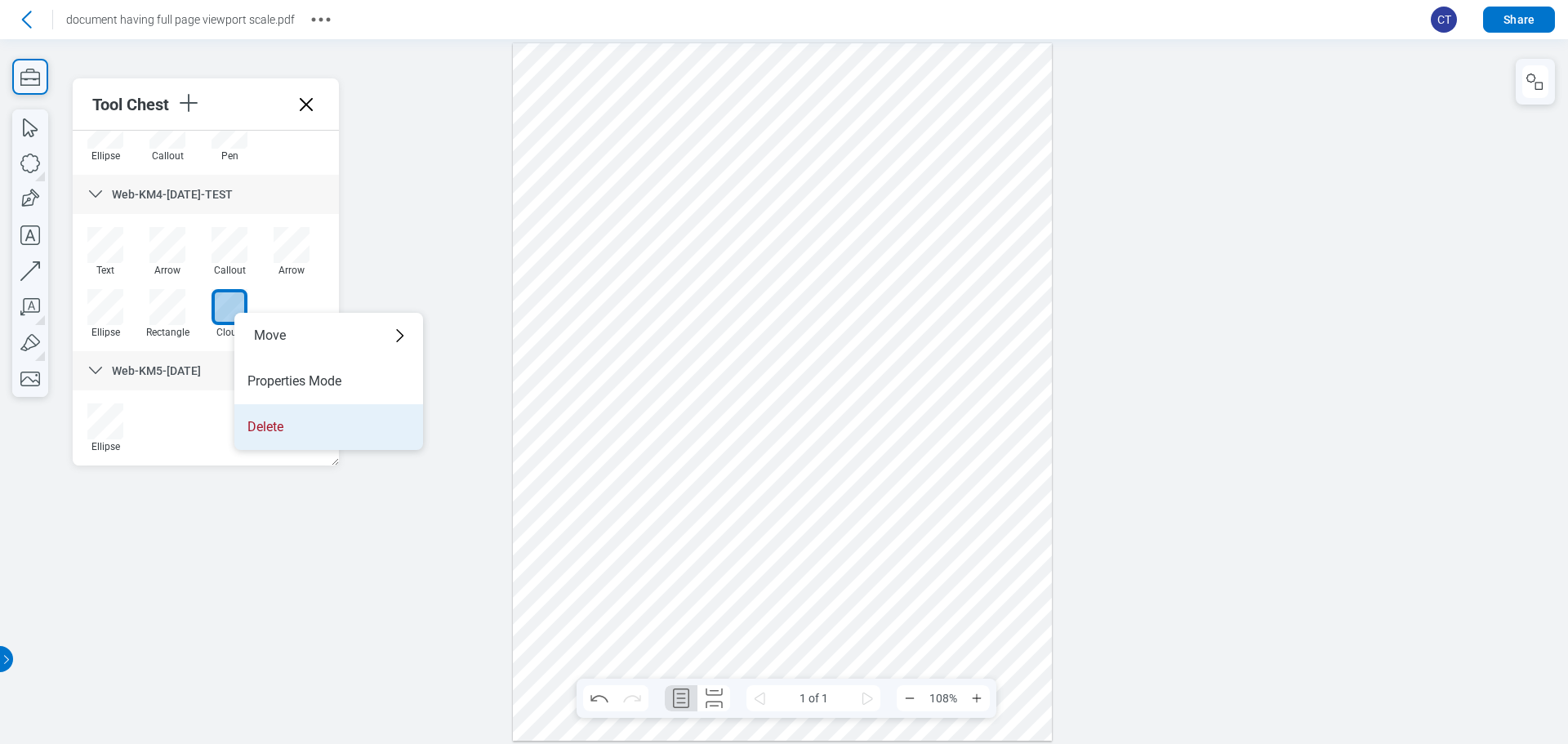
click at [290, 429] on li "Delete" at bounding box center [329, 427] width 189 height 46
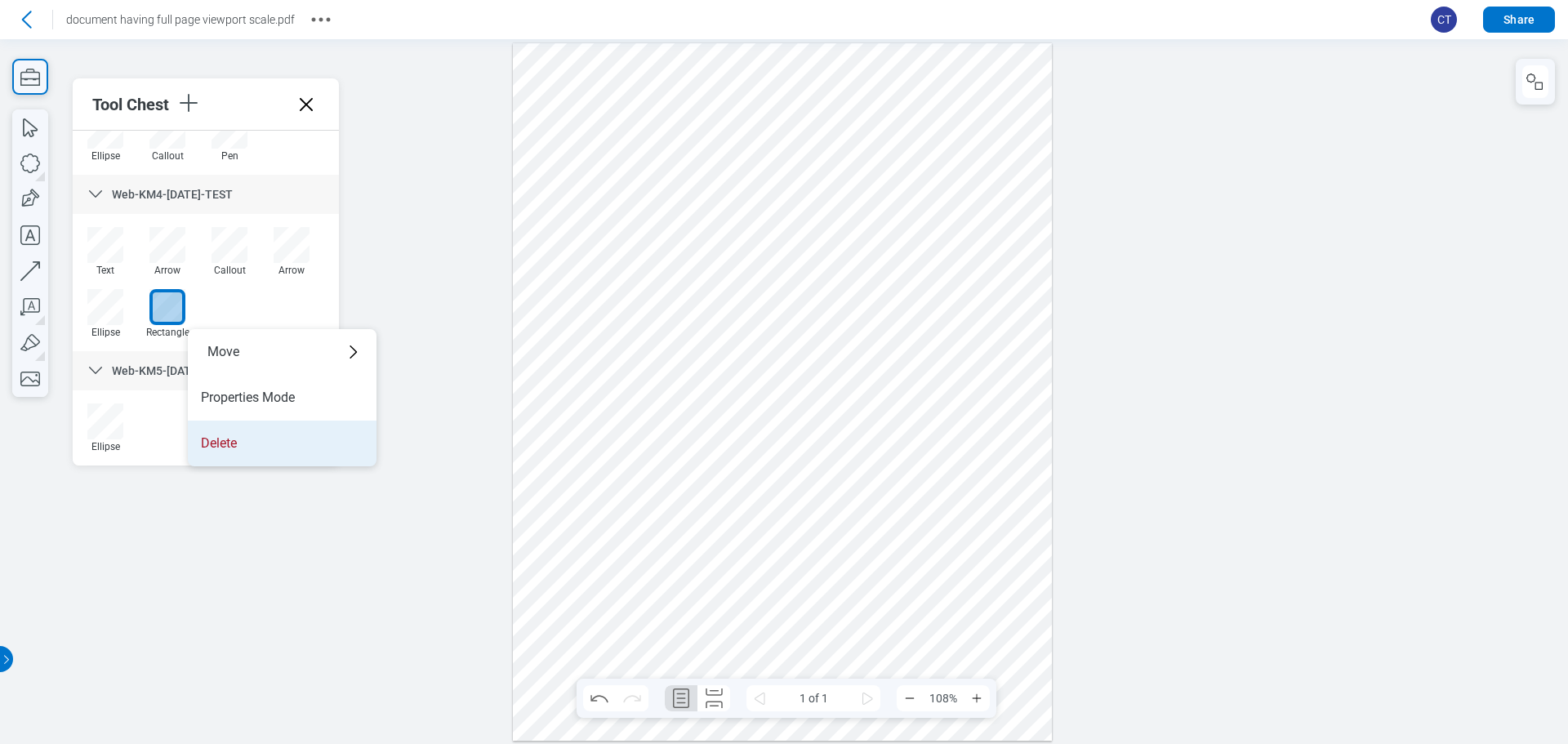
click at [230, 434] on li "Delete" at bounding box center [283, 444] width 189 height 46
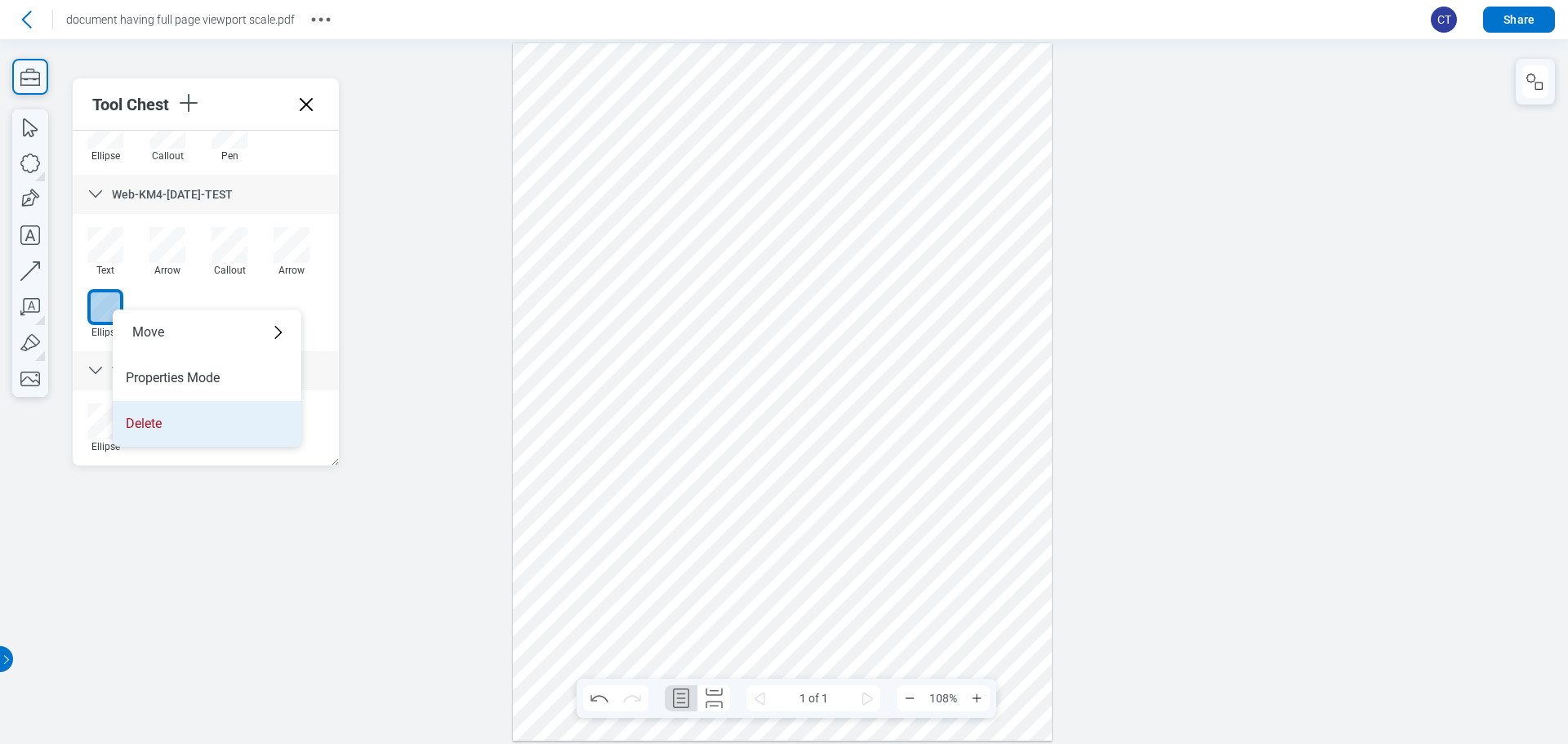
click at [179, 410] on li "Delete" at bounding box center [207, 424] width 189 height 46
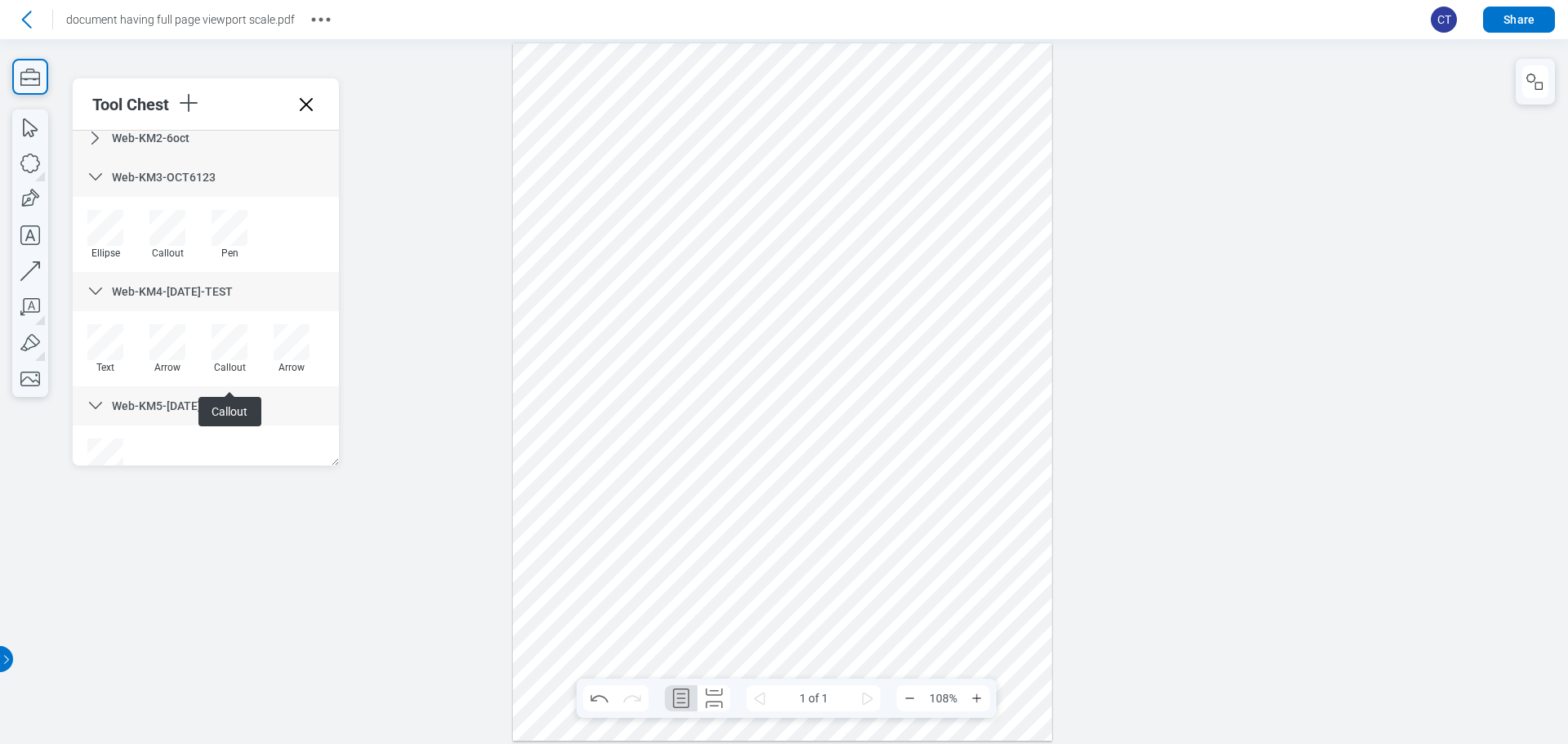
scroll to position [0, 0]
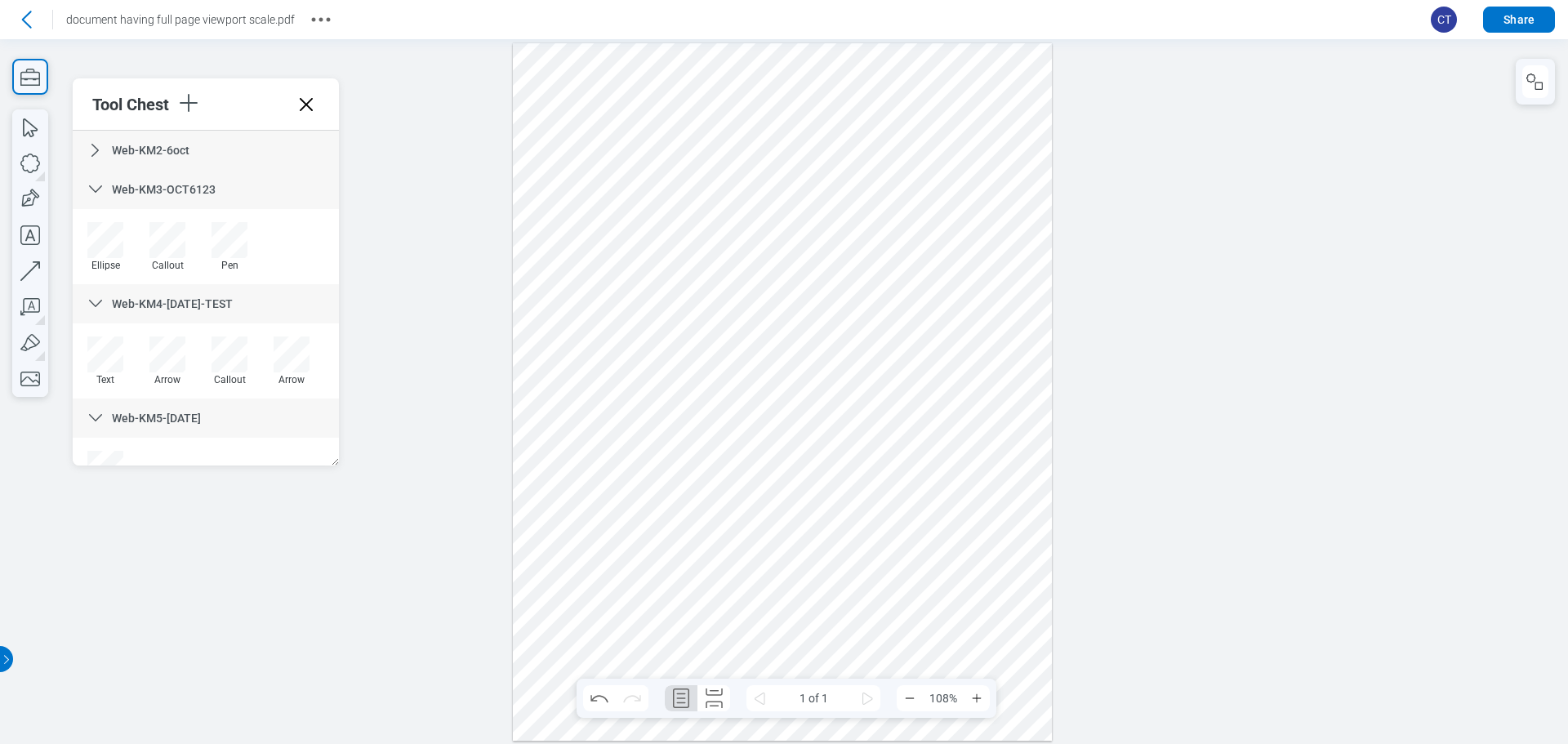
click at [159, 141] on div "Web-KM2-6oct" at bounding box center [206, 149] width 267 height 39
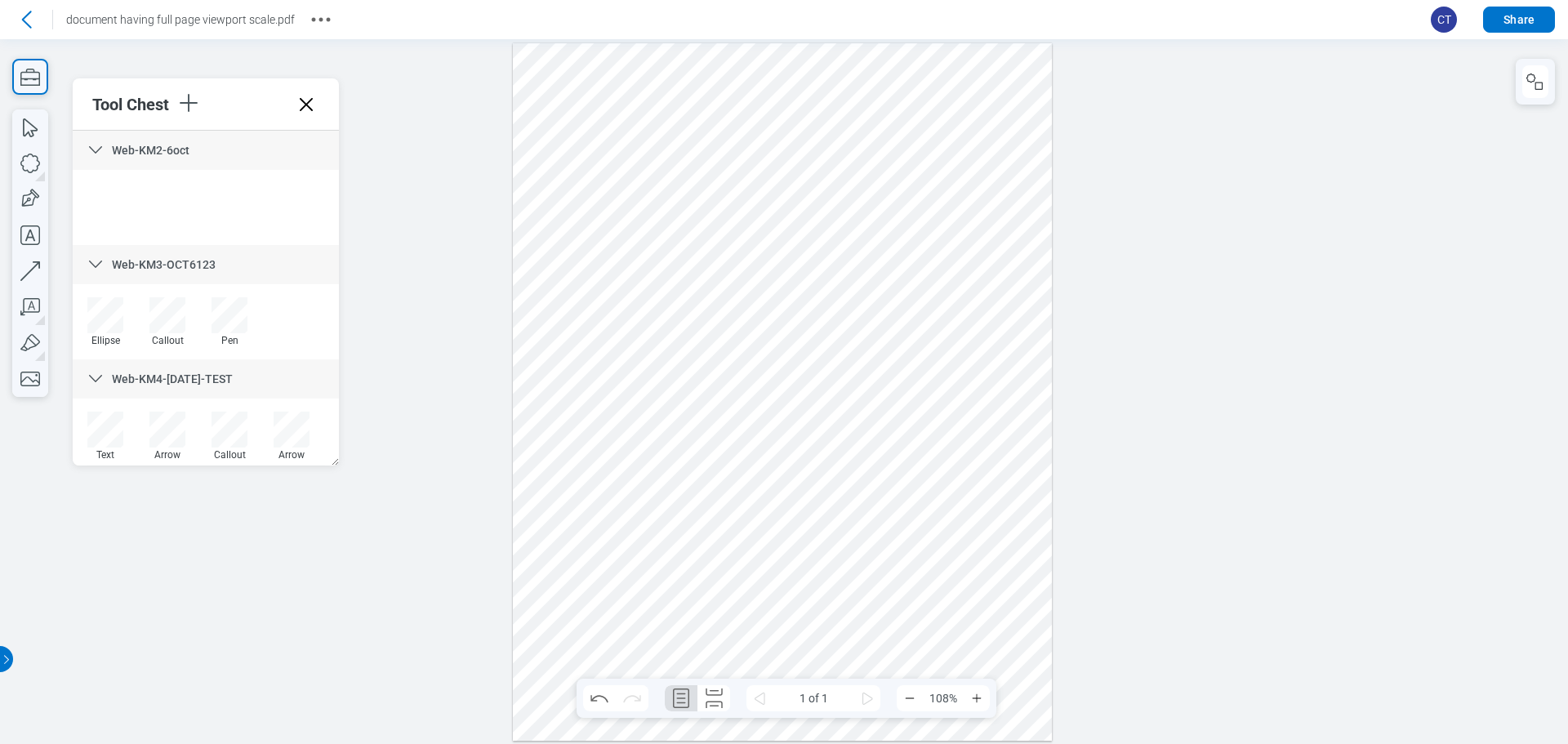
click at [159, 141] on div "Web-KM2-6oct" at bounding box center [206, 149] width 267 height 39
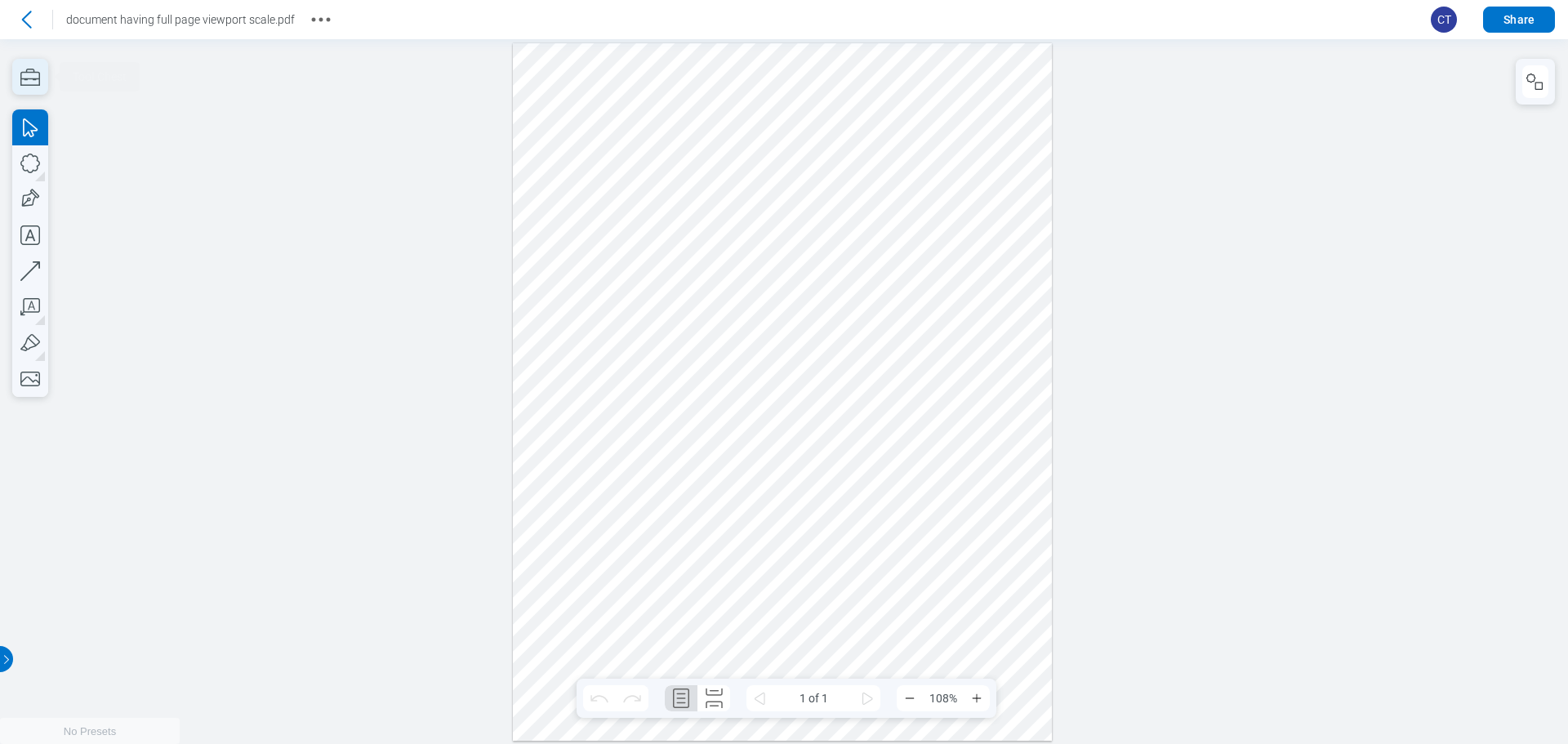
click at [36, 78] on icon "button" at bounding box center [30, 77] width 36 height 36
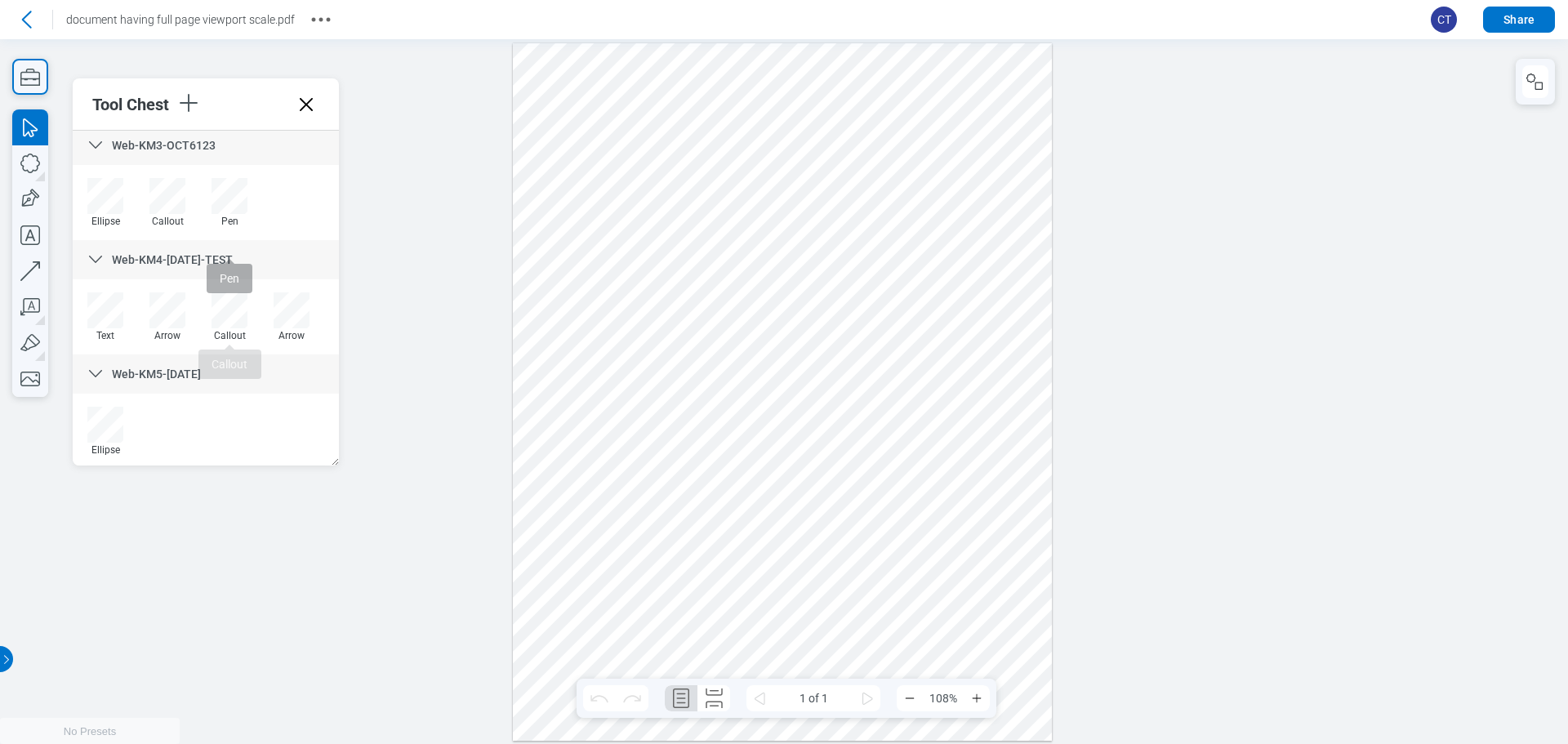
scroll to position [48, 0]
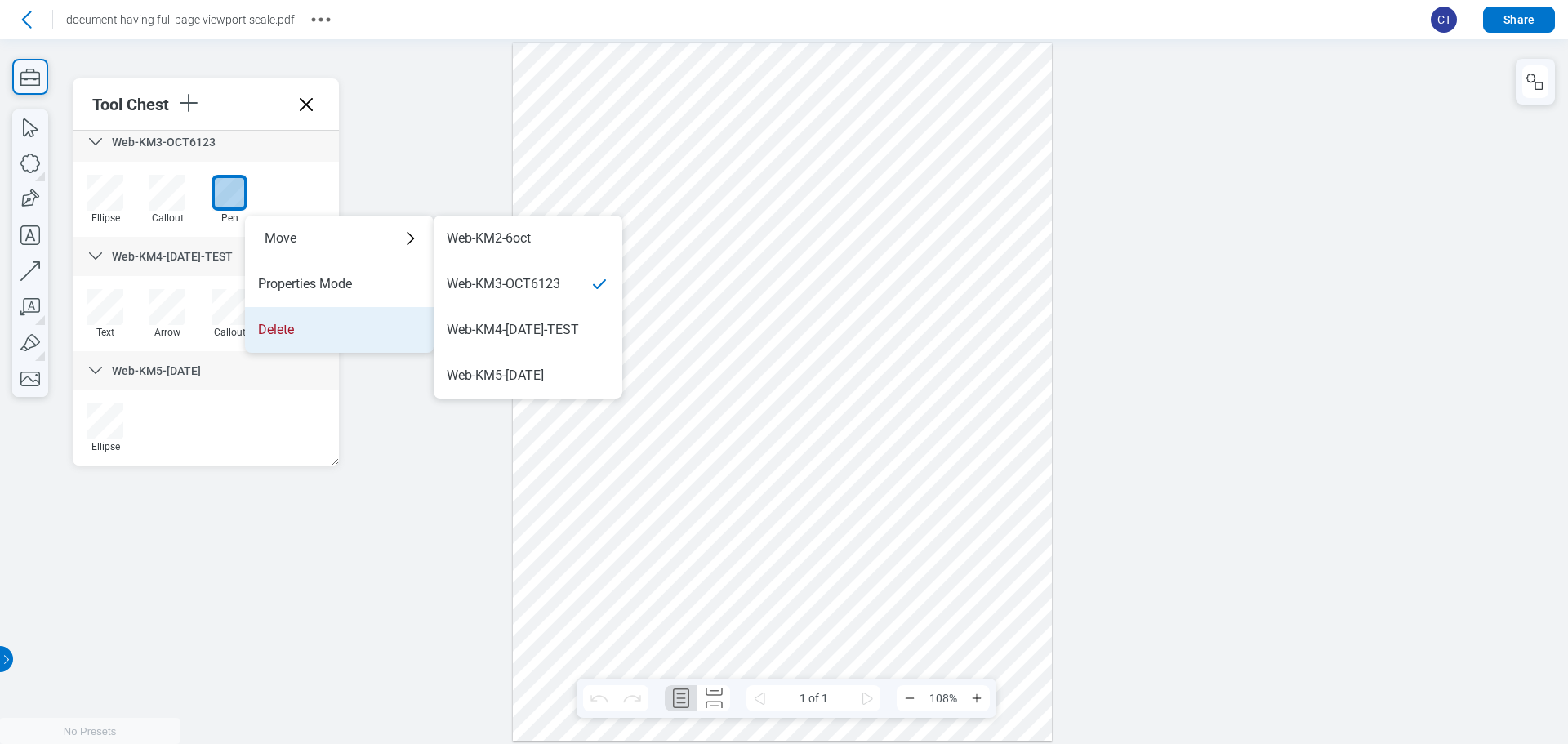
click at [349, 333] on li "Delete" at bounding box center [339, 330] width 189 height 46
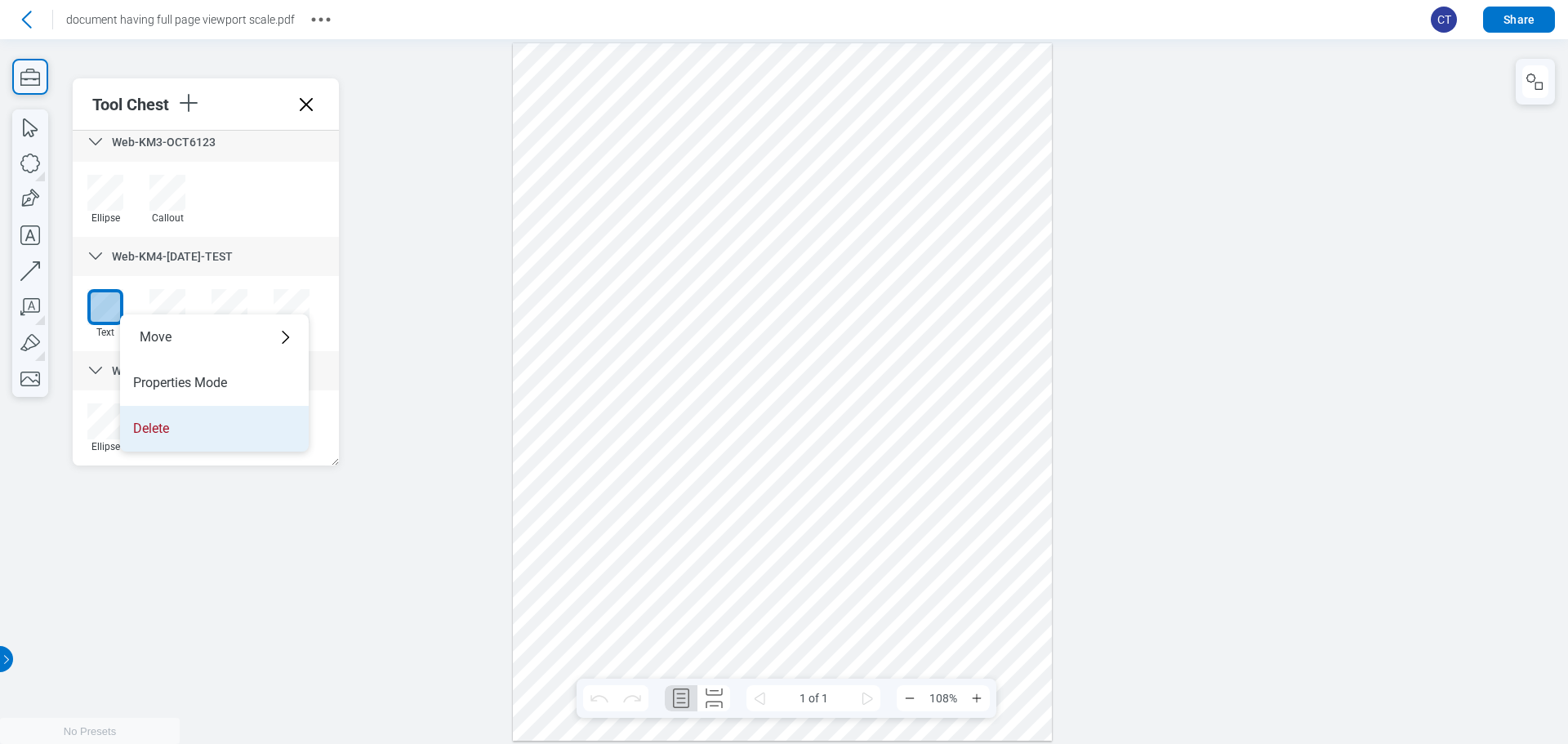
click at [191, 434] on li "Delete" at bounding box center [215, 429] width 189 height 46
drag, startPoint x: 486, startPoint y: 559, endPoint x: 463, endPoint y: 555, distance: 23.3
click at [486, 562] on div at bounding box center [784, 391] width 1568 height 704
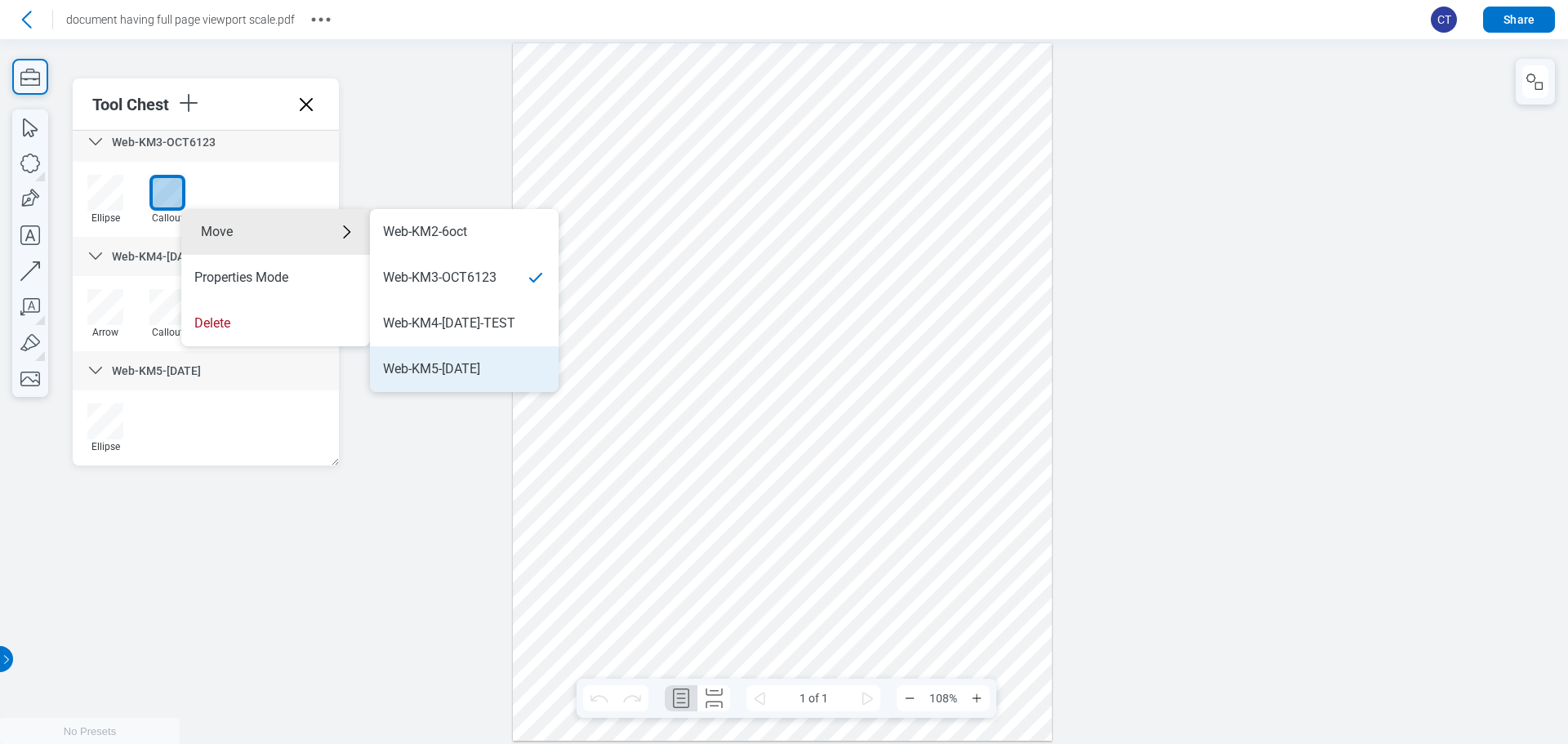
click at [431, 376] on div "Web-KM5-[DATE]" at bounding box center [432, 369] width 98 height 18
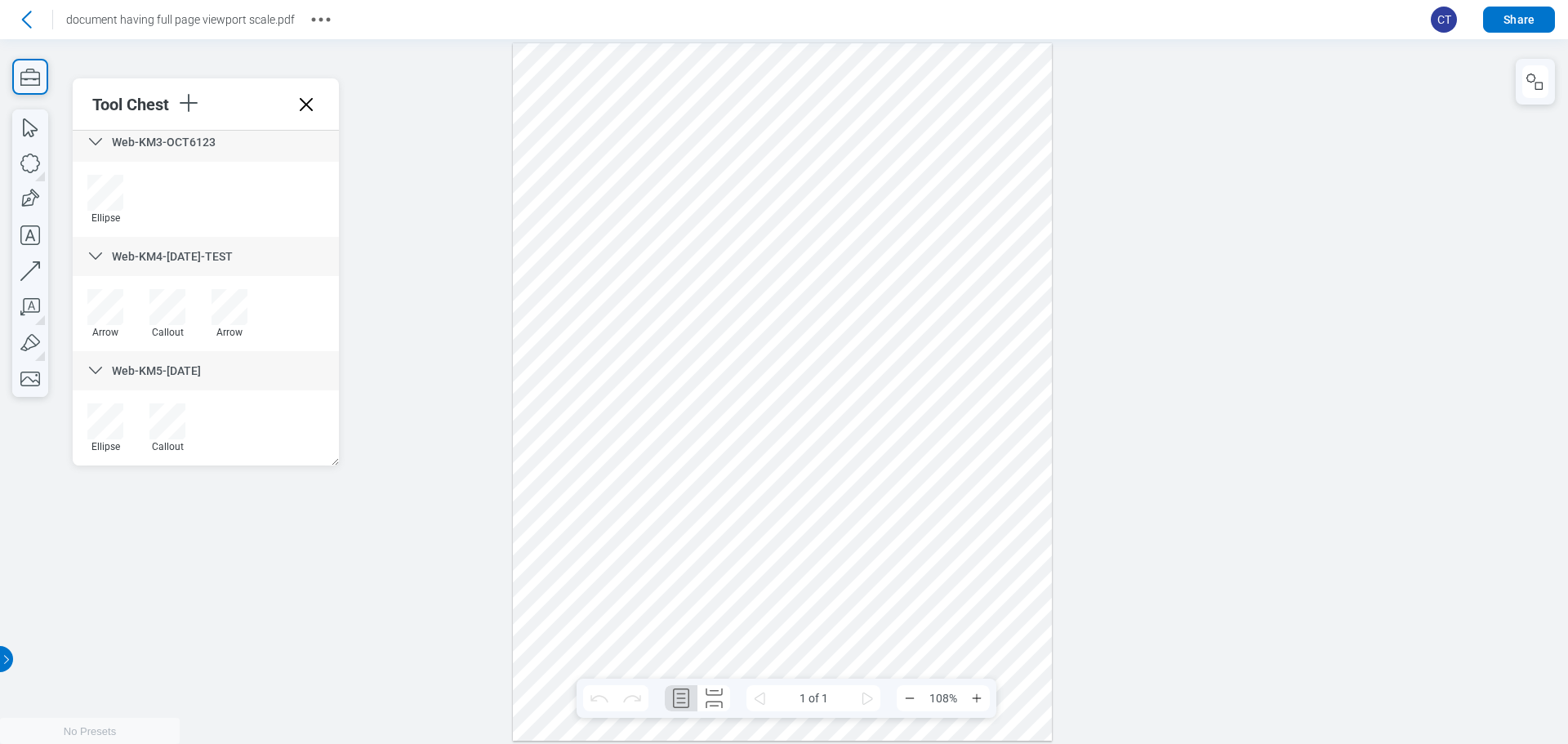
scroll to position [0, 0]
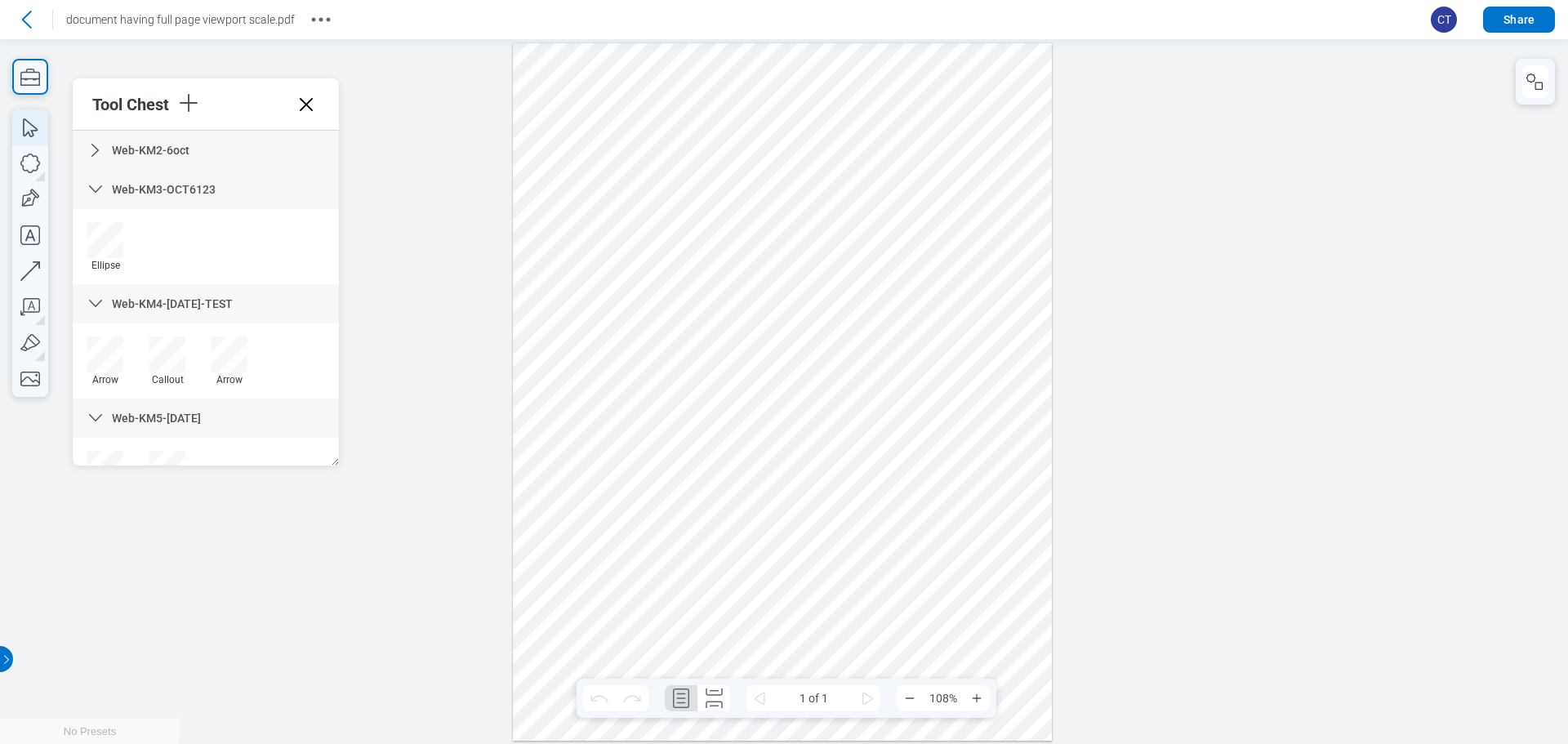
click at [25, 130] on icon "button" at bounding box center [30, 127] width 36 height 36
click at [664, 312] on div at bounding box center [783, 392] width 539 height 697
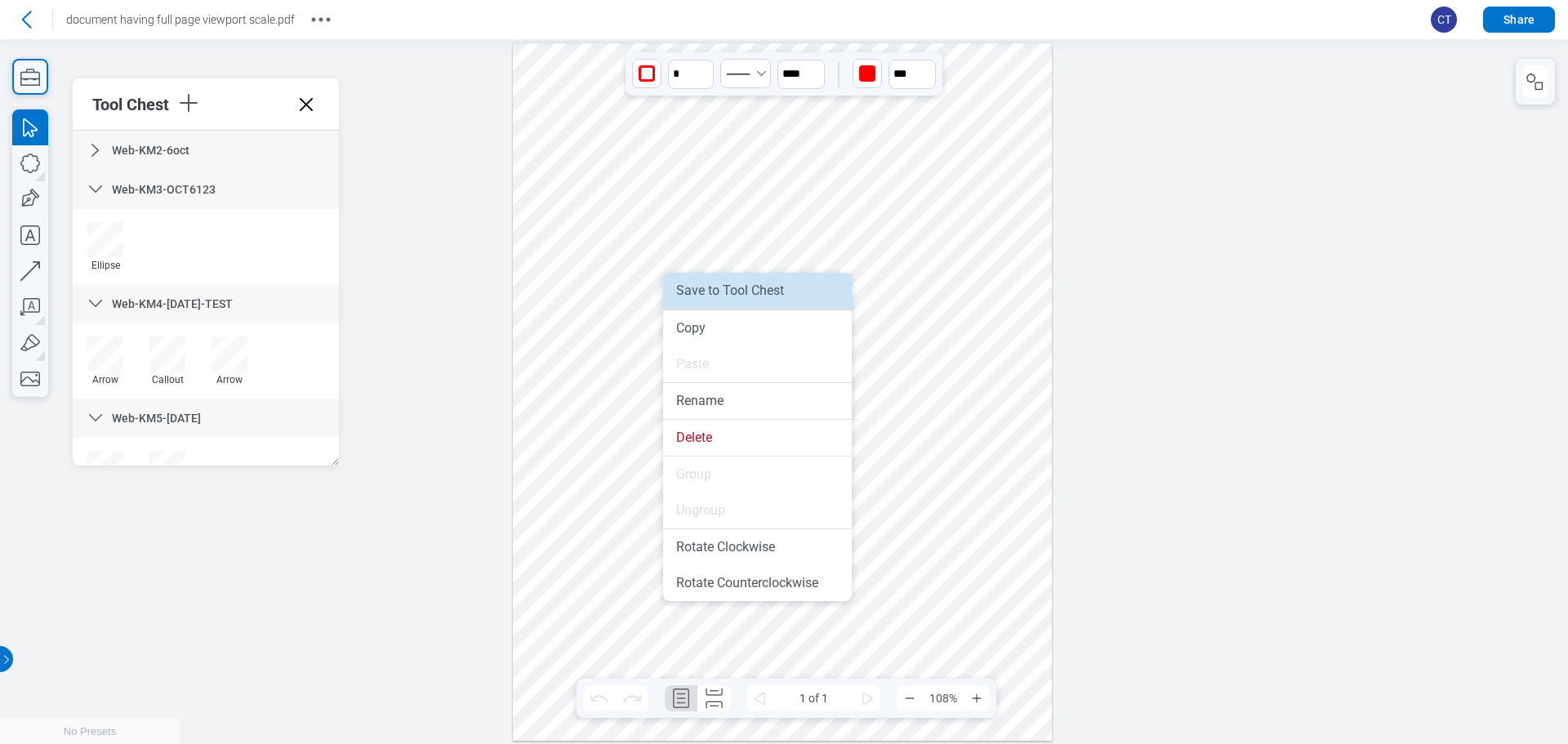
click at [738, 301] on li "Save to Tool Chest" at bounding box center [758, 290] width 189 height 36
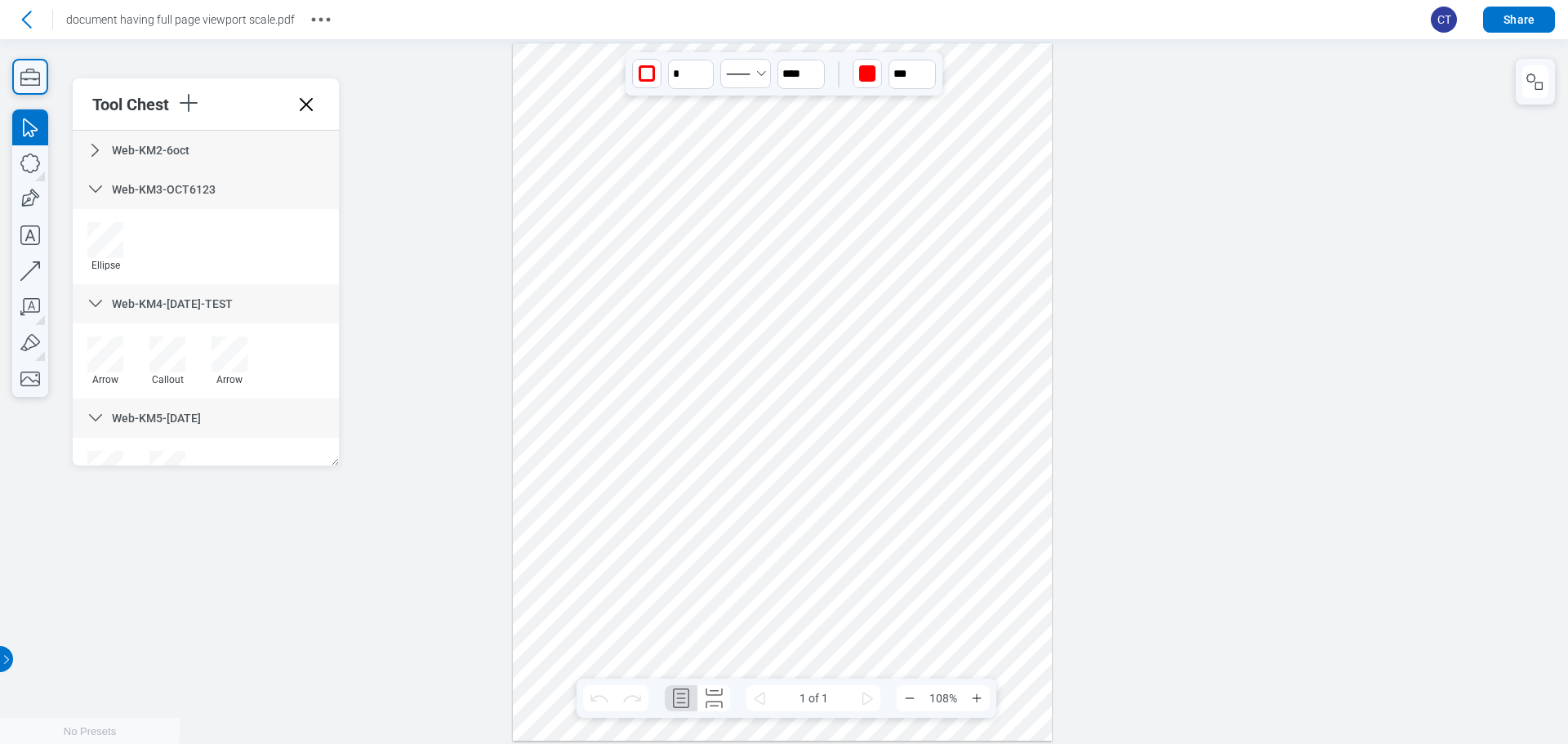
click at [100, 151] on icon at bounding box center [96, 150] width 20 height 20
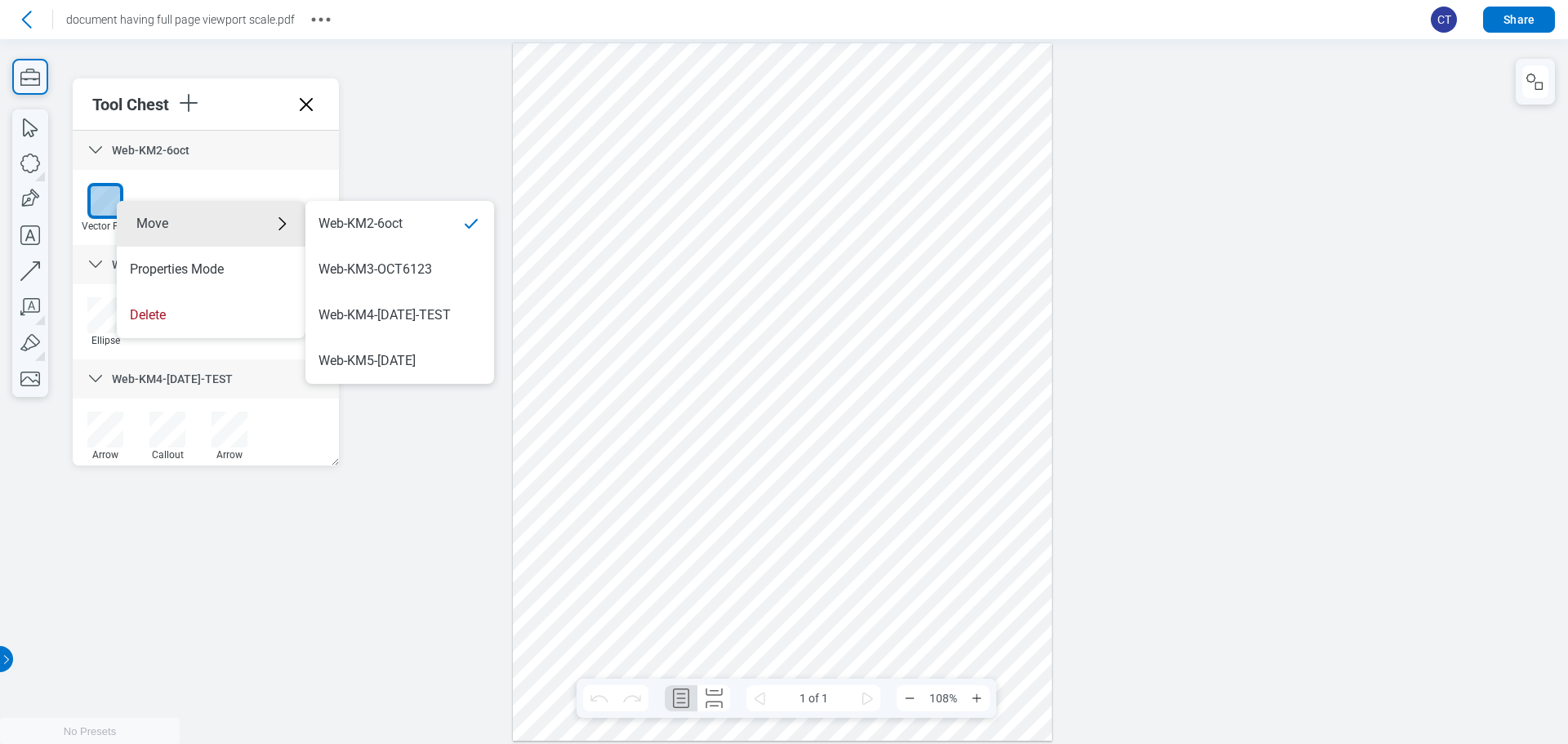
click at [514, 472] on div at bounding box center [783, 392] width 539 height 697
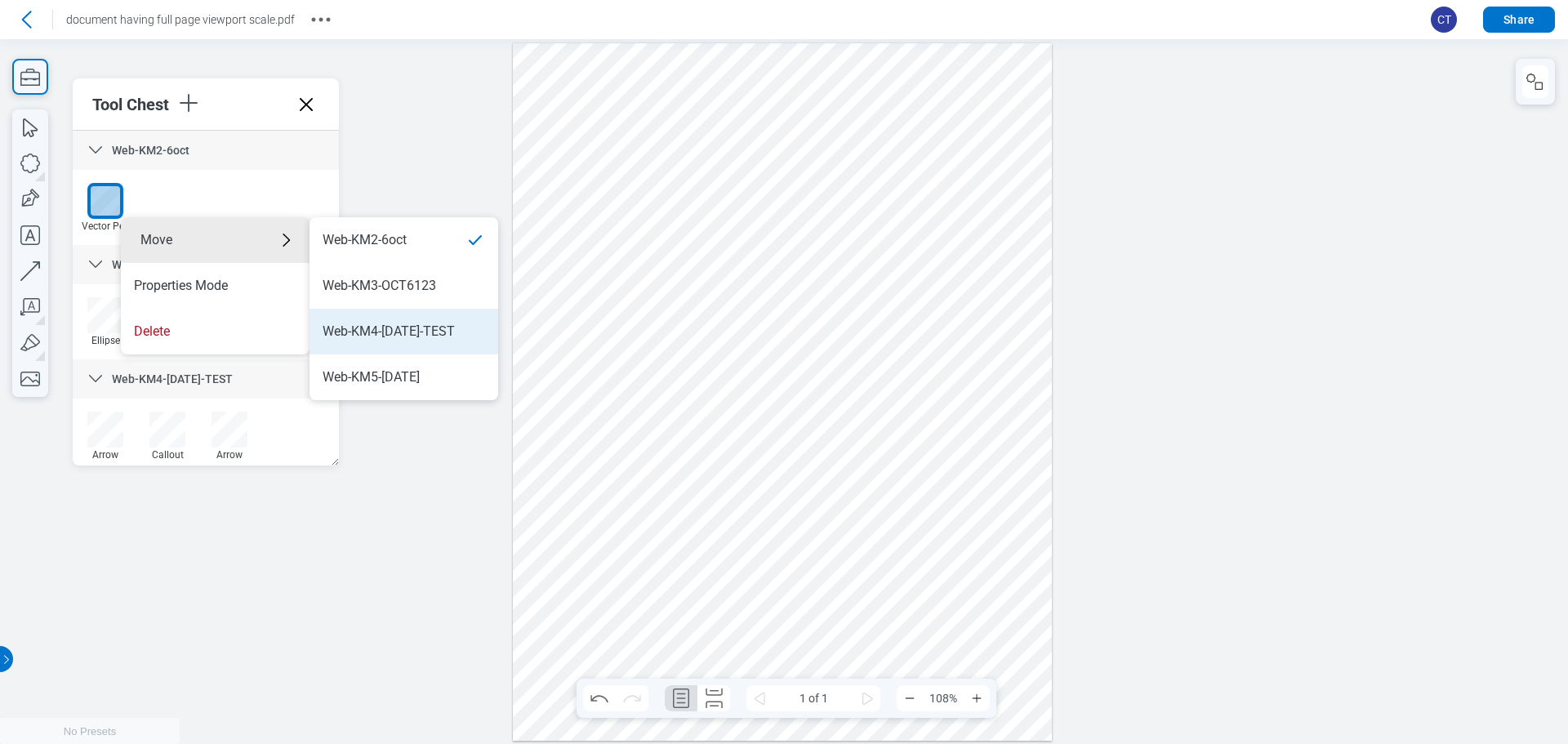
click at [404, 344] on li "Web-KM4-[DATE]-TEST" at bounding box center [404, 331] width 189 height 46
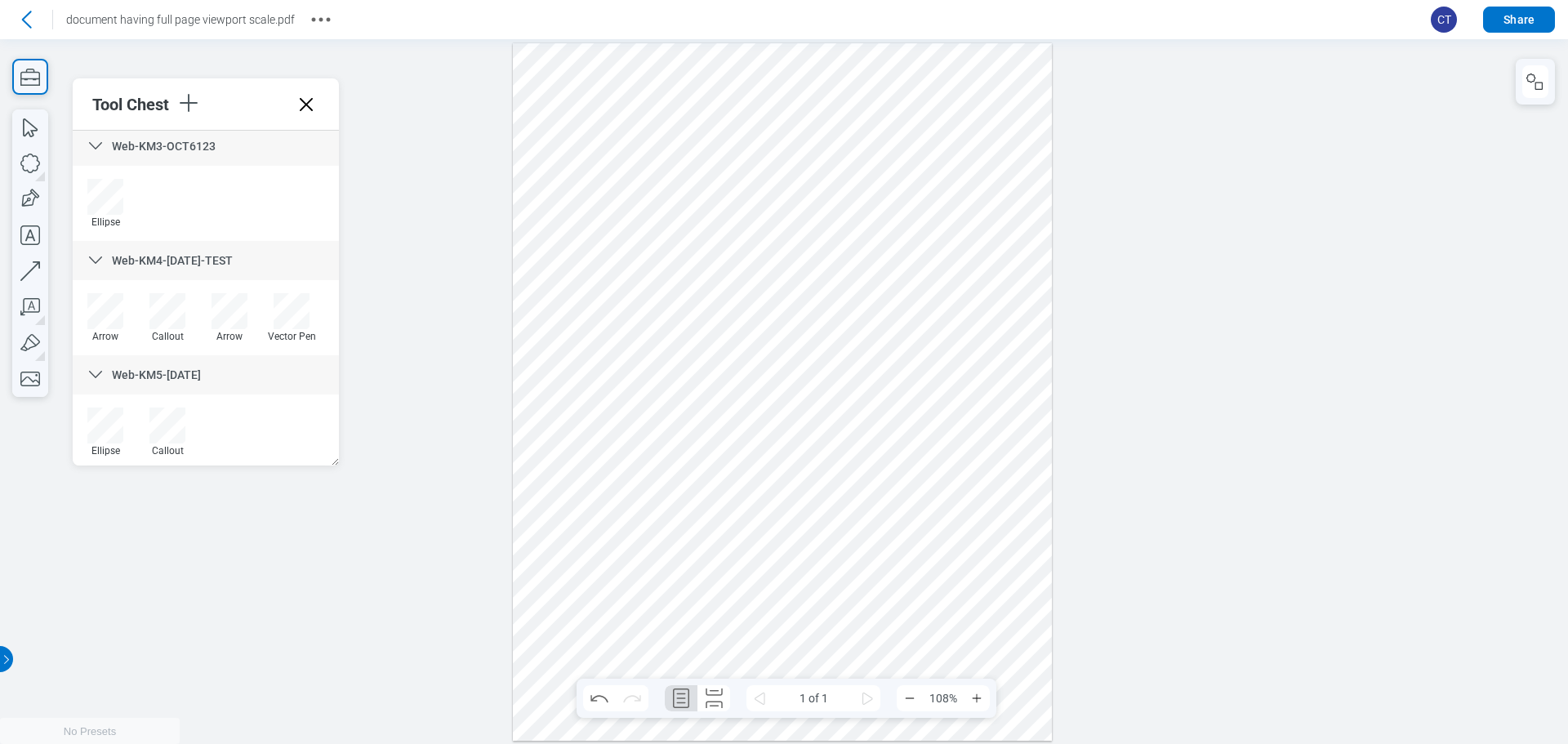
scroll to position [122, 0]
click at [310, 110] on icon at bounding box center [306, 104] width 26 height 26
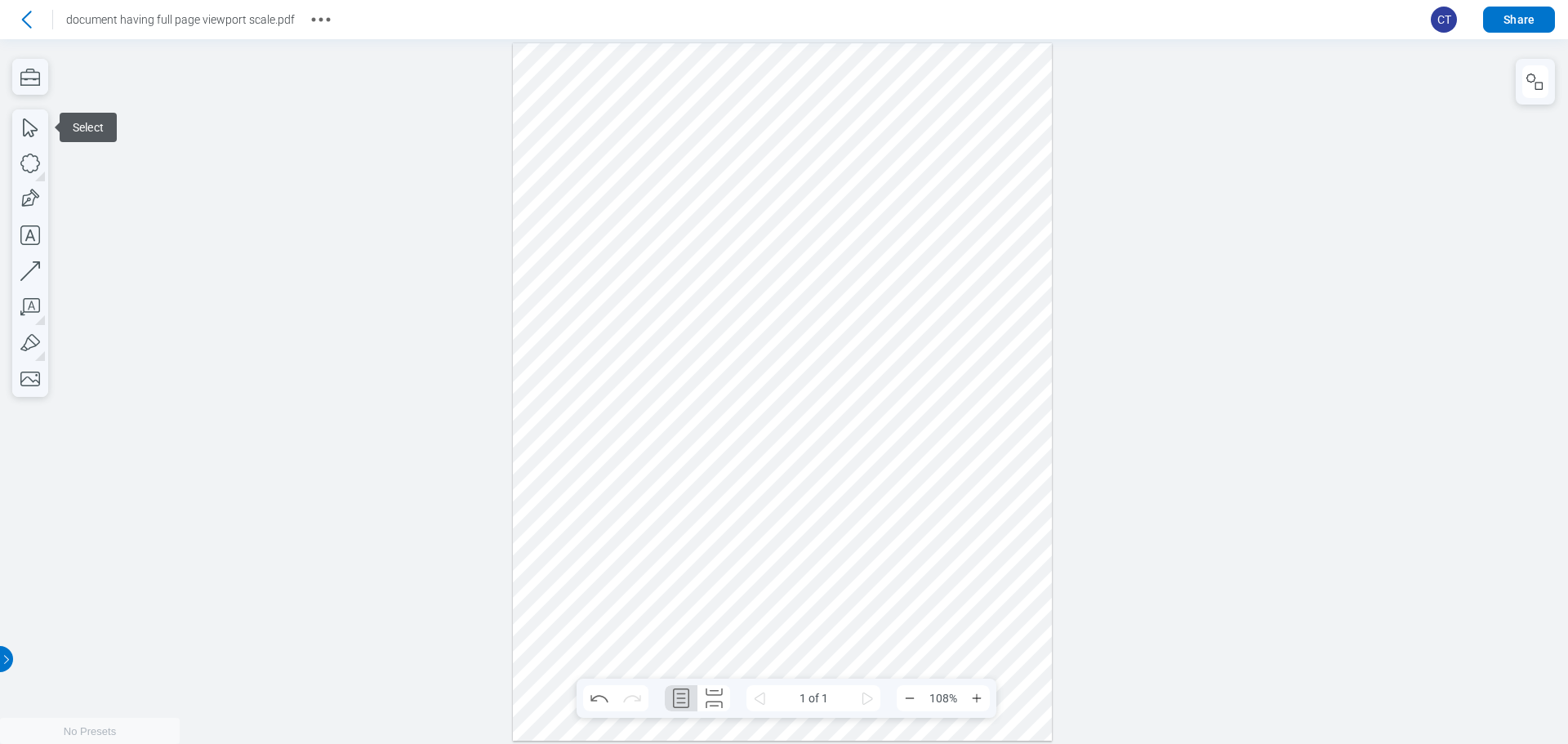
click at [445, 196] on div at bounding box center [784, 391] width 1568 height 704
click at [38, 87] on icon "button" at bounding box center [30, 77] width 36 height 36
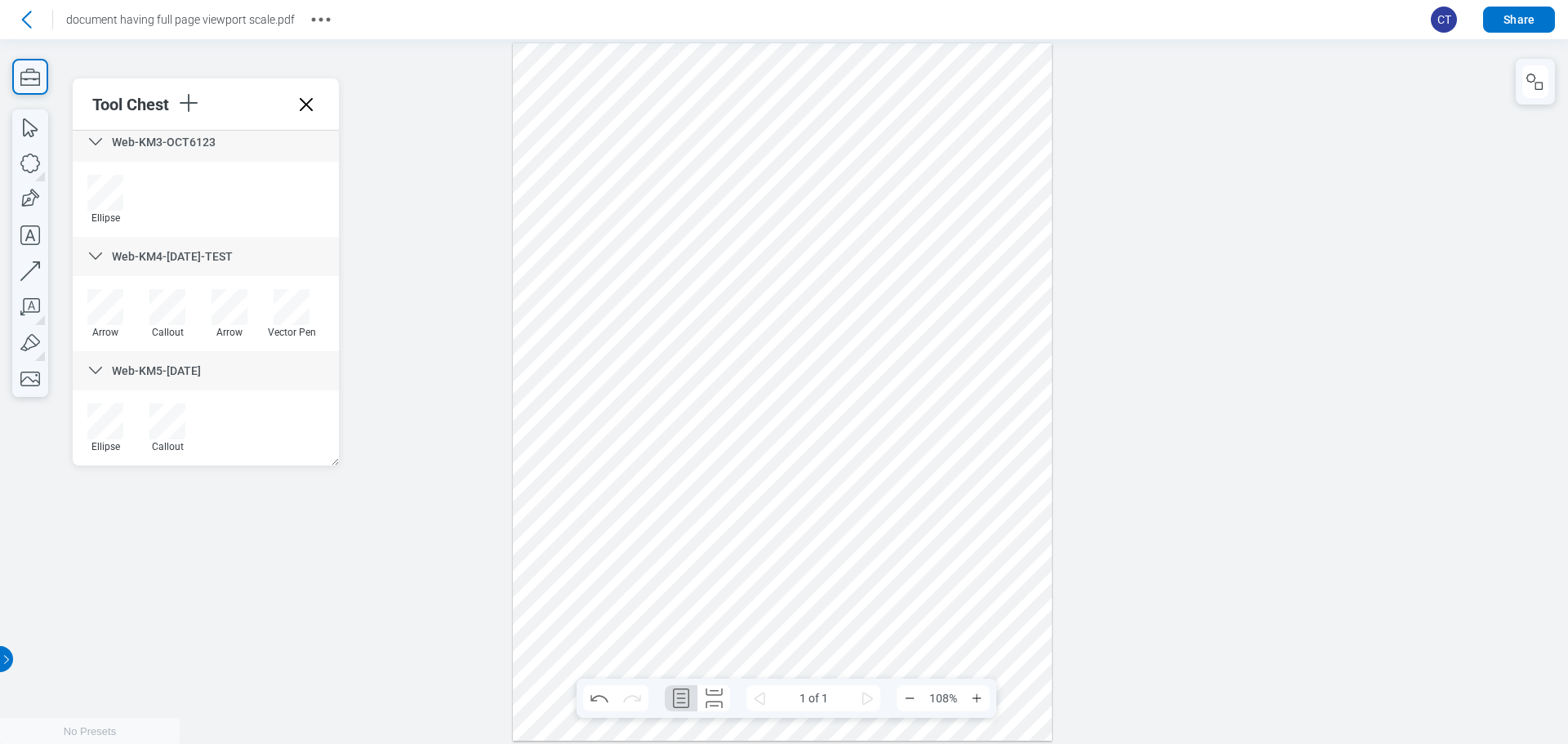
click at [442, 508] on div at bounding box center [784, 391] width 1568 height 704
click at [314, 106] on icon at bounding box center [306, 104] width 26 height 26
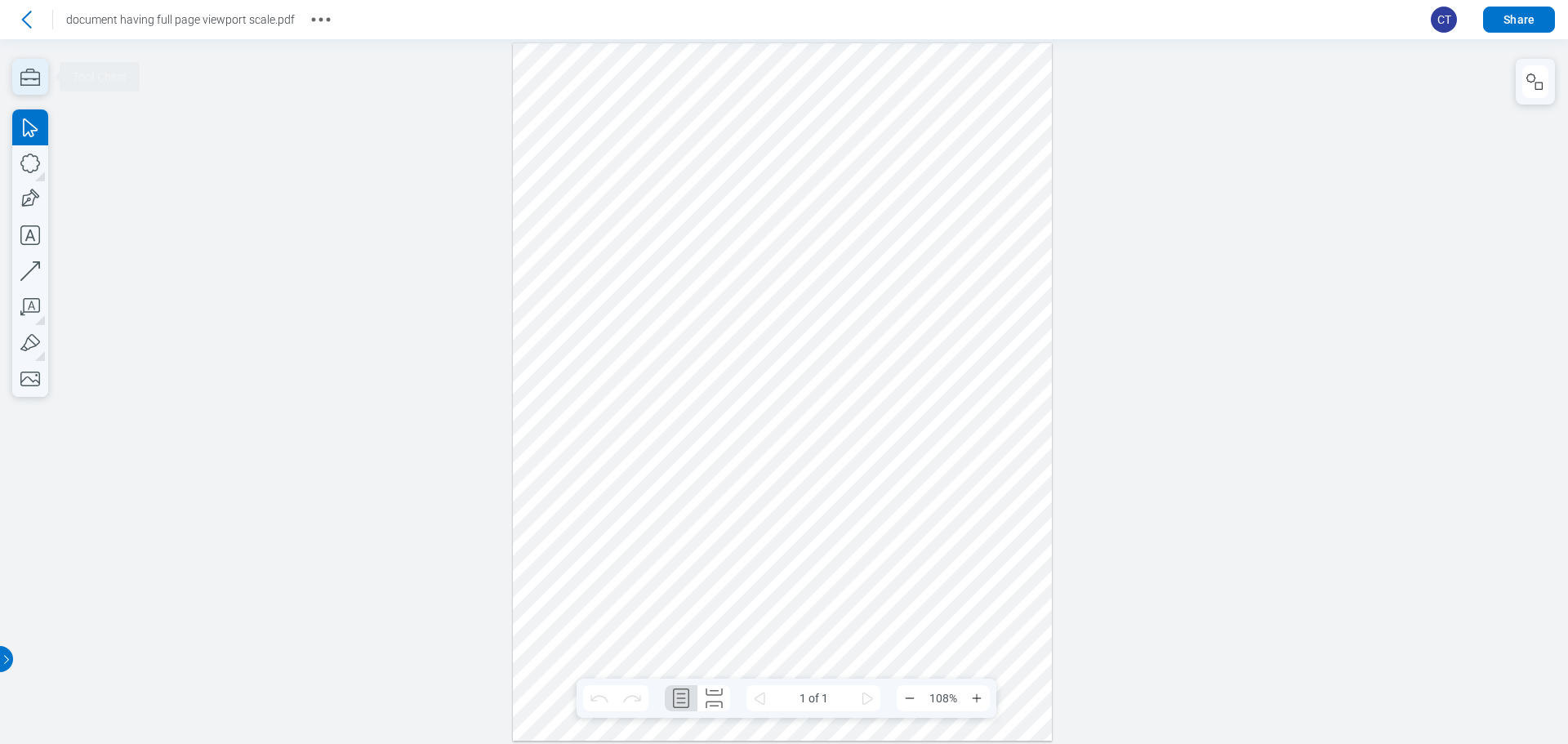
click at [34, 79] on icon "button" at bounding box center [31, 77] width 20 height 17
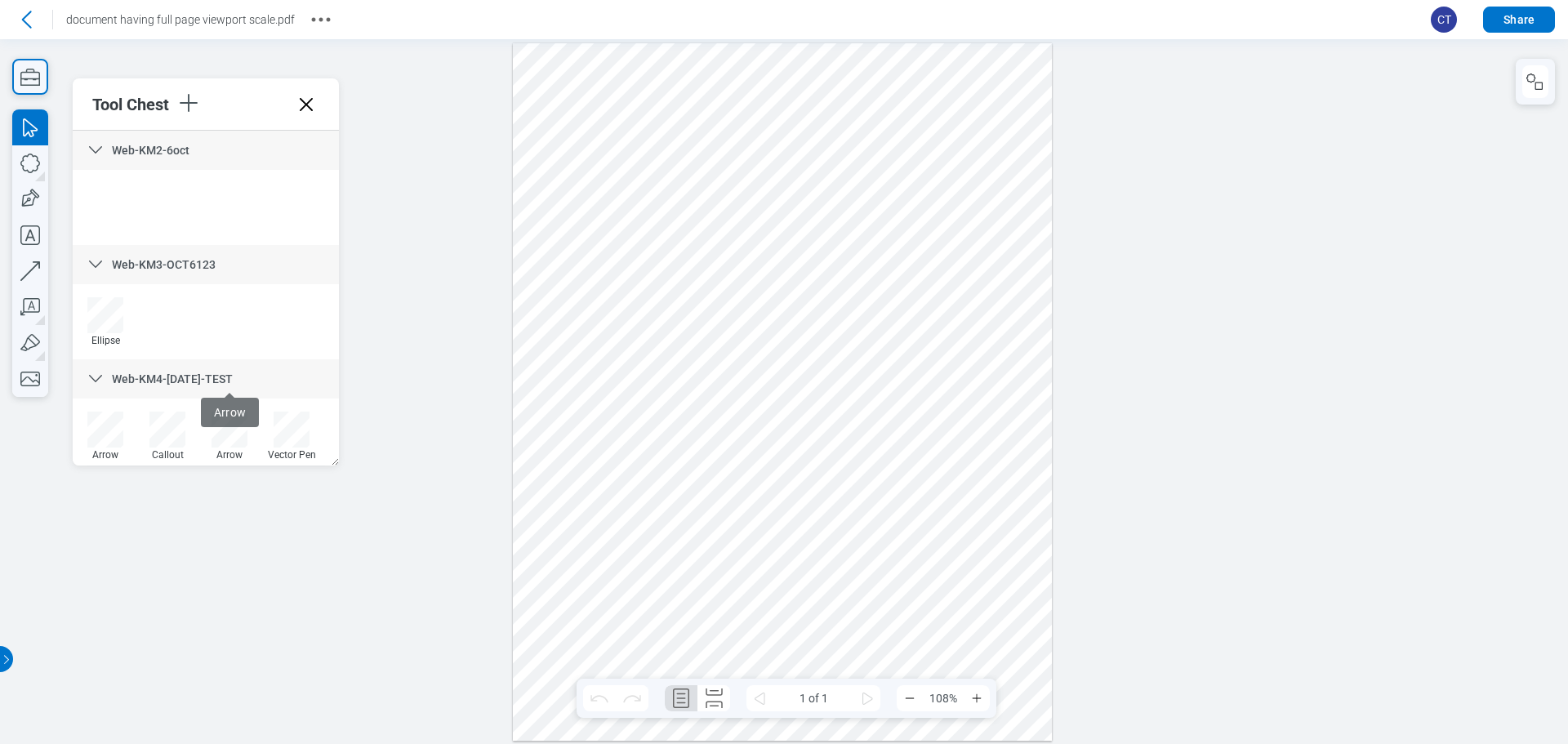
scroll to position [122, 0]
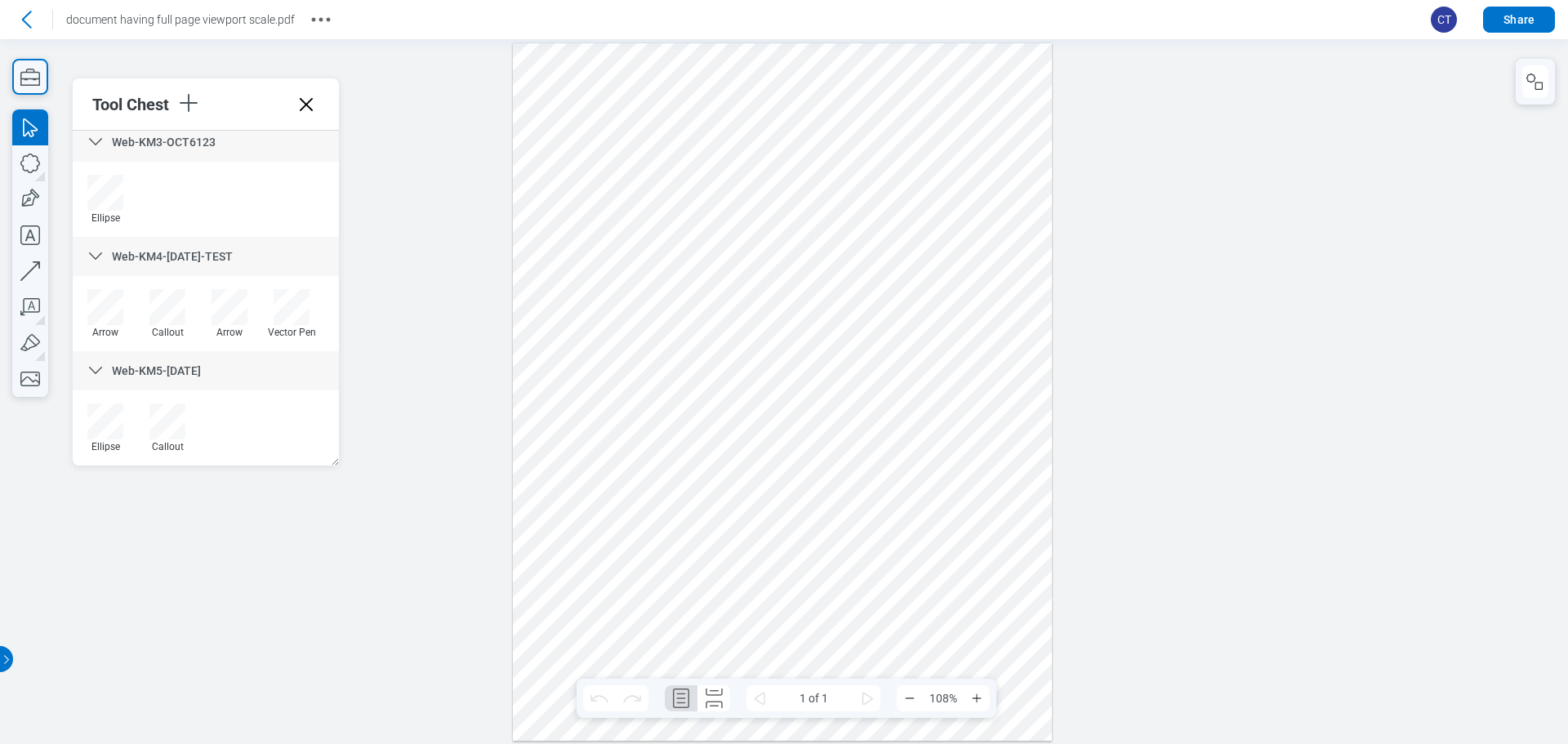
drag, startPoint x: 334, startPoint y: 83, endPoint x: 315, endPoint y: 97, distance: 23.6
click at [315, 97] on icon at bounding box center [306, 104] width 26 height 26
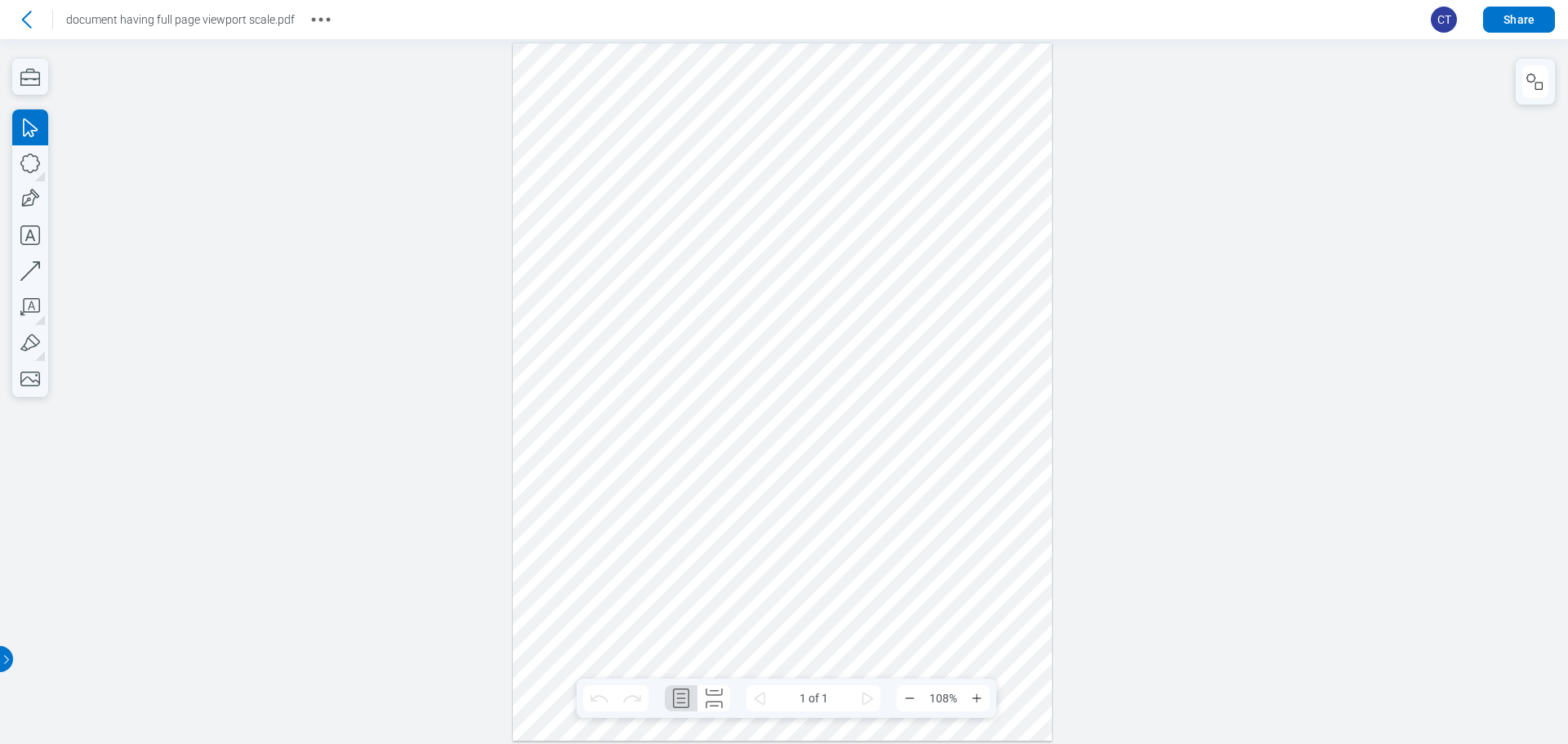
click at [408, 428] on div at bounding box center [784, 391] width 1568 height 704
